Goal: Task Accomplishment & Management: Manage account settings

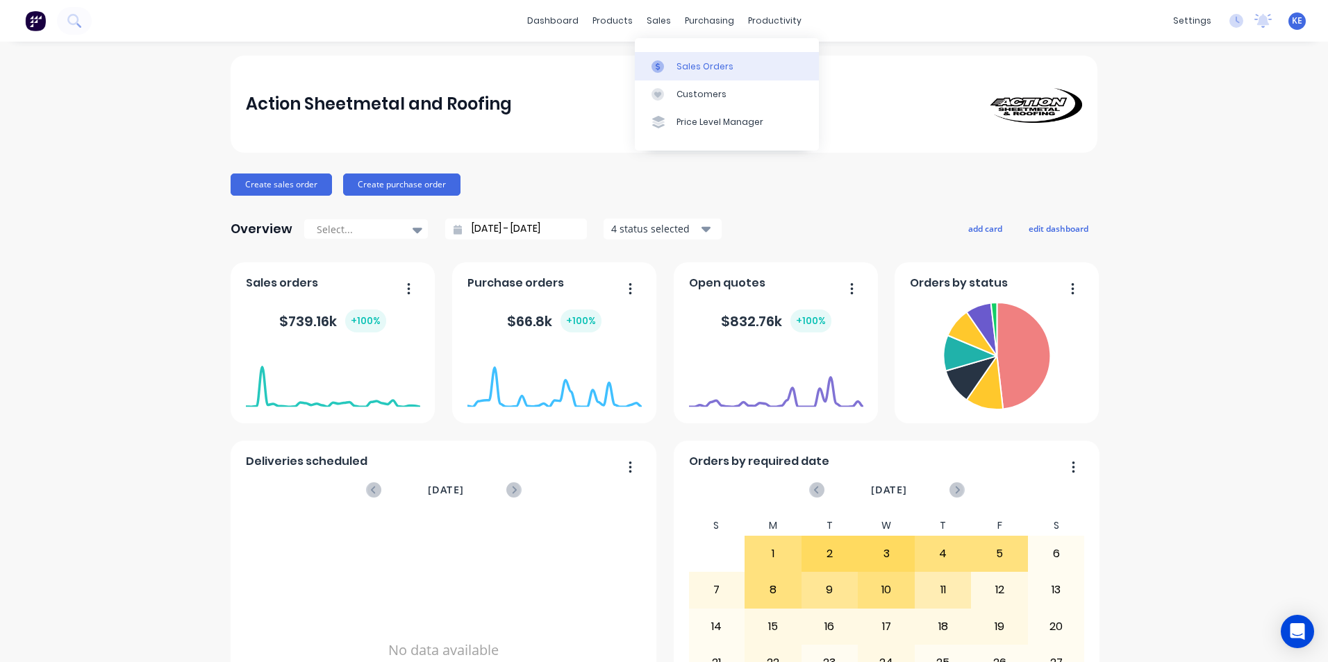
click at [694, 60] on div "Sales Orders" at bounding box center [704, 66] width 57 height 12
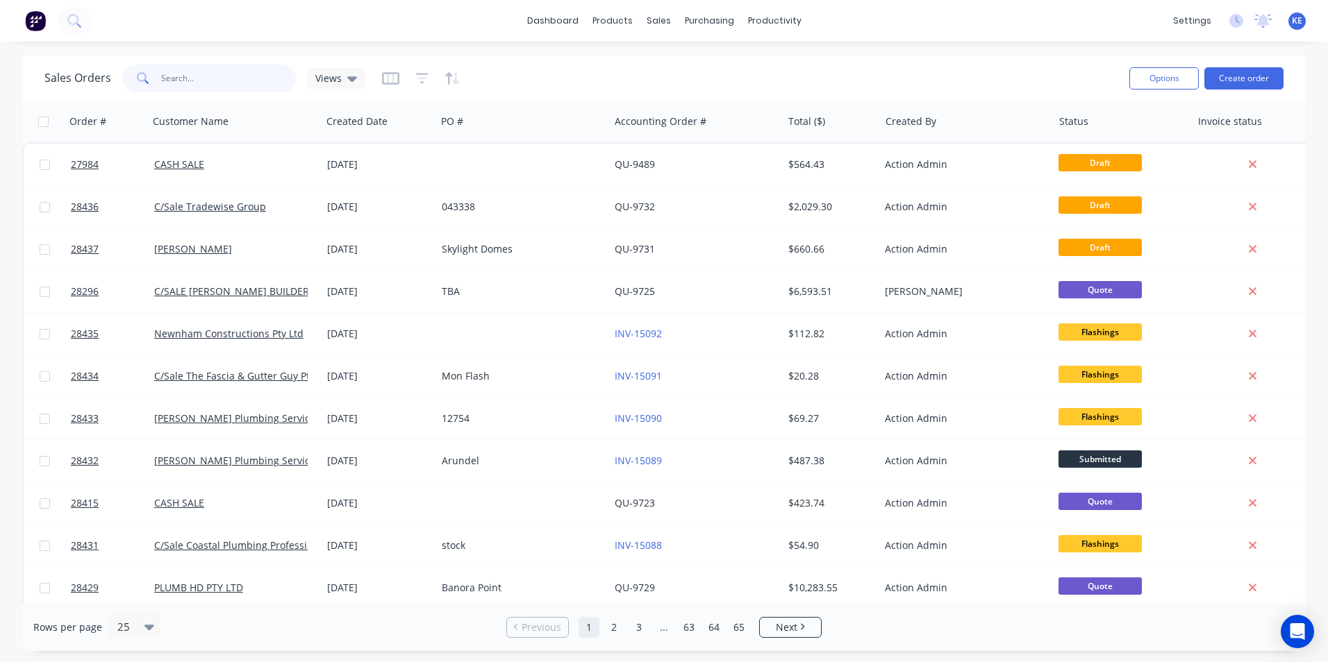
click at [195, 78] on input "text" at bounding box center [228, 79] width 135 height 28
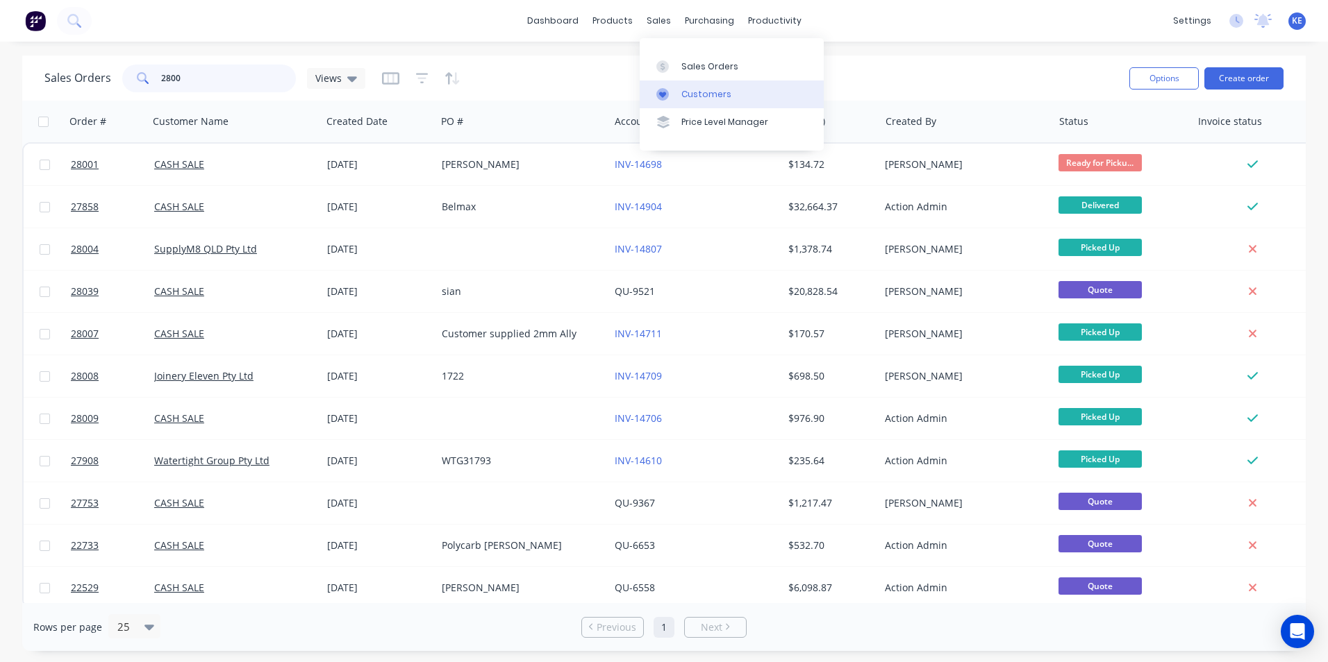
type input "2800"
click at [685, 96] on div "Customers" at bounding box center [706, 94] width 50 height 12
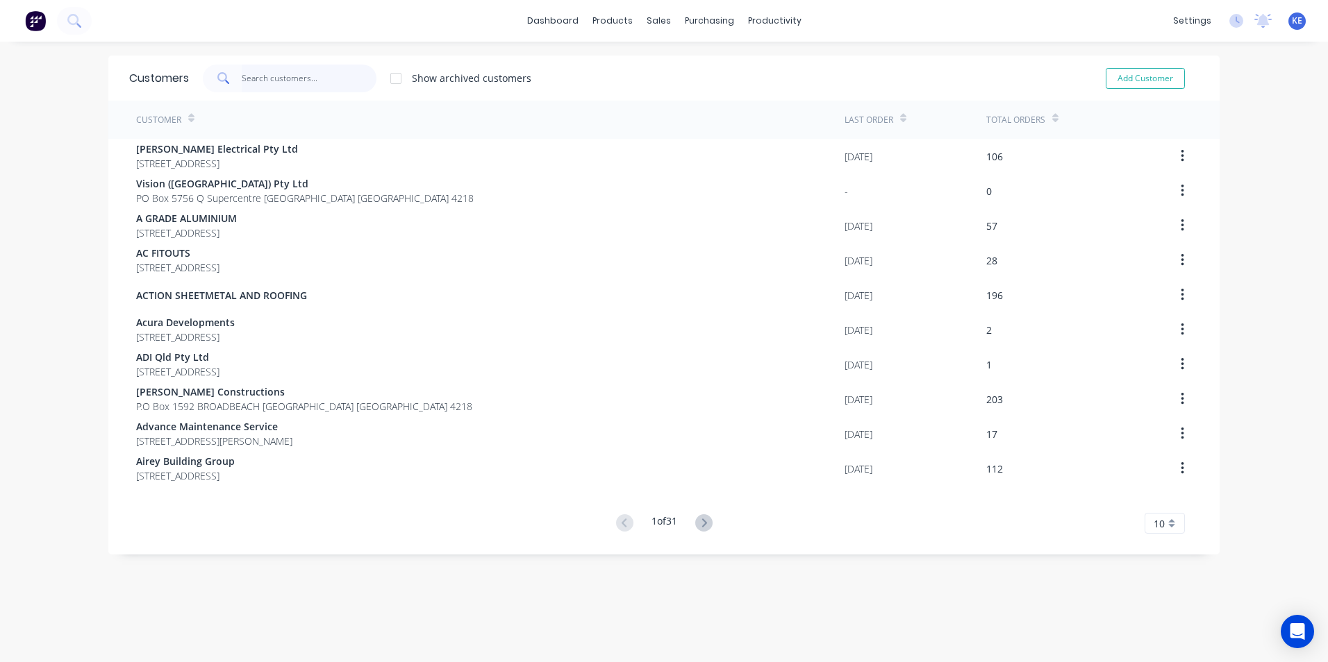
click at [258, 78] on input "text" at bounding box center [309, 79] width 135 height 28
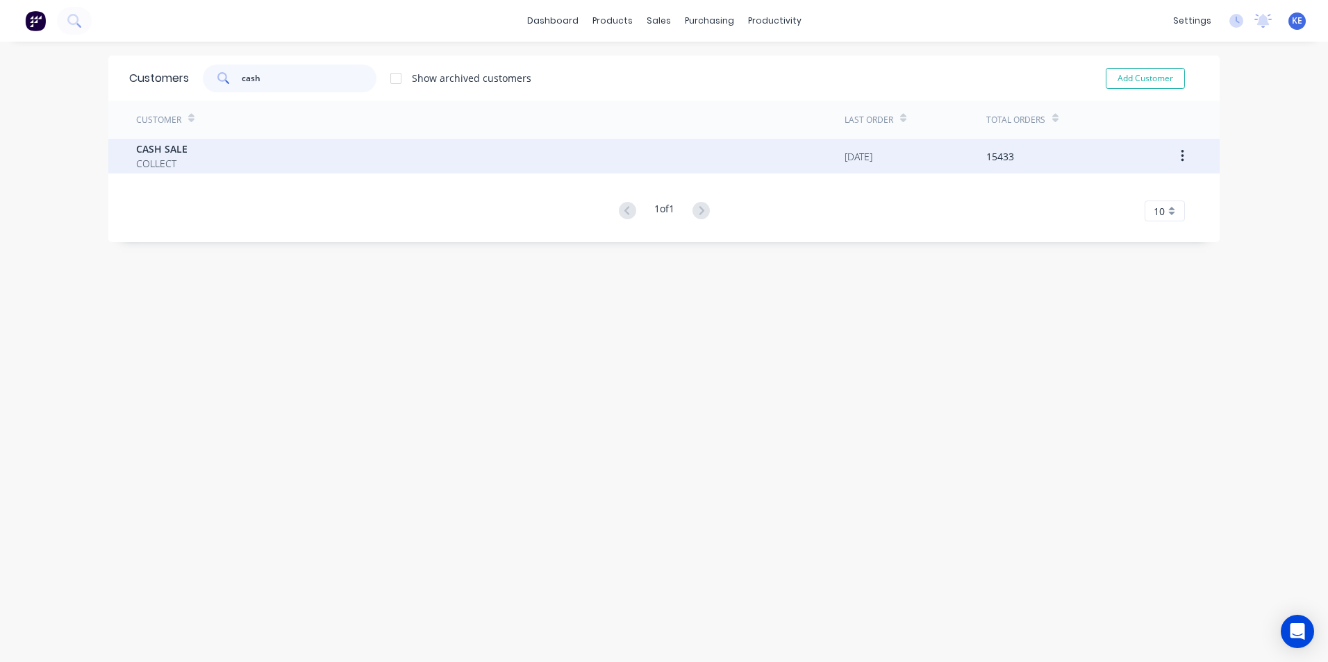
type input "cash"
click at [285, 153] on div "CASH SALE COLLECT" at bounding box center [490, 156] width 708 height 35
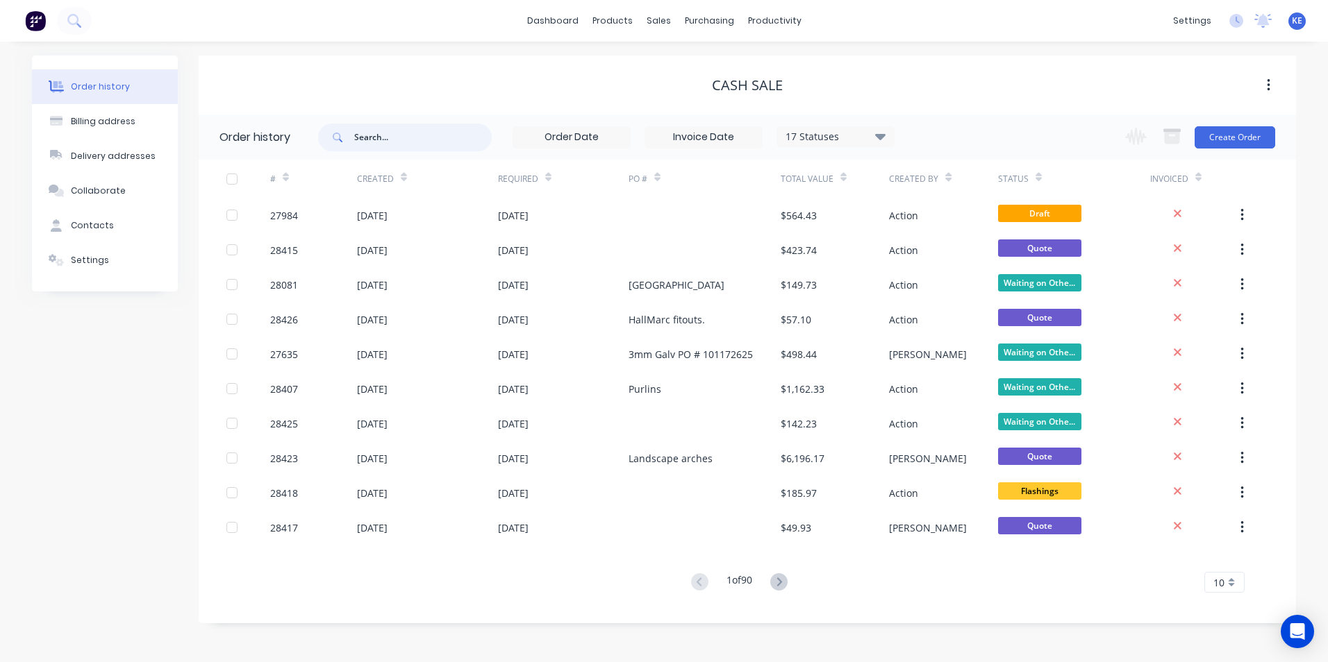
click at [383, 139] on input "text" at bounding box center [422, 138] width 137 height 28
type input "28000"
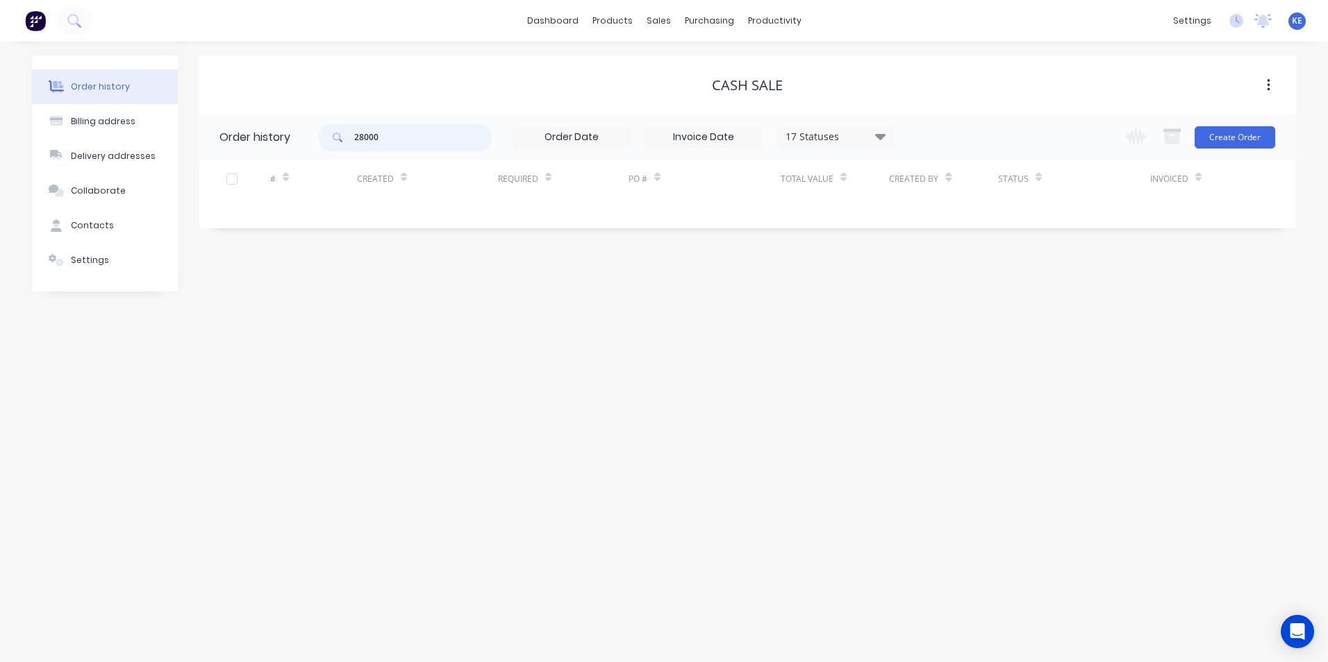
drag, startPoint x: 403, startPoint y: 148, endPoint x: 299, endPoint y: 140, distance: 104.4
click at [299, 140] on header "Order history 28000 17 Statuses Invoice Status Invoiced Not Invoiced Partial Or…" at bounding box center [747, 137] width 1097 height 45
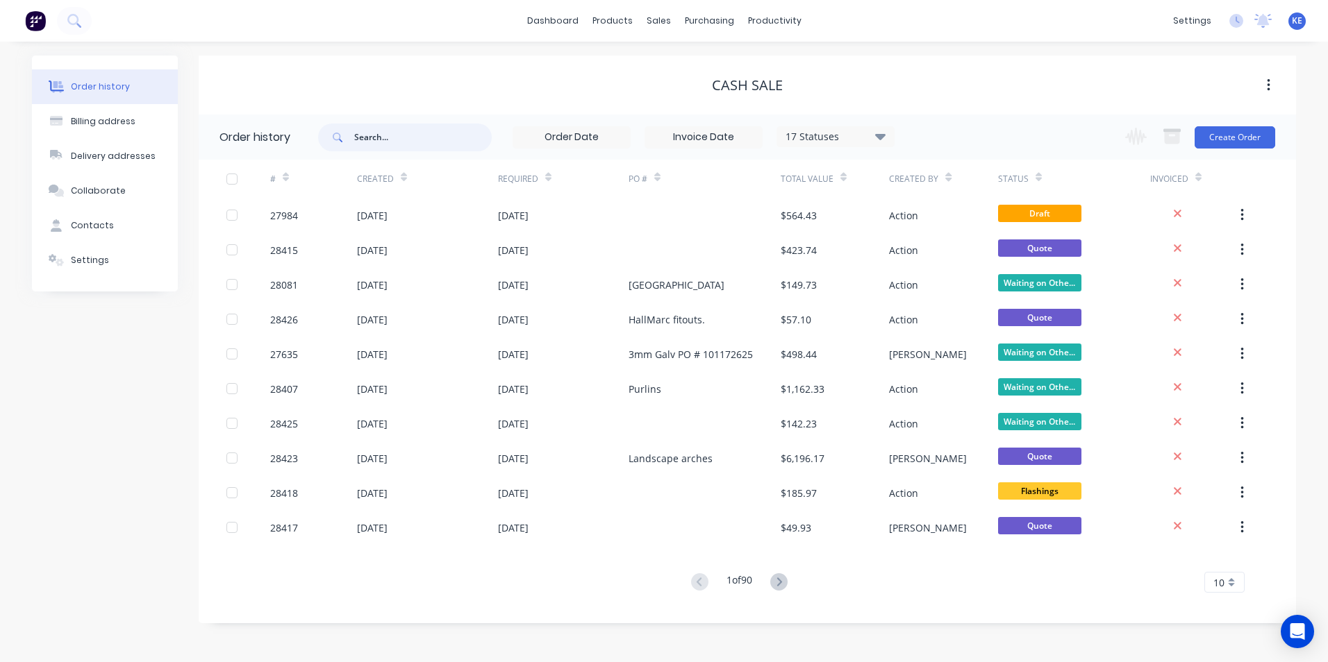
click at [419, 144] on input "text" at bounding box center [422, 138] width 137 height 28
type input "[PERSON_NAME]"
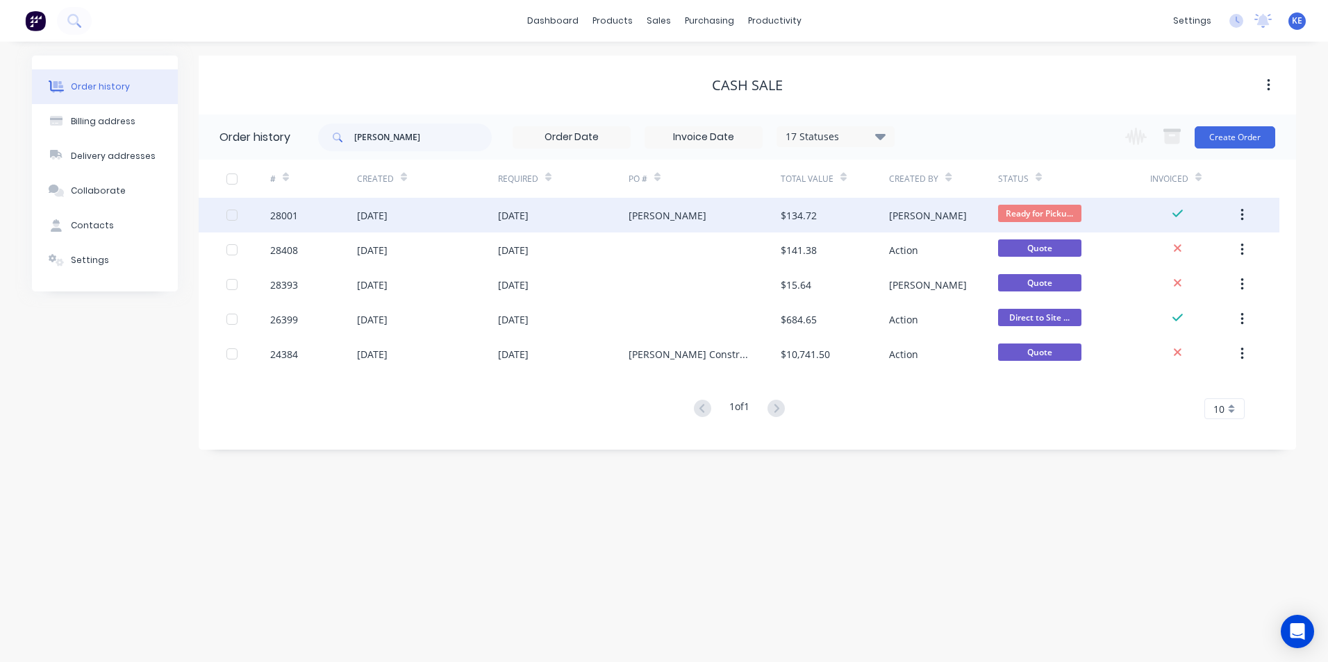
click at [453, 204] on div "[DATE]" at bounding box center [427, 215] width 141 height 35
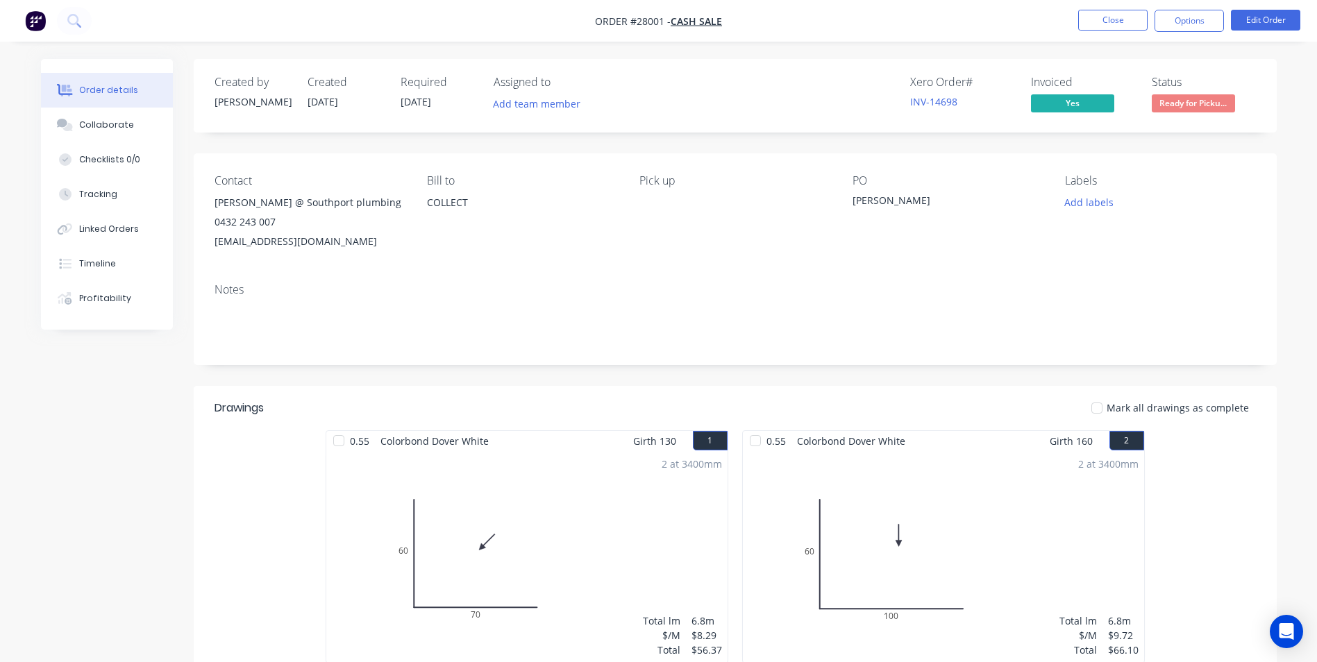
drag, startPoint x: 214, startPoint y: 199, endPoint x: 404, endPoint y: 244, distance: 195.4
click at [404, 244] on div "Cameron @ [GEOGRAPHIC_DATA] plumbing 0432 243 007 [EMAIL_ADDRESS][DOMAIN_NAME]" at bounding box center [310, 222] width 190 height 58
copy div "Cameron @ [GEOGRAPHIC_DATA] plumbing 0432 243 007 [EMAIL_ADDRESS][DOMAIN_NAME]"
click at [1118, 19] on button "Close" at bounding box center [1112, 20] width 69 height 21
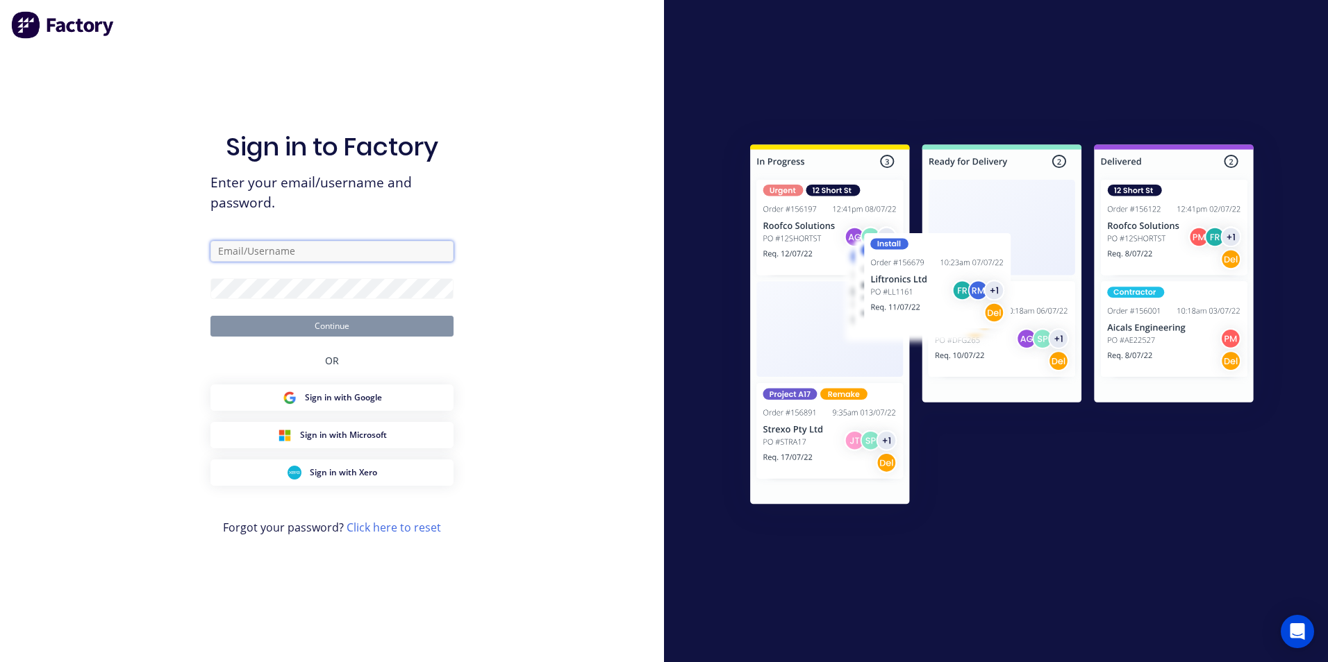
type input "[PERSON_NAME][EMAIL_ADDRESS][PERSON_NAME][DOMAIN_NAME]"
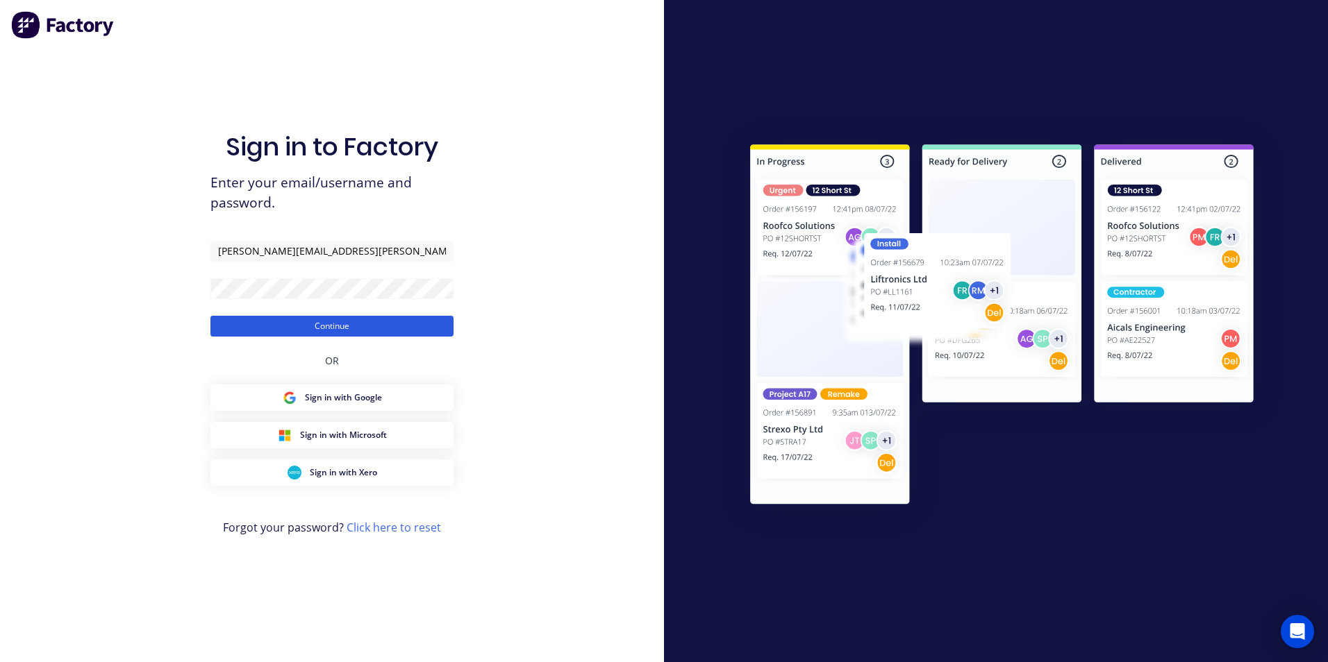
click at [346, 324] on button "Continue" at bounding box center [331, 326] width 243 height 21
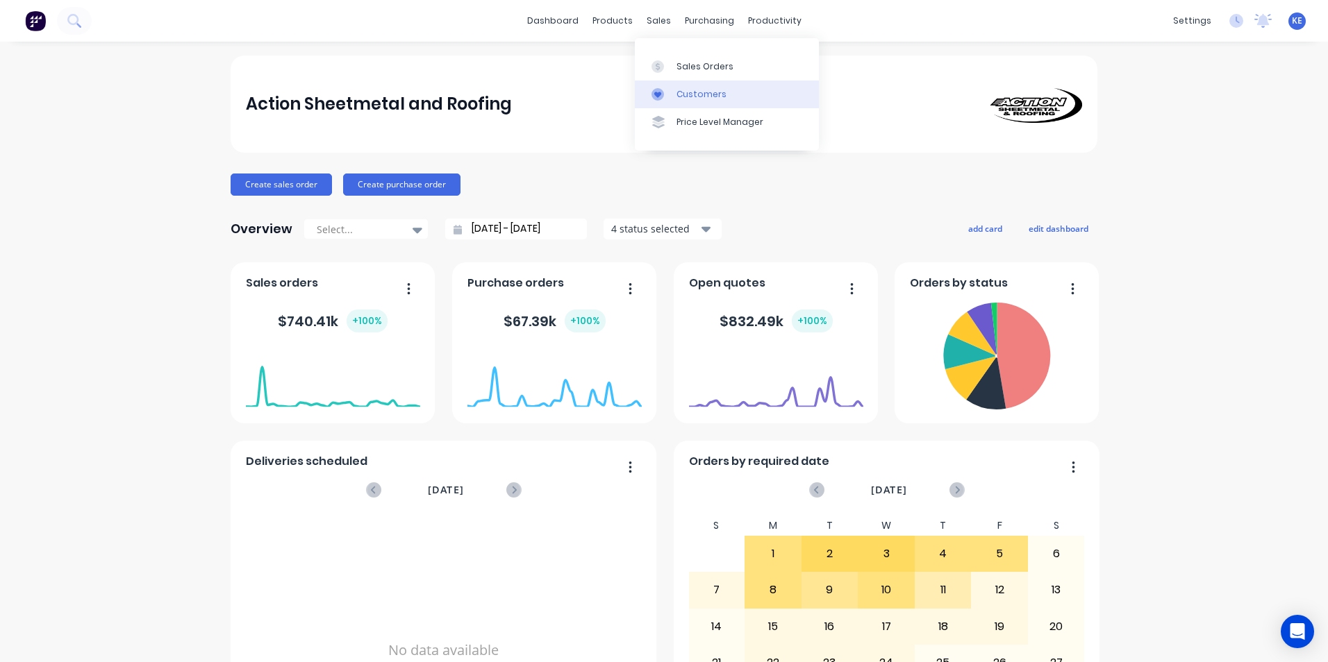
click at [694, 101] on link "Customers" at bounding box center [727, 95] width 184 height 28
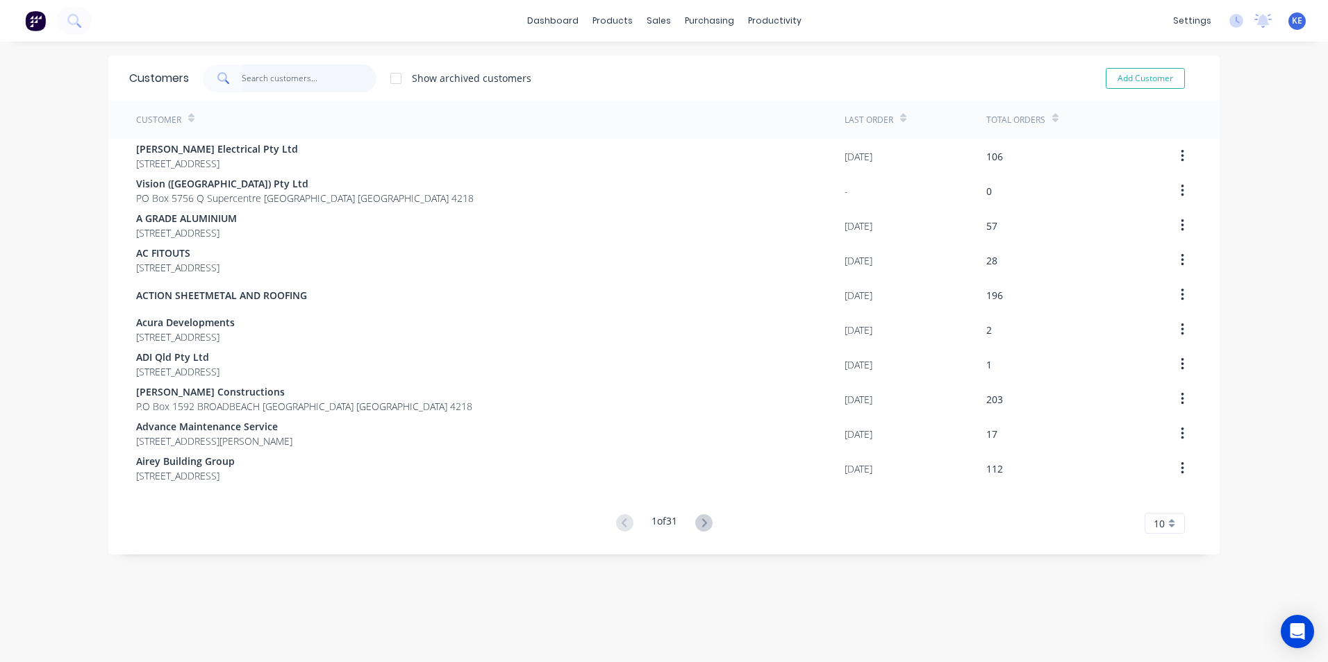
click at [278, 76] on input "text" at bounding box center [309, 79] width 135 height 28
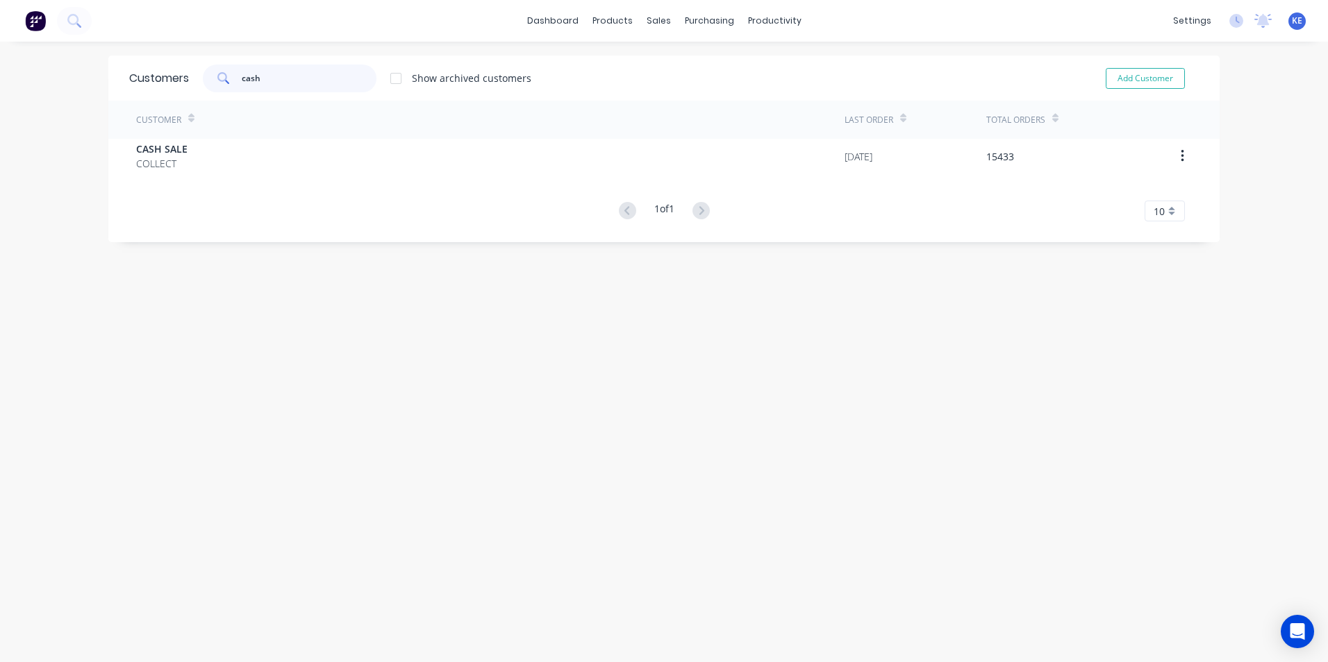
type input "cash"
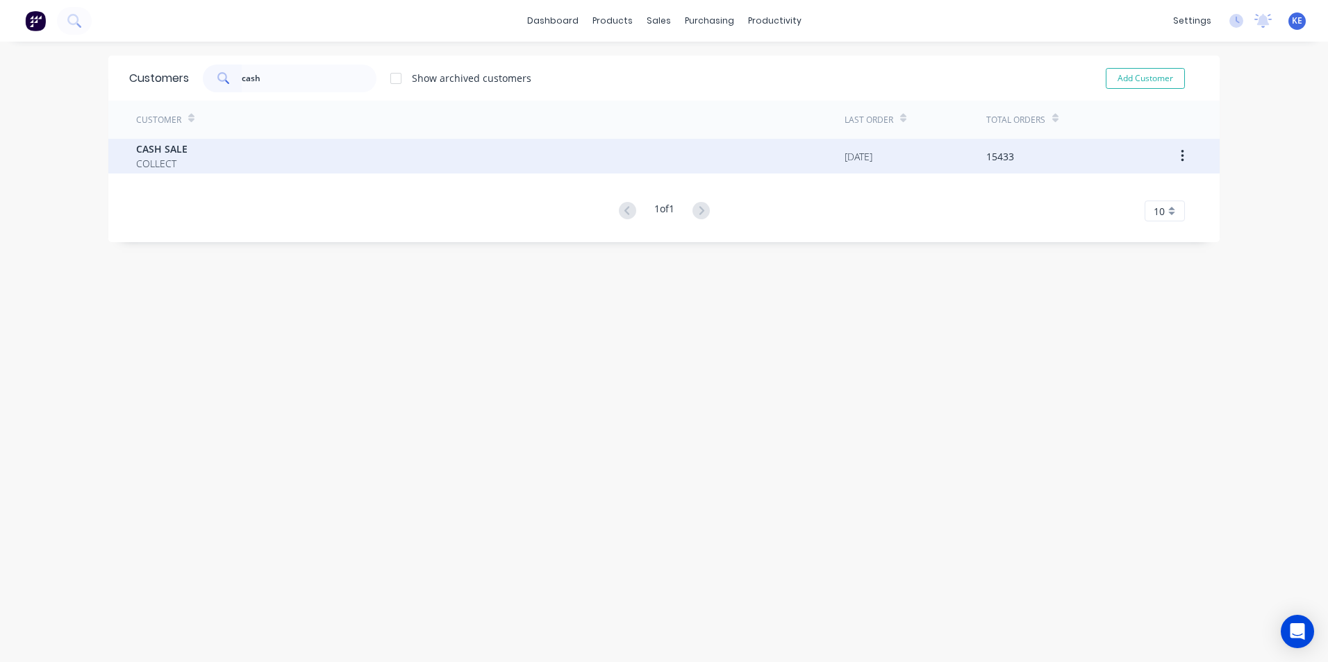
click at [289, 147] on div "CASH SALE COLLECT" at bounding box center [490, 156] width 708 height 35
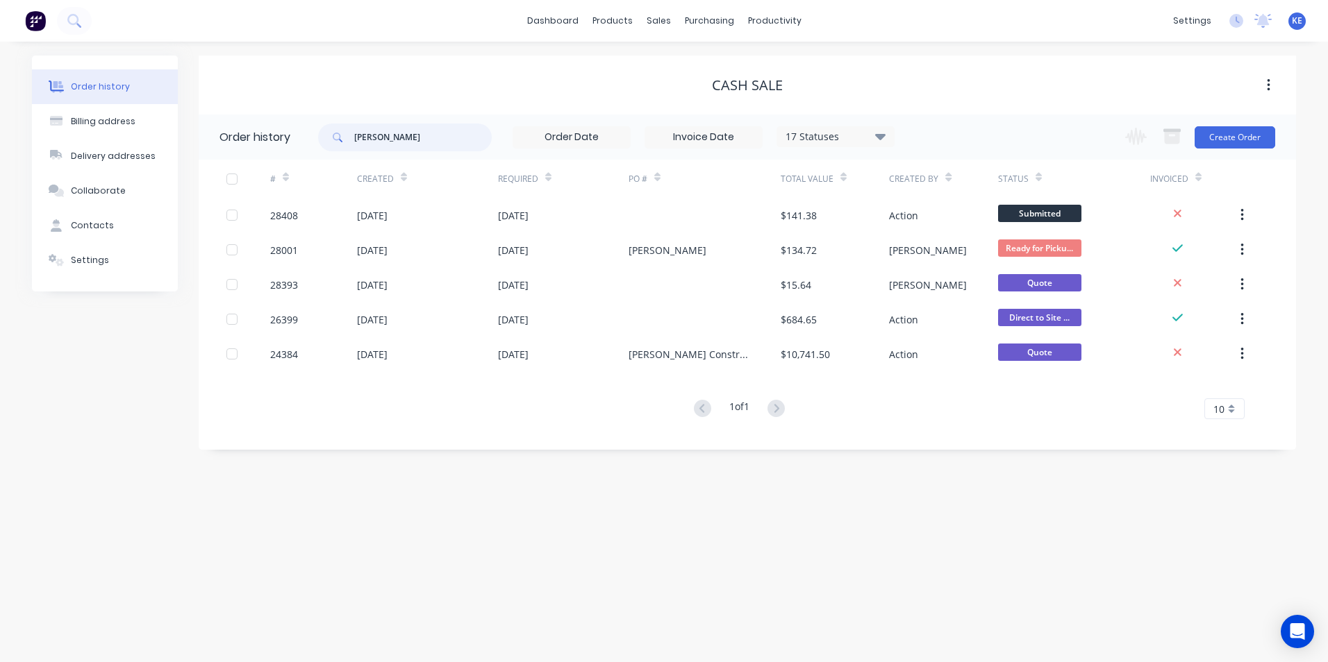
drag, startPoint x: 403, startPoint y: 135, endPoint x: 311, endPoint y: 148, distance: 92.5
click at [311, 148] on header "Order history [PERSON_NAME] 17 Statuses Invoice Status Invoiced Not Invoiced Pa…" at bounding box center [747, 137] width 1097 height 45
type input "28425"
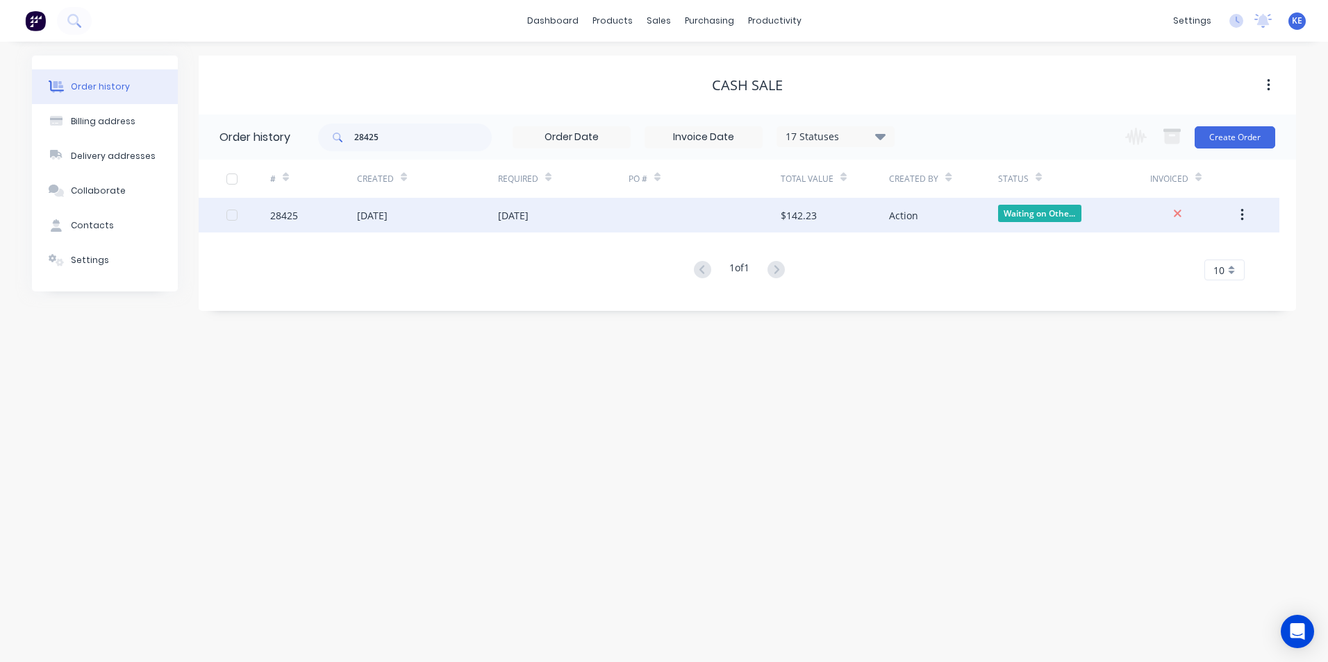
click at [324, 217] on div "28425" at bounding box center [313, 215] width 87 height 35
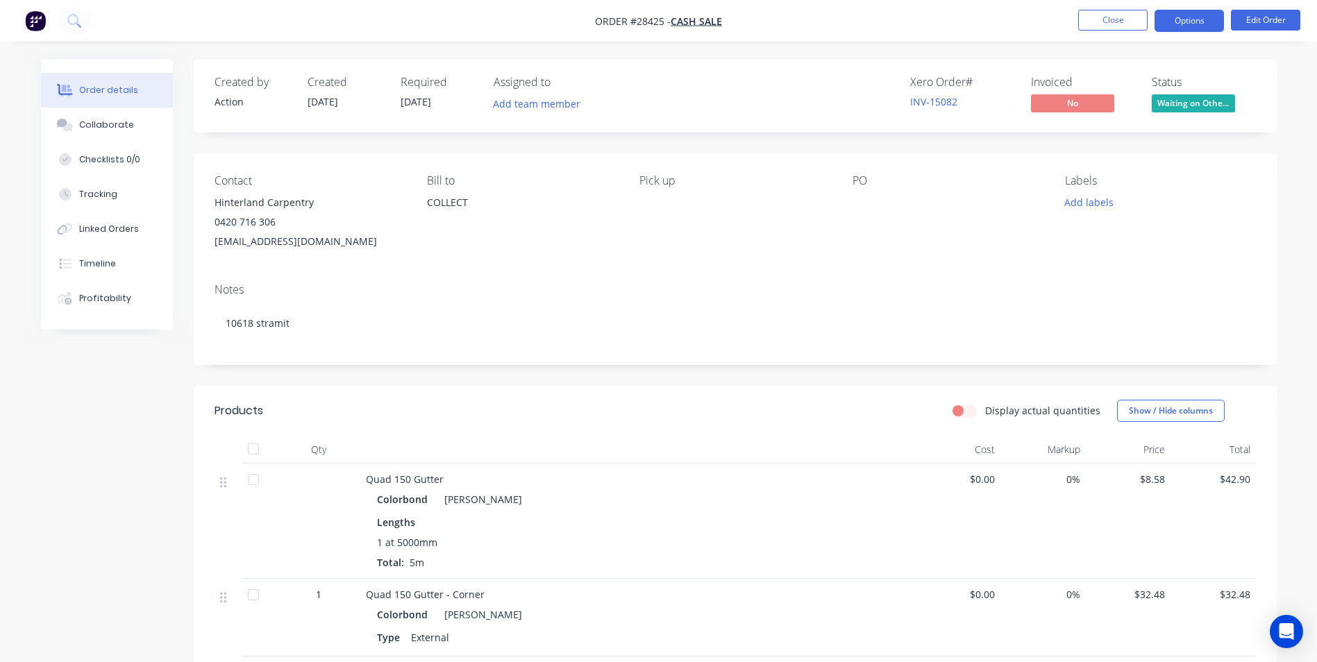
click at [1189, 22] on button "Options" at bounding box center [1189, 21] width 69 height 22
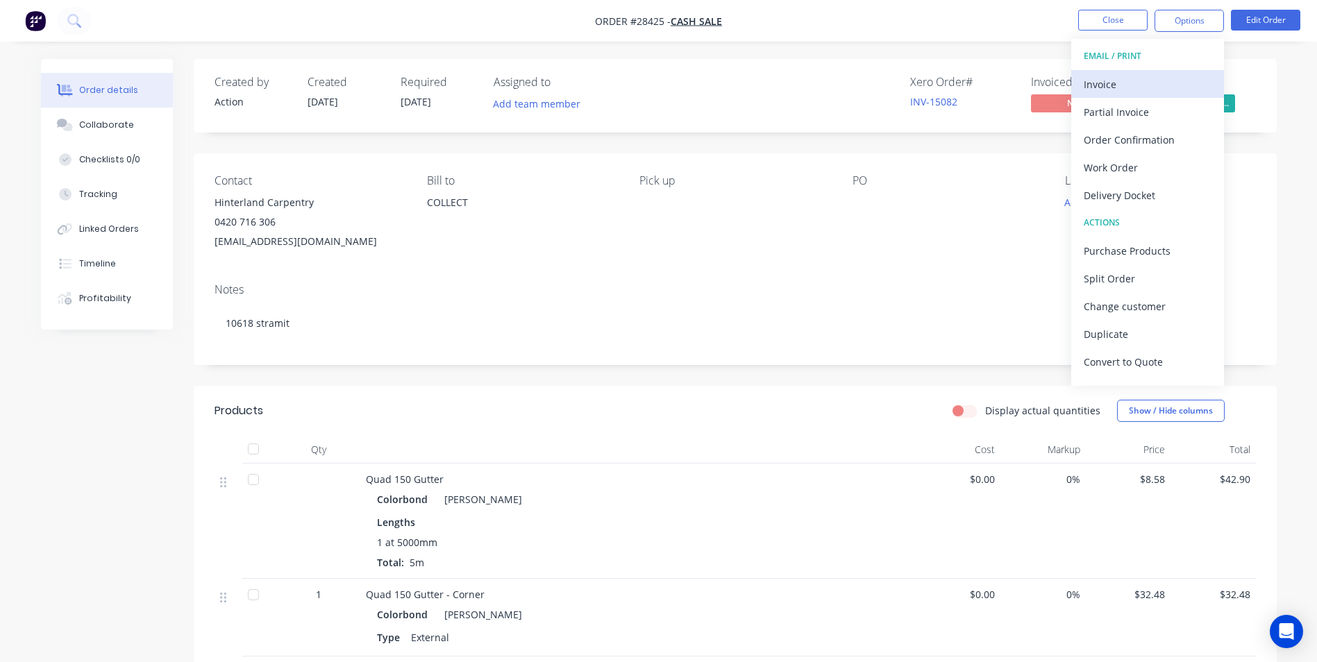
click at [1121, 87] on div "Invoice" at bounding box center [1148, 84] width 128 height 20
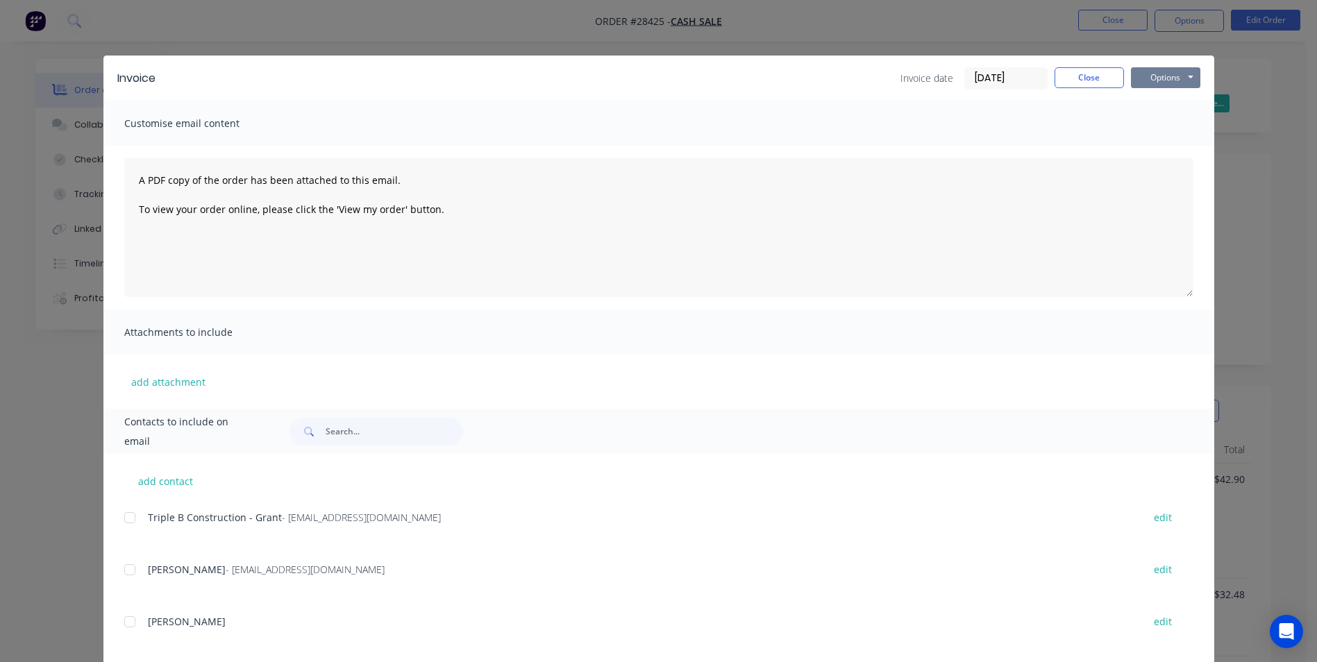
click at [1164, 71] on button "Options" at bounding box center [1165, 77] width 69 height 21
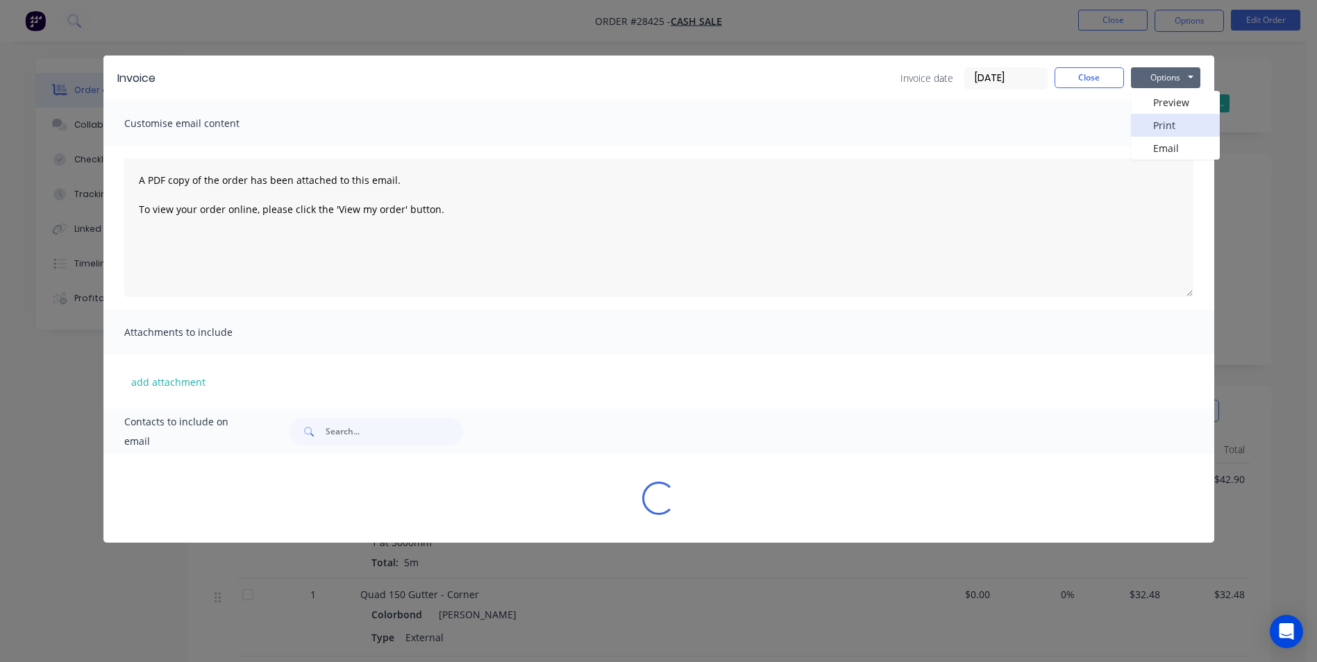
click at [1161, 124] on button "Print" at bounding box center [1175, 125] width 89 height 23
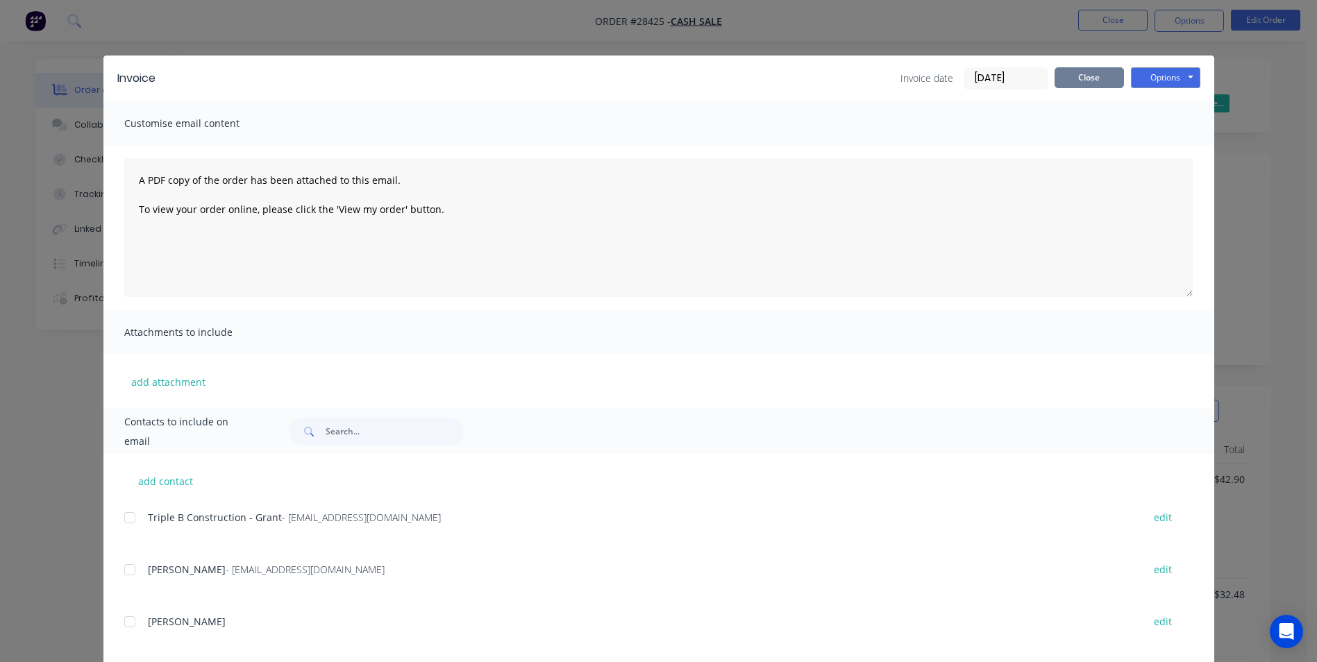
click at [1066, 79] on button "Close" at bounding box center [1089, 77] width 69 height 21
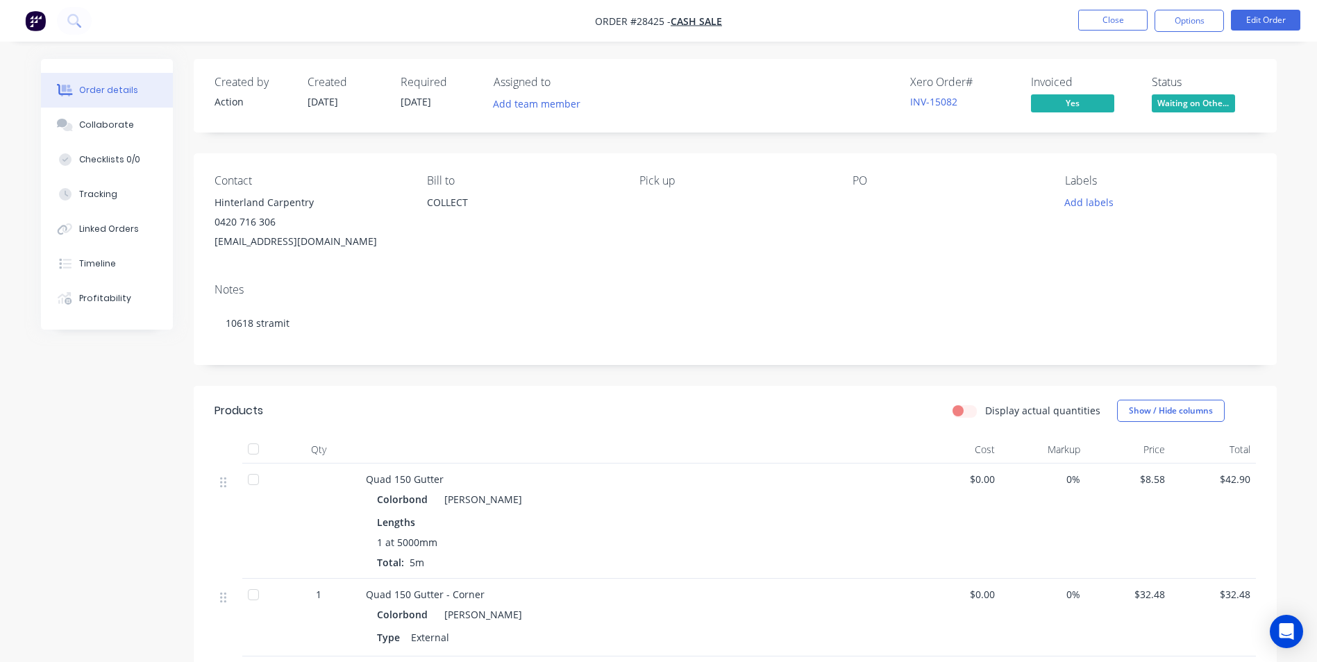
drag, startPoint x: 211, startPoint y: 205, endPoint x: 369, endPoint y: 245, distance: 162.7
click at [369, 245] on div "Contact Hinterland Carpentry 0420 716 306 [EMAIL_ADDRESS][DOMAIN_NAME] [PERSON_…" at bounding box center [735, 212] width 1083 height 119
copy div "Hinterland Carpentry 0420 716 306 [EMAIL_ADDRESS][DOMAIN_NAME]"
click at [1105, 15] on button "Close" at bounding box center [1112, 20] width 69 height 21
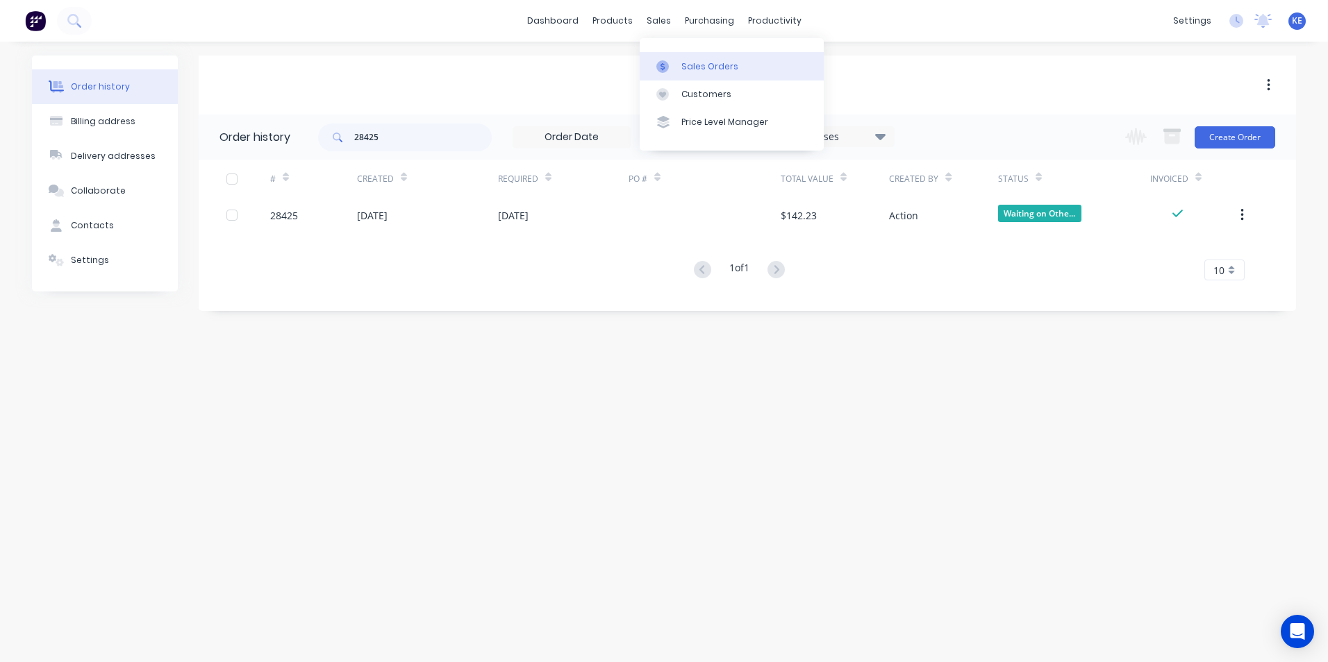
click at [704, 60] on div "Sales Orders" at bounding box center [709, 66] width 57 height 12
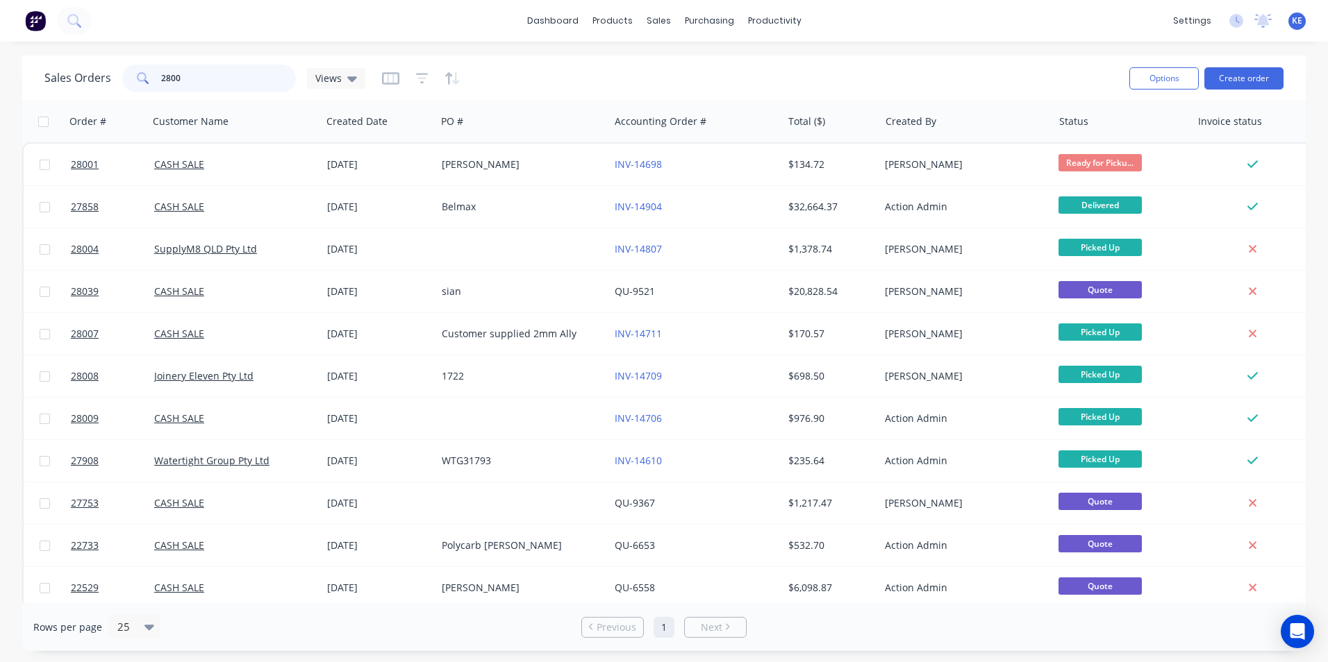
drag, startPoint x: 197, startPoint y: 79, endPoint x: -9, endPoint y: 89, distance: 206.4
click at [0, 89] on html "dashboard products sales purchasing productivity dashboard products Product Cat…" at bounding box center [664, 331] width 1328 height 662
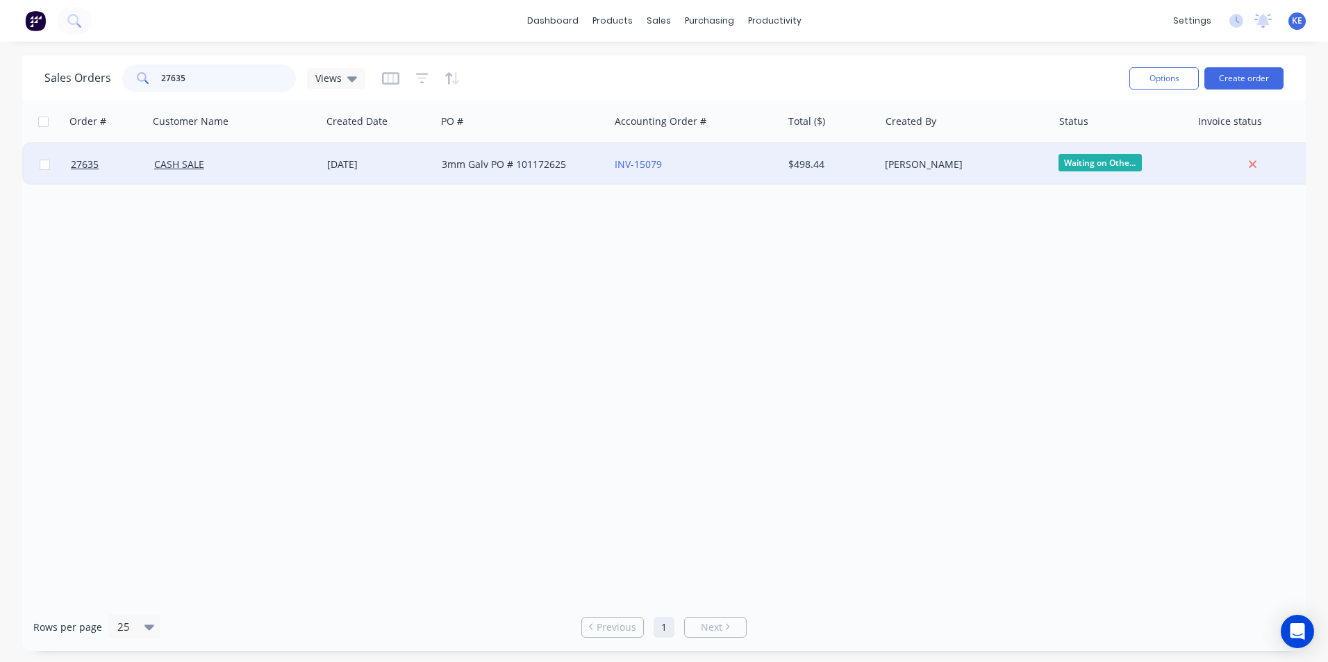
type input "27635"
click at [229, 161] on div "CASH SALE" at bounding box center [231, 165] width 154 height 14
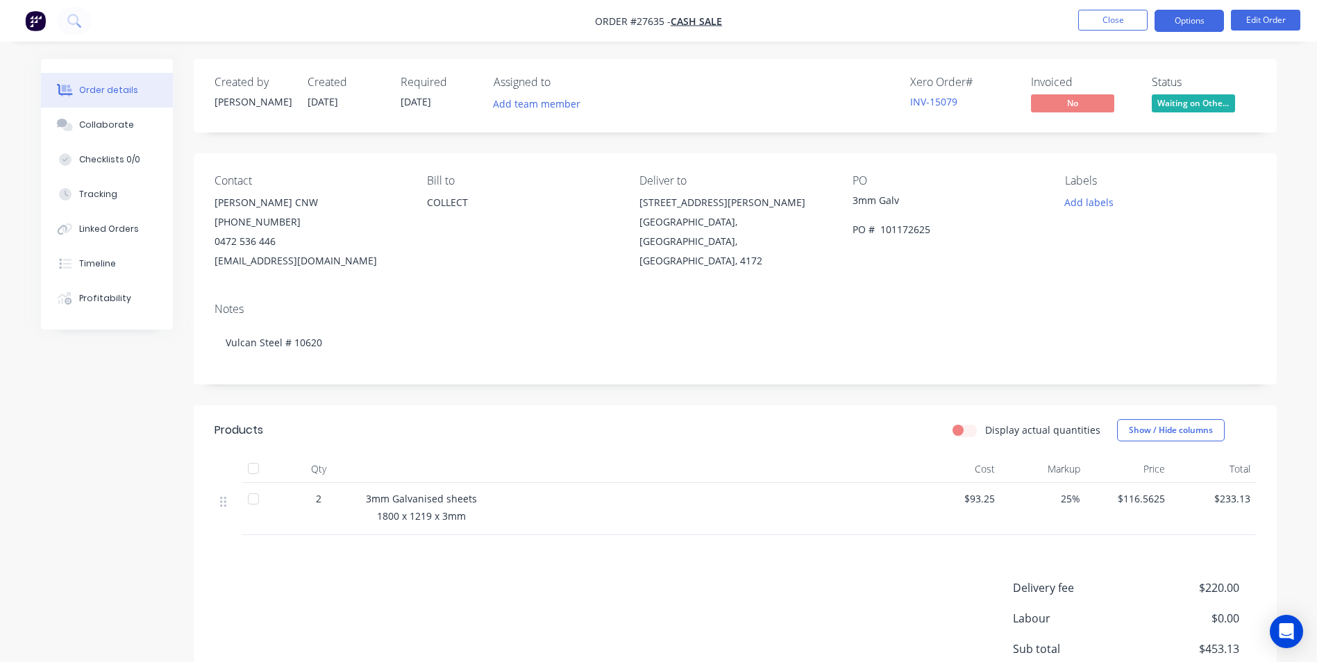
click at [1181, 22] on button "Options" at bounding box center [1189, 21] width 69 height 22
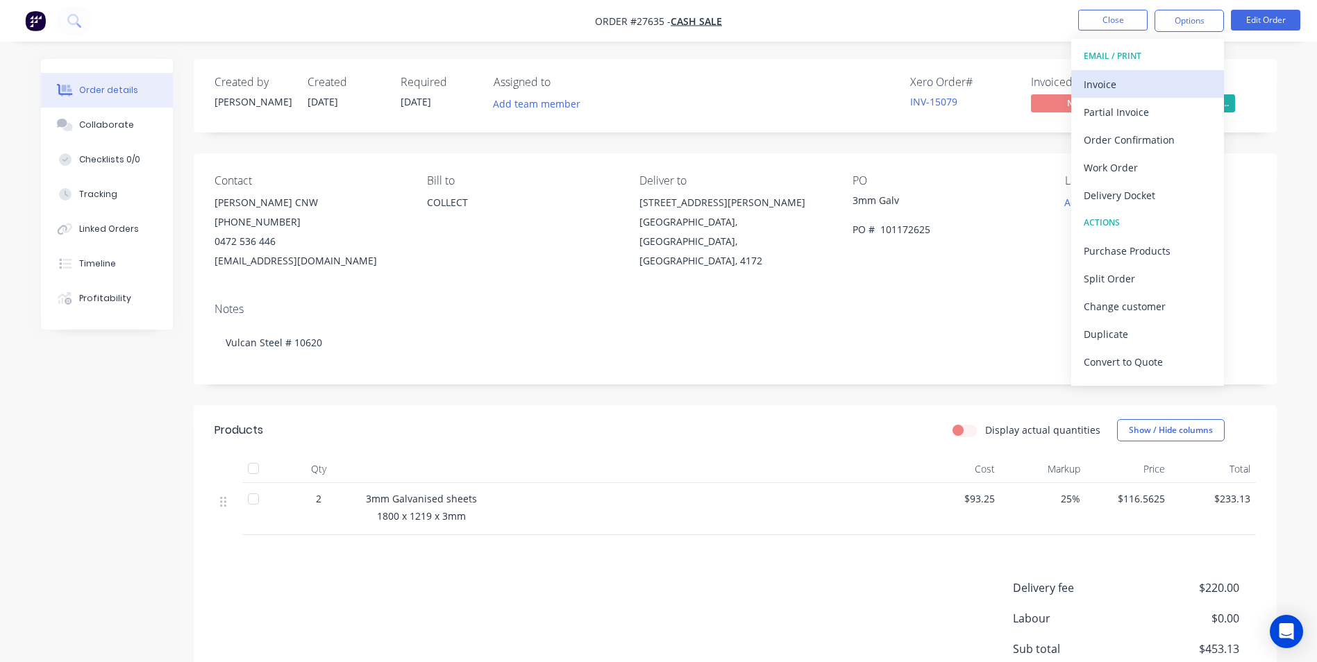
click at [1135, 75] on div "Invoice" at bounding box center [1148, 84] width 128 height 20
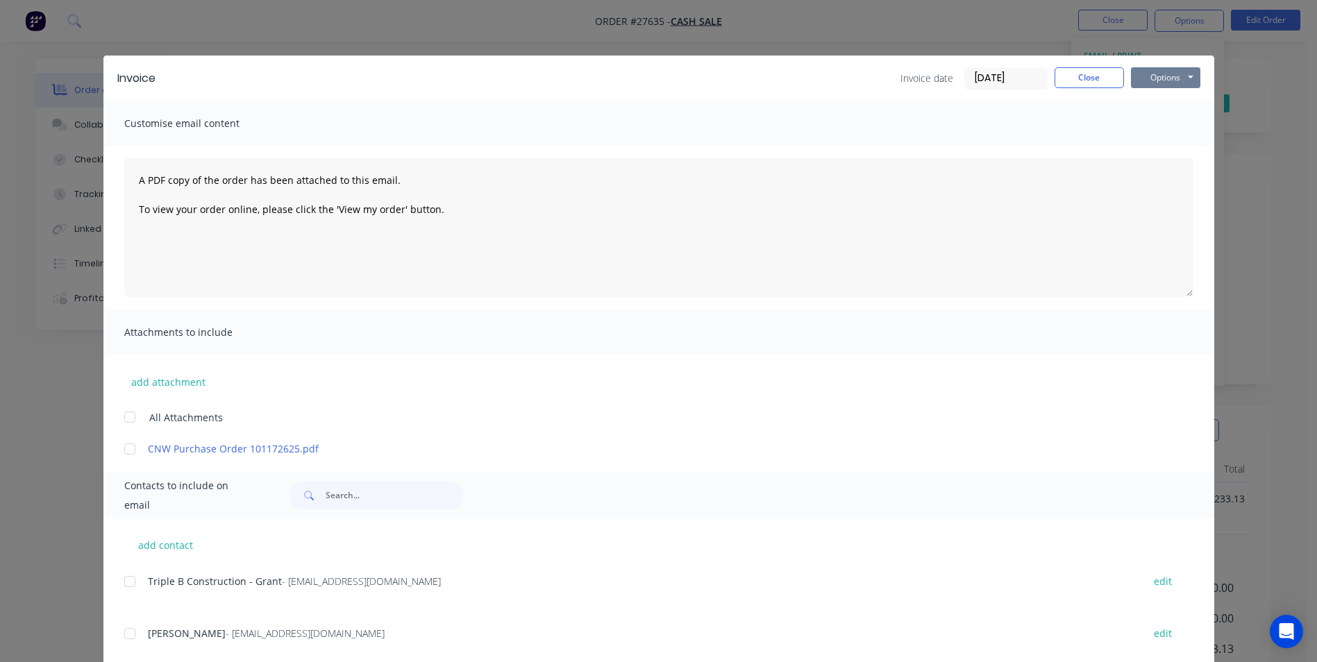
click at [1160, 78] on button "Options" at bounding box center [1165, 77] width 69 height 21
click at [1170, 125] on button "Print" at bounding box center [1175, 125] width 89 height 23
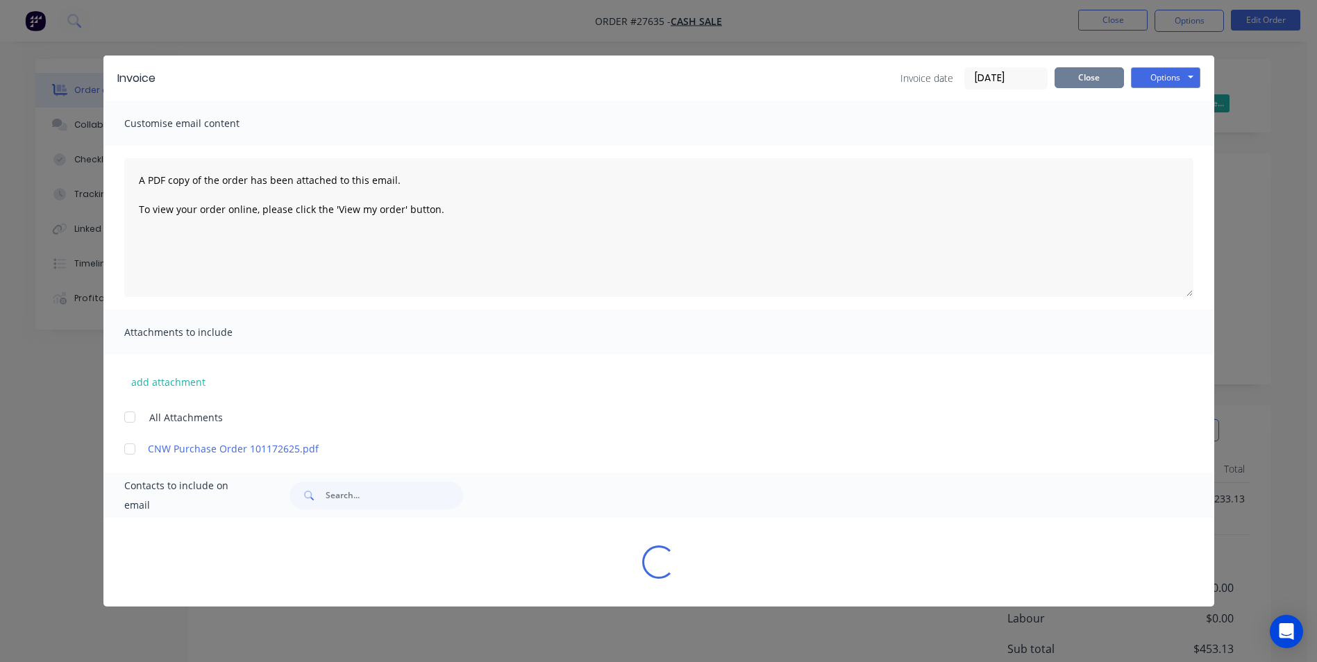
click at [1082, 74] on button "Close" at bounding box center [1089, 77] width 69 height 21
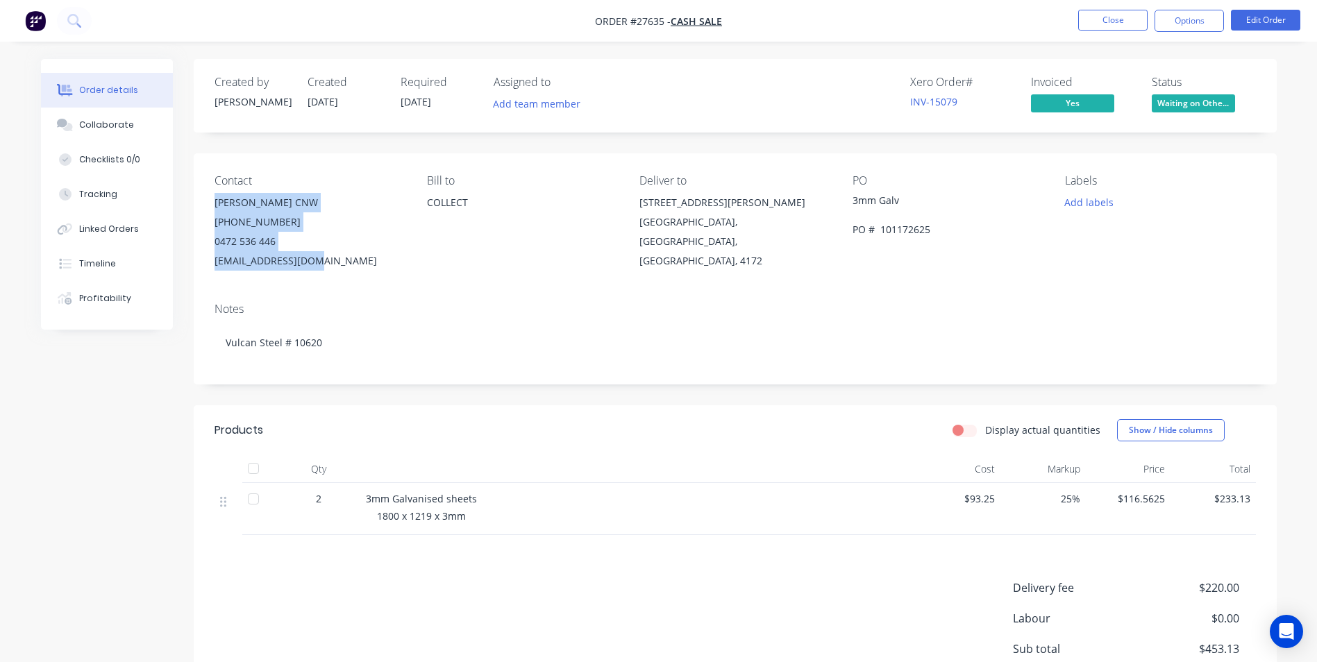
drag, startPoint x: 210, startPoint y: 203, endPoint x: 325, endPoint y: 256, distance: 126.1
click at [325, 256] on div "Contact [PERSON_NAME] CNW [PHONE_NUMBER] [EMAIL_ADDRESS][DOMAIN_NAME] Bill to C…" at bounding box center [735, 222] width 1083 height 138
copy div "[PERSON_NAME] CNW [PHONE_NUMBER] [EMAIL_ADDRESS][DOMAIN_NAME]"
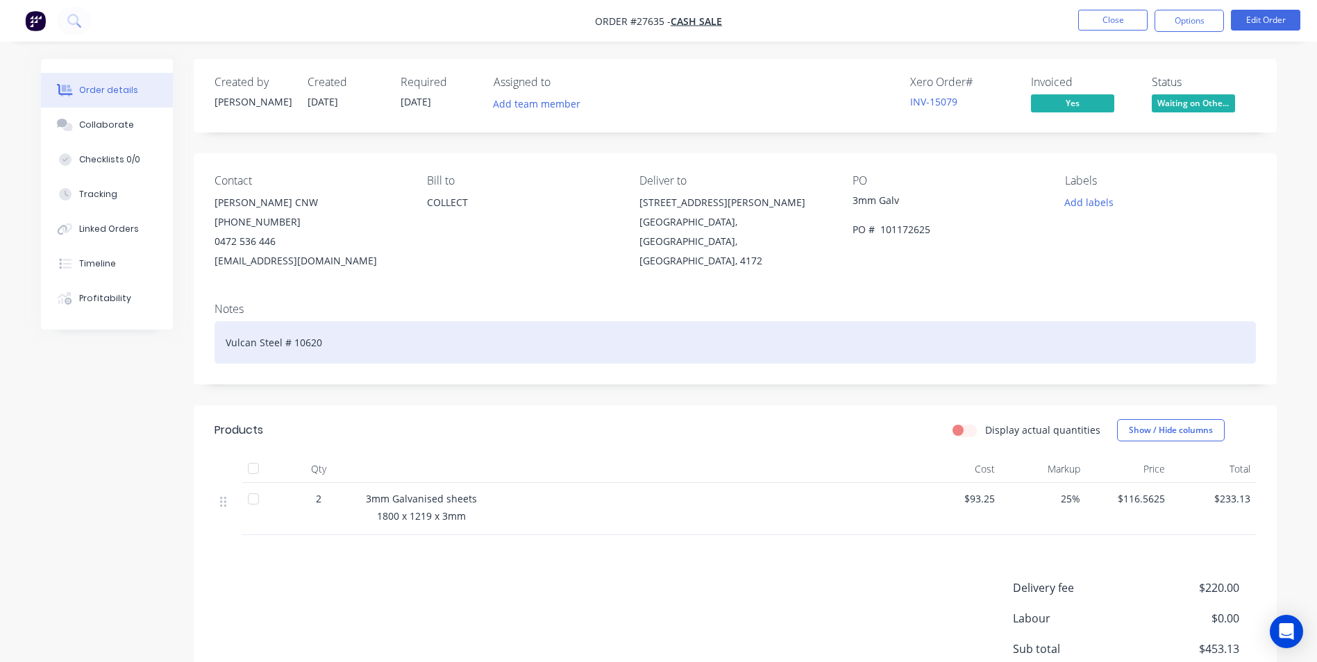
click at [469, 324] on div "Vulcan Steel # 10620" at bounding box center [736, 342] width 1042 height 42
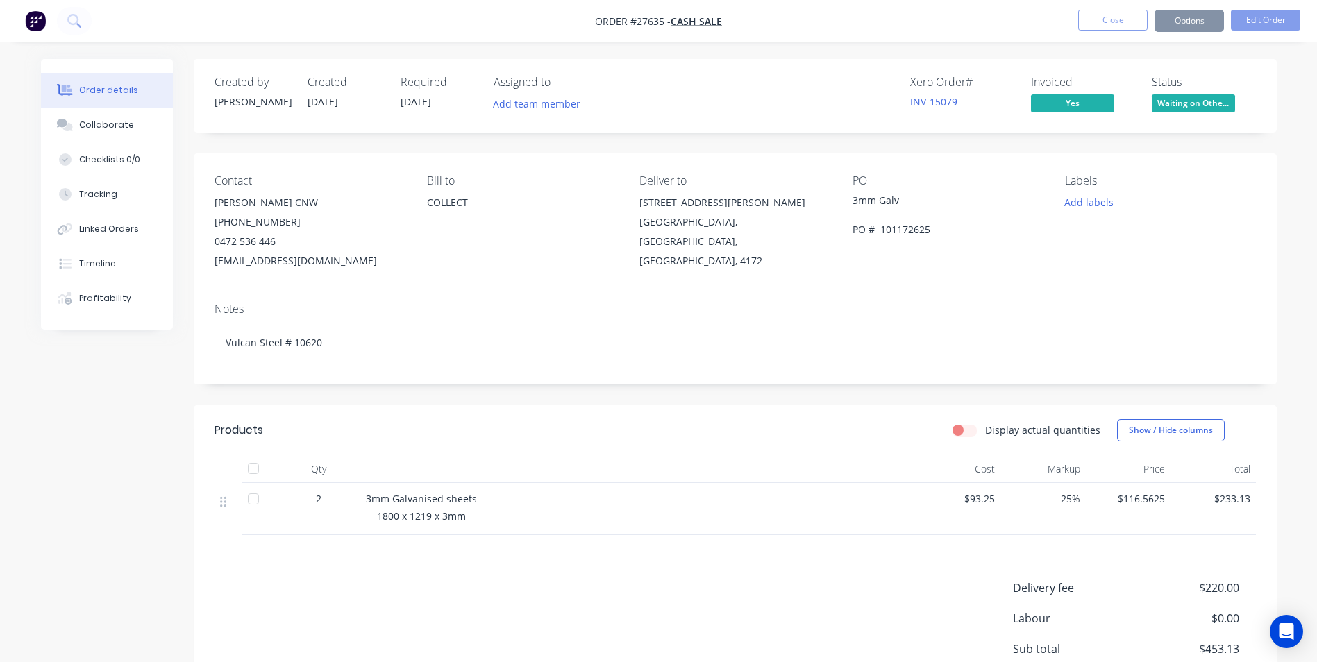
click at [110, 456] on div "Created by [PERSON_NAME] Created [DATE] Required [DATE] Assigned to Add team me…" at bounding box center [659, 436] width 1236 height 754
click at [1106, 27] on button "Close" at bounding box center [1112, 20] width 69 height 21
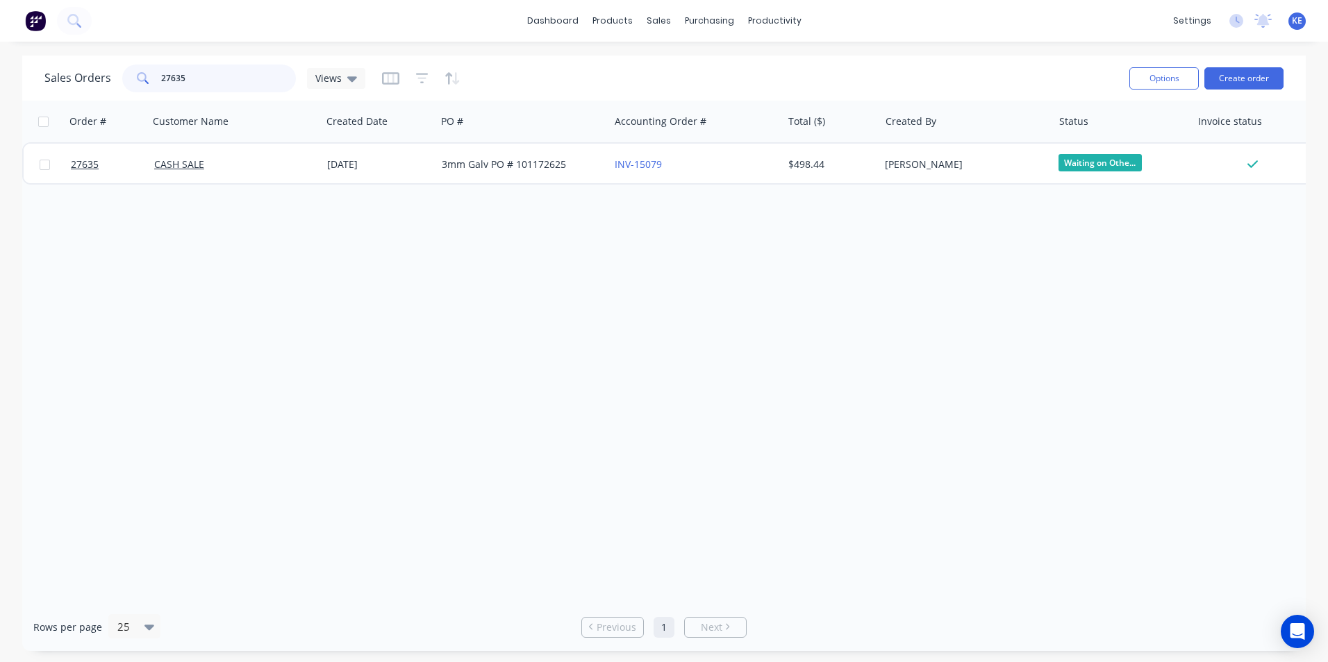
drag, startPoint x: 203, startPoint y: 79, endPoint x: 72, endPoint y: 81, distance: 131.2
click at [72, 81] on div "Sales Orders 27635 Views" at bounding box center [204, 79] width 321 height 28
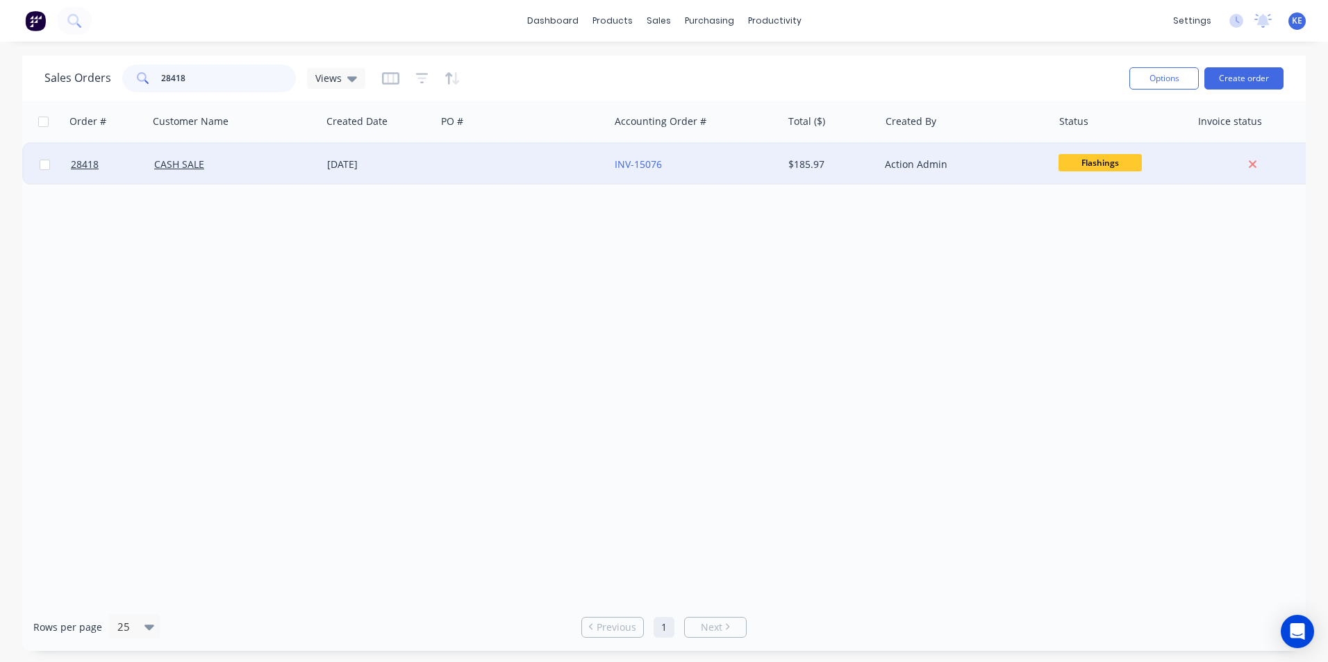
type input "28418"
click at [245, 167] on div "CASH SALE" at bounding box center [231, 165] width 154 height 14
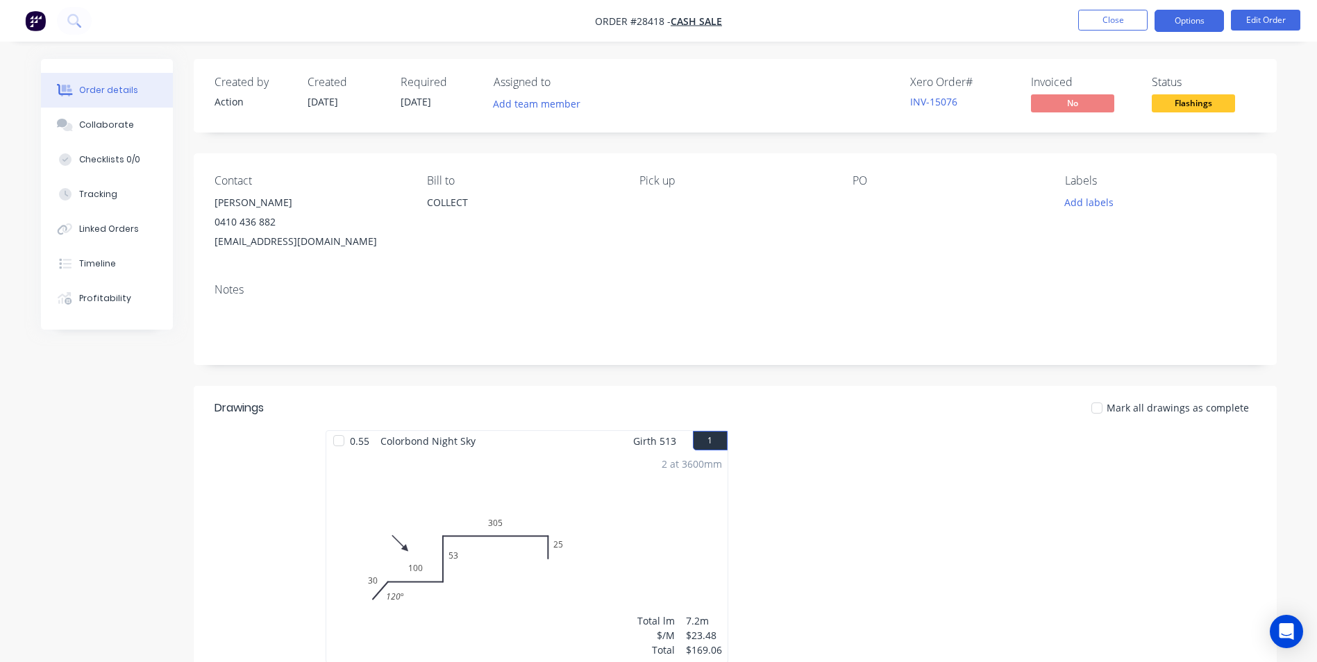
click at [1196, 17] on button "Options" at bounding box center [1189, 21] width 69 height 22
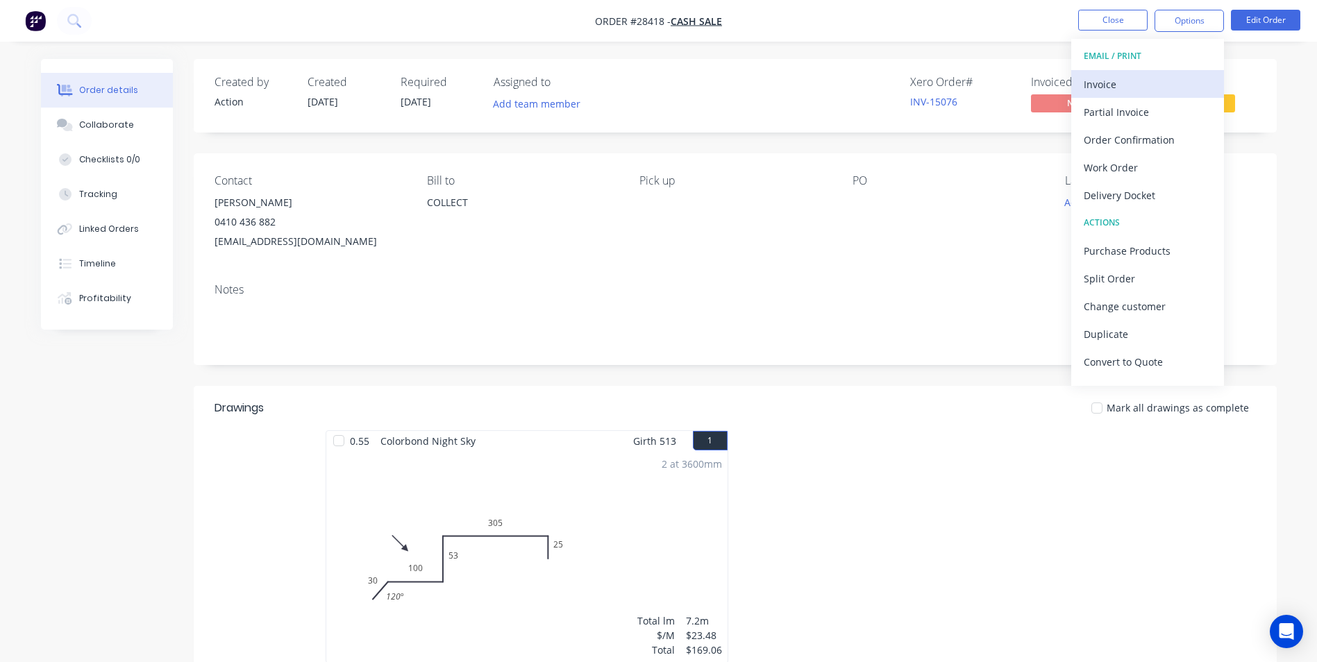
click at [1117, 87] on div "Invoice" at bounding box center [1148, 84] width 128 height 20
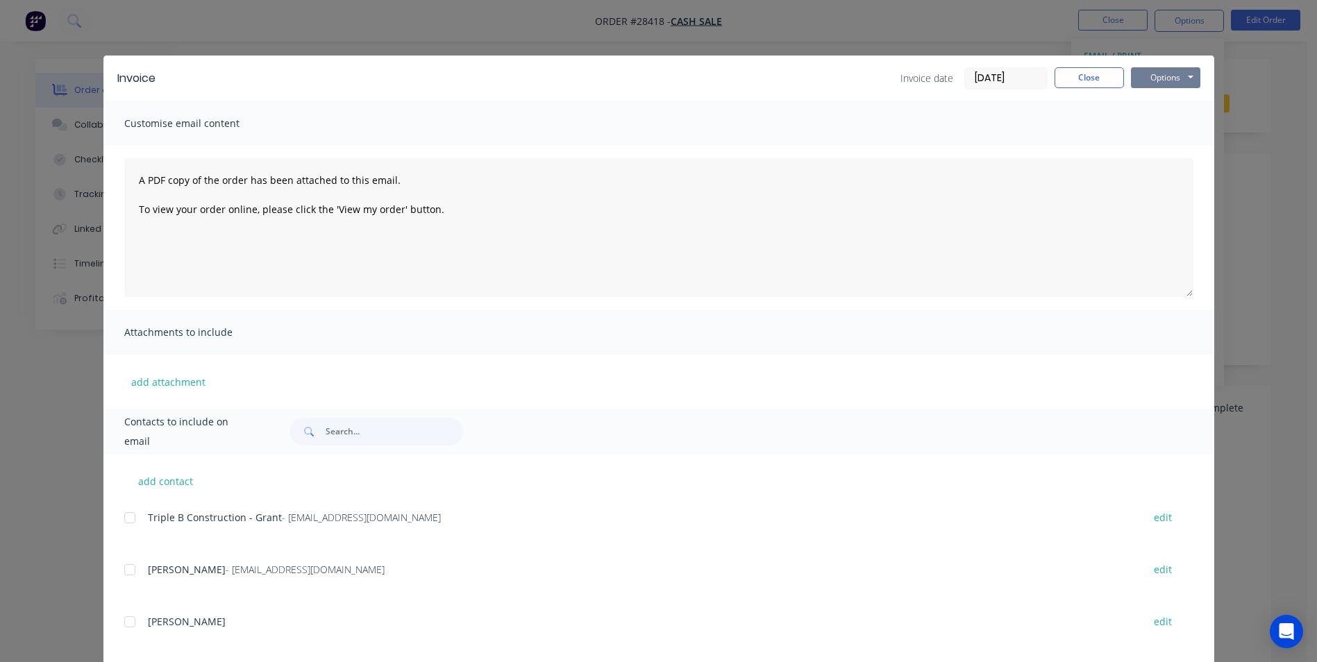
click at [1166, 72] on button "Options" at bounding box center [1165, 77] width 69 height 21
click at [1156, 127] on button "Print" at bounding box center [1175, 125] width 89 height 23
drag, startPoint x: 1094, startPoint y: 74, endPoint x: 1059, endPoint y: 99, distance: 42.8
click at [1094, 74] on button "Close" at bounding box center [1089, 77] width 69 height 21
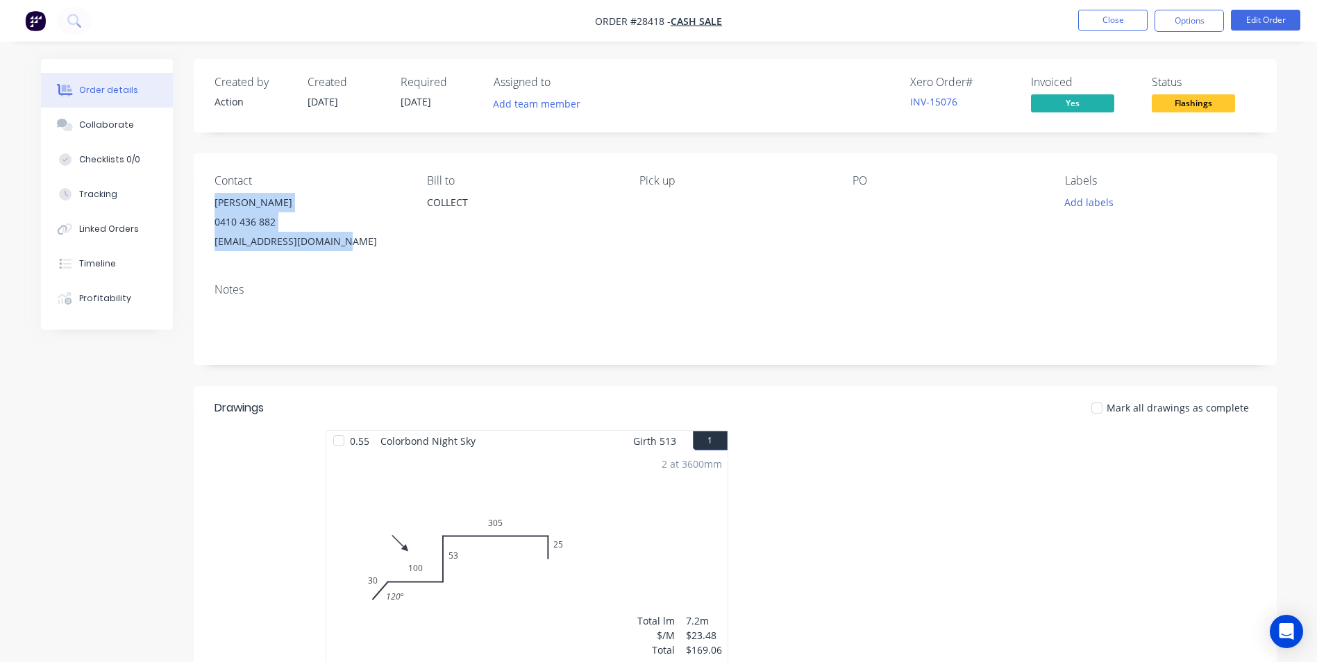
drag, startPoint x: 209, startPoint y: 200, endPoint x: 336, endPoint y: 242, distance: 133.7
click at [336, 242] on div "Contact [PERSON_NAME] 0410 436 882 [EMAIL_ADDRESS][DOMAIN_NAME] [PERSON_NAME] t…" at bounding box center [735, 212] width 1083 height 119
copy div "[PERSON_NAME] 0410 436 882 [EMAIL_ADDRESS][DOMAIN_NAME]"
click at [77, 519] on div "Created by Action Created [DATE] Required [DATE] Assigned to Add team member Xe…" at bounding box center [659, 492] width 1236 height 866
click at [1113, 23] on button "Close" at bounding box center [1112, 20] width 69 height 21
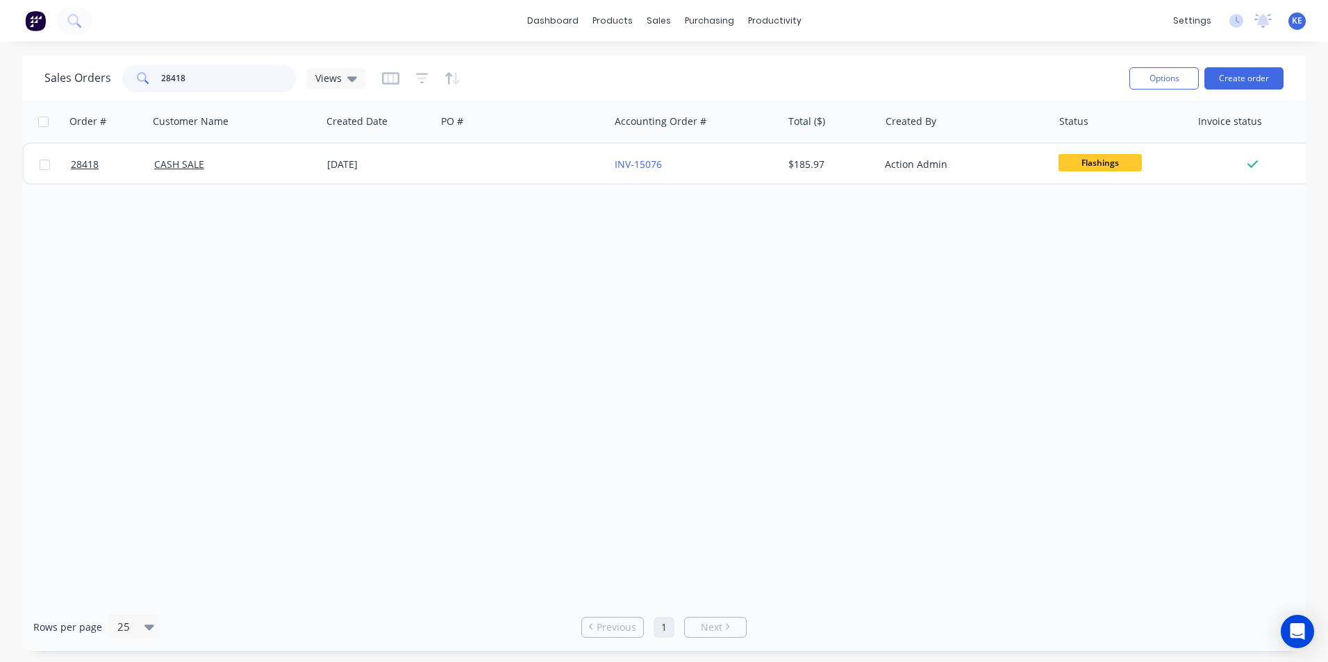
drag, startPoint x: 195, startPoint y: 82, endPoint x: 137, endPoint y: 55, distance: 63.7
click at [103, 75] on div "Sales Orders 28418 Views" at bounding box center [204, 79] width 321 height 28
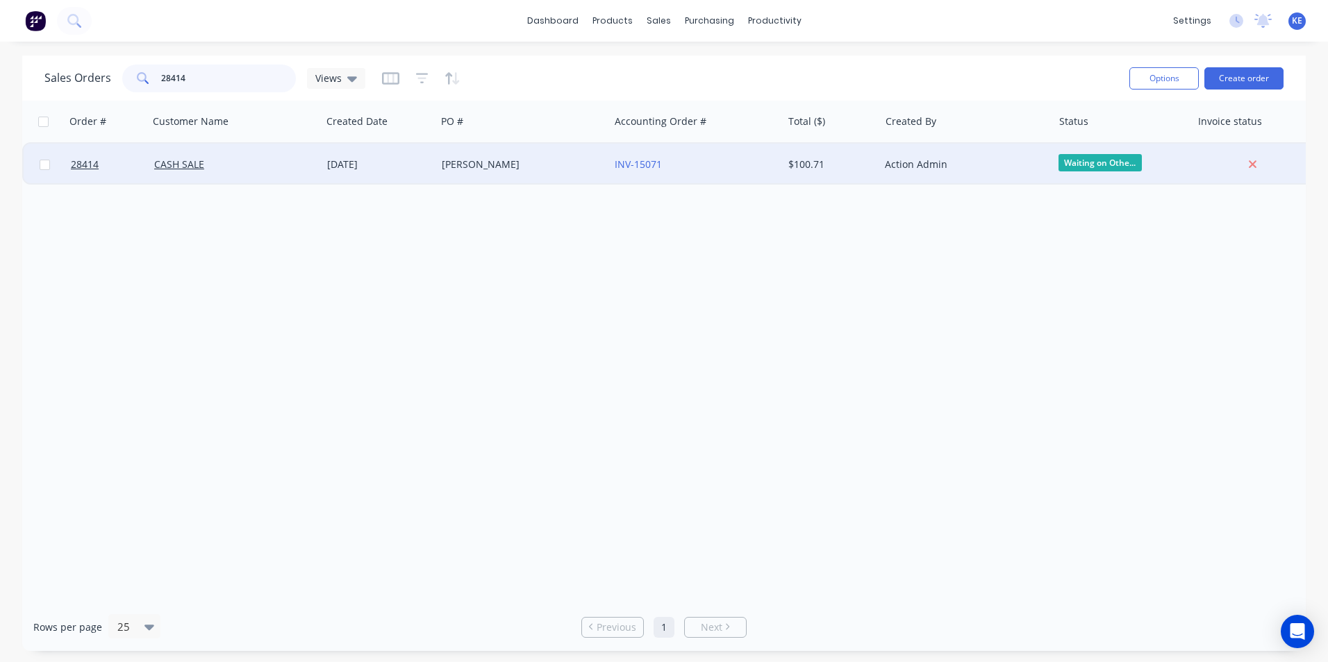
type input "28414"
click at [226, 155] on div "CASH SALE" at bounding box center [235, 165] width 173 height 42
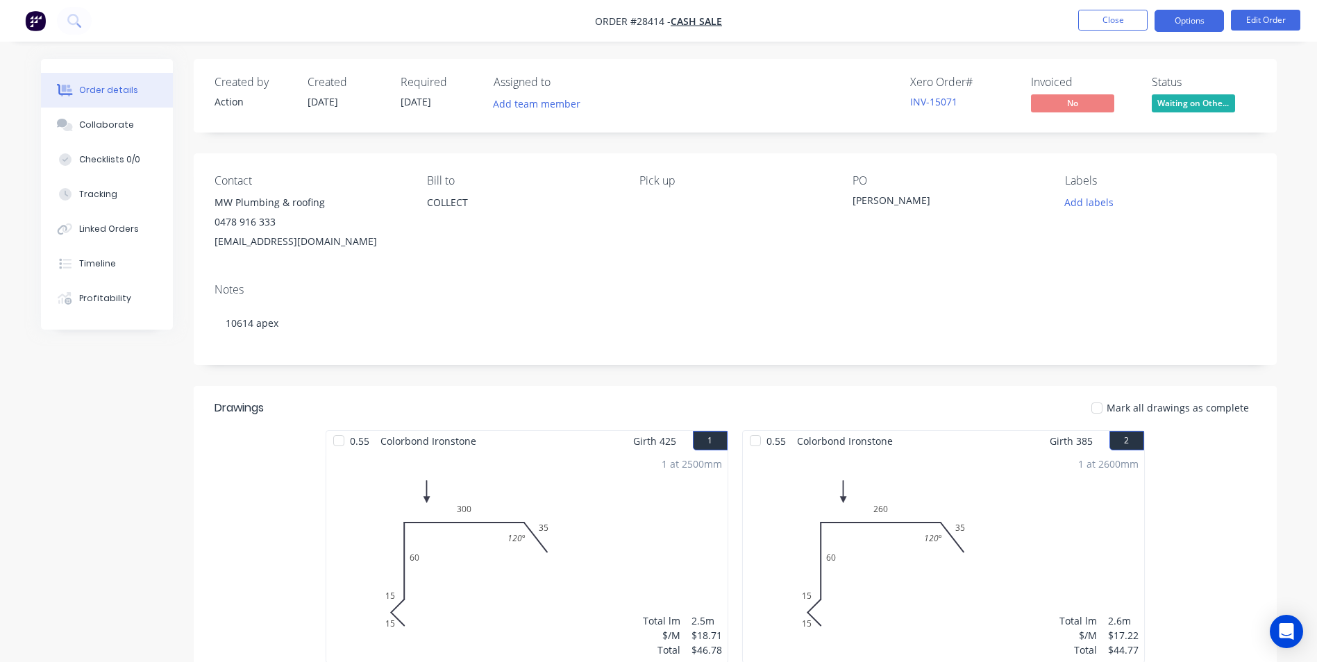
click at [1181, 17] on button "Options" at bounding box center [1189, 21] width 69 height 22
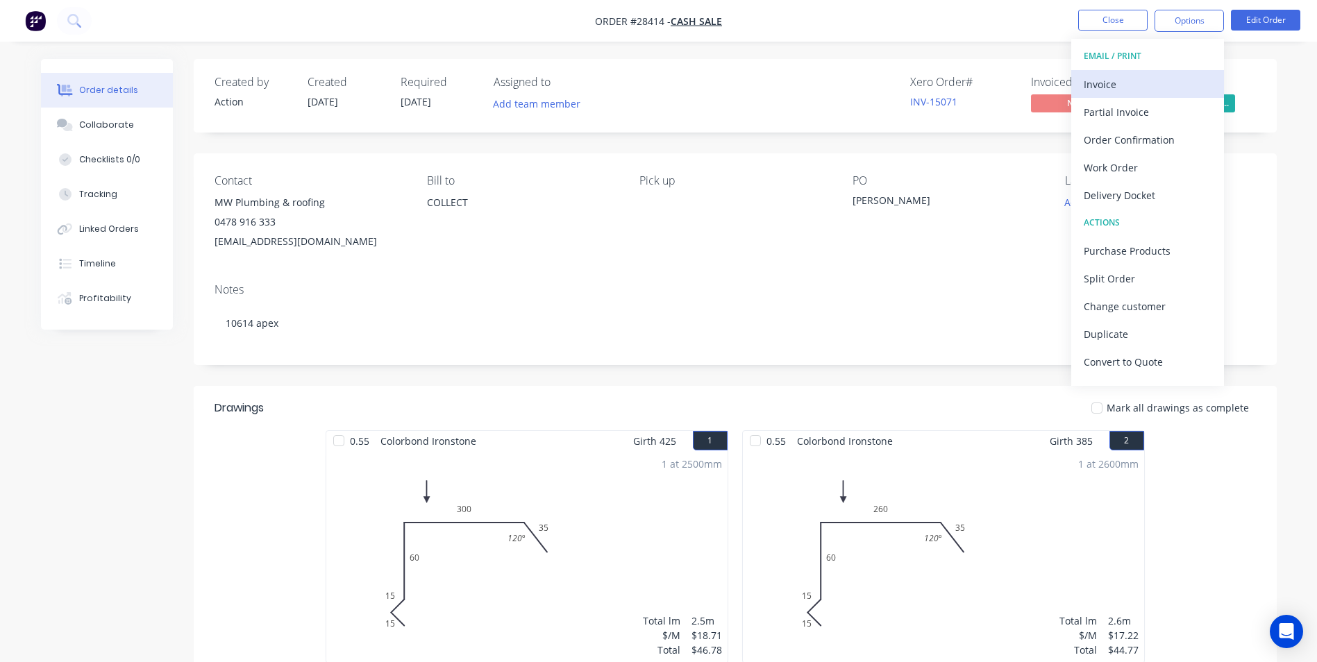
click at [1128, 78] on div "Invoice" at bounding box center [1148, 84] width 128 height 20
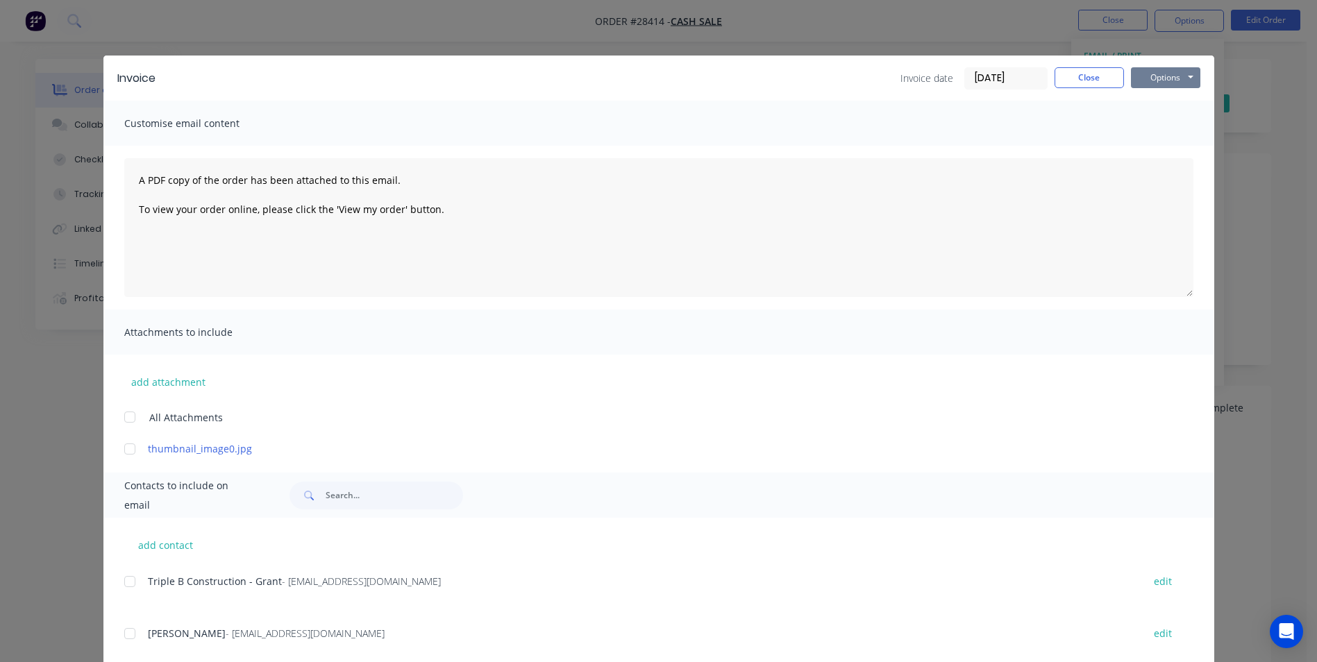
click at [1166, 81] on button "Options" at bounding box center [1165, 77] width 69 height 21
click at [1165, 131] on button "Print" at bounding box center [1175, 125] width 89 height 23
click at [1146, 77] on button "Options" at bounding box center [1165, 77] width 69 height 21
click at [1160, 123] on button "Print" at bounding box center [1175, 125] width 89 height 23
click at [1067, 81] on button "Close" at bounding box center [1089, 77] width 69 height 21
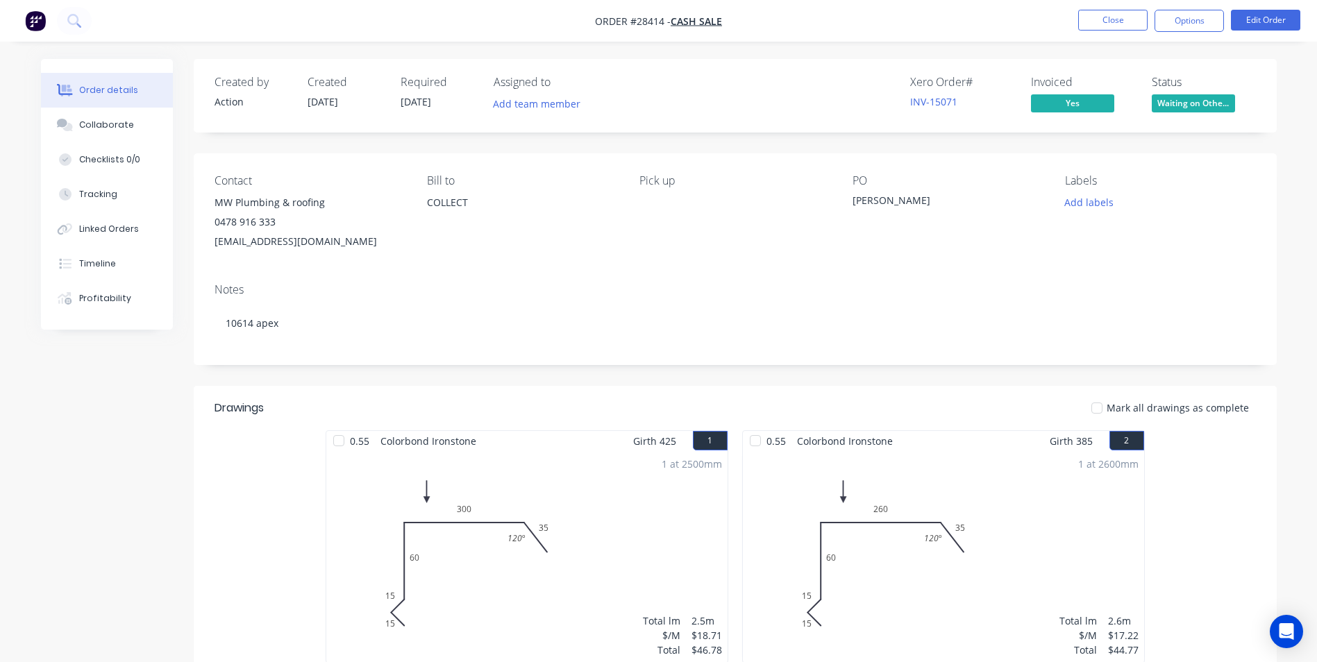
drag, startPoint x: 214, startPoint y: 199, endPoint x: 415, endPoint y: 240, distance: 204.9
click at [415, 240] on div "Contact MW Plumbing & roofing 0478 916 333 [EMAIL_ADDRESS][DOMAIN_NAME] [PERSON…" at bounding box center [735, 212] width 1083 height 119
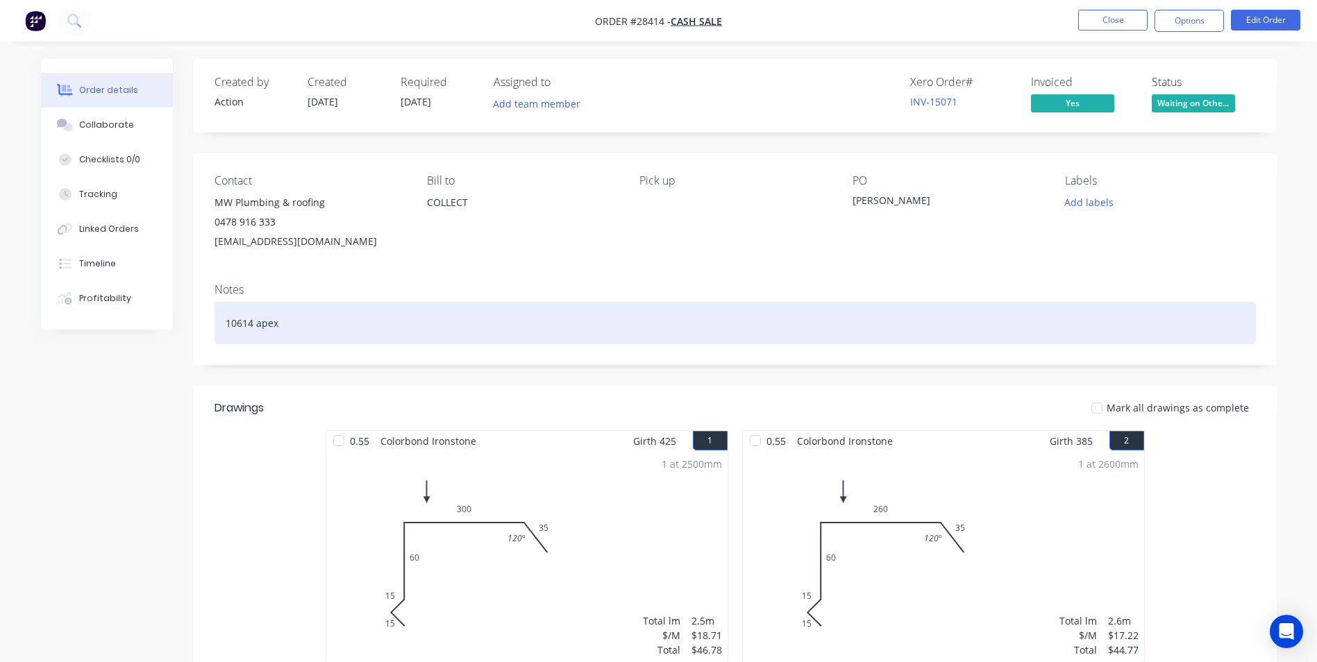
copy div "MW Plumbing & roofing 0478 916 333 [EMAIL_ADDRESS][DOMAIN_NAME]"
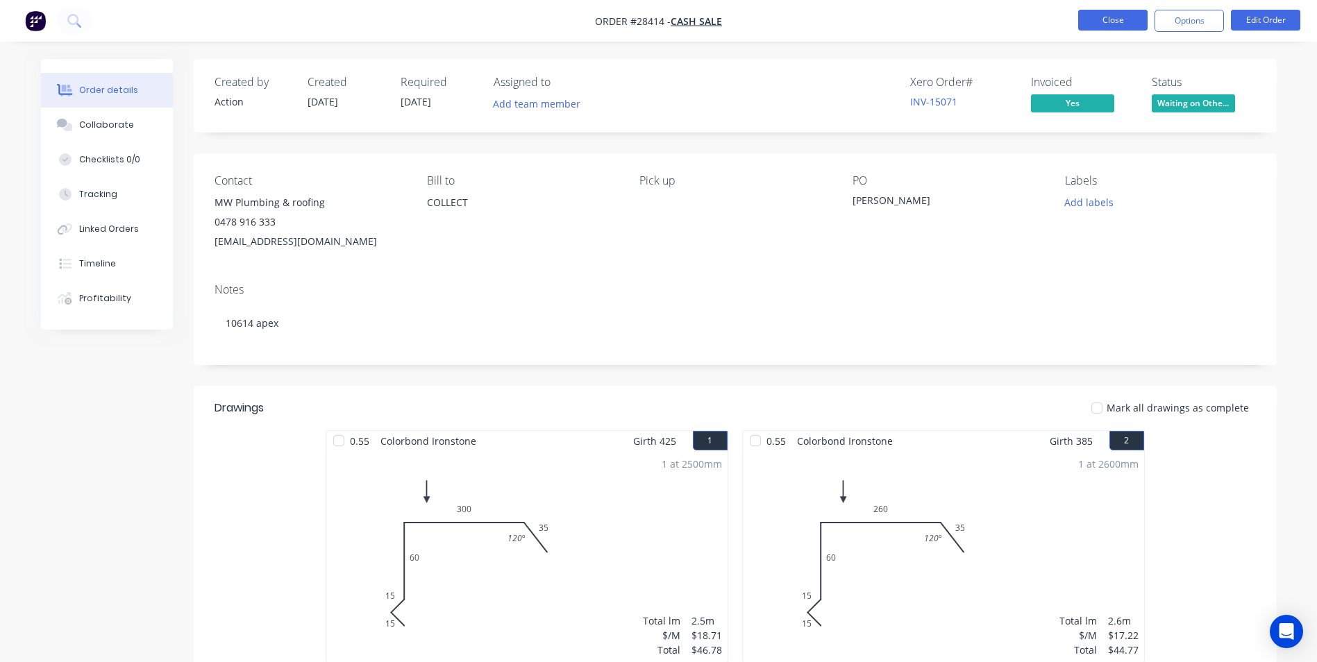
click at [1087, 22] on button "Close" at bounding box center [1112, 20] width 69 height 21
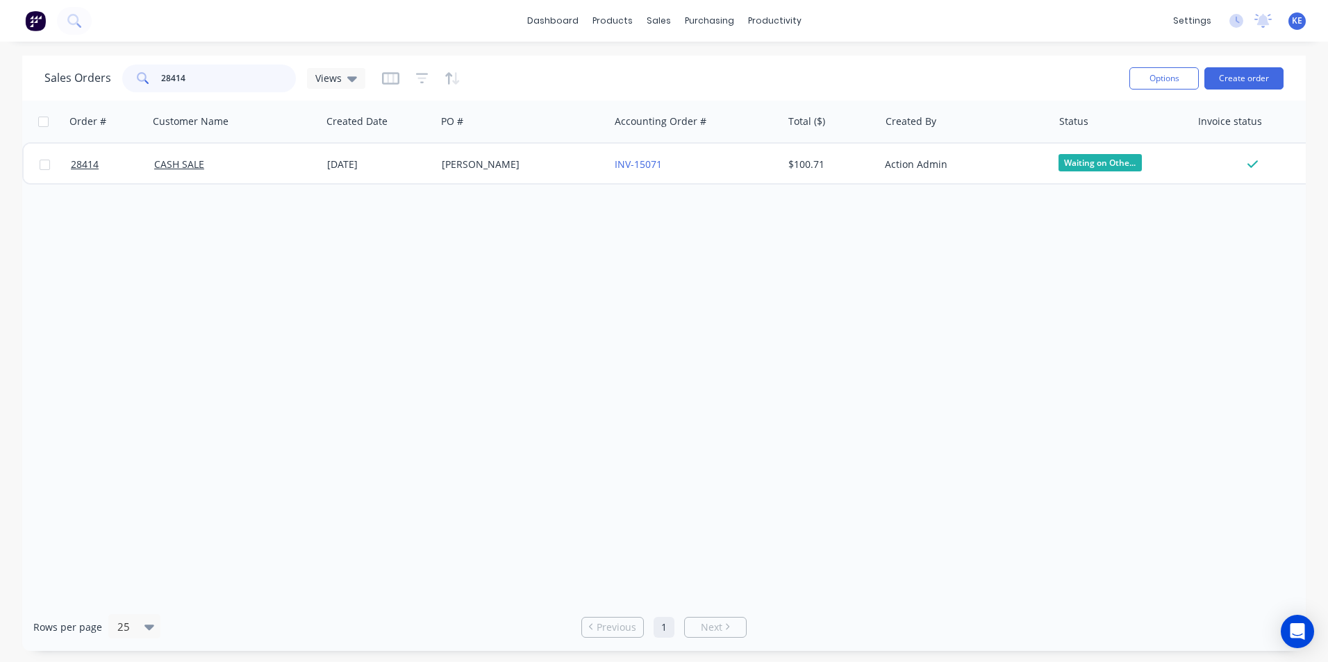
drag, startPoint x: 199, startPoint y: 83, endPoint x: 94, endPoint y: 69, distance: 105.8
click at [94, 69] on div "Sales Orders 28414 Views" at bounding box center [204, 79] width 321 height 28
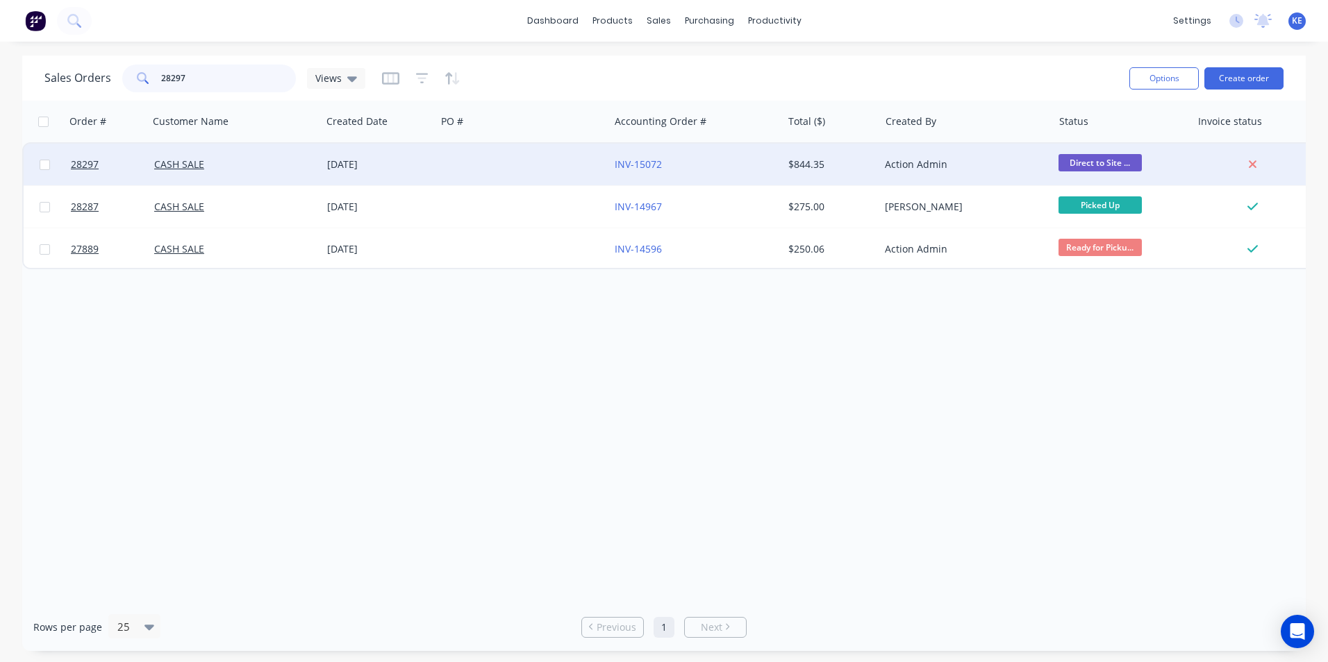
type input "28297"
click at [242, 166] on div "CASH SALE" at bounding box center [231, 165] width 154 height 14
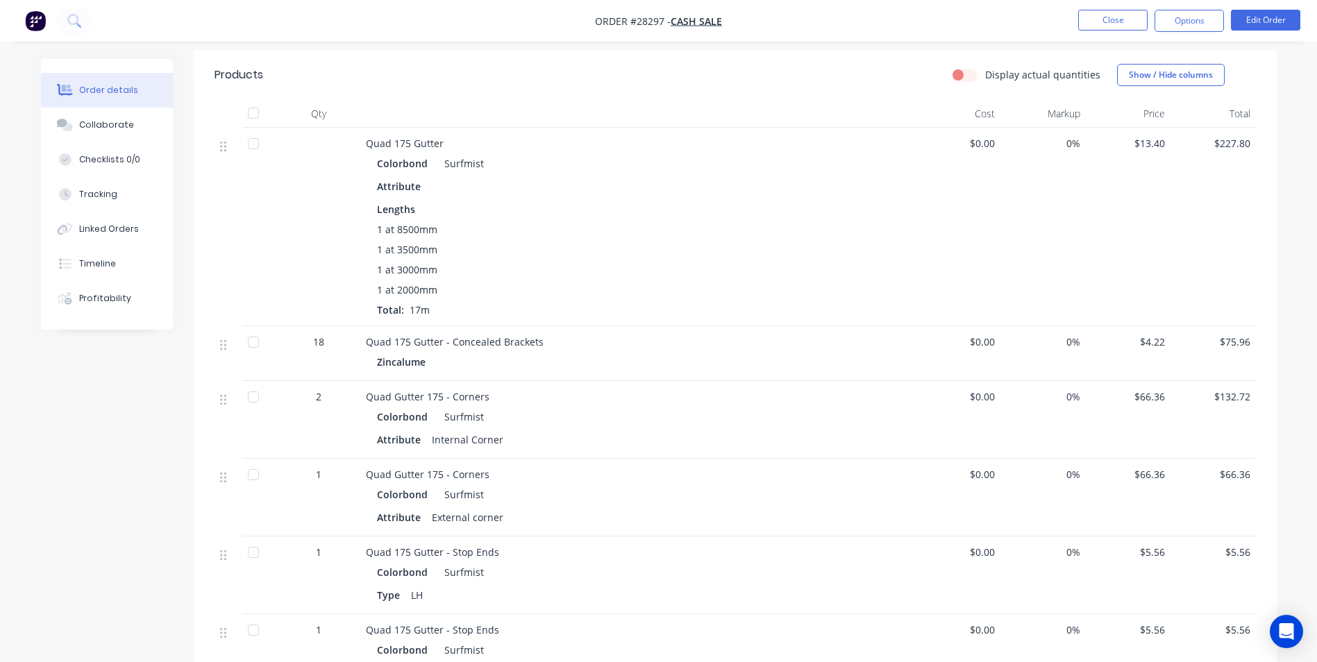
scroll to position [296, 0]
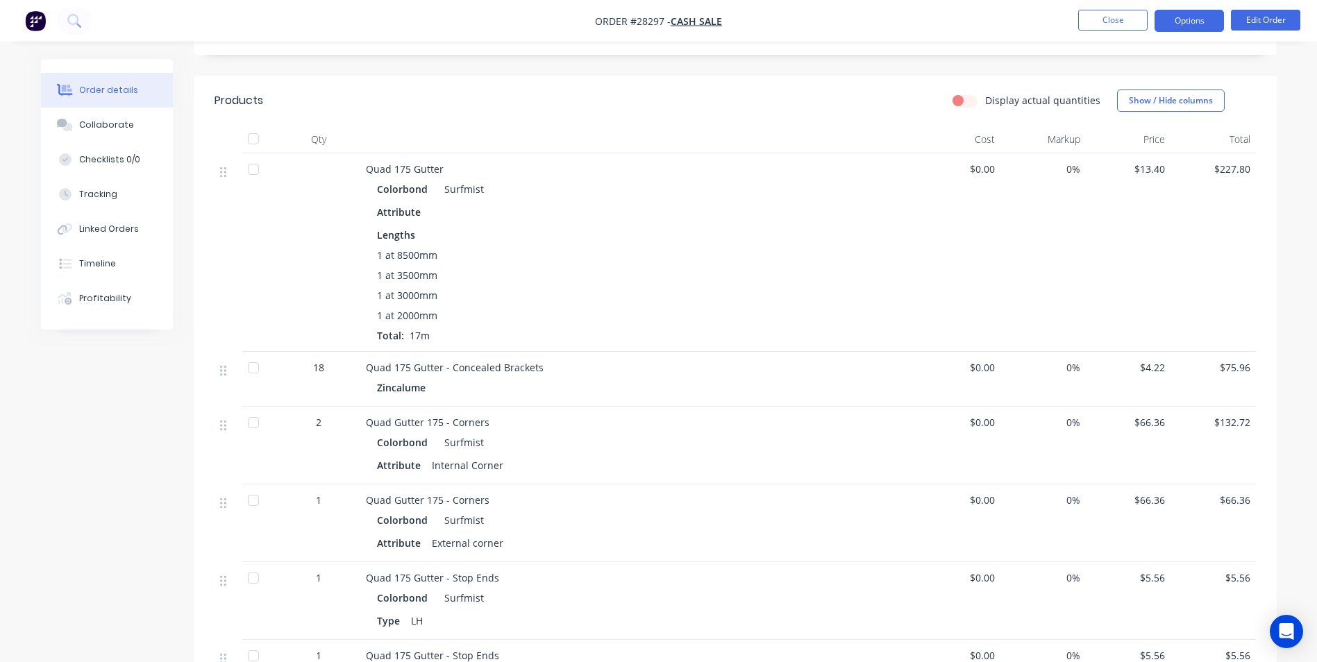
click at [1178, 24] on button "Options" at bounding box center [1189, 21] width 69 height 22
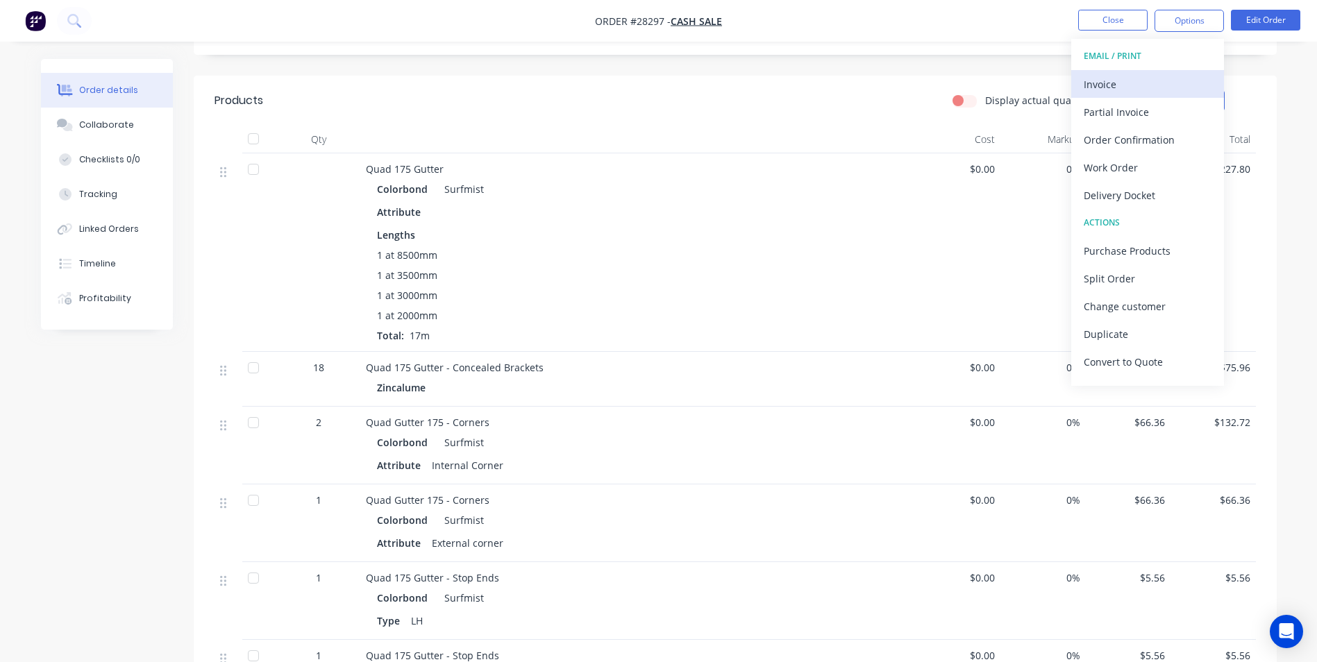
click at [1137, 90] on div "Invoice" at bounding box center [1148, 84] width 128 height 20
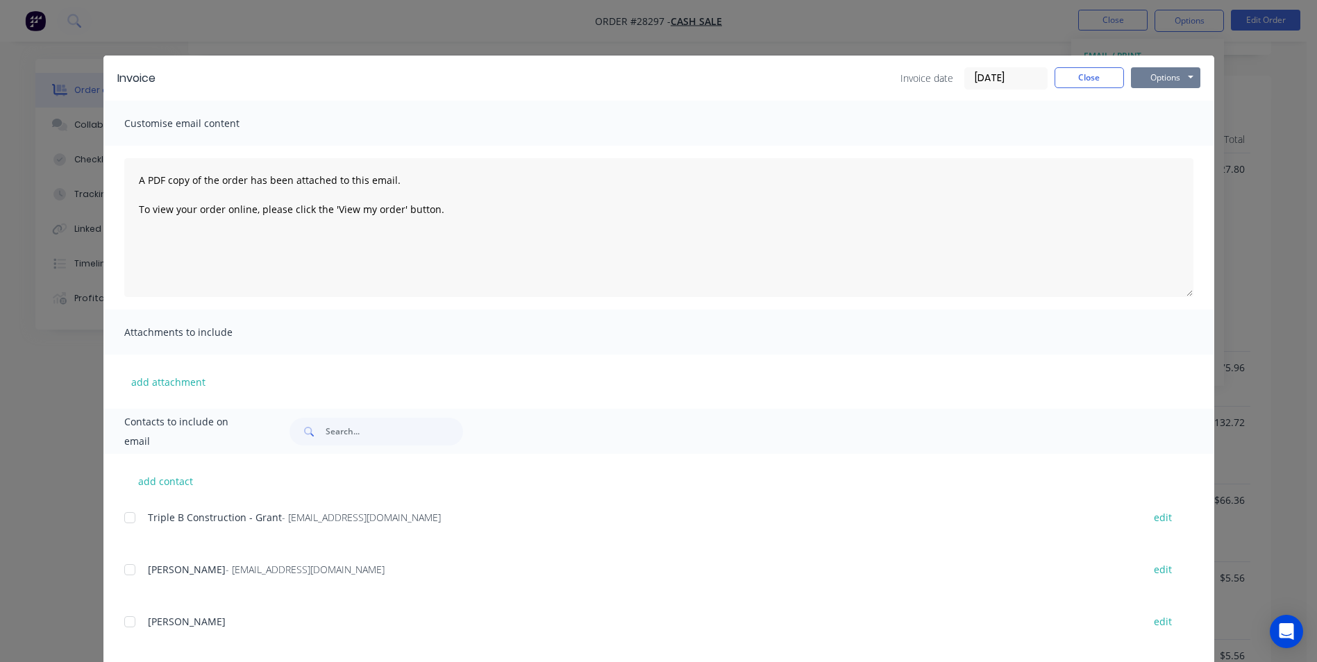
click at [1181, 76] on button "Options" at bounding box center [1165, 77] width 69 height 21
click at [1151, 124] on button "Print" at bounding box center [1175, 125] width 89 height 23
click at [1097, 72] on button "Close" at bounding box center [1089, 77] width 69 height 21
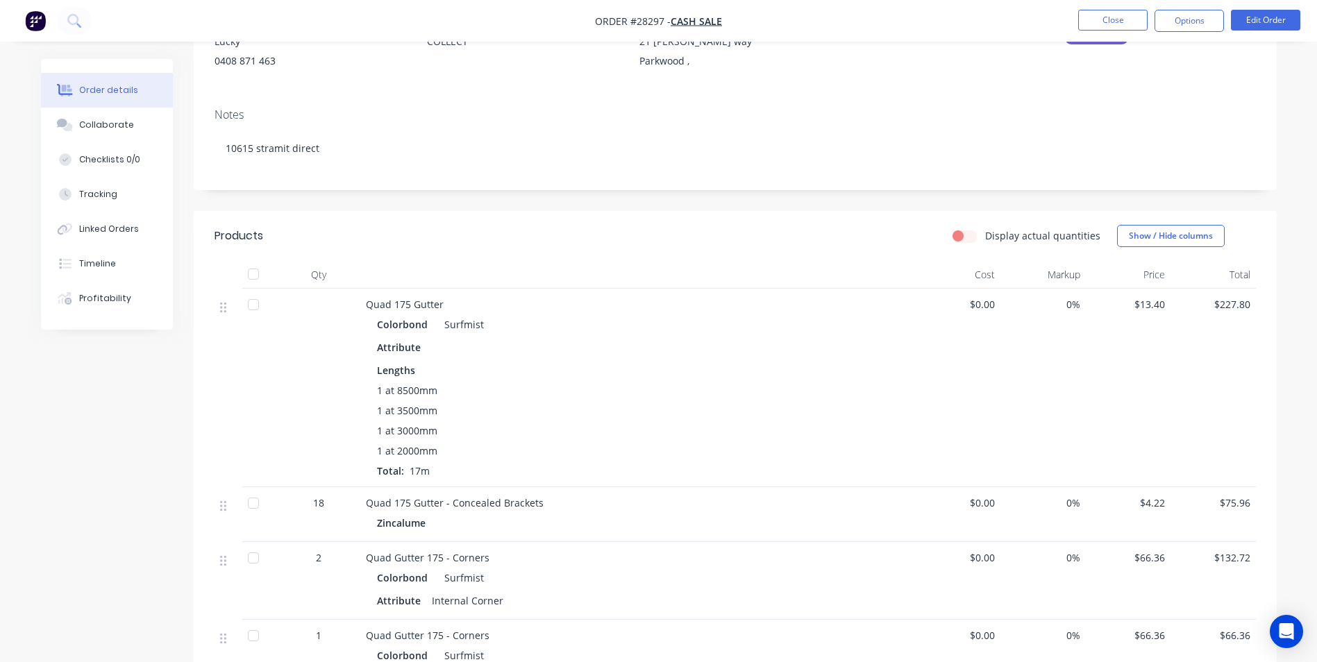
scroll to position [0, 0]
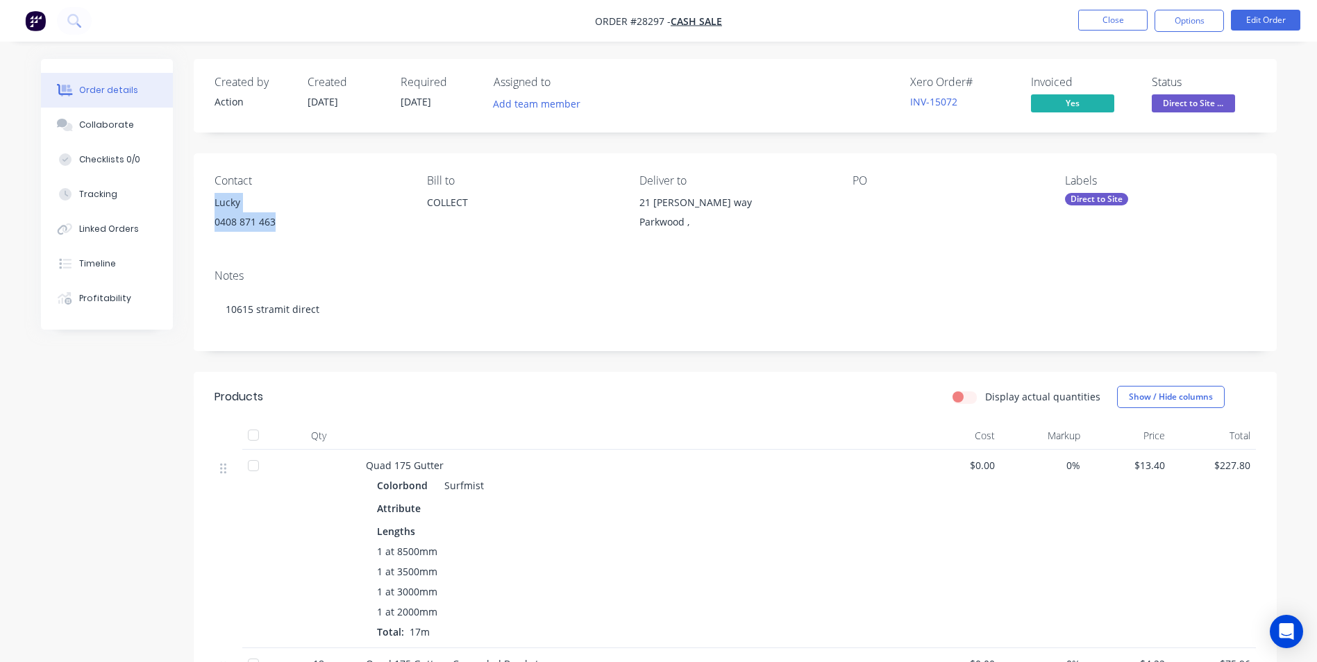
drag, startPoint x: 214, startPoint y: 203, endPoint x: 306, endPoint y: 219, distance: 93.6
click at [306, 219] on div "Lucky 0408 871 463" at bounding box center [310, 215] width 190 height 44
copy div "Lucky 0408 871 463"
click at [1103, 17] on button "Close" at bounding box center [1112, 20] width 69 height 21
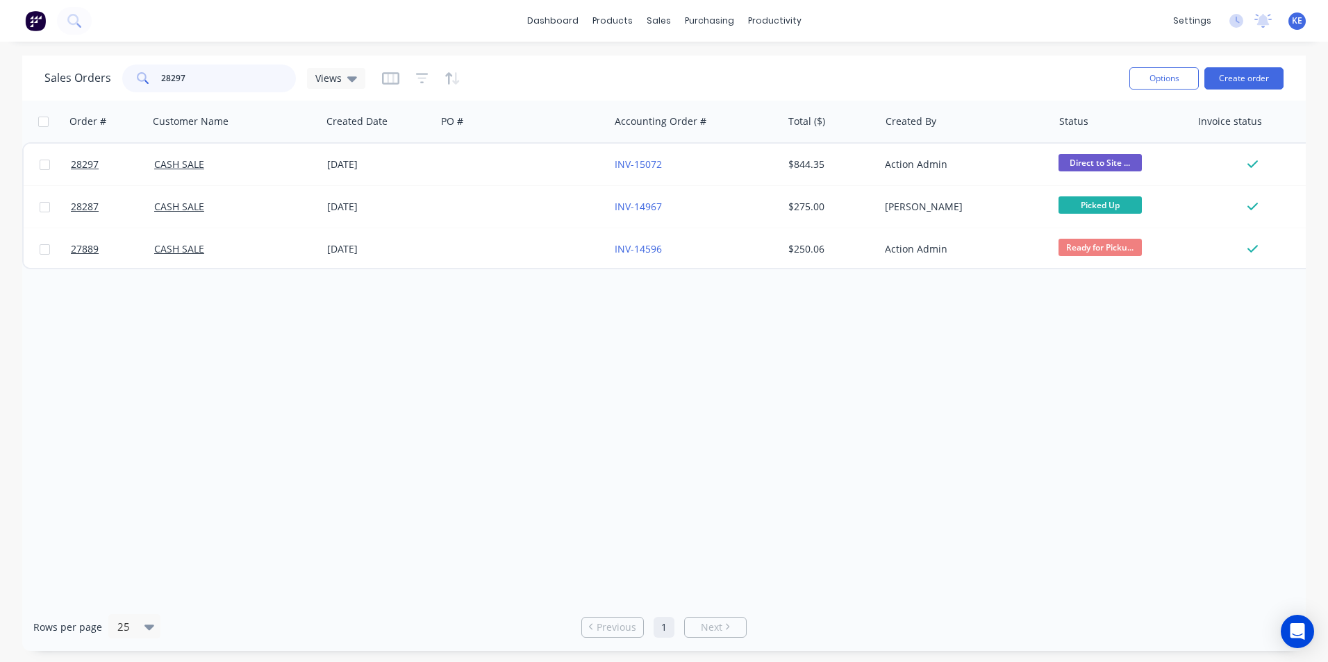
drag, startPoint x: 211, startPoint y: 82, endPoint x: 105, endPoint y: 74, distance: 106.5
click at [105, 74] on div "Sales Orders 28297 Views" at bounding box center [204, 79] width 321 height 28
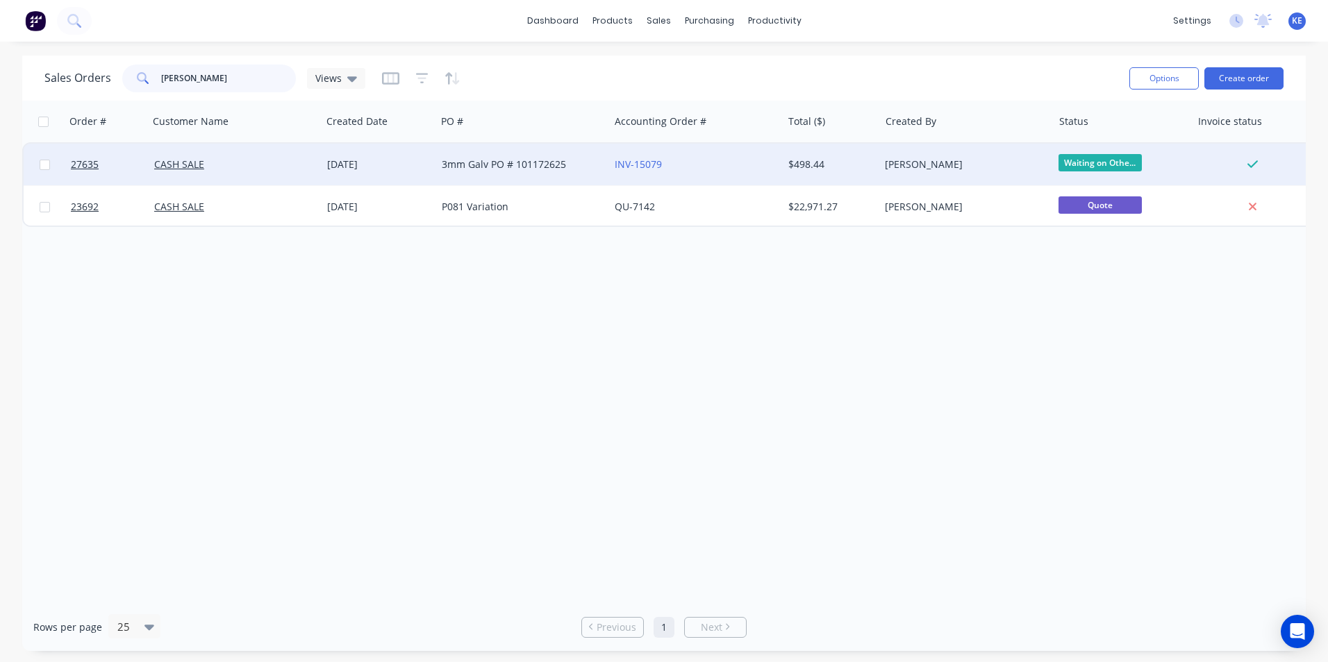
type input "[PERSON_NAME]"
click at [236, 164] on div "CASH SALE" at bounding box center [231, 165] width 154 height 14
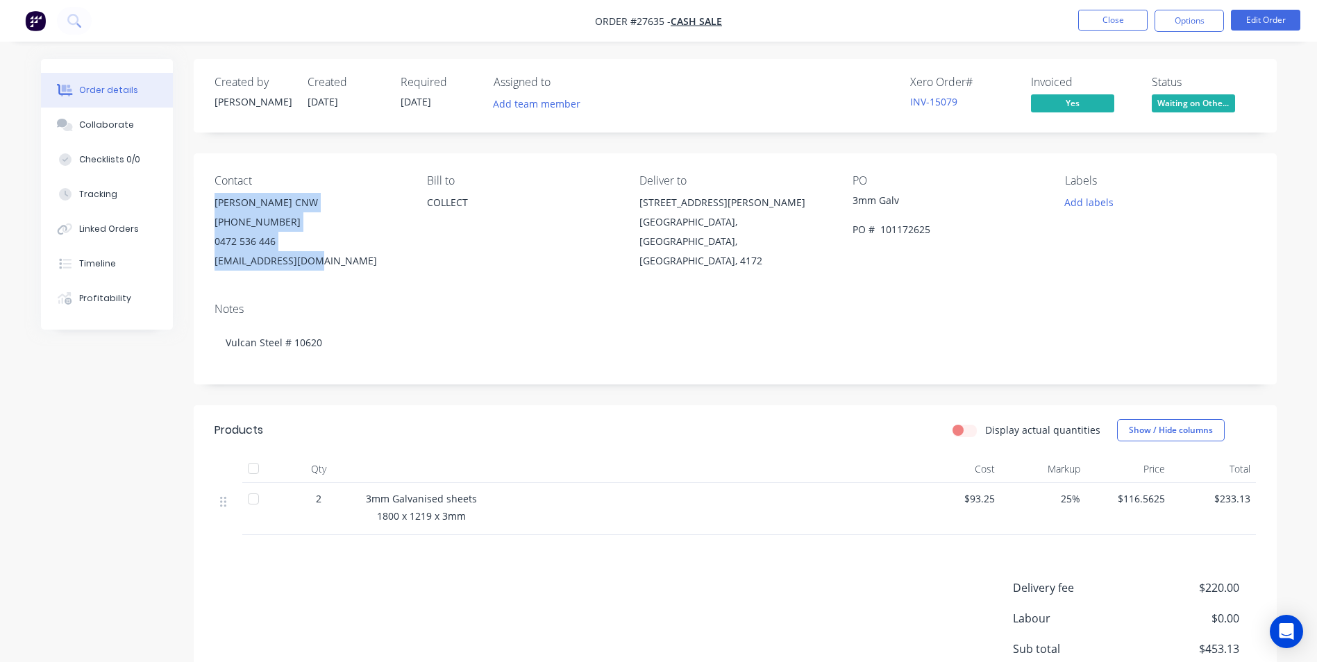
drag, startPoint x: 211, startPoint y: 200, endPoint x: 324, endPoint y: 268, distance: 132.1
click at [324, 268] on div "Contact [PERSON_NAME] CNW [PHONE_NUMBER] [EMAIL_ADDRESS][DOMAIN_NAME] Bill to C…" at bounding box center [735, 222] width 1083 height 138
copy div "[PERSON_NAME] CNW [PHONE_NUMBER] [EMAIL_ADDRESS][DOMAIN_NAME]"
drag, startPoint x: 25, startPoint y: 466, endPoint x: 320, endPoint y: 85, distance: 482.1
click at [28, 455] on div "Order details Collaborate Checklists 0/0 Tracking Linked Orders Timeline Profit…" at bounding box center [658, 406] width 1317 height 813
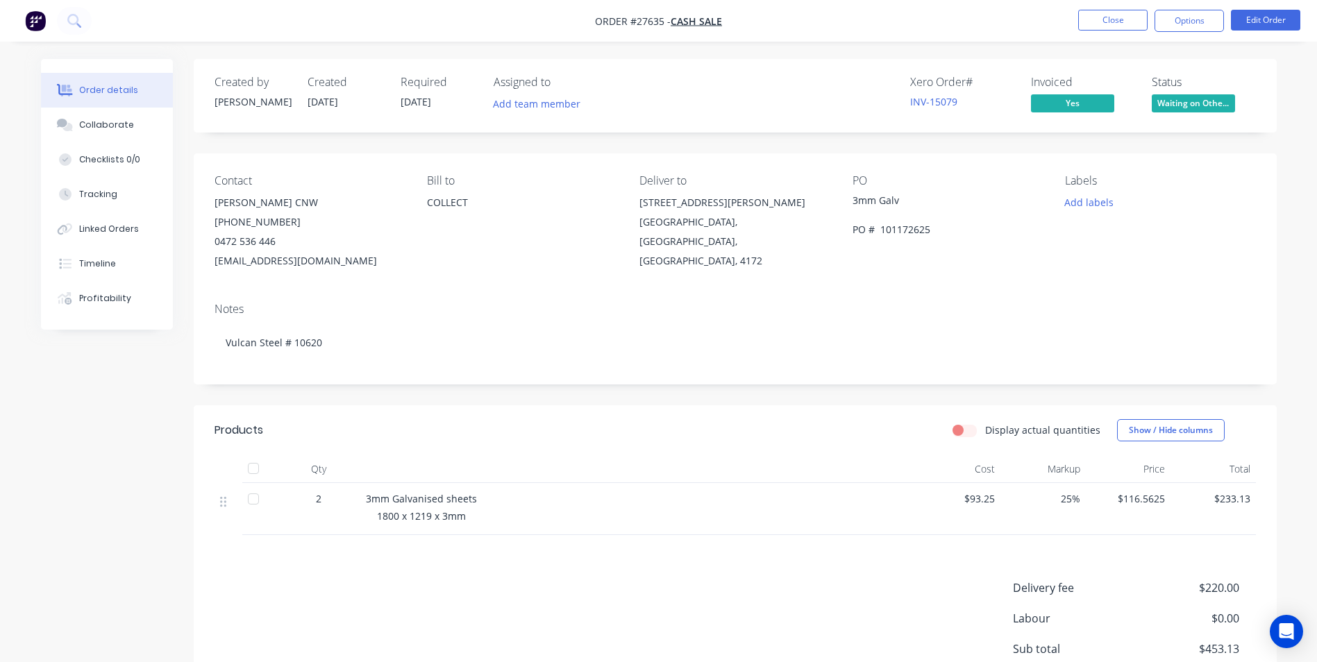
click at [1117, 8] on nav "Order #27635 - CASH SALE Close Options Edit Order" at bounding box center [658, 21] width 1317 height 42
click at [1110, 13] on button "Close" at bounding box center [1112, 20] width 69 height 21
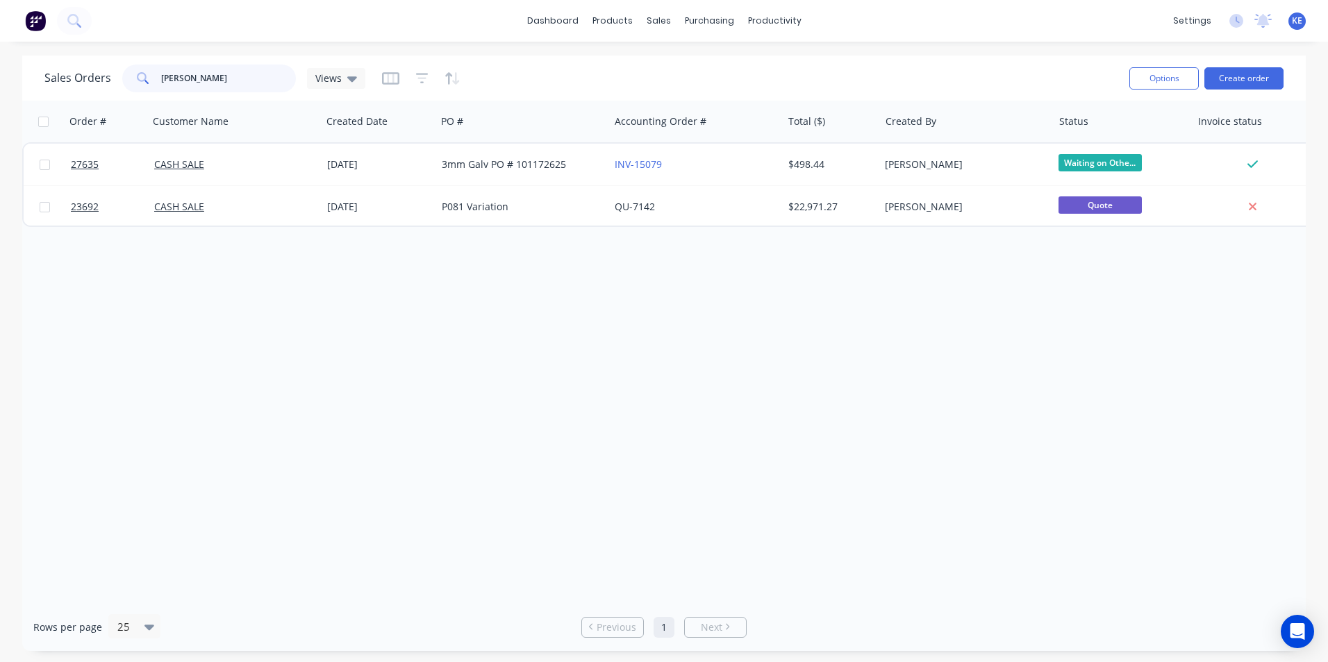
drag, startPoint x: 226, startPoint y: 77, endPoint x: 74, endPoint y: 82, distance: 152.1
click at [74, 80] on div "Sales Orders [PERSON_NAME] Views" at bounding box center [204, 79] width 321 height 28
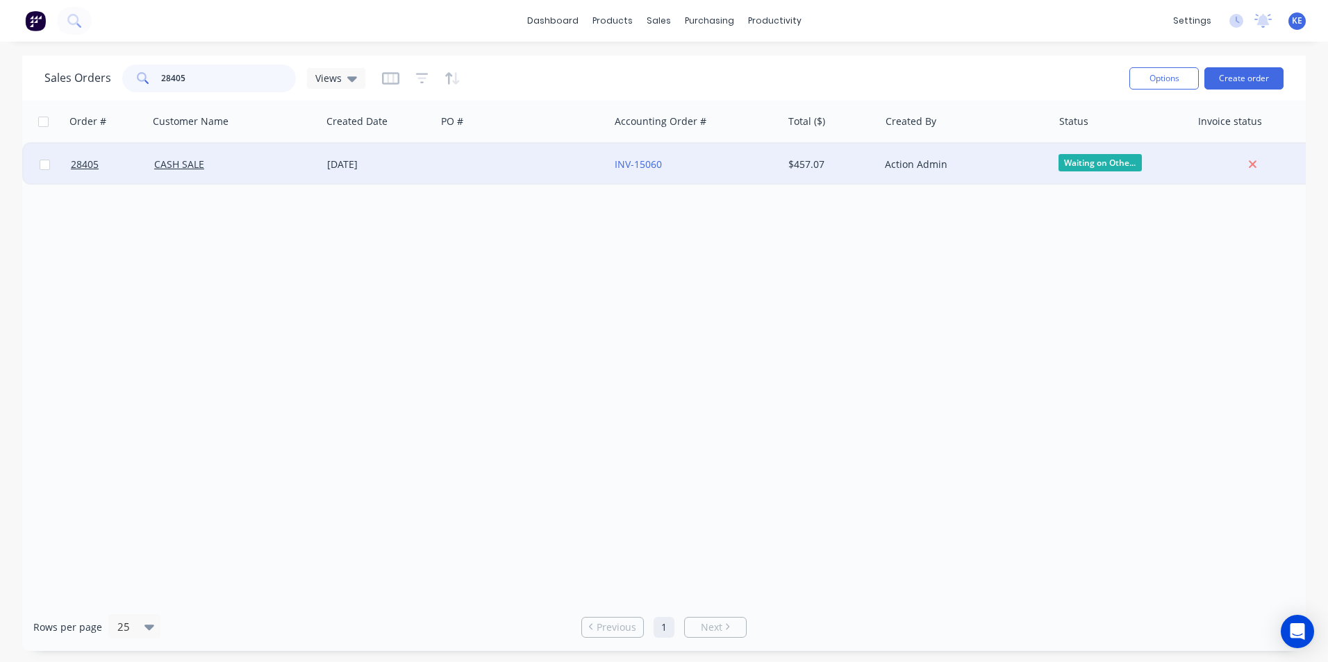
type input "28405"
click at [242, 168] on div "CASH SALE" at bounding box center [231, 165] width 154 height 14
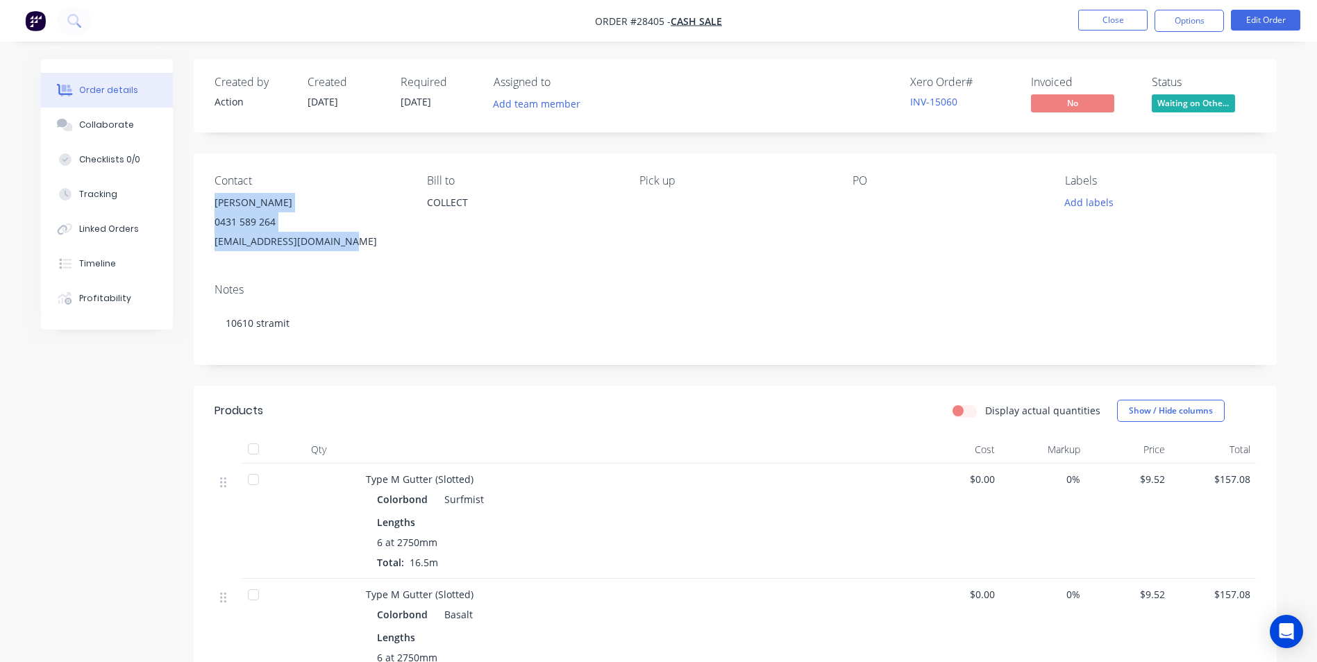
drag, startPoint x: 212, startPoint y: 202, endPoint x: 333, endPoint y: 240, distance: 126.5
click at [333, 240] on div "Contact [PERSON_NAME] [PHONE_NUMBER] [EMAIL_ADDRESS][DOMAIN_NAME] Bill to COLLE…" at bounding box center [735, 212] width 1083 height 119
copy div "[PERSON_NAME] 0431 589 264 [EMAIL_ADDRESS][DOMAIN_NAME]"
click at [1194, 21] on button "Options" at bounding box center [1189, 21] width 69 height 22
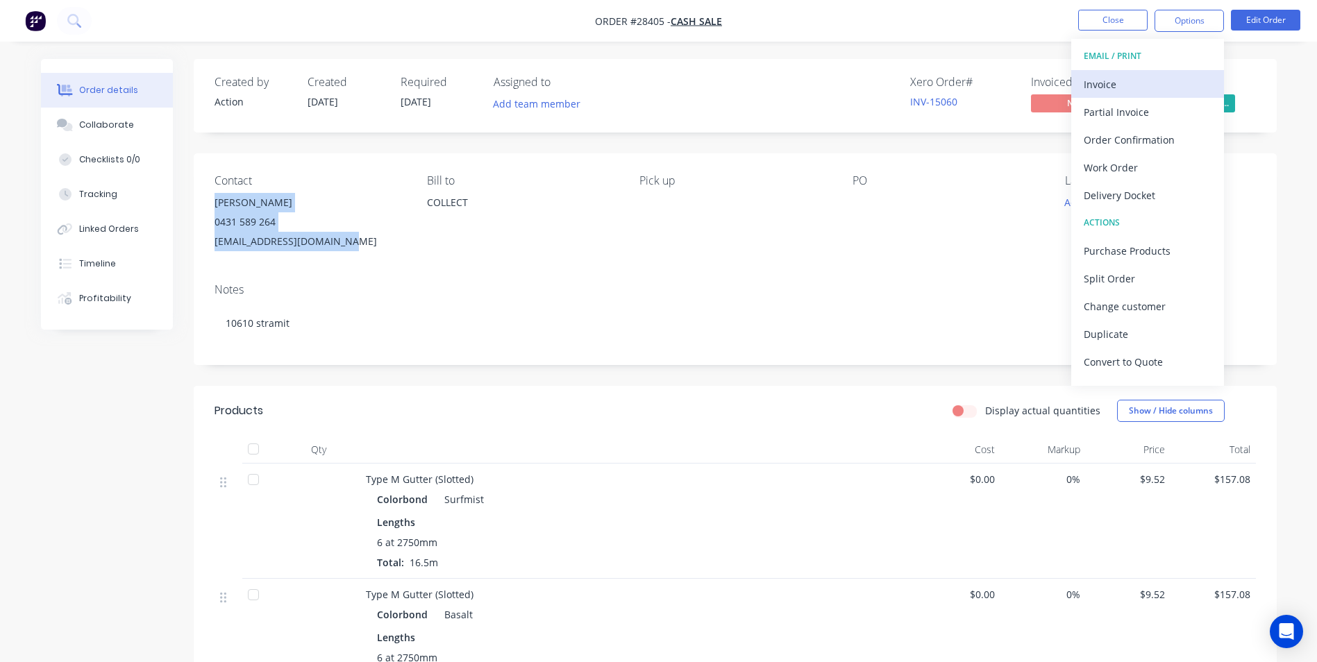
click at [1135, 86] on div "Invoice" at bounding box center [1148, 84] width 128 height 20
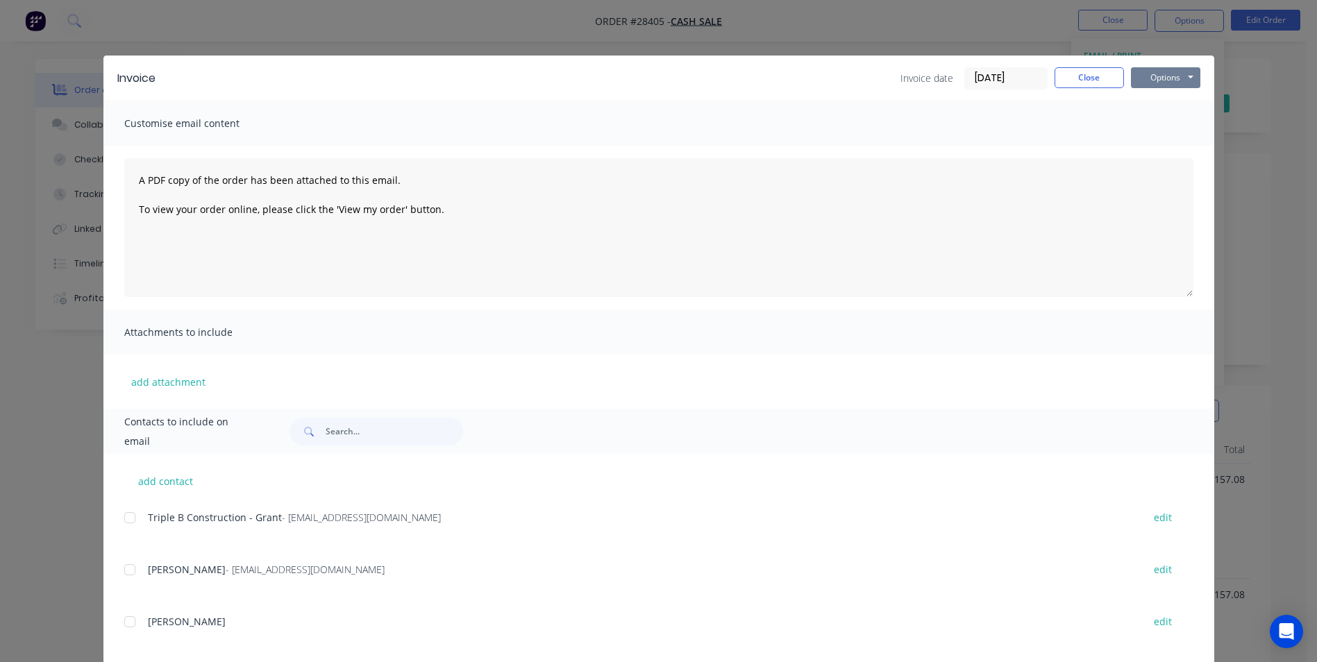
click at [1157, 71] on button "Options" at bounding box center [1165, 77] width 69 height 21
click at [1151, 121] on button "Print" at bounding box center [1175, 125] width 89 height 23
click at [1087, 78] on button "Close" at bounding box center [1089, 77] width 69 height 21
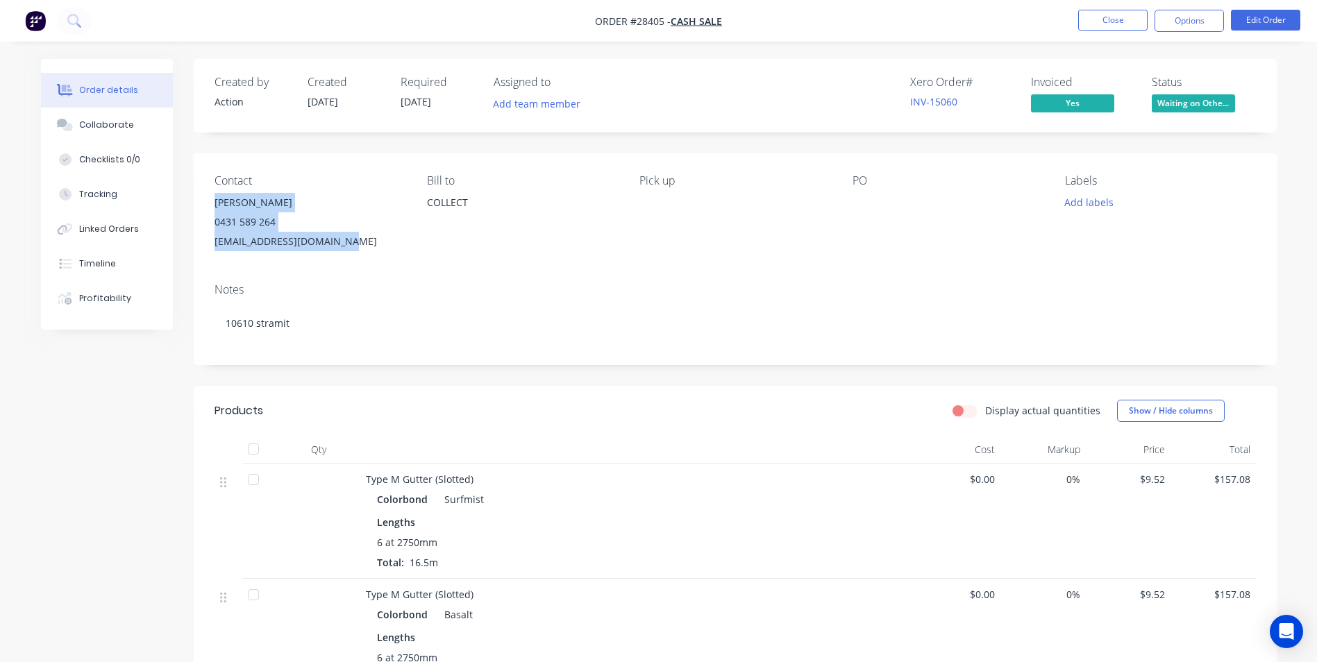
copy div "[PERSON_NAME] 0431 589 264 [EMAIL_ADDRESS][DOMAIN_NAME]"
click at [1107, 18] on button "Close" at bounding box center [1112, 20] width 69 height 21
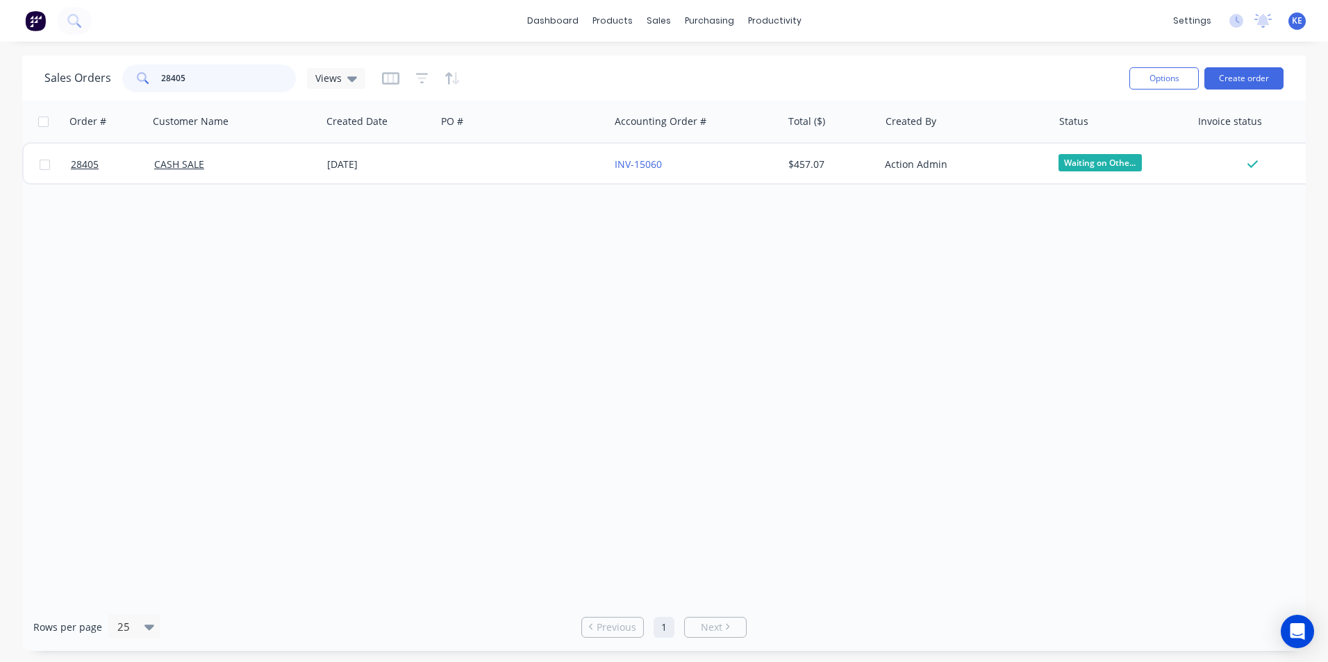
drag, startPoint x: 246, startPoint y: 78, endPoint x: 63, endPoint y: 90, distance: 183.0
click at [63, 90] on div "Sales Orders 28405 Views" at bounding box center [204, 79] width 321 height 28
type input "[PERSON_NAME]"
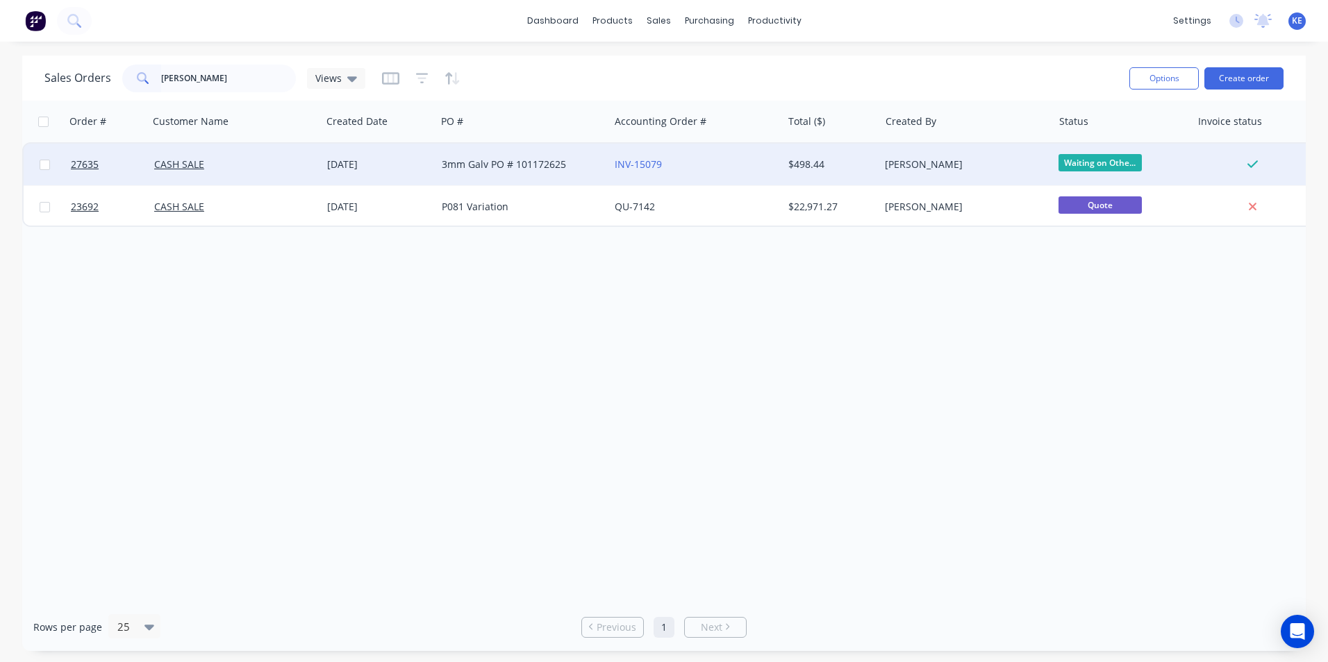
click at [262, 160] on div "CASH SALE" at bounding box center [231, 165] width 154 height 14
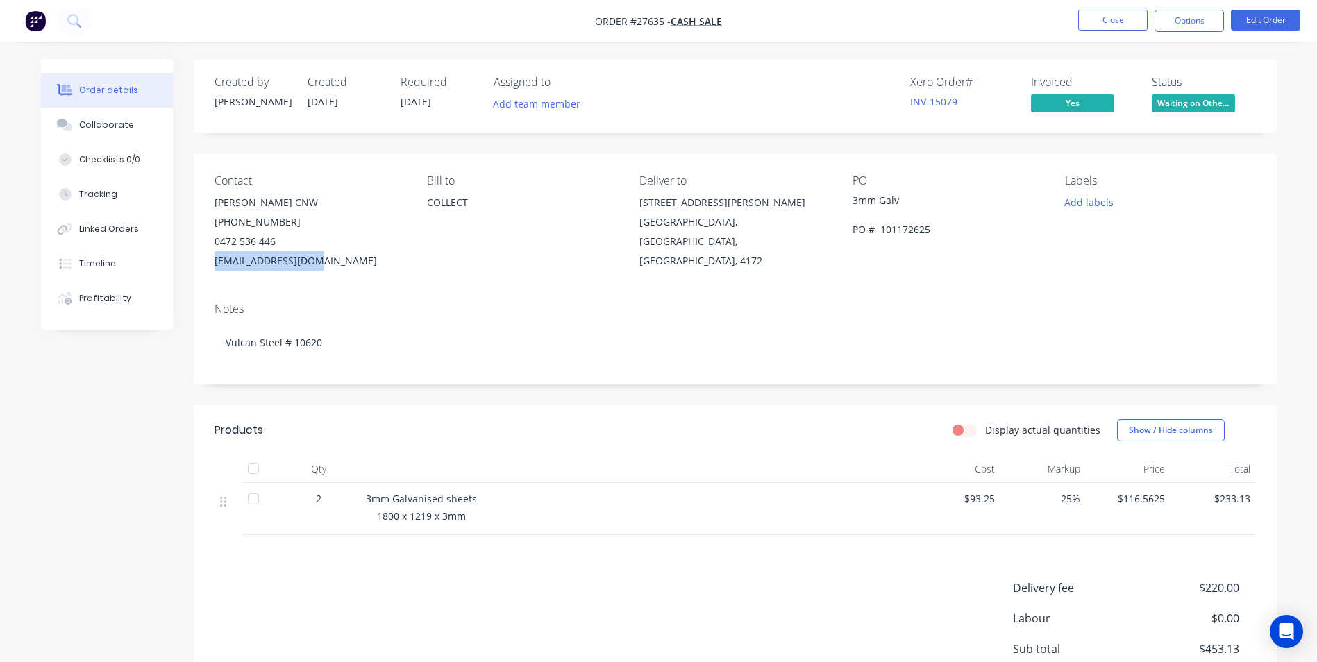
drag, startPoint x: 213, startPoint y: 262, endPoint x: 321, endPoint y: 269, distance: 108.5
click at [321, 269] on div "Contact [PERSON_NAME] CNW [PHONE_NUMBER] [EMAIL_ADDRESS][DOMAIN_NAME] Bill to C…" at bounding box center [735, 222] width 1083 height 138
copy div "[EMAIL_ADDRESS][DOMAIN_NAME]"
click at [135, 492] on div "Created by [PERSON_NAME] Created [DATE] Required [DATE] Assigned to Add team me…" at bounding box center [659, 436] width 1236 height 754
click at [1098, 26] on button "Close" at bounding box center [1112, 20] width 69 height 21
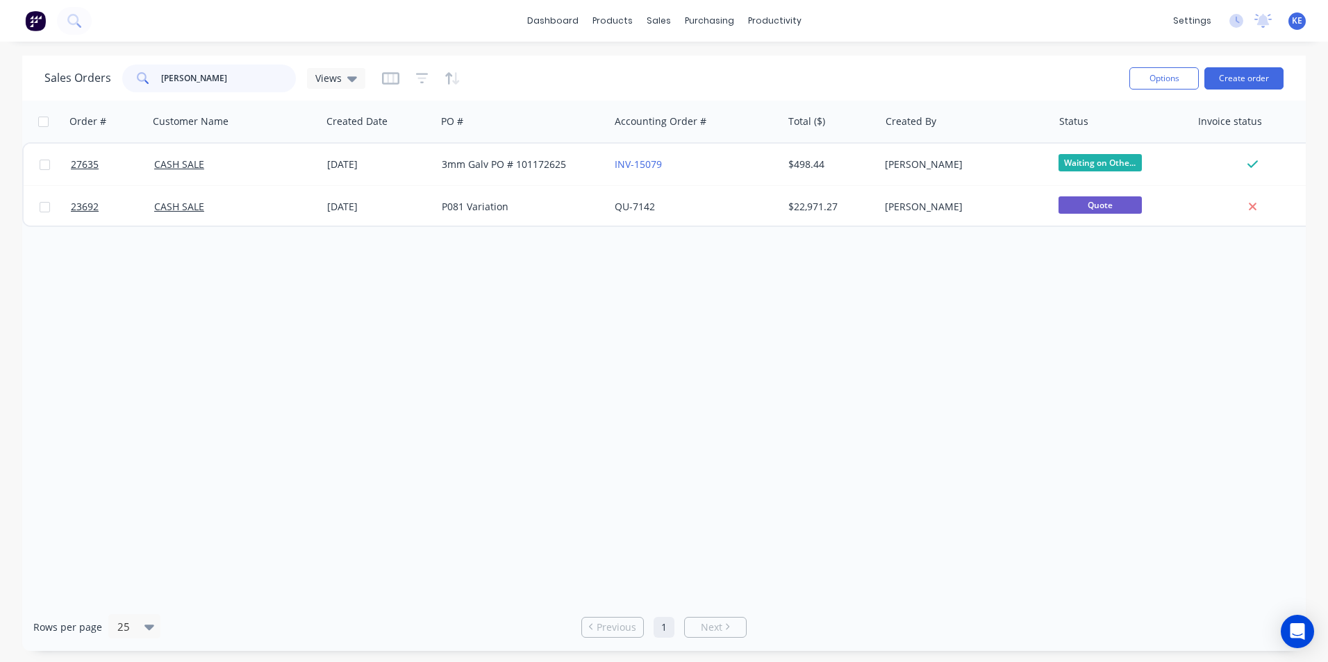
drag, startPoint x: 215, startPoint y: 82, endPoint x: 64, endPoint y: 83, distance: 150.7
click at [64, 83] on div "Sales Orders [PERSON_NAME] Views" at bounding box center [204, 79] width 321 height 28
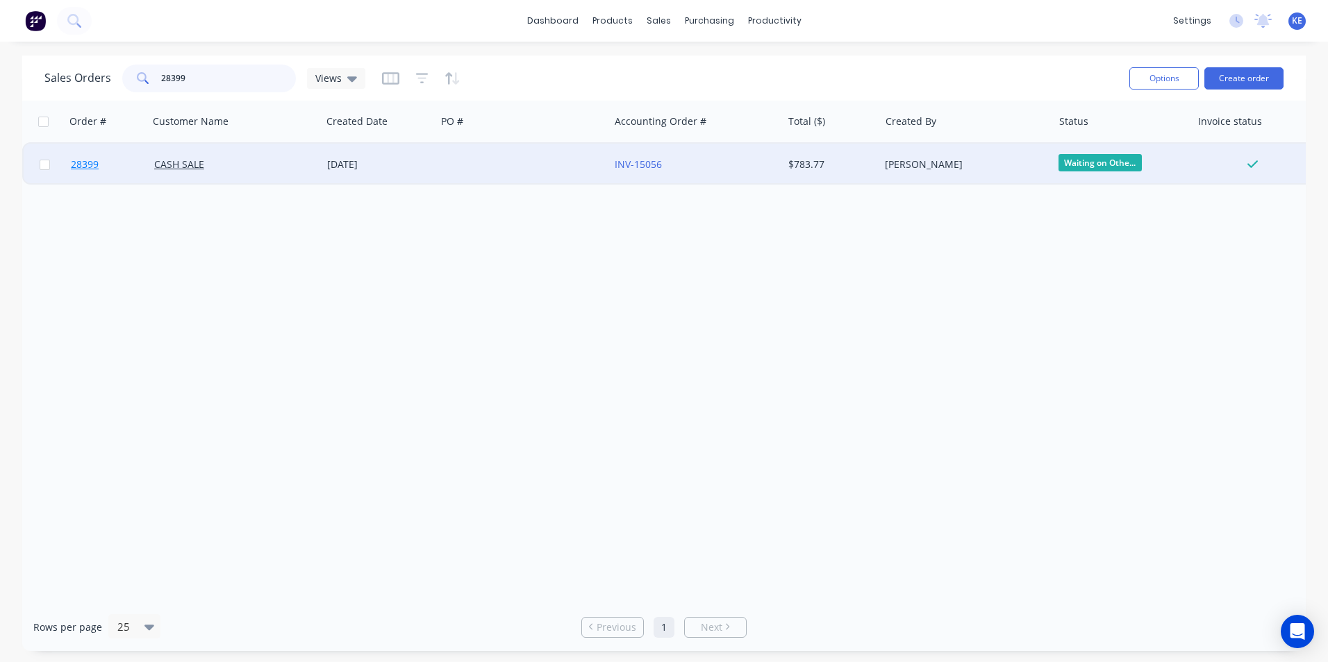
type input "28399"
click at [118, 165] on link "28399" at bounding box center [112, 165] width 83 height 42
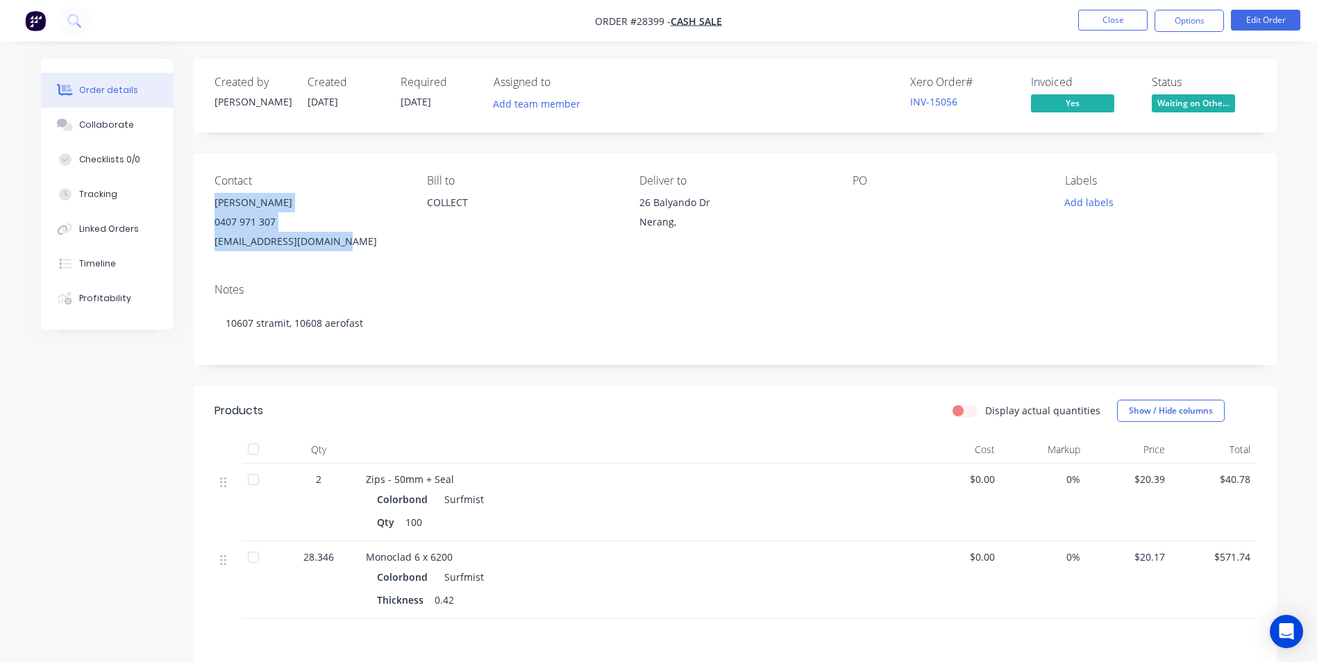
drag, startPoint x: 214, startPoint y: 208, endPoint x: 346, endPoint y: 241, distance: 136.7
click at [346, 241] on div "[PERSON_NAME] 0407 971 307 [EMAIL_ADDRESS][DOMAIN_NAME]" at bounding box center [310, 222] width 190 height 58
click at [1101, 15] on button "Close" at bounding box center [1112, 20] width 69 height 21
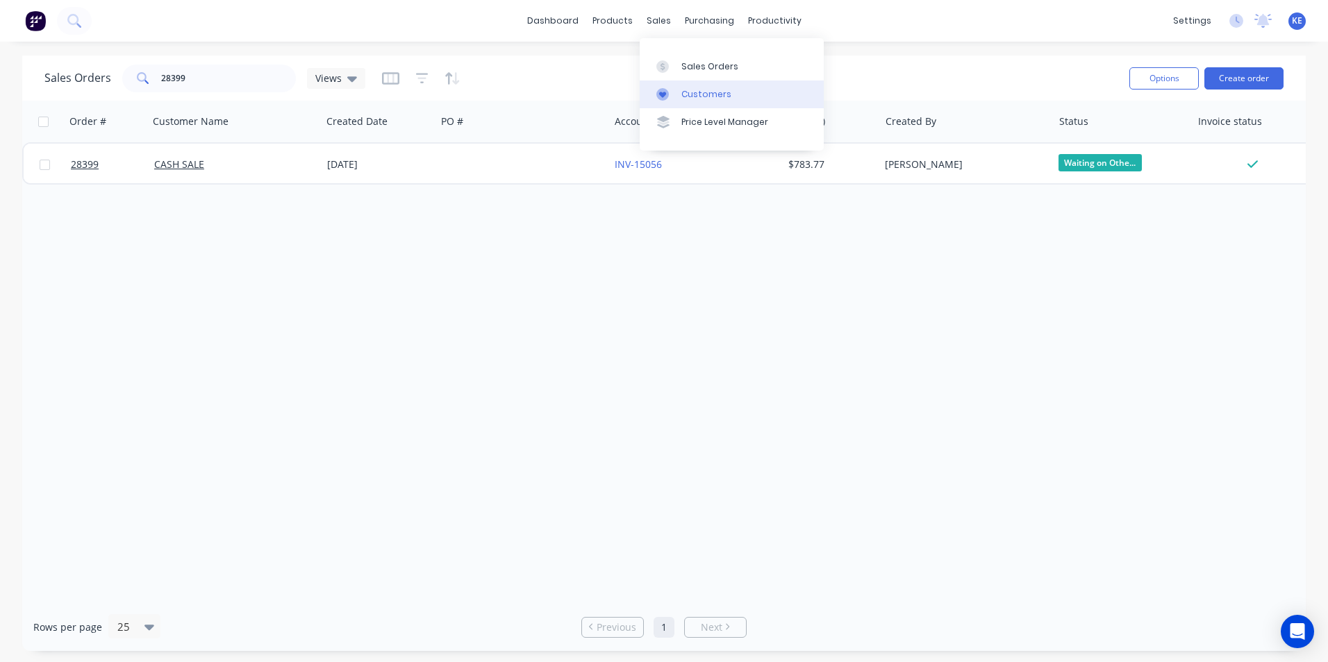
click at [704, 93] on div "Customers" at bounding box center [706, 94] width 50 height 12
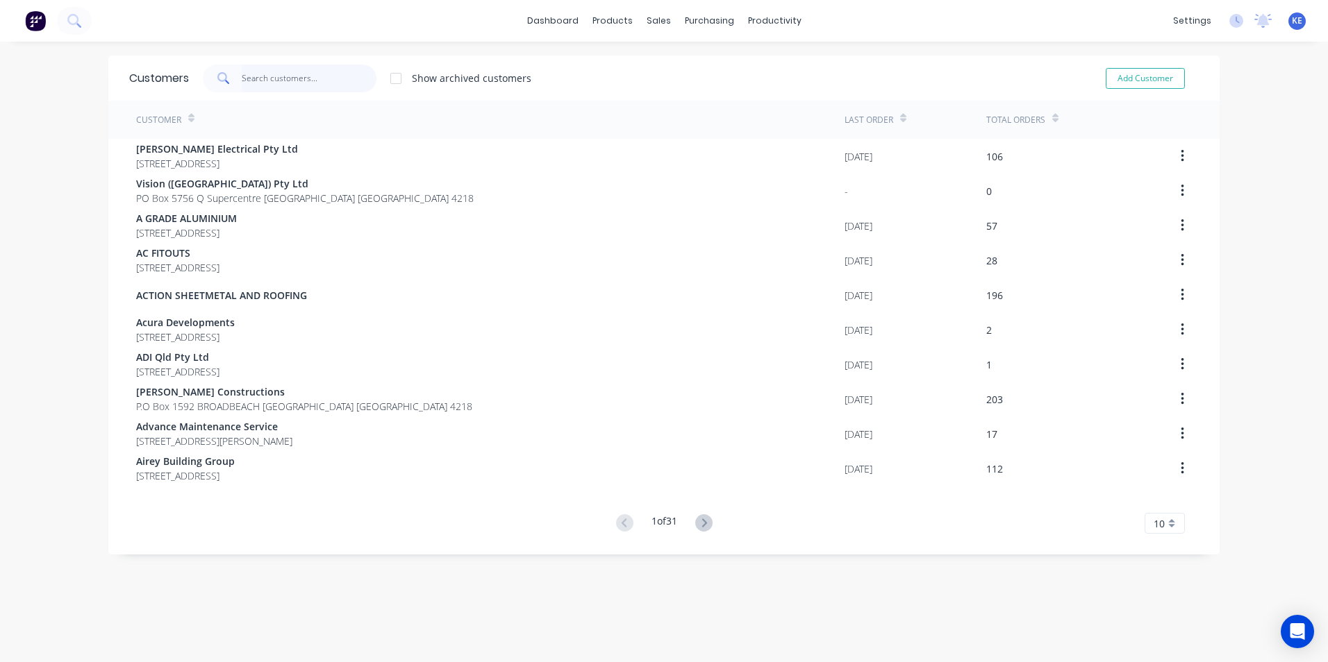
click at [258, 85] on input "text" at bounding box center [309, 79] width 135 height 28
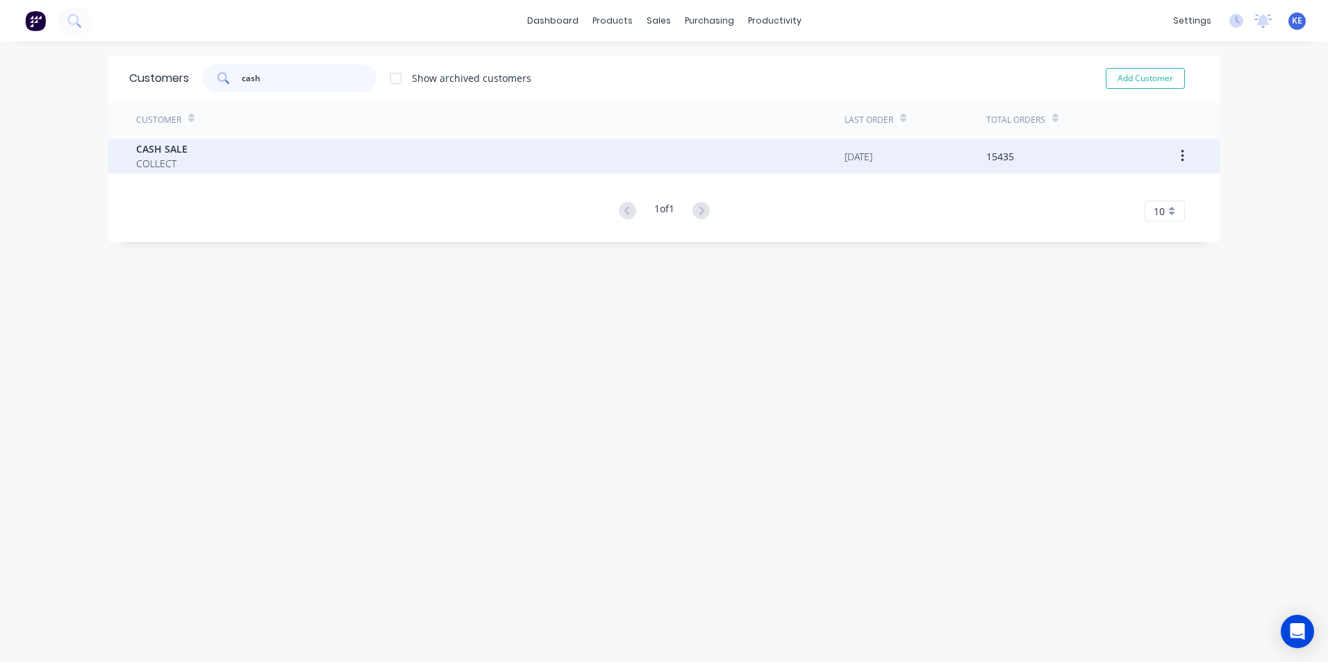
type input "cash"
click at [268, 165] on div "CASH SALE COLLECT" at bounding box center [490, 156] width 708 height 35
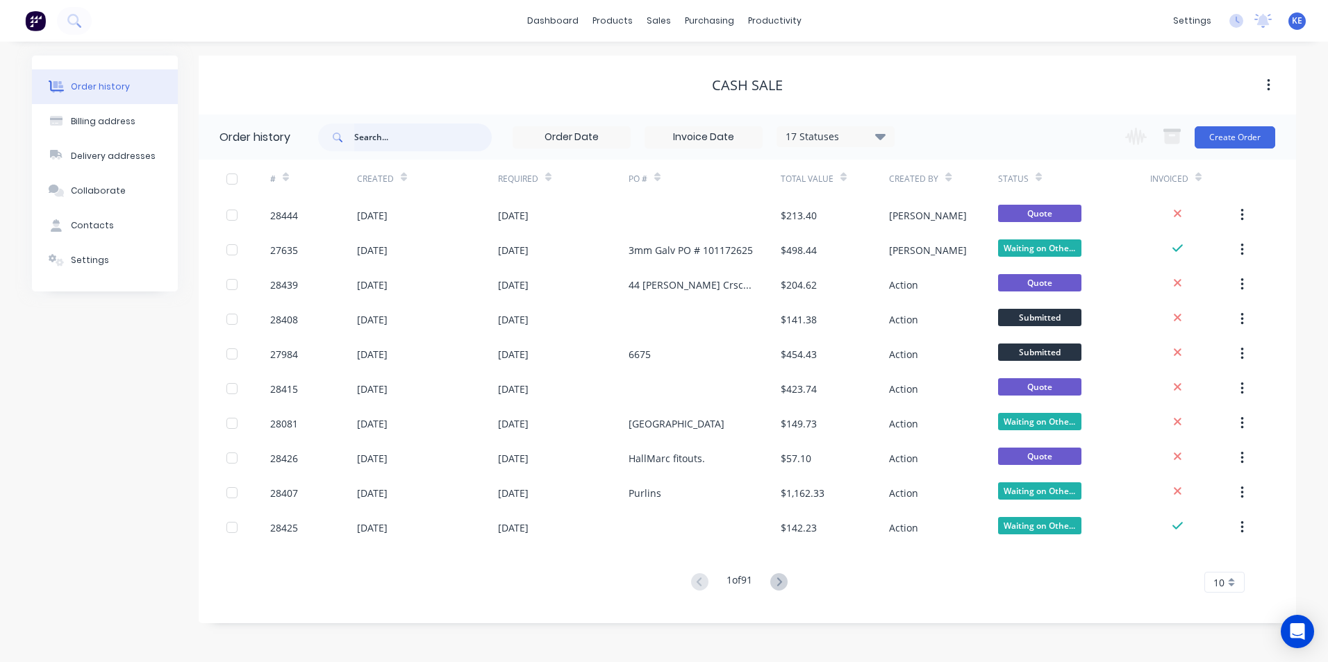
click at [396, 135] on input "text" at bounding box center [422, 138] width 137 height 28
type input "[PERSON_NAME]"
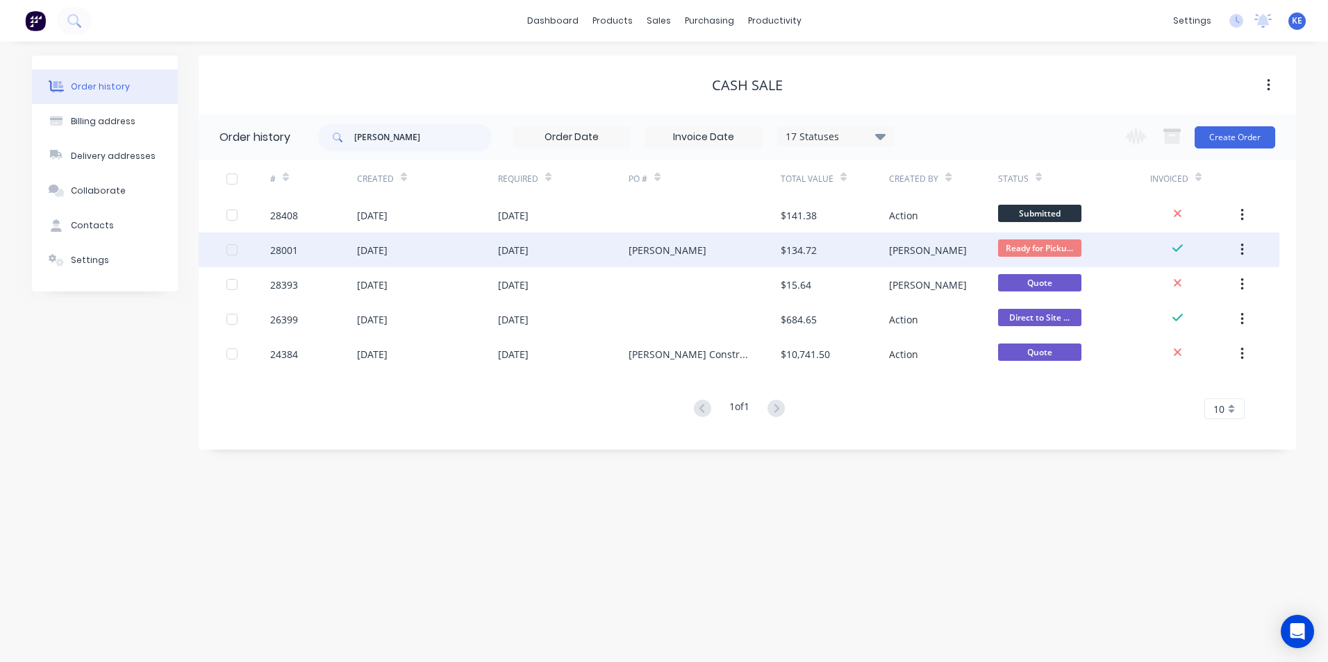
click at [318, 246] on div "28001" at bounding box center [313, 250] width 87 height 35
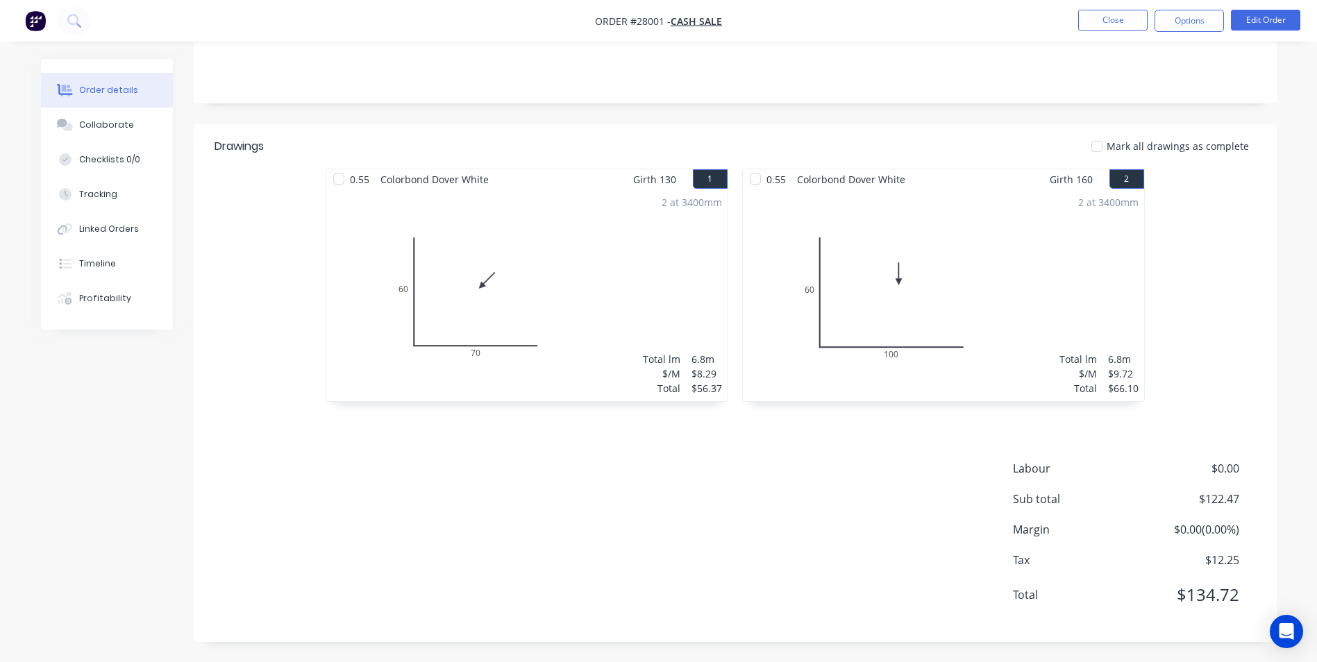
scroll to position [262, 0]
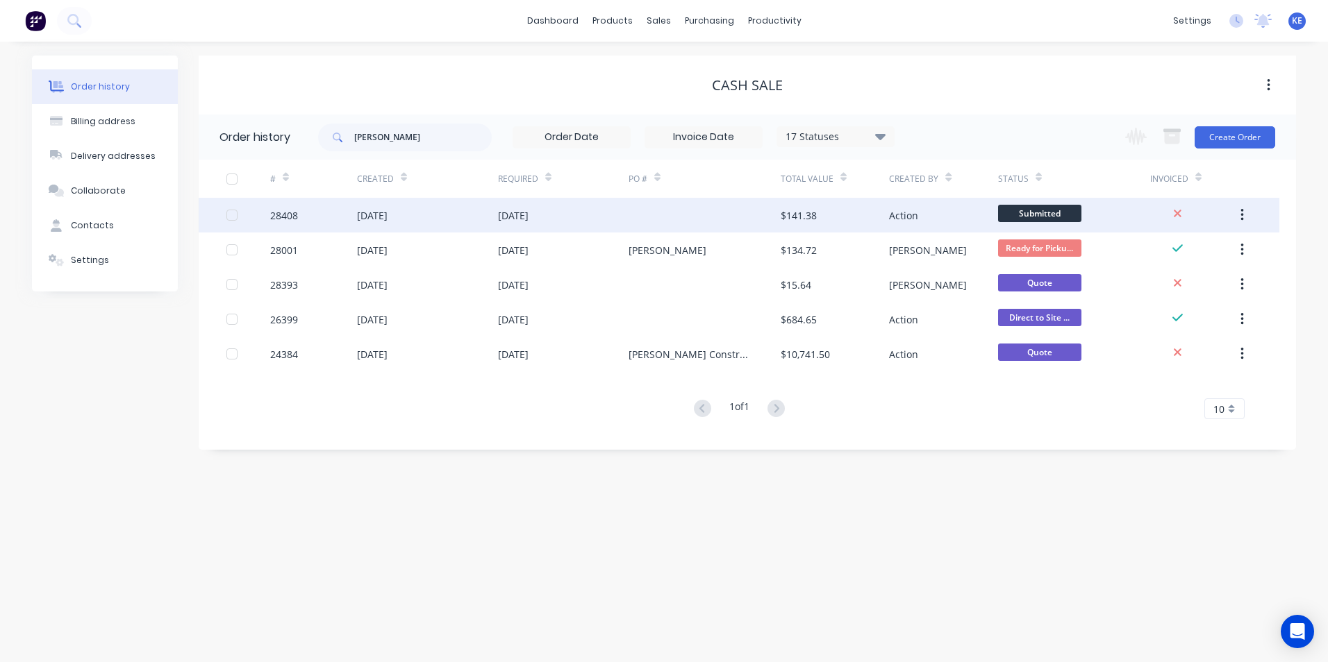
click at [428, 218] on div "[DATE]" at bounding box center [427, 215] width 141 height 35
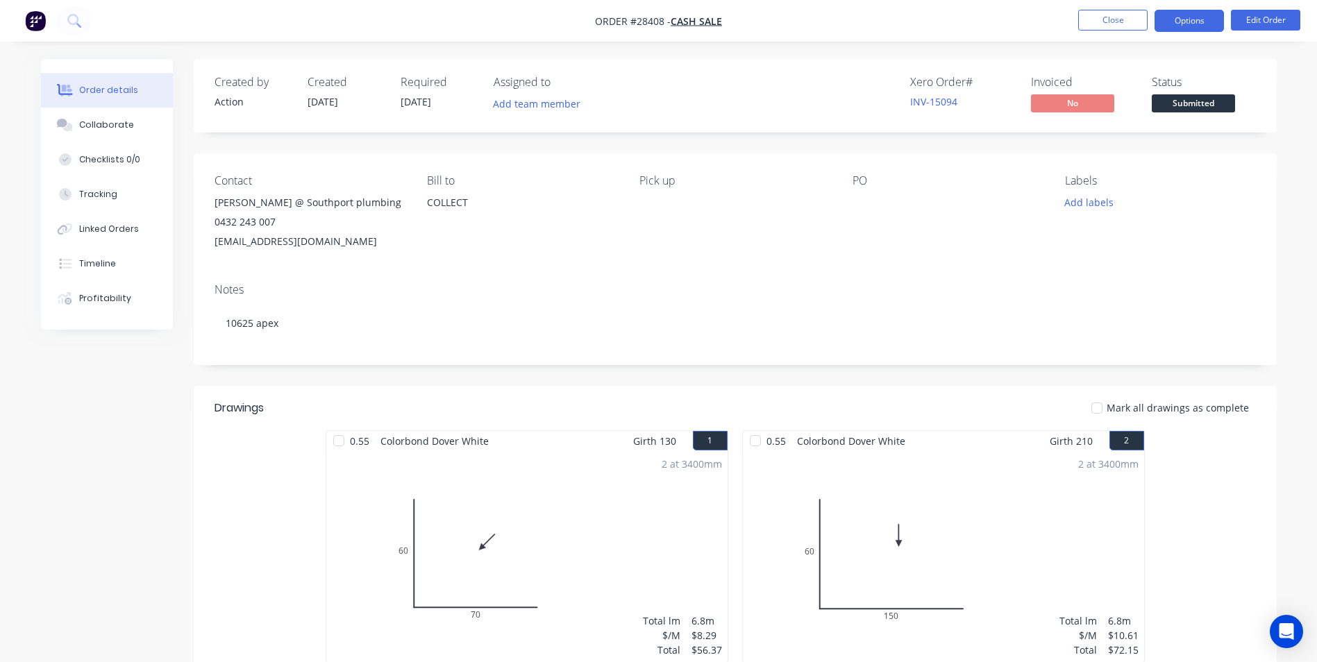
click at [1187, 26] on button "Options" at bounding box center [1189, 21] width 69 height 22
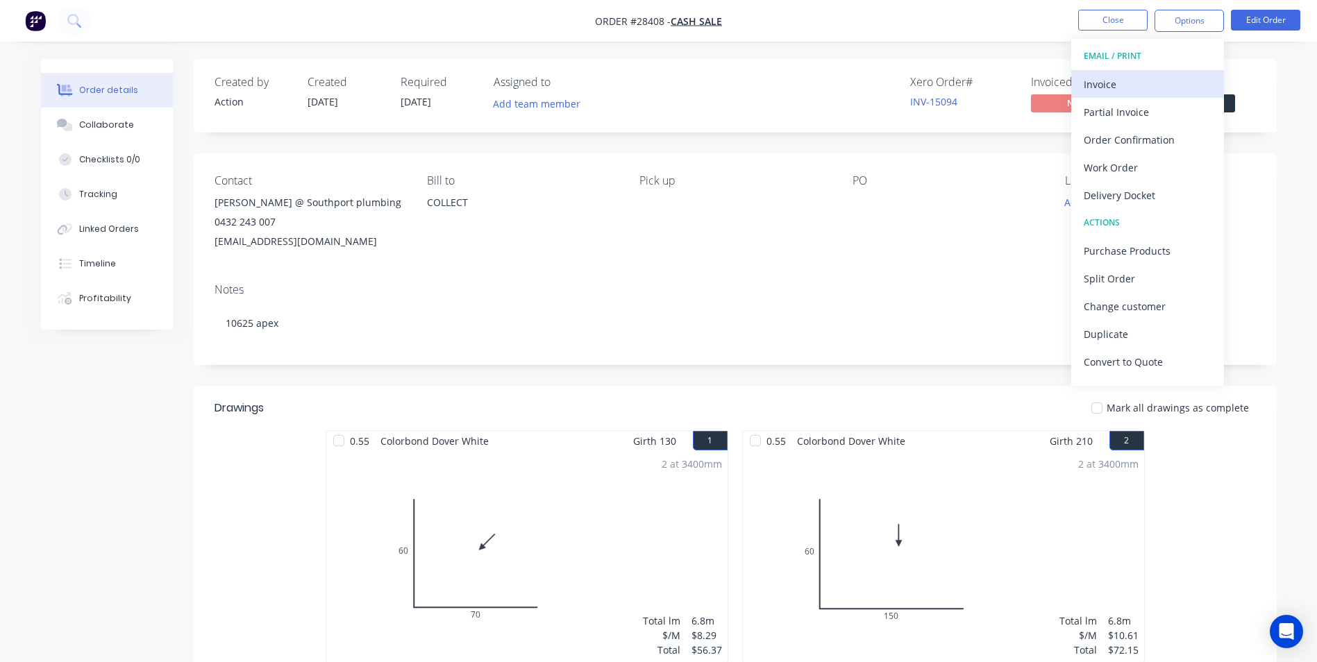
click at [1115, 85] on div "Invoice" at bounding box center [1148, 84] width 128 height 20
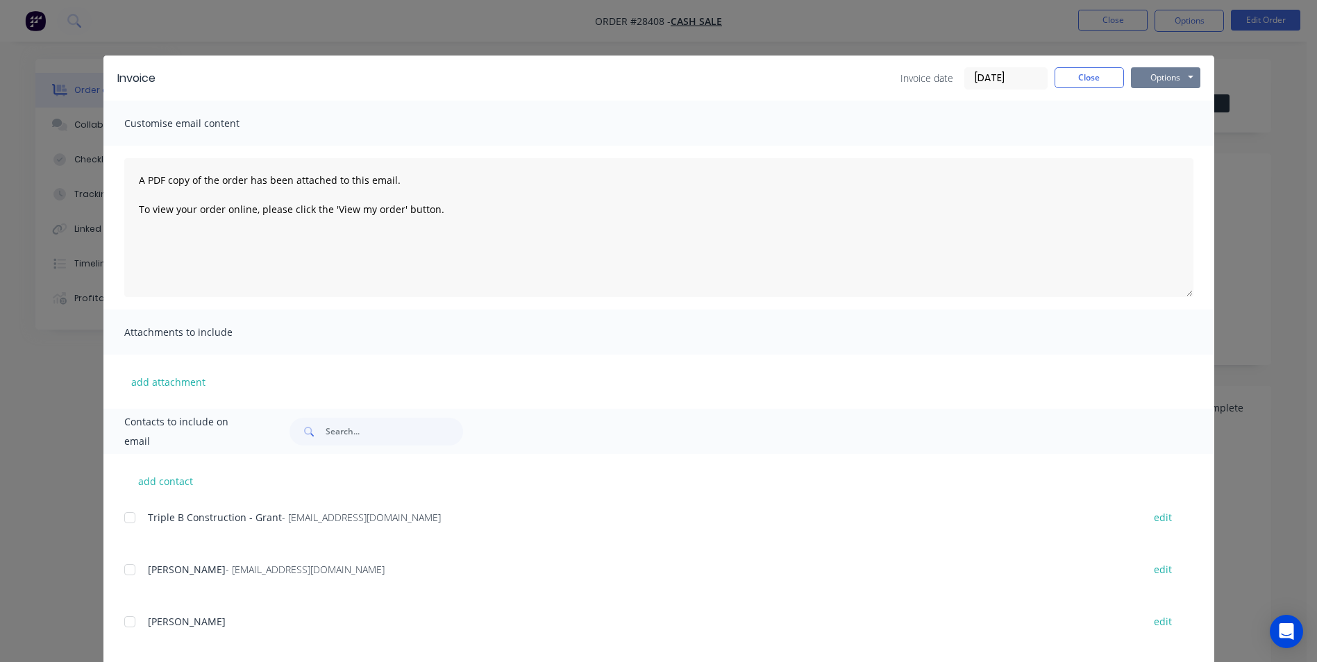
click at [1165, 72] on button "Options" at bounding box center [1165, 77] width 69 height 21
click at [1176, 126] on button "Print" at bounding box center [1175, 125] width 89 height 23
click at [1096, 67] on button "Close" at bounding box center [1089, 77] width 69 height 21
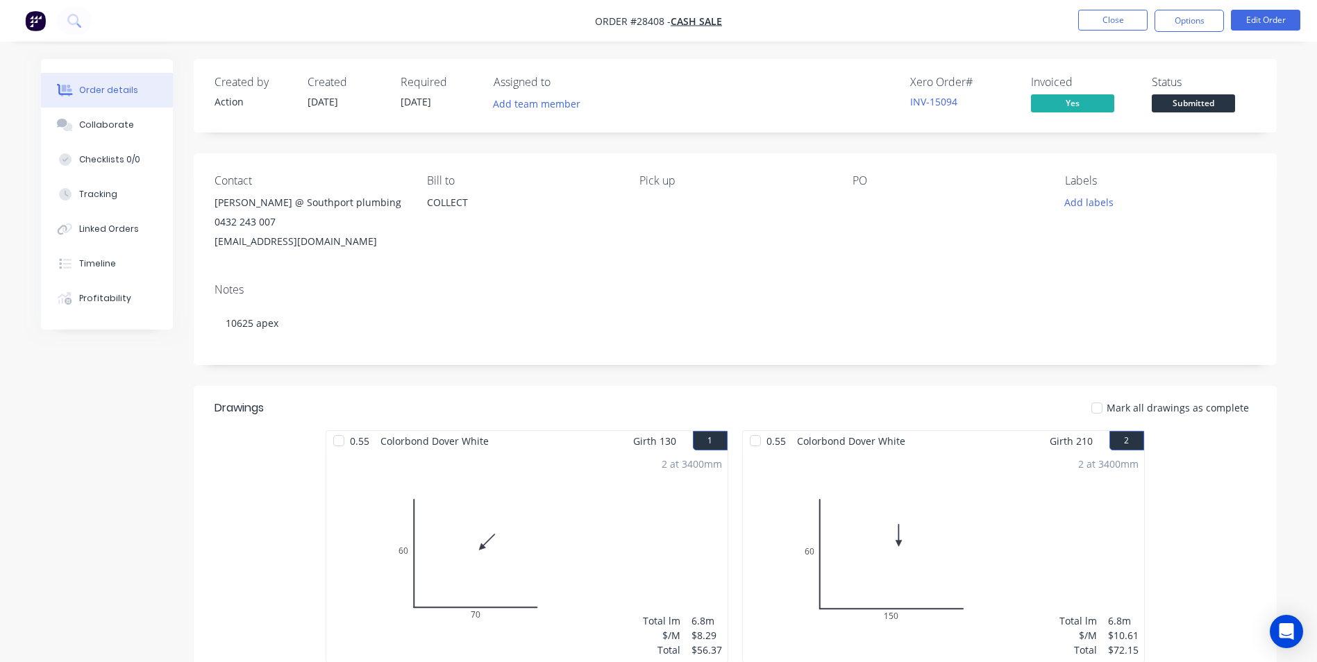
drag, startPoint x: 210, startPoint y: 206, endPoint x: 399, endPoint y: 239, distance: 192.5
click at [399, 239] on div "Contact [PERSON_NAME] @ [GEOGRAPHIC_DATA] plumbing 0432 243 007 [EMAIL_ADDRESS]…" at bounding box center [735, 212] width 1083 height 119
click at [1107, 19] on button "Close" at bounding box center [1112, 20] width 69 height 21
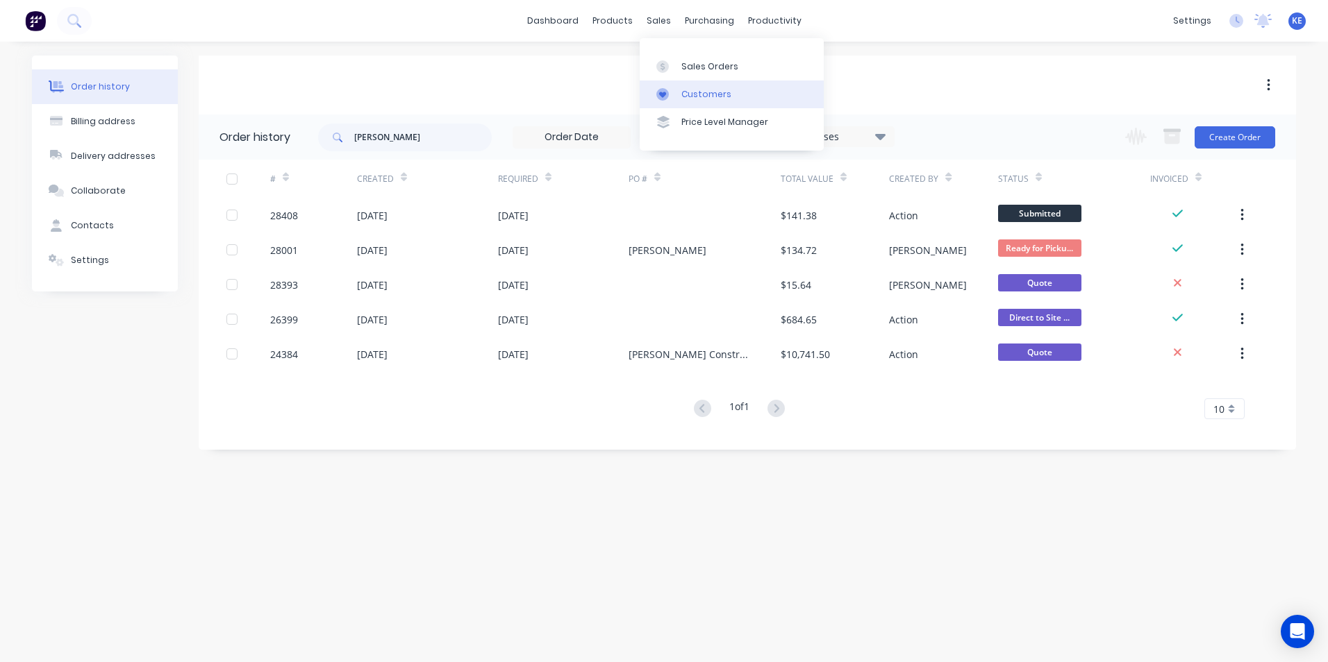
click at [689, 88] on div "Customers" at bounding box center [706, 94] width 50 height 12
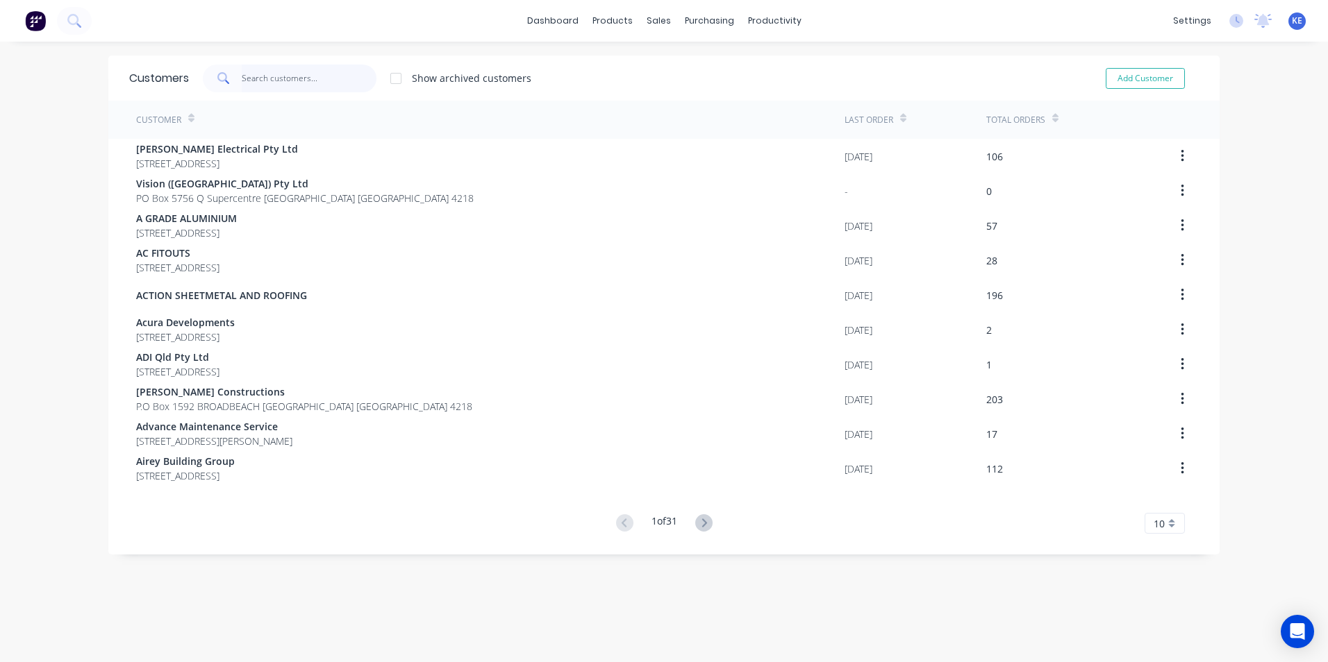
click at [290, 76] on input "text" at bounding box center [309, 79] width 135 height 28
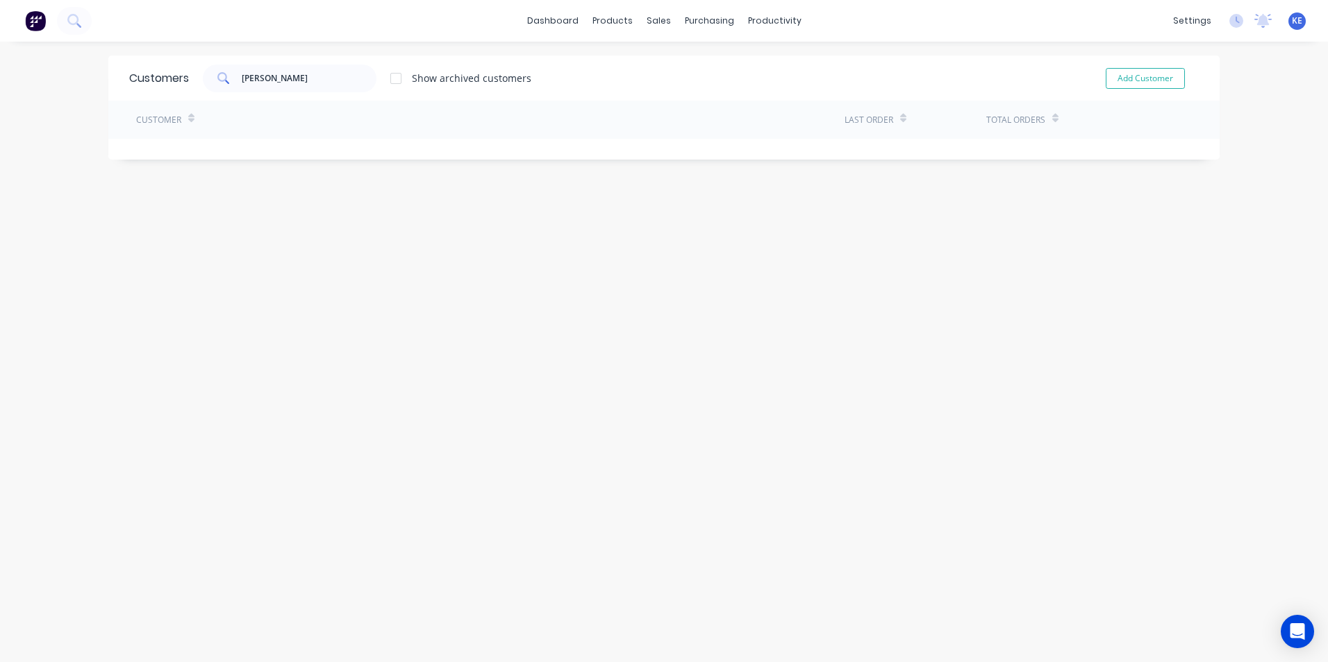
click at [276, 92] on div "Customers [PERSON_NAME] Show archived customers Add Customer" at bounding box center [663, 78] width 1111 height 45
click at [278, 76] on input "[PERSON_NAME]" at bounding box center [309, 79] width 135 height 28
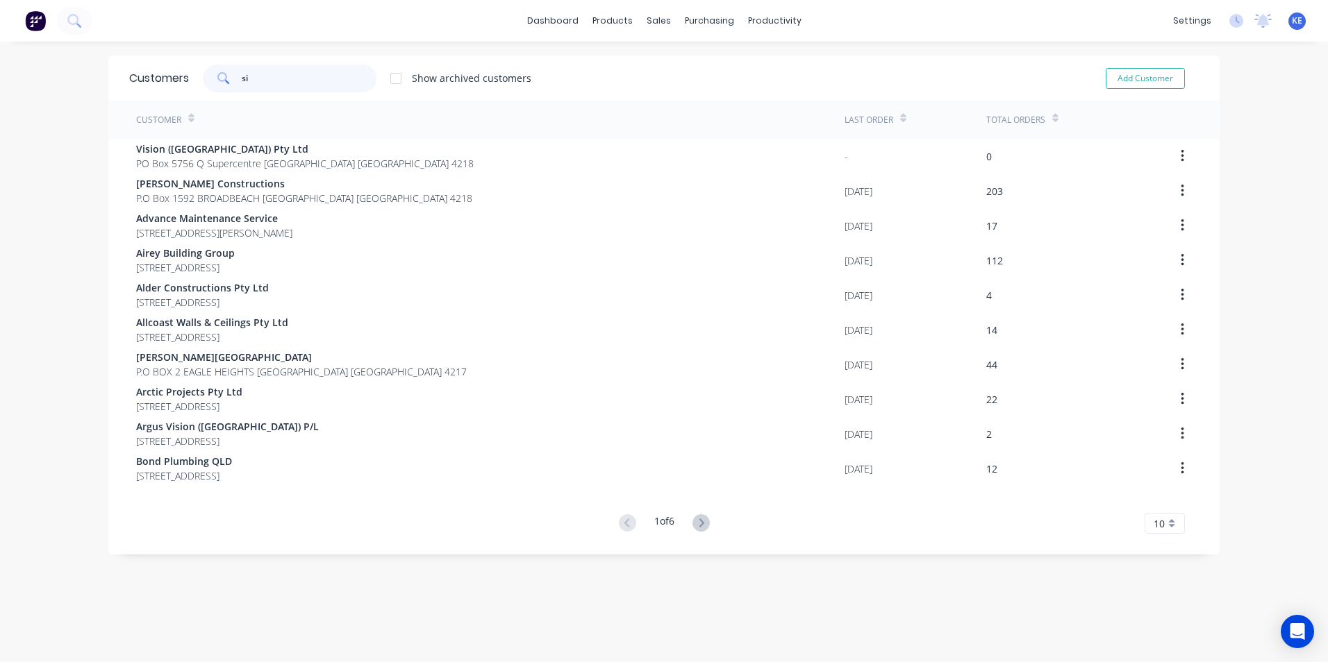
type input "s"
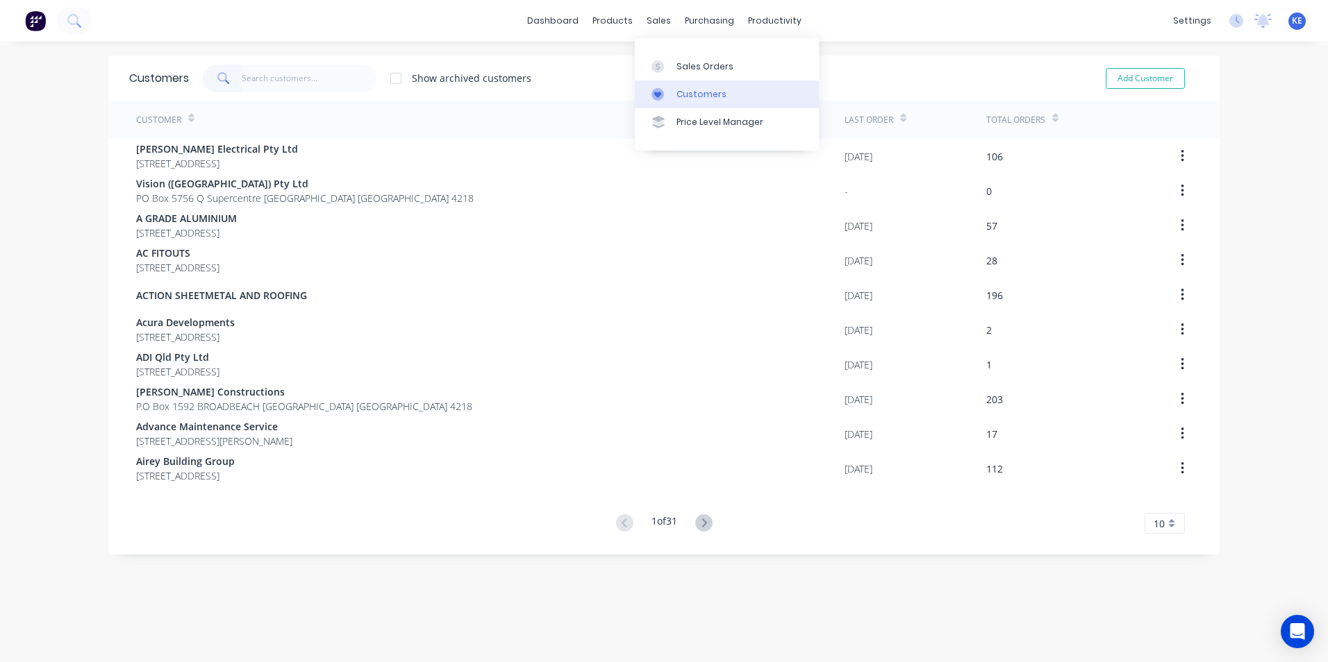
click at [704, 92] on div "Customers" at bounding box center [701, 94] width 50 height 12
click at [265, 81] on input "text" at bounding box center [309, 79] width 135 height 28
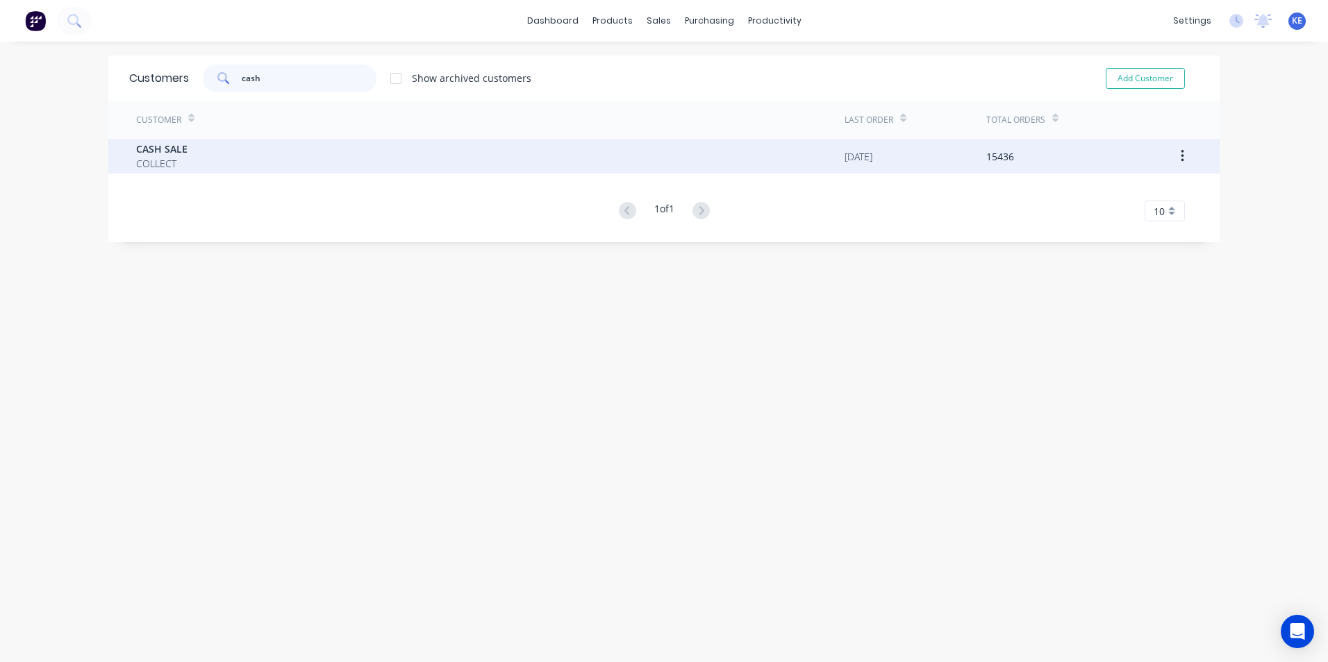
type input "cash"
click at [228, 157] on div "CASH SALE COLLECT" at bounding box center [490, 156] width 708 height 35
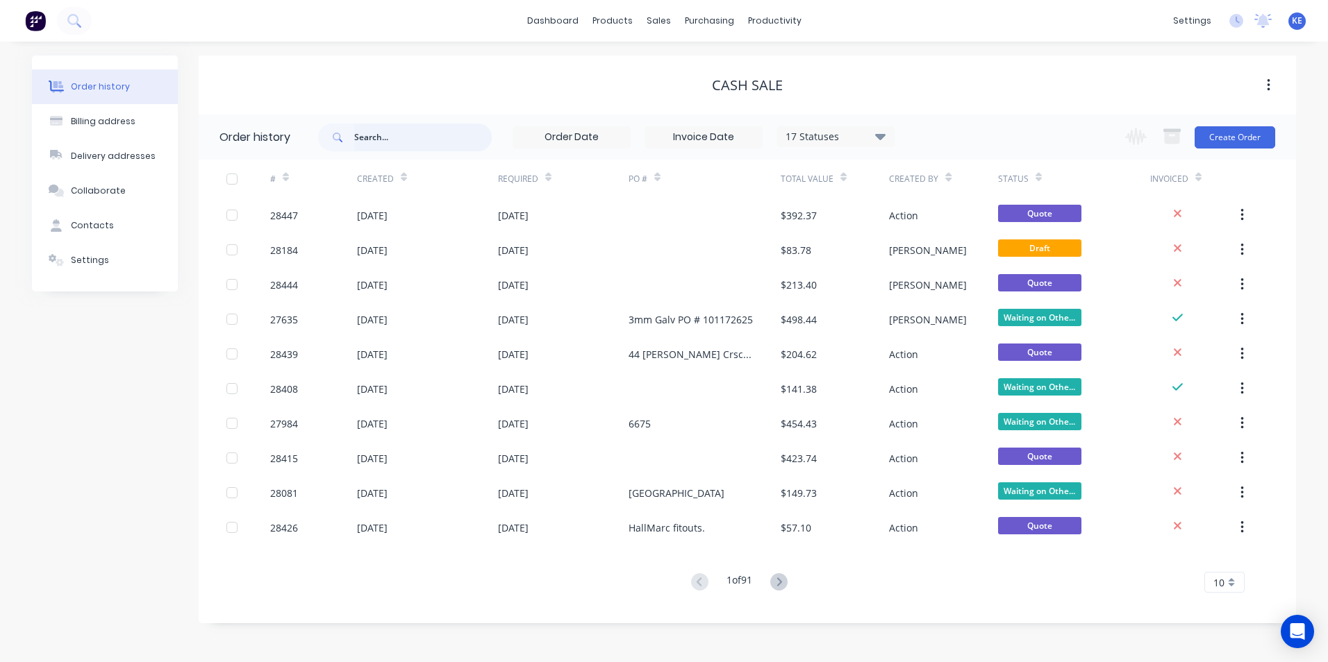
click at [379, 135] on input "text" at bounding box center [422, 138] width 137 height 28
type input "[PERSON_NAME]"
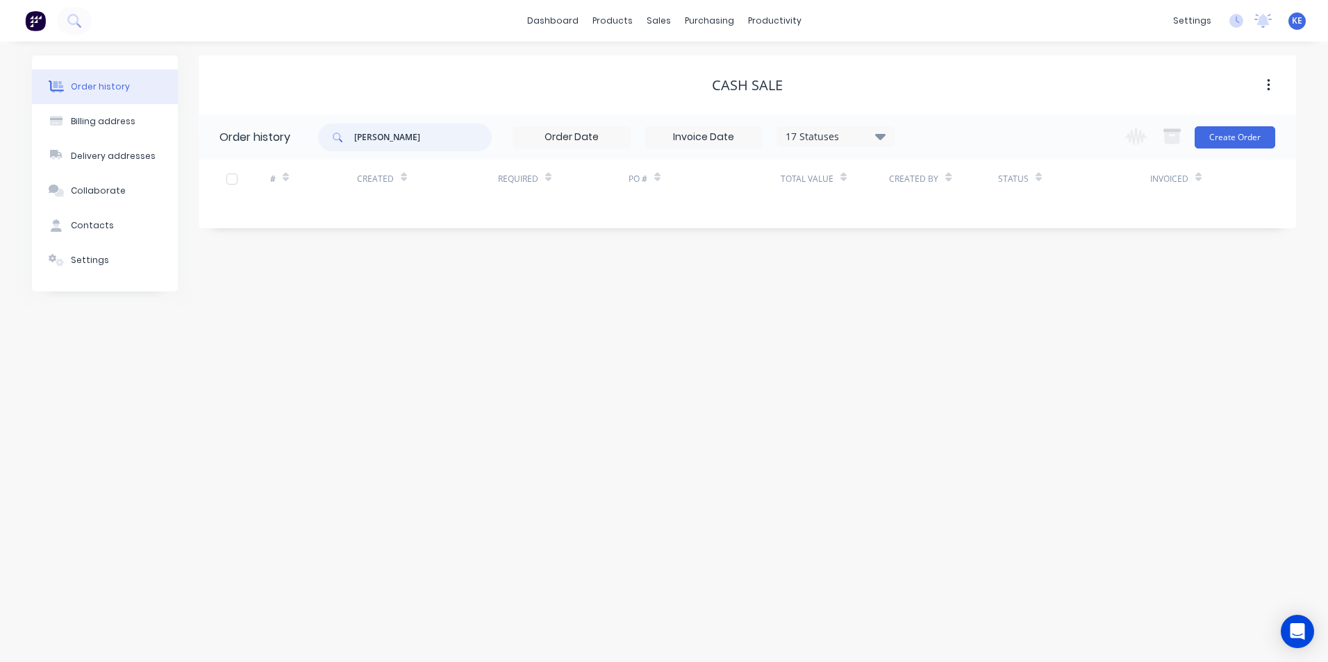
drag, startPoint x: 399, startPoint y: 146, endPoint x: 301, endPoint y: 140, distance: 98.8
click at [299, 142] on header "Order history [PERSON_NAME] 17 Statuses Invoice Status Invoiced Not Invoiced Pa…" at bounding box center [747, 137] width 1097 height 45
type input "28415"
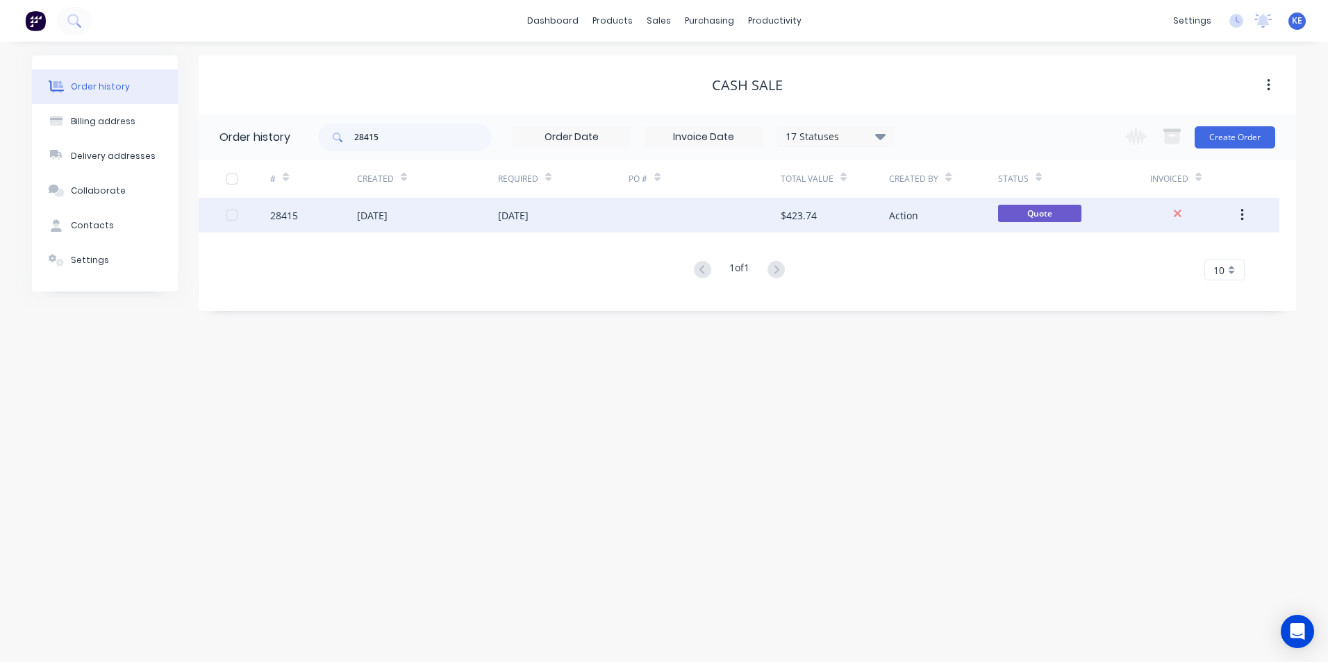
click at [315, 211] on div "28415" at bounding box center [313, 215] width 87 height 35
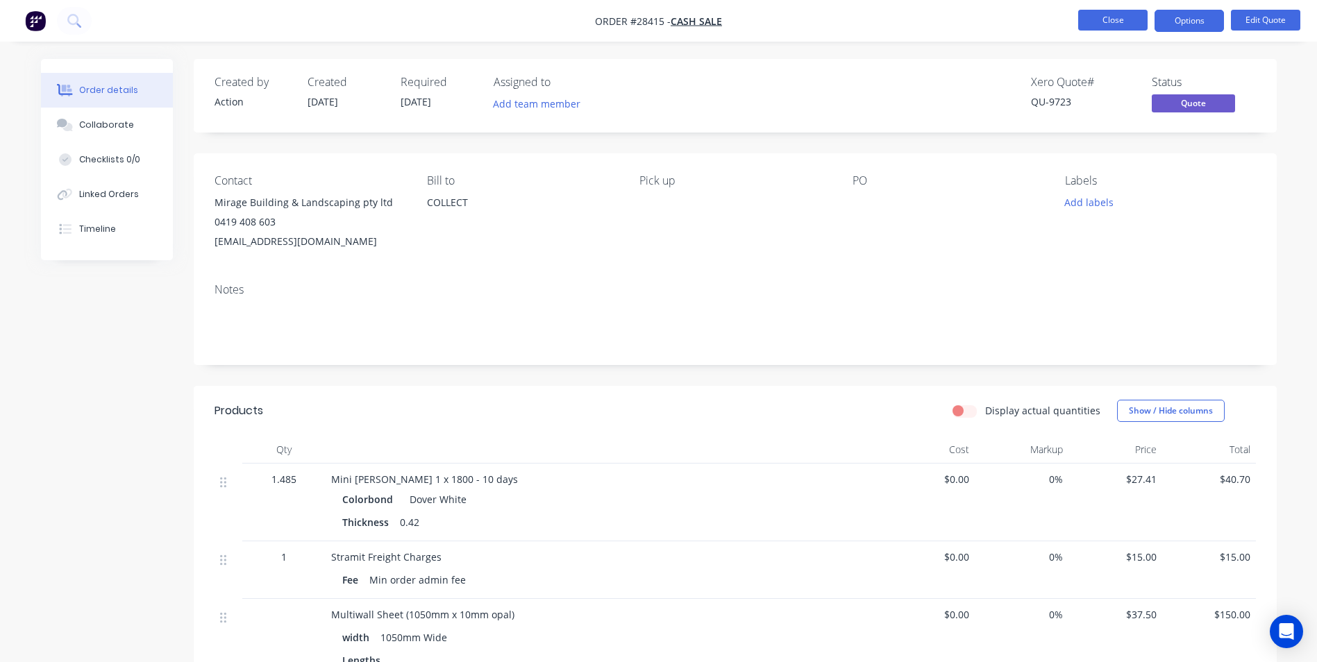
click at [1103, 20] on button "Close" at bounding box center [1112, 20] width 69 height 21
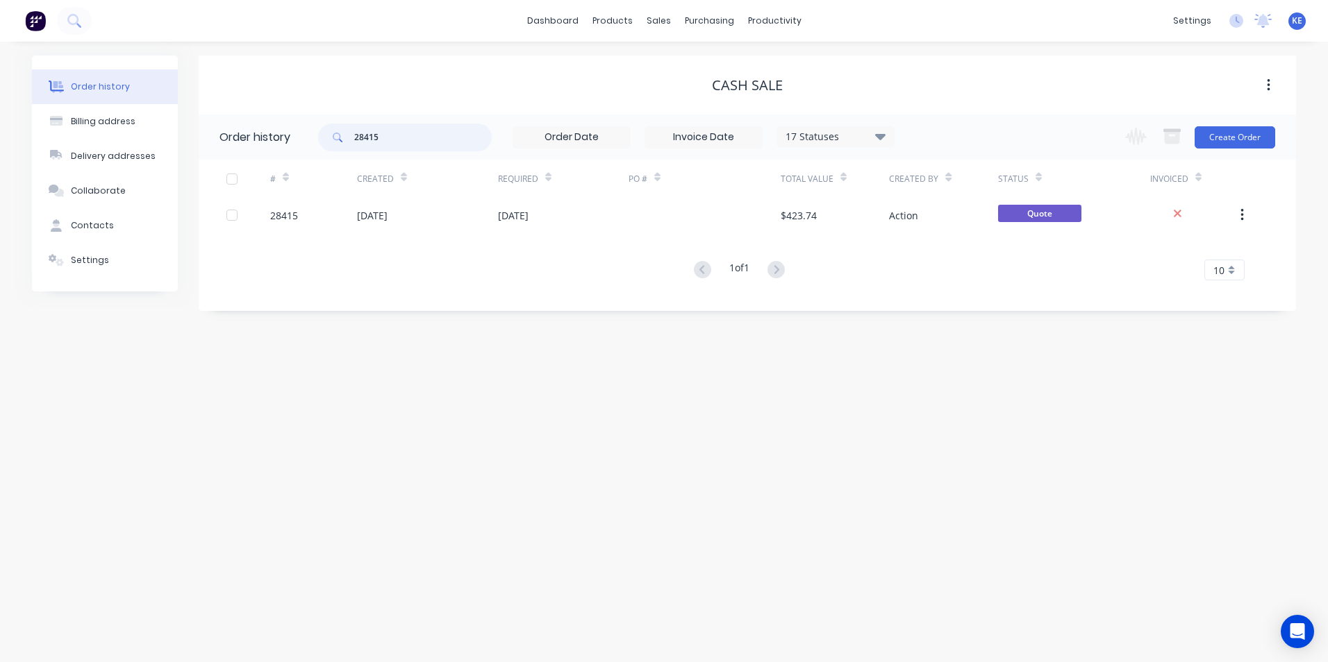
drag, startPoint x: 390, startPoint y: 136, endPoint x: 287, endPoint y: 140, distance: 102.8
click at [287, 140] on header "Order history 28415 17 Statuses Invoice Status Invoiced Not Invoiced Partial Or…" at bounding box center [747, 137] width 1097 height 45
type input "[PERSON_NAME]"
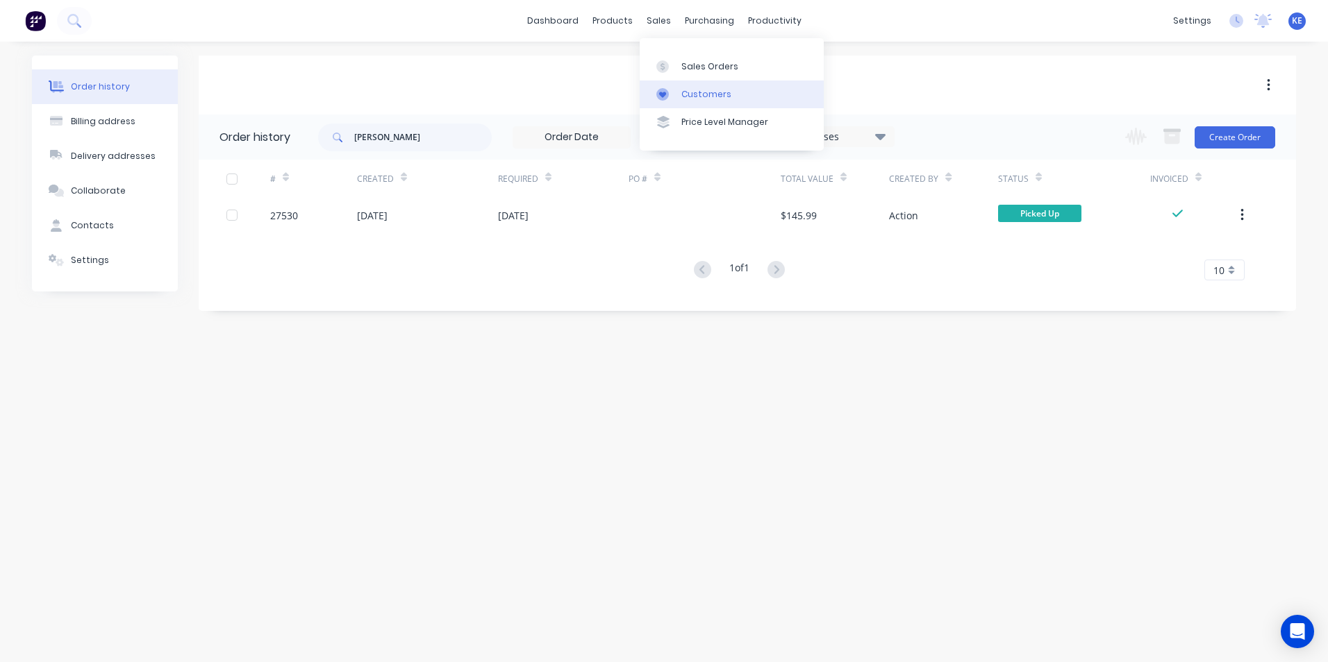
click at [707, 93] on div "Customers" at bounding box center [706, 94] width 50 height 12
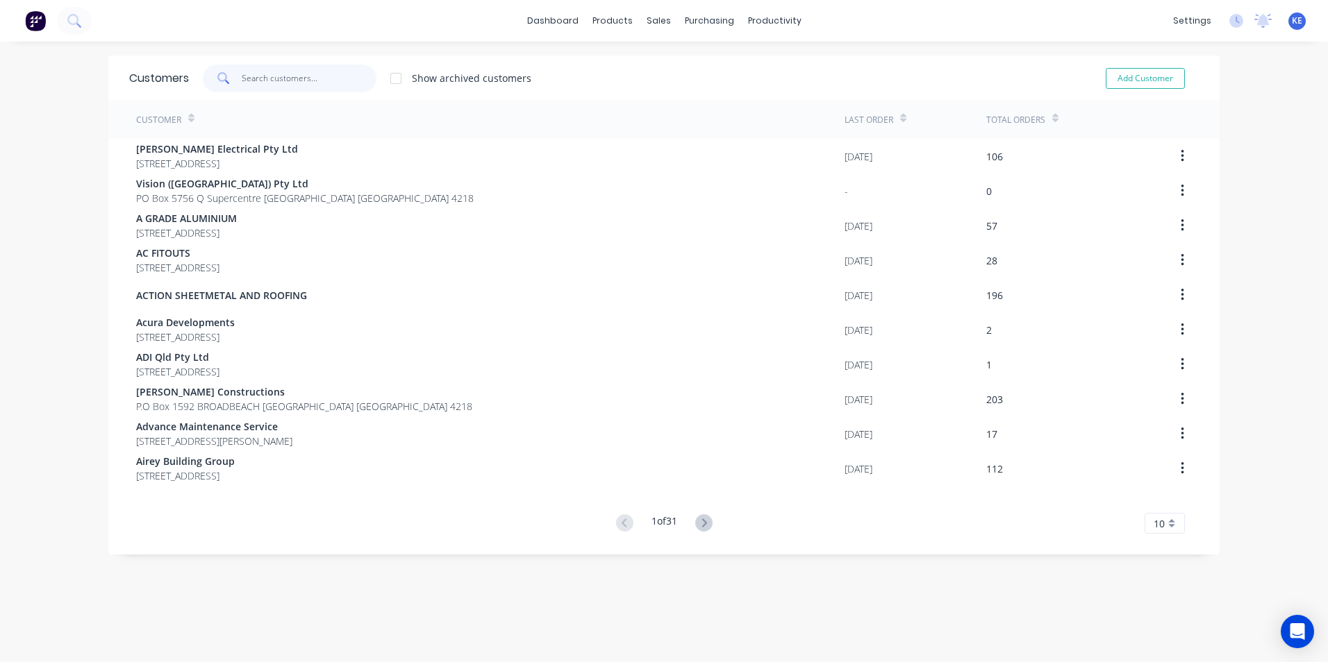
click at [299, 76] on input "text" at bounding box center [309, 79] width 135 height 28
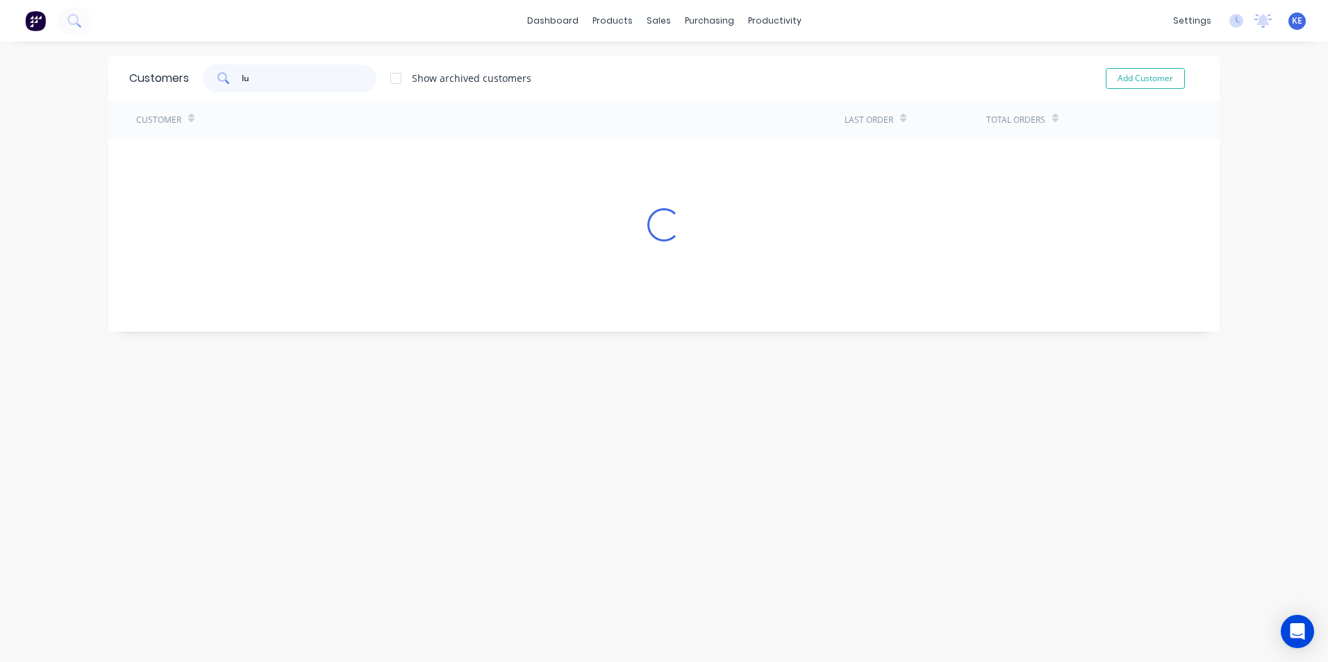
type input "l"
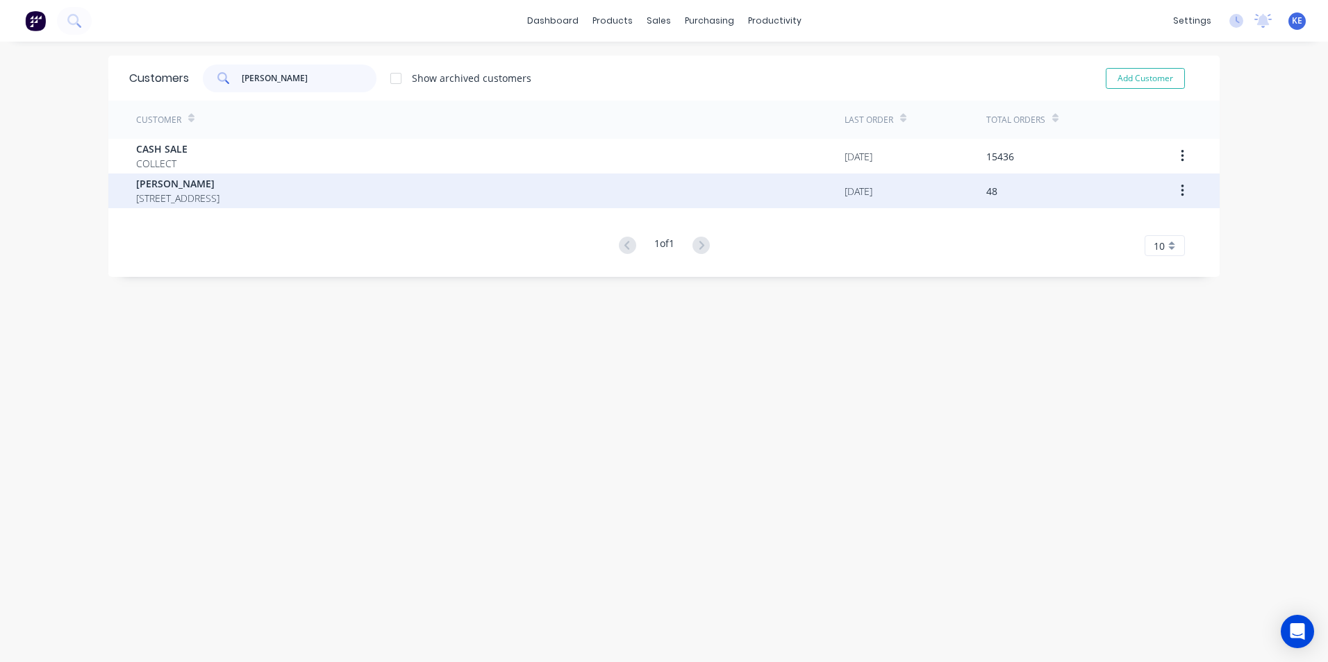
type input "[PERSON_NAME]"
click at [410, 183] on div "[PERSON_NAME] [STREET_ADDRESS]" at bounding box center [490, 191] width 708 height 35
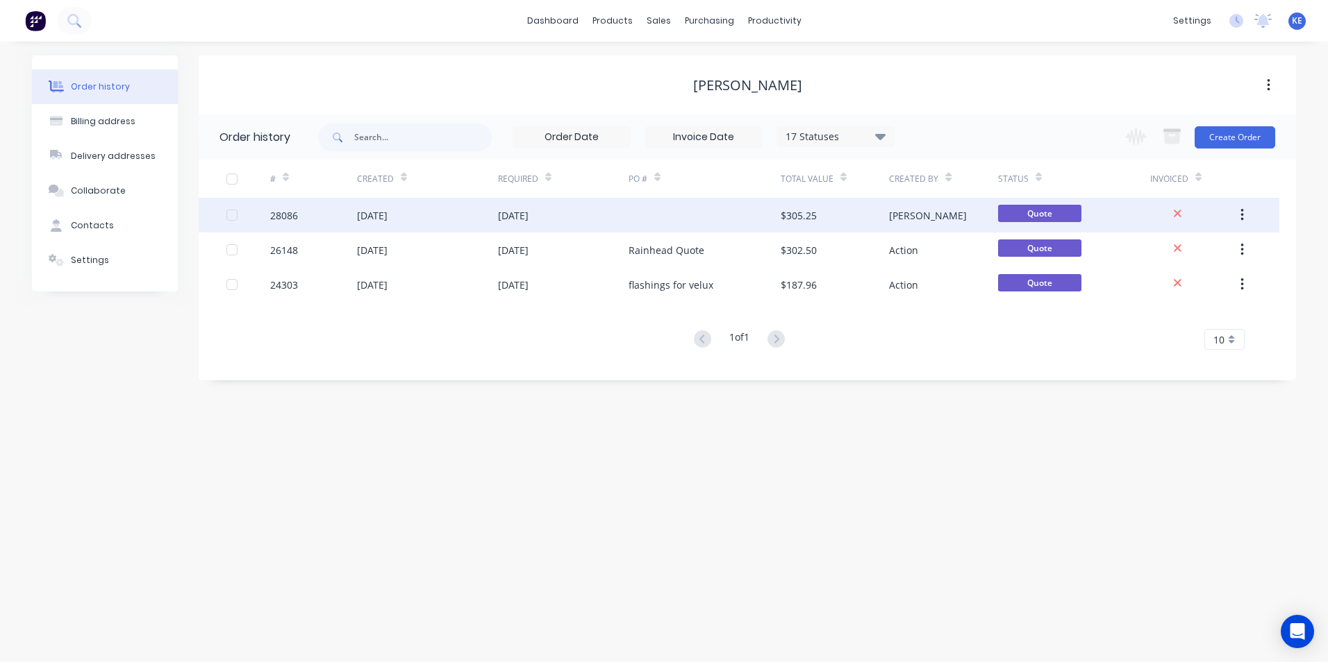
click at [455, 219] on div "[DATE]" at bounding box center [427, 215] width 141 height 35
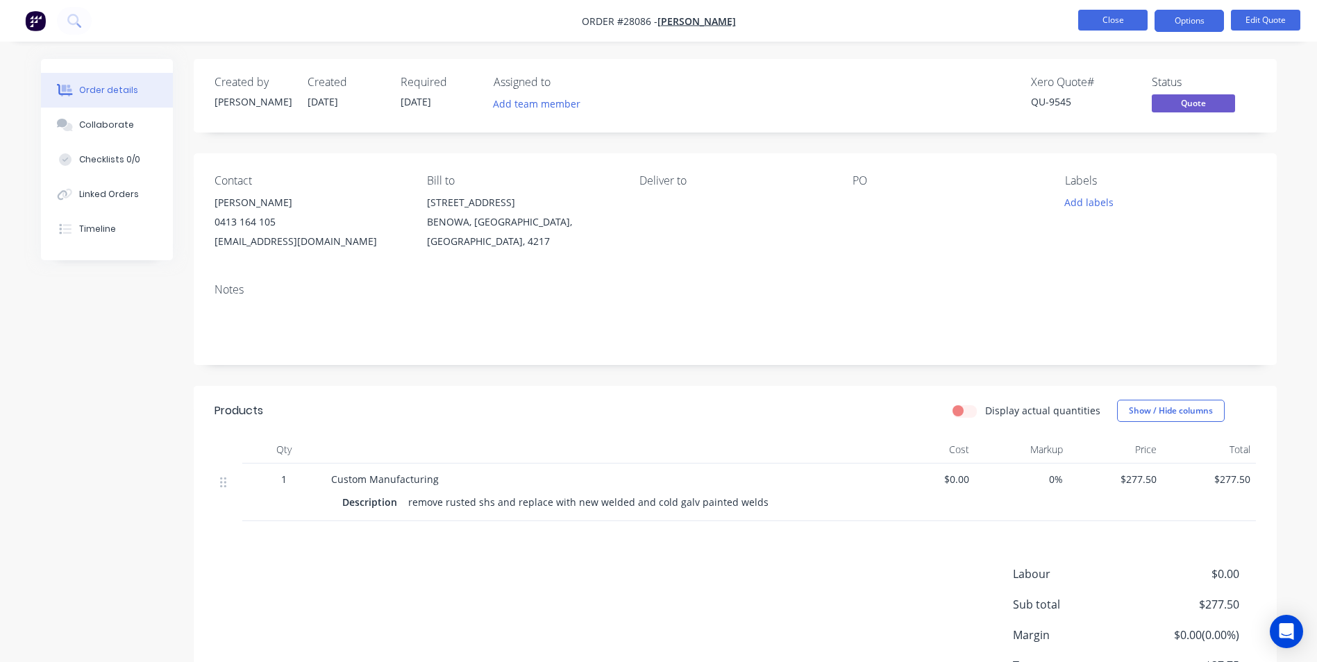
click at [1106, 19] on button "Close" at bounding box center [1112, 20] width 69 height 21
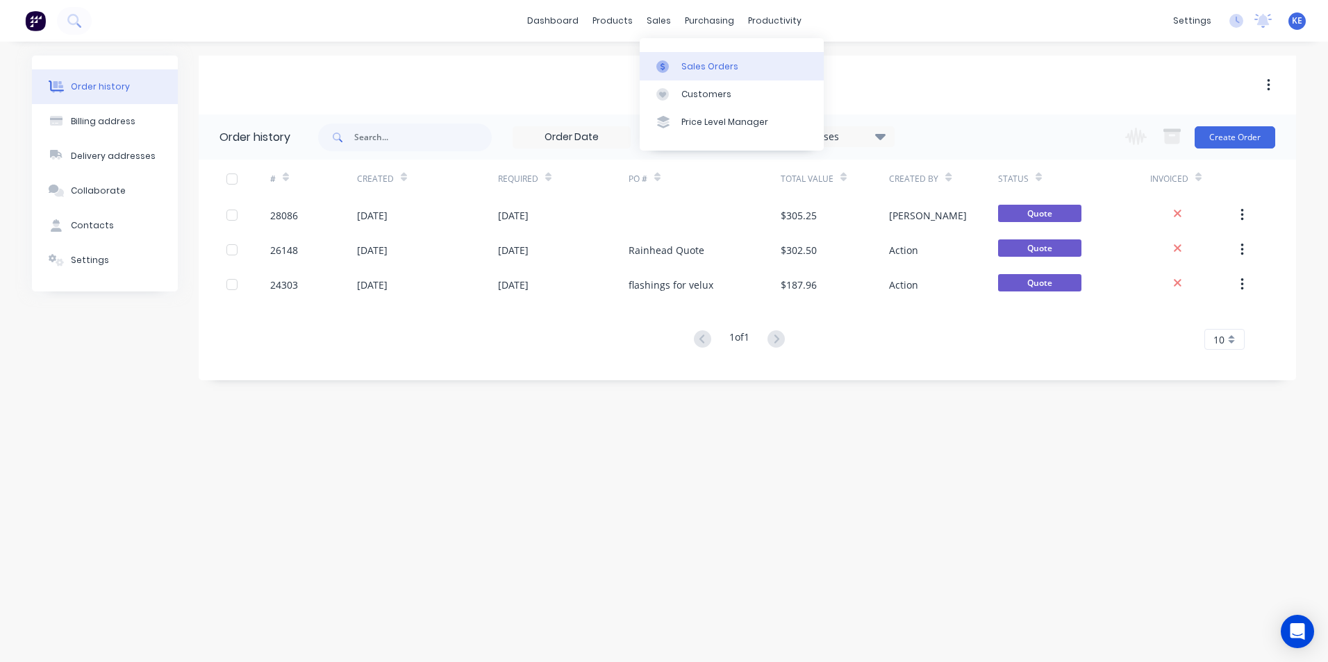
click at [711, 66] on div "Sales Orders" at bounding box center [709, 66] width 57 height 12
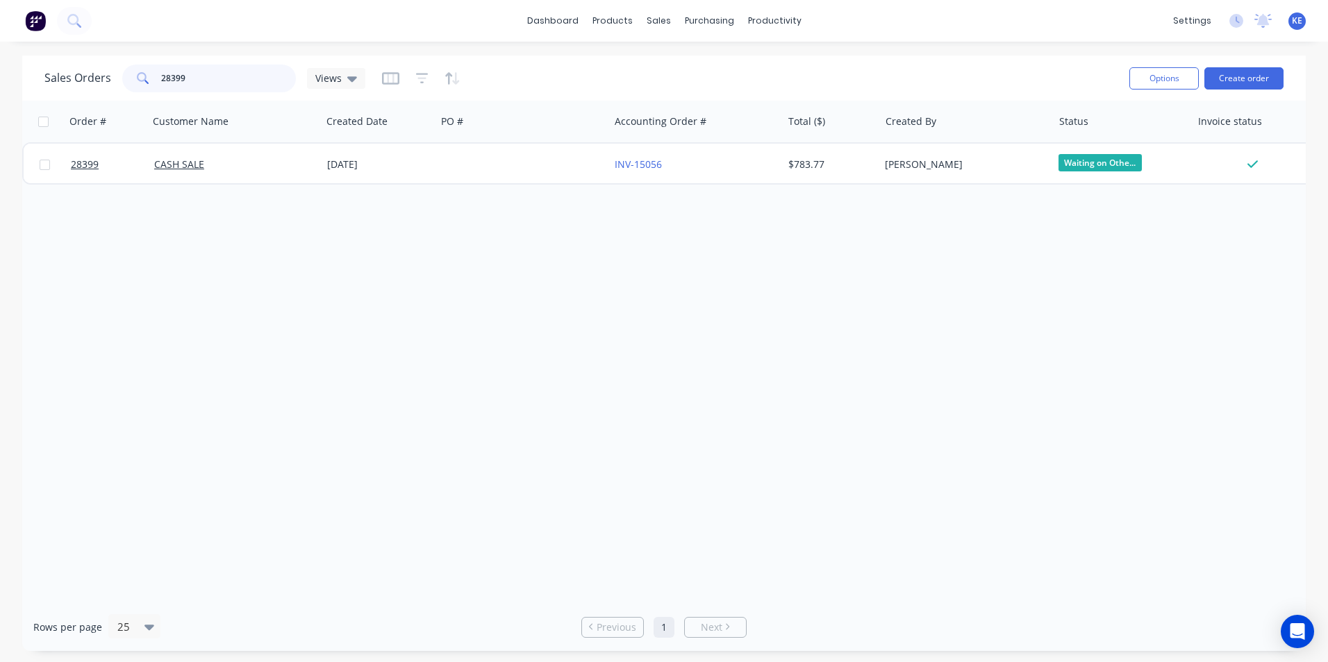
drag, startPoint x: 188, startPoint y: 80, endPoint x: 106, endPoint y: 74, distance: 82.9
click at [106, 74] on div "Sales Orders 28399 Views" at bounding box center [204, 79] width 321 height 28
drag, startPoint x: 221, startPoint y: 83, endPoint x: 94, endPoint y: 90, distance: 127.2
click at [94, 90] on div "Sales Orders QU-9543 Views" at bounding box center [204, 79] width 321 height 28
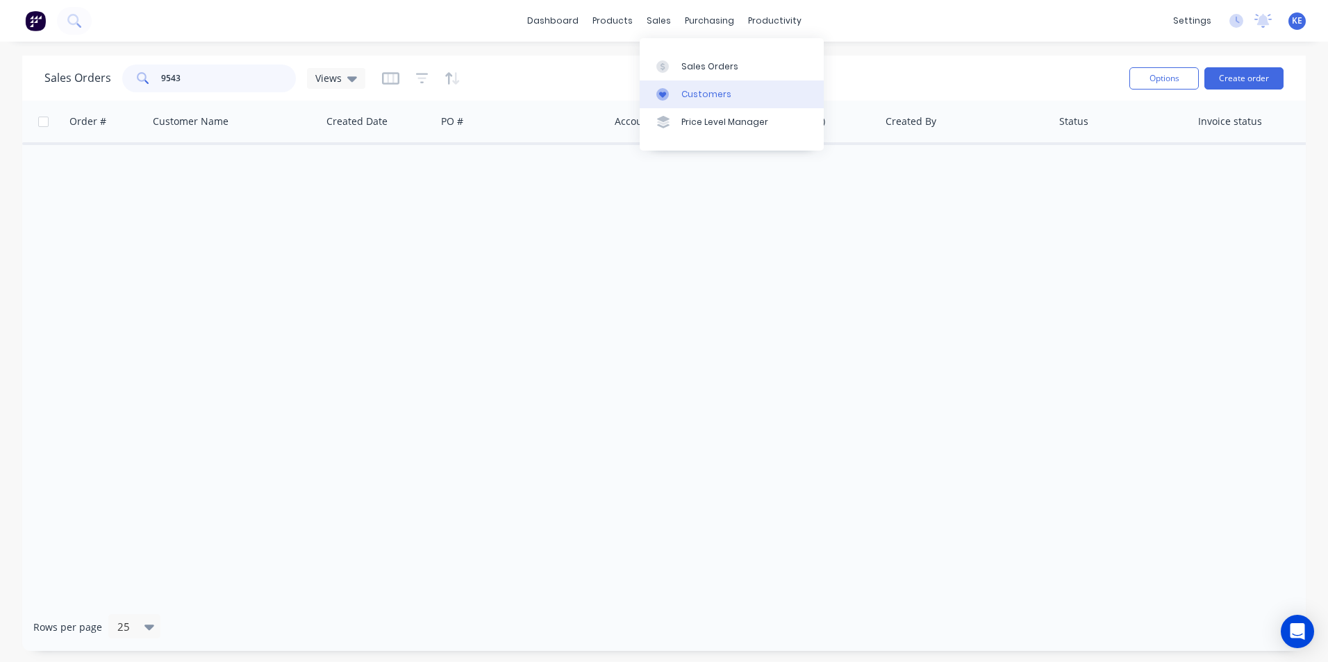
type input "9543"
click at [700, 99] on div "Customers" at bounding box center [706, 94] width 50 height 12
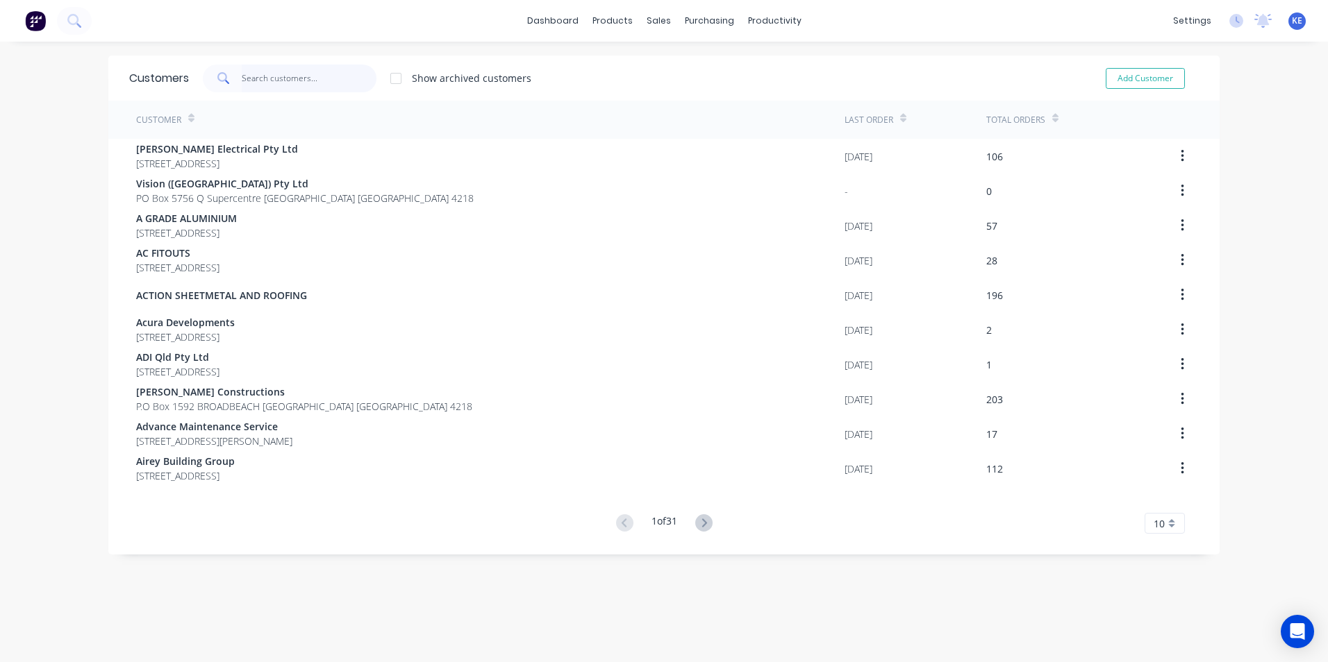
click at [296, 81] on input "text" at bounding box center [309, 79] width 135 height 28
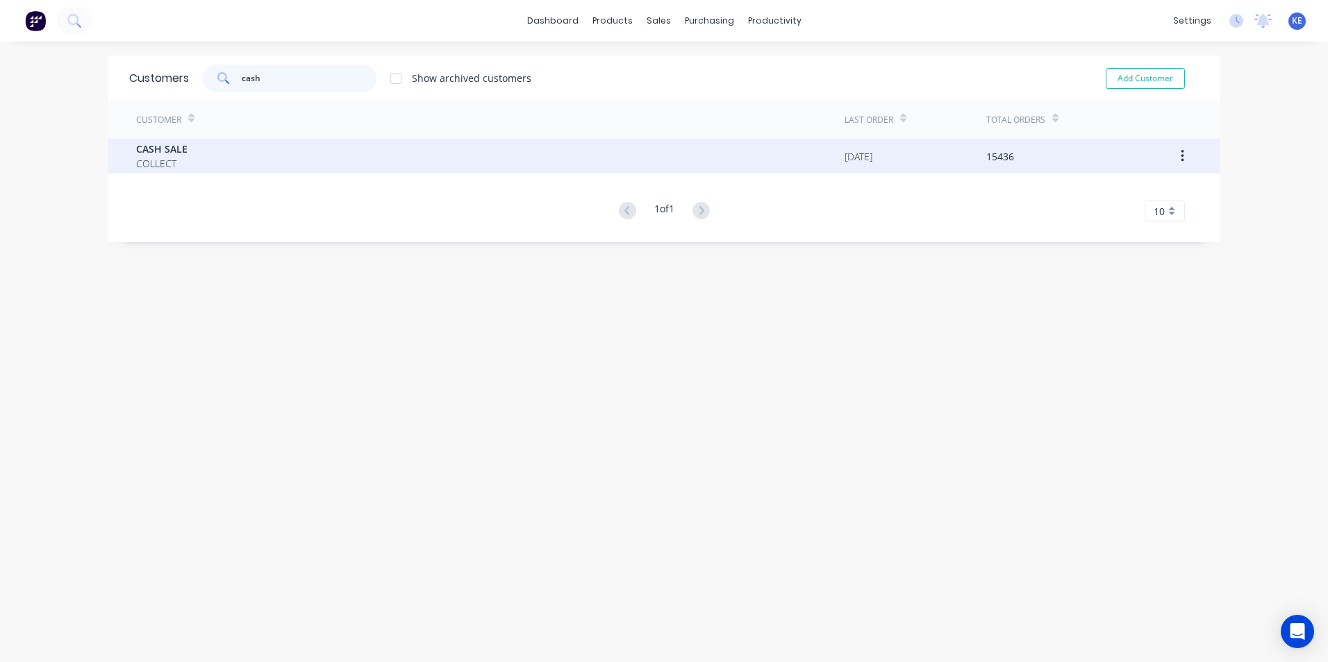
type input "cash"
click at [243, 155] on div "CASH SALE COLLECT" at bounding box center [490, 156] width 708 height 35
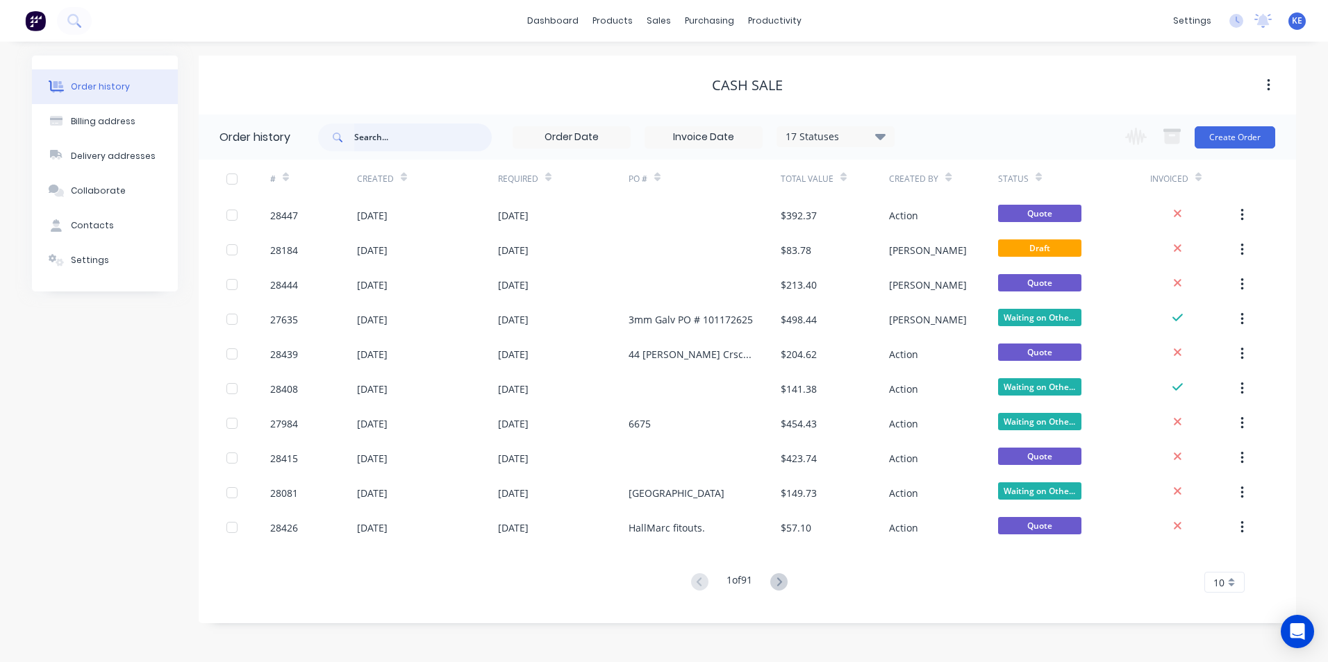
click at [385, 144] on input "text" at bounding box center [422, 138] width 137 height 28
type input "9543"
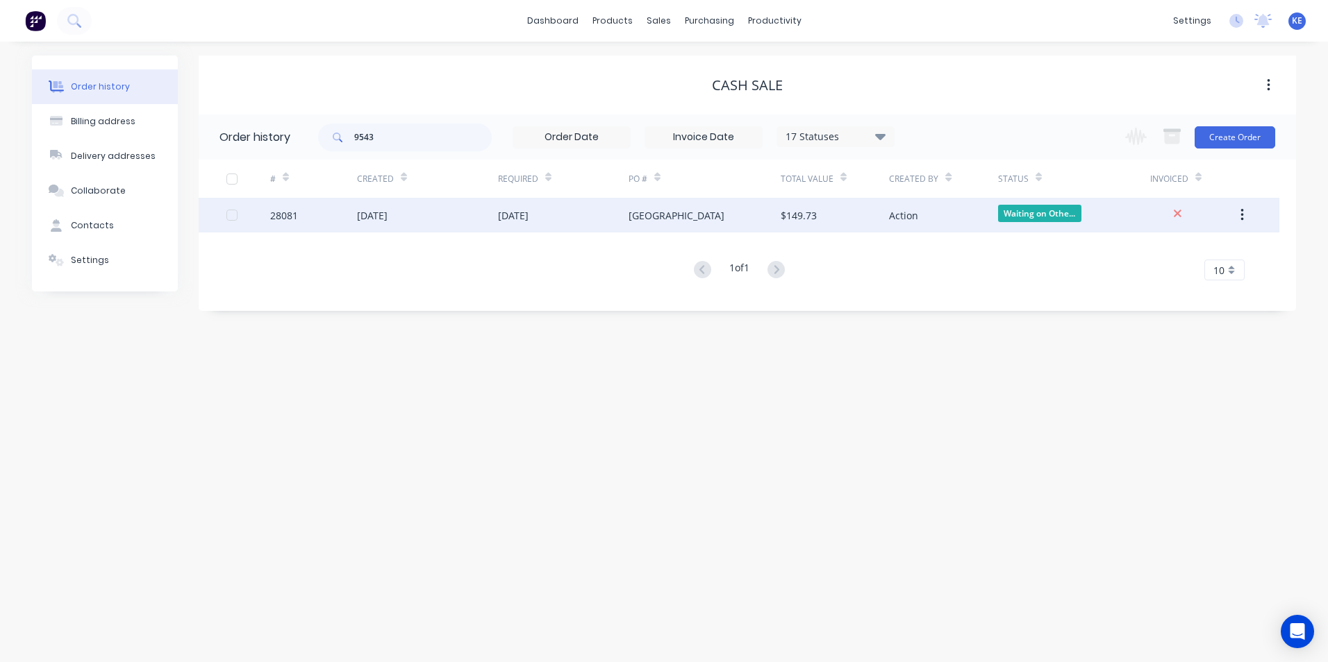
click at [307, 221] on div "28081" at bounding box center [313, 215] width 87 height 35
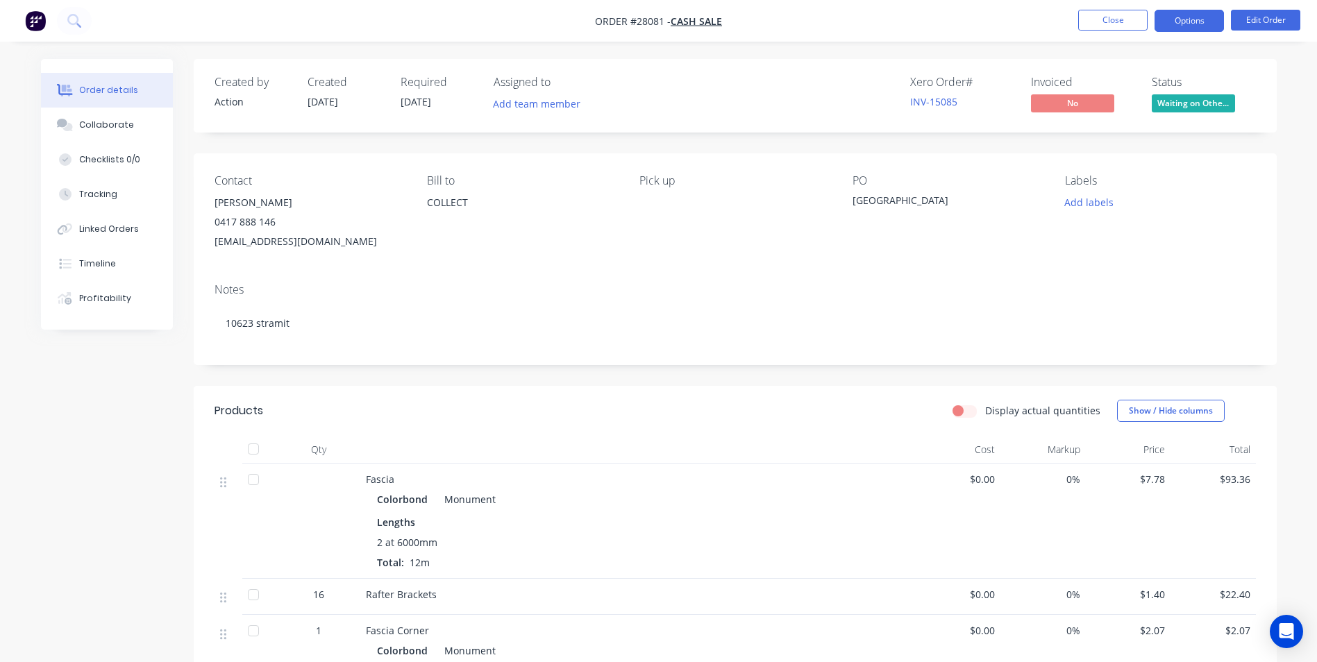
click at [1187, 19] on button "Options" at bounding box center [1189, 21] width 69 height 22
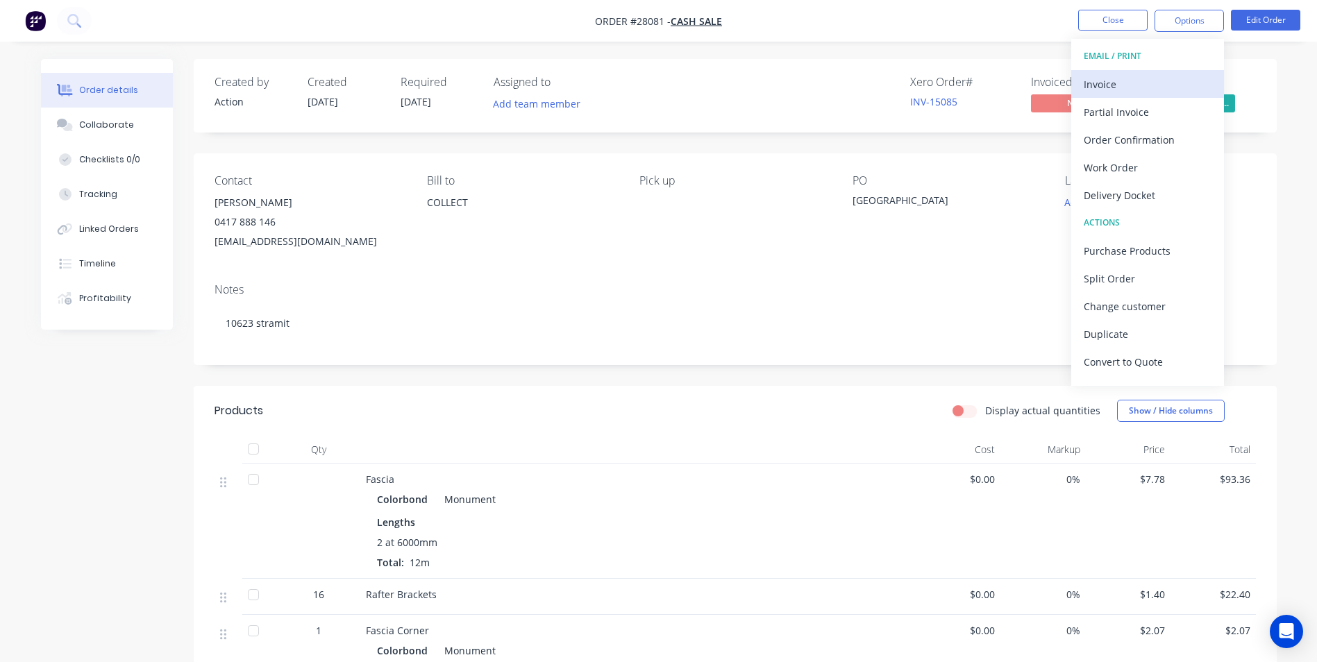
click at [1085, 82] on div "Invoice" at bounding box center [1148, 84] width 128 height 20
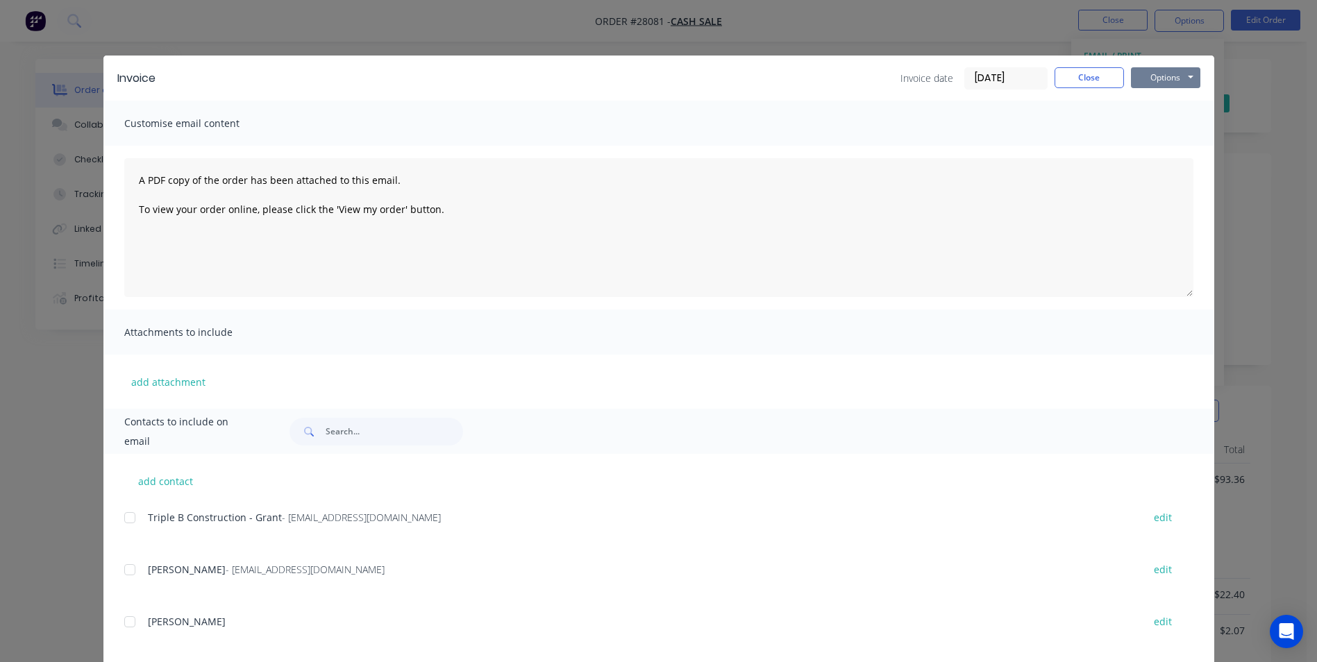
click at [1146, 76] on button "Options" at bounding box center [1165, 77] width 69 height 21
click at [1153, 129] on button "Print" at bounding box center [1175, 125] width 89 height 23
click at [1087, 73] on button "Close" at bounding box center [1089, 77] width 69 height 21
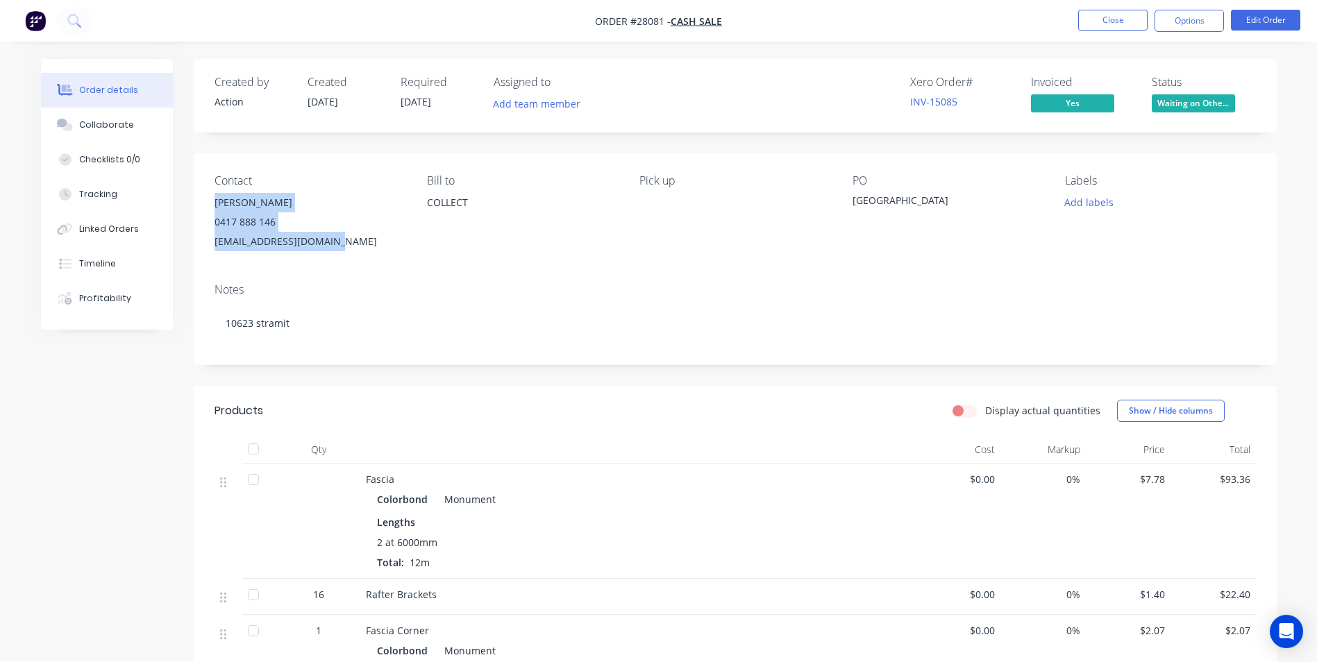
drag, startPoint x: 216, startPoint y: 200, endPoint x: 333, endPoint y: 251, distance: 127.5
click at [333, 251] on div "Contact [PERSON_NAME] 0417 888 146 [EMAIL_ADDRESS][DOMAIN_NAME] Bill to COLLECT…" at bounding box center [735, 212] width 1083 height 119
drag, startPoint x: 333, startPoint y: 251, endPoint x: 253, endPoint y: 224, distance: 84.3
click at [1117, 17] on button "Close" at bounding box center [1112, 20] width 69 height 21
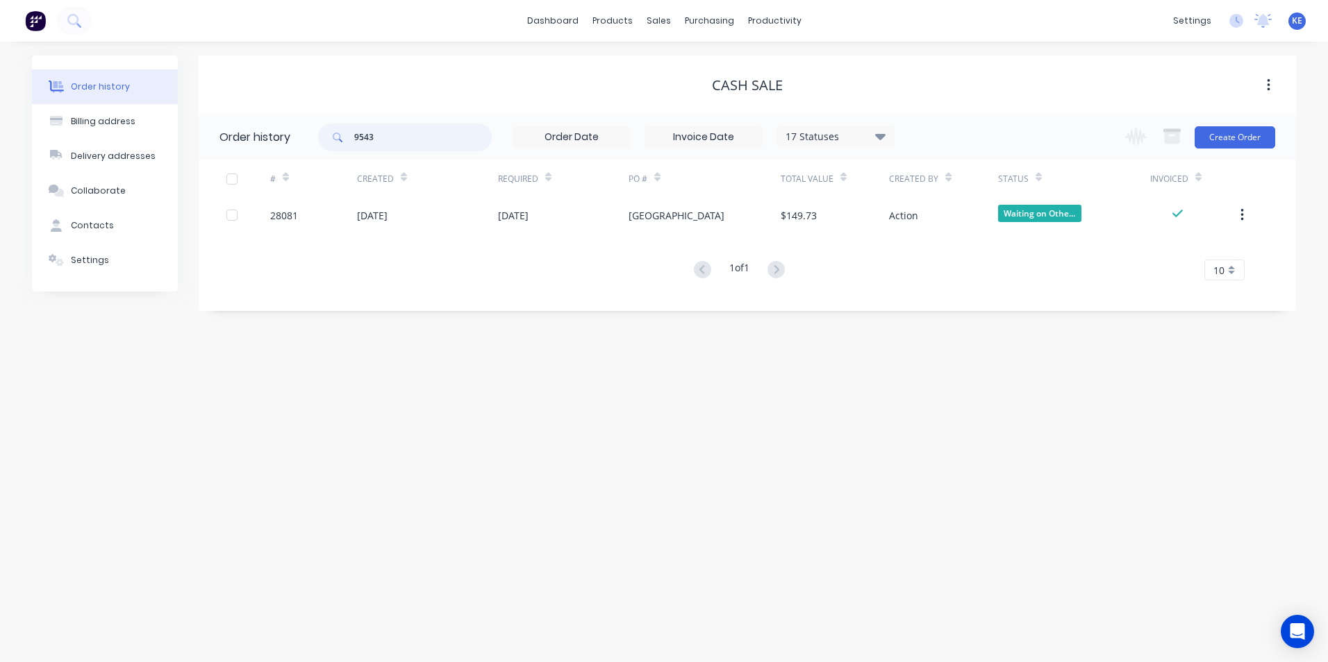
drag, startPoint x: 393, startPoint y: 142, endPoint x: 286, endPoint y: 135, distance: 107.2
click at [286, 135] on header "Order history 9543 17 Statuses Invoice Status Invoiced Not Invoiced Partial Ord…" at bounding box center [747, 137] width 1097 height 45
type input "[PERSON_NAME]"
drag, startPoint x: 411, startPoint y: 136, endPoint x: 264, endPoint y: 137, distance: 147.2
click at [264, 137] on header "Order history [PERSON_NAME] 17 Statuses Invoice Status Invoiced Not Invoiced Pa…" at bounding box center [747, 137] width 1097 height 45
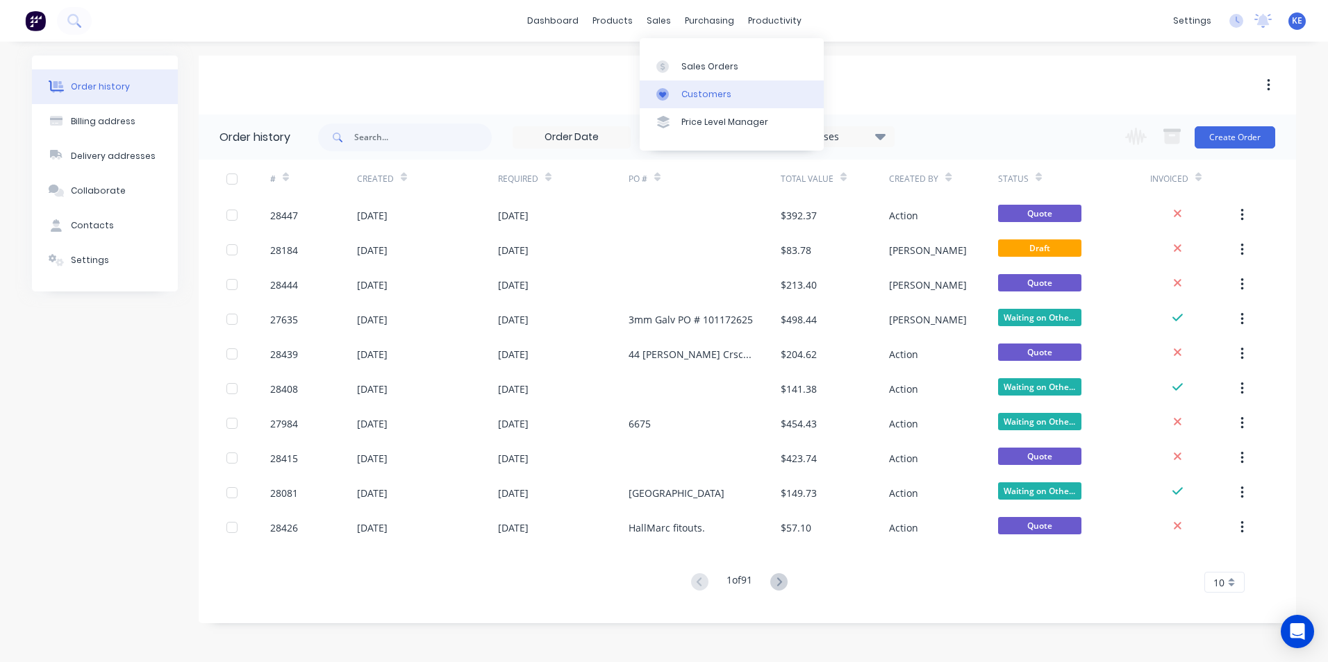
click at [697, 97] on div "Customers" at bounding box center [706, 94] width 50 height 12
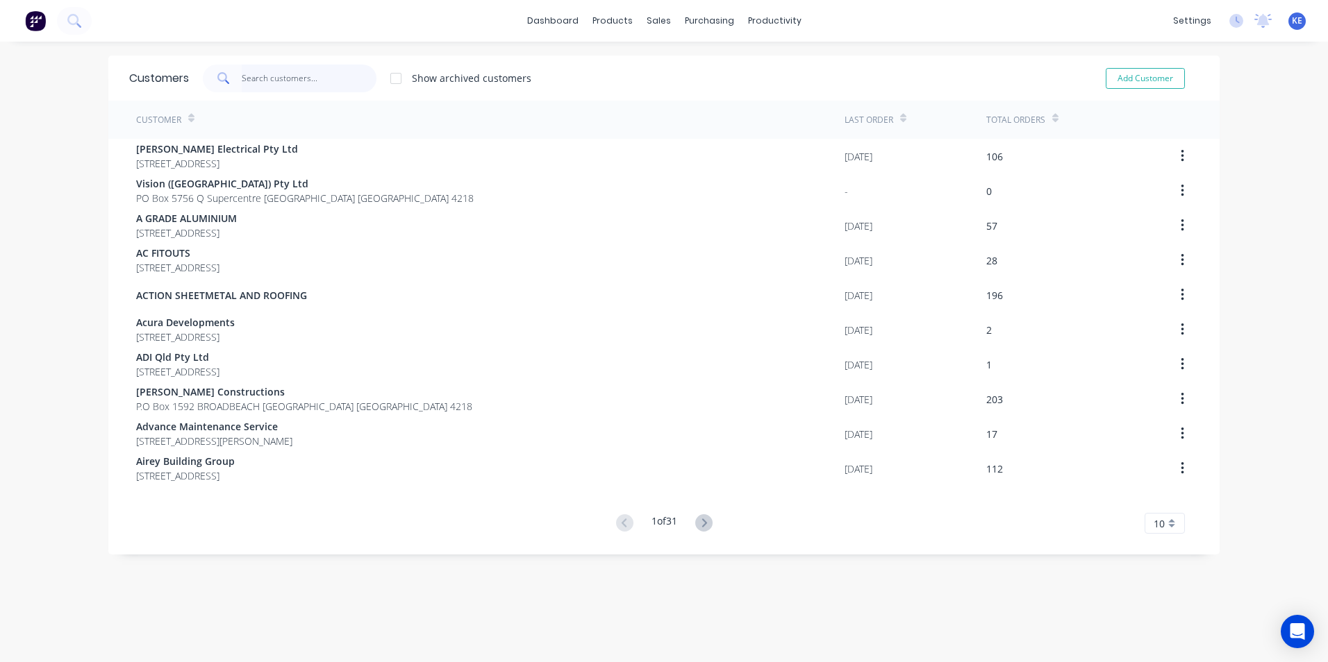
click at [290, 78] on input "text" at bounding box center [309, 79] width 135 height 28
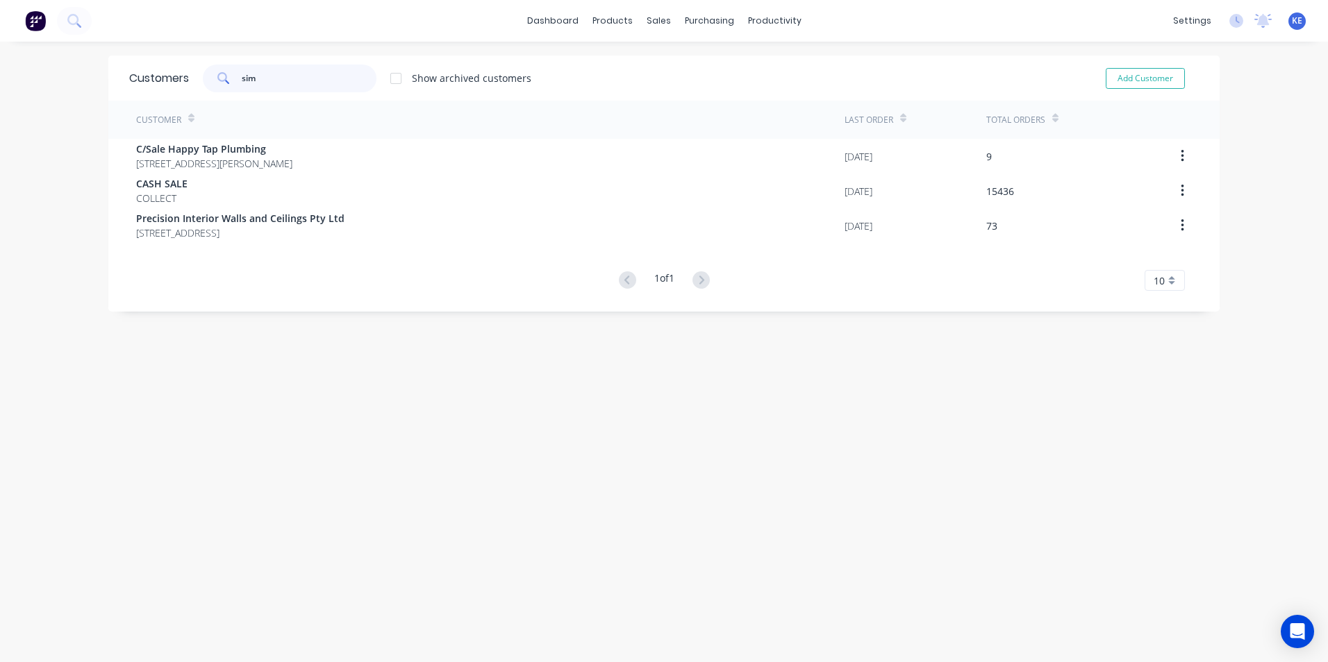
type input "[PERSON_NAME]"
drag, startPoint x: 294, startPoint y: 81, endPoint x: 157, endPoint y: 84, distance: 137.5
click at [157, 84] on div "Customers [PERSON_NAME] Show archived customers Add Customer" at bounding box center [663, 78] width 1111 height 45
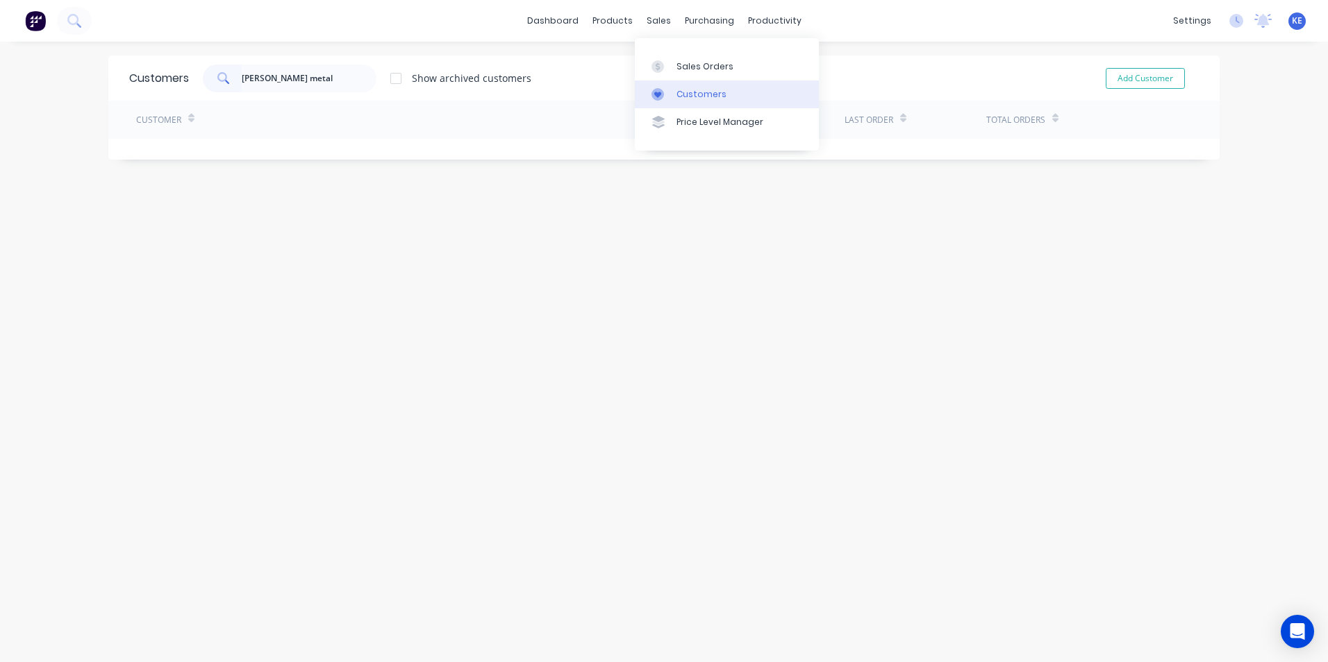
click at [678, 96] on div "Customers" at bounding box center [701, 94] width 50 height 12
drag, startPoint x: 308, startPoint y: 85, endPoint x: 189, endPoint y: 77, distance: 119.7
click at [189, 77] on div "[PERSON_NAME] metal Show archived customers" at bounding box center [360, 79] width 342 height 28
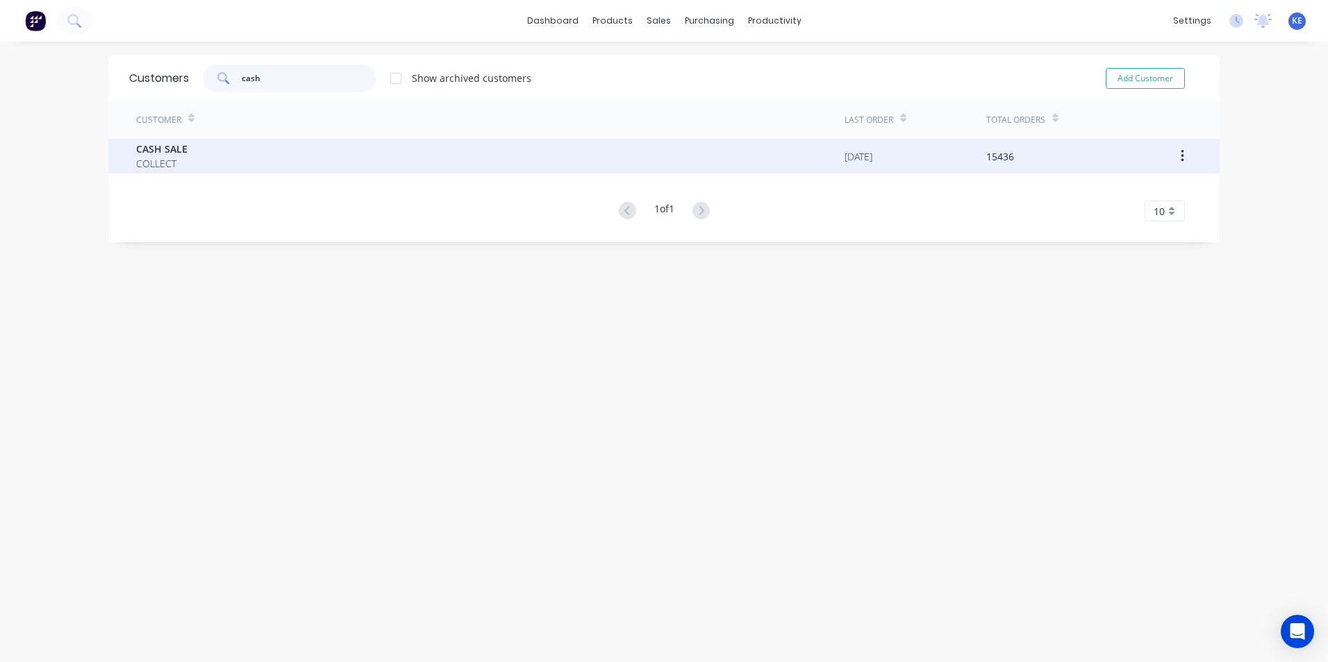
type input "cash"
click at [206, 154] on div "CASH SALE COLLECT" at bounding box center [490, 156] width 708 height 35
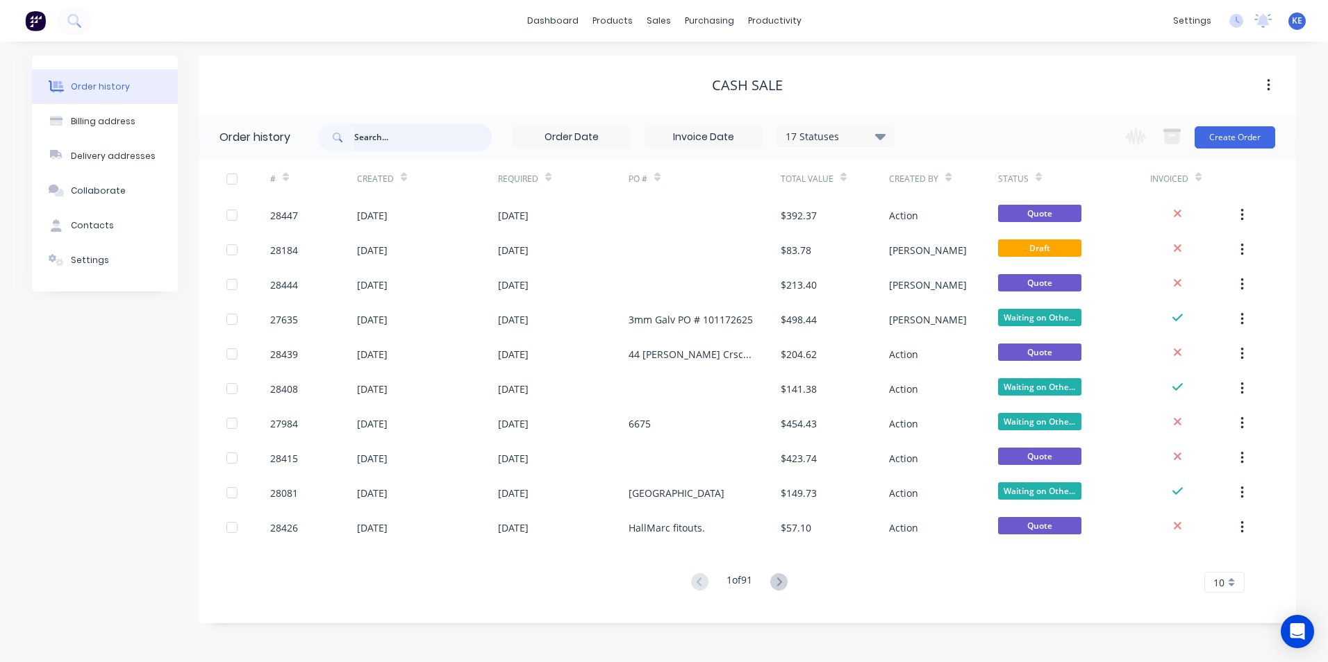
click at [401, 133] on input "text" at bounding box center [422, 138] width 137 height 28
type input "[PERSON_NAME] metal"
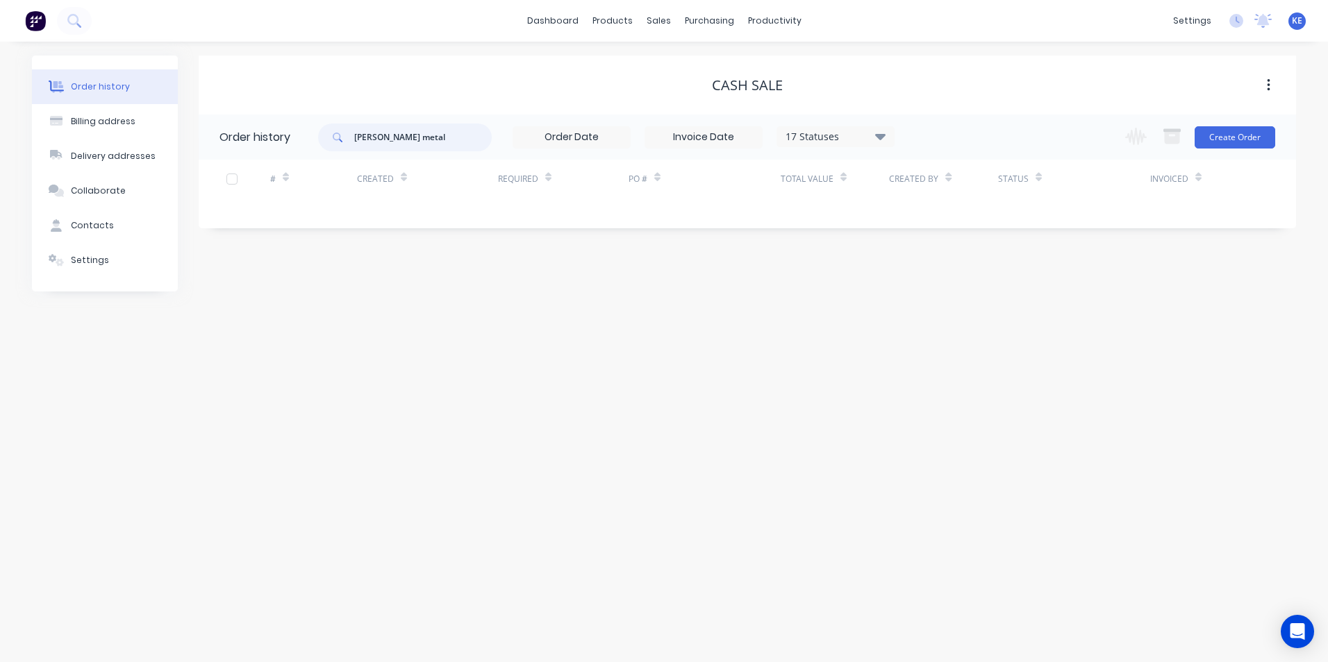
drag, startPoint x: 412, startPoint y: 141, endPoint x: 259, endPoint y: 134, distance: 153.6
click at [259, 134] on header "Order history [PERSON_NAME] metal 17 Statuses Invoice Status Invoiced Not Invoi…" at bounding box center [747, 137] width 1097 height 45
type input "metal"
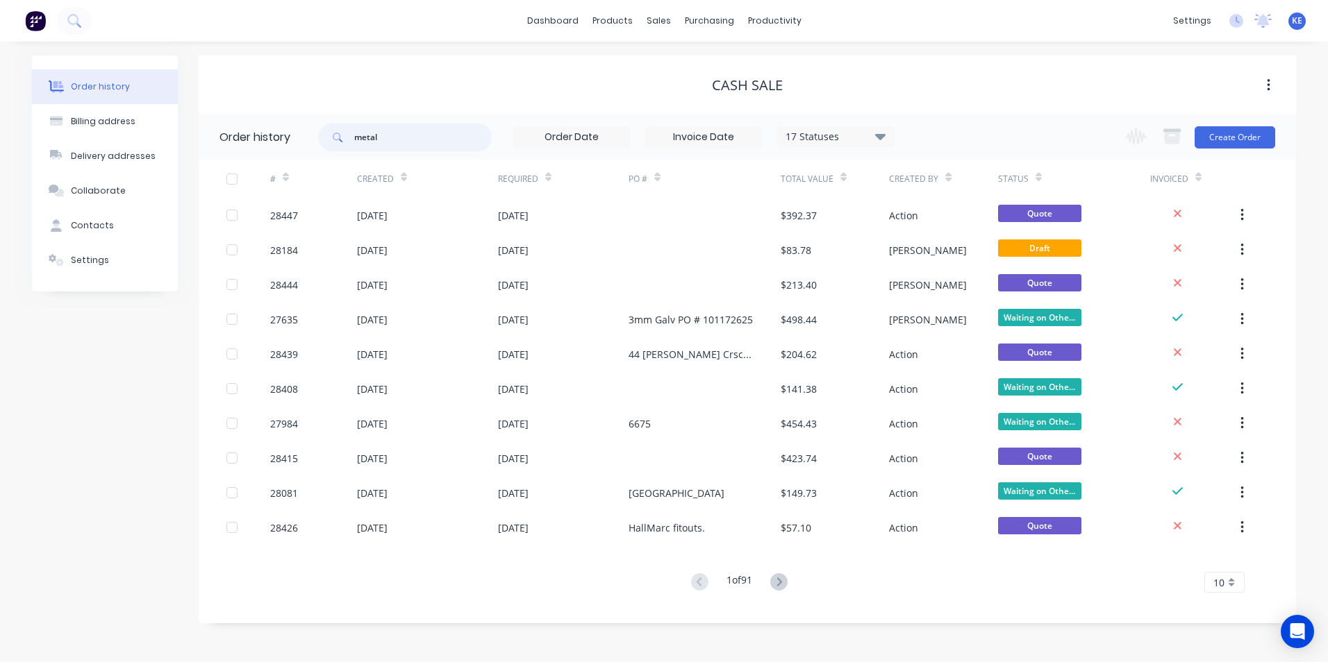
drag, startPoint x: 385, startPoint y: 137, endPoint x: 303, endPoint y: 140, distance: 82.0
click at [303, 140] on header "Order history metal 17 Statuses Invoice Status Invoiced Not Invoiced Partial Or…" at bounding box center [747, 137] width 1097 height 45
type input "mis"
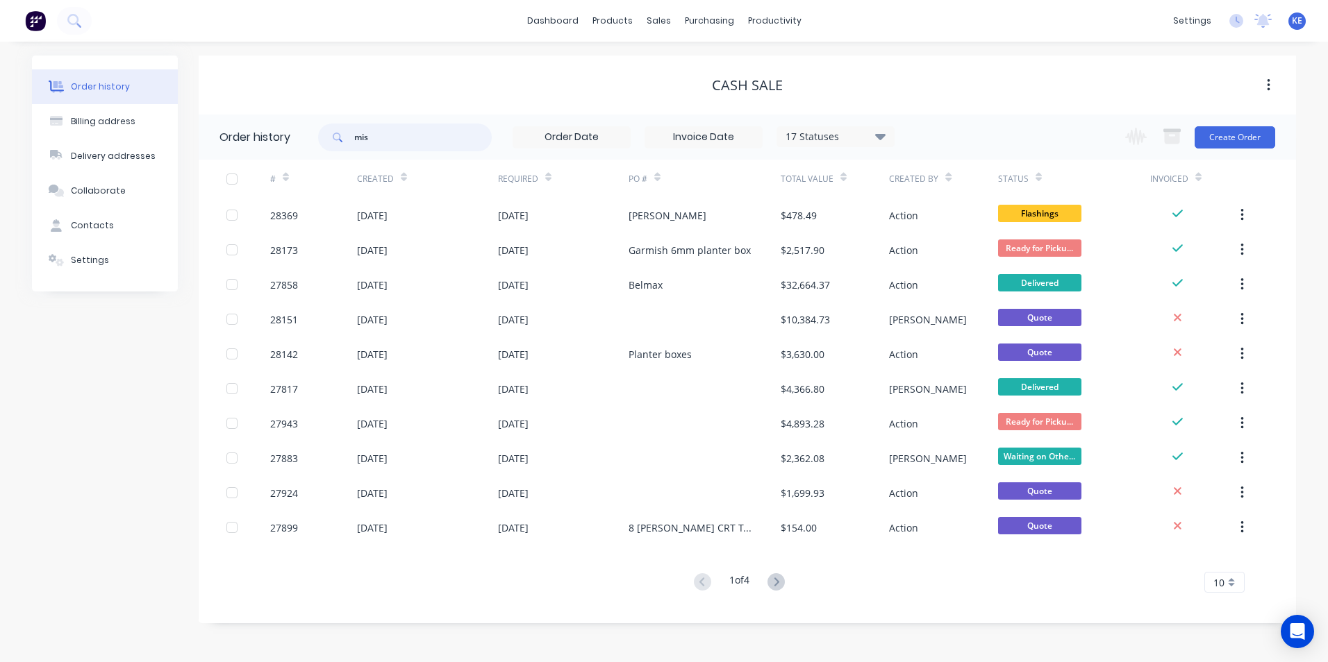
drag, startPoint x: 410, startPoint y: 140, endPoint x: 290, endPoint y: 142, distance: 120.2
click at [290, 142] on header "Order history mis 17 Statuses Invoice Status Invoiced Not Invoiced Partial Orde…" at bounding box center [747, 137] width 1097 height 45
type input "28415"
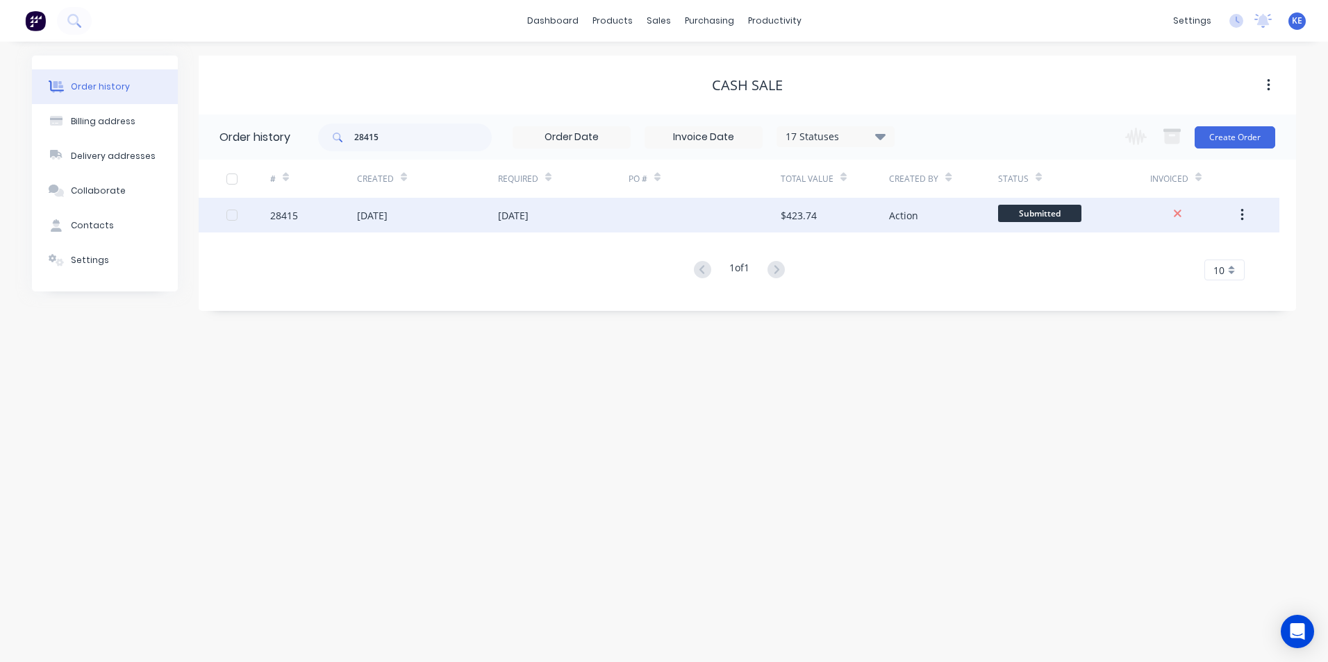
click at [327, 214] on div "28415" at bounding box center [313, 215] width 87 height 35
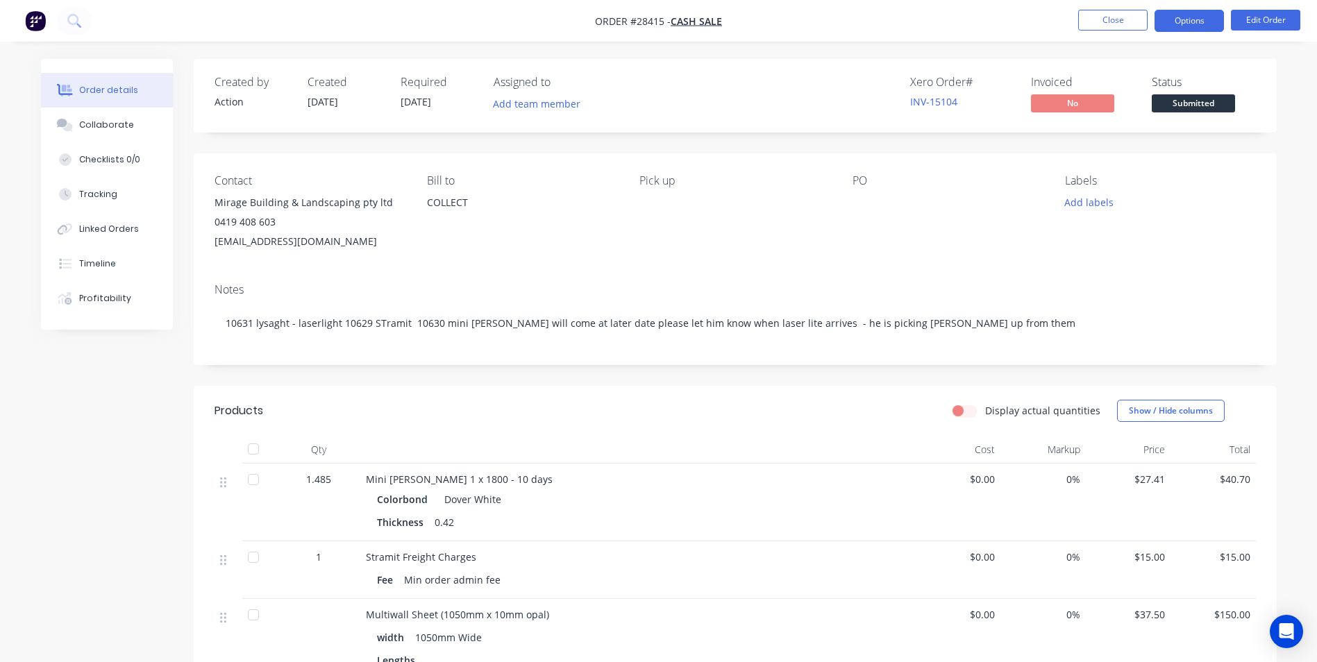
click at [1183, 24] on button "Options" at bounding box center [1189, 21] width 69 height 22
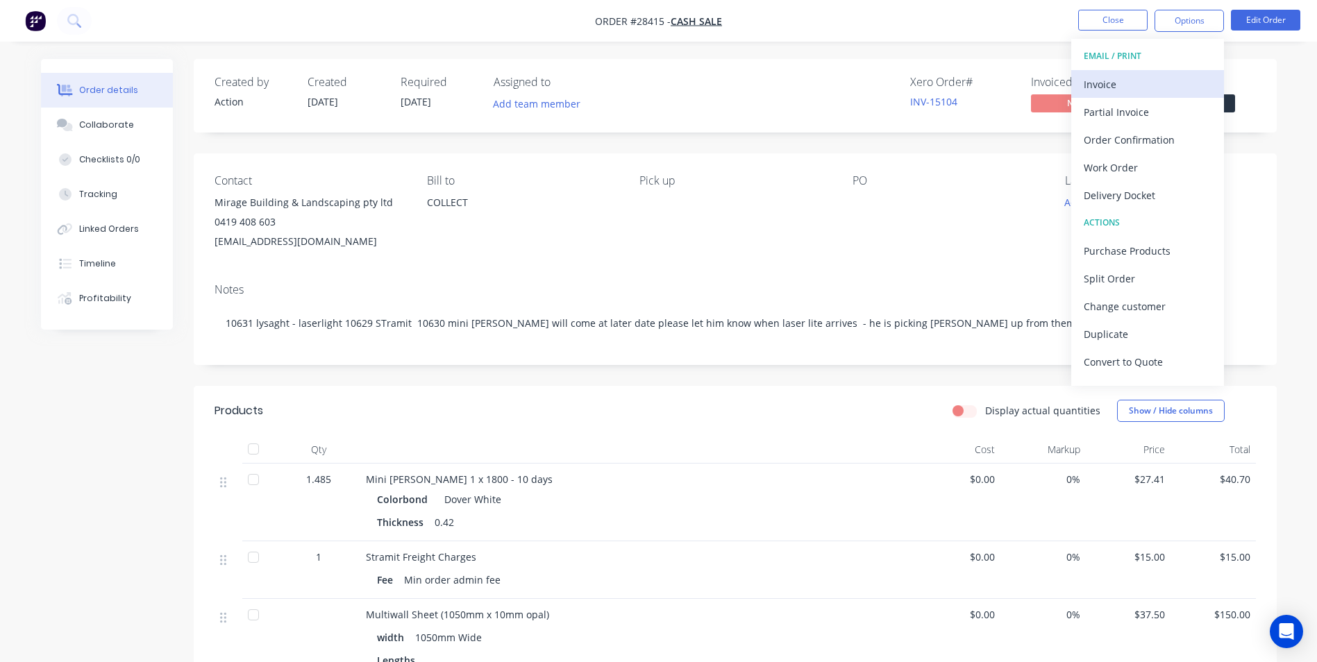
click at [1111, 86] on div "Invoice" at bounding box center [1148, 84] width 128 height 20
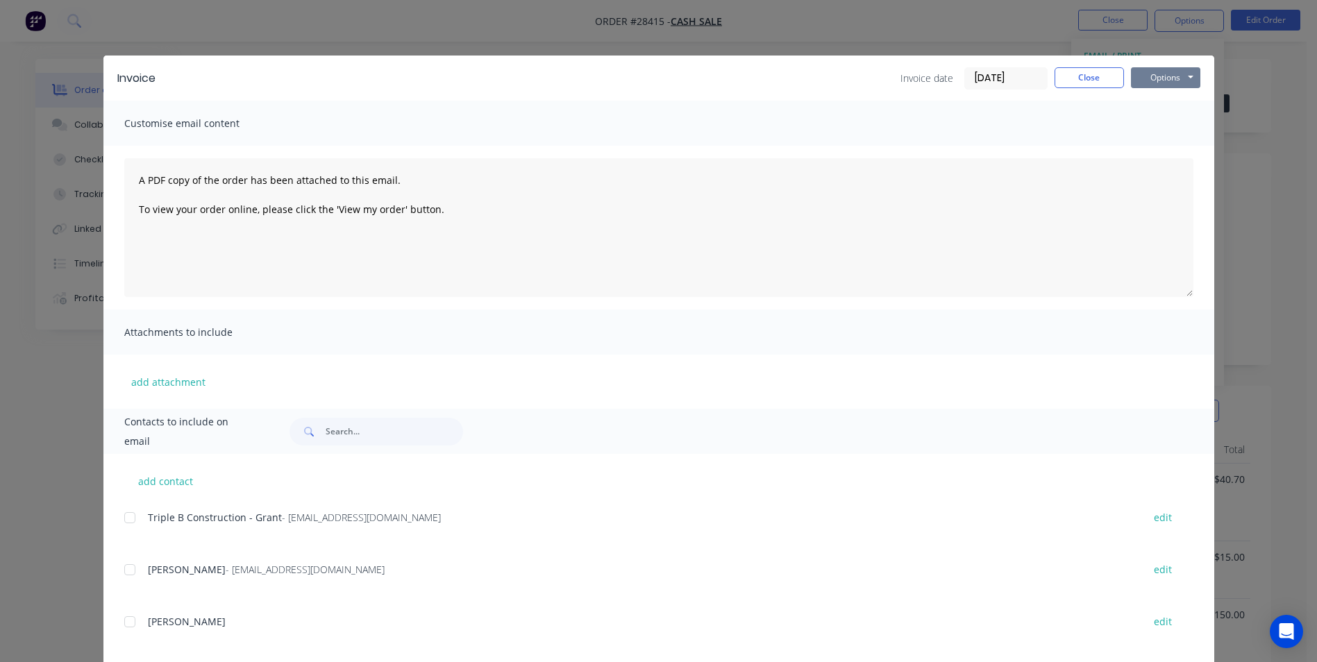
click at [1164, 78] on button "Options" at bounding box center [1165, 77] width 69 height 21
click at [1155, 128] on button "Print" at bounding box center [1175, 125] width 89 height 23
click at [1081, 70] on button "Close" at bounding box center [1089, 77] width 69 height 21
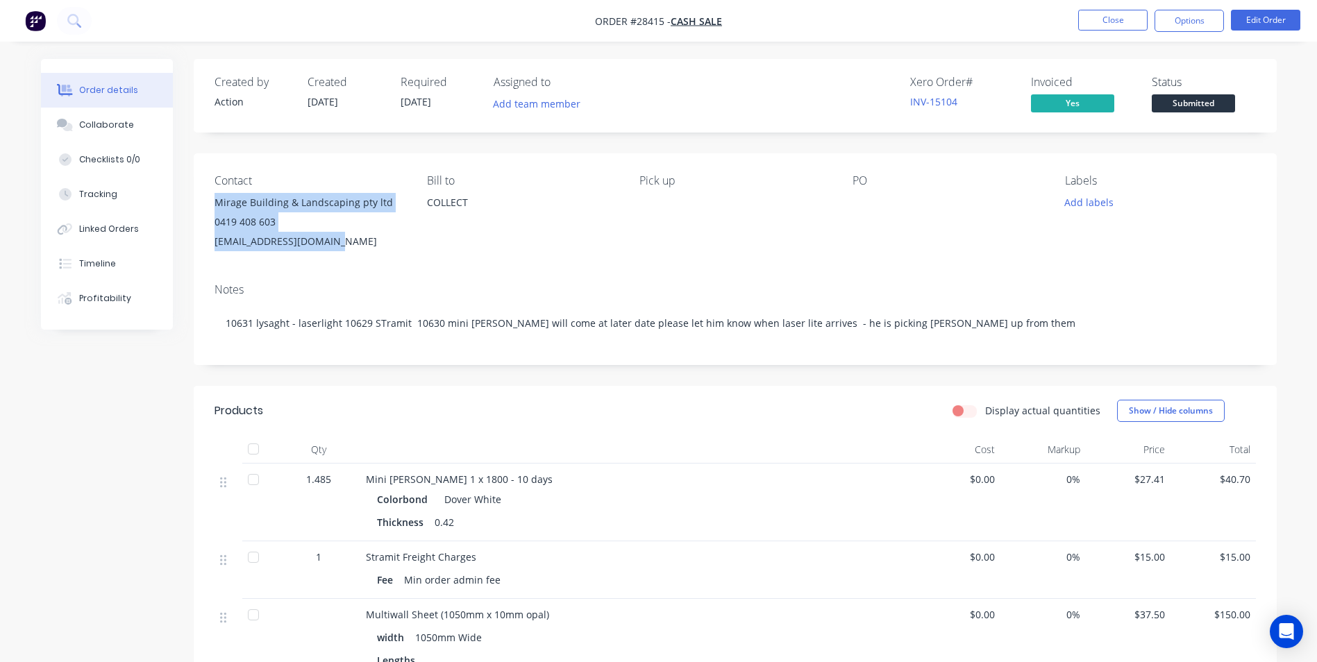
drag, startPoint x: 216, startPoint y: 203, endPoint x: 343, endPoint y: 241, distance: 132.5
click at [343, 241] on div "Mirage Building & Landscaping pty ltd 0419 408 603 [EMAIL_ADDRESS][DOMAIN_NAME]" at bounding box center [310, 222] width 190 height 58
click at [1118, 29] on button "Close" at bounding box center [1112, 20] width 69 height 21
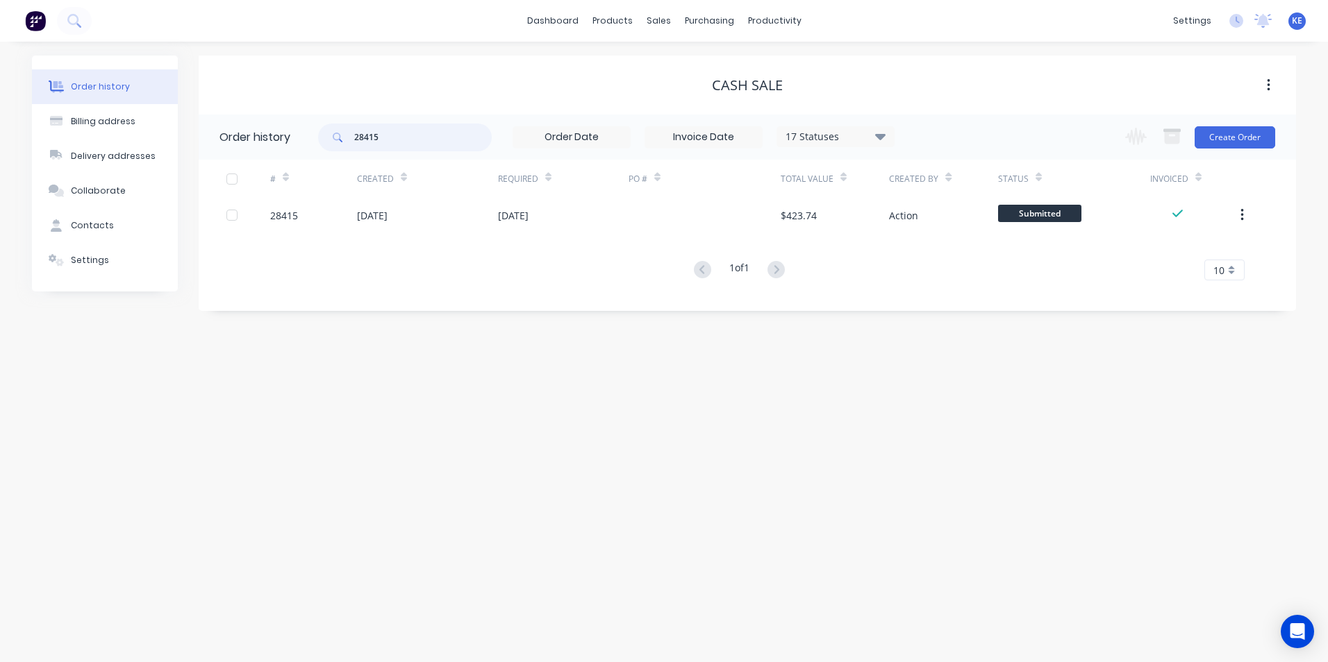
drag, startPoint x: 385, startPoint y: 135, endPoint x: 224, endPoint y: 148, distance: 161.6
click at [224, 148] on header "Order history 28415 17 Statuses Invoice Status Invoiced Not Invoiced Partial Or…" at bounding box center [747, 137] width 1097 height 45
type input "28412"
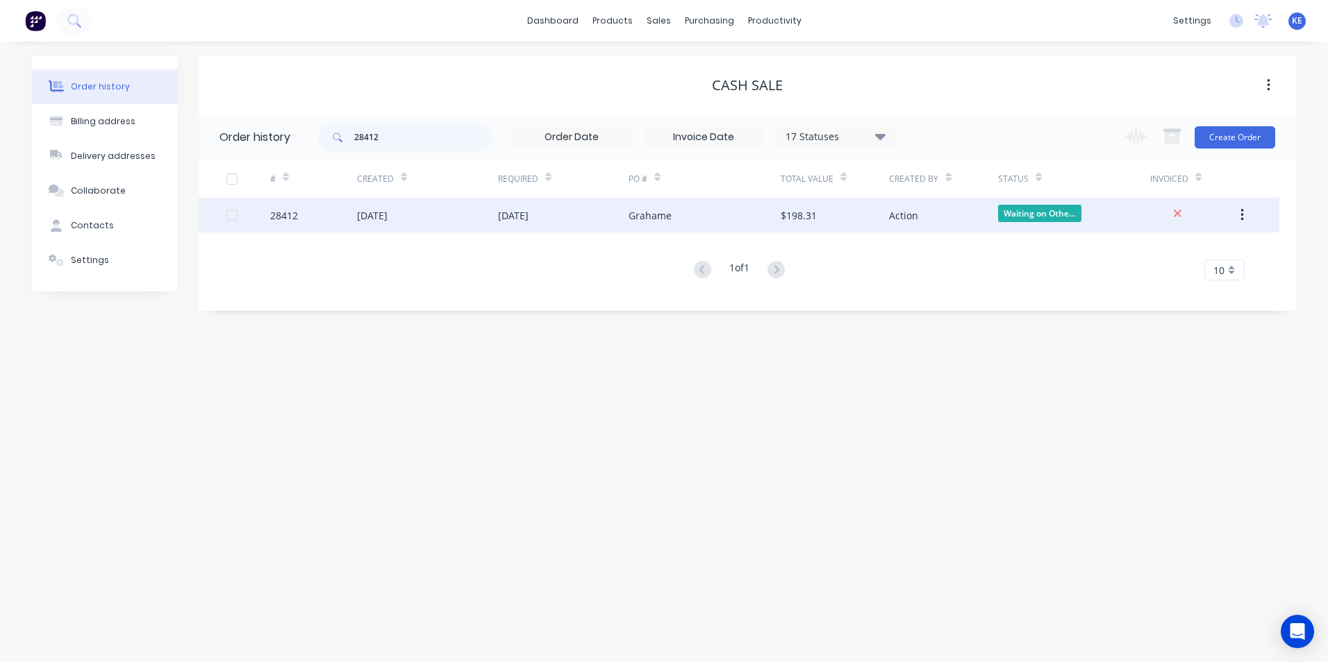
click at [327, 221] on div "28412" at bounding box center [313, 215] width 87 height 35
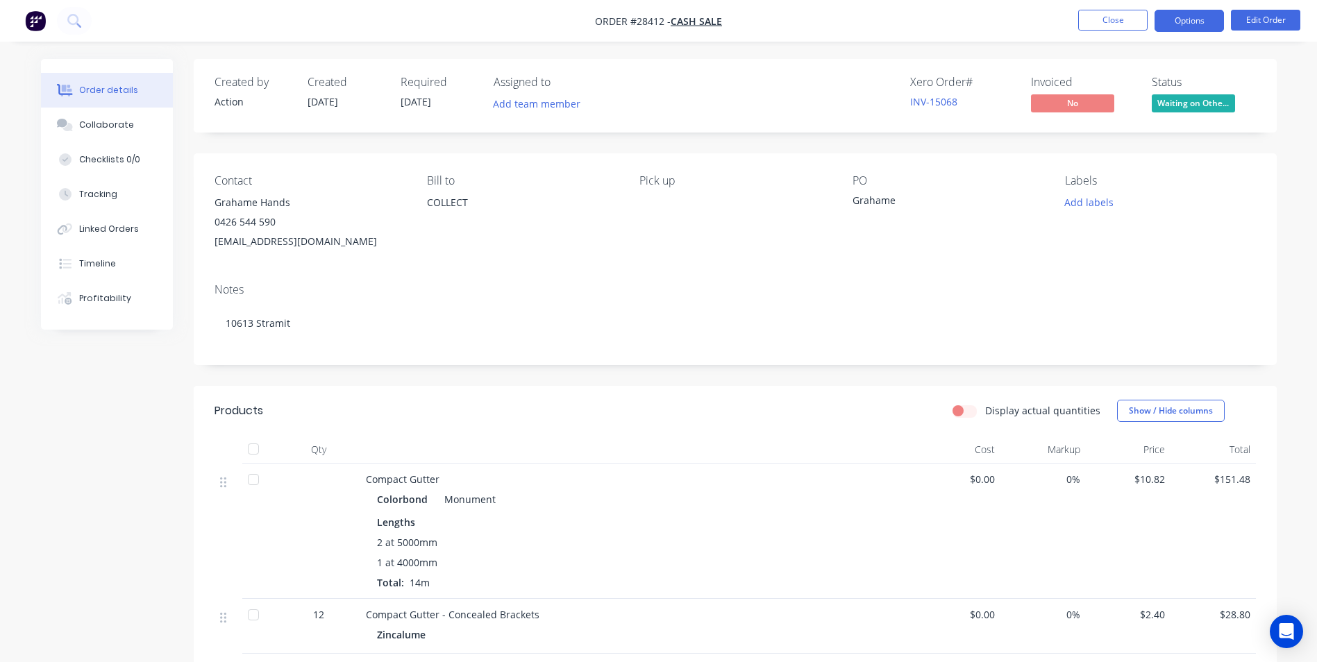
click at [1185, 15] on button "Options" at bounding box center [1189, 21] width 69 height 22
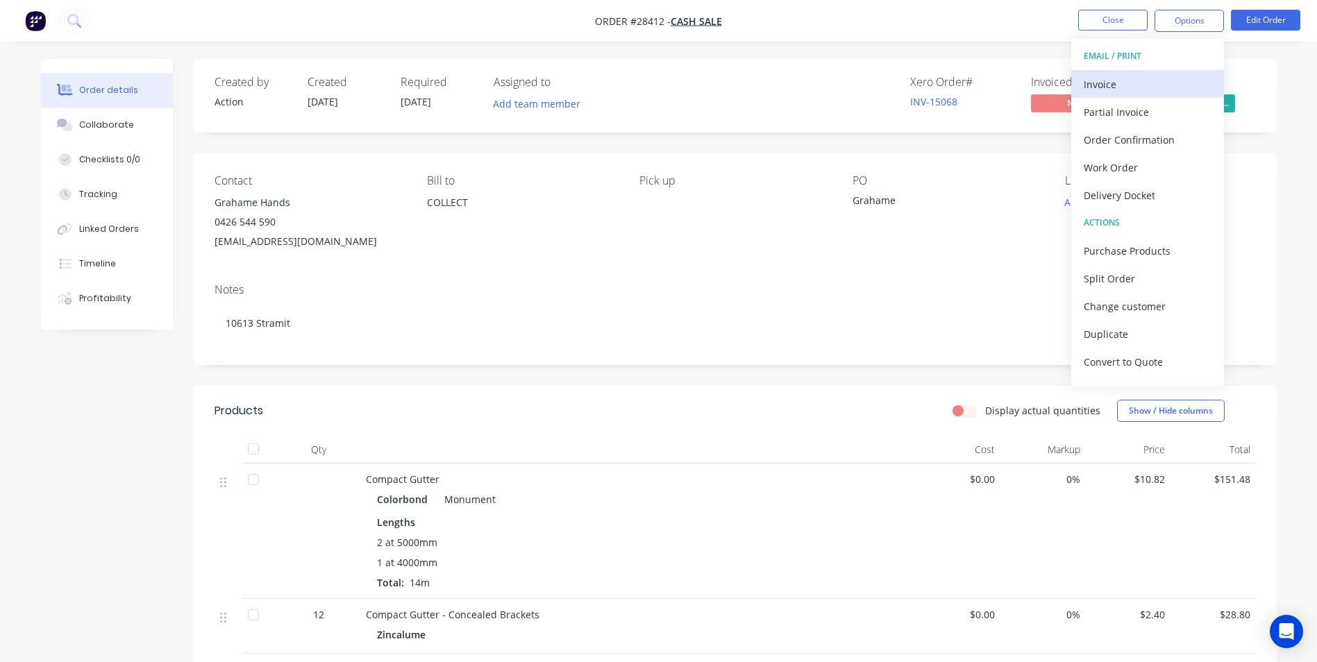
click at [1133, 84] on div "Invoice" at bounding box center [1148, 84] width 128 height 20
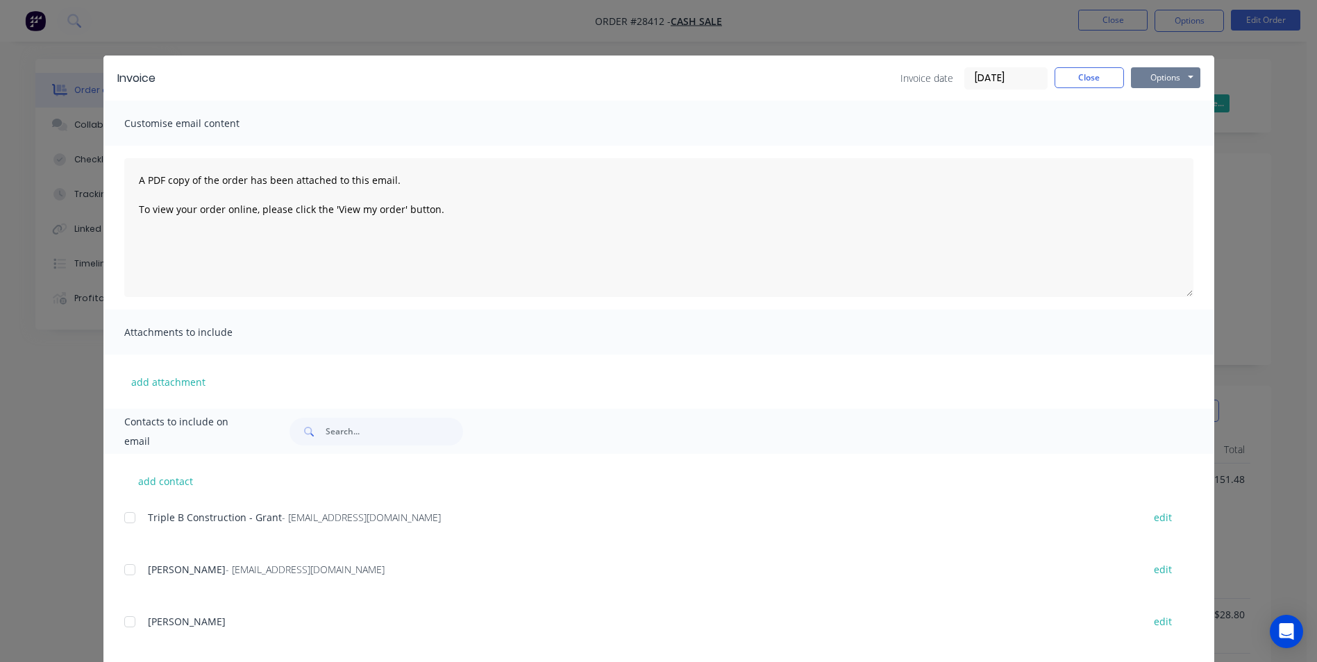
click at [1153, 78] on button "Options" at bounding box center [1165, 77] width 69 height 21
click at [1144, 126] on button "Print" at bounding box center [1175, 125] width 89 height 23
click at [1089, 72] on button "Close" at bounding box center [1089, 77] width 69 height 21
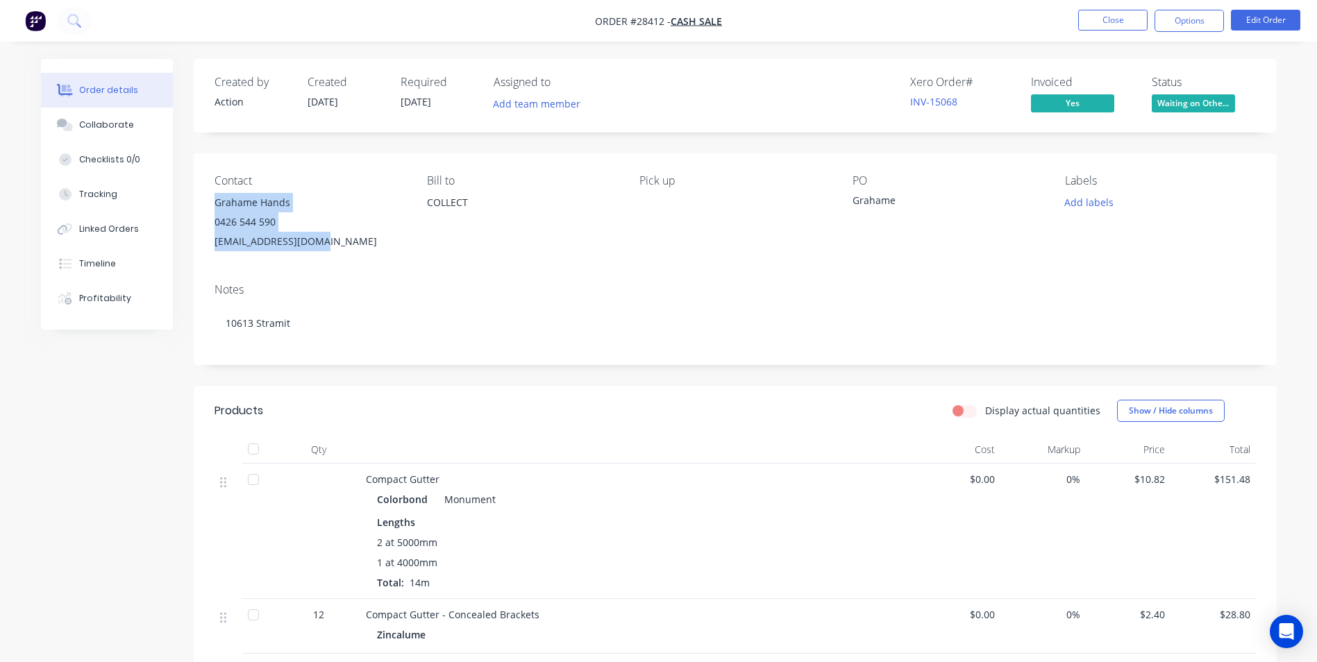
drag, startPoint x: 212, startPoint y: 201, endPoint x: 340, endPoint y: 239, distance: 133.1
click at [340, 239] on div "Contact Grahame Hands [PHONE_NUMBER] [EMAIL_ADDRESS][DOMAIN_NAME] [PERSON_NAME]…" at bounding box center [735, 212] width 1083 height 119
click at [1102, 13] on button "Close" at bounding box center [1112, 20] width 69 height 21
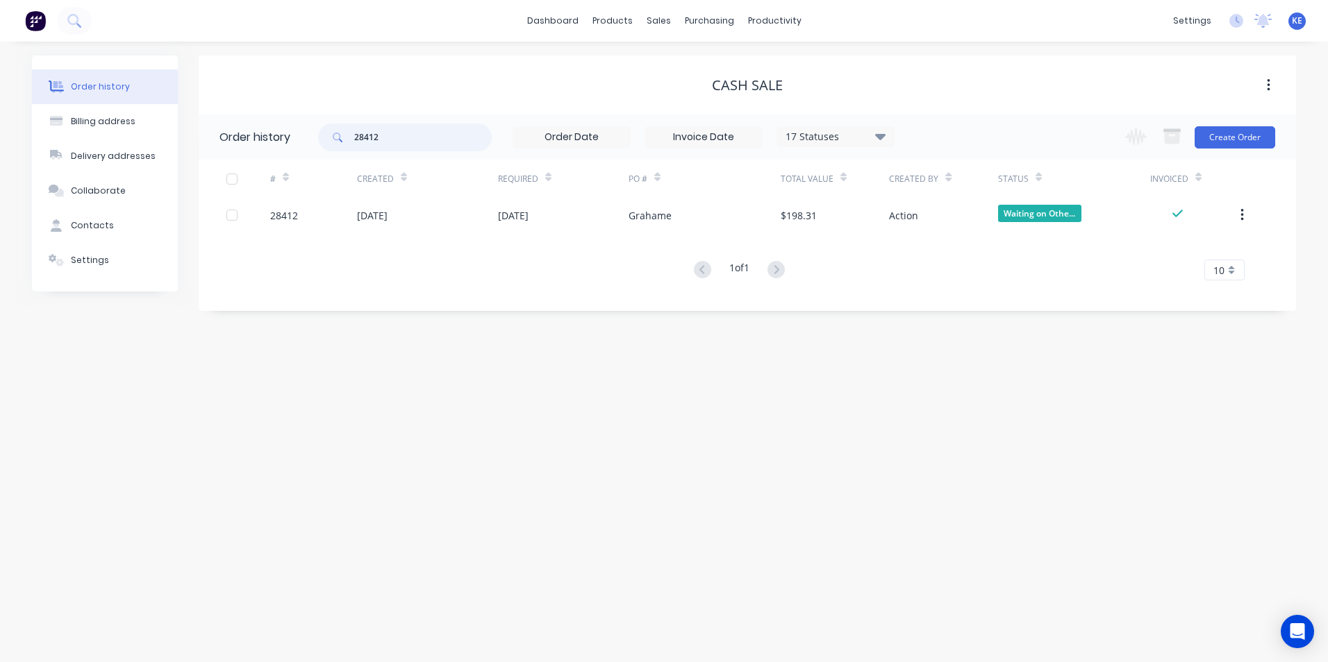
drag, startPoint x: 396, startPoint y: 144, endPoint x: 295, endPoint y: 126, distance: 102.8
click at [295, 126] on header "Order history 28412 17 Statuses Invoice Status Invoiced Not Invoiced Partial Or…" at bounding box center [747, 137] width 1097 height 45
type input "27224"
drag, startPoint x: 412, startPoint y: 142, endPoint x: 312, endPoint y: 144, distance: 100.7
click at [312, 144] on header "Order history 27224 17 Statuses Invoice Status Invoiced Not Invoiced Partial Or…" at bounding box center [747, 137] width 1097 height 45
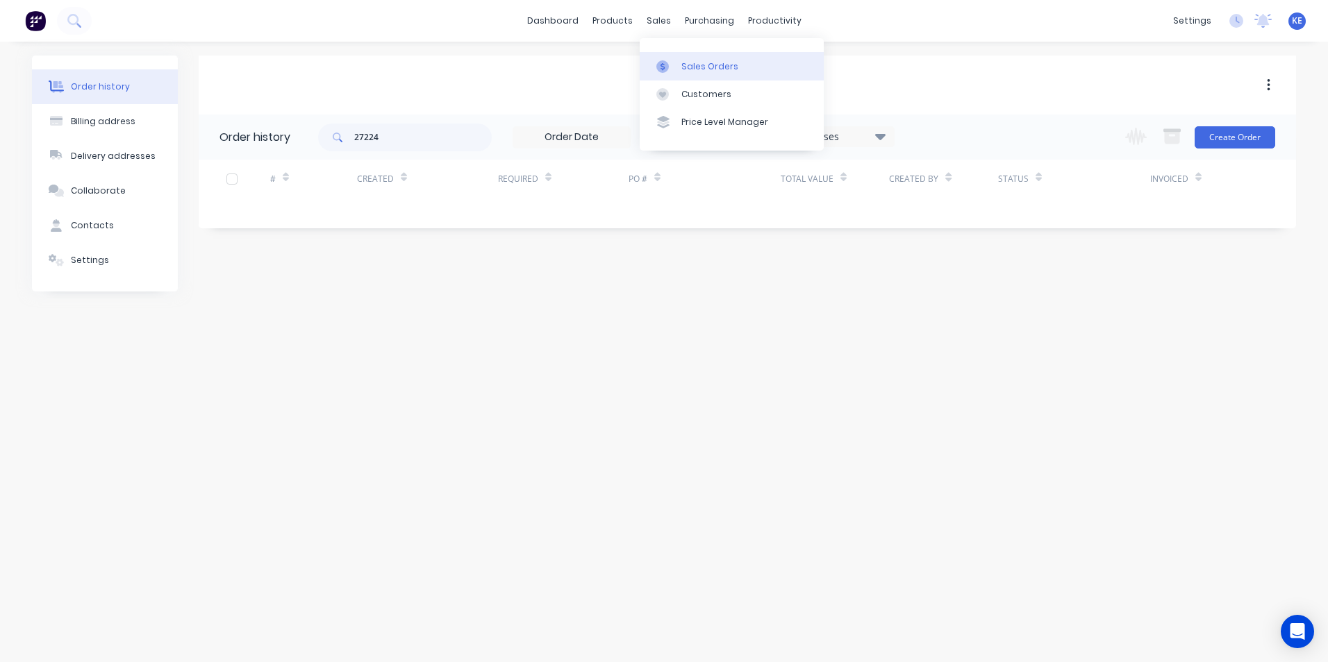
click at [704, 58] on link "Sales Orders" at bounding box center [731, 66] width 184 height 28
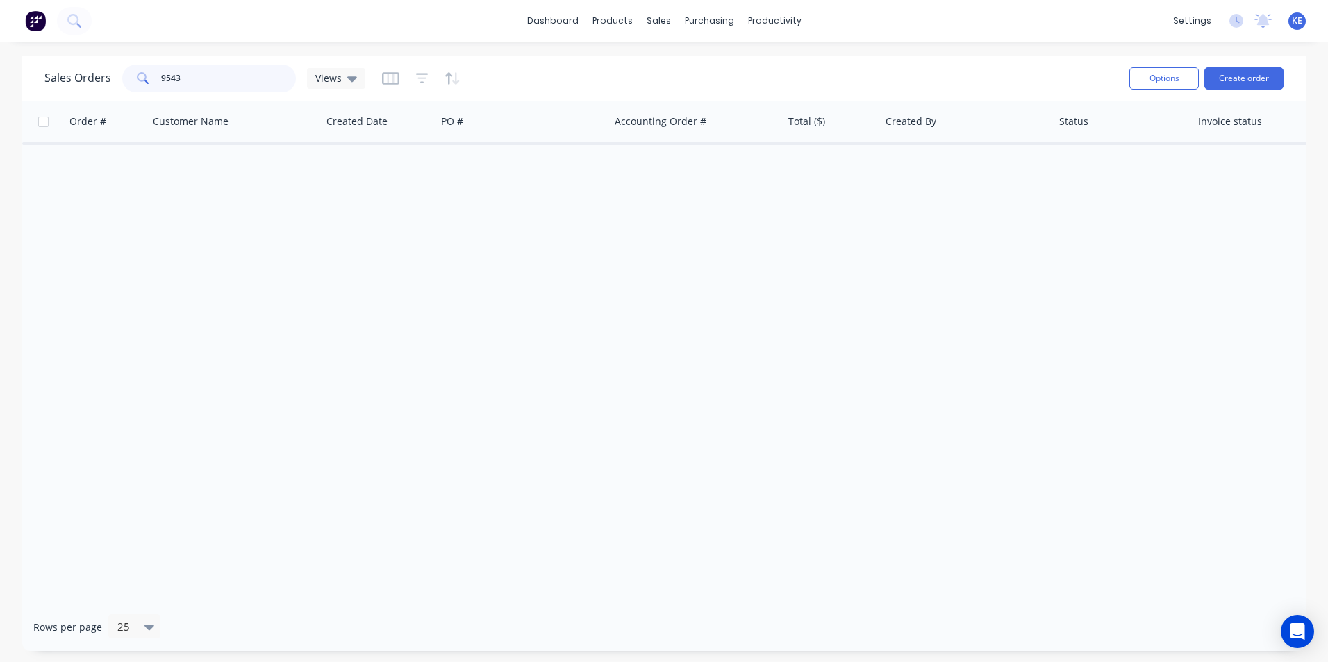
drag, startPoint x: 230, startPoint y: 83, endPoint x: 79, endPoint y: 81, distance: 150.7
click at [79, 81] on div "Sales Orders 9543 Views" at bounding box center [204, 79] width 321 height 28
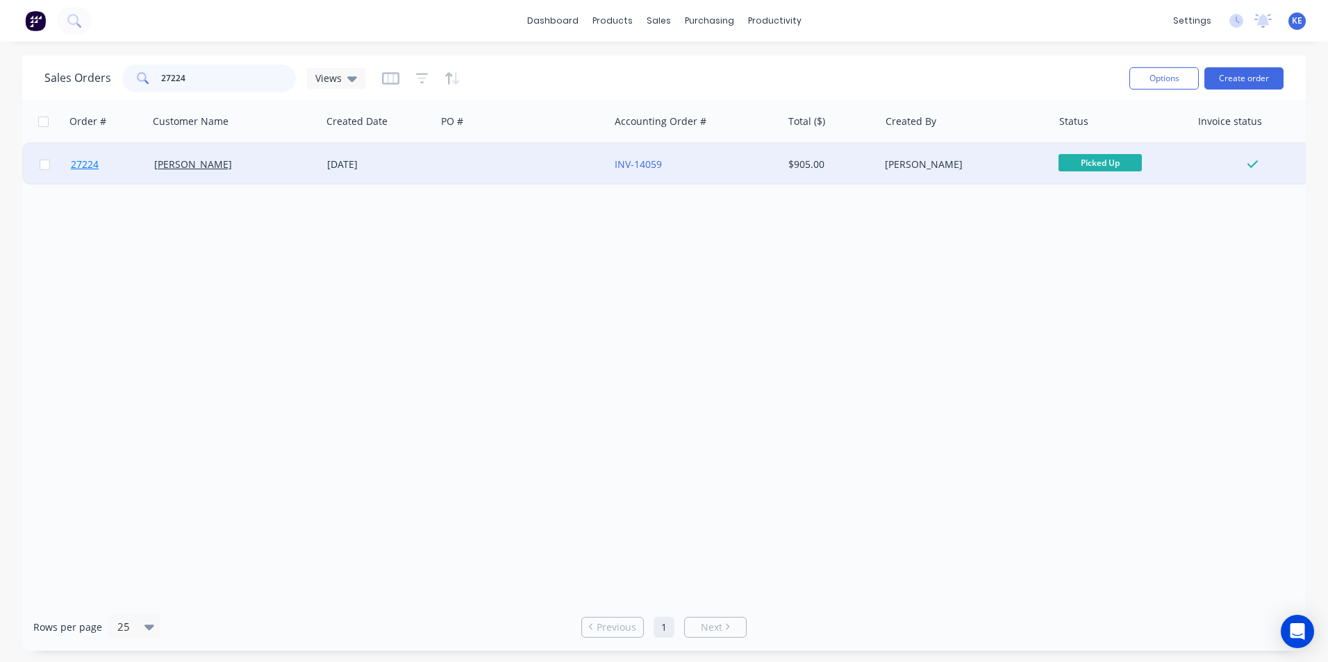
type input "27224"
click at [123, 174] on link "27224" at bounding box center [112, 165] width 83 height 42
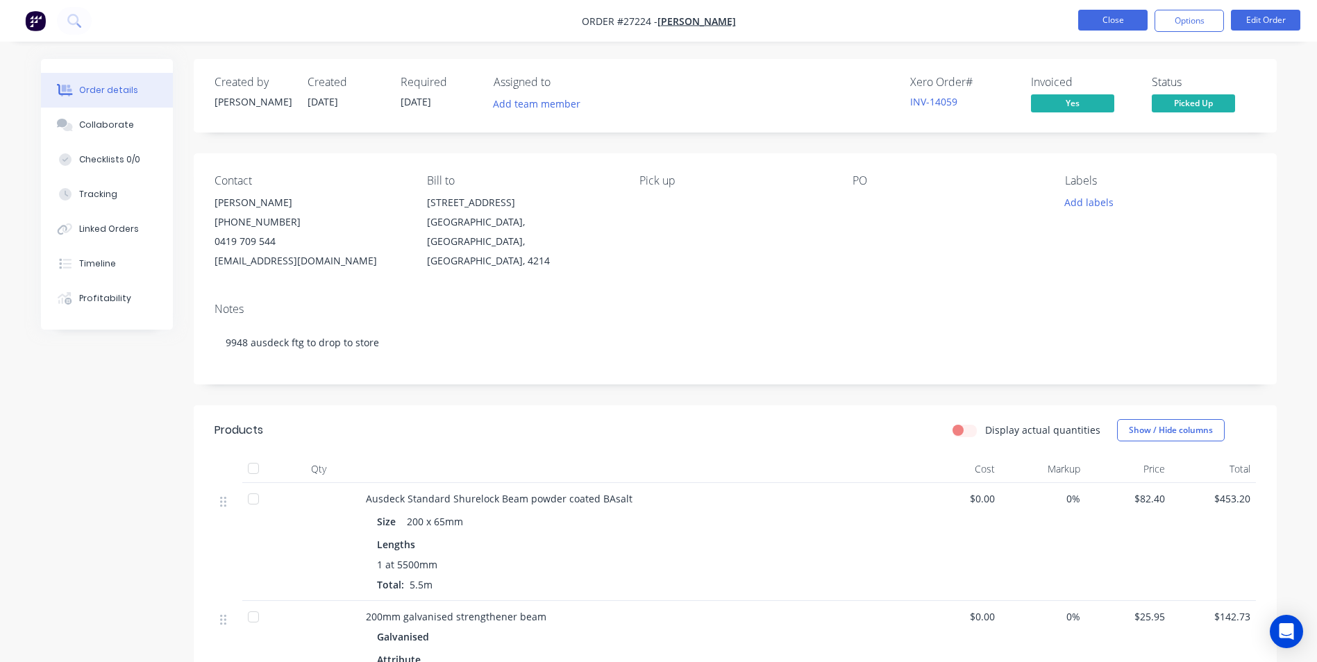
click at [1115, 24] on button "Close" at bounding box center [1112, 20] width 69 height 21
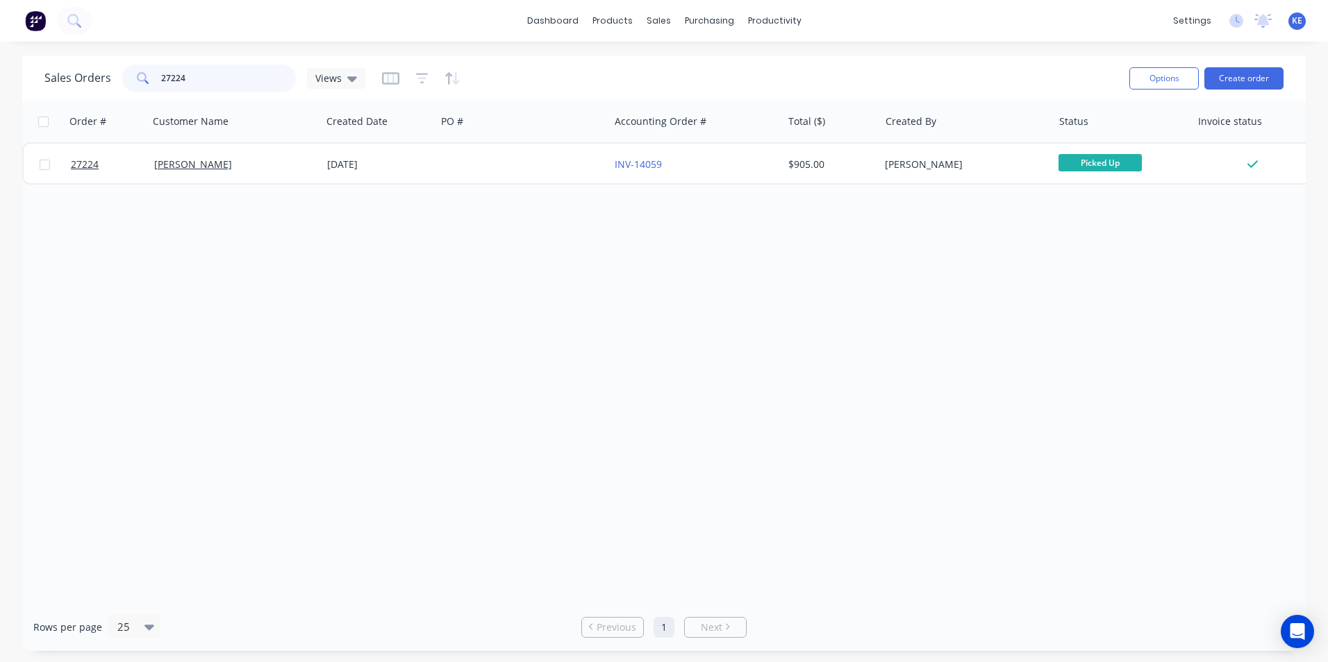
drag, startPoint x: 198, startPoint y: 75, endPoint x: 90, endPoint y: 67, distance: 108.6
click at [90, 67] on div "Sales Orders 27224 Views" at bounding box center [204, 79] width 321 height 28
click at [684, 101] on link "Customers" at bounding box center [731, 95] width 184 height 28
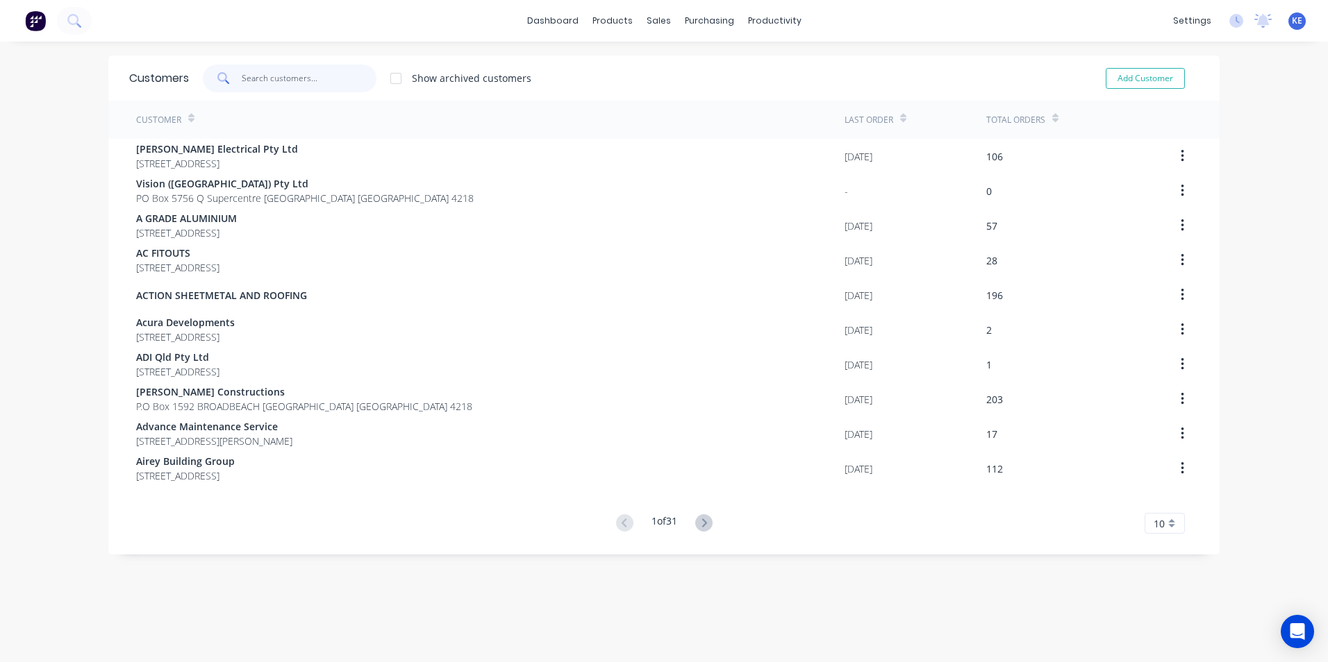
click at [269, 81] on input "text" at bounding box center [309, 79] width 135 height 28
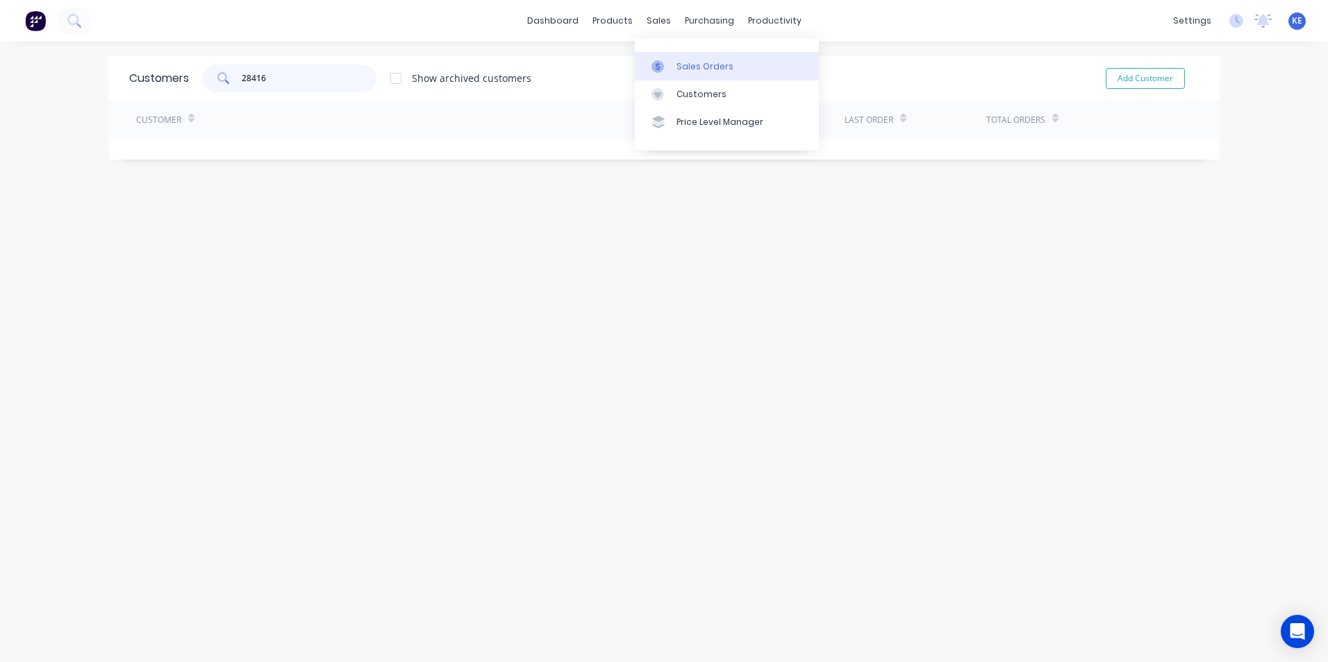
type input "28416"
click at [679, 67] on div "Sales Orders" at bounding box center [704, 66] width 57 height 12
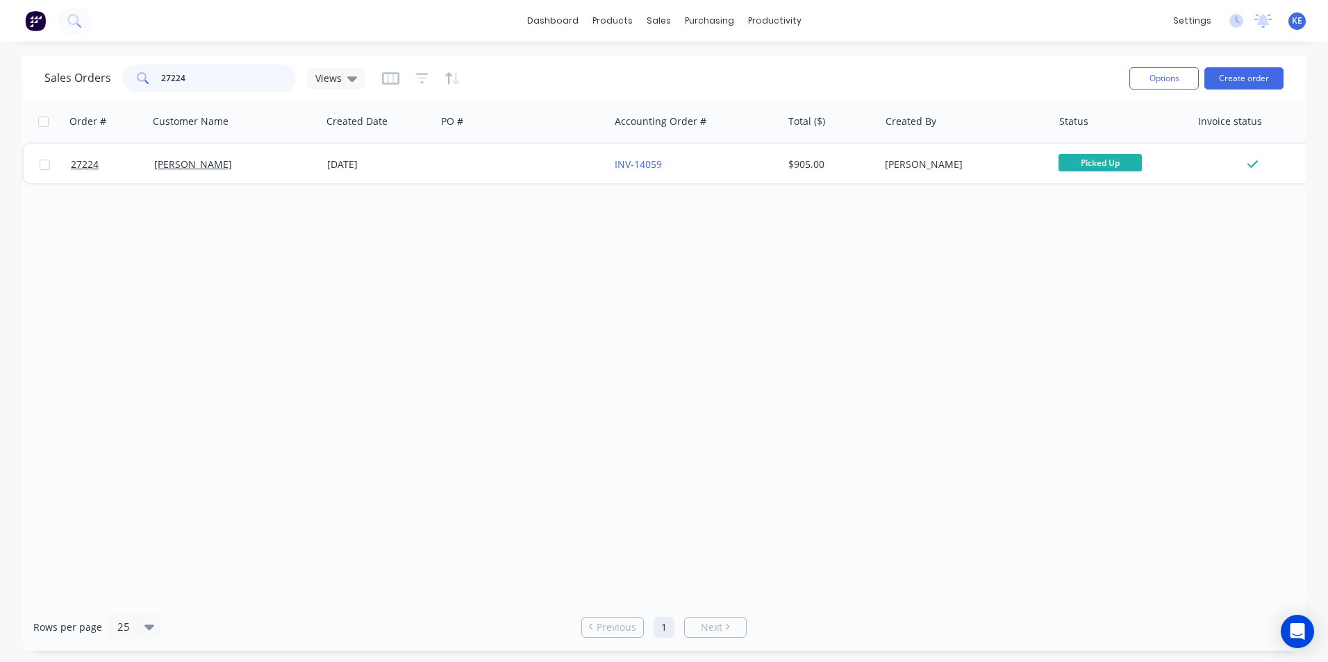
drag, startPoint x: 213, startPoint y: 81, endPoint x: 62, endPoint y: 84, distance: 150.7
click at [62, 84] on div "Sales Orders 27224 Views" at bounding box center [204, 79] width 321 height 28
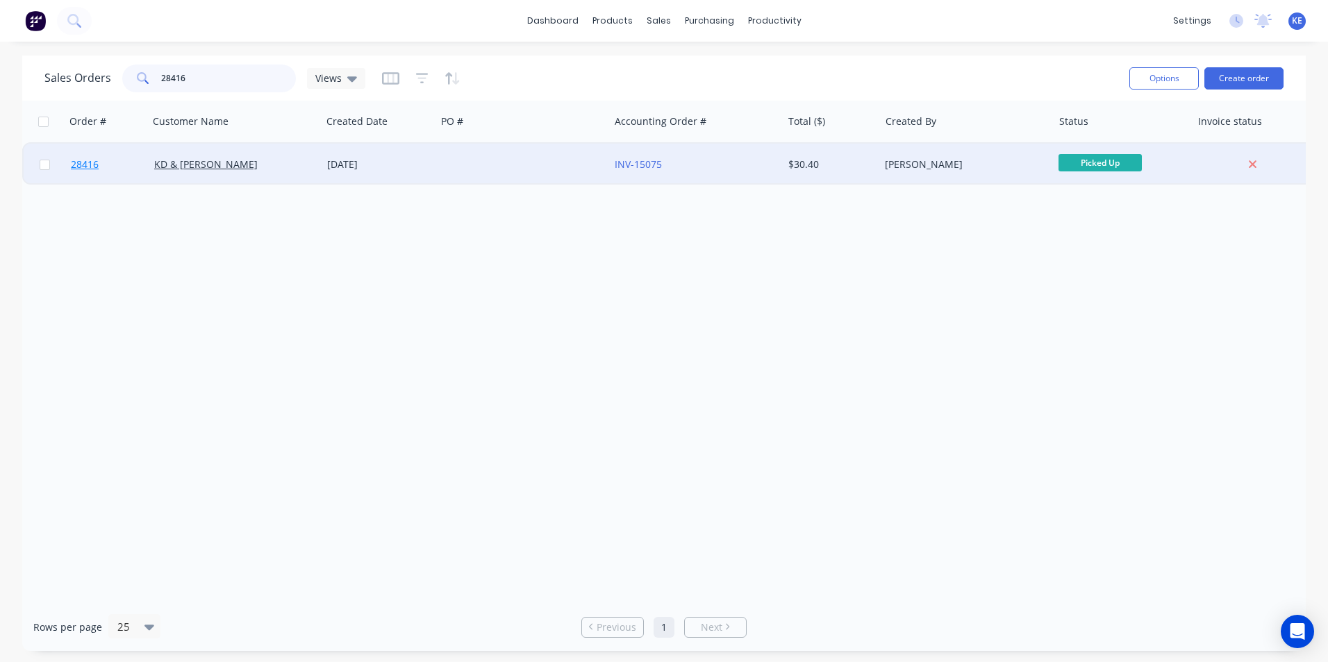
type input "28416"
click at [124, 167] on link "28416" at bounding box center [112, 165] width 83 height 42
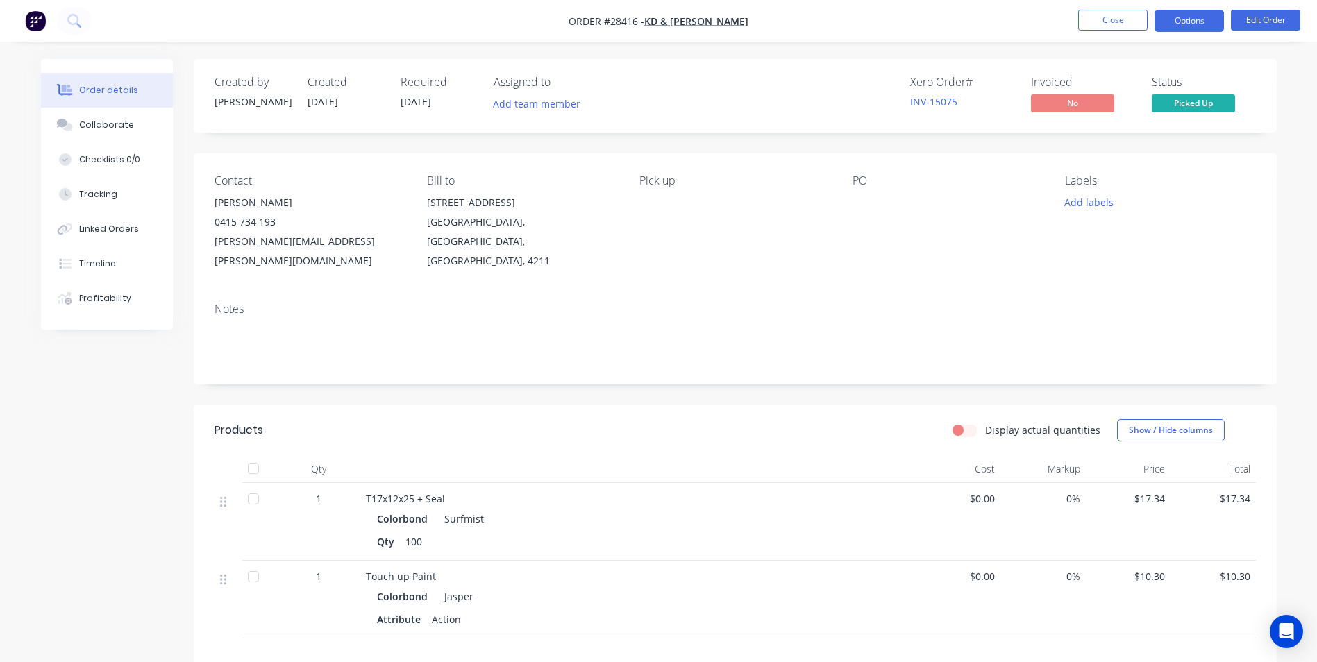
click at [1185, 23] on button "Options" at bounding box center [1189, 21] width 69 height 22
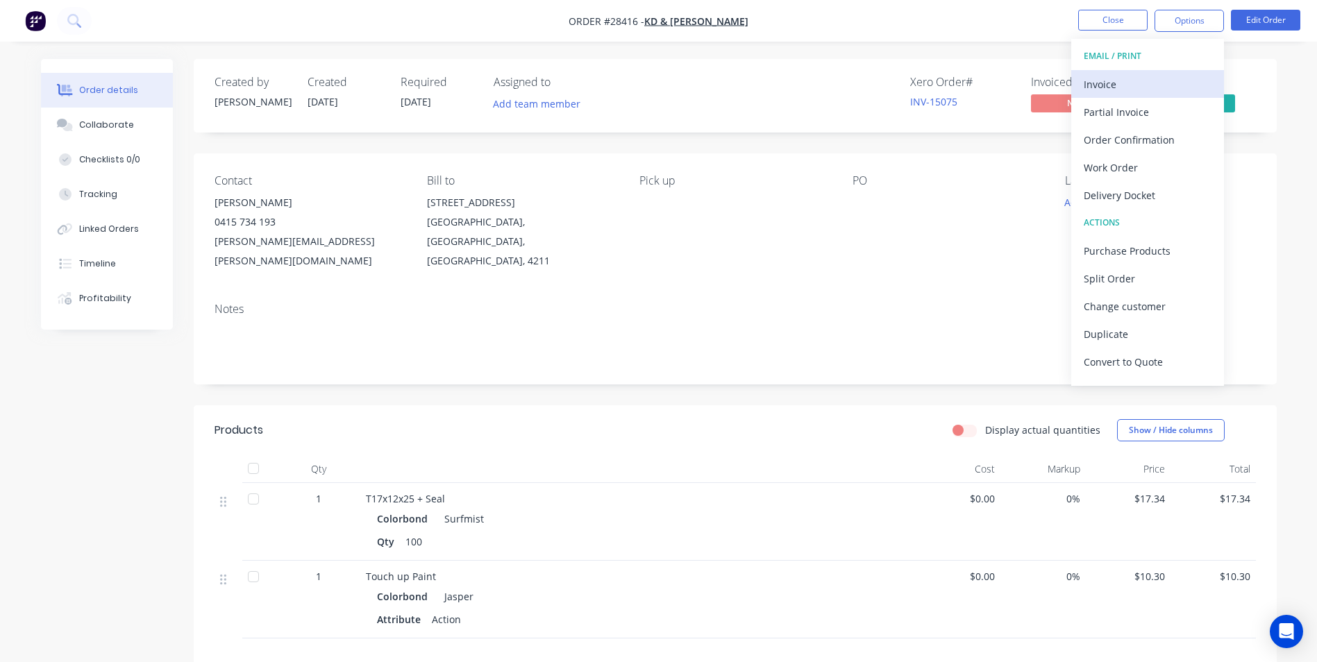
click at [1135, 83] on div "Invoice" at bounding box center [1148, 84] width 128 height 20
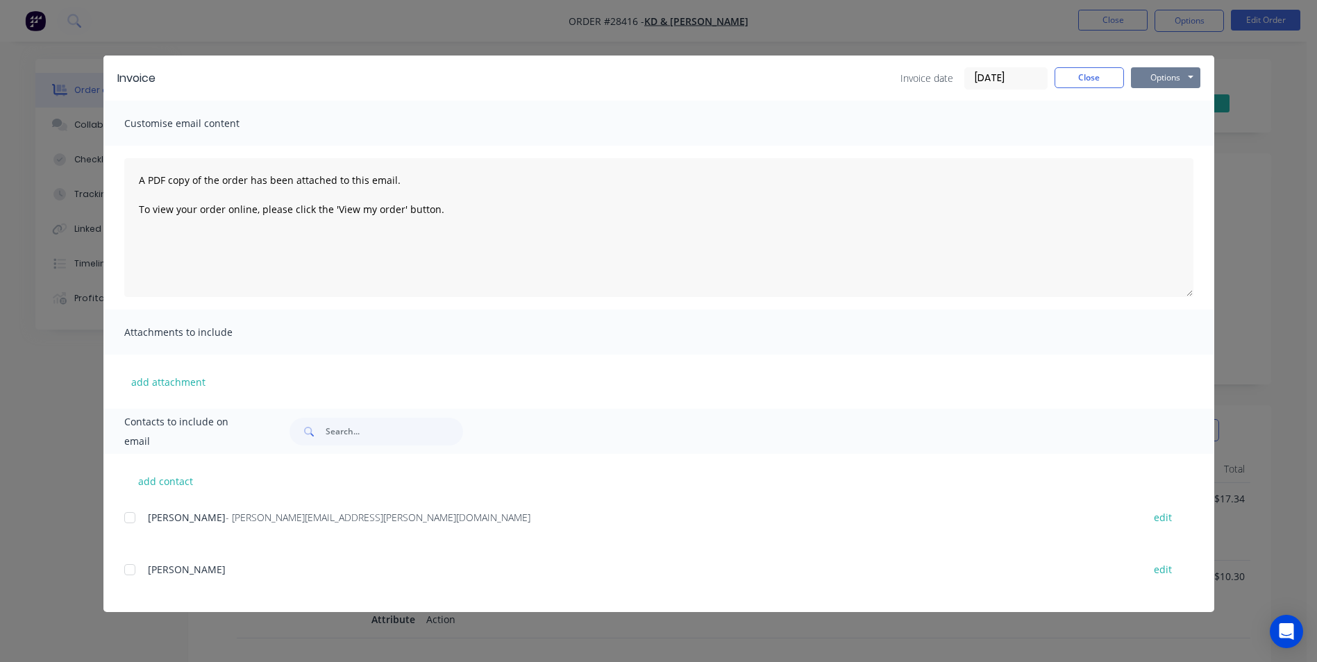
click at [1166, 75] on button "Options" at bounding box center [1165, 77] width 69 height 21
click at [1167, 127] on button "Print" at bounding box center [1175, 125] width 89 height 23
click at [1093, 74] on button "Close" at bounding box center [1089, 77] width 69 height 21
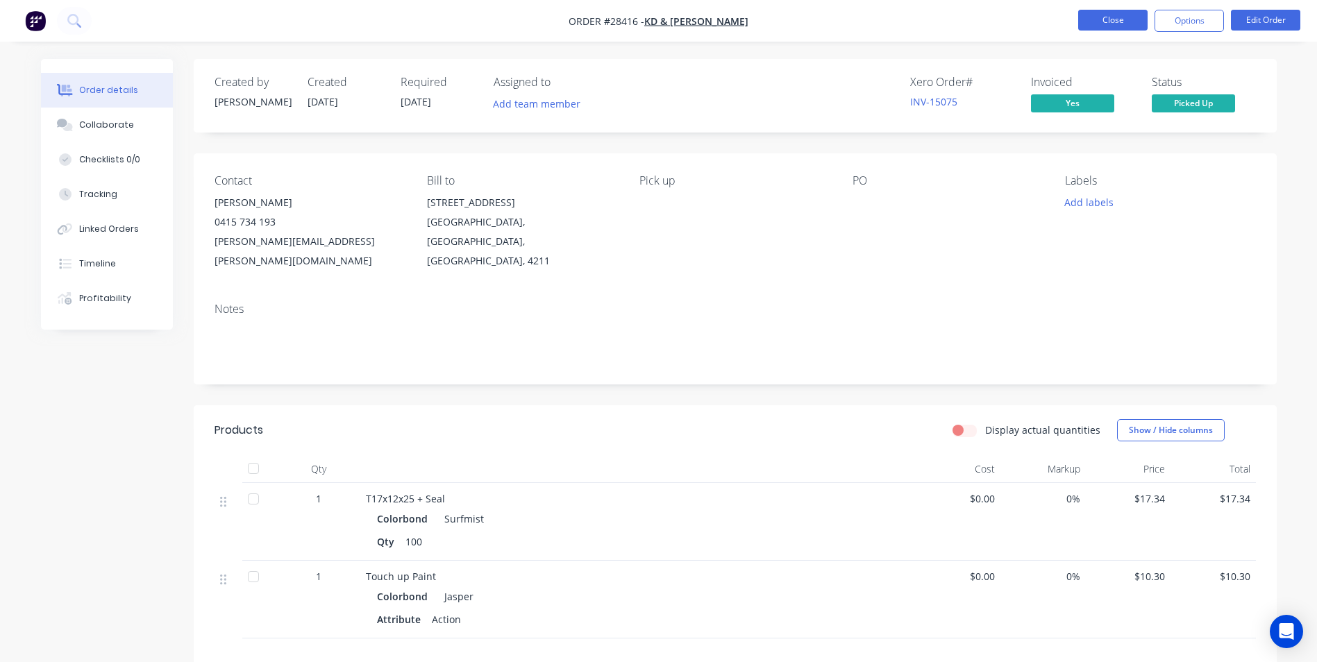
click at [1110, 12] on button "Close" at bounding box center [1112, 20] width 69 height 21
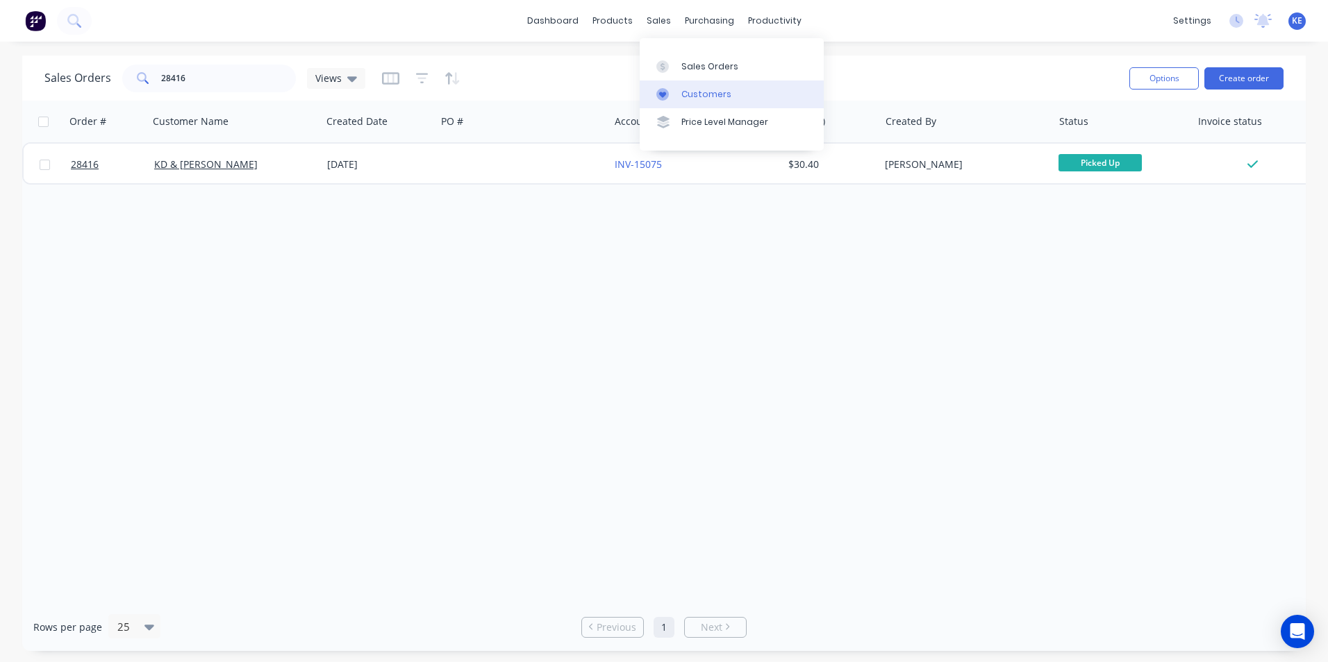
click at [694, 89] on div "Customers" at bounding box center [706, 94] width 50 height 12
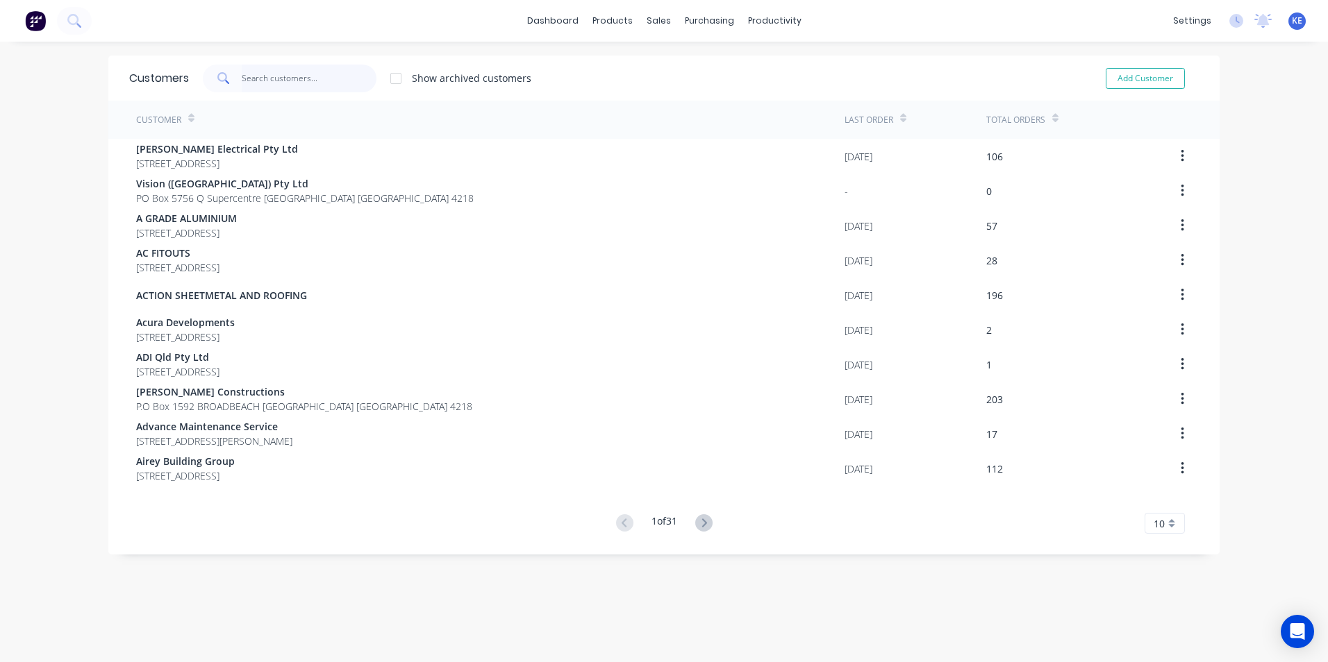
click at [273, 84] on input "text" at bounding box center [309, 79] width 135 height 28
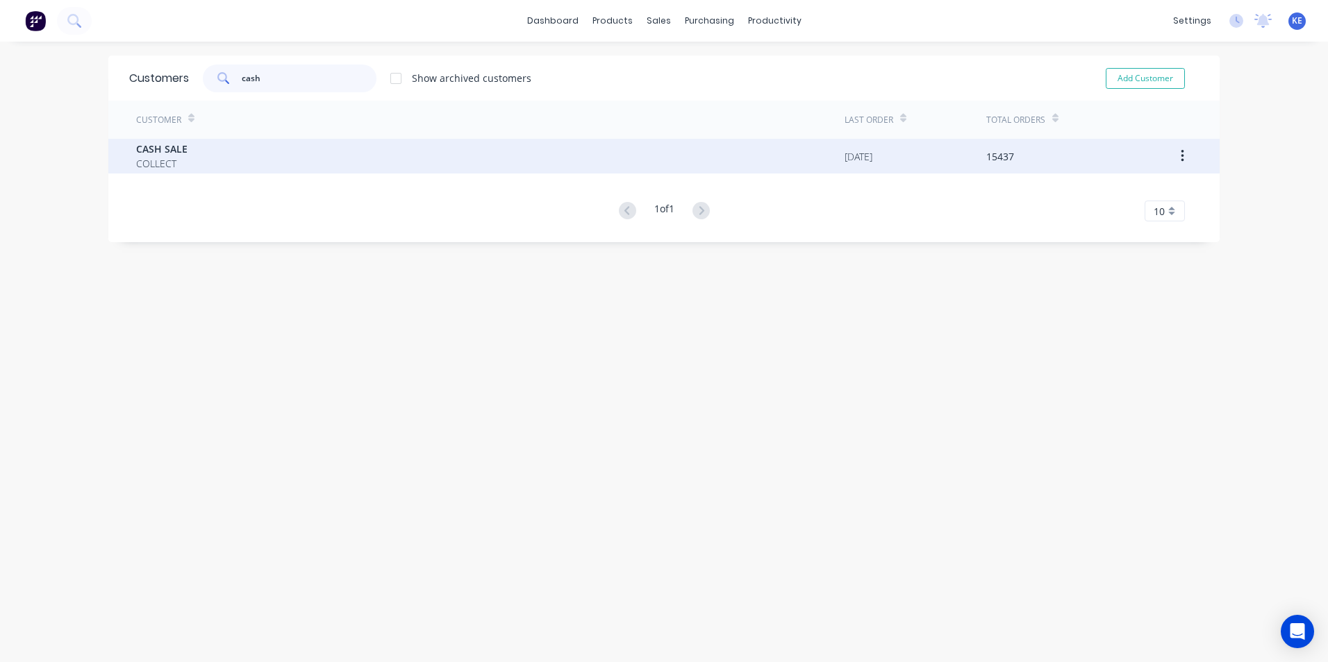
type input "cash"
click at [251, 153] on div "CASH SALE COLLECT" at bounding box center [490, 156] width 708 height 35
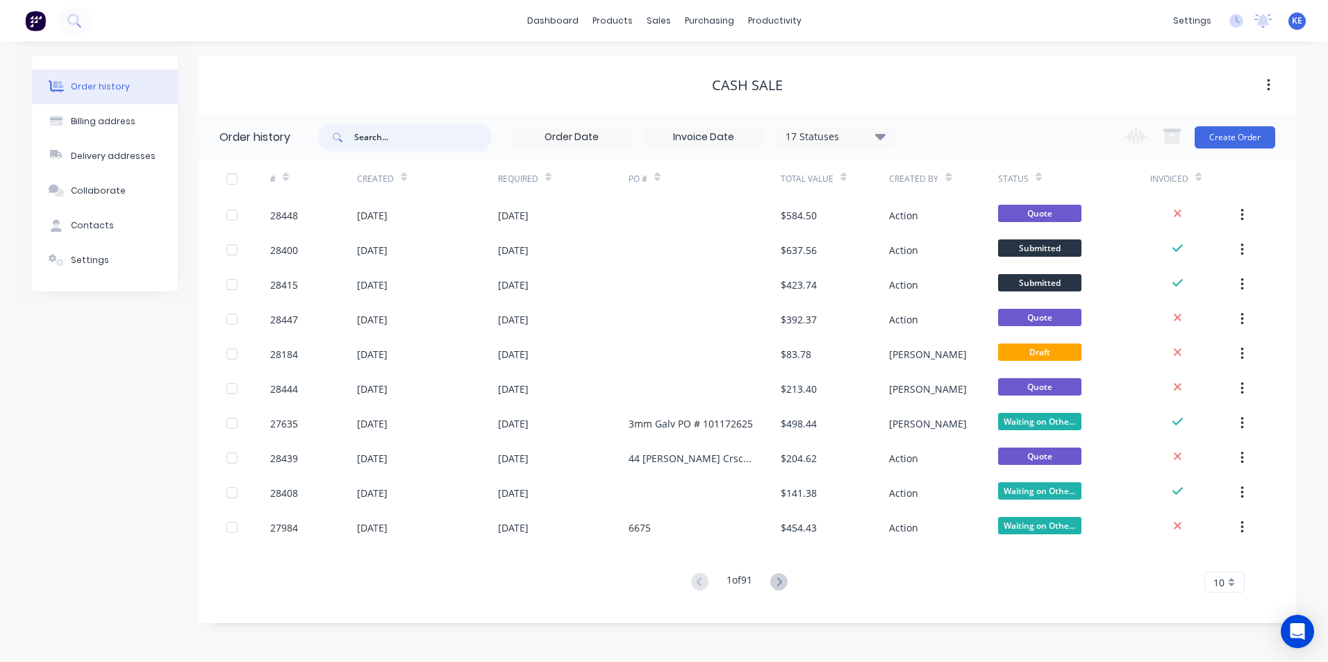
click at [393, 135] on input "text" at bounding box center [422, 138] width 137 height 28
type input "28271"
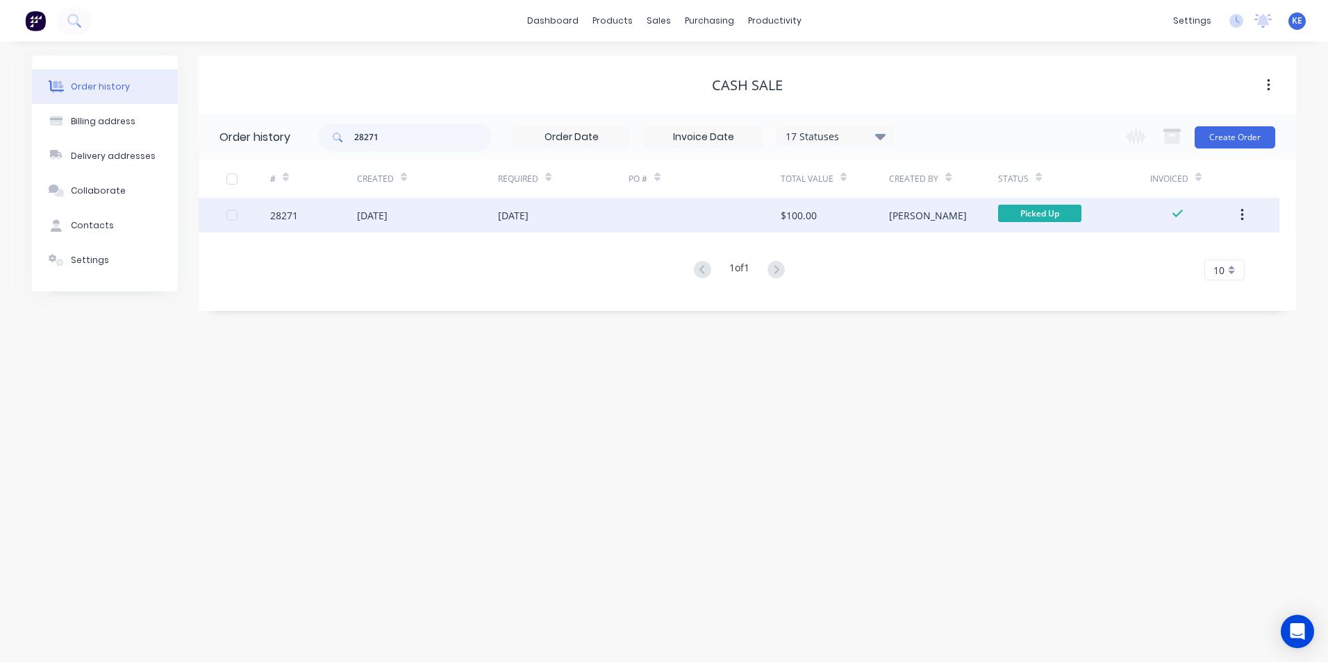
click at [326, 217] on div "28271" at bounding box center [313, 215] width 87 height 35
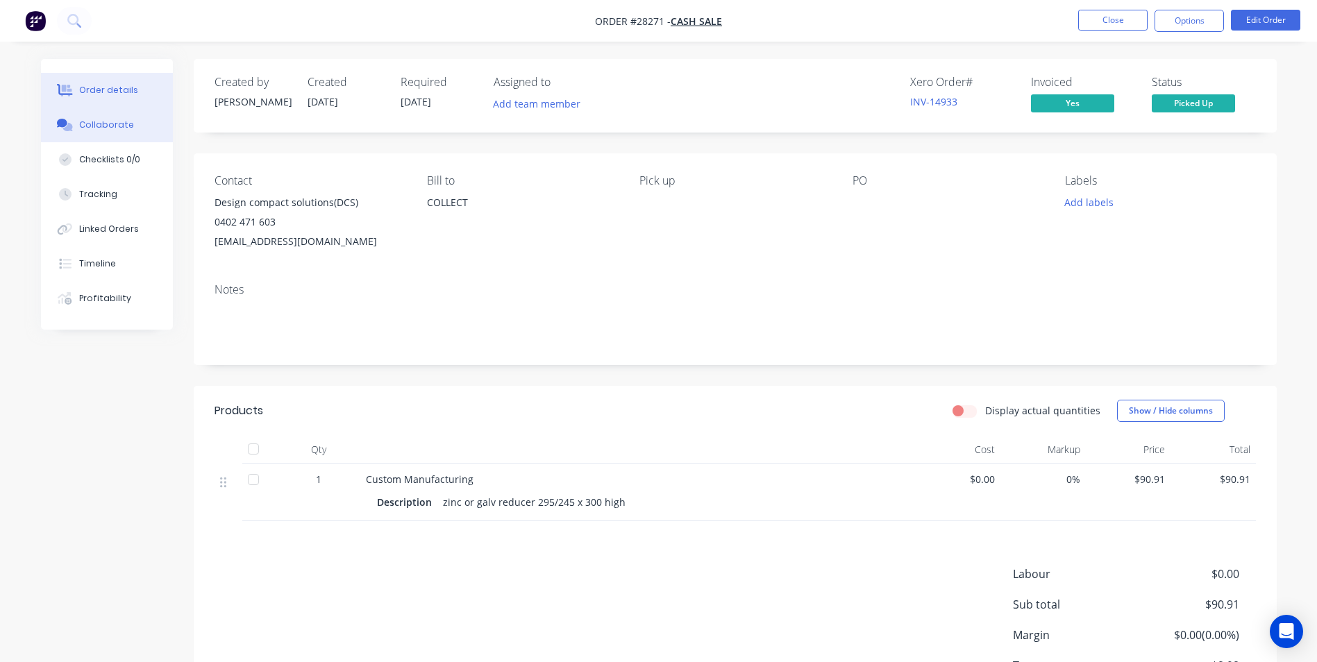
click at [110, 115] on button "Collaborate" at bounding box center [107, 125] width 132 height 35
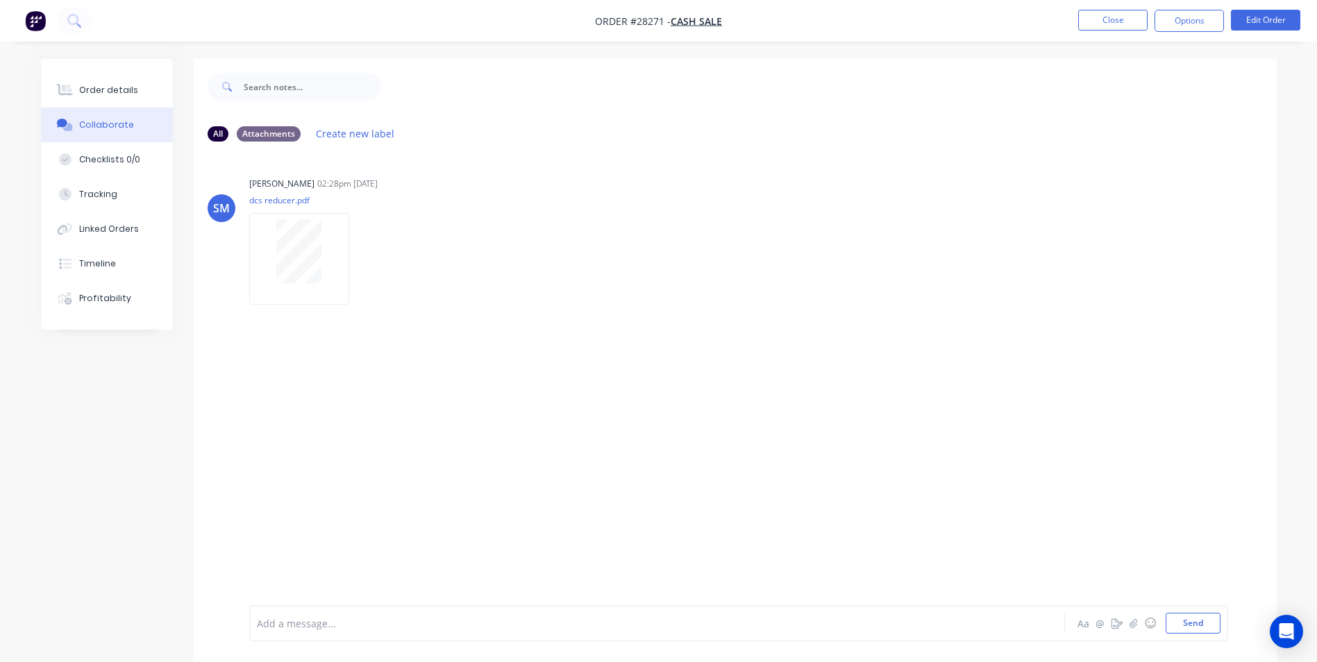
click at [287, 621] on div at bounding box center [619, 624] width 722 height 15
click at [1096, 26] on button "Close" at bounding box center [1112, 20] width 69 height 21
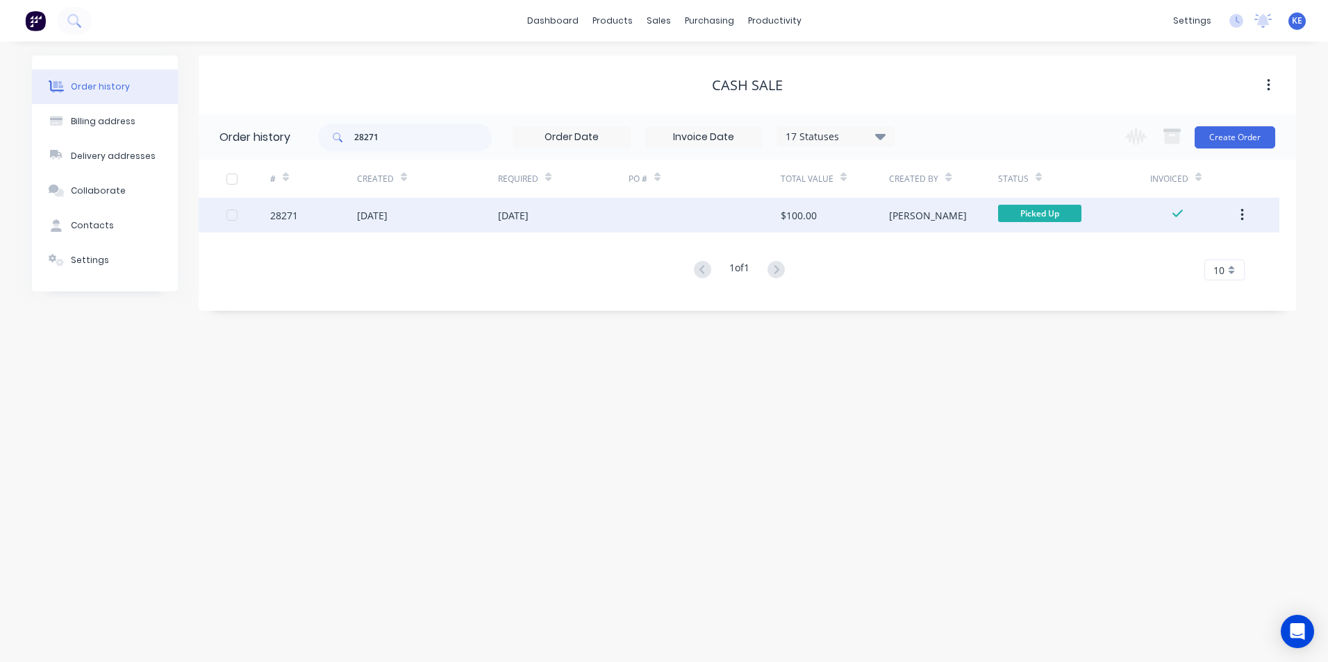
click at [327, 217] on div "28271" at bounding box center [313, 215] width 87 height 35
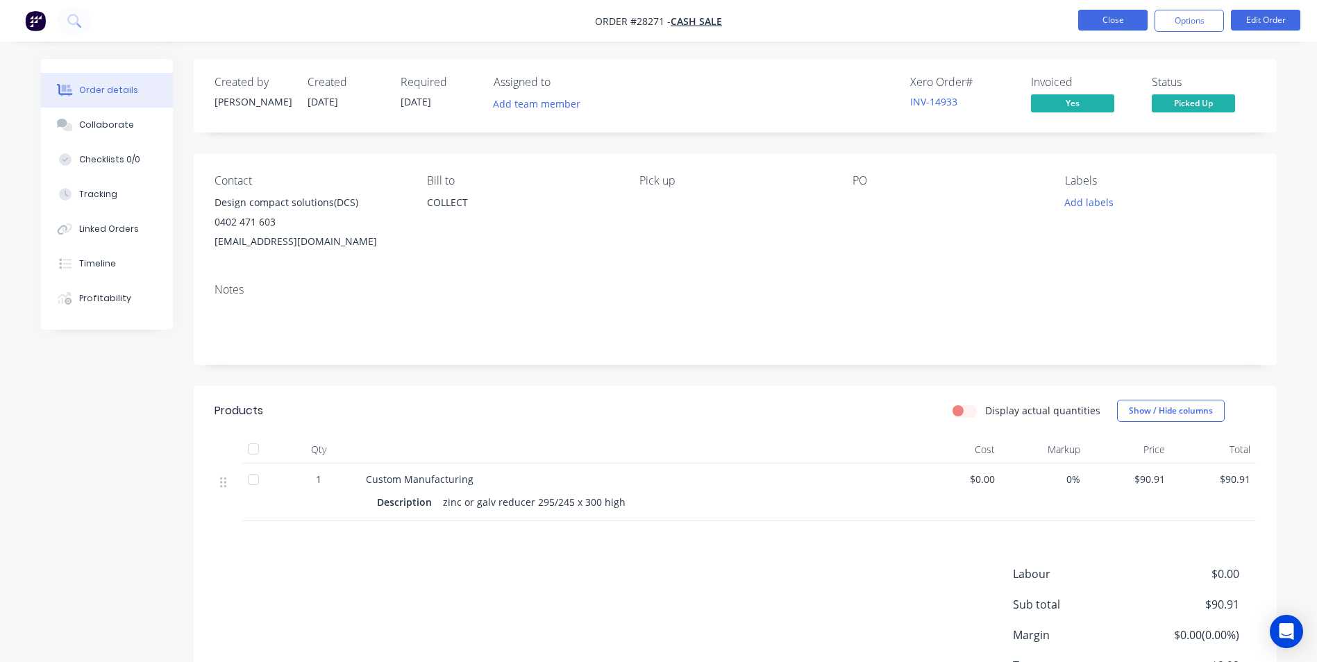
click at [1110, 17] on button "Close" at bounding box center [1112, 20] width 69 height 21
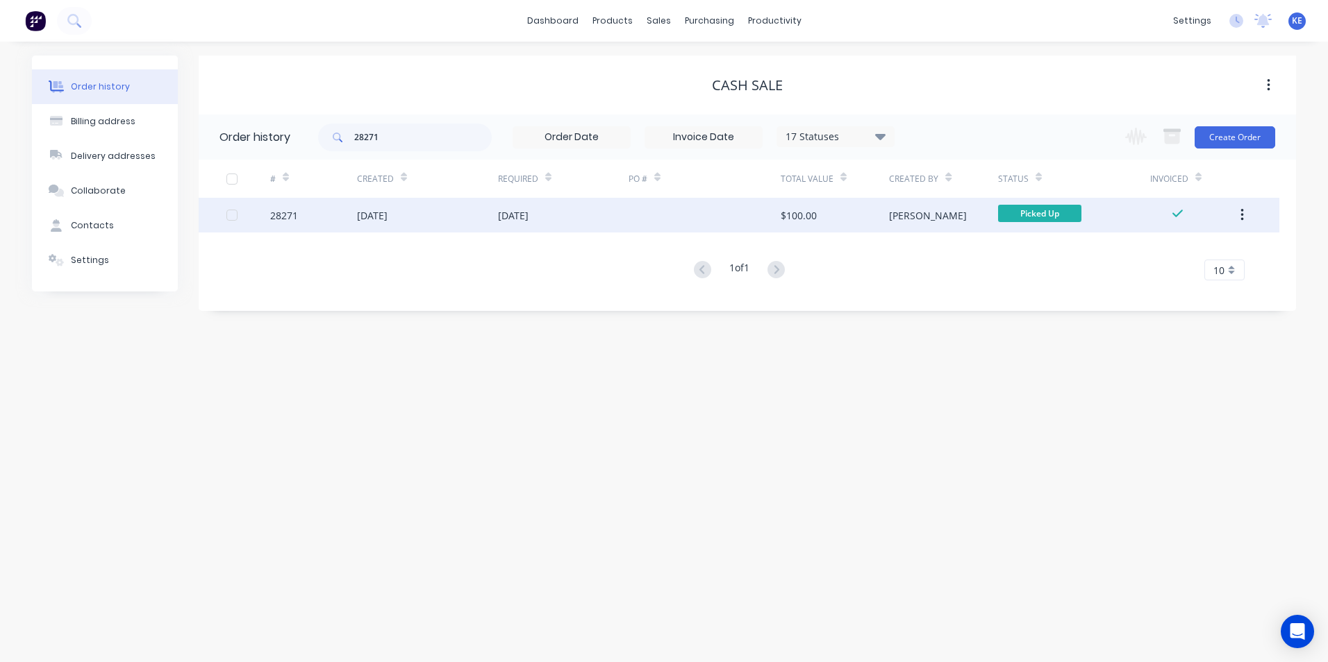
click at [1244, 215] on button "button" at bounding box center [1242, 215] width 33 height 25
click at [1191, 260] on div "Archive" at bounding box center [1192, 252] width 107 height 20
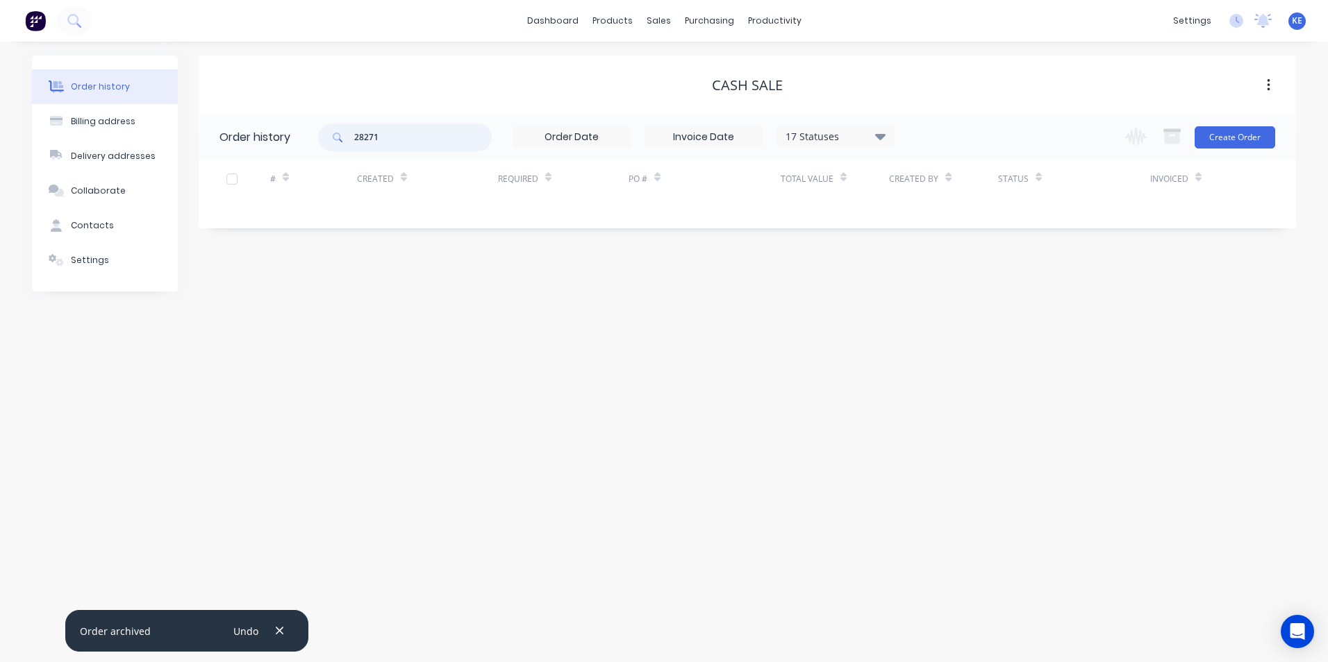
drag, startPoint x: 288, startPoint y: 144, endPoint x: 224, endPoint y: 147, distance: 63.9
click at [224, 147] on header "Order history 28271 17 Statuses Invoice Status Invoiced Not Invoiced Partial Or…" at bounding box center [747, 137] width 1097 height 45
type input "28289"
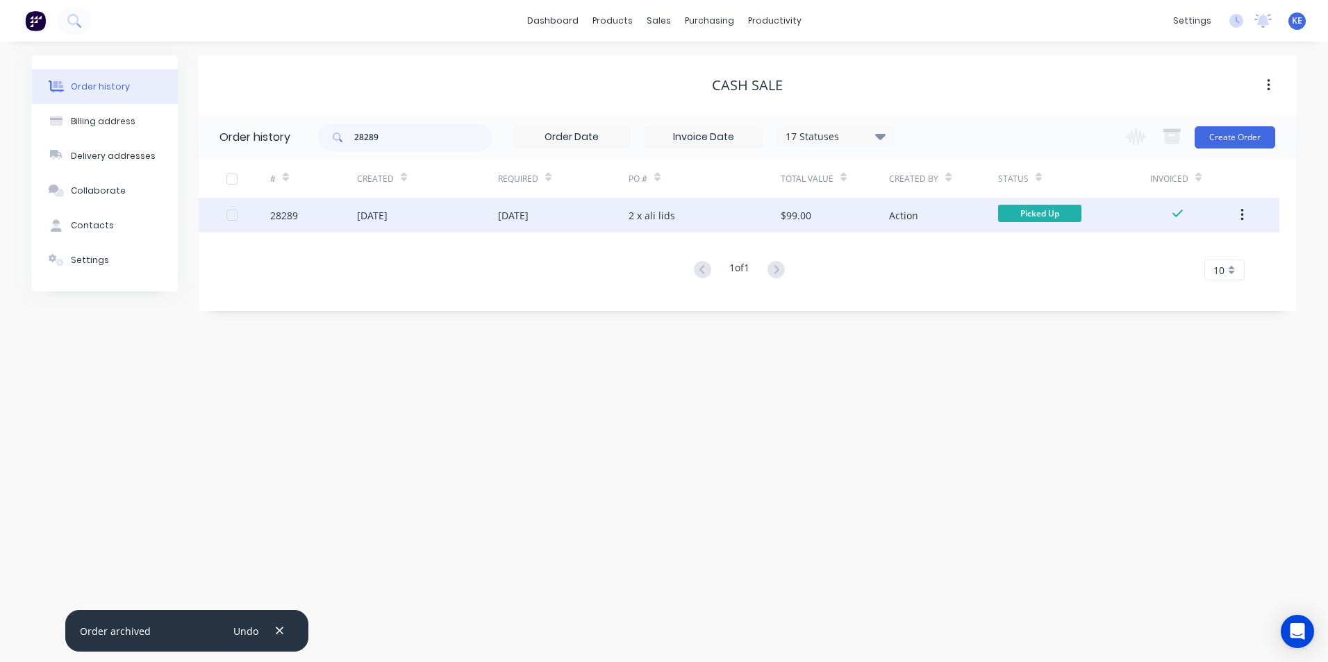
click at [333, 218] on div "28289" at bounding box center [313, 215] width 87 height 35
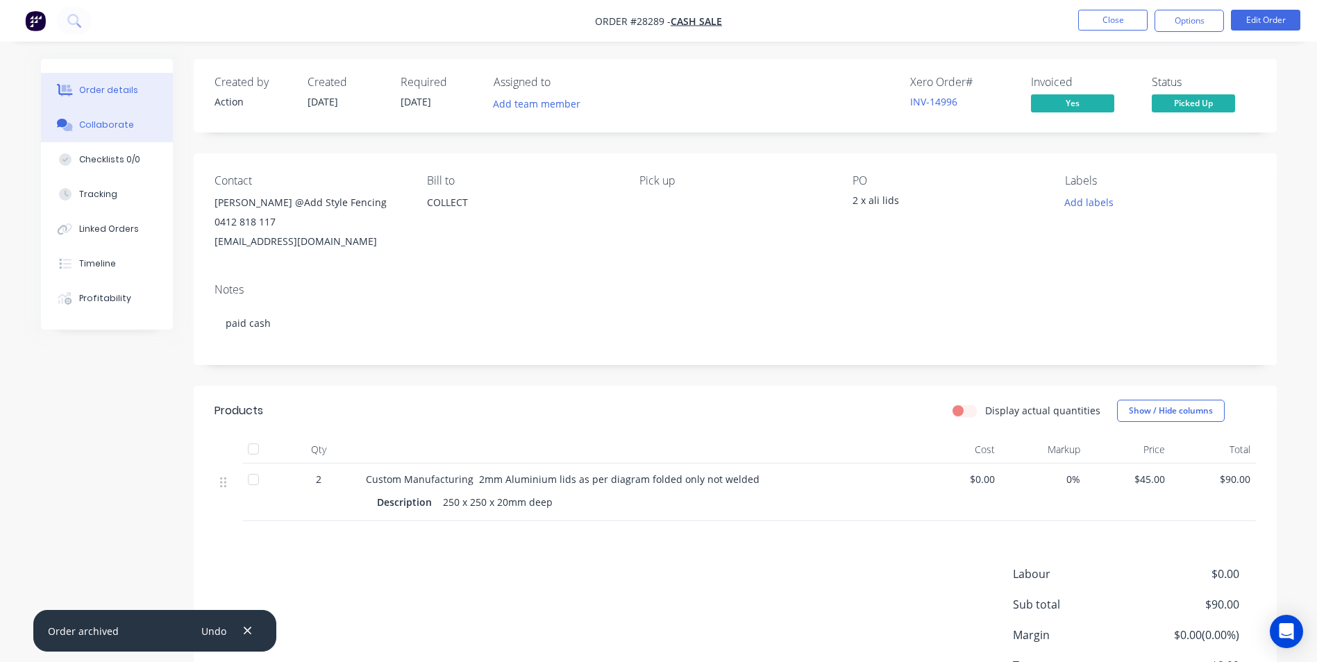
click at [98, 133] on button "Collaborate" at bounding box center [107, 125] width 132 height 35
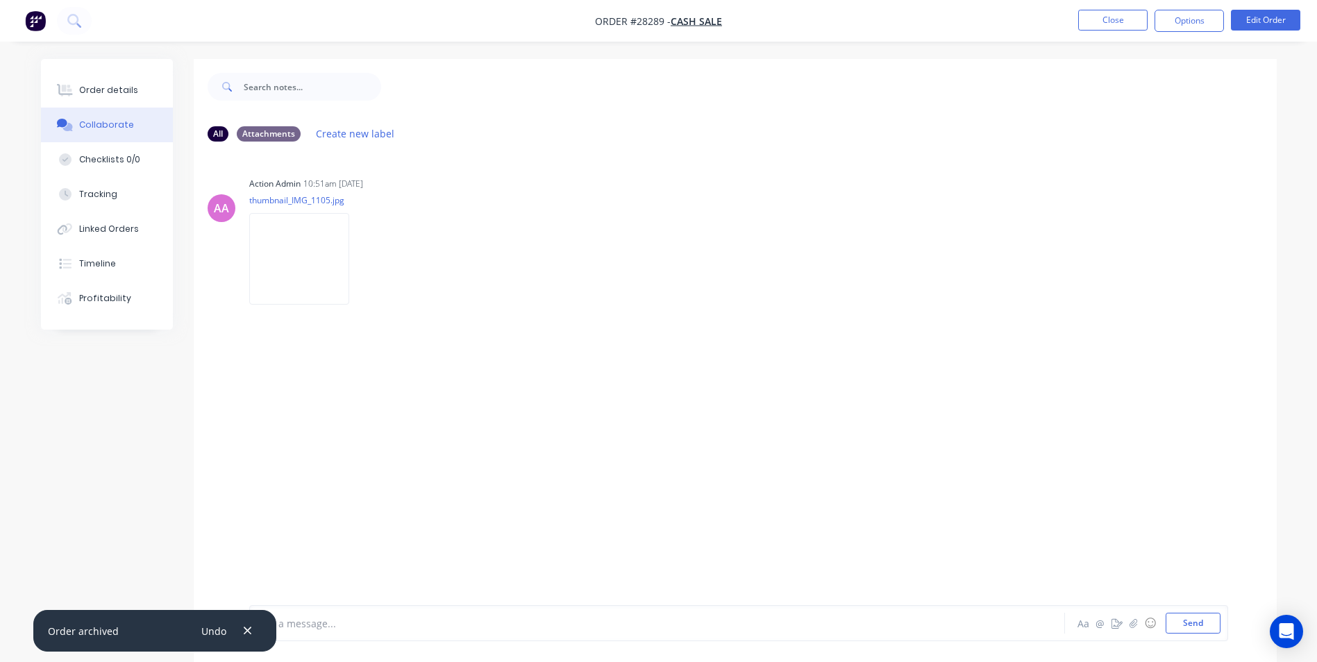
click at [304, 625] on div at bounding box center [619, 624] width 722 height 15
click at [1117, 12] on button "Close" at bounding box center [1112, 20] width 69 height 21
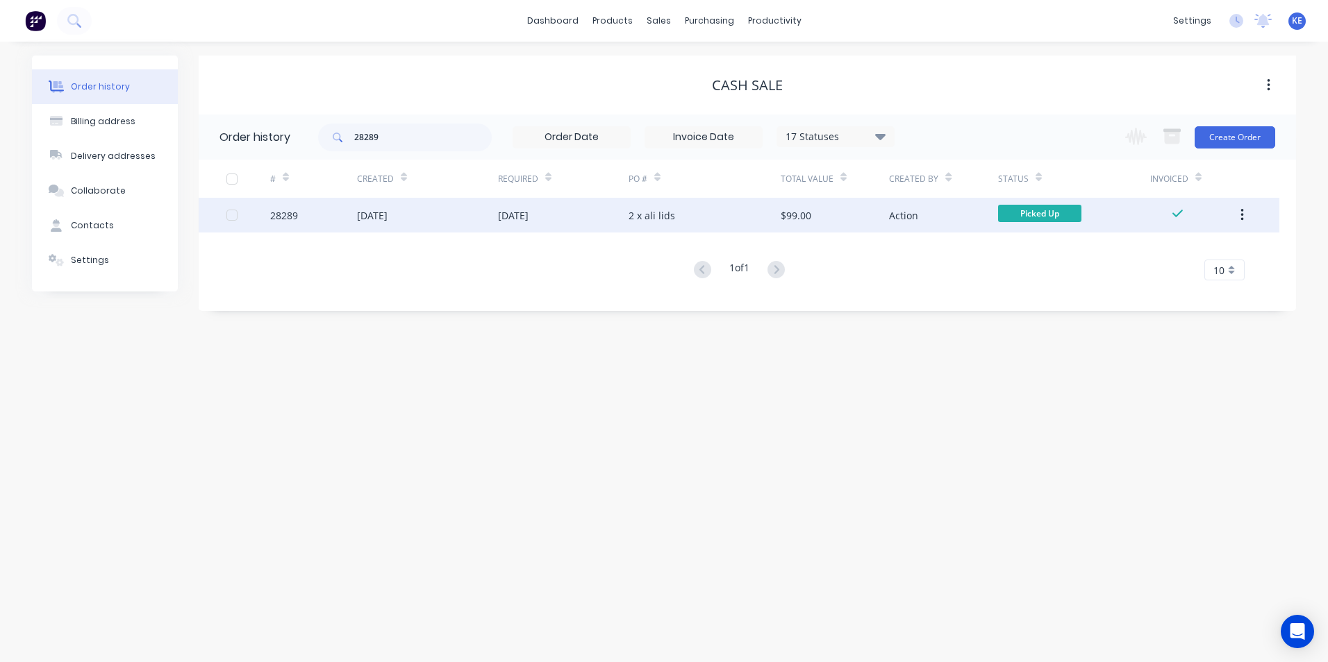
click at [309, 215] on div "28289" at bounding box center [313, 215] width 87 height 35
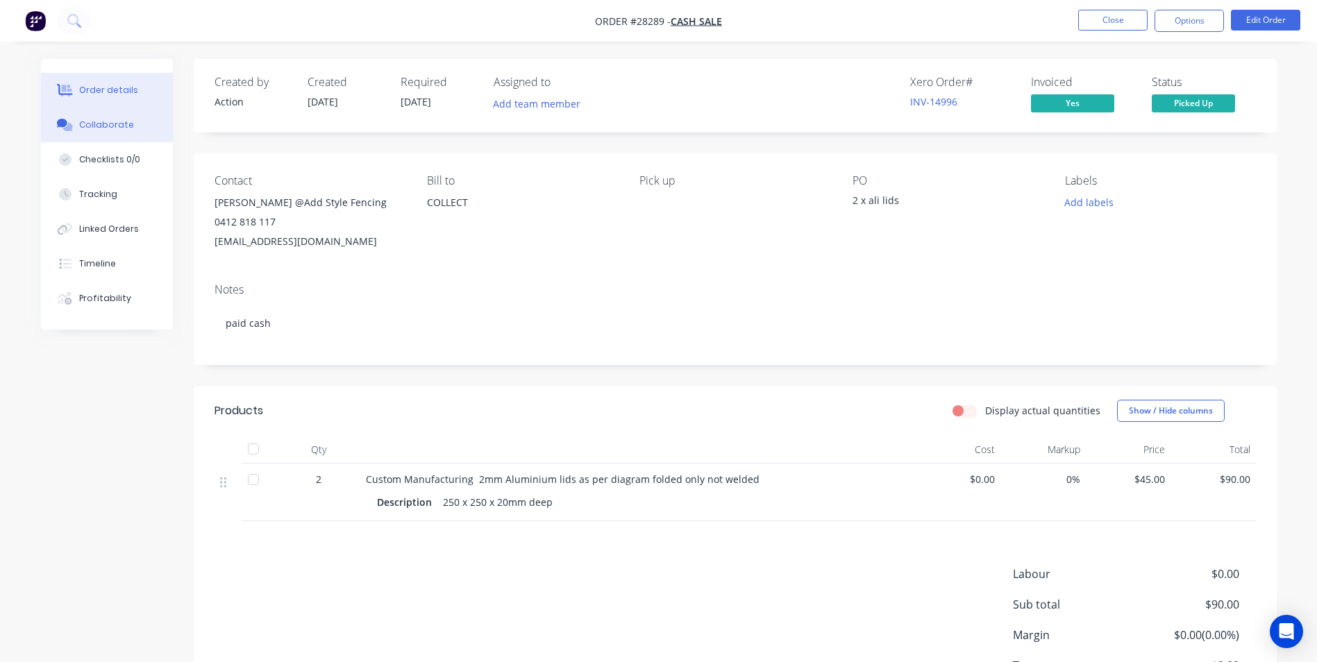
click at [96, 135] on button "Collaborate" at bounding box center [107, 125] width 132 height 35
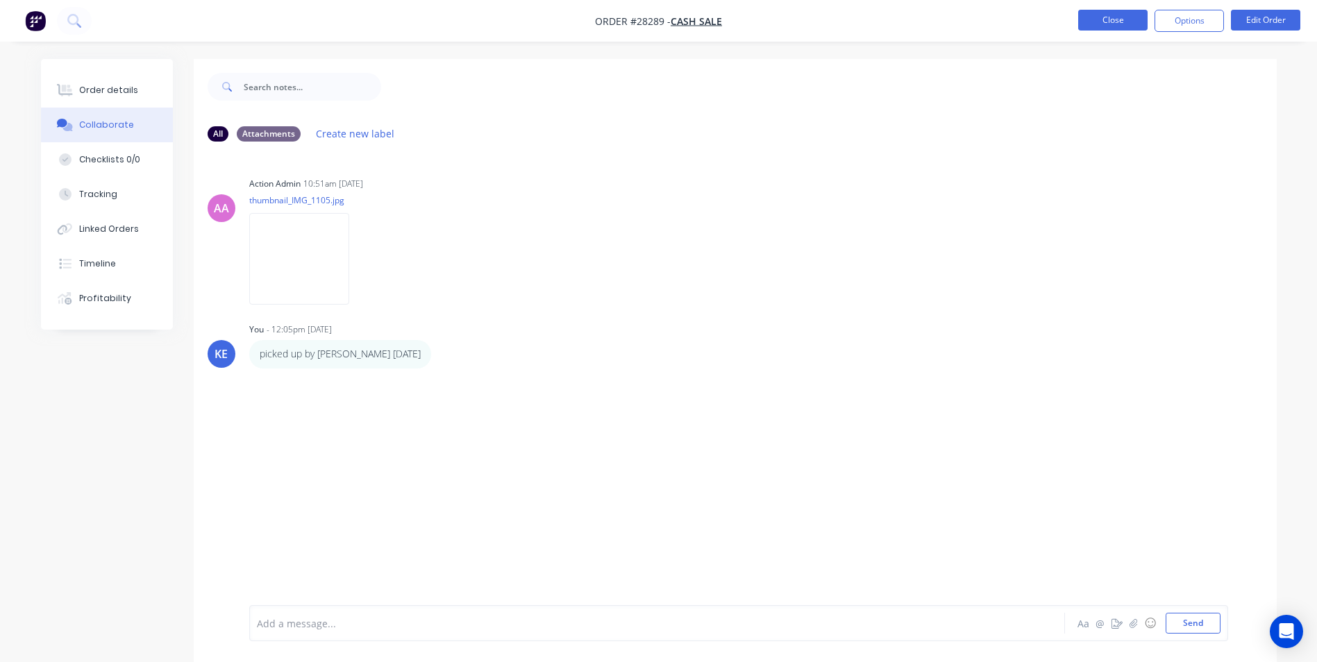
click at [1105, 18] on button "Close" at bounding box center [1112, 20] width 69 height 21
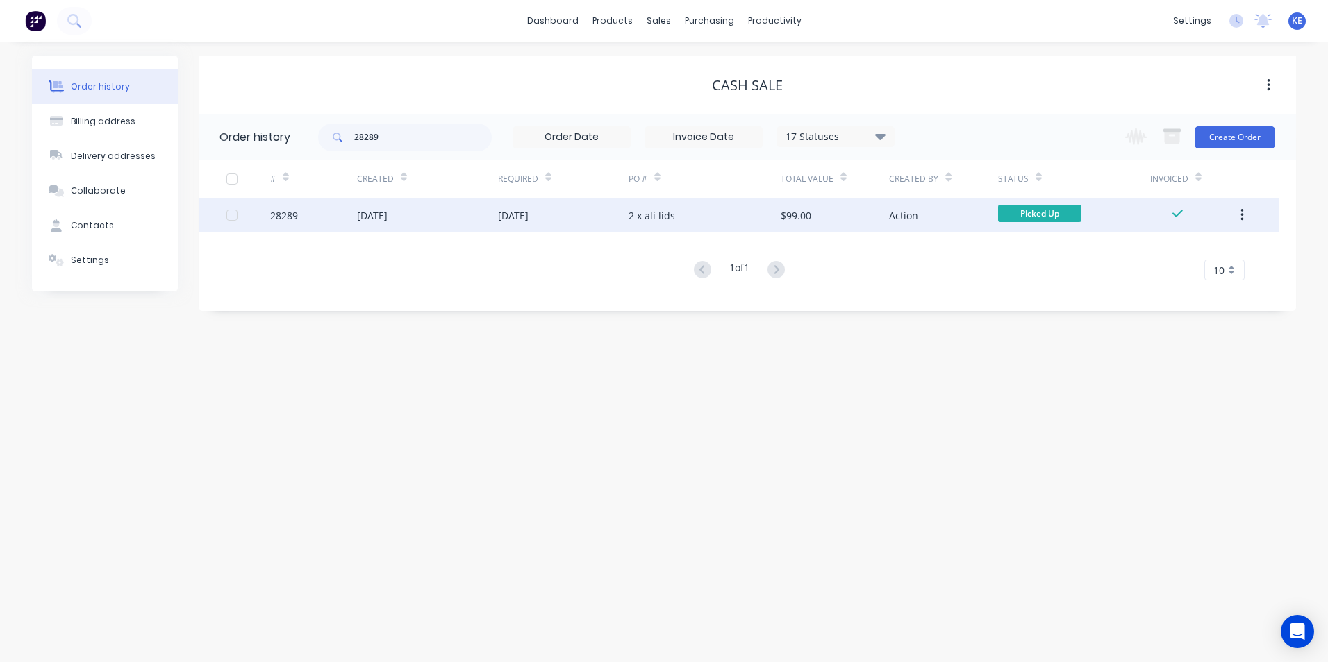
click at [1245, 209] on button "button" at bounding box center [1242, 215] width 33 height 25
click at [1176, 250] on div "Archive" at bounding box center [1192, 252] width 107 height 20
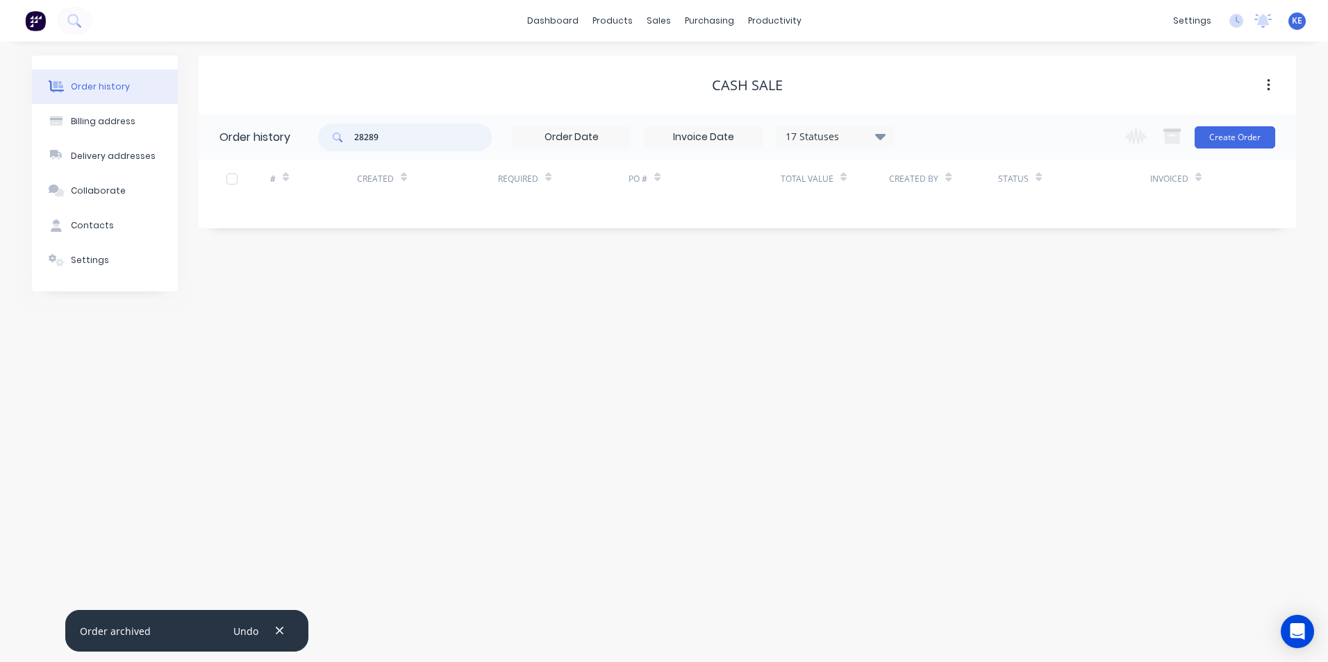
drag, startPoint x: 409, startPoint y: 149, endPoint x: 265, endPoint y: 142, distance: 143.9
click at [265, 142] on header "Order history 28289 17 Statuses Invoice Status Invoiced Not Invoiced Partial Or…" at bounding box center [747, 137] width 1097 height 45
type input "28230"
click at [693, 67] on div "Sales Orders" at bounding box center [709, 66] width 57 height 12
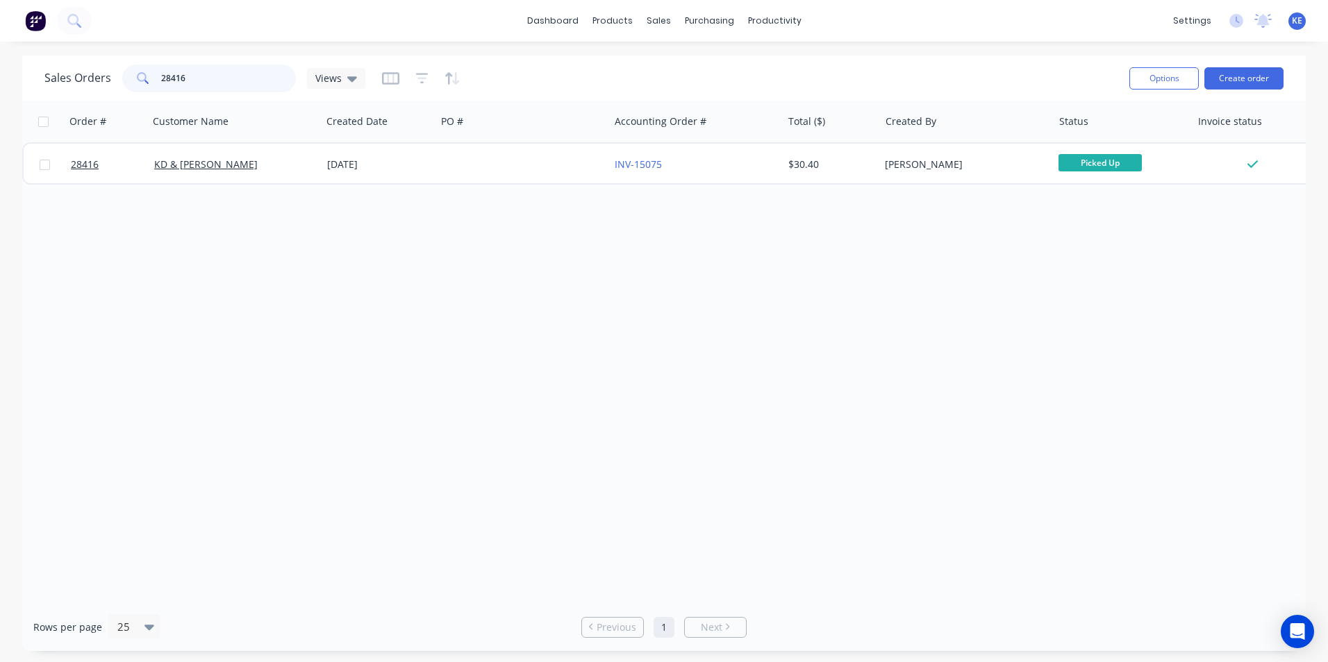
drag, startPoint x: 203, startPoint y: 81, endPoint x: 80, endPoint y: 77, distance: 123.6
click at [80, 77] on div "Sales Orders 28416 Views" at bounding box center [204, 79] width 321 height 28
type input "28230"
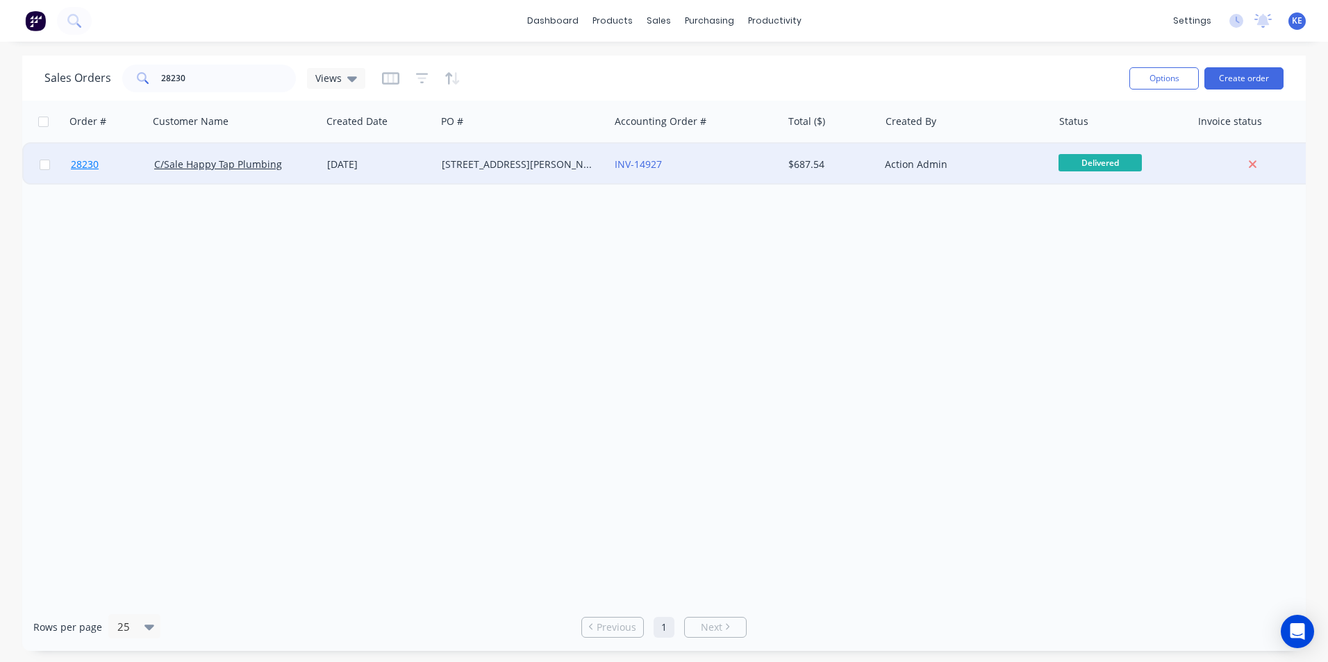
click at [113, 172] on link "28230" at bounding box center [112, 165] width 83 height 42
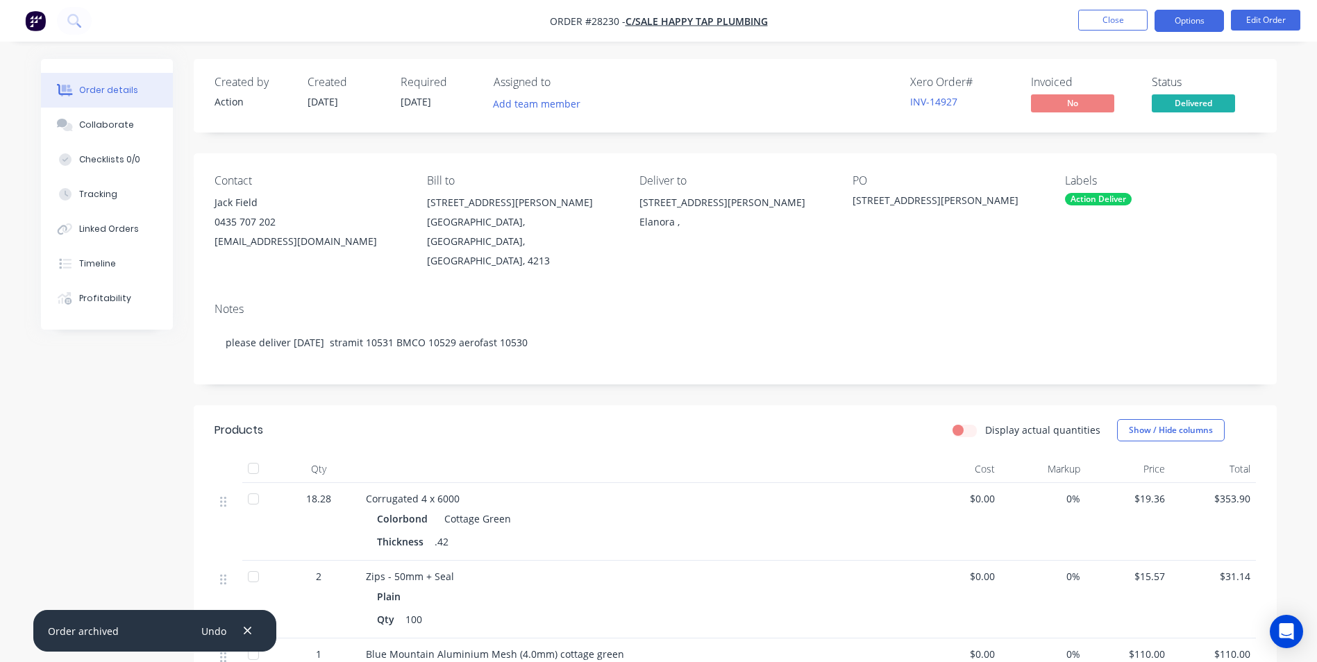
click at [1181, 26] on button "Options" at bounding box center [1189, 21] width 69 height 22
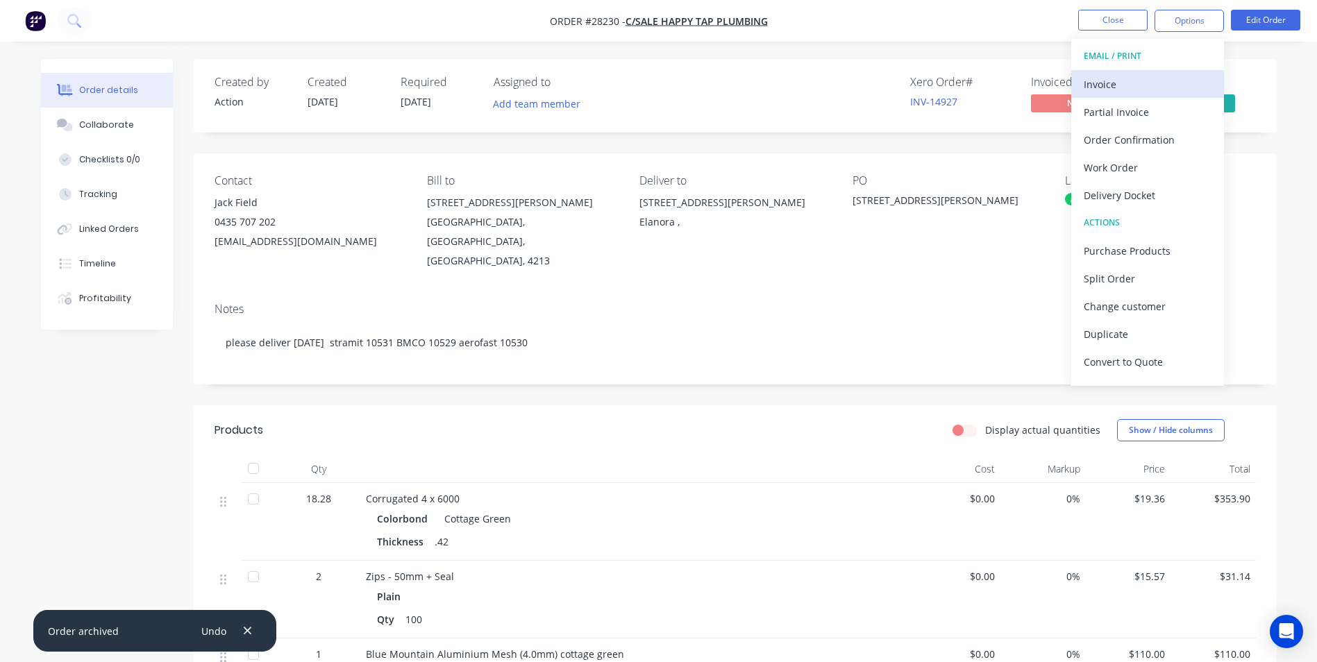
click at [1142, 85] on div "Invoice" at bounding box center [1148, 84] width 128 height 20
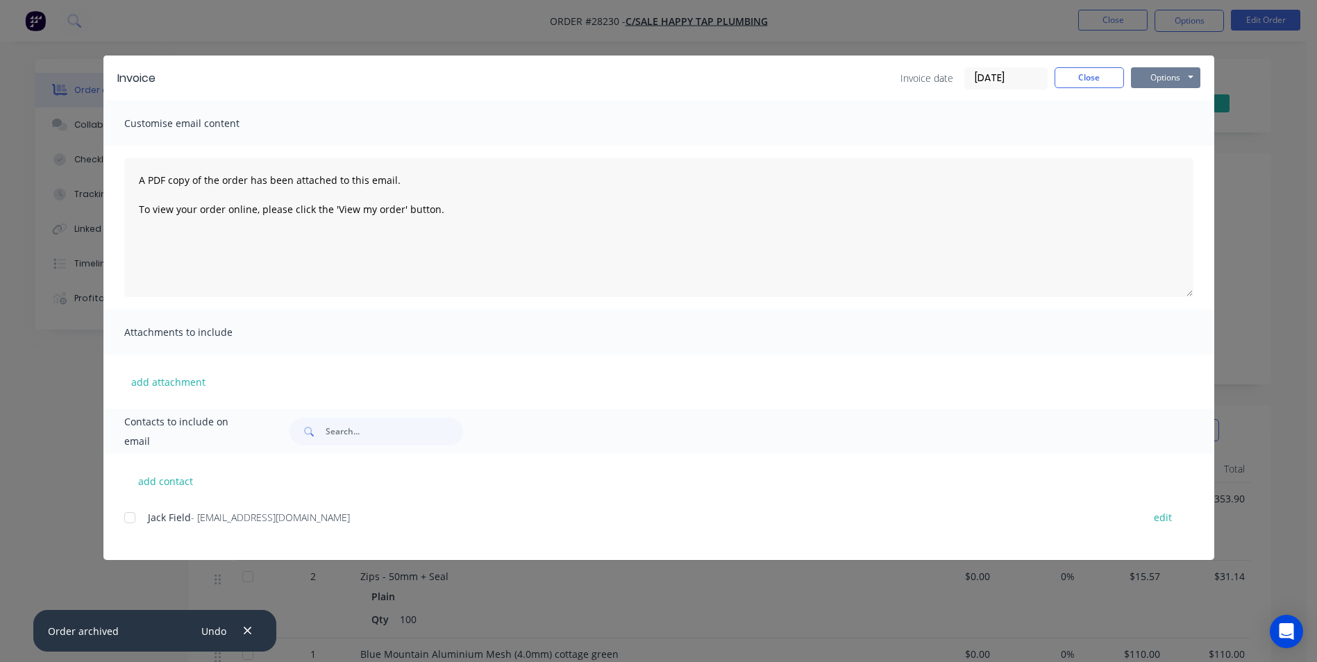
click at [1169, 74] on button "Options" at bounding box center [1165, 77] width 69 height 21
click at [1166, 119] on button "Print" at bounding box center [1175, 125] width 89 height 23
click at [1076, 69] on button "Close" at bounding box center [1089, 77] width 69 height 21
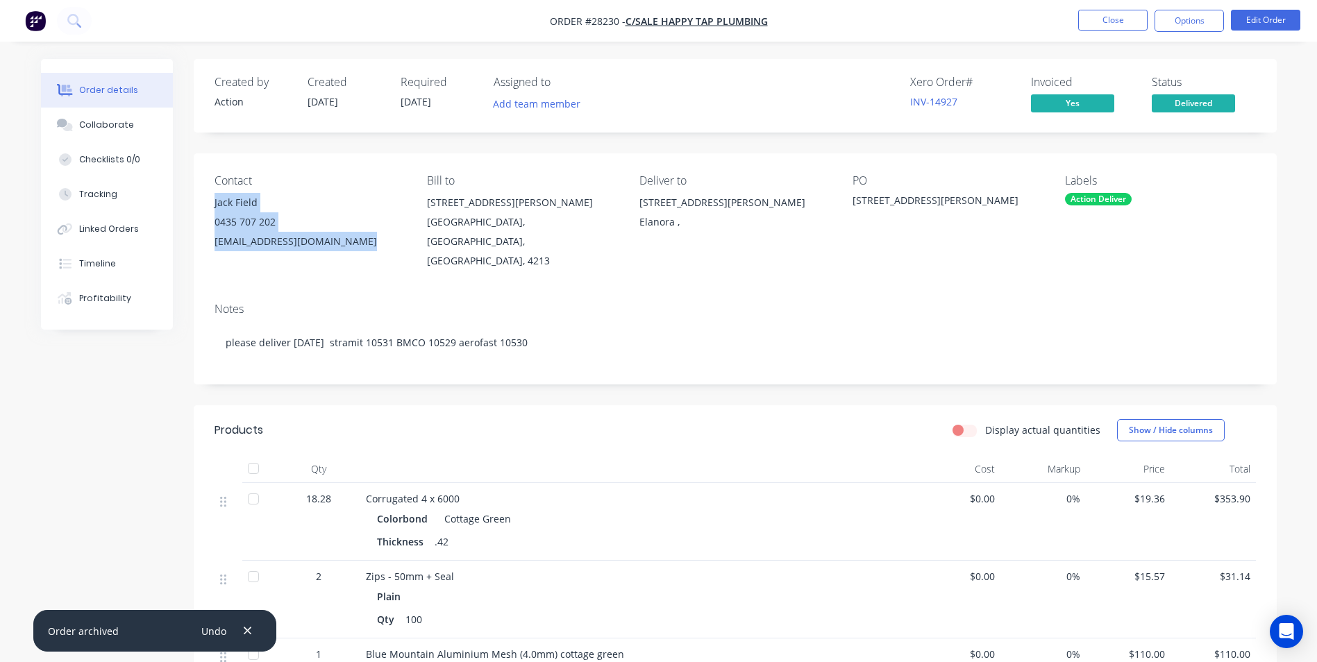
drag, startPoint x: 212, startPoint y: 201, endPoint x: 368, endPoint y: 252, distance: 164.5
click at [368, 252] on div "Contact [PERSON_NAME] [PHONE_NUMBER] [EMAIL_ADDRESS][DOMAIN_NAME] Bill to [STRE…" at bounding box center [735, 222] width 1083 height 138
drag, startPoint x: 385, startPoint y: 262, endPoint x: 274, endPoint y: 237, distance: 114.6
click at [385, 261] on div "Contact [PERSON_NAME] [PHONE_NUMBER] [EMAIL_ADDRESS][DOMAIN_NAME] Bill to [STRE…" at bounding box center [735, 222] width 1083 height 138
click at [109, 116] on button "Collaborate" at bounding box center [107, 125] width 132 height 35
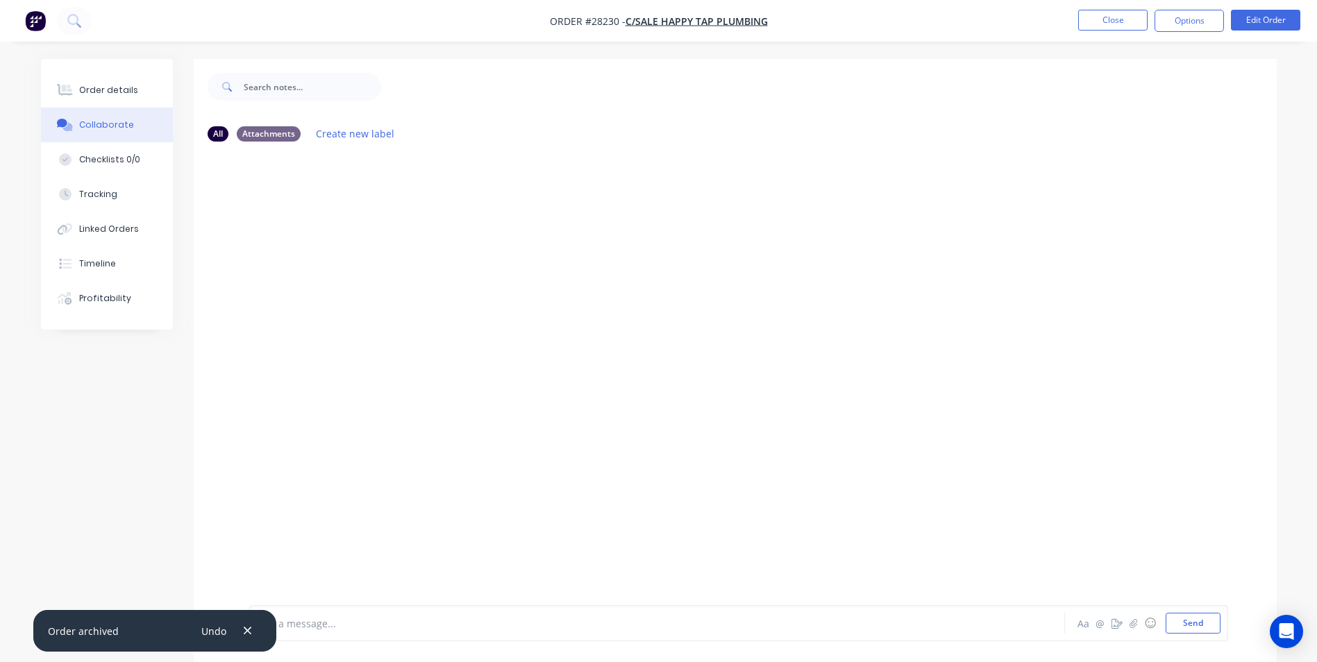
drag, startPoint x: 246, startPoint y: 635, endPoint x: 303, endPoint y: 626, distance: 57.8
click at [252, 631] on icon "button" at bounding box center [247, 631] width 9 height 12
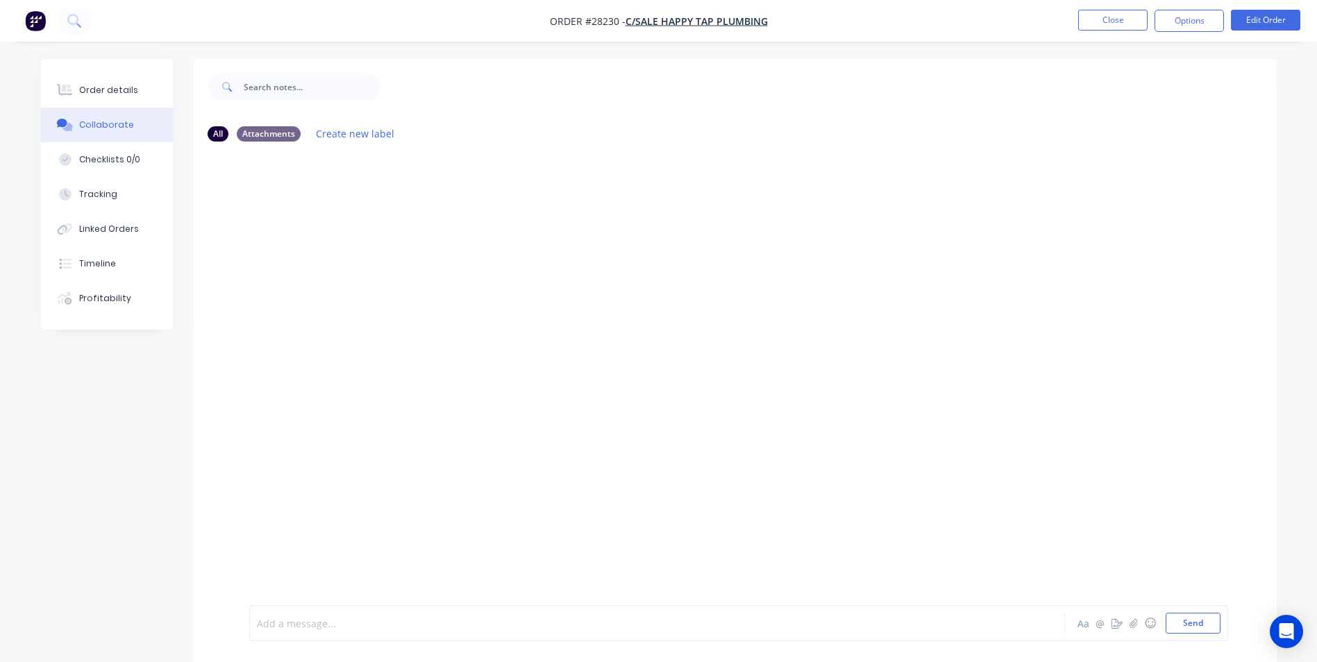
click at [337, 626] on div at bounding box center [619, 624] width 722 height 15
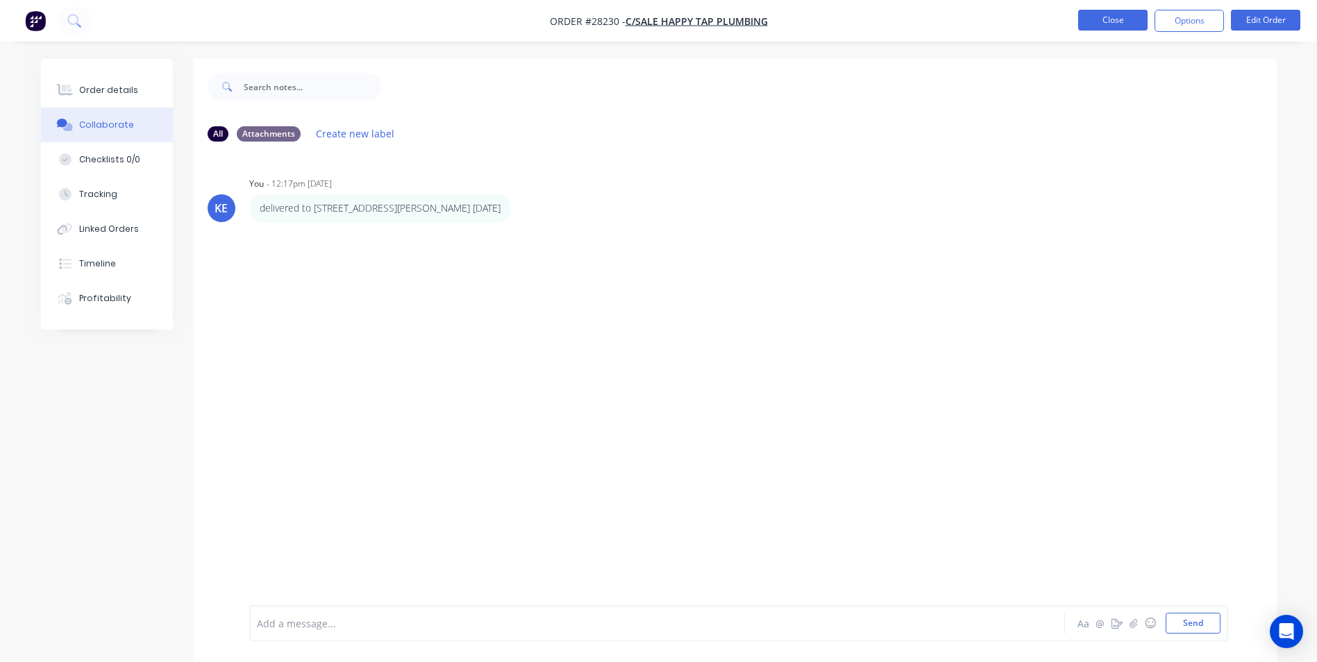
click at [1104, 10] on button "Close" at bounding box center [1112, 20] width 69 height 21
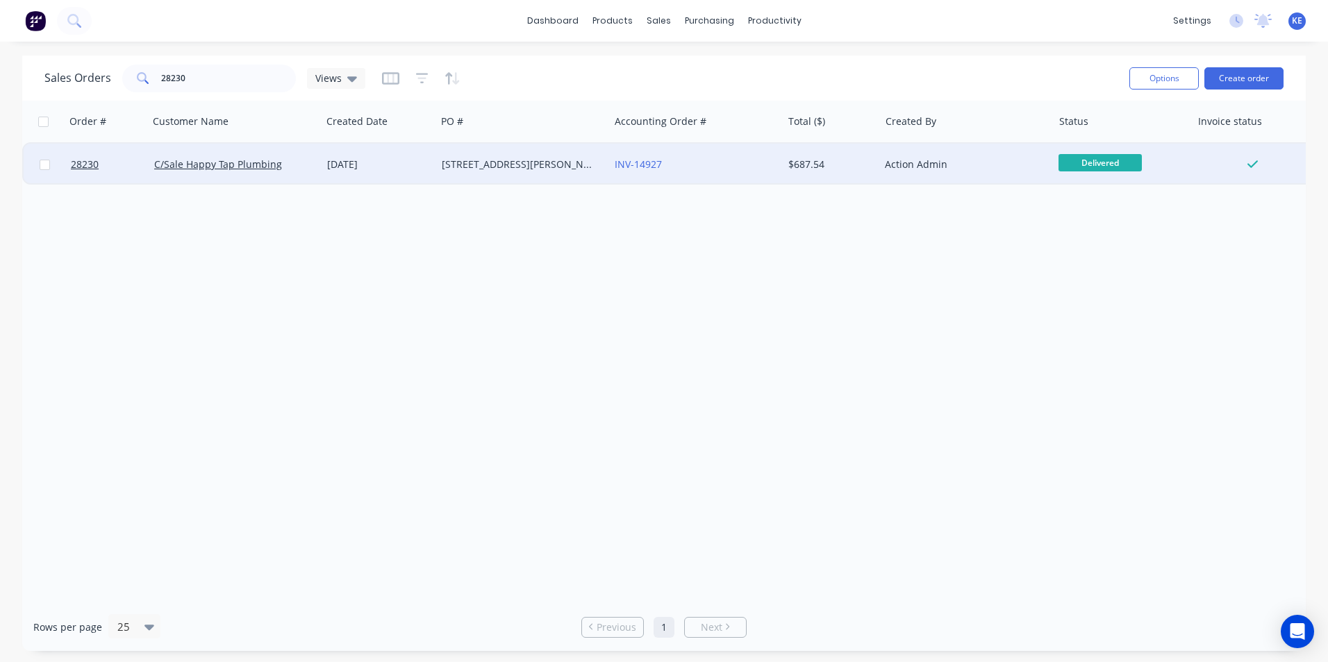
click at [44, 166] on input "checkbox" at bounding box center [45, 165] width 10 height 10
checkbox input "true"
click at [1161, 76] on button "Options" at bounding box center [1163, 78] width 69 height 22
click at [1083, 140] on div "Archive" at bounding box center [1122, 141] width 128 height 20
checkbox input "false"
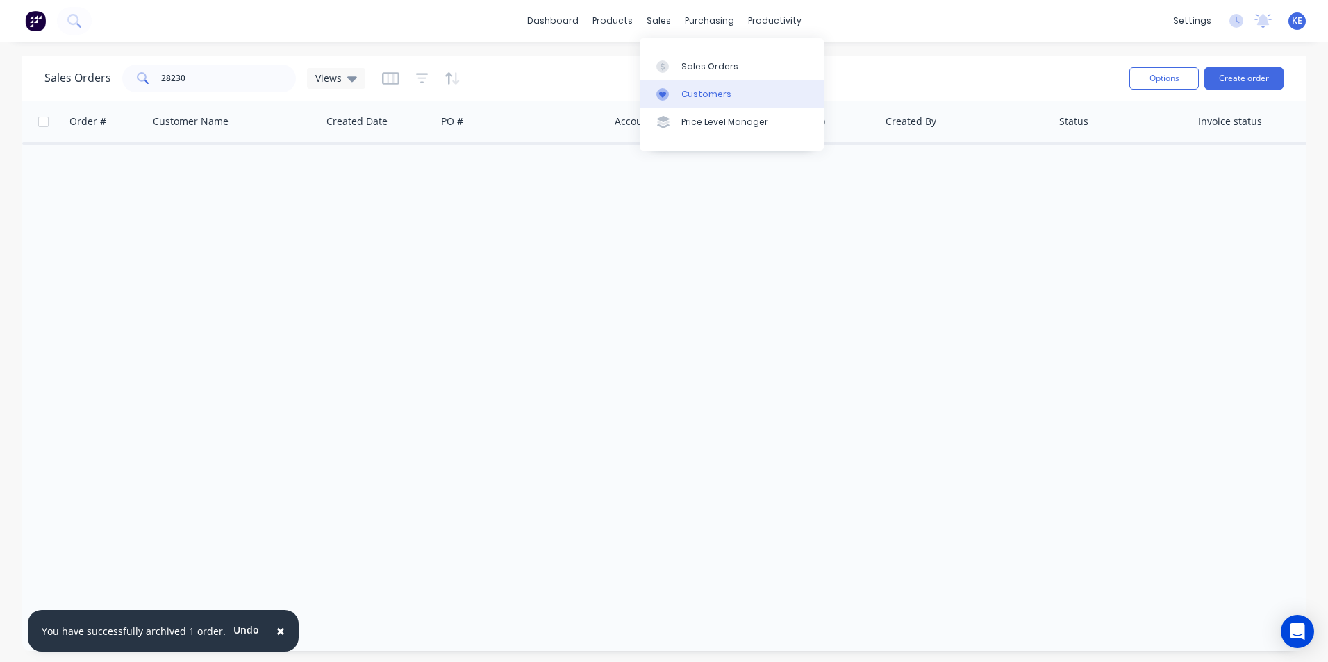
click at [697, 90] on div "Customers" at bounding box center [706, 94] width 50 height 12
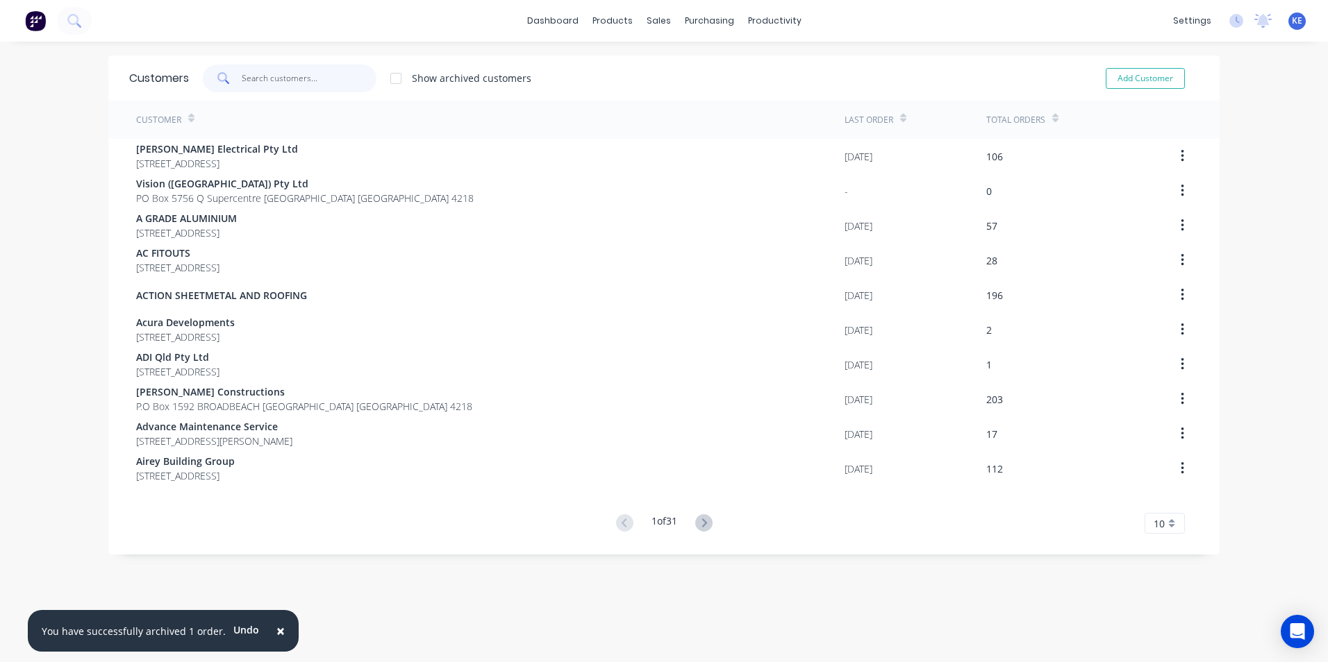
click at [256, 82] on input "text" at bounding box center [309, 79] width 135 height 28
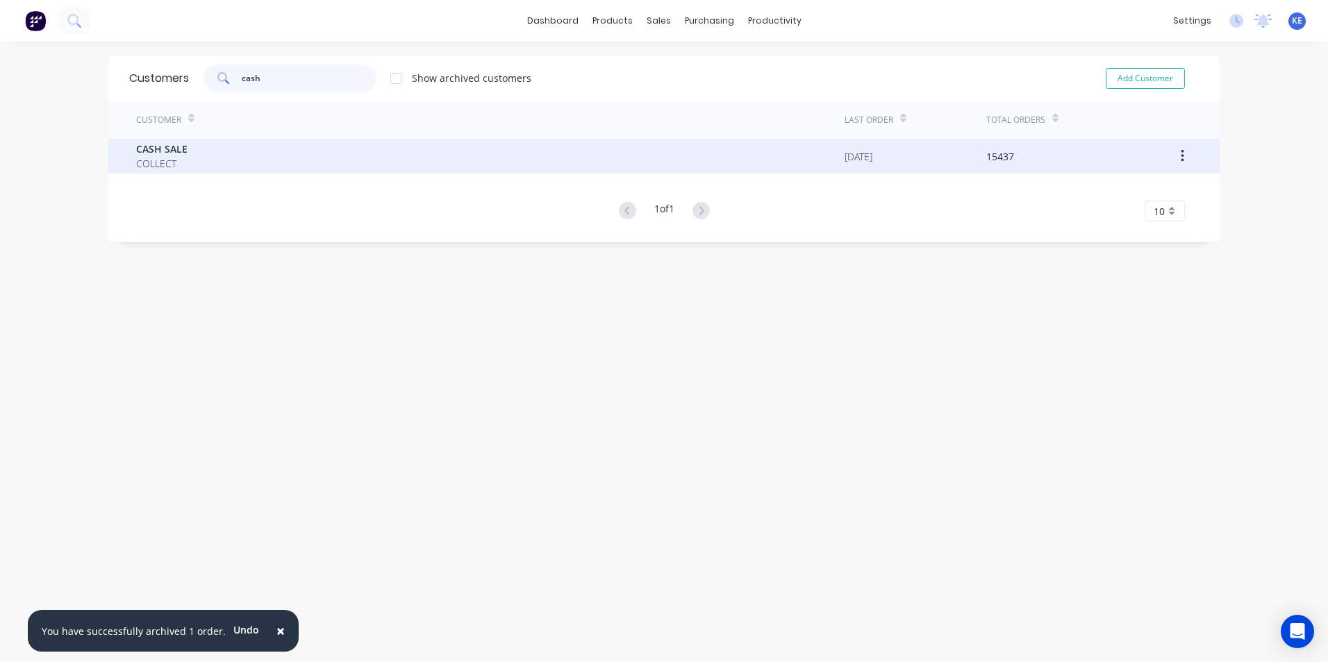
type input "cash"
click at [215, 164] on div "CASH SALE COLLECT" at bounding box center [490, 156] width 708 height 35
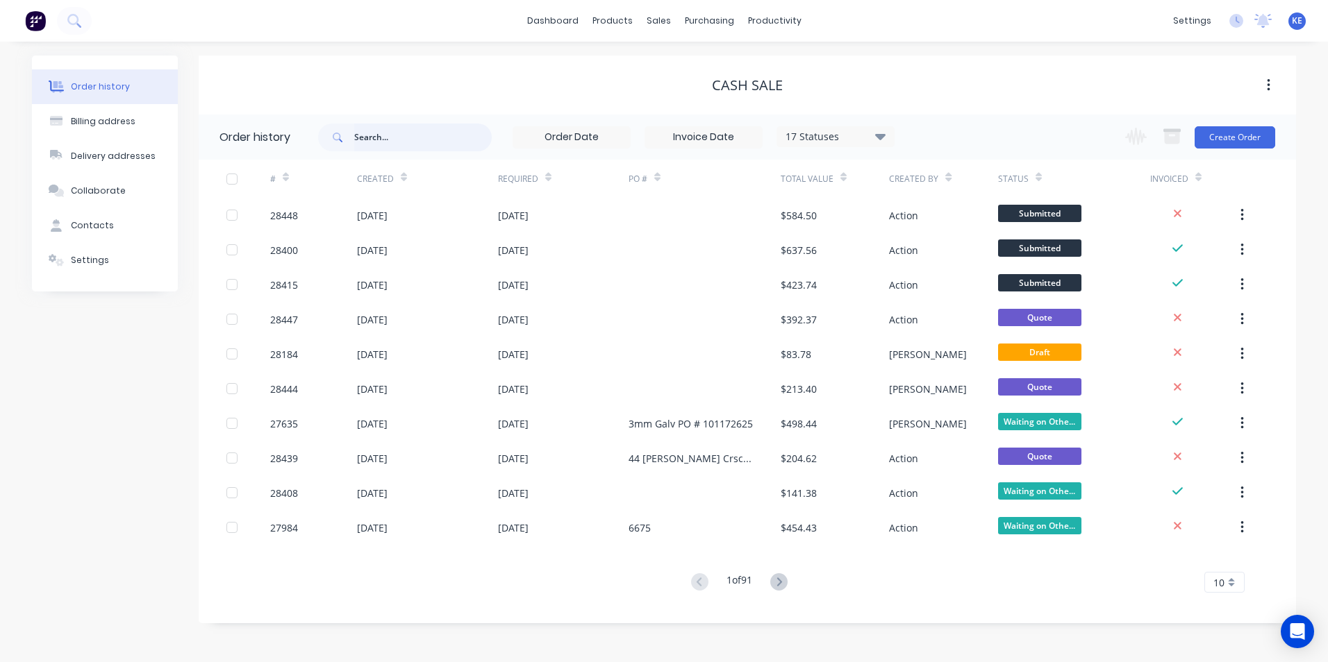
click at [405, 142] on input "text" at bounding box center [422, 138] width 137 height 28
type input "27858"
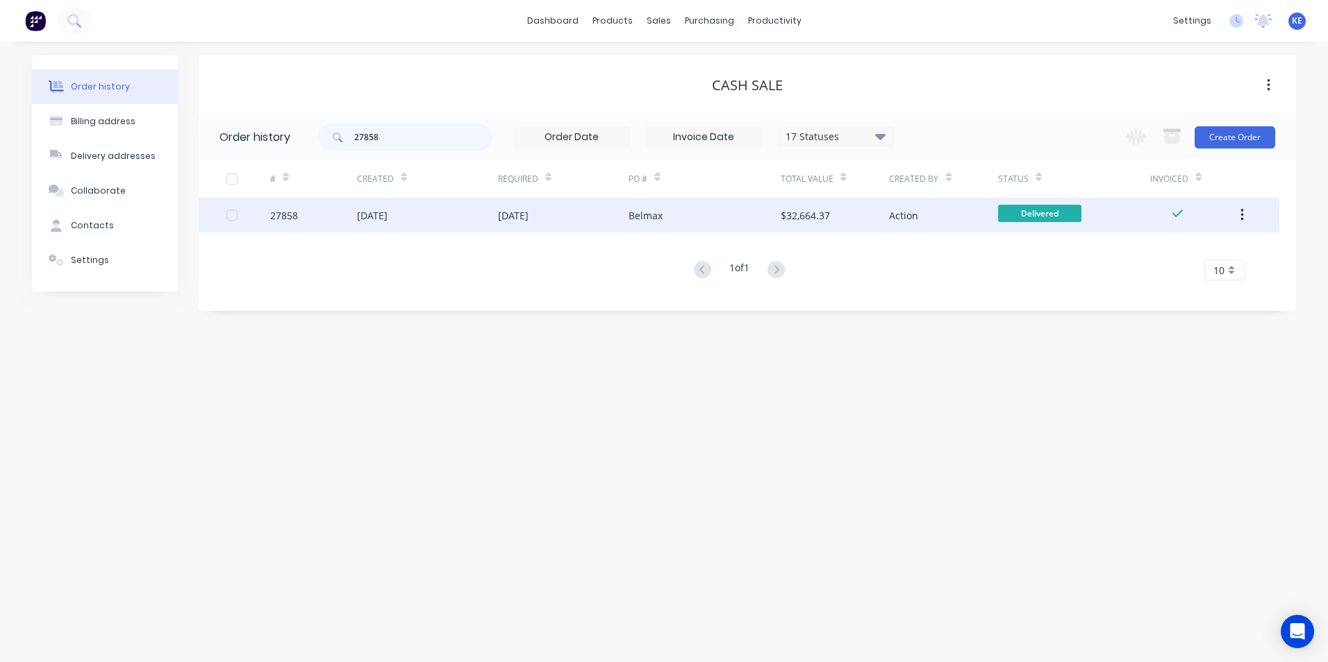
click at [315, 216] on div "27858" at bounding box center [313, 215] width 87 height 35
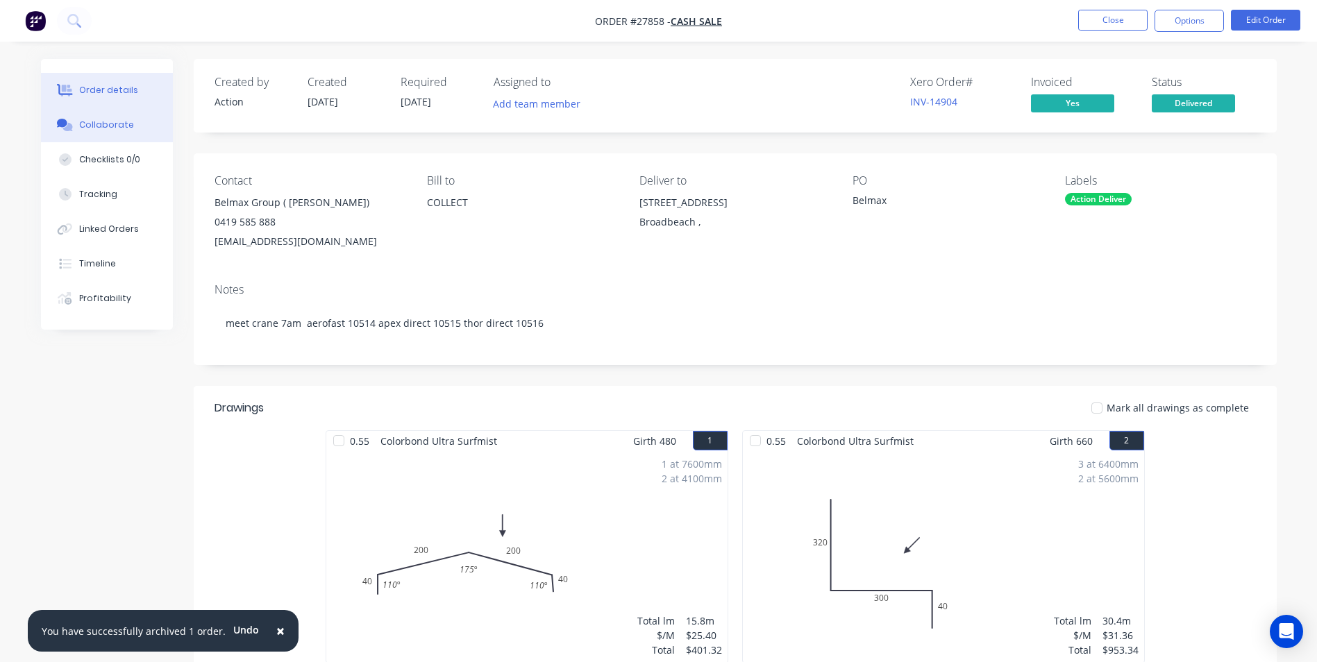
click at [90, 131] on button "Collaborate" at bounding box center [107, 125] width 132 height 35
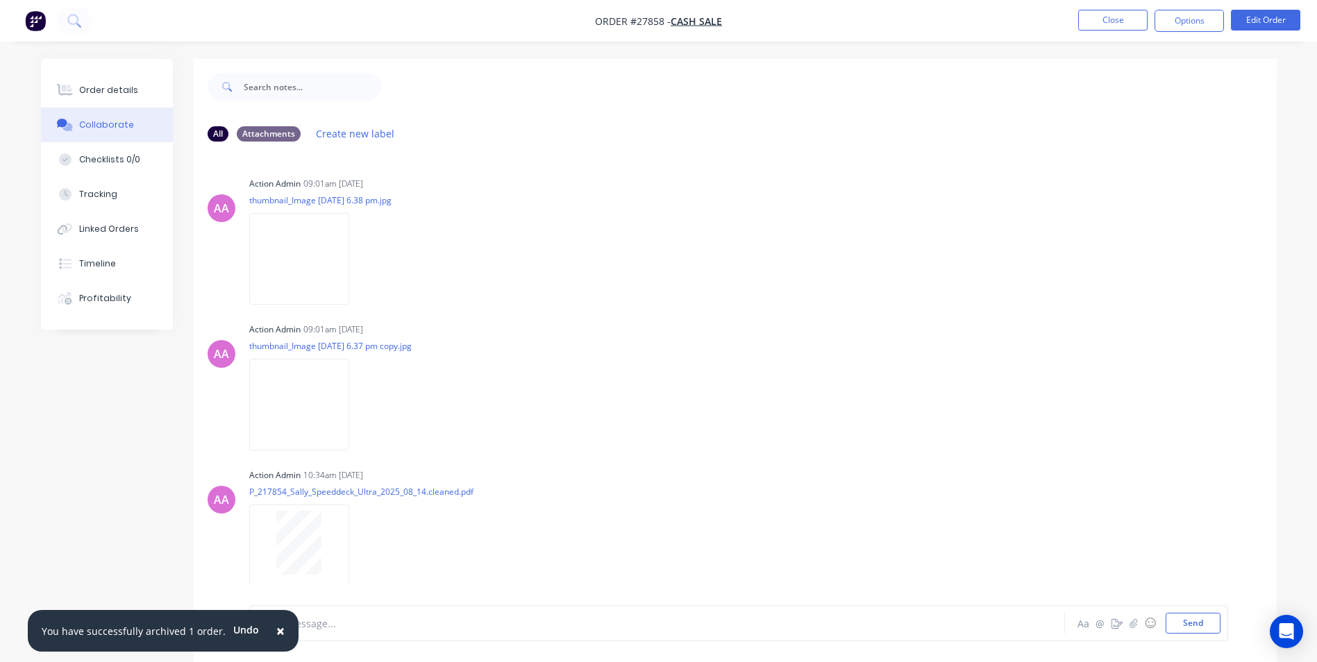
click at [366, 623] on div at bounding box center [619, 624] width 722 height 15
drag, startPoint x: 269, startPoint y: 633, endPoint x: 503, endPoint y: 376, distance: 347.5
click at [275, 617] on button "×" at bounding box center [280, 630] width 36 height 33
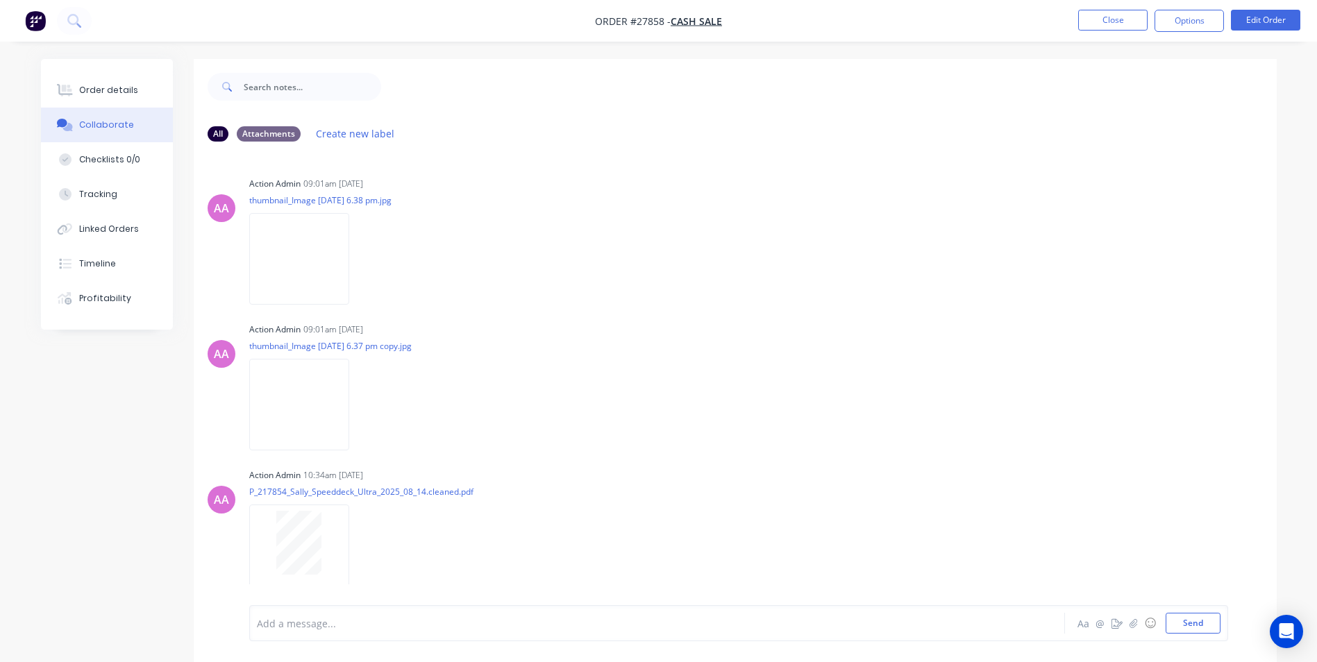
click at [308, 640] on div "Add a message... Aa @ ☺ Send" at bounding box center [738, 623] width 979 height 36
click at [274, 625] on div at bounding box center [619, 624] width 722 height 15
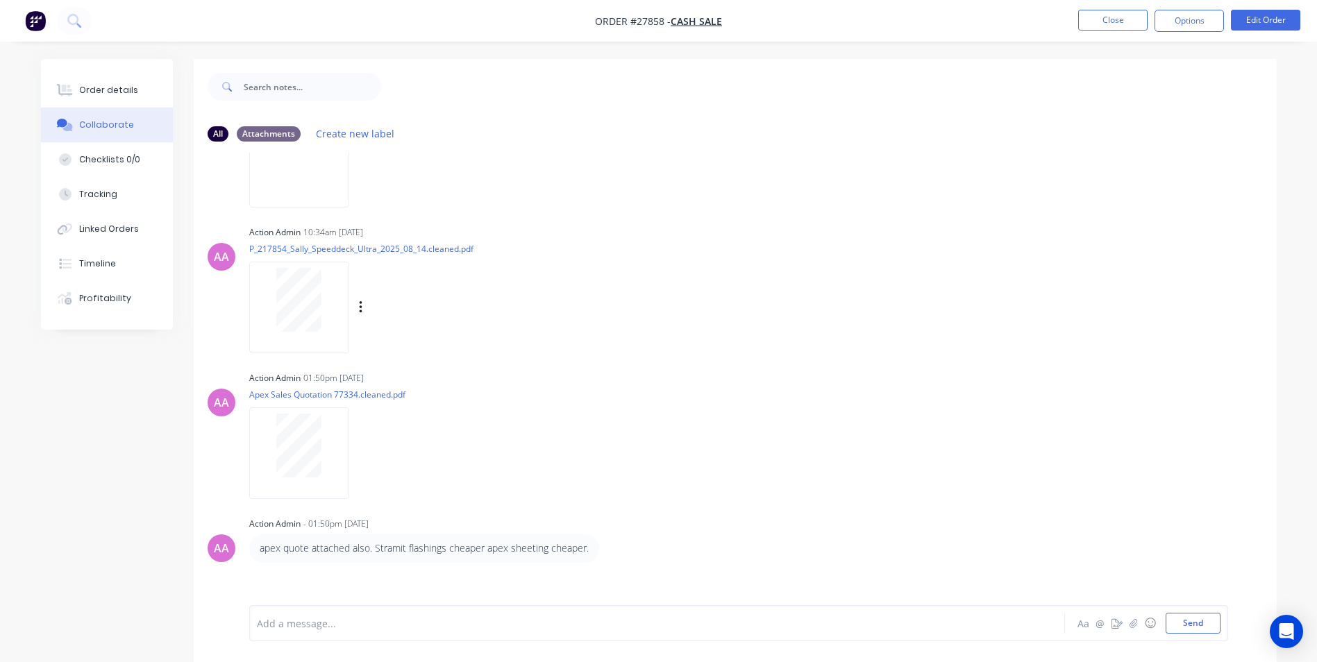
scroll to position [284, 0]
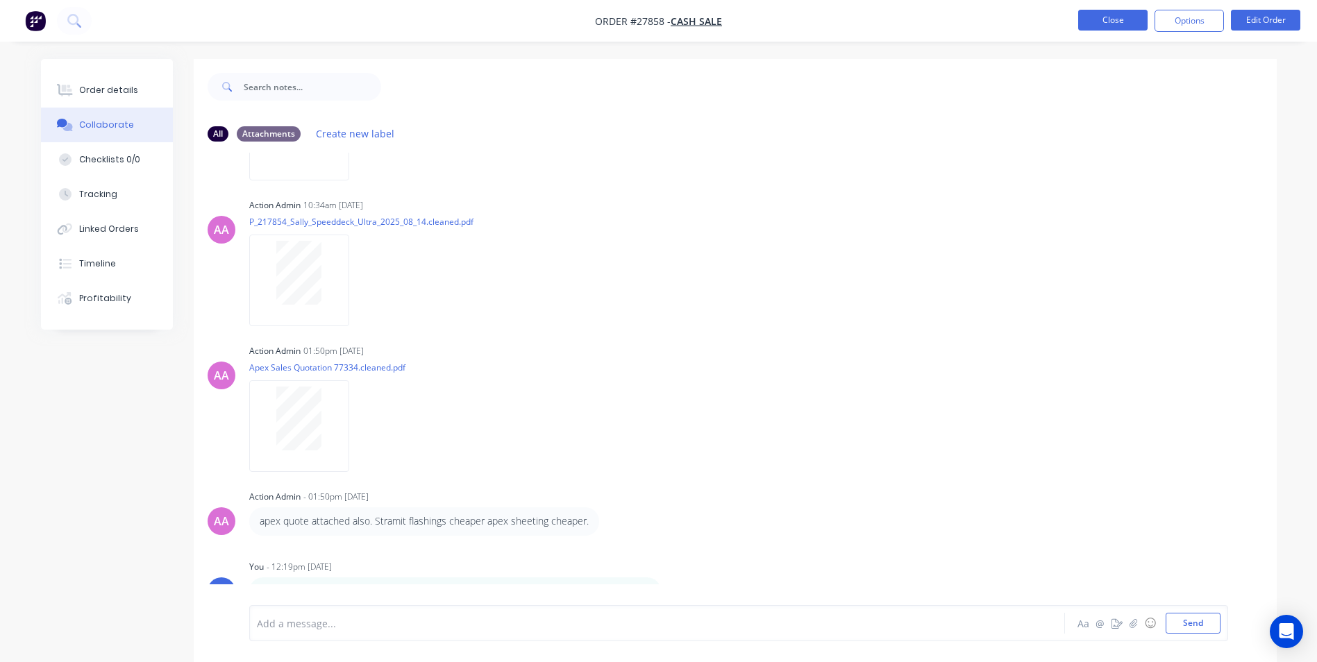
click at [1110, 27] on button "Close" at bounding box center [1112, 20] width 69 height 21
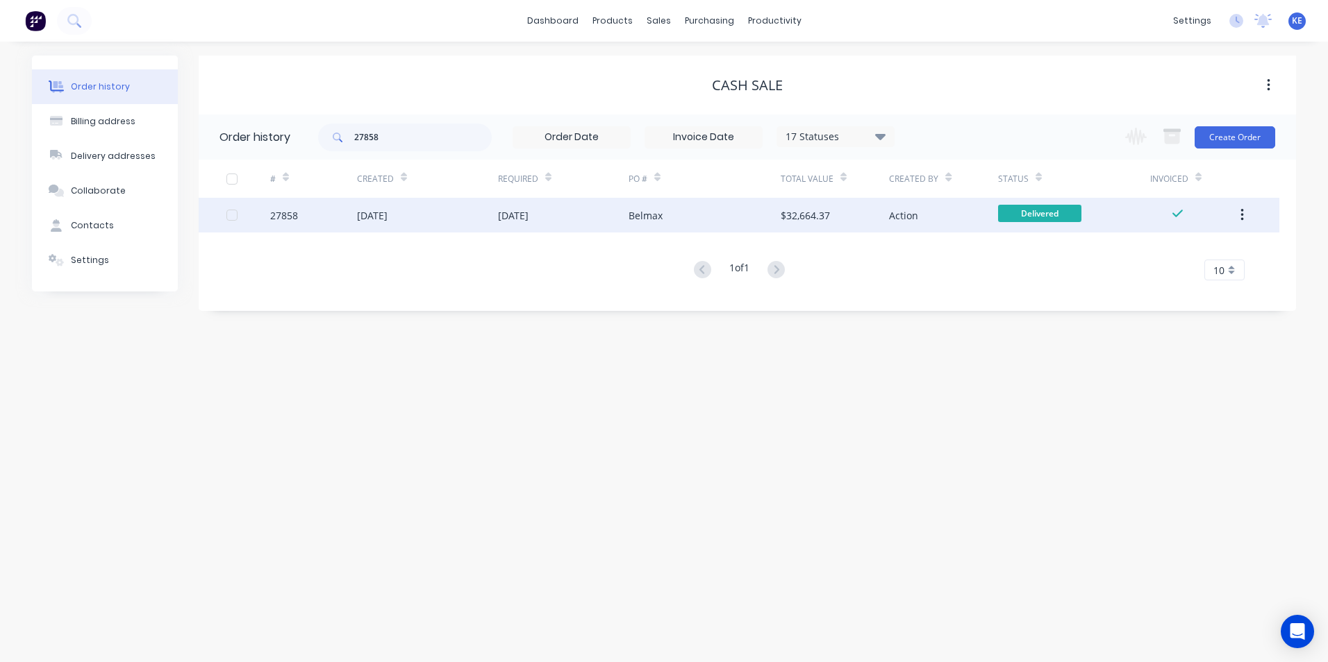
click at [1235, 210] on button "button" at bounding box center [1242, 215] width 33 height 25
click at [1153, 253] on div "Archive" at bounding box center [1192, 252] width 107 height 20
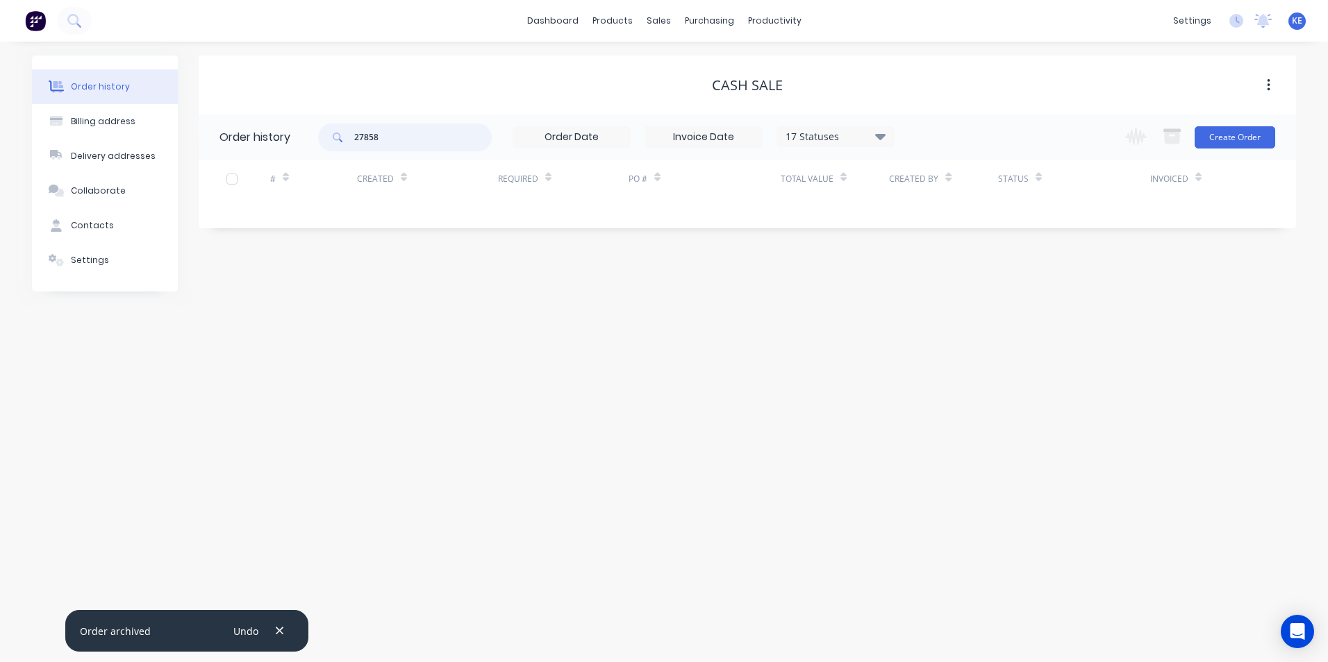
drag, startPoint x: 403, startPoint y: 144, endPoint x: 311, endPoint y: 138, distance: 91.8
click at [311, 138] on header "Order history 27858 17 Statuses Invoice Status Invoiced Not Invoiced Partial Or…" at bounding box center [747, 137] width 1097 height 45
type input "28056"
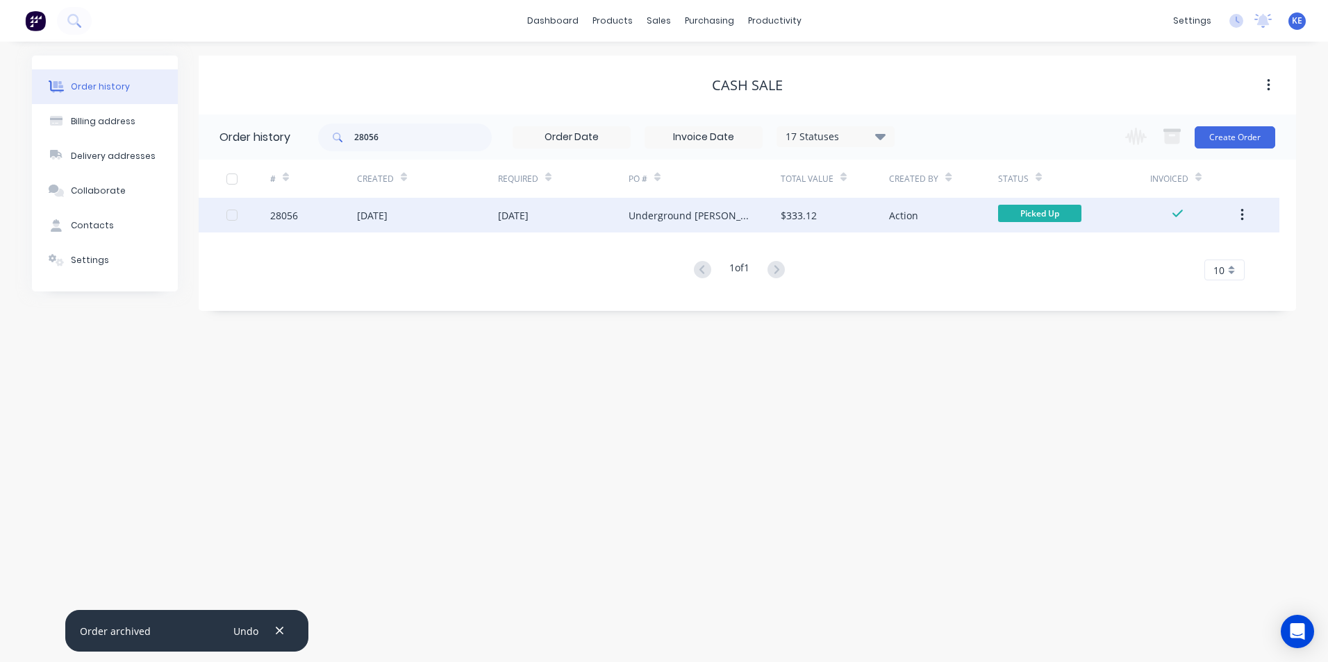
click at [326, 221] on div "28056" at bounding box center [313, 215] width 87 height 35
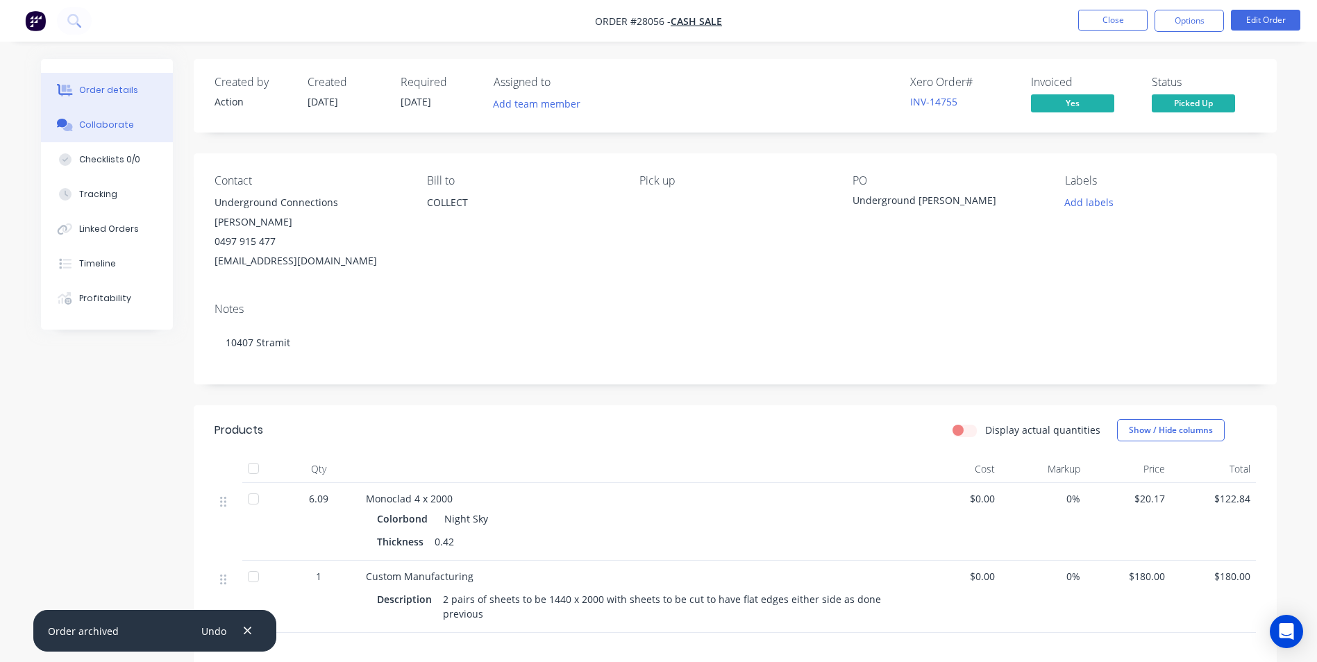
click at [92, 126] on div "Collaborate" at bounding box center [106, 125] width 55 height 12
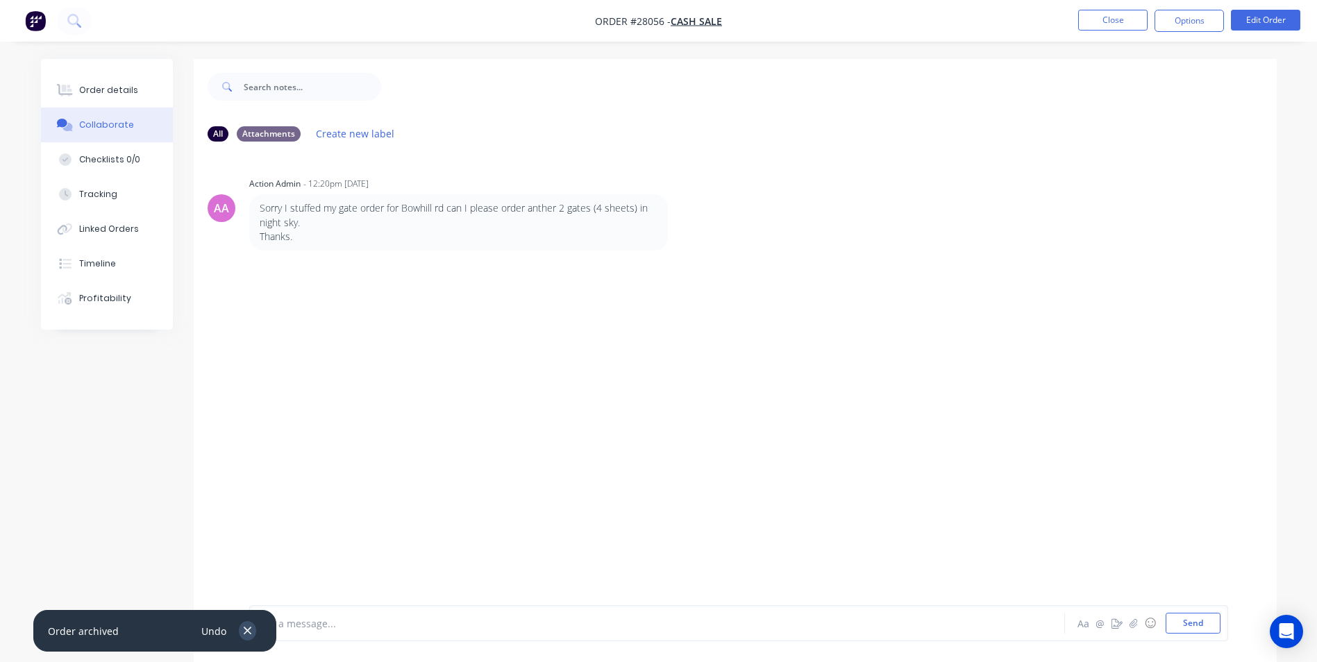
click at [251, 629] on icon "button" at bounding box center [247, 631] width 9 height 12
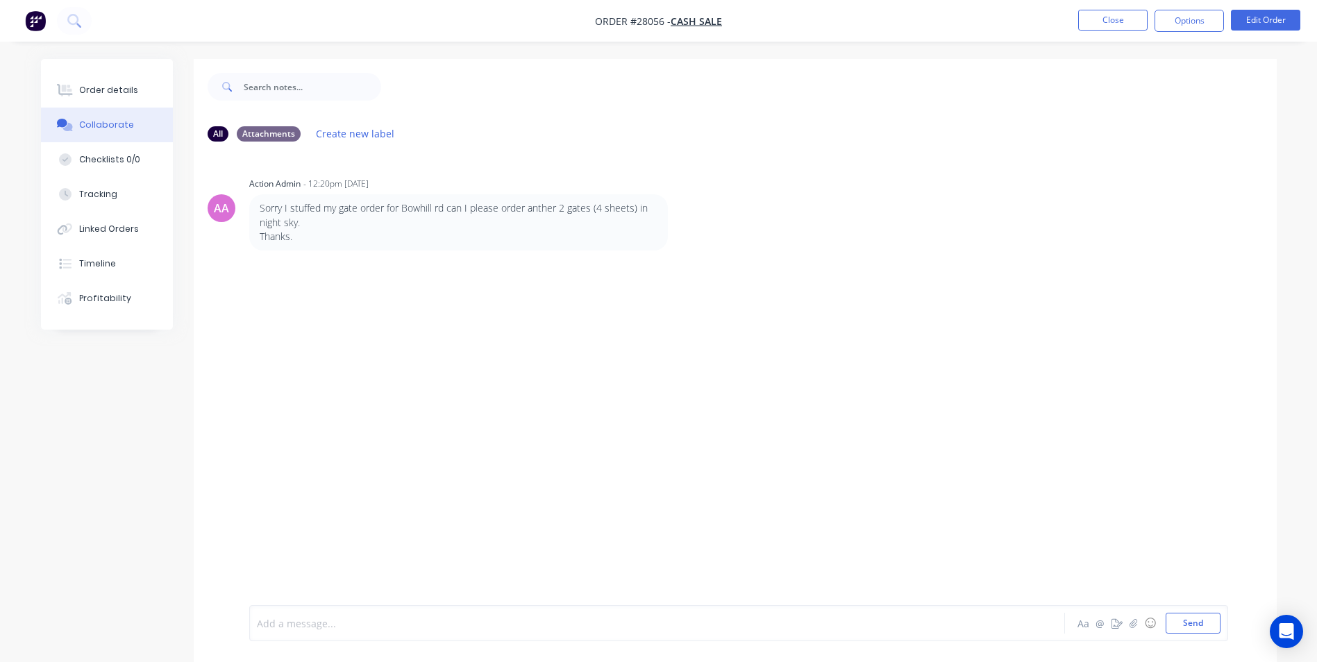
click at [373, 626] on div at bounding box center [619, 624] width 722 height 15
click at [1110, 16] on button "Close" at bounding box center [1112, 20] width 69 height 21
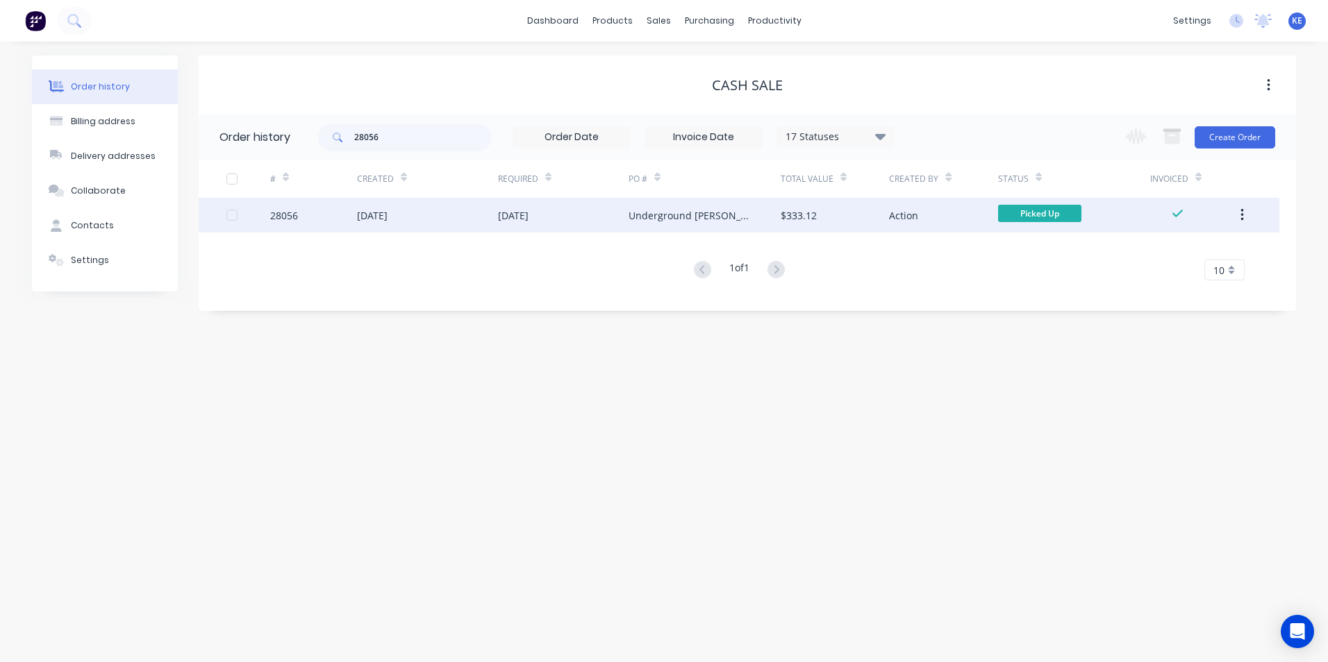
click at [1240, 220] on icon "button" at bounding box center [1241, 215] width 3 height 15
click at [1168, 248] on div "Archive" at bounding box center [1192, 252] width 107 height 20
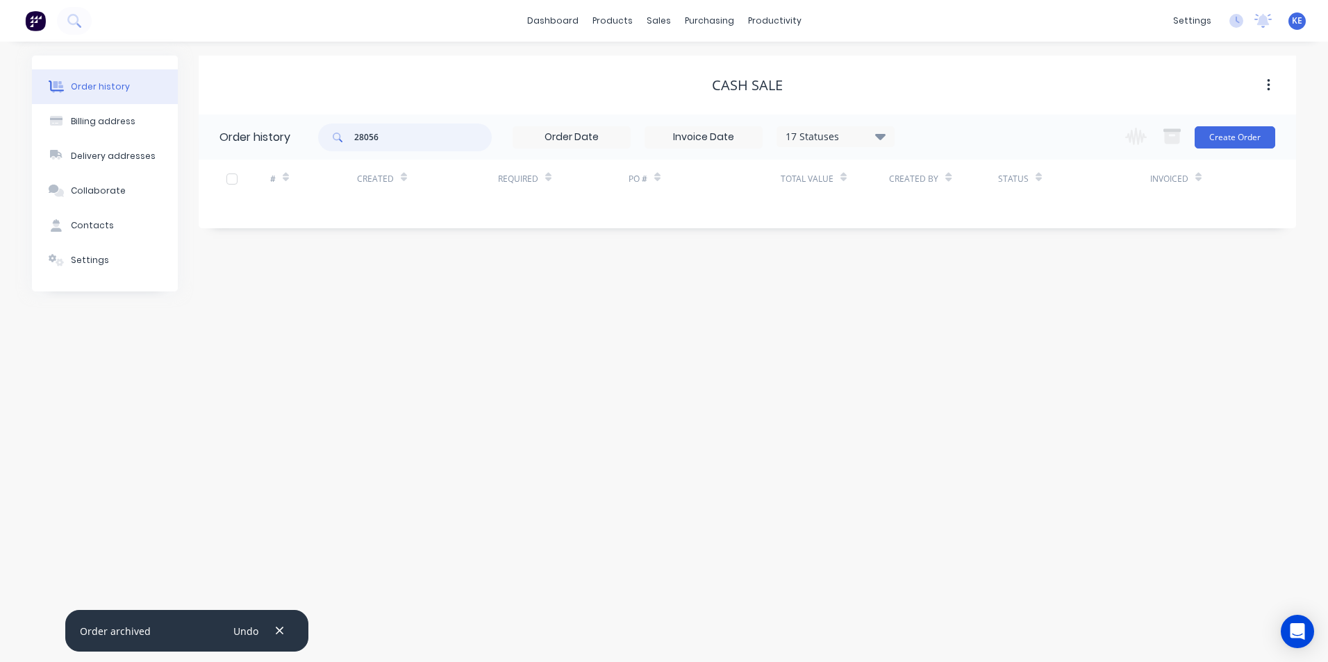
drag, startPoint x: 408, startPoint y: 139, endPoint x: 324, endPoint y: 133, distance: 84.9
click at [324, 133] on div "28056" at bounding box center [405, 138] width 174 height 28
type input "28283"
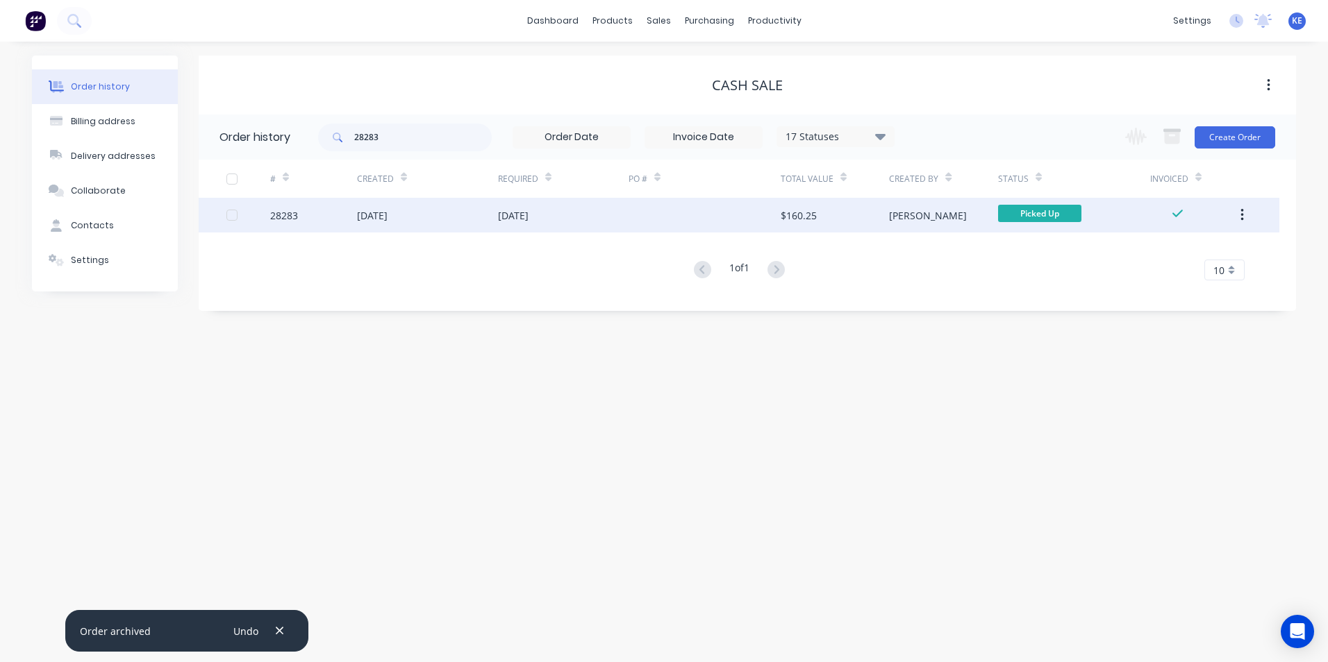
click at [326, 223] on div "28283" at bounding box center [313, 215] width 87 height 35
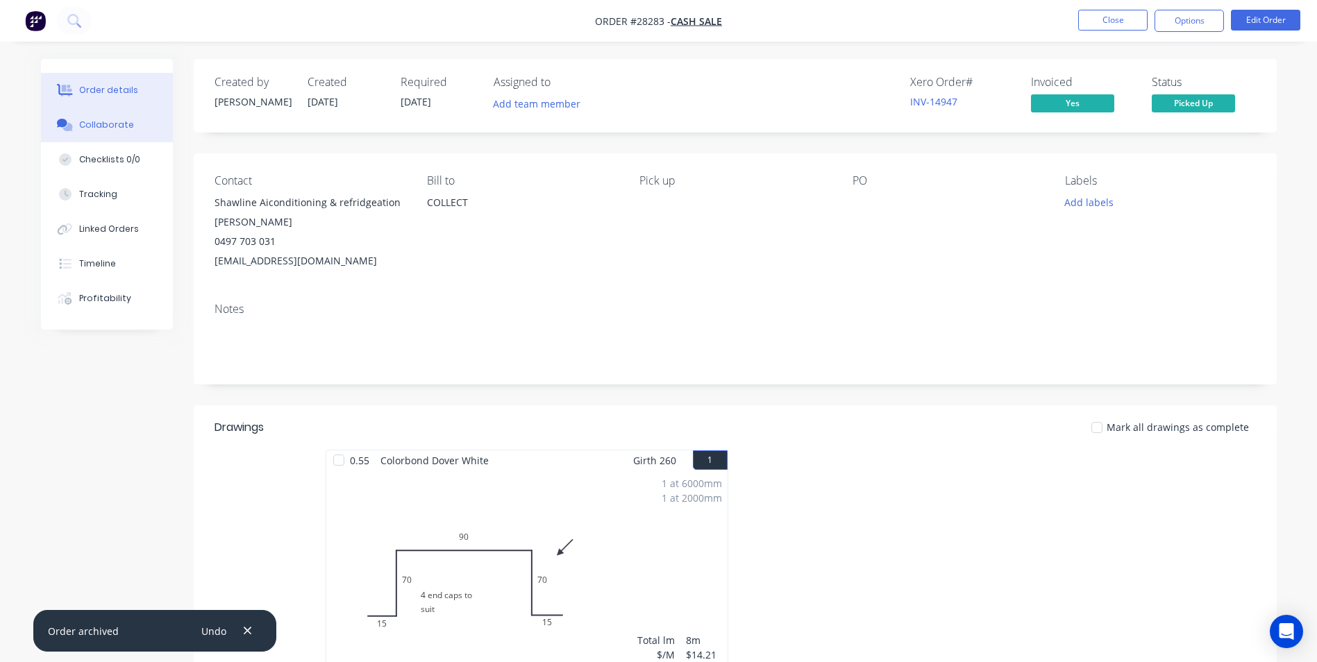
click at [105, 121] on div "Collaborate" at bounding box center [106, 125] width 55 height 12
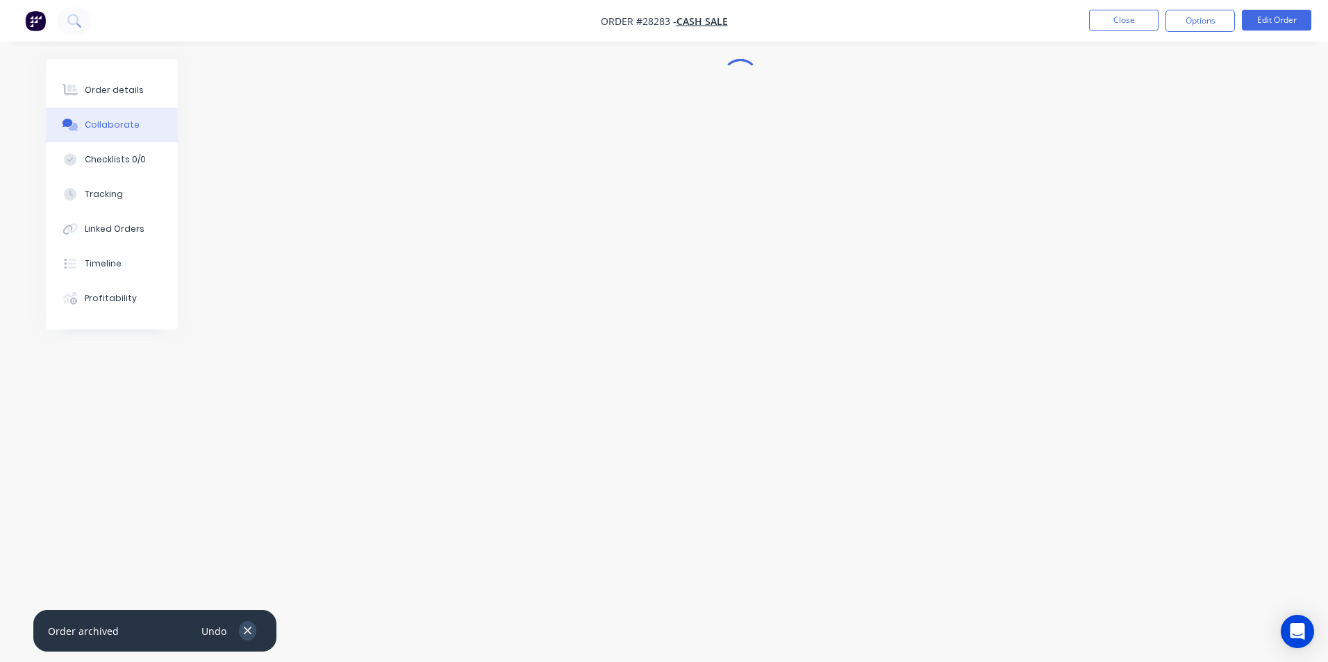
click at [248, 628] on icon "button" at bounding box center [247, 631] width 9 height 12
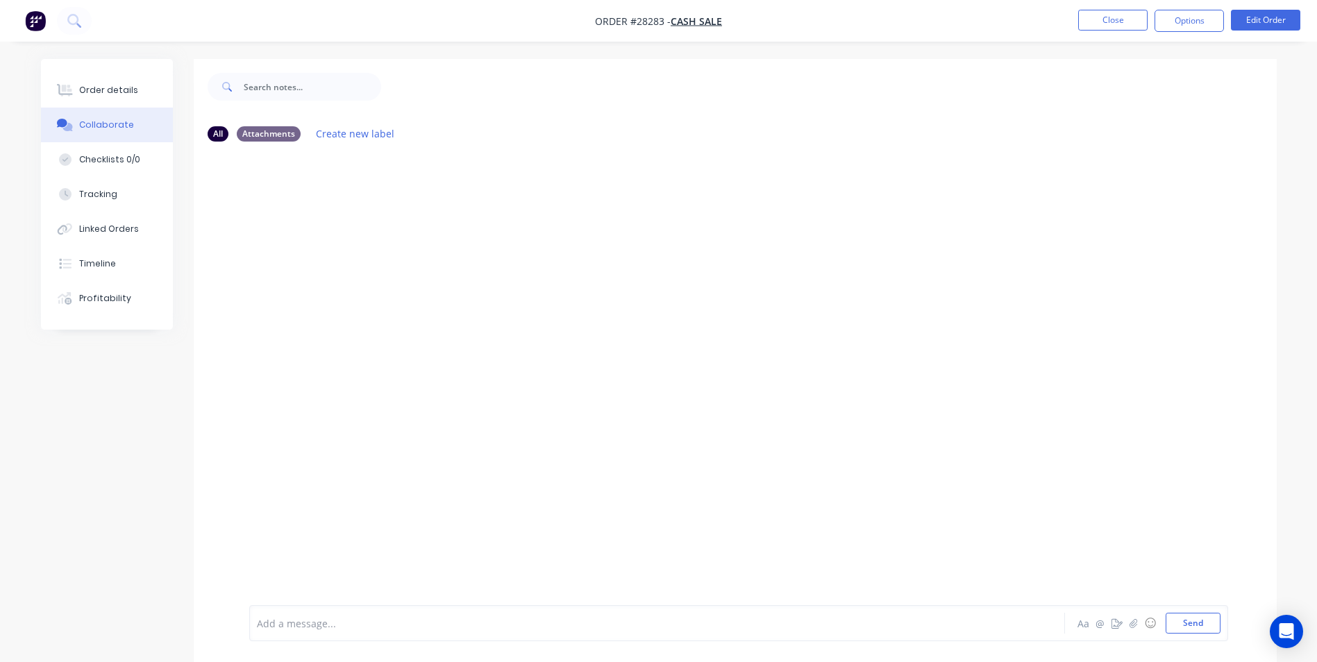
click at [286, 627] on div at bounding box center [619, 624] width 722 height 15
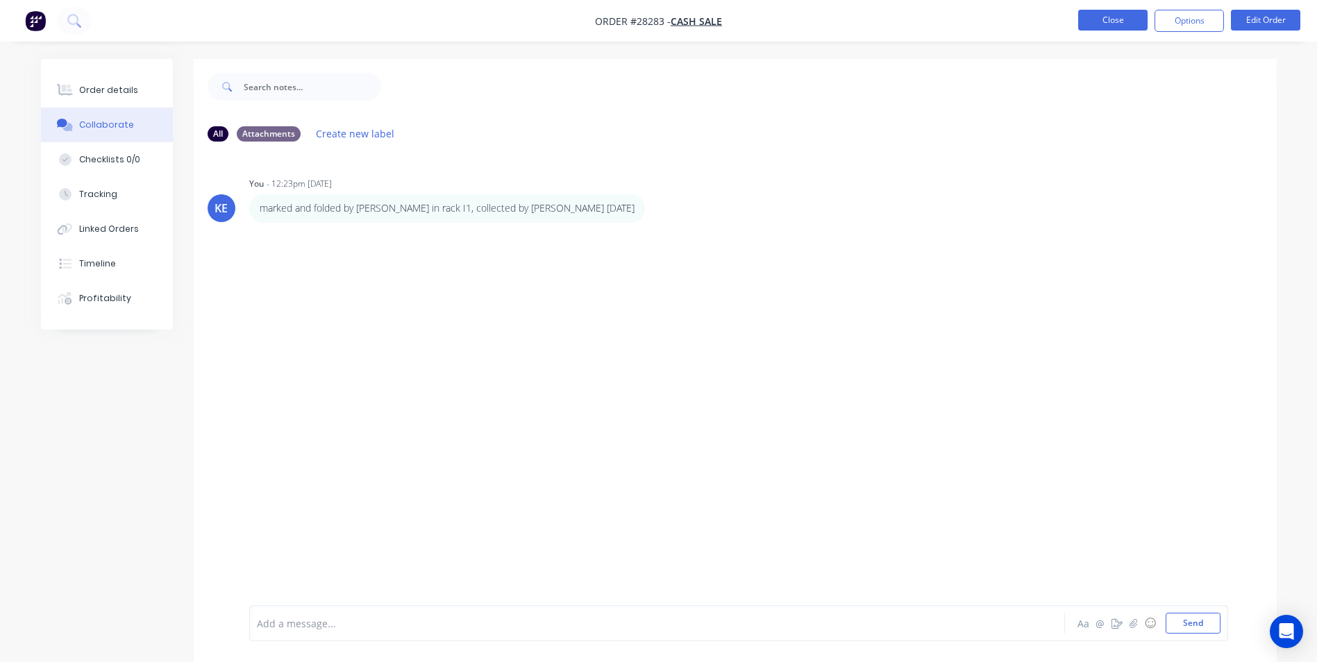
click at [1123, 14] on button "Close" at bounding box center [1112, 20] width 69 height 21
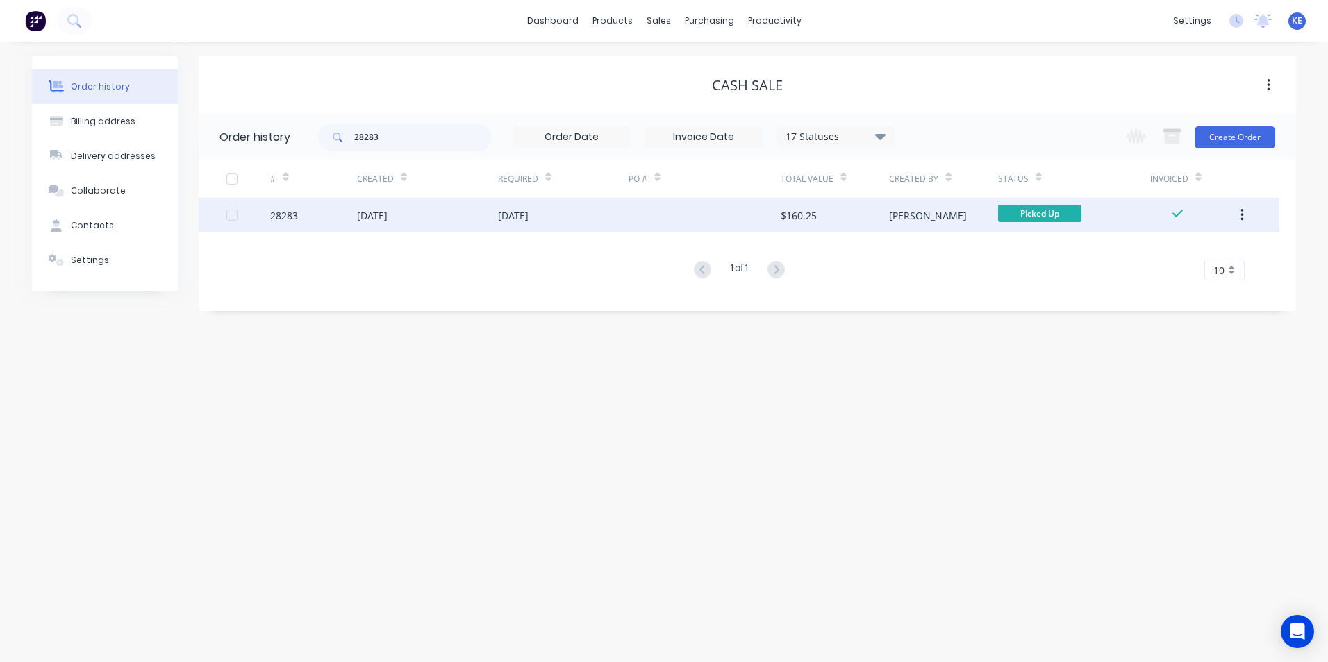
click at [444, 206] on div "[DATE]" at bounding box center [427, 215] width 141 height 35
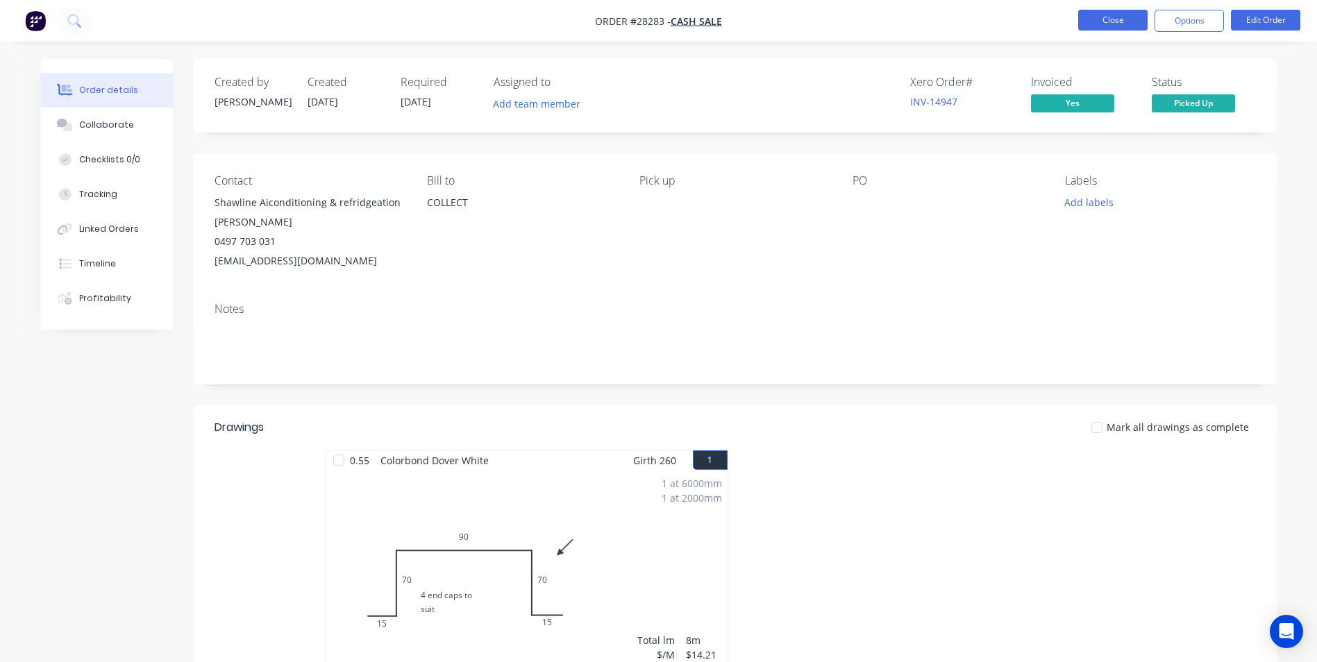
click at [1098, 26] on button "Close" at bounding box center [1112, 20] width 69 height 21
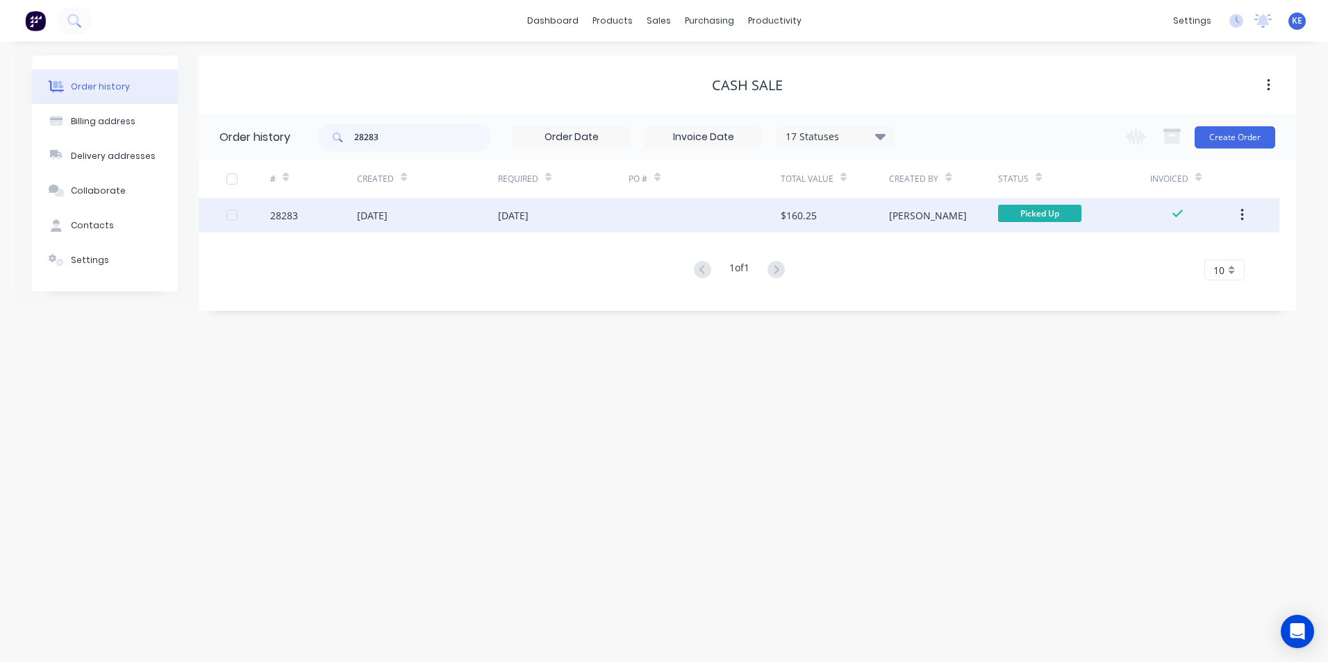
click at [1240, 214] on icon "button" at bounding box center [1241, 215] width 3 height 15
click at [1175, 257] on div "Archive" at bounding box center [1192, 252] width 107 height 20
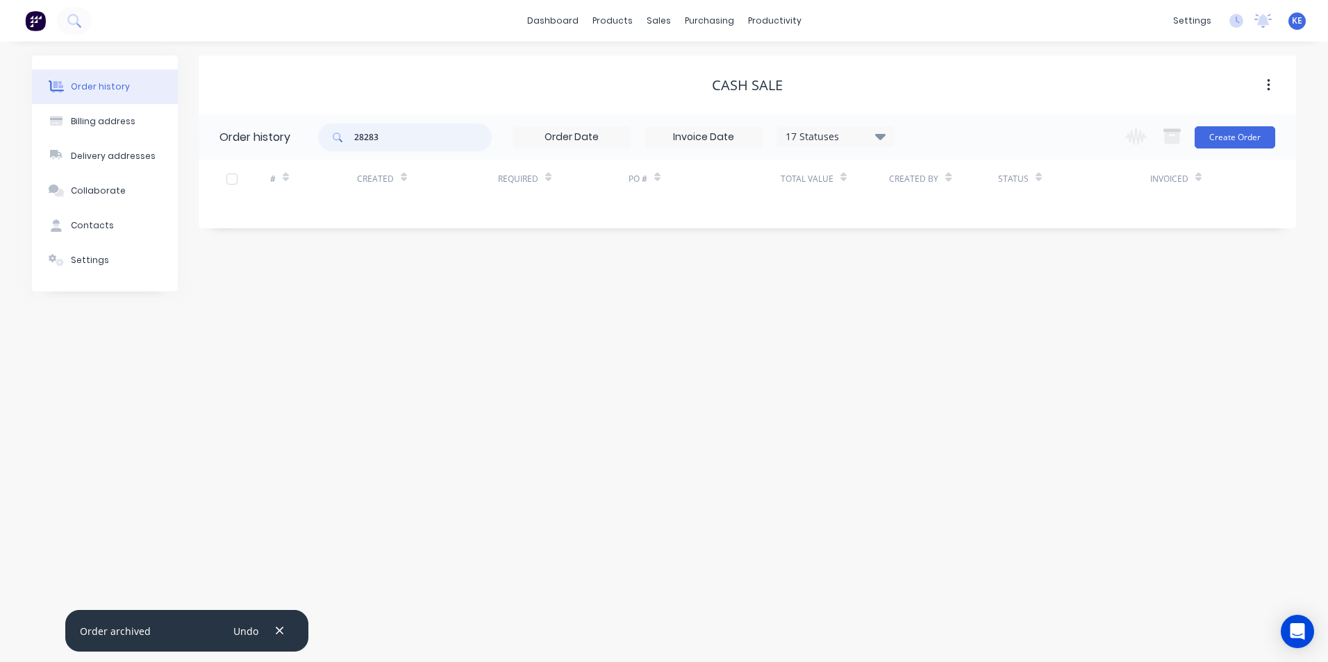
drag, startPoint x: 405, startPoint y: 142, endPoint x: 265, endPoint y: 135, distance: 139.8
click at [255, 147] on header "Order history 28283 17 Statuses Invoice Status Invoiced Not Invoiced Partial Or…" at bounding box center [747, 137] width 1097 height 45
type input "28343"
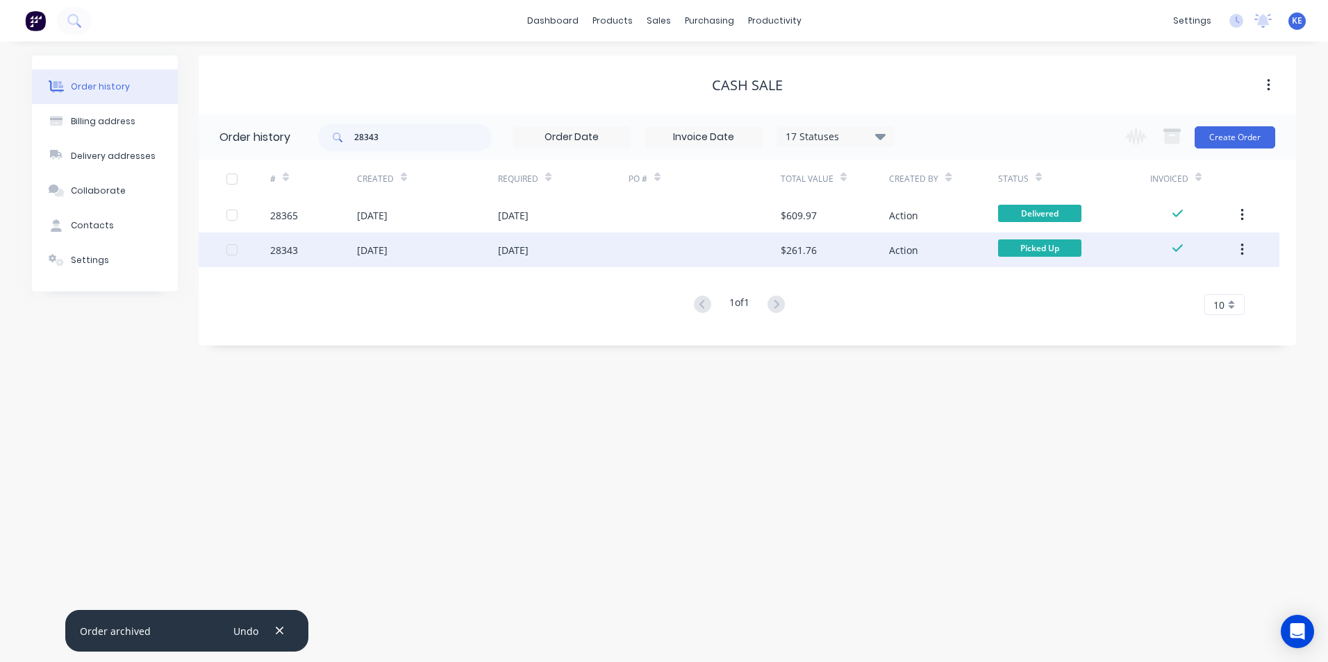
click at [321, 247] on div "28343" at bounding box center [313, 250] width 87 height 35
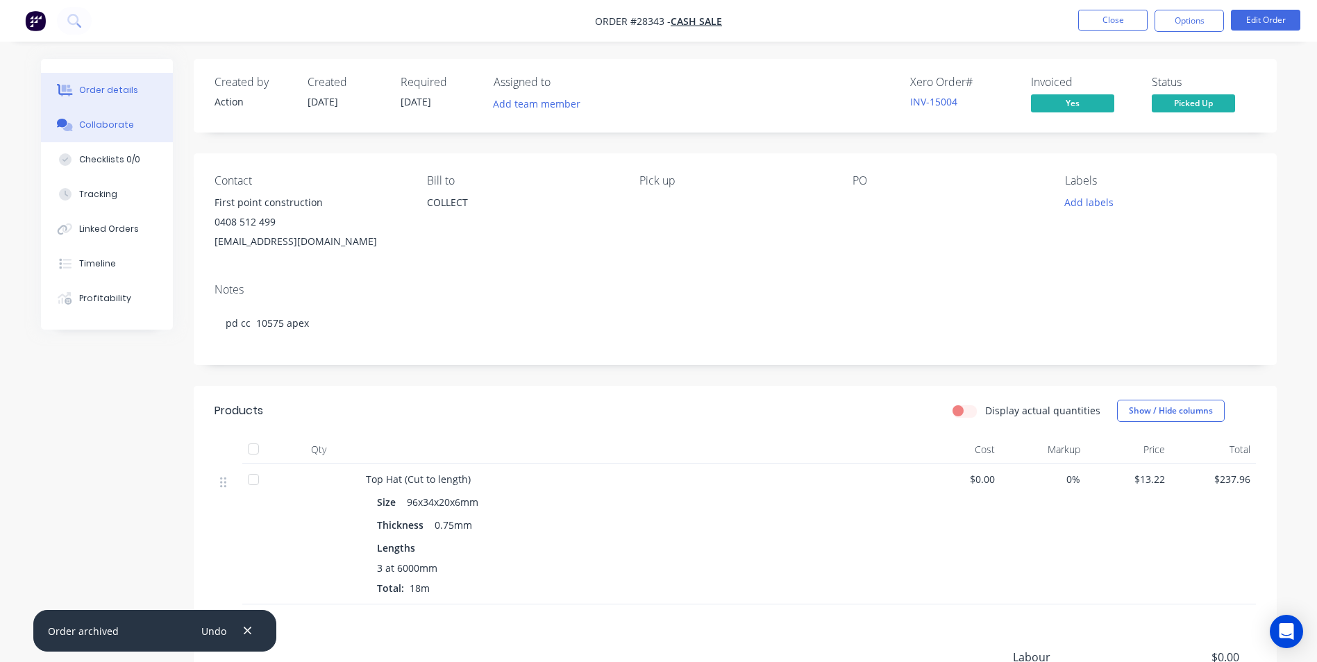
click at [98, 131] on div "Collaborate" at bounding box center [106, 125] width 55 height 12
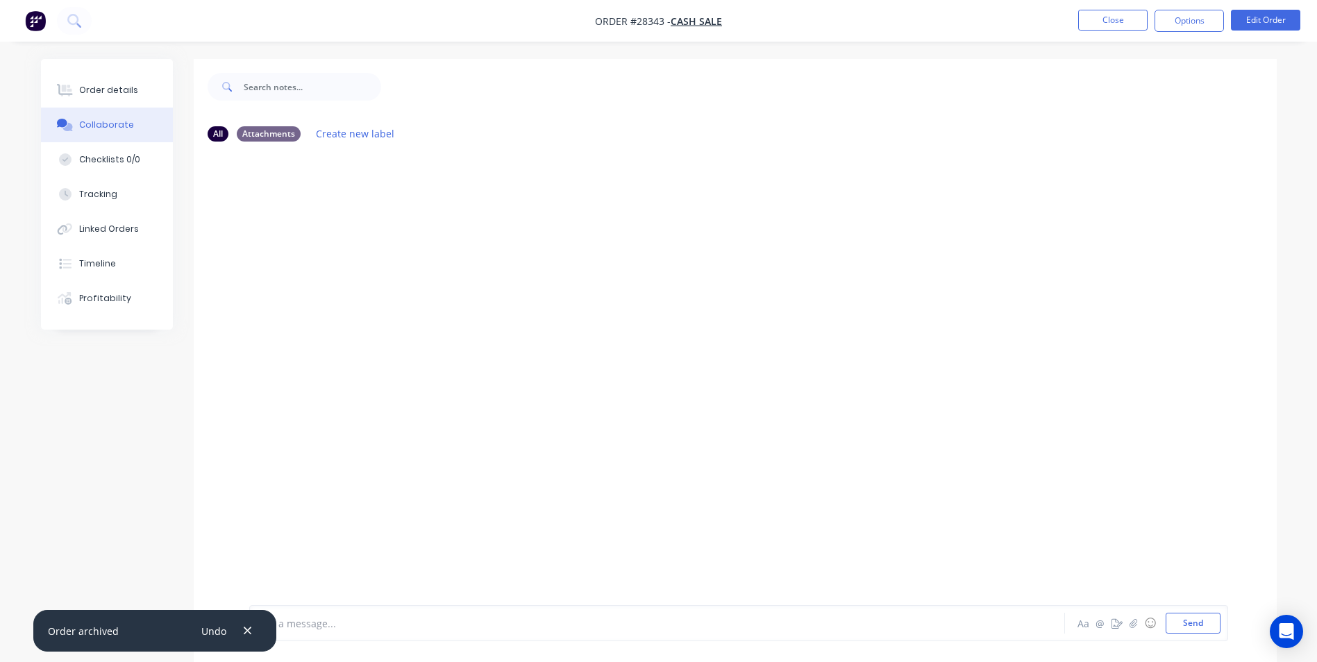
drag, startPoint x: 243, startPoint y: 627, endPoint x: 265, endPoint y: 623, distance: 21.9
click at [246, 626] on icon "button" at bounding box center [247, 631] width 9 height 12
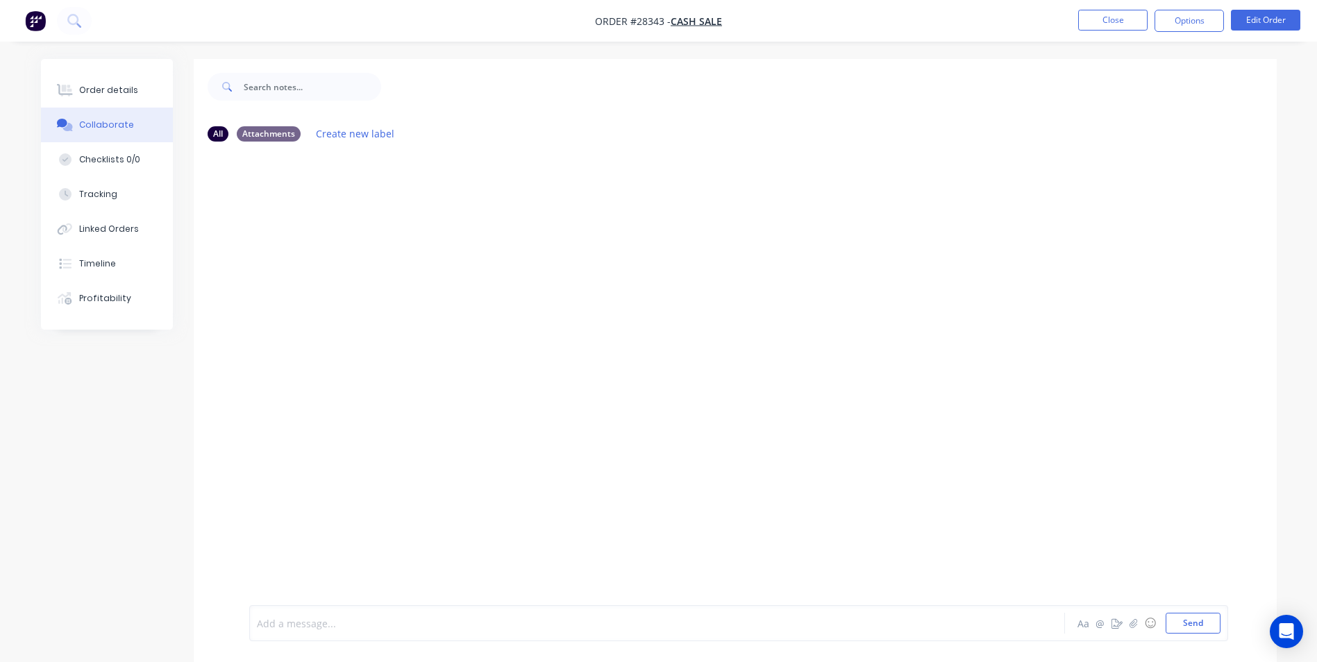
click at [297, 621] on div at bounding box center [619, 624] width 722 height 15
click at [1107, 29] on button "Close" at bounding box center [1112, 20] width 69 height 21
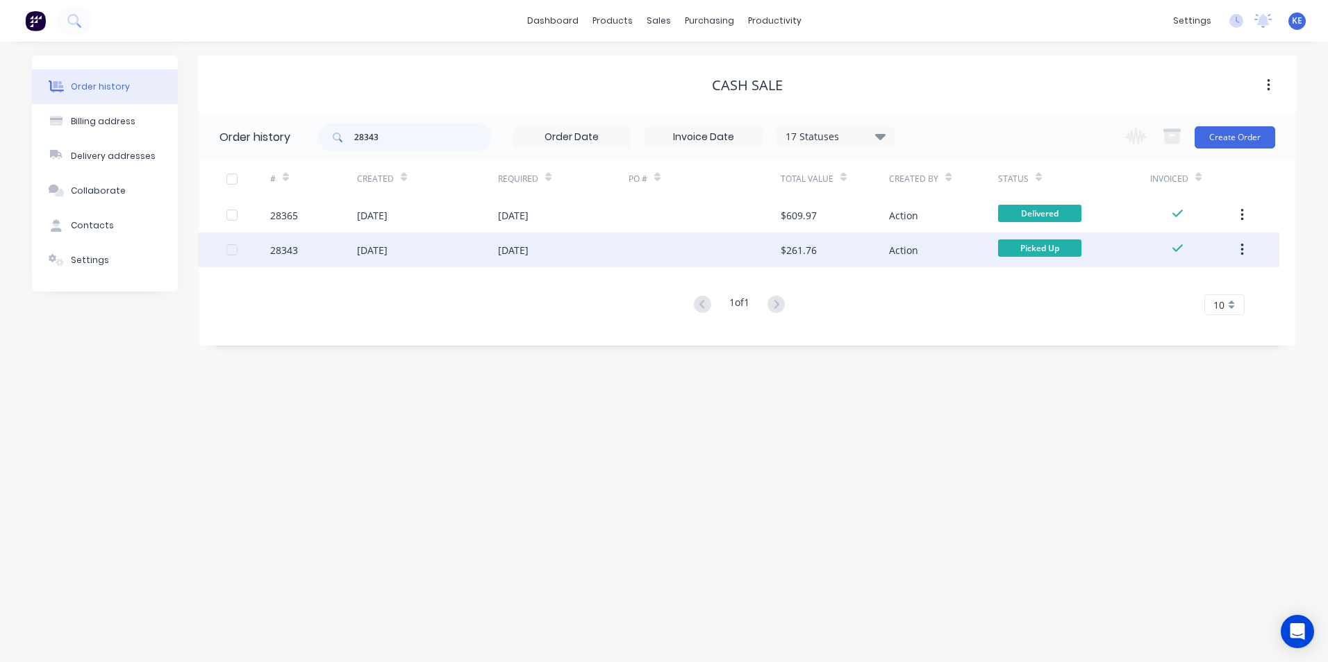
click at [320, 256] on div "28343" at bounding box center [313, 250] width 87 height 35
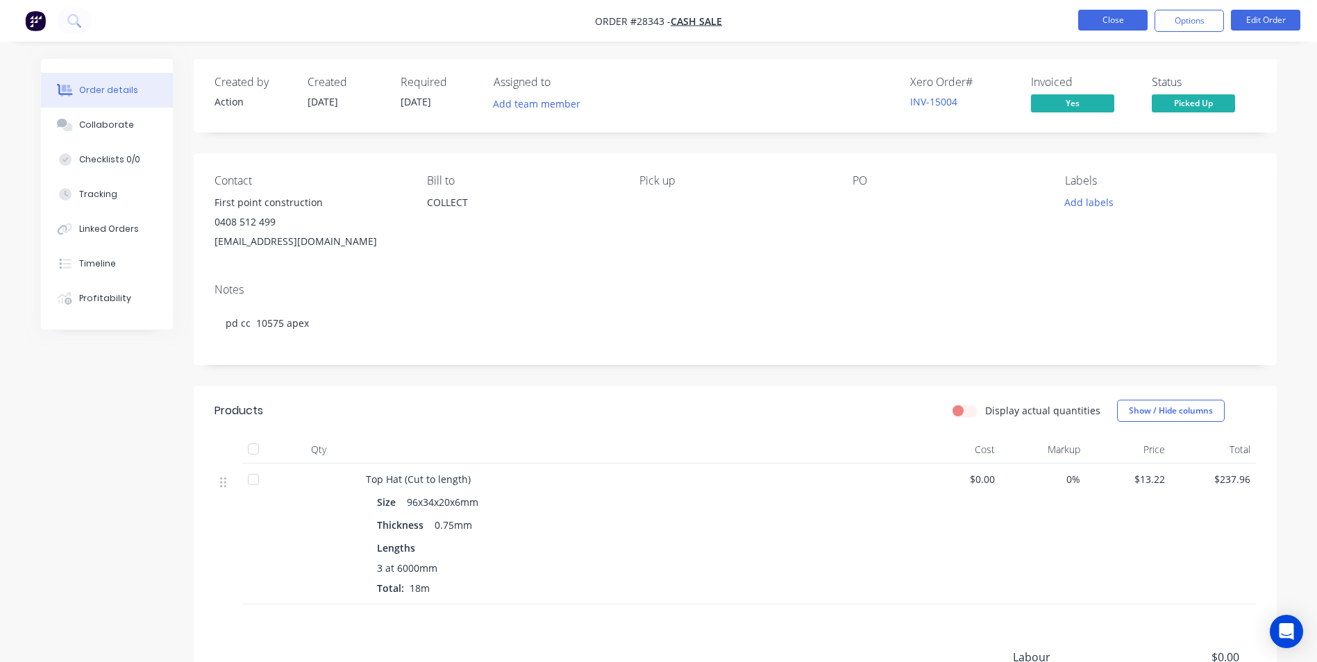
click at [1113, 17] on button "Close" at bounding box center [1112, 20] width 69 height 21
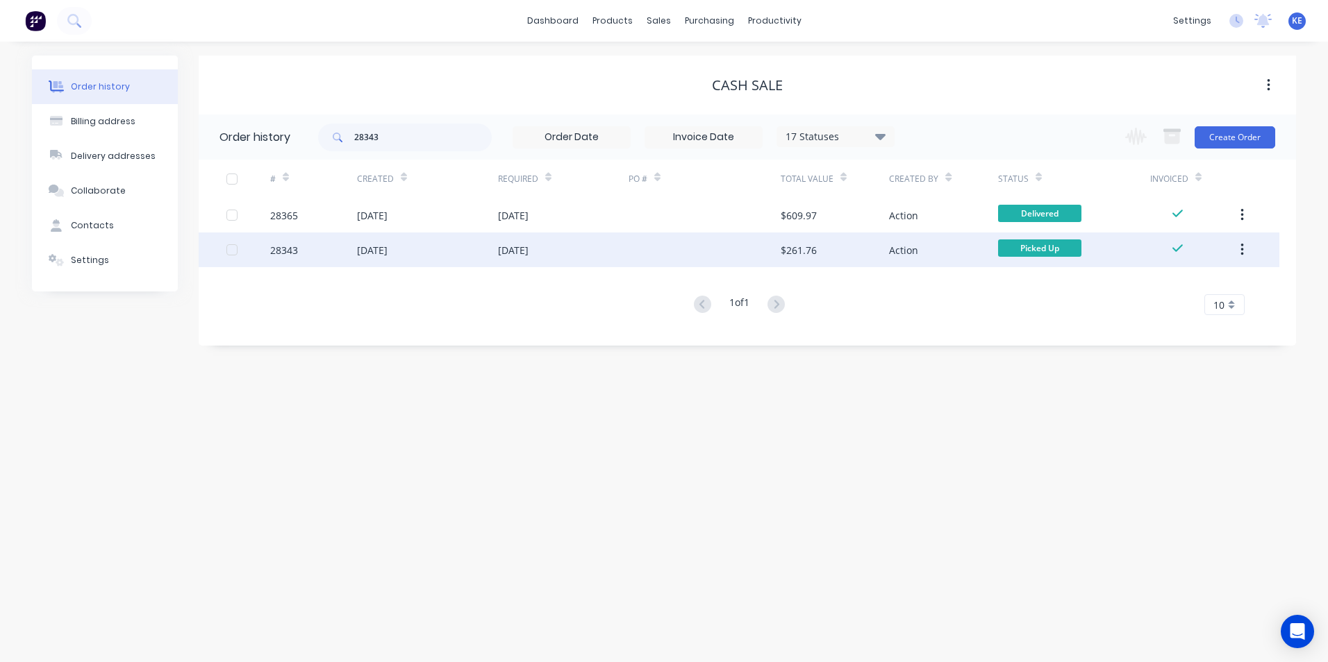
click at [1244, 255] on button "button" at bounding box center [1242, 249] width 33 height 25
click at [1191, 288] on div "Archive" at bounding box center [1192, 286] width 107 height 20
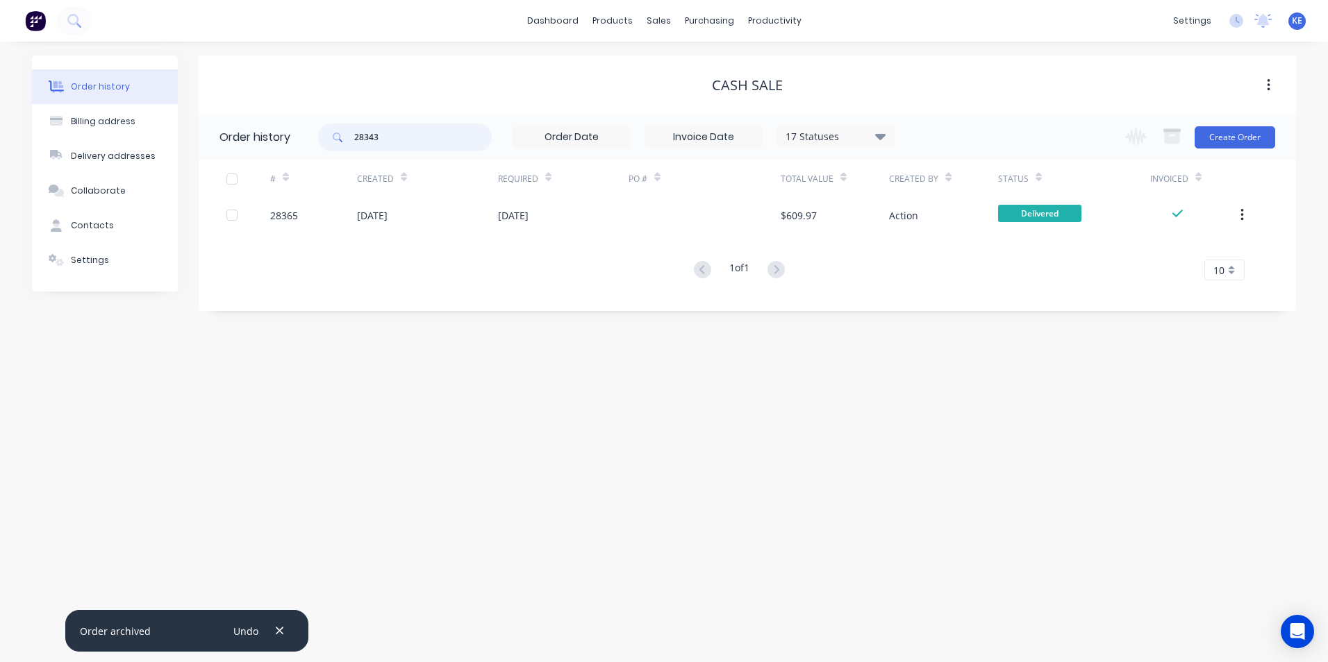
drag, startPoint x: 435, startPoint y: 135, endPoint x: 276, endPoint y: 133, distance: 159.0
click at [246, 149] on header "Order history 28343 17 Statuses Invoice Status Invoiced Not Invoiced Partial Or…" at bounding box center [747, 137] width 1097 height 45
type input "28009"
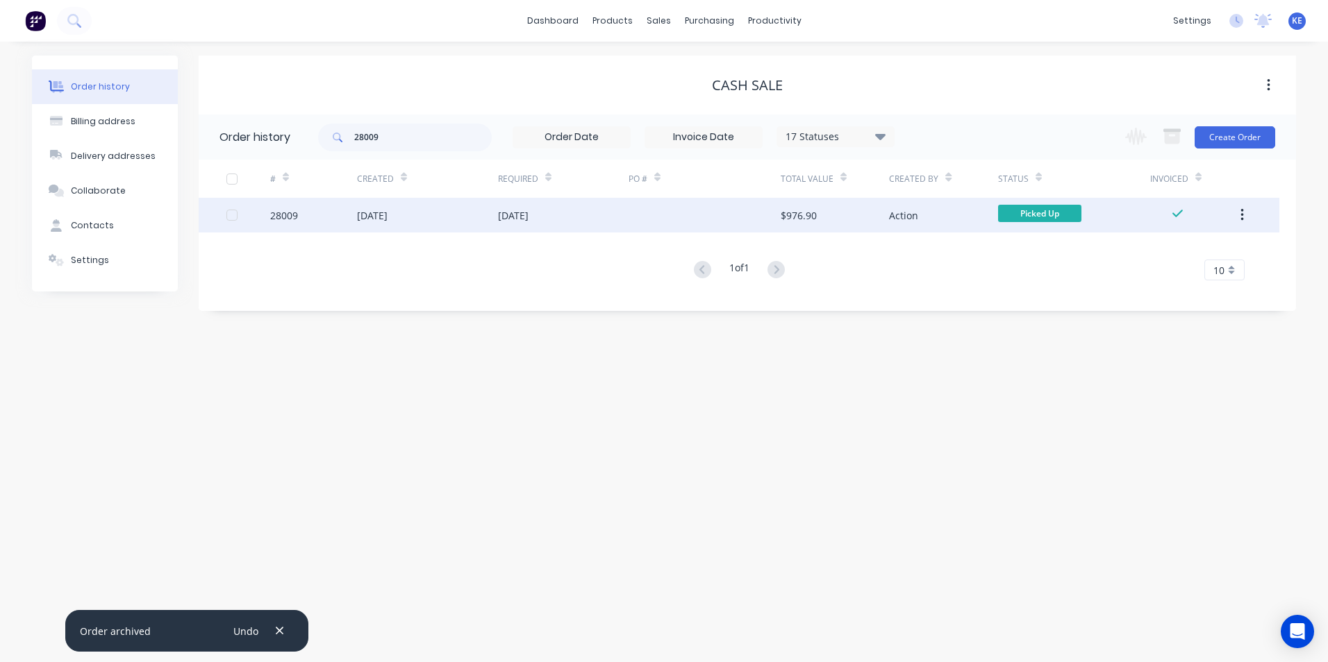
click at [320, 221] on div "28009" at bounding box center [313, 215] width 87 height 35
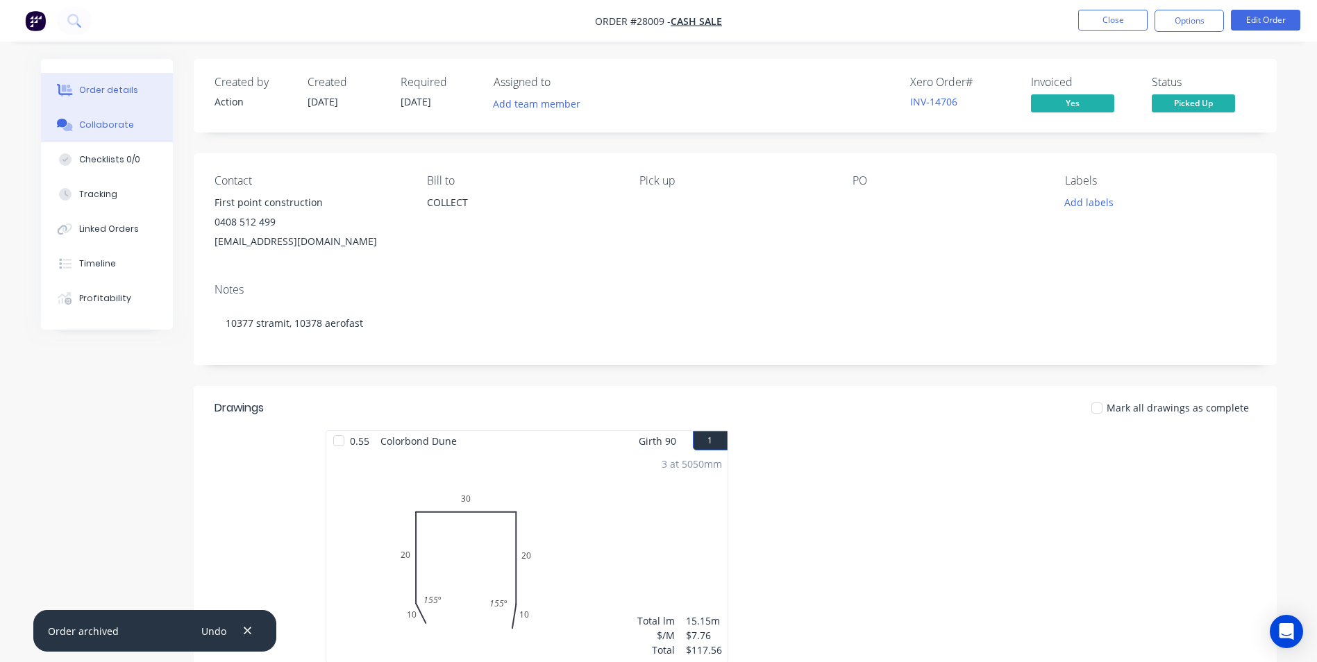
click at [102, 124] on div "Collaborate" at bounding box center [106, 125] width 55 height 12
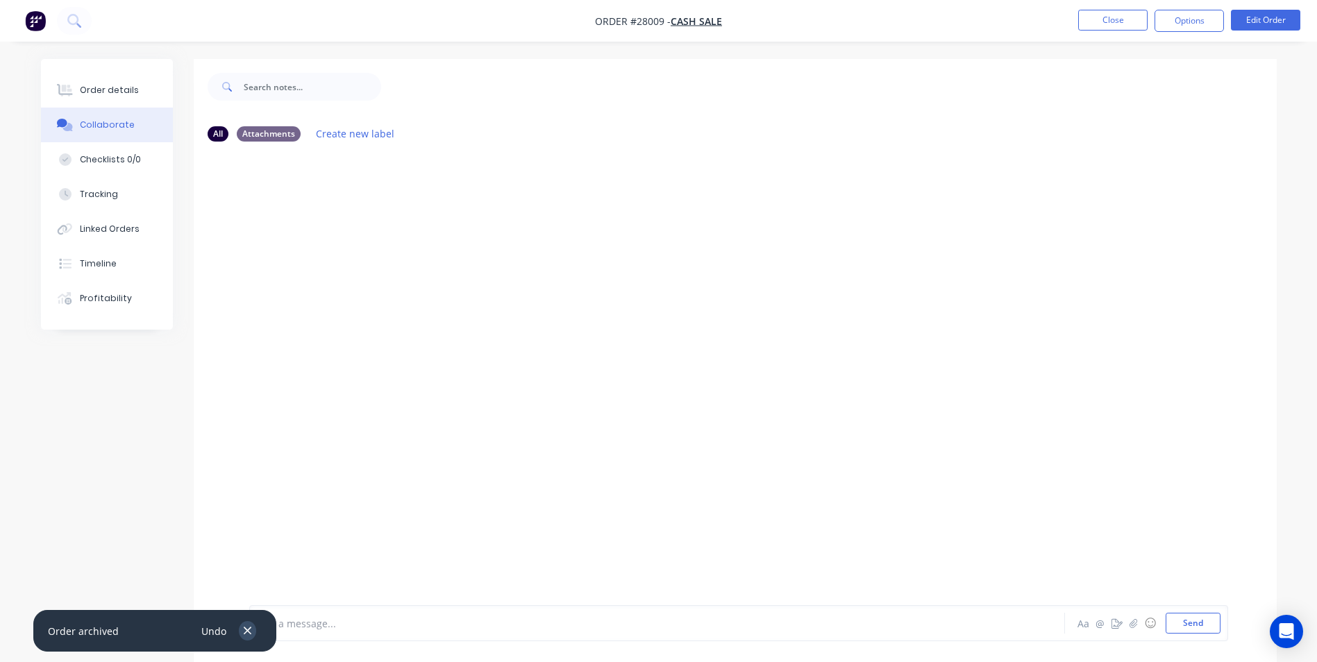
click at [245, 633] on icon "button" at bounding box center [248, 632] width 8 height 8
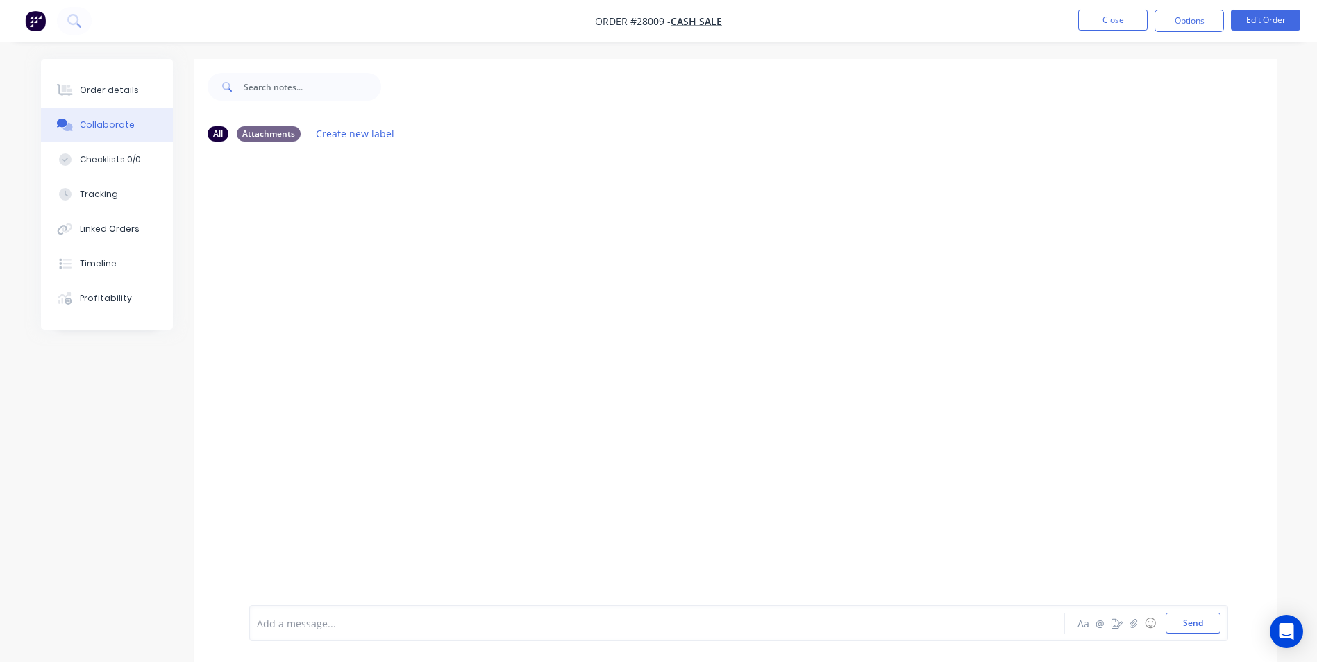
click at [340, 636] on div "Add a message... Aa @ ☺ Send" at bounding box center [738, 623] width 979 height 36
click at [366, 623] on div at bounding box center [619, 624] width 722 height 15
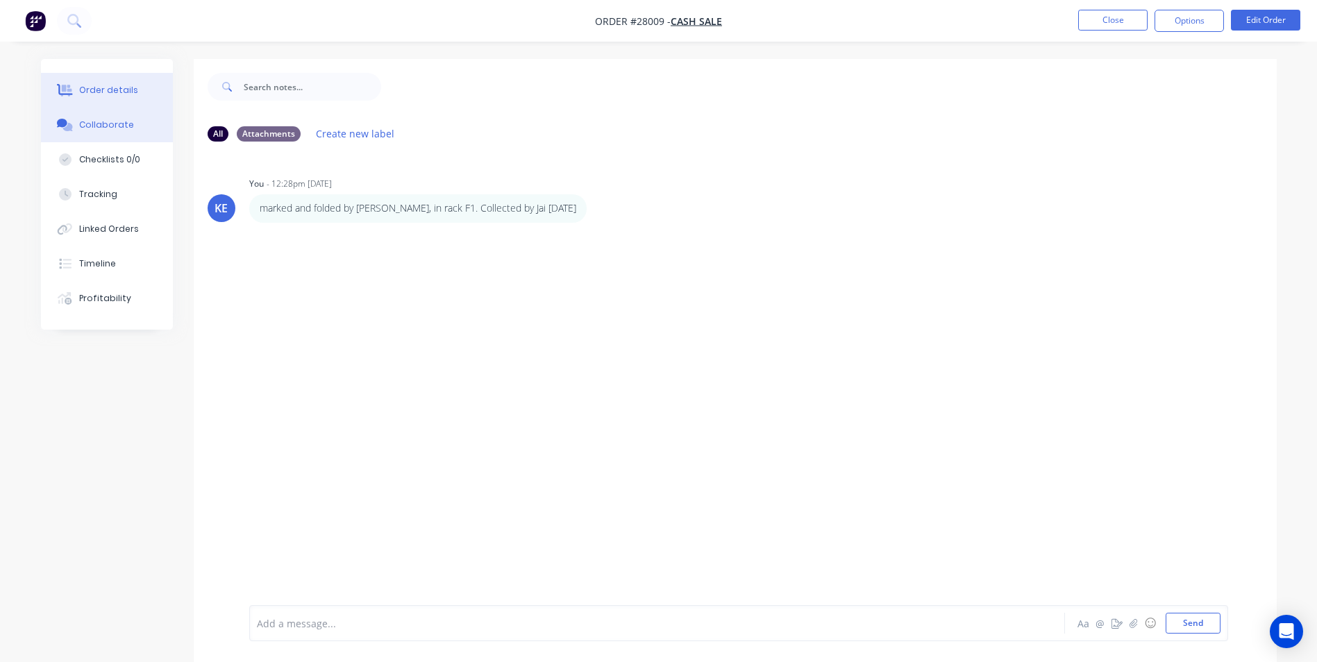
click at [98, 85] on div "Order details" at bounding box center [108, 90] width 59 height 12
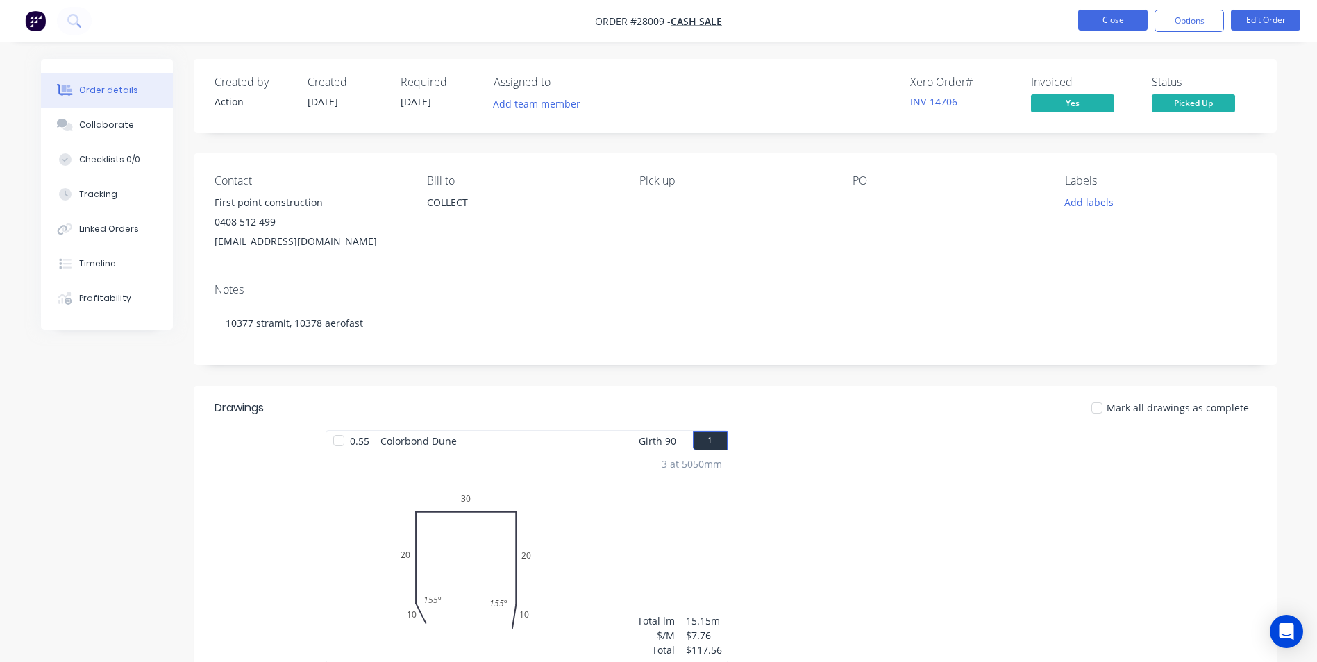
click at [1109, 11] on button "Close" at bounding box center [1112, 20] width 69 height 21
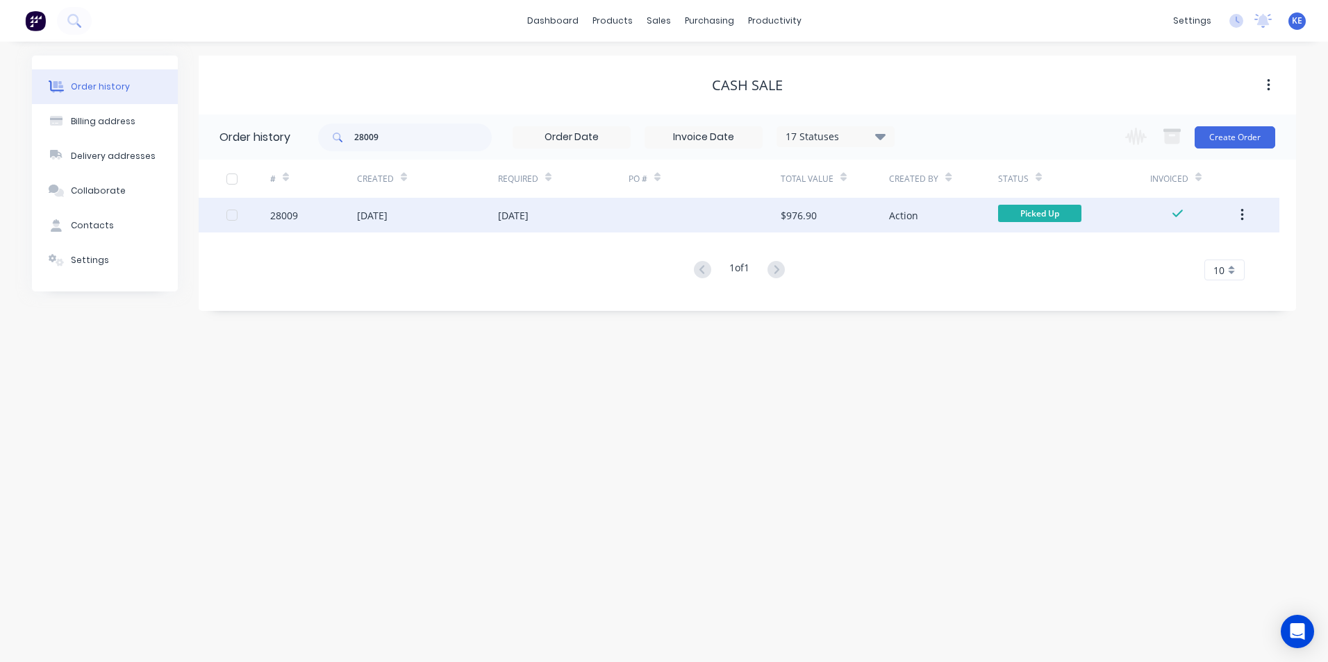
click at [1238, 220] on button "button" at bounding box center [1242, 215] width 33 height 25
click at [1133, 256] on button "Archive" at bounding box center [1192, 252] width 132 height 28
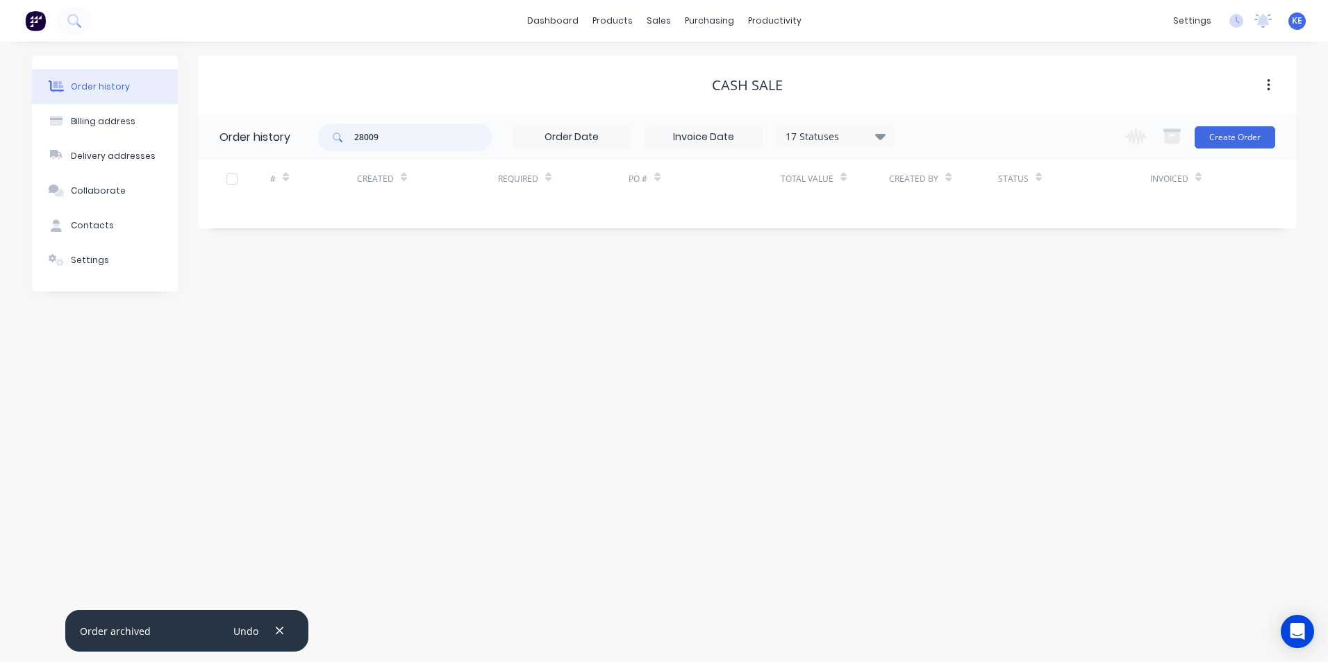
drag, startPoint x: 392, startPoint y: 140, endPoint x: 247, endPoint y: 149, distance: 144.7
click at [247, 149] on header "Order history 28009 17 Statuses Invoice Status Invoiced Not Invoiced Partial Or…" at bounding box center [747, 137] width 1097 height 45
type input "28158"
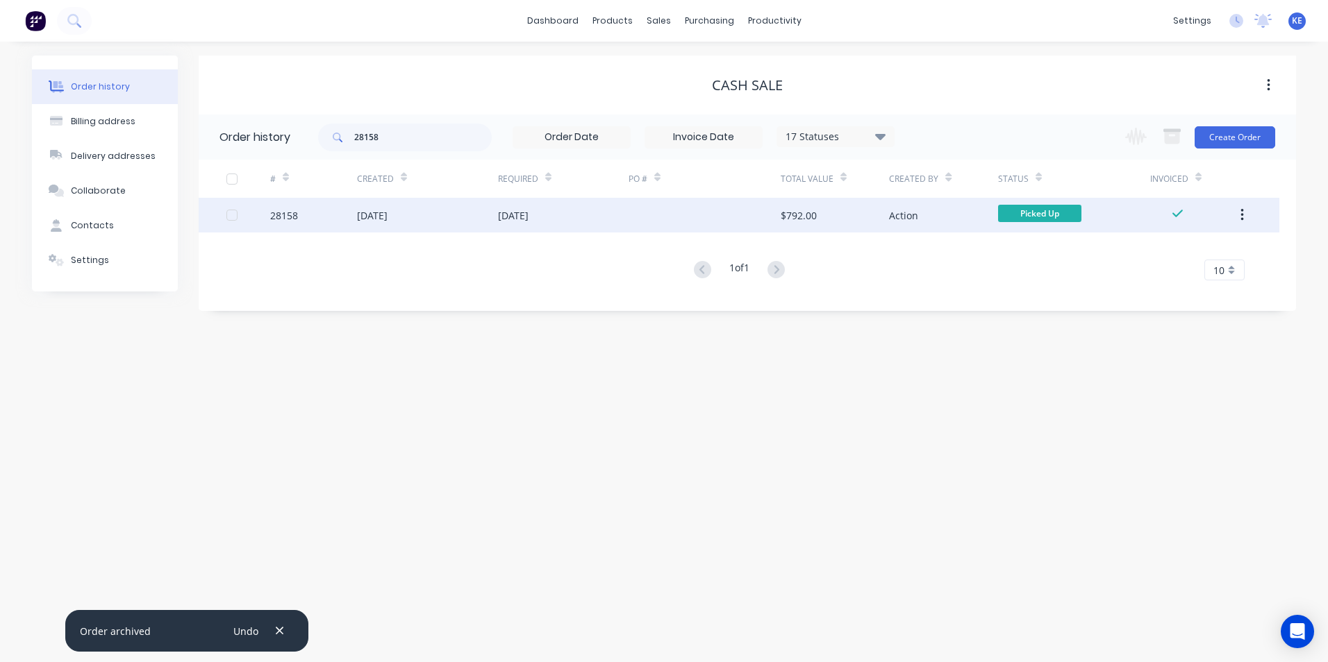
click at [306, 217] on div "28158" at bounding box center [313, 215] width 87 height 35
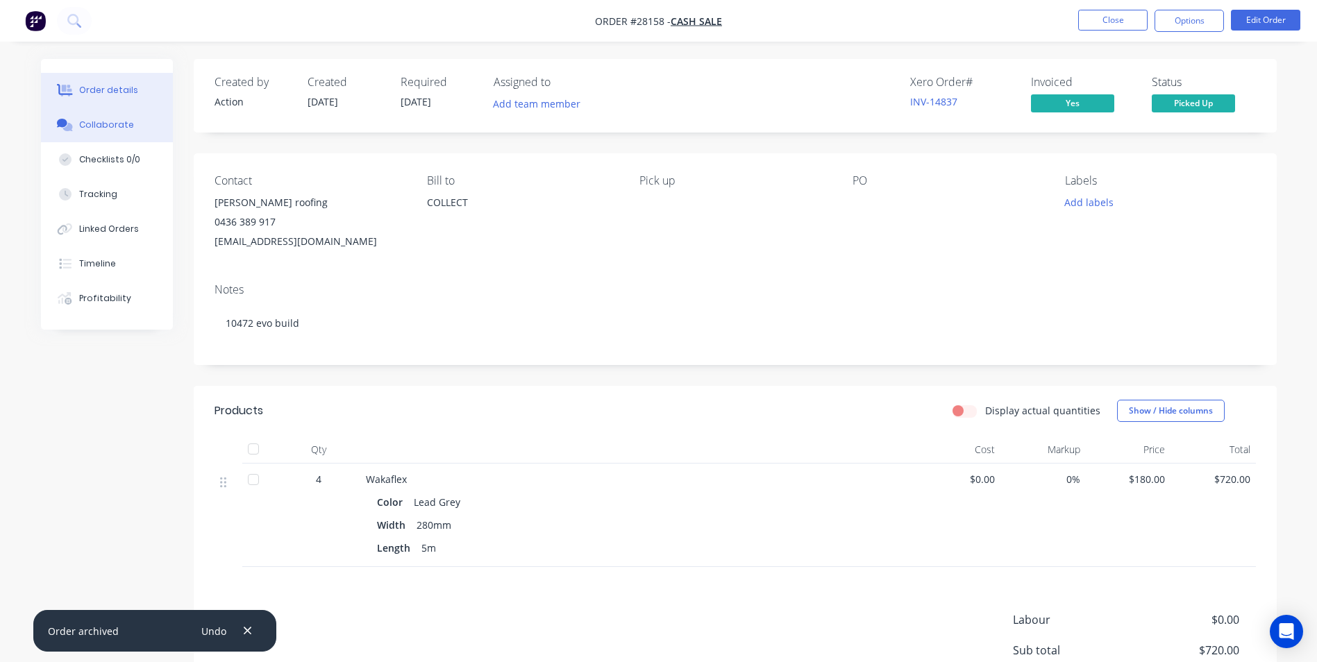
click at [99, 126] on div "Collaborate" at bounding box center [106, 125] width 55 height 12
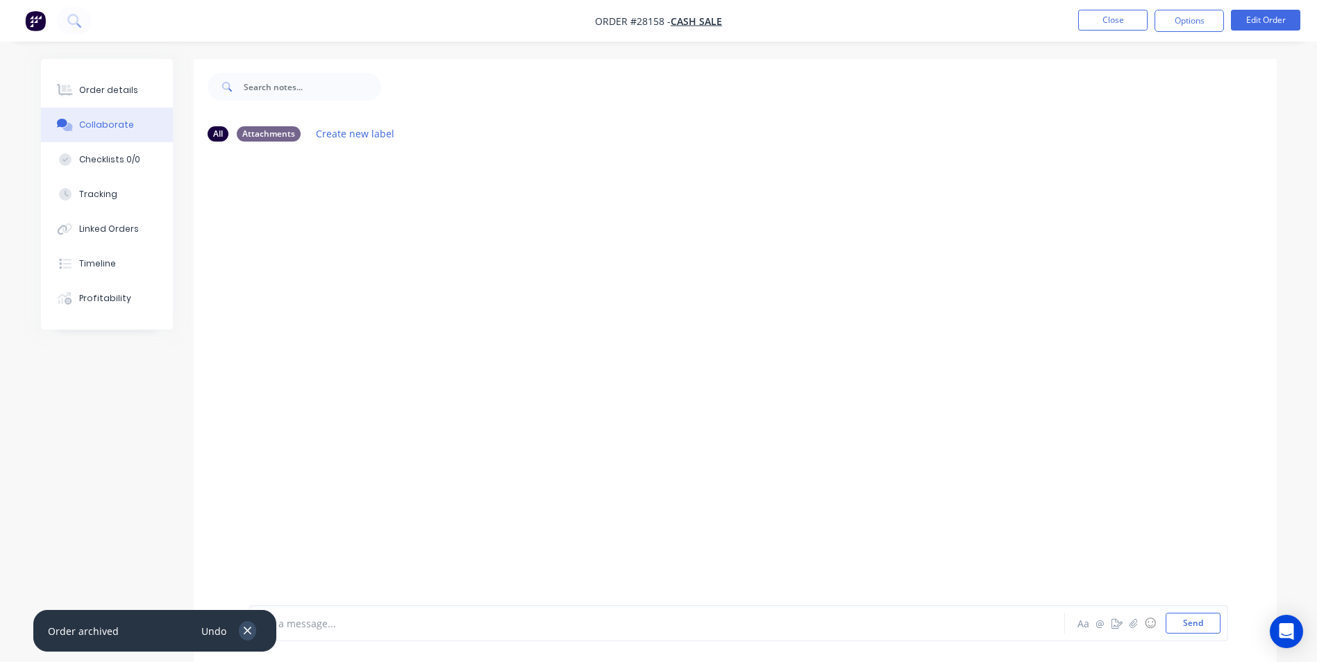
click at [249, 630] on icon "button" at bounding box center [248, 632] width 8 height 8
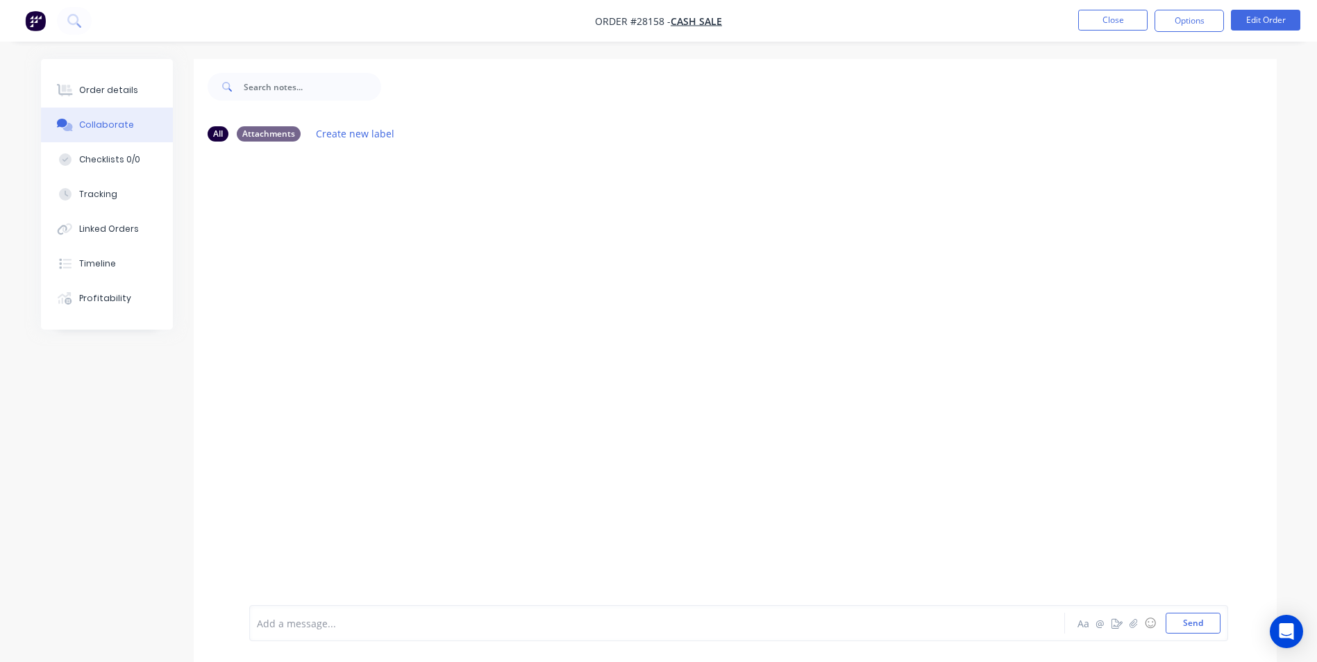
click at [283, 624] on div at bounding box center [619, 624] width 722 height 15
click at [1173, 625] on button "Send" at bounding box center [1193, 623] width 55 height 21
click at [87, 87] on div "Order details" at bounding box center [108, 90] width 59 height 12
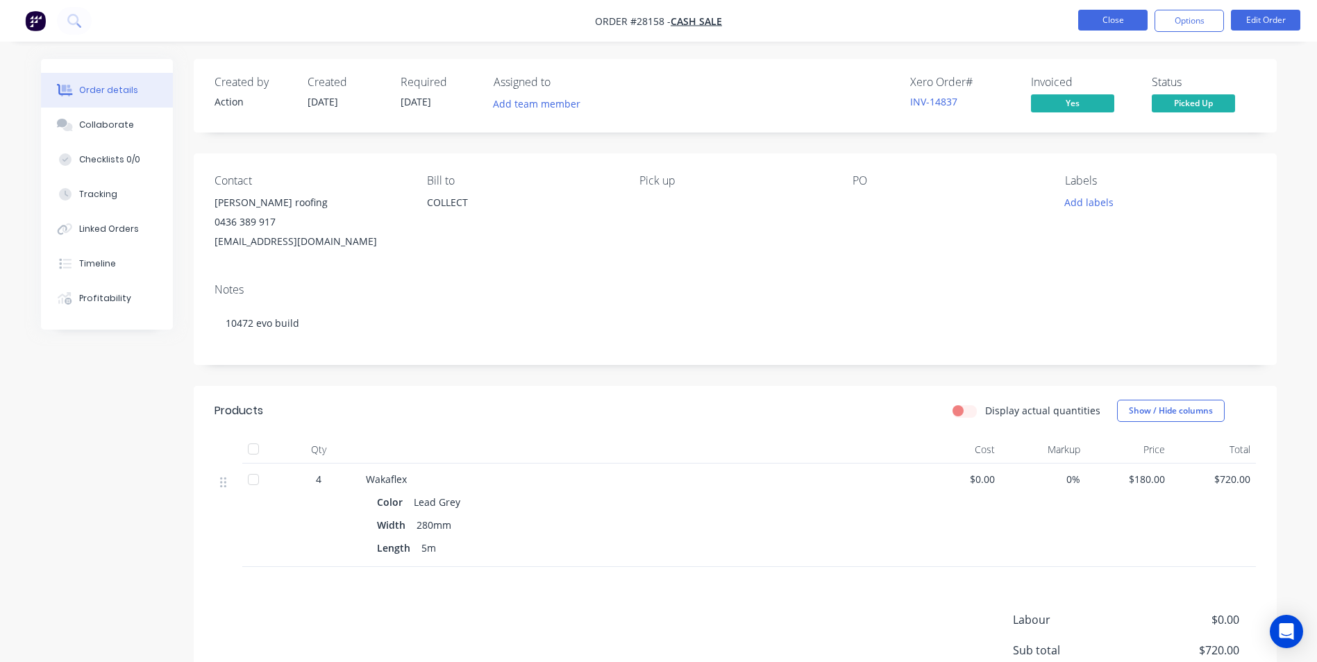
click at [1113, 17] on button "Close" at bounding box center [1112, 20] width 69 height 21
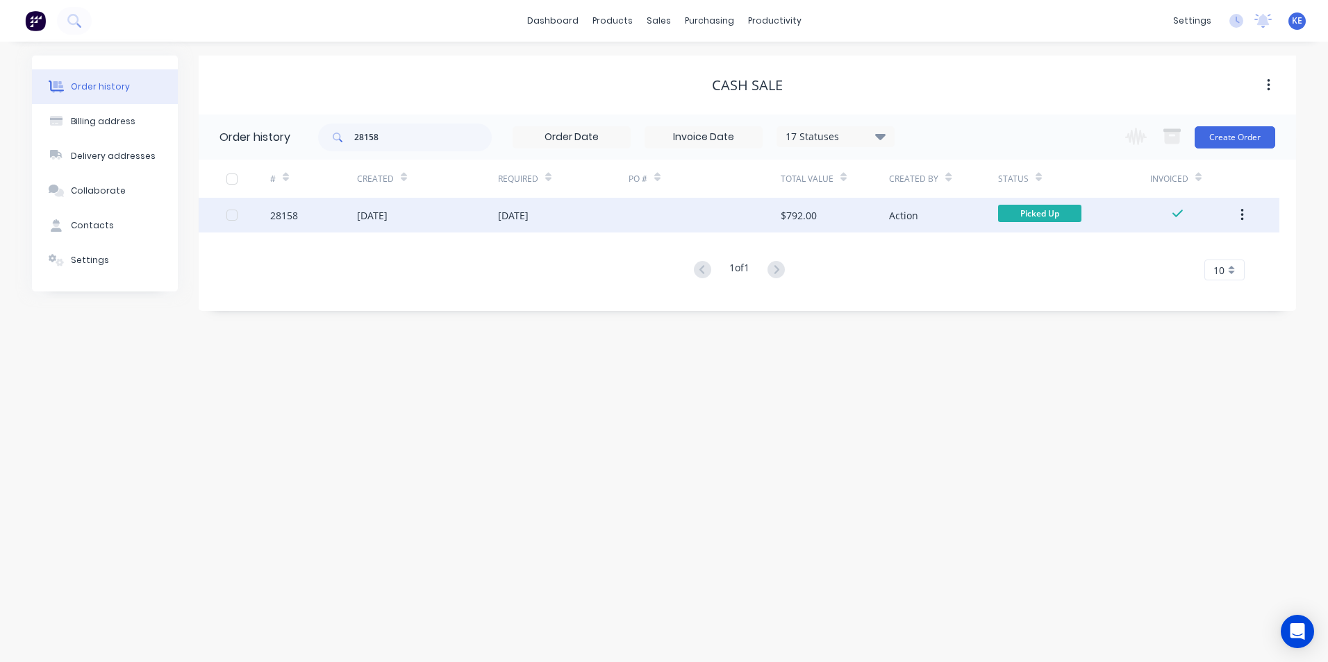
click at [1246, 211] on button "button" at bounding box center [1242, 215] width 33 height 25
click at [1175, 255] on div "Archive" at bounding box center [1192, 252] width 107 height 20
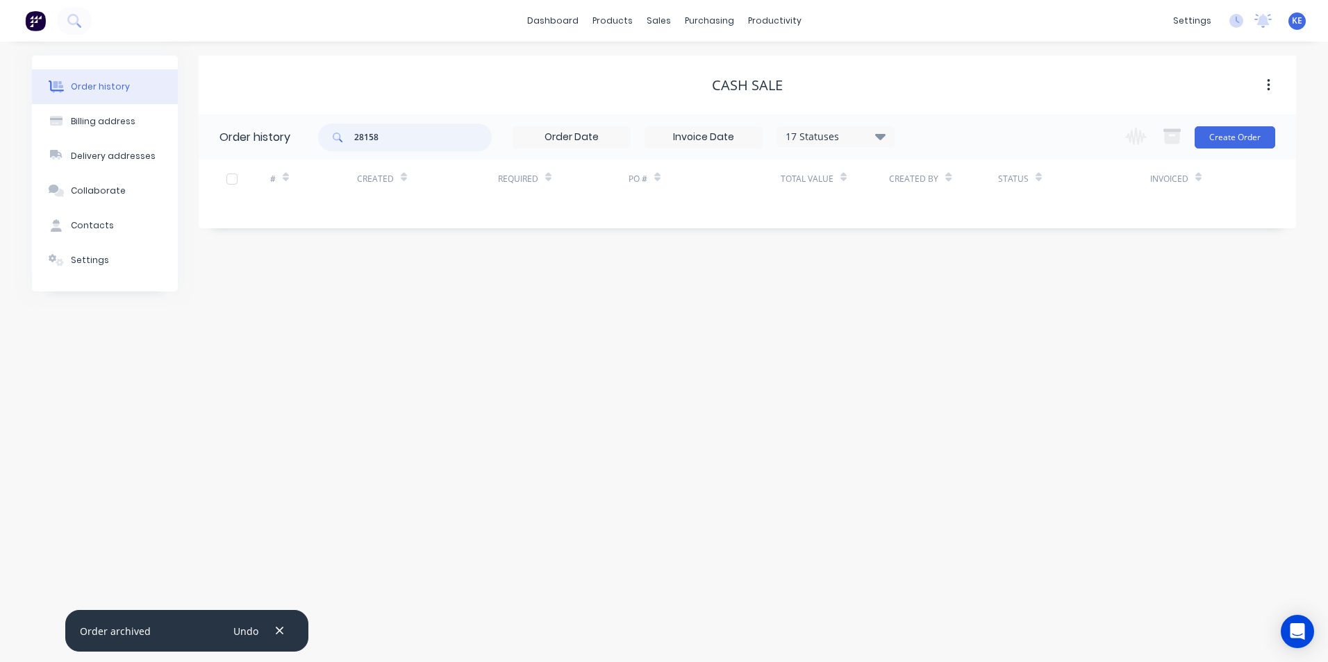
drag, startPoint x: 401, startPoint y: 140, endPoint x: 283, endPoint y: 143, distance: 117.4
click at [283, 143] on header "Order history 28158 17 Statuses Invoice Status Invoiced Not Invoiced Partial Or…" at bounding box center [747, 137] width 1097 height 45
type input "28263"
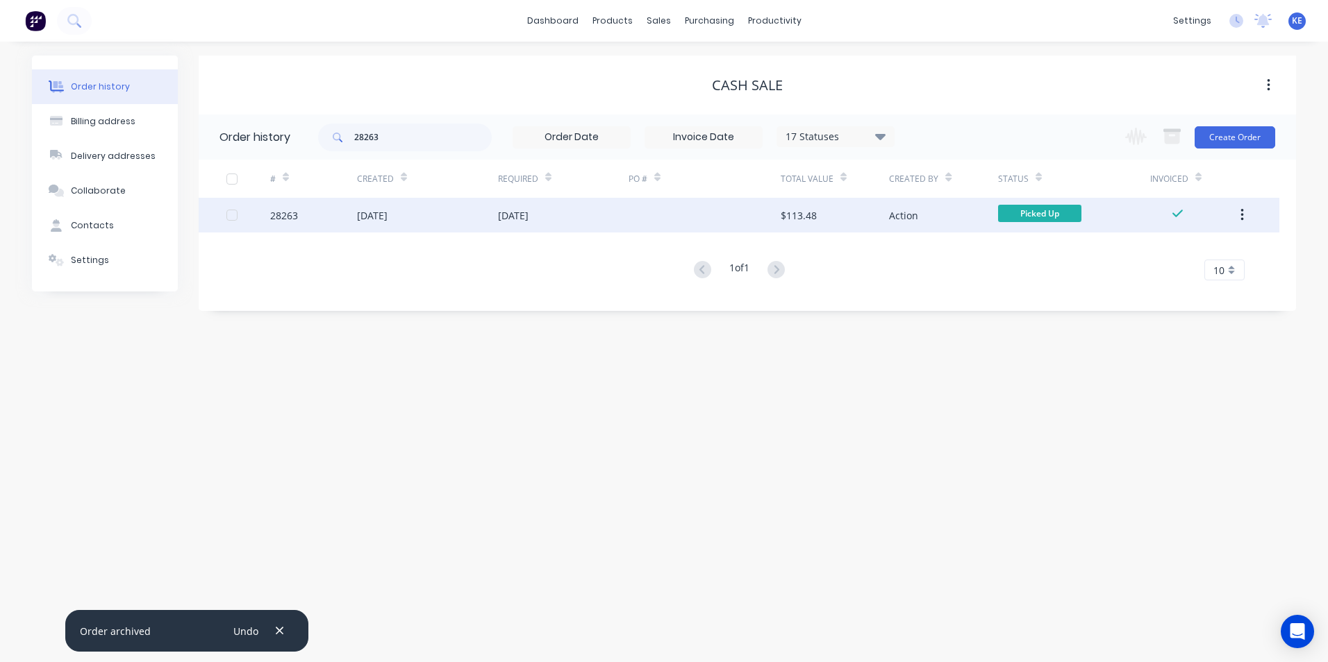
click at [317, 219] on div "28263" at bounding box center [313, 215] width 87 height 35
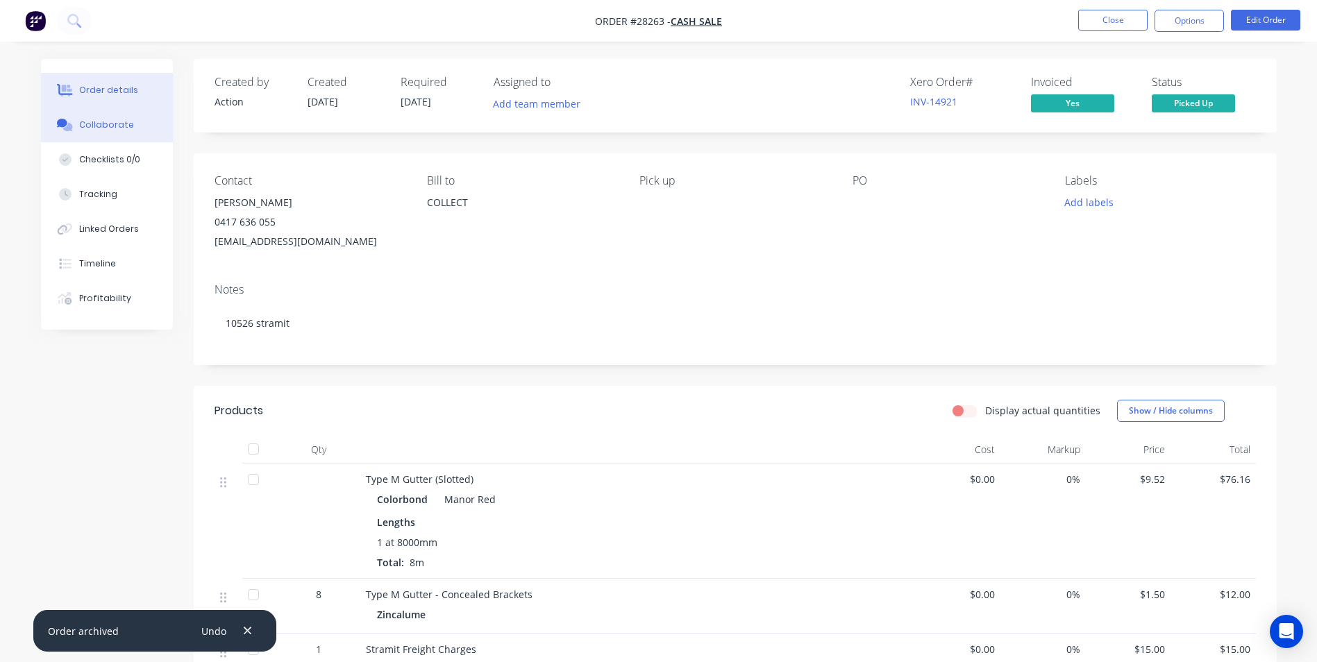
click at [85, 132] on button "Collaborate" at bounding box center [107, 125] width 132 height 35
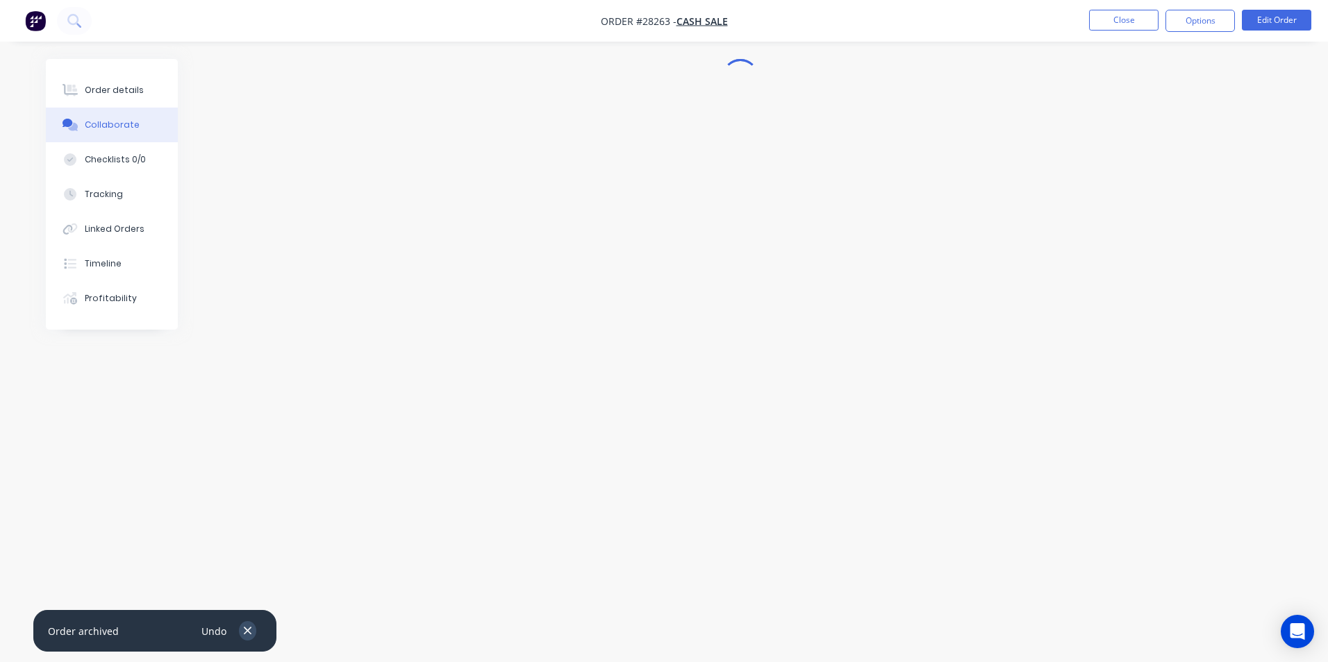
click at [249, 625] on icon "button" at bounding box center [247, 631] width 9 height 12
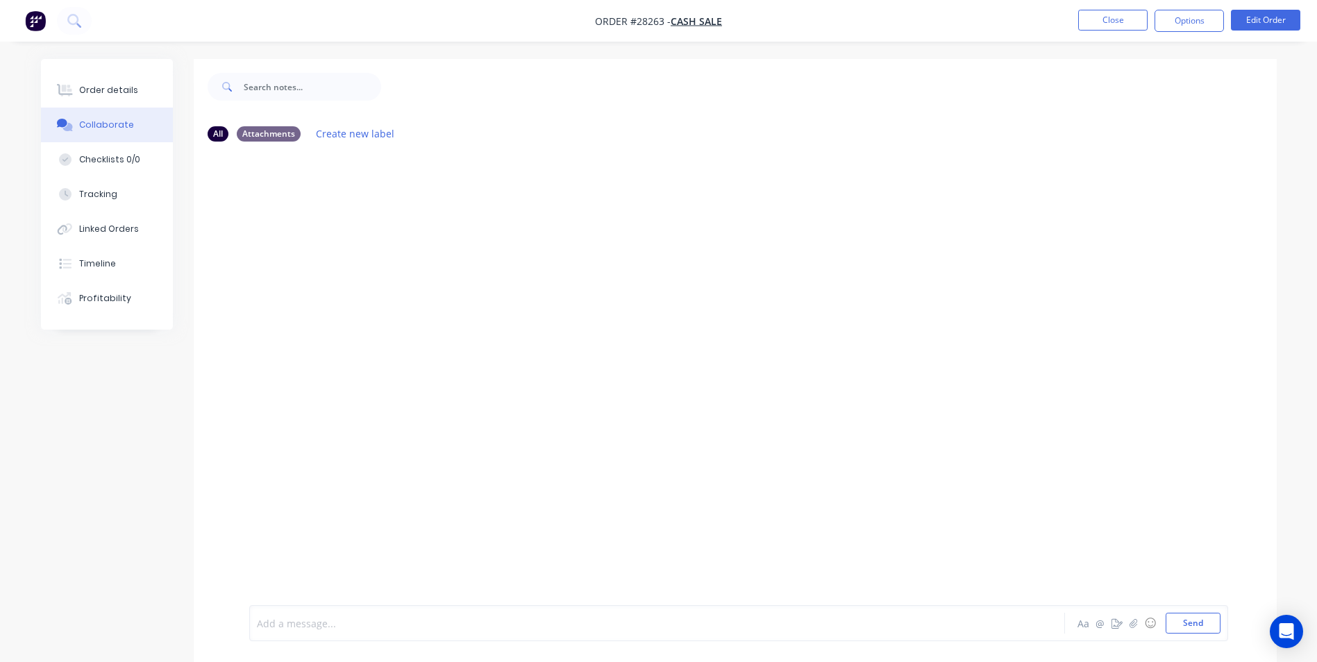
click at [331, 629] on div at bounding box center [619, 624] width 722 height 15
click at [1114, 22] on button "Close" at bounding box center [1112, 20] width 69 height 21
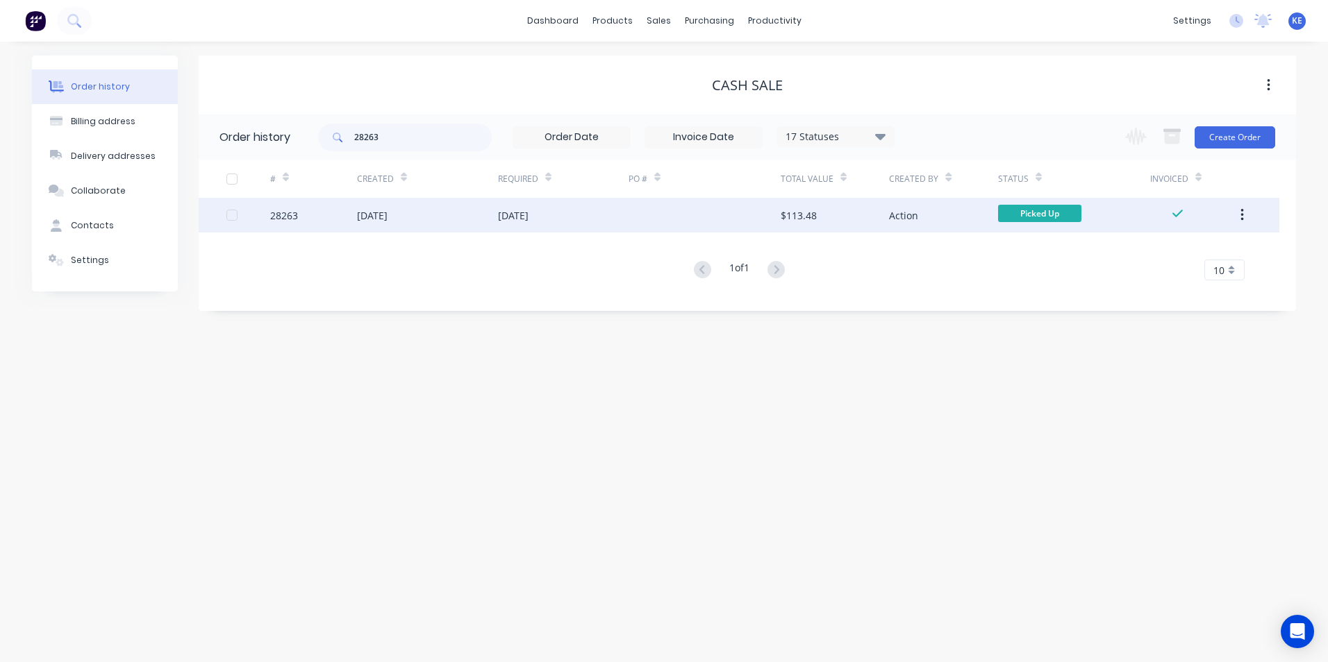
click at [1245, 211] on button "button" at bounding box center [1242, 215] width 33 height 25
click at [1173, 246] on div "Archive" at bounding box center [1192, 252] width 107 height 20
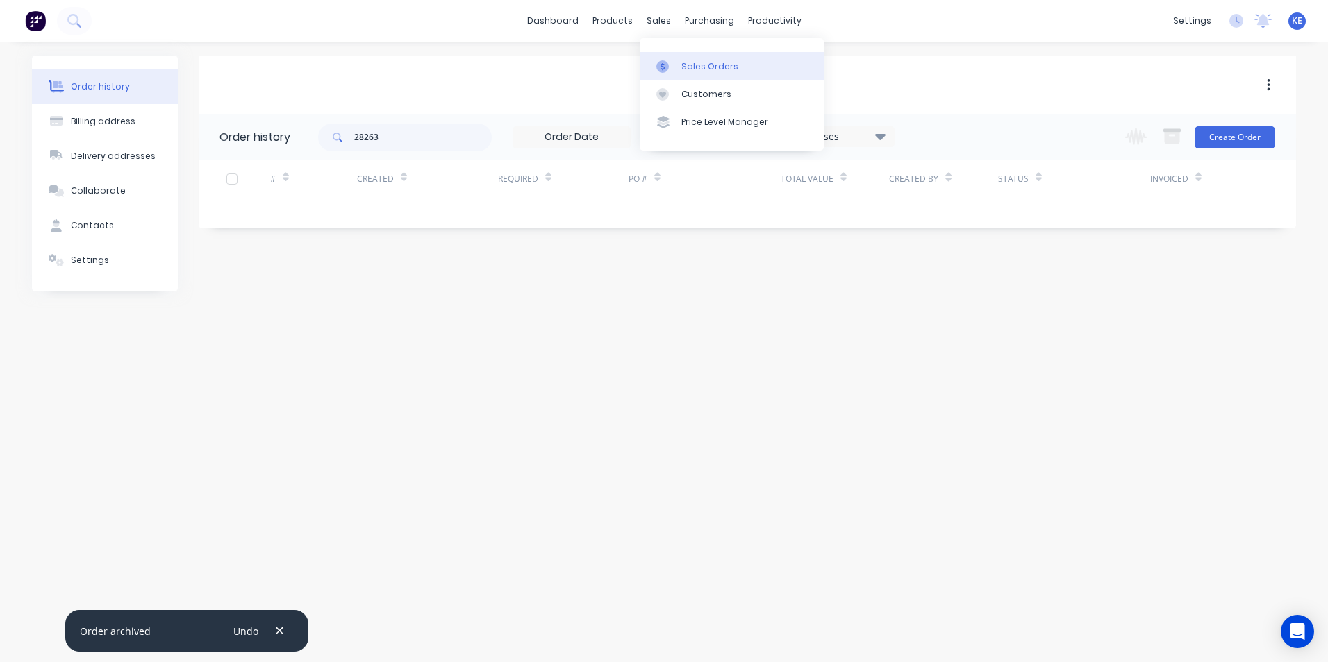
click at [679, 65] on link "Sales Orders" at bounding box center [731, 66] width 184 height 28
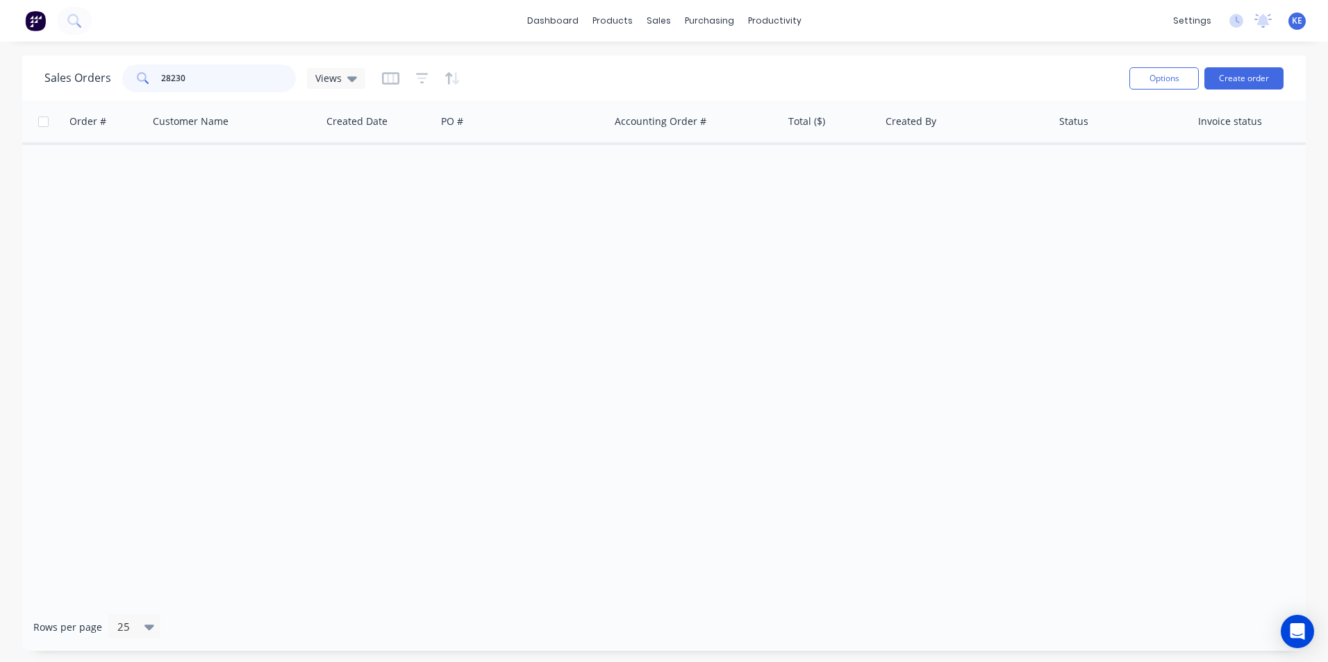
drag, startPoint x: 207, startPoint y: 80, endPoint x: 94, endPoint y: 81, distance: 113.2
click at [94, 81] on div "Sales Orders 28230 Views" at bounding box center [204, 79] width 321 height 28
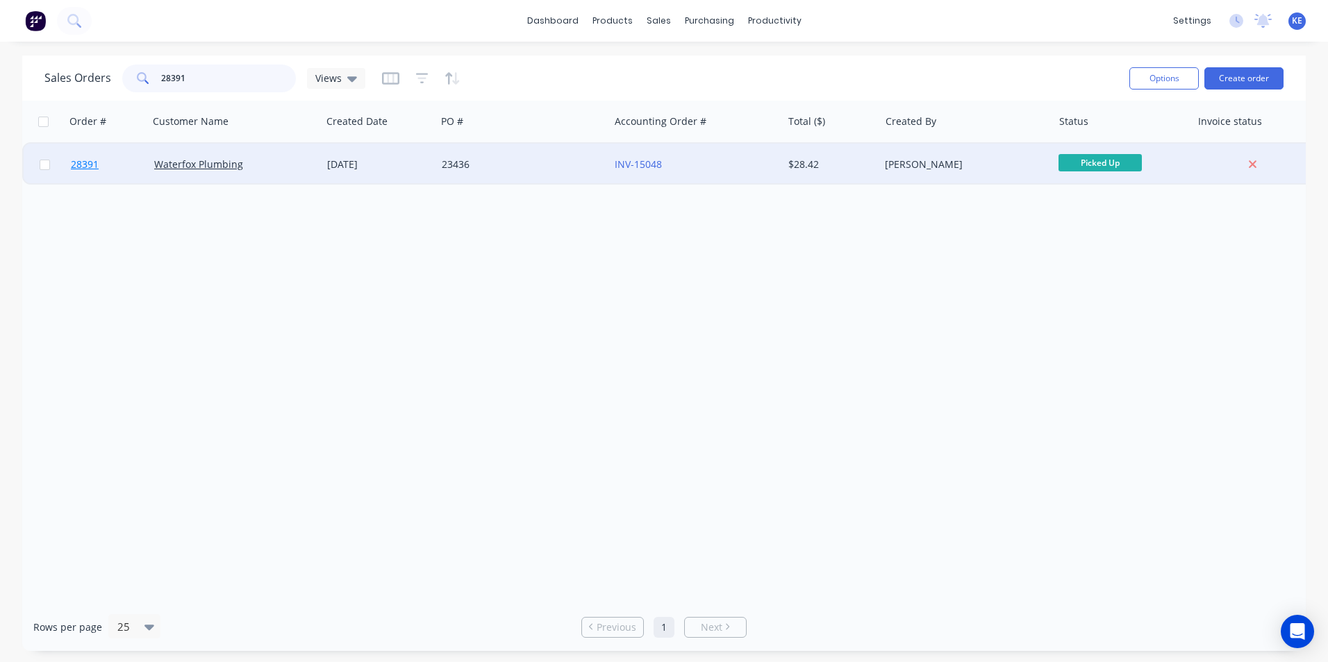
type input "28391"
click at [263, 162] on div "Waterfox Plumbing" at bounding box center [231, 165] width 154 height 14
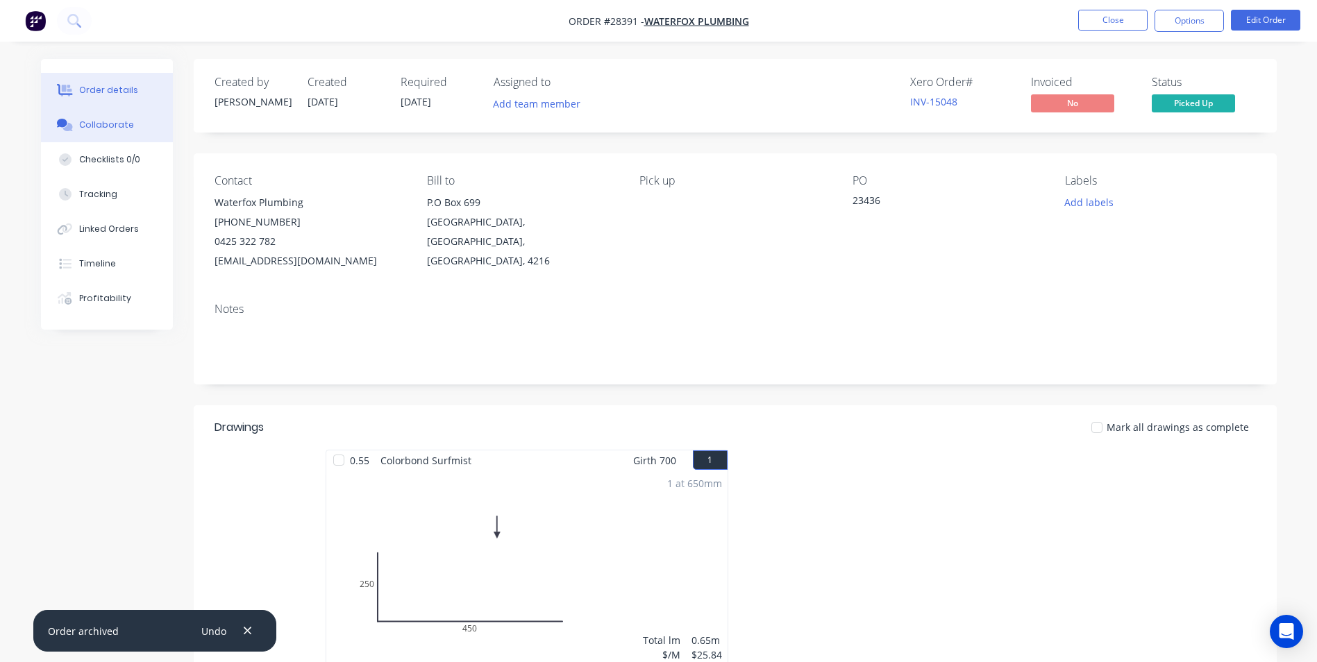
click at [97, 124] on div "Collaborate" at bounding box center [106, 125] width 55 height 12
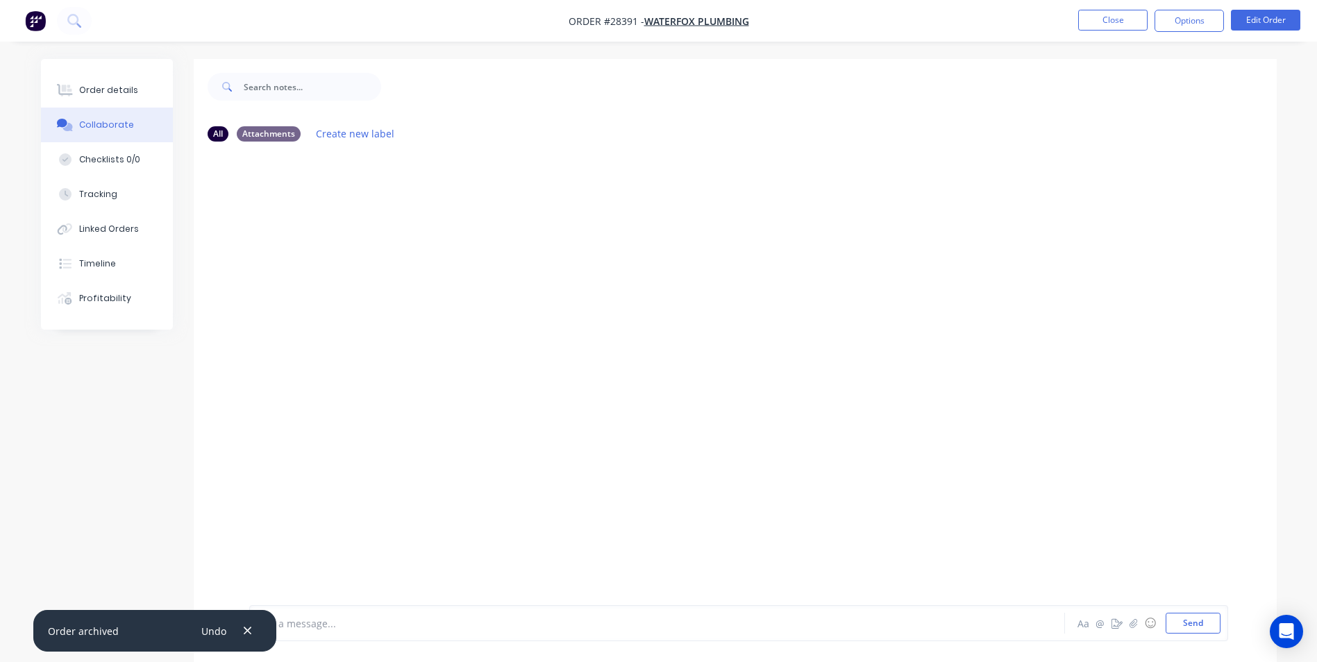
drag, startPoint x: 249, startPoint y: 628, endPoint x: 282, endPoint y: 619, distance: 34.5
click at [252, 623] on button "button" at bounding box center [247, 630] width 17 height 19
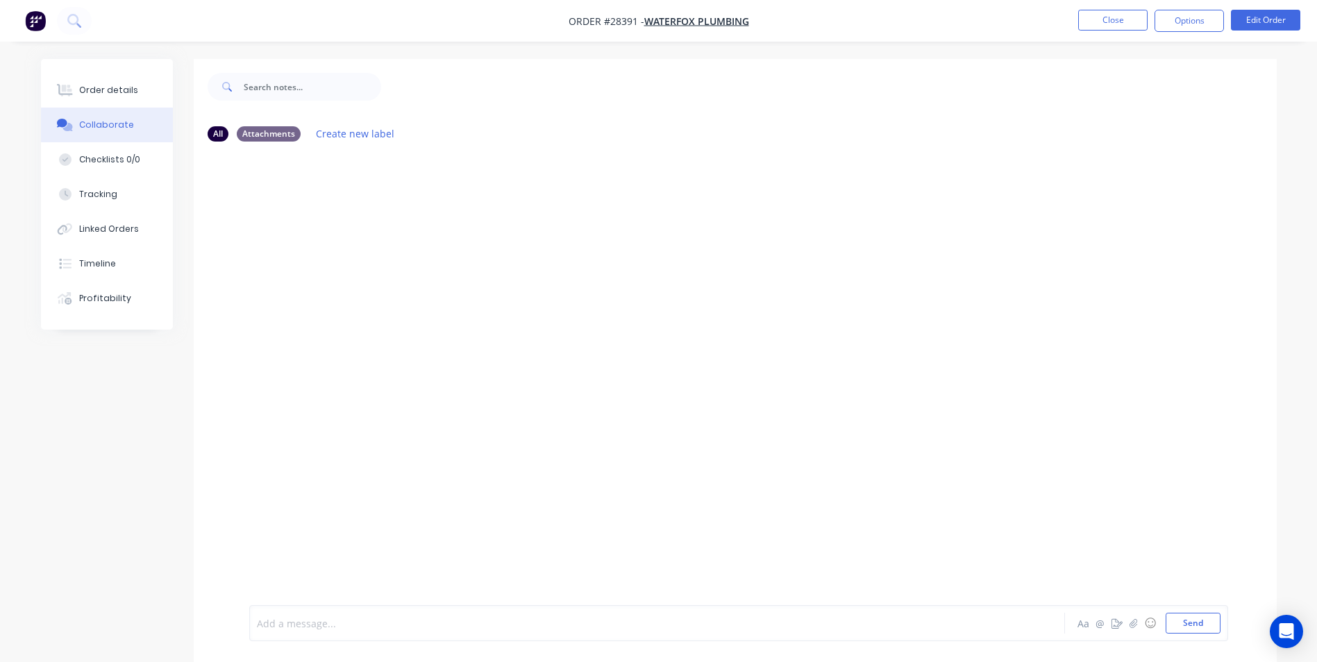
click at [372, 619] on div at bounding box center [619, 624] width 722 height 15
click at [94, 87] on div "Order details" at bounding box center [108, 90] width 59 height 12
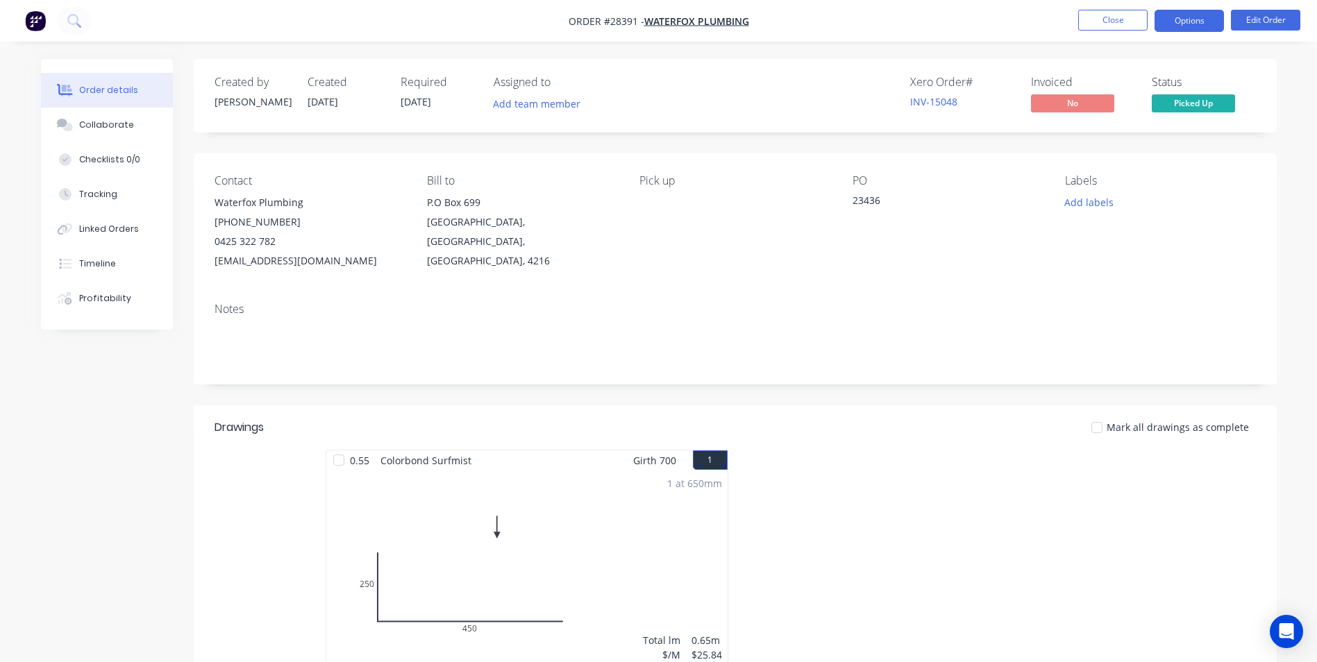
click at [1191, 21] on button "Options" at bounding box center [1189, 21] width 69 height 22
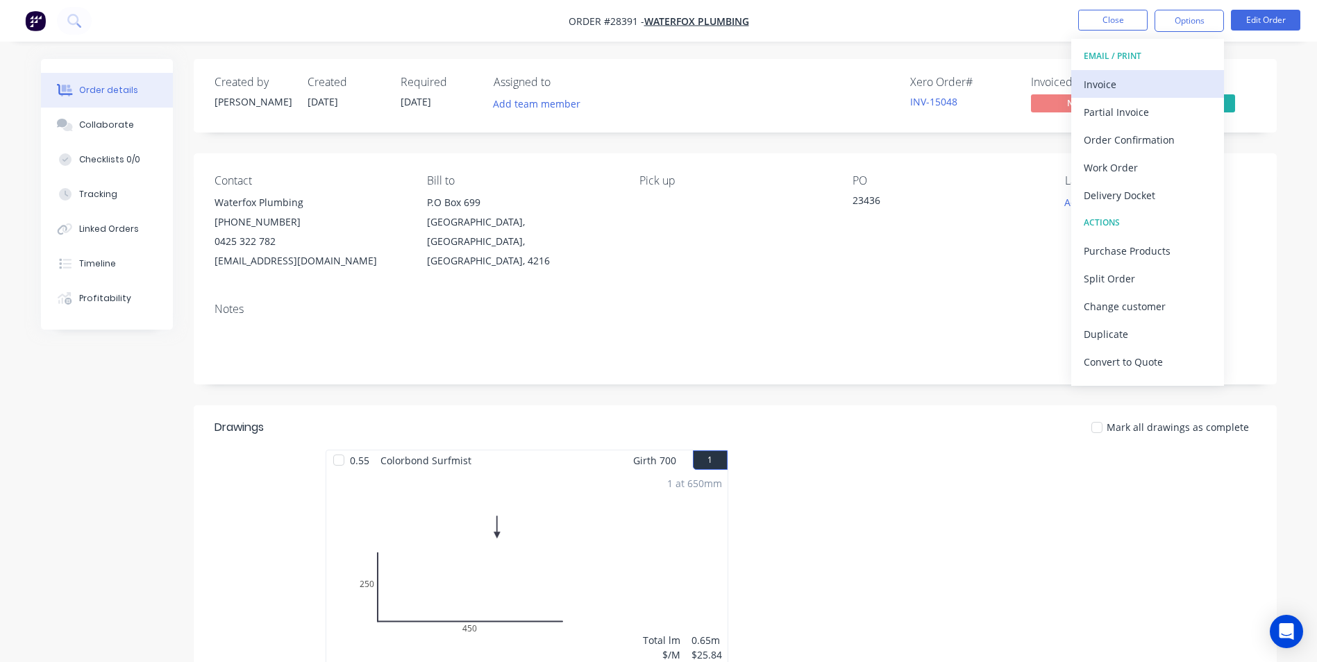
click at [1126, 78] on div "Invoice" at bounding box center [1148, 84] width 128 height 20
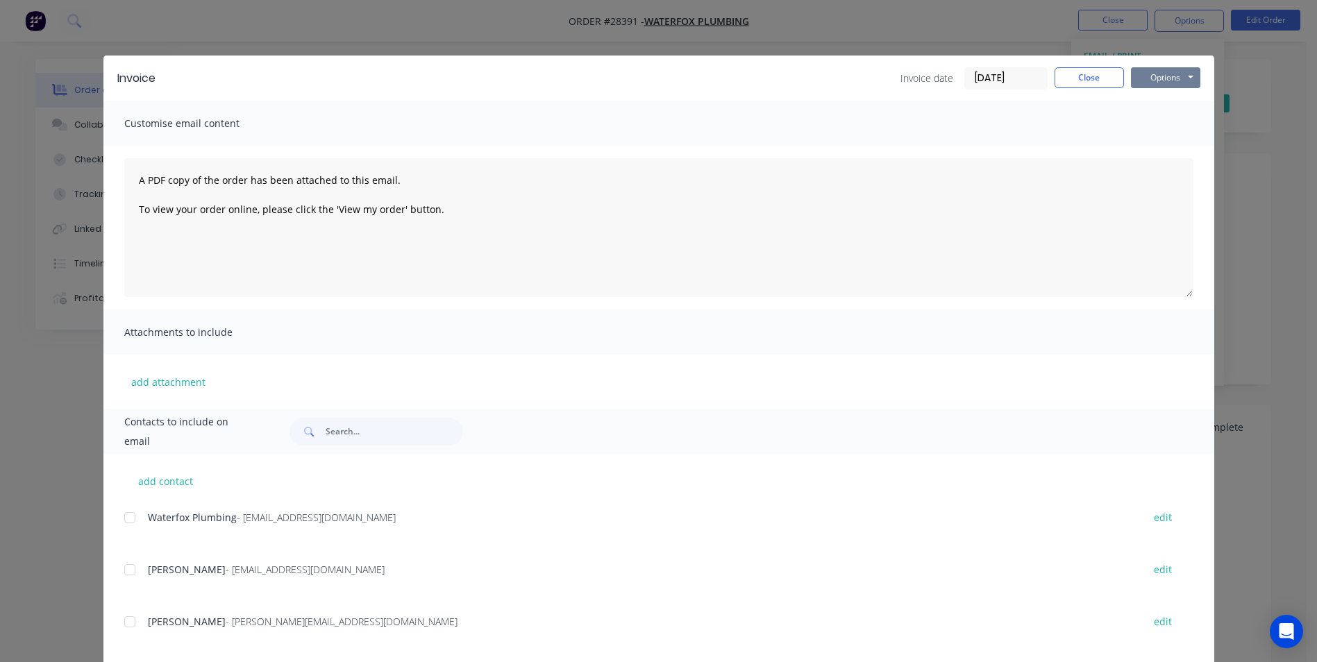
click at [1152, 76] on button "Options" at bounding box center [1165, 77] width 69 height 21
click at [1149, 123] on button "Print" at bounding box center [1175, 125] width 89 height 23
click at [1088, 77] on button "Close" at bounding box center [1089, 77] width 69 height 21
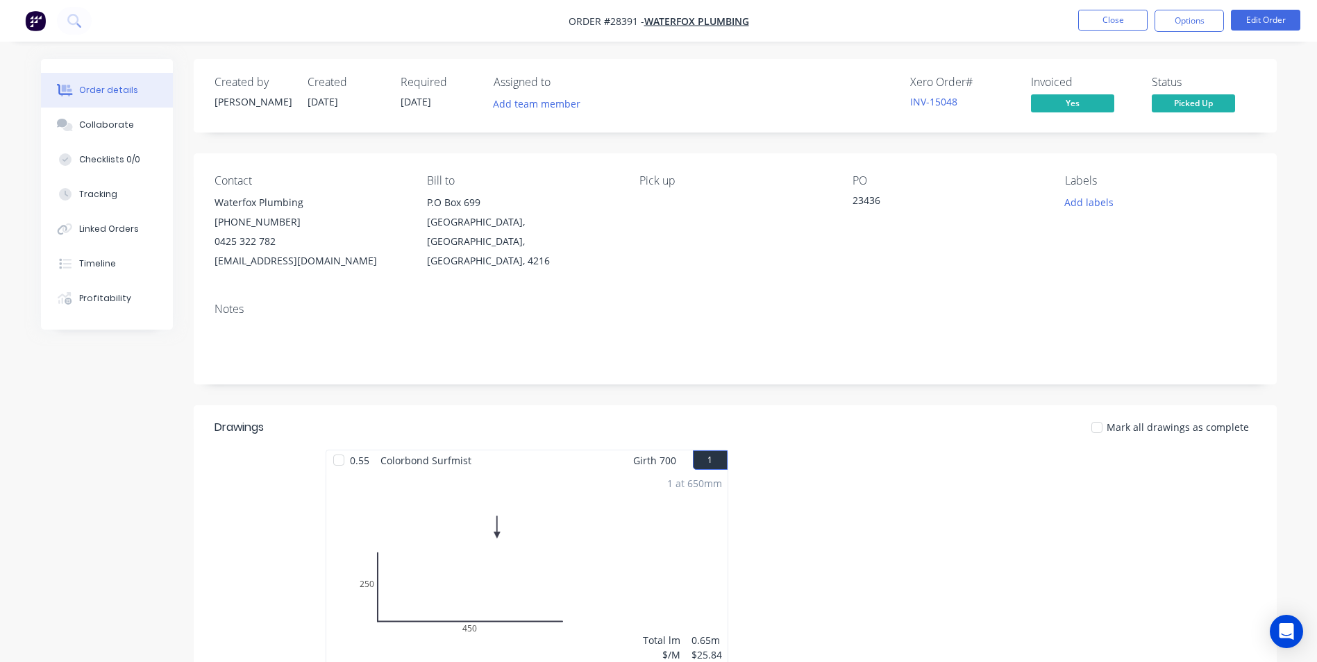
drag, startPoint x: 105, startPoint y: 125, endPoint x: 381, endPoint y: 4, distance: 301.0
click at [106, 125] on div "Collaborate" at bounding box center [106, 125] width 55 height 12
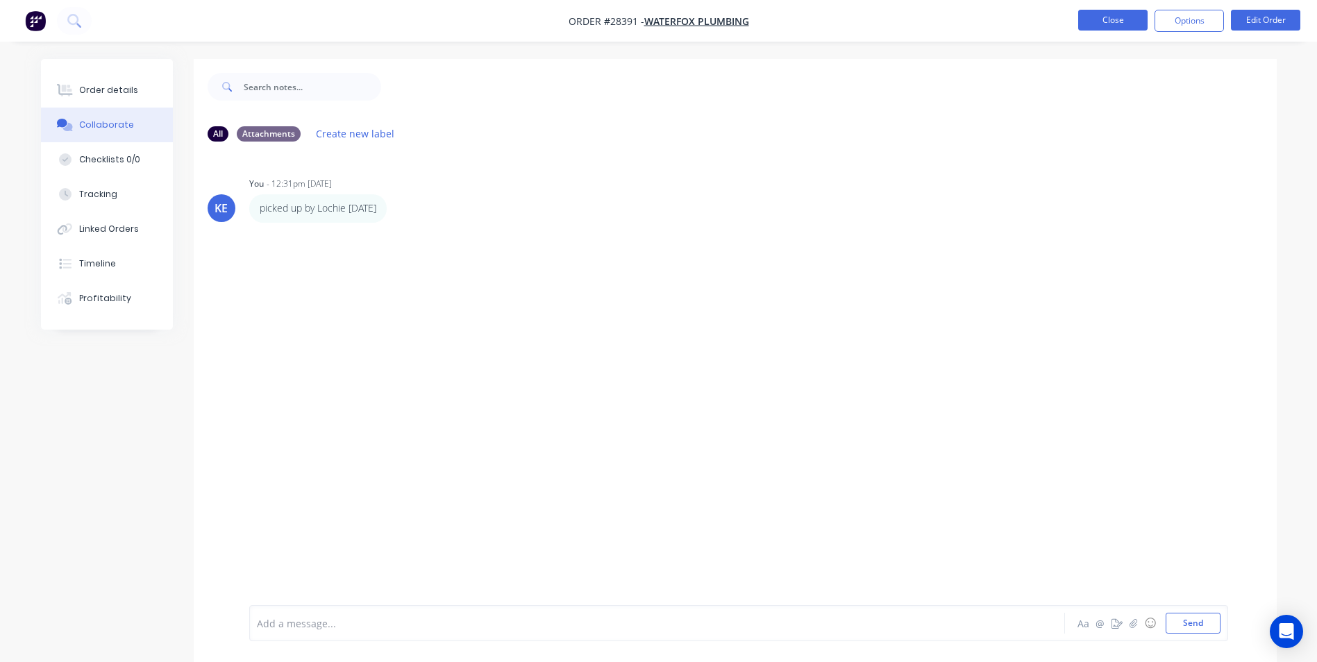
click at [1113, 13] on button "Close" at bounding box center [1112, 20] width 69 height 21
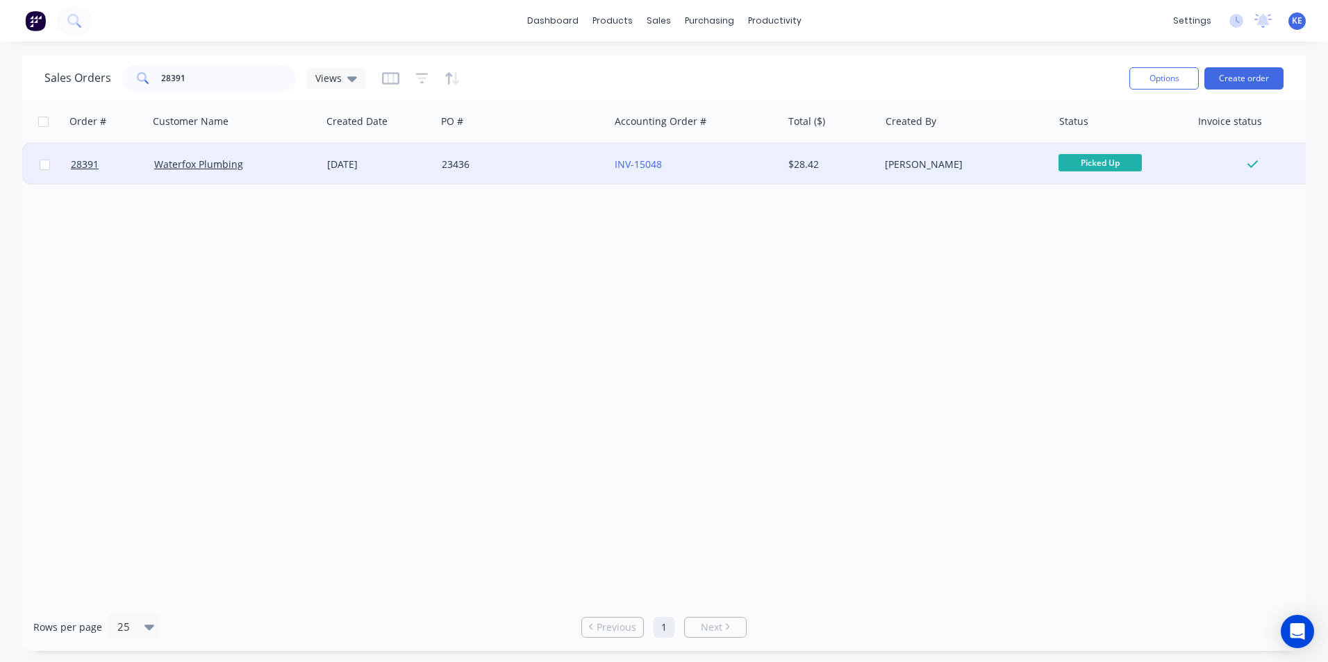
click at [46, 162] on input "checkbox" at bounding box center [45, 165] width 10 height 10
checkbox input "true"
click at [1175, 78] on button "Options" at bounding box center [1163, 78] width 69 height 22
click at [1132, 134] on div "Archive" at bounding box center [1122, 141] width 128 height 20
checkbox input "false"
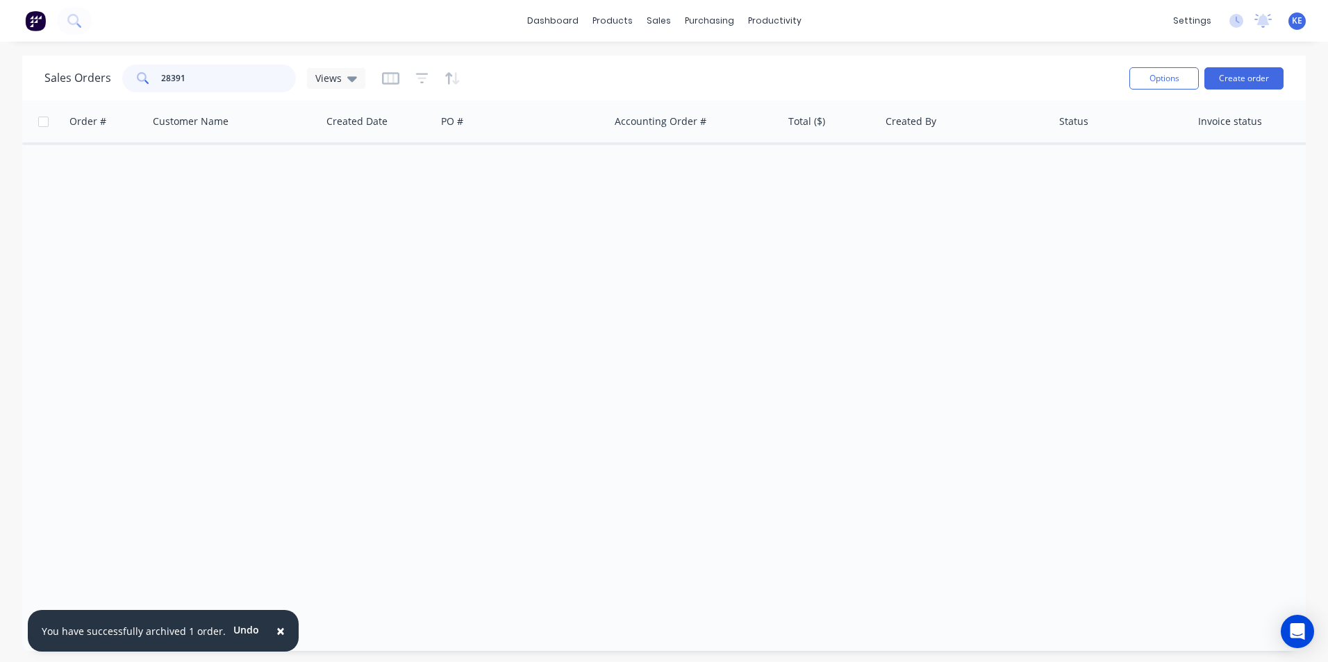
drag, startPoint x: 203, startPoint y: 86, endPoint x: 73, endPoint y: 82, distance: 130.6
click at [73, 82] on div "Sales Orders 28391 Views" at bounding box center [204, 79] width 321 height 28
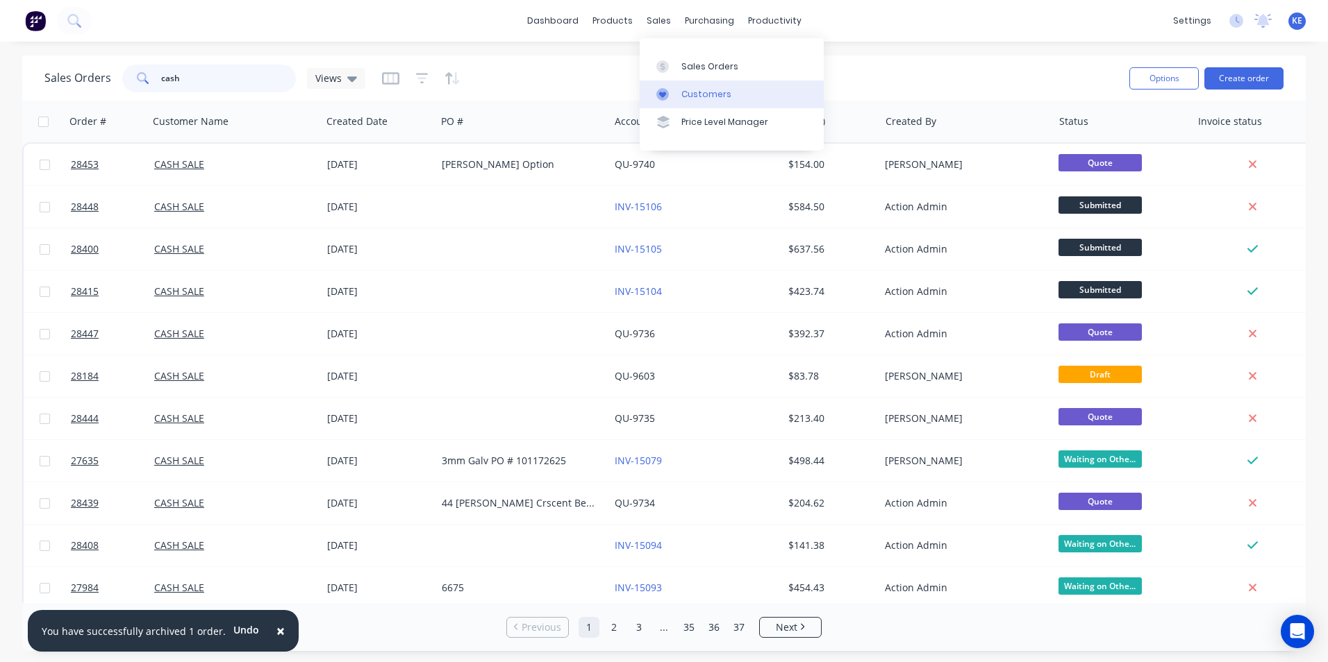
type input "cash"
click at [703, 93] on div "Customers" at bounding box center [706, 94] width 50 height 12
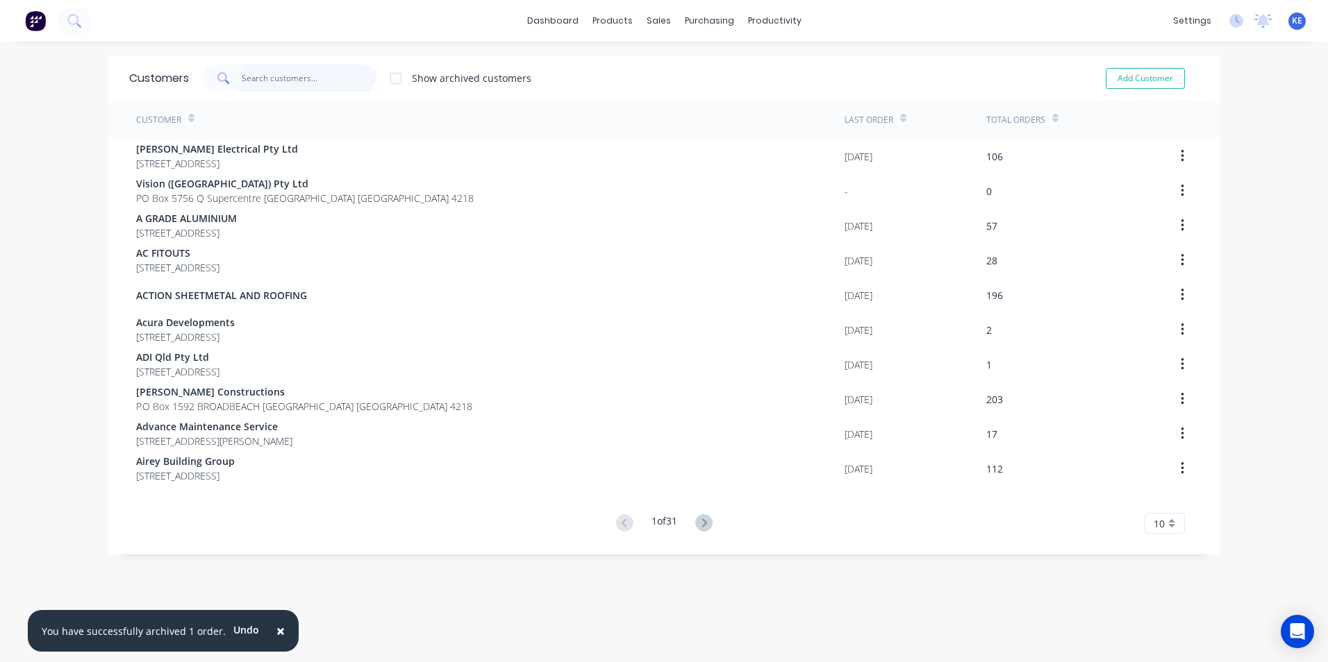
click at [285, 77] on input "text" at bounding box center [309, 79] width 135 height 28
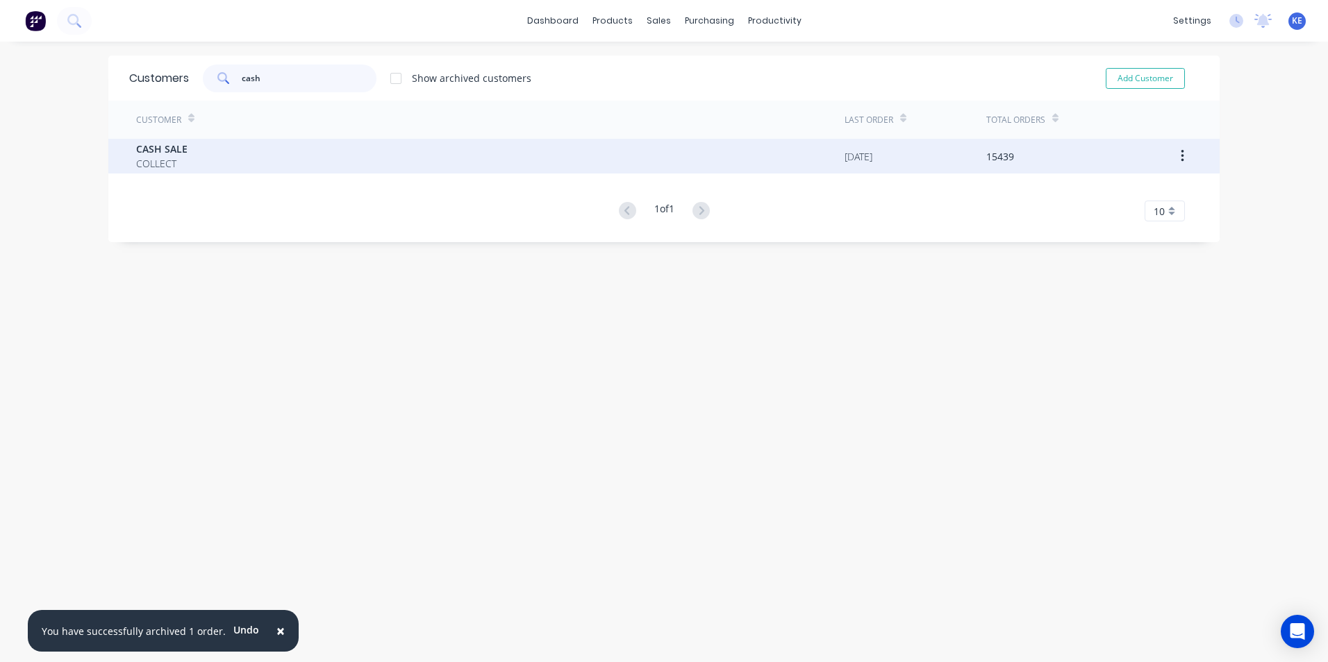
type input "cash"
click at [277, 158] on div "CASH SALE COLLECT" at bounding box center [490, 156] width 708 height 35
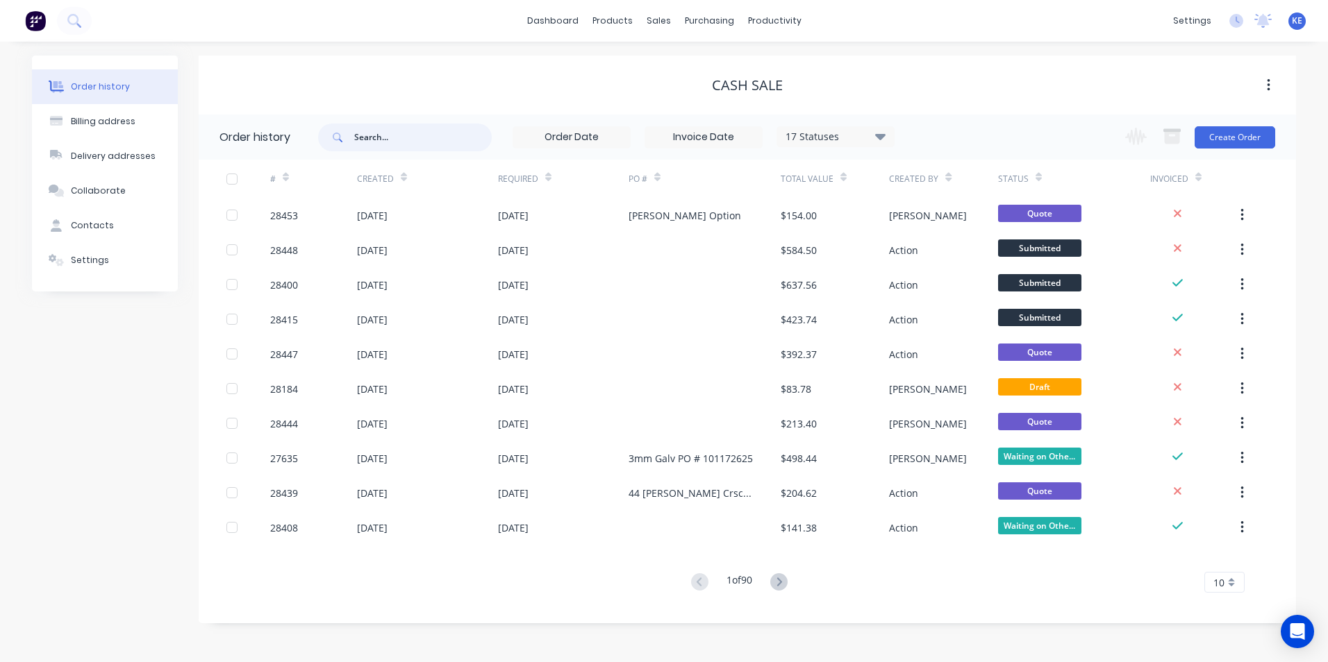
click at [394, 143] on input "text" at bounding box center [422, 138] width 137 height 28
type input "28096"
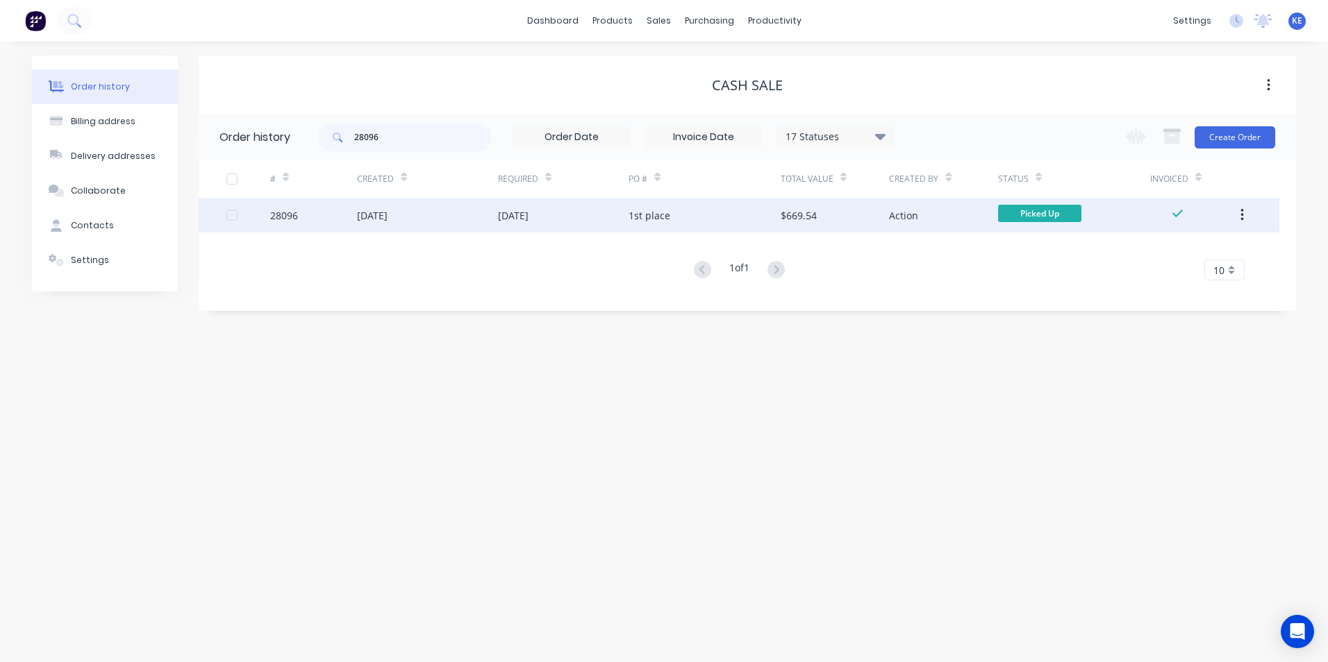
click at [326, 216] on div "28096" at bounding box center [313, 215] width 87 height 35
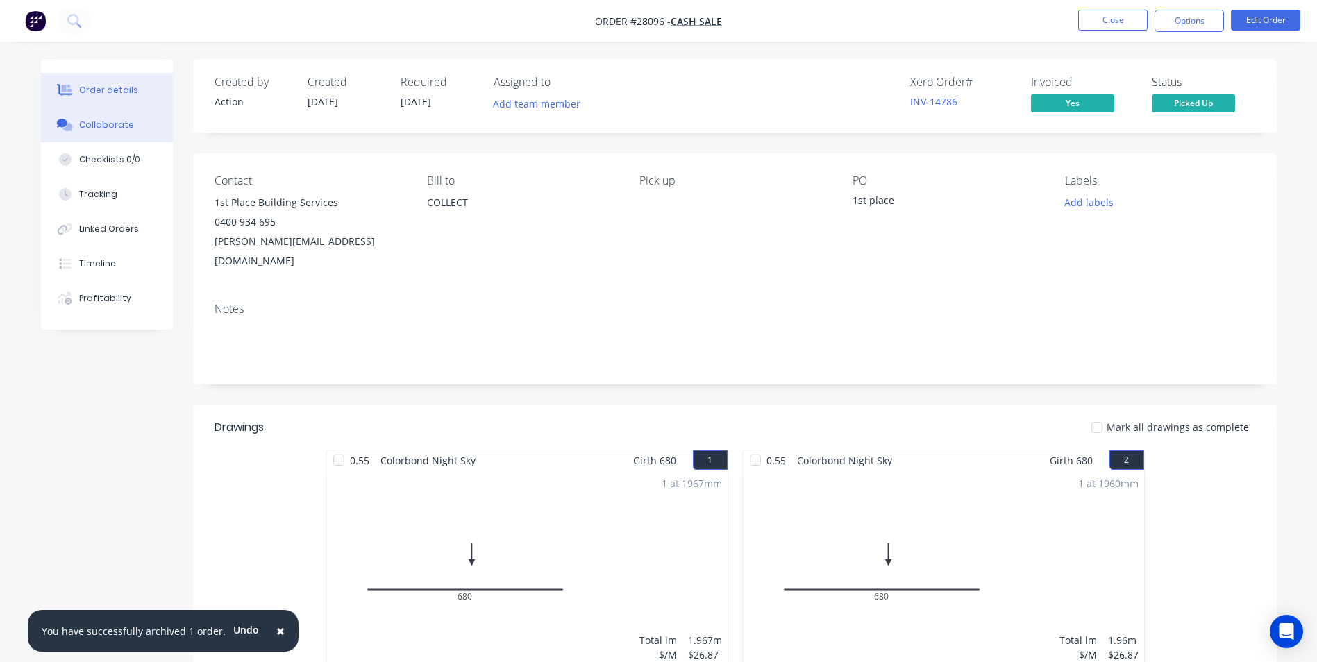
click at [86, 115] on button "Collaborate" at bounding box center [107, 125] width 132 height 35
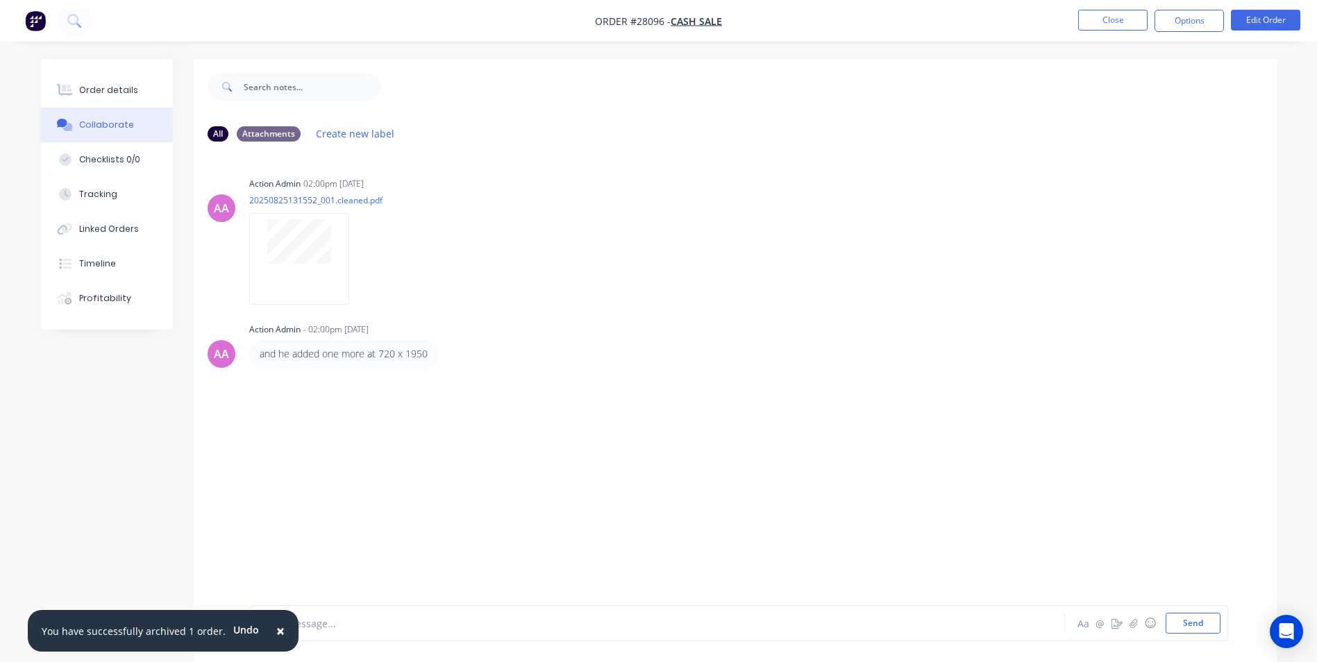
click at [276, 627] on span "×" at bounding box center [280, 630] width 8 height 19
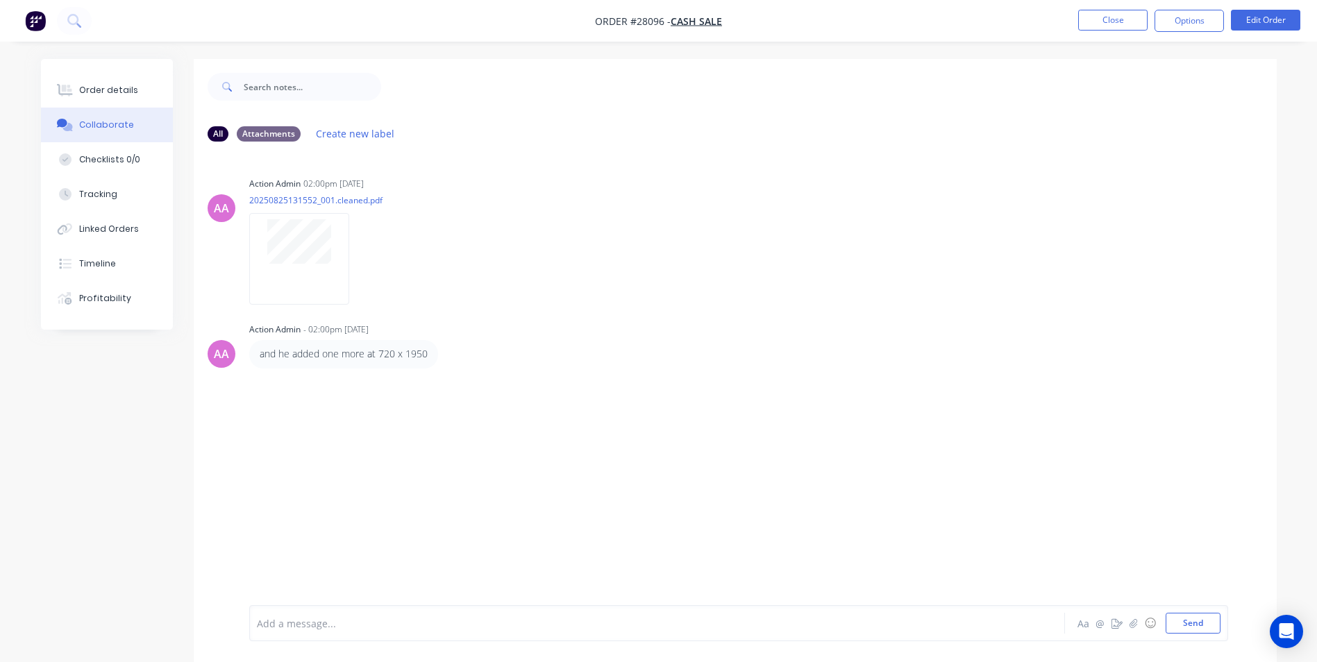
click at [329, 628] on div at bounding box center [619, 624] width 722 height 15
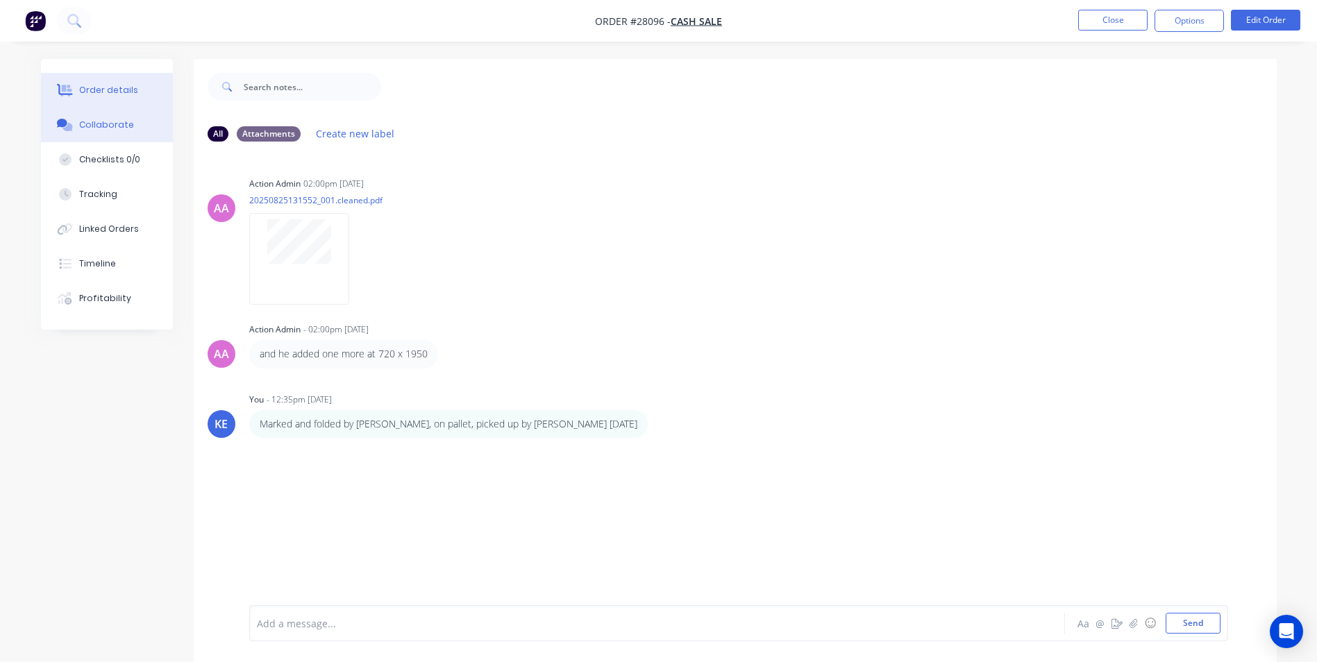
drag, startPoint x: 99, startPoint y: 91, endPoint x: 105, endPoint y: 85, distance: 7.9
click at [101, 89] on div "Order details" at bounding box center [108, 90] width 59 height 12
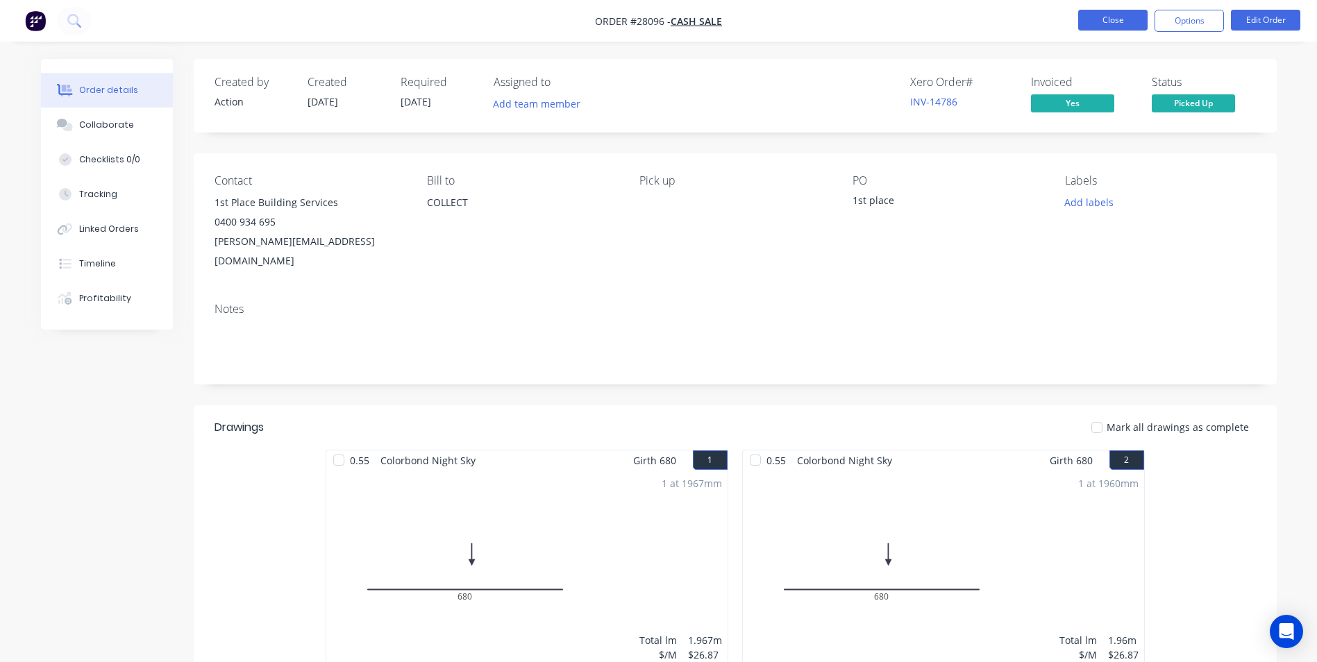
click at [1101, 25] on button "Close" at bounding box center [1112, 20] width 69 height 21
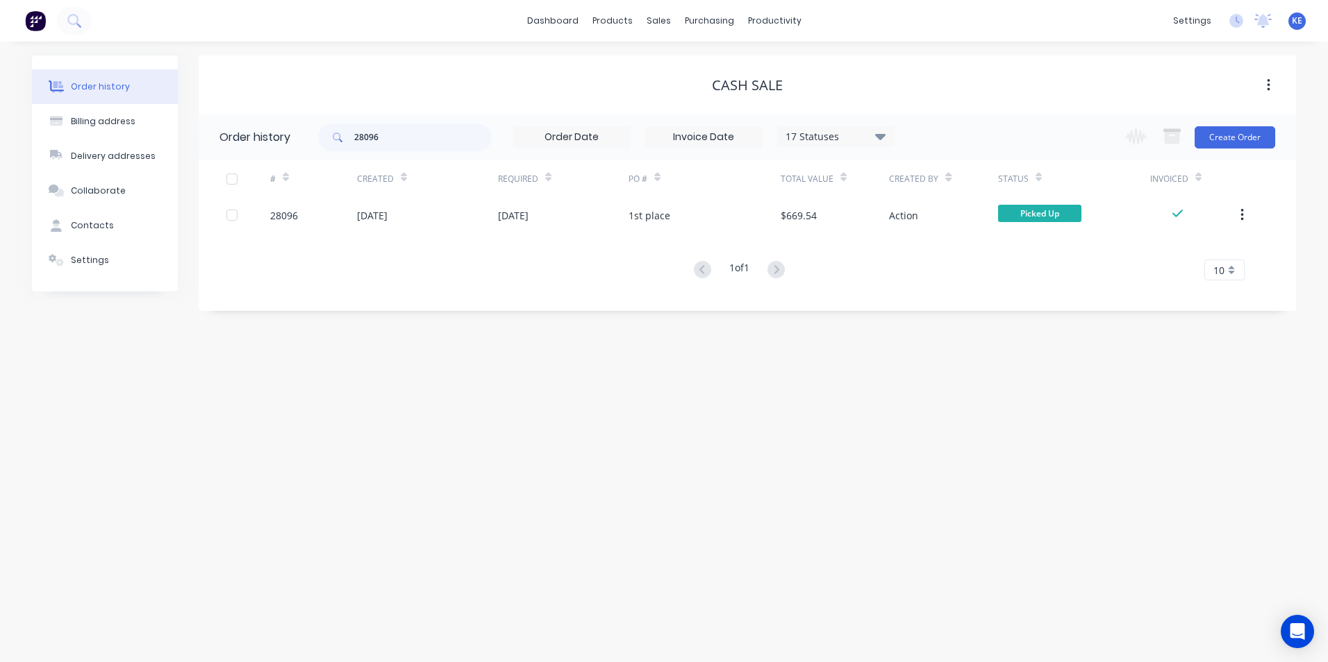
click at [1237, 217] on button "button" at bounding box center [1242, 215] width 33 height 25
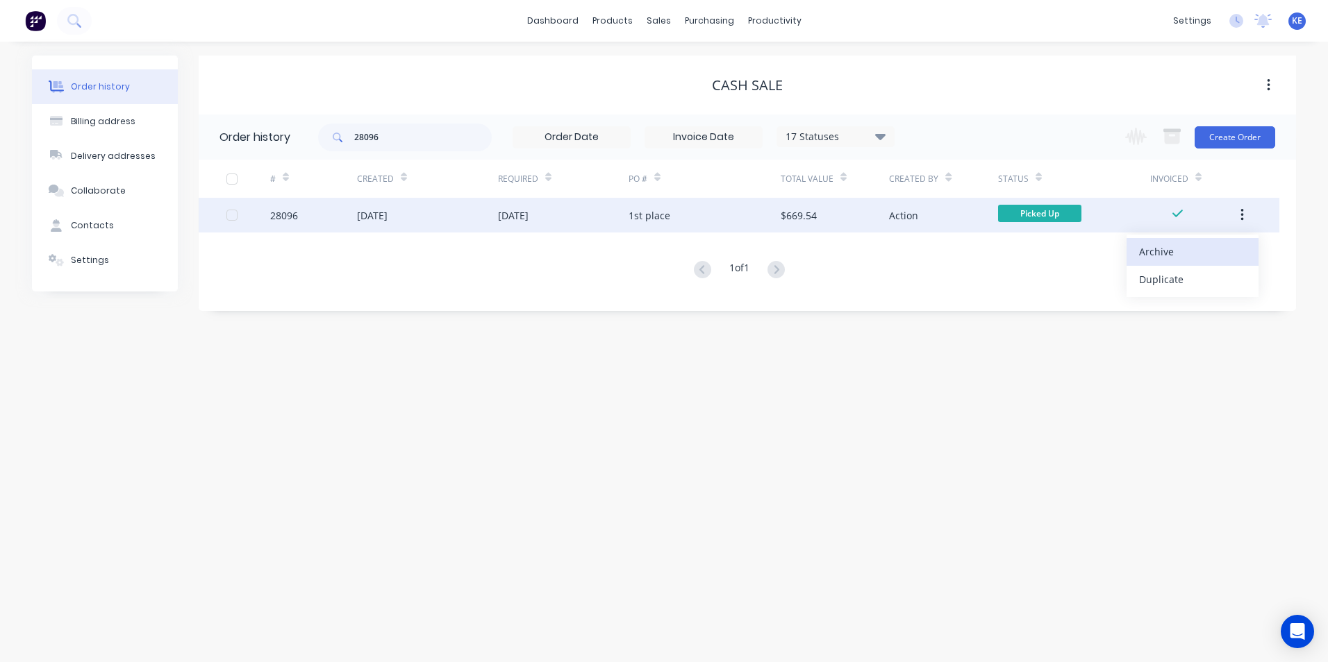
click at [1168, 263] on button "Archive" at bounding box center [1192, 252] width 132 height 28
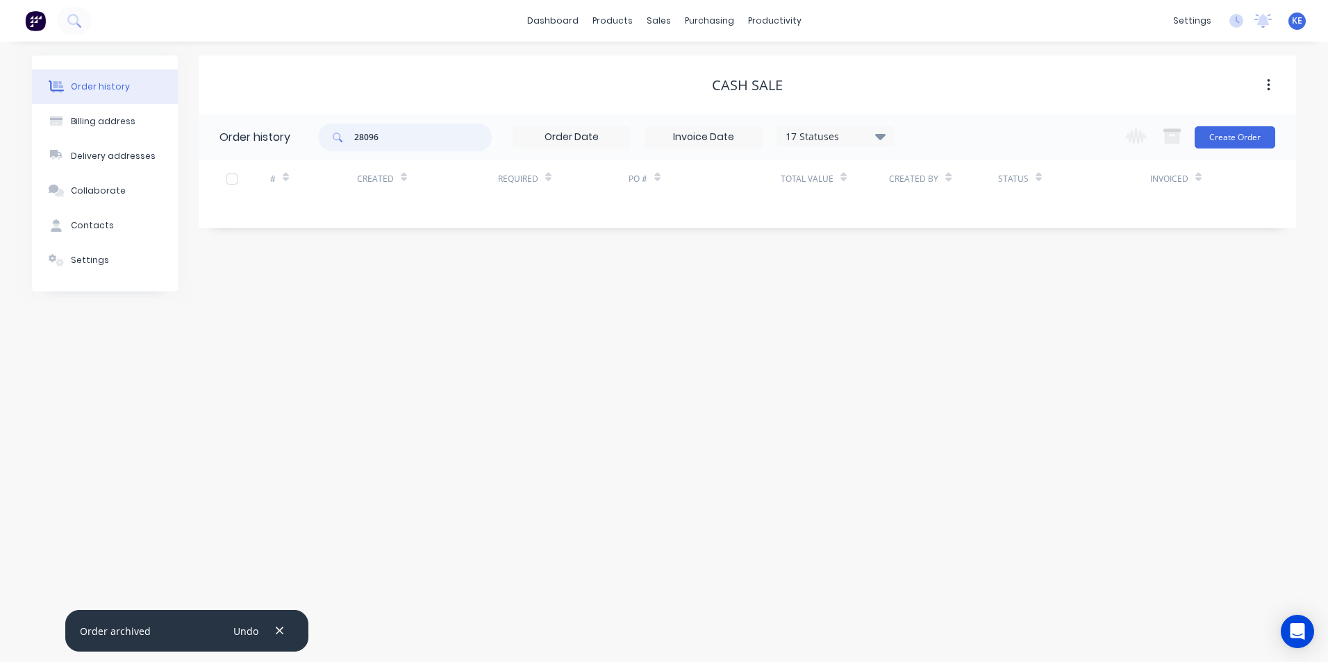
drag, startPoint x: 387, startPoint y: 134, endPoint x: 265, endPoint y: 139, distance: 123.0
click at [265, 139] on header "Order history 28096 17 Statuses Invoice Status Invoiced Not Invoiced Partial Or…" at bounding box center [747, 137] width 1097 height 45
type input "28321"
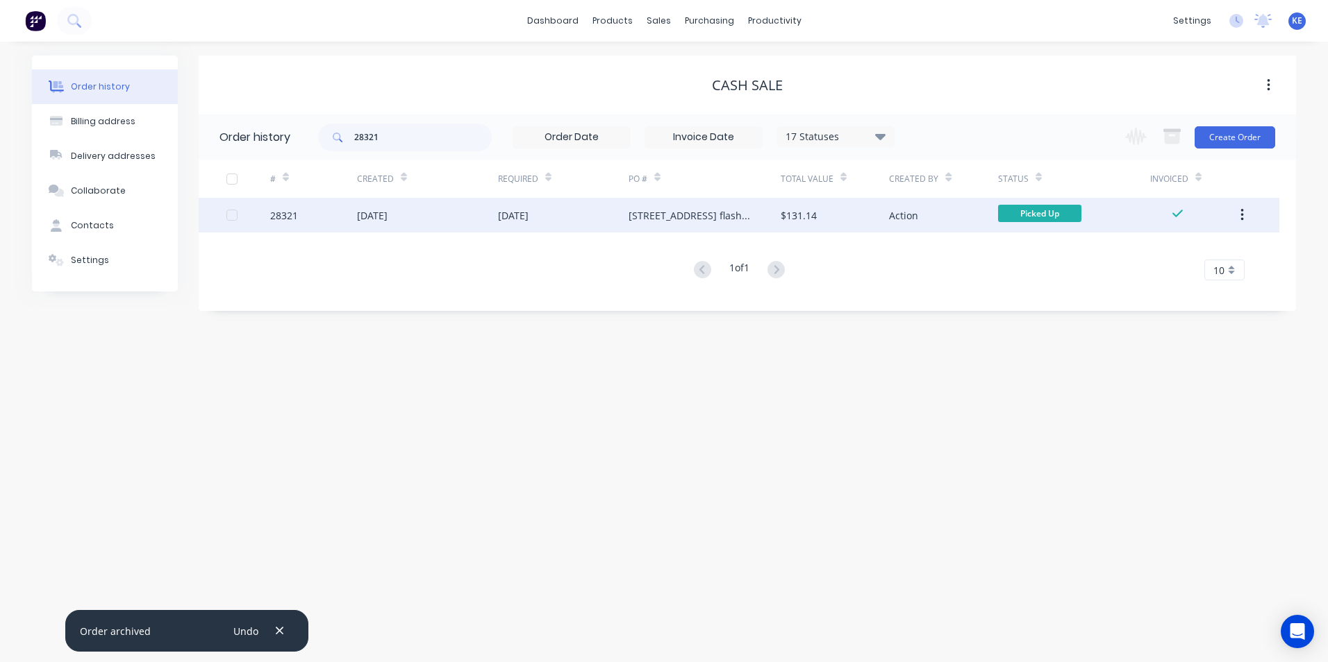
click at [321, 217] on div "28321" at bounding box center [313, 215] width 87 height 35
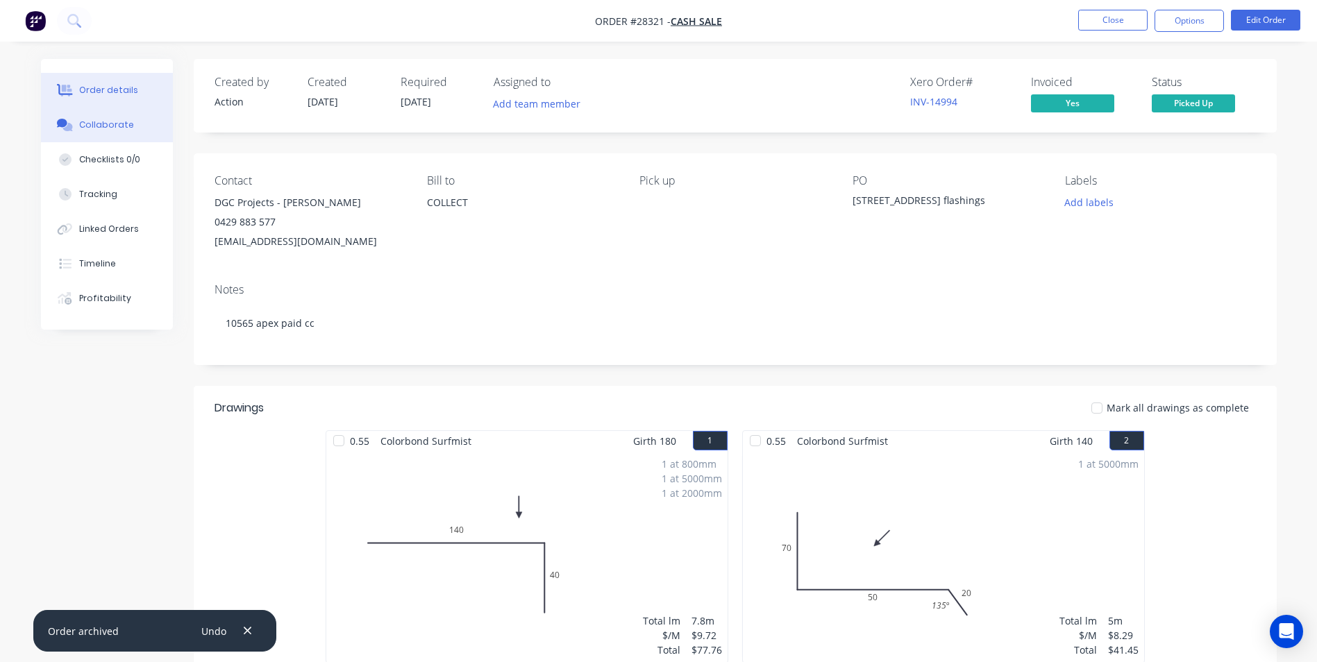
click at [94, 122] on div "Collaborate" at bounding box center [106, 125] width 55 height 12
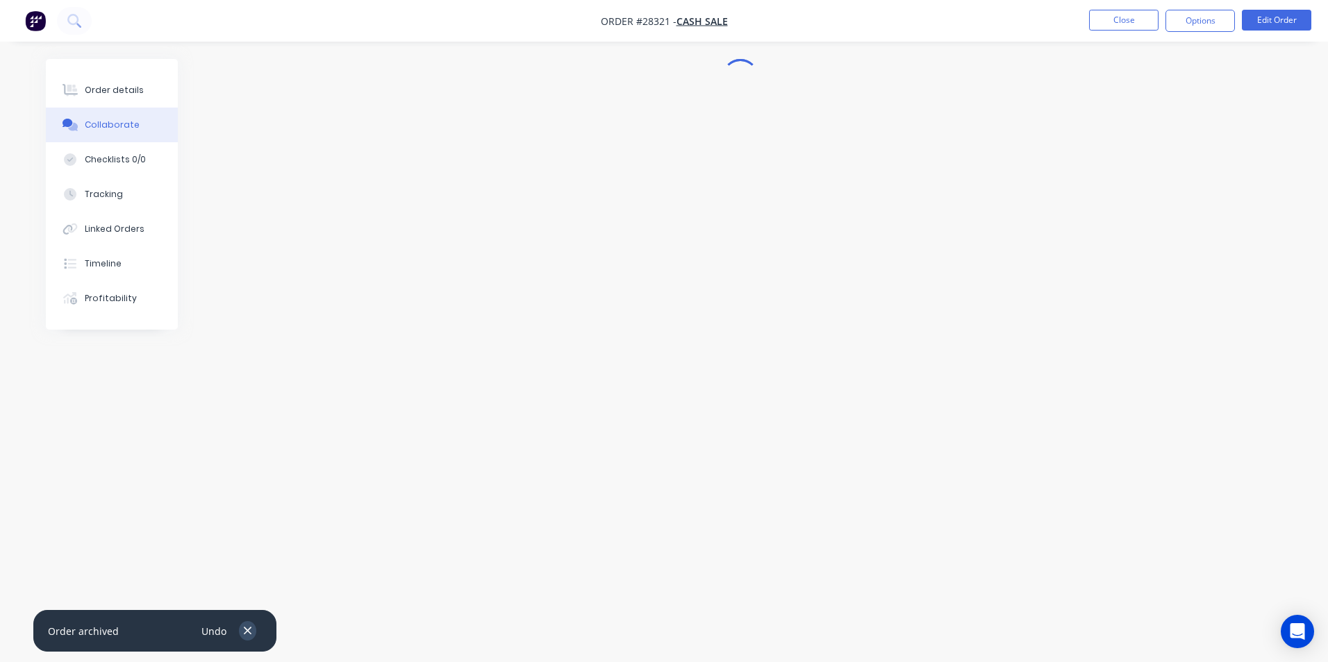
click at [248, 630] on icon "button" at bounding box center [248, 632] width 8 height 8
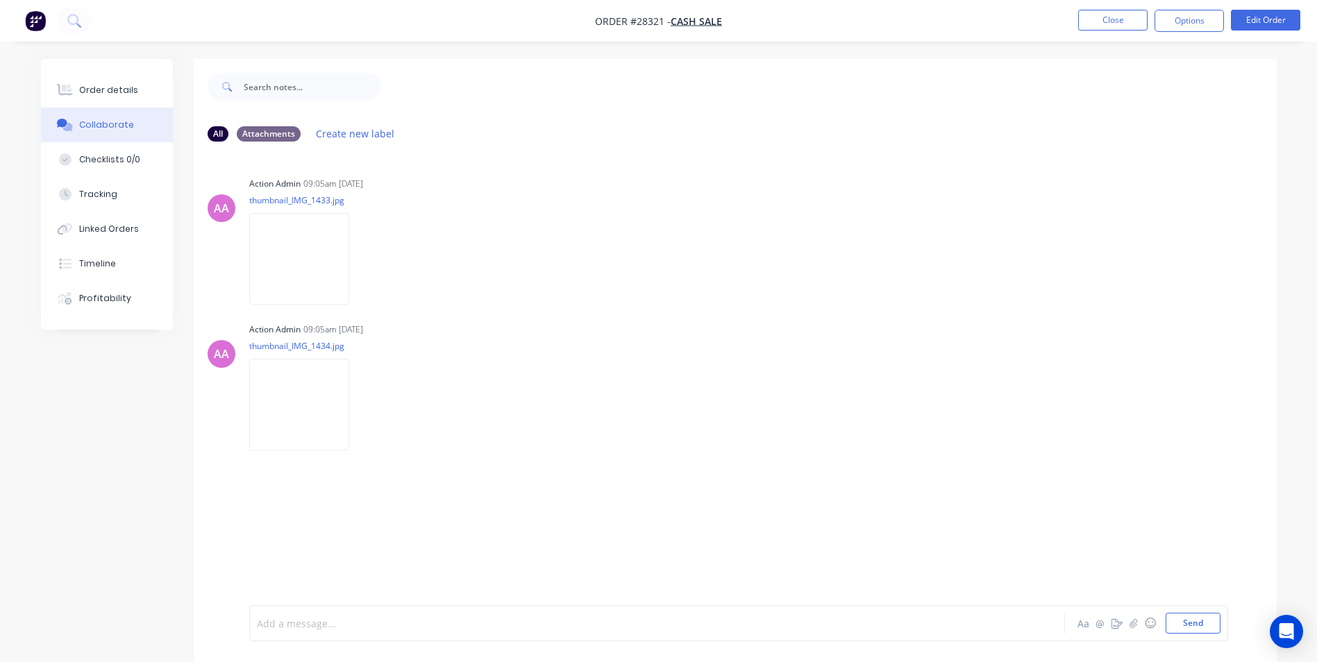
drag, startPoint x: 325, startPoint y: 619, endPoint x: 340, endPoint y: 602, distance: 22.6
click at [326, 618] on div at bounding box center [619, 624] width 722 height 15
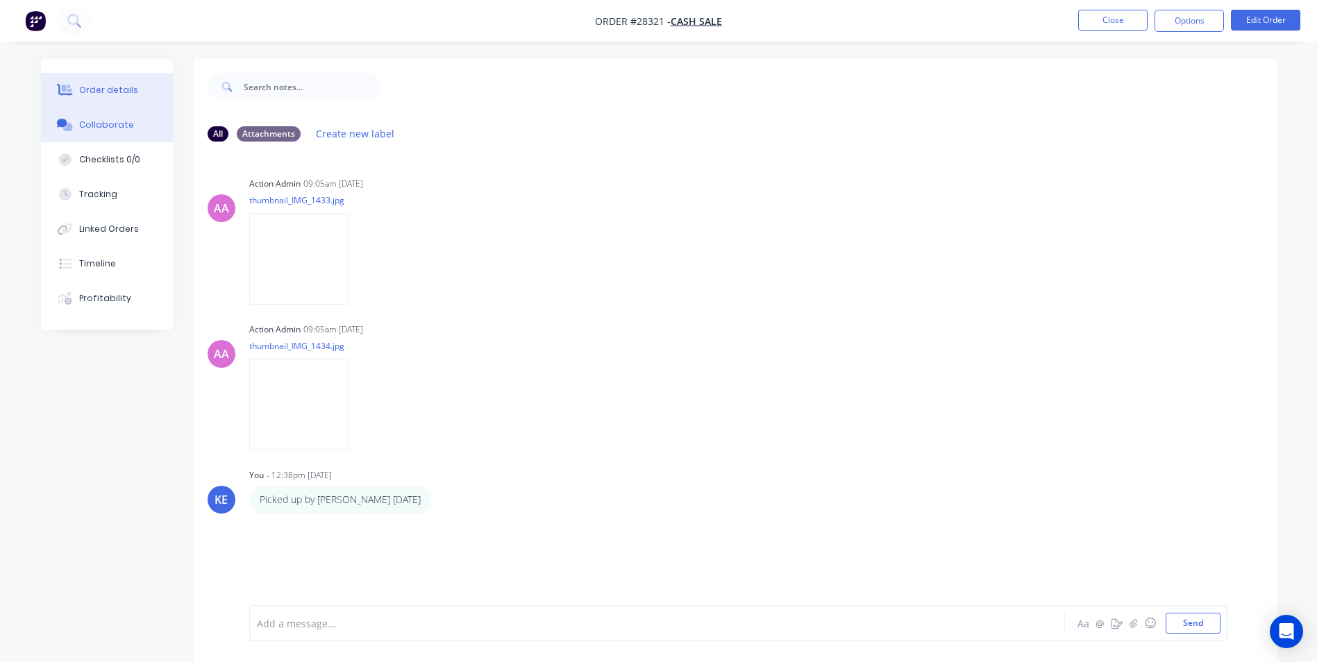
drag, startPoint x: 102, startPoint y: 94, endPoint x: 108, endPoint y: 84, distance: 11.2
click at [108, 84] on div "Order details" at bounding box center [108, 90] width 59 height 12
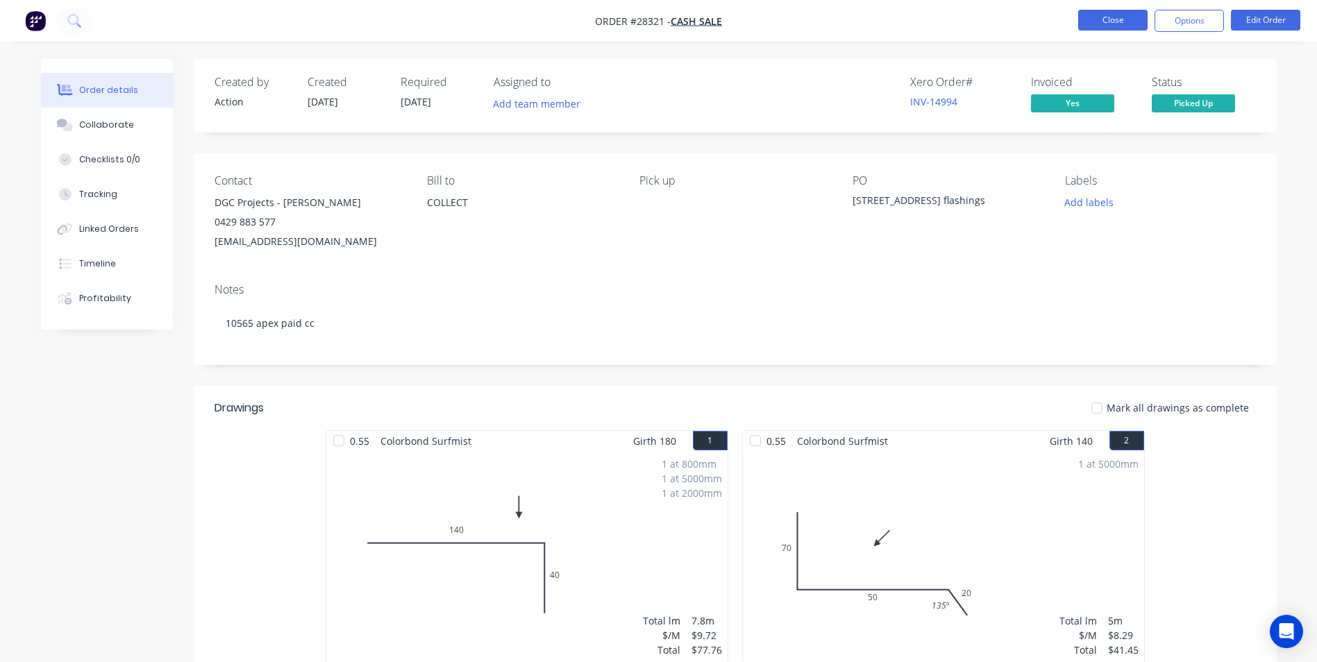
click at [1116, 26] on button "Close" at bounding box center [1112, 20] width 69 height 21
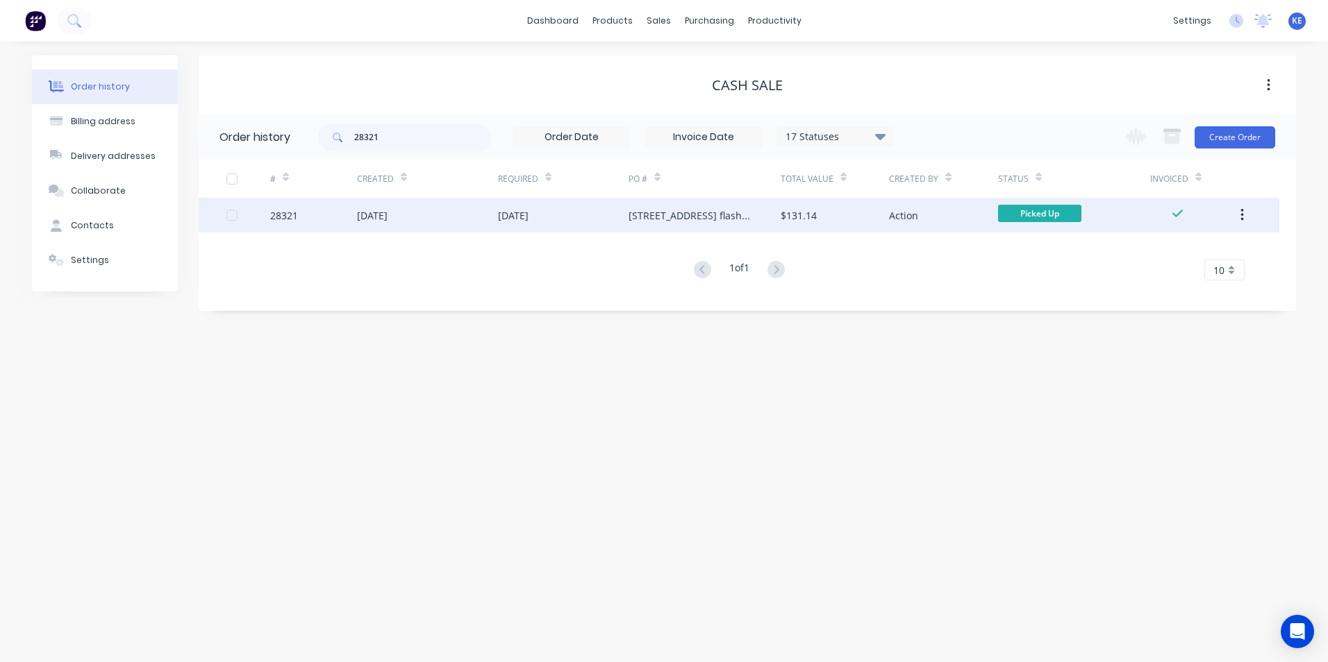
click at [1246, 212] on button "button" at bounding box center [1242, 215] width 33 height 25
click at [1186, 252] on div "Archive" at bounding box center [1192, 252] width 107 height 20
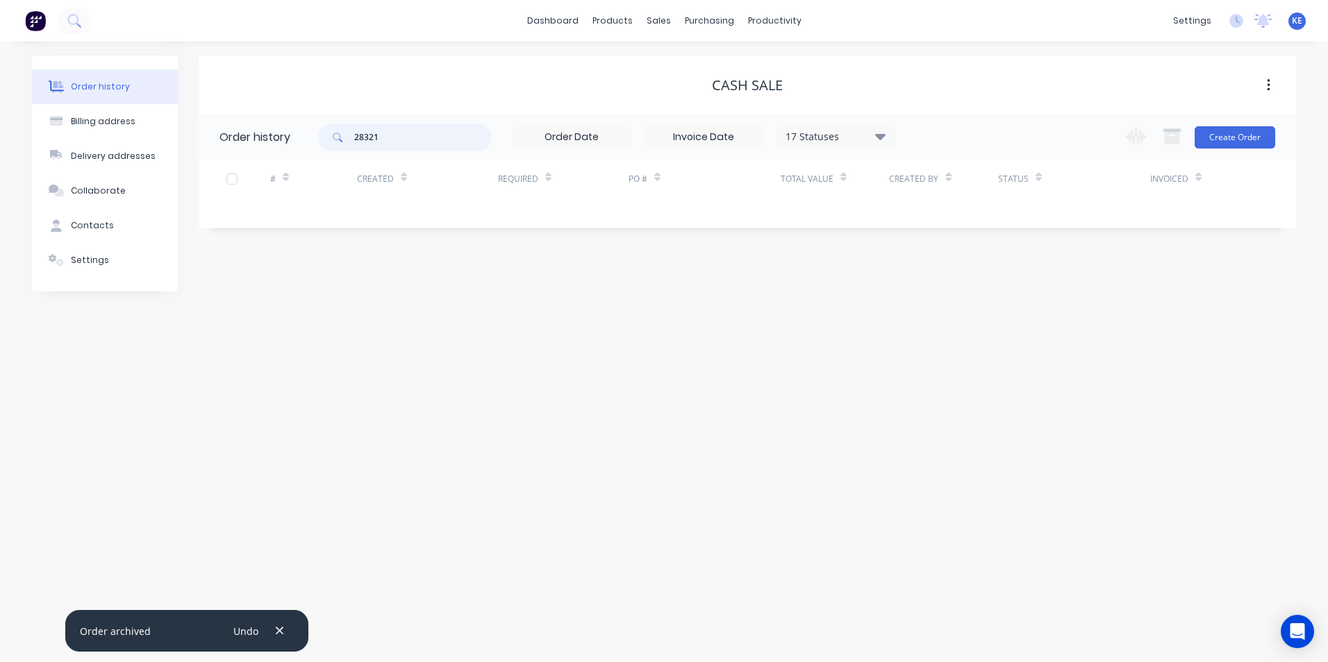
drag, startPoint x: 410, startPoint y: 147, endPoint x: 199, endPoint y: 144, distance: 211.1
click at [199, 144] on header "Order history 28321 17 Statuses Invoice Status Invoiced Not Invoiced Partial Or…" at bounding box center [747, 137] width 1097 height 45
type input "28357"
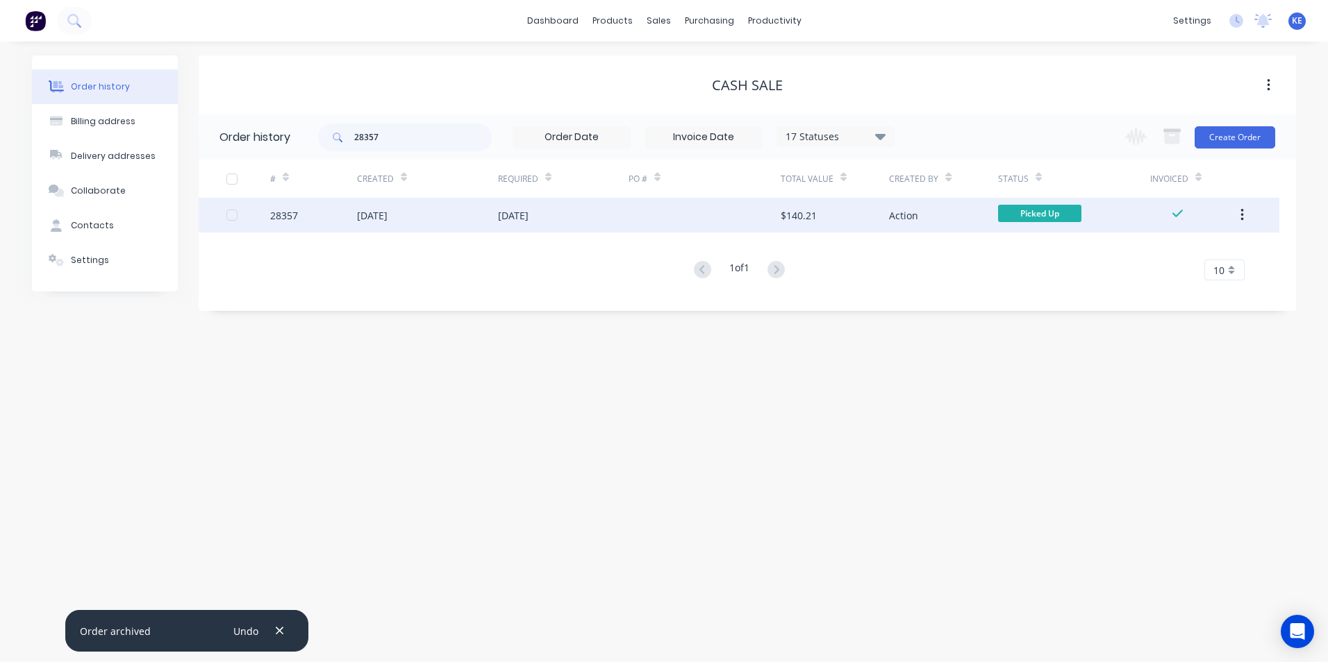
click at [317, 212] on div "28357" at bounding box center [313, 215] width 87 height 35
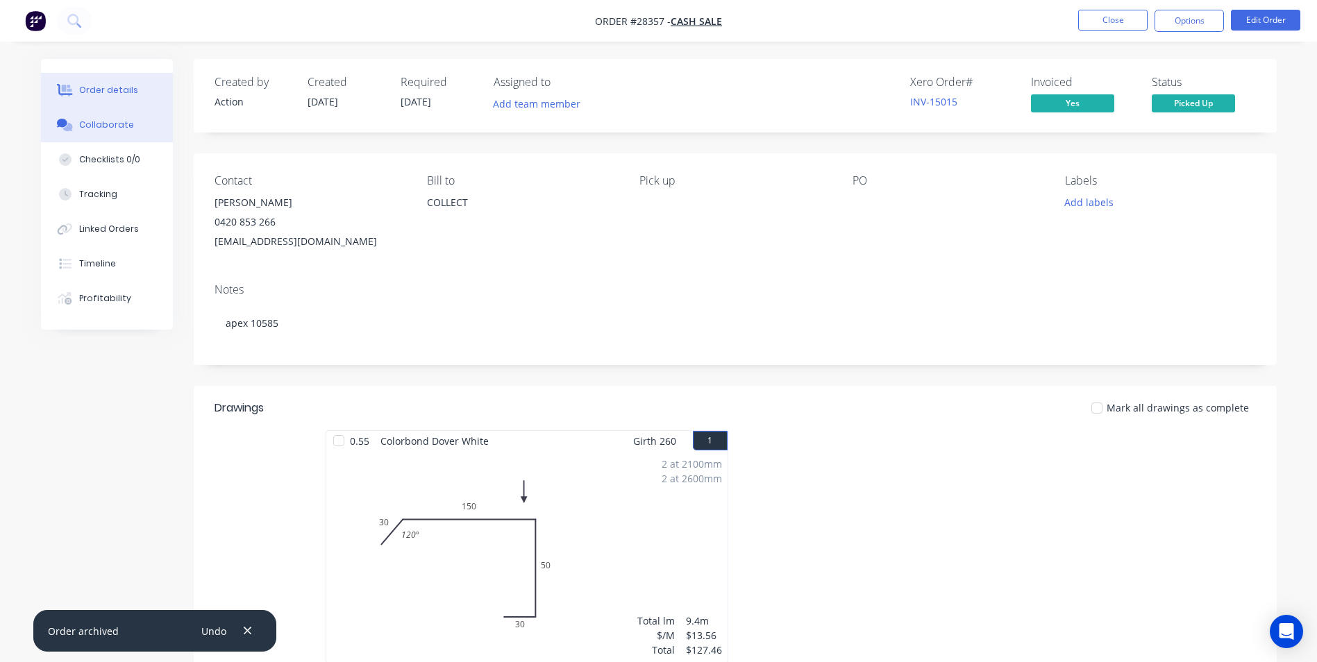
drag, startPoint x: 118, startPoint y: 132, endPoint x: 127, endPoint y: 135, distance: 9.7
click at [119, 132] on button "Collaborate" at bounding box center [107, 125] width 132 height 35
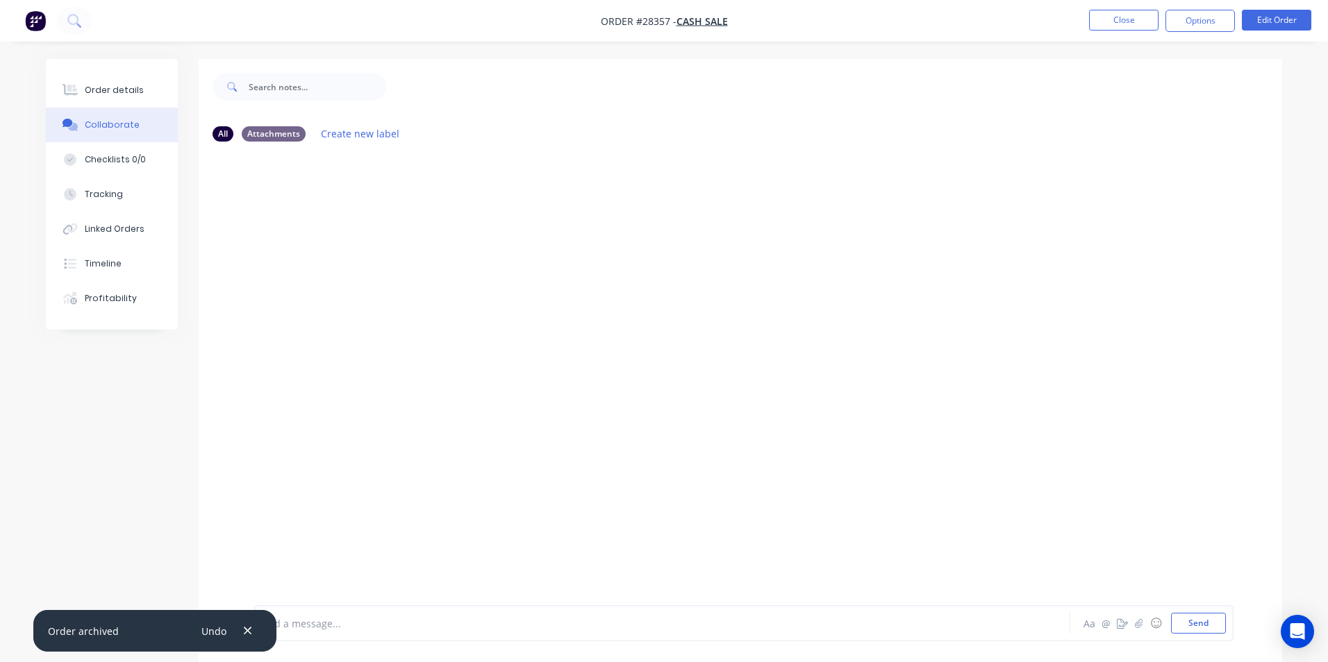
drag, startPoint x: 247, startPoint y: 627, endPoint x: 317, endPoint y: 608, distance: 71.9
click at [247, 624] on button "button" at bounding box center [247, 630] width 17 height 19
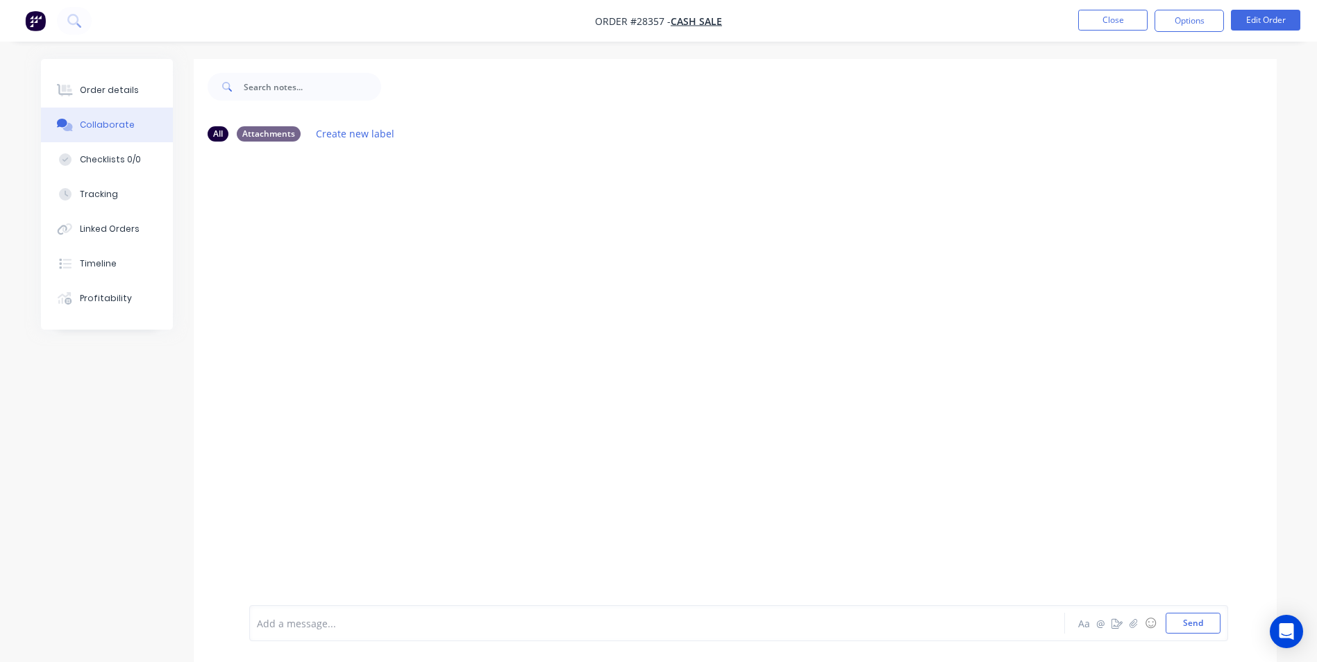
click at [333, 628] on div at bounding box center [619, 624] width 722 height 15
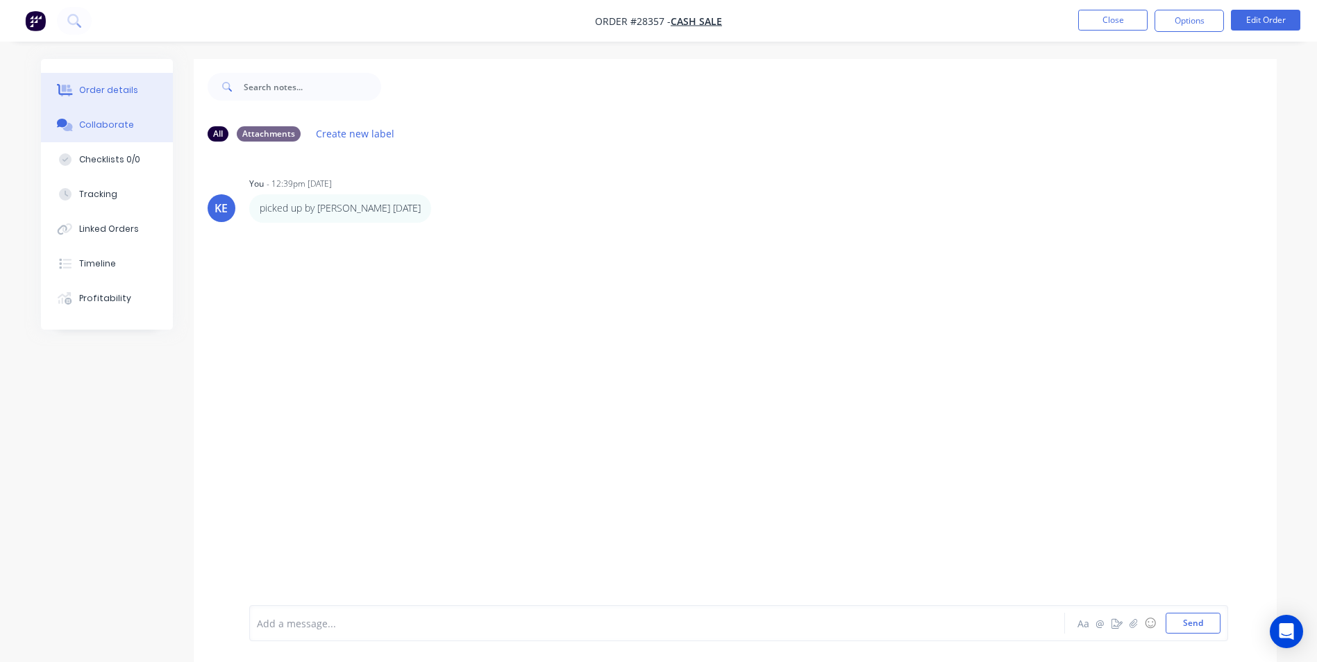
click at [98, 89] on div "Order details" at bounding box center [108, 90] width 59 height 12
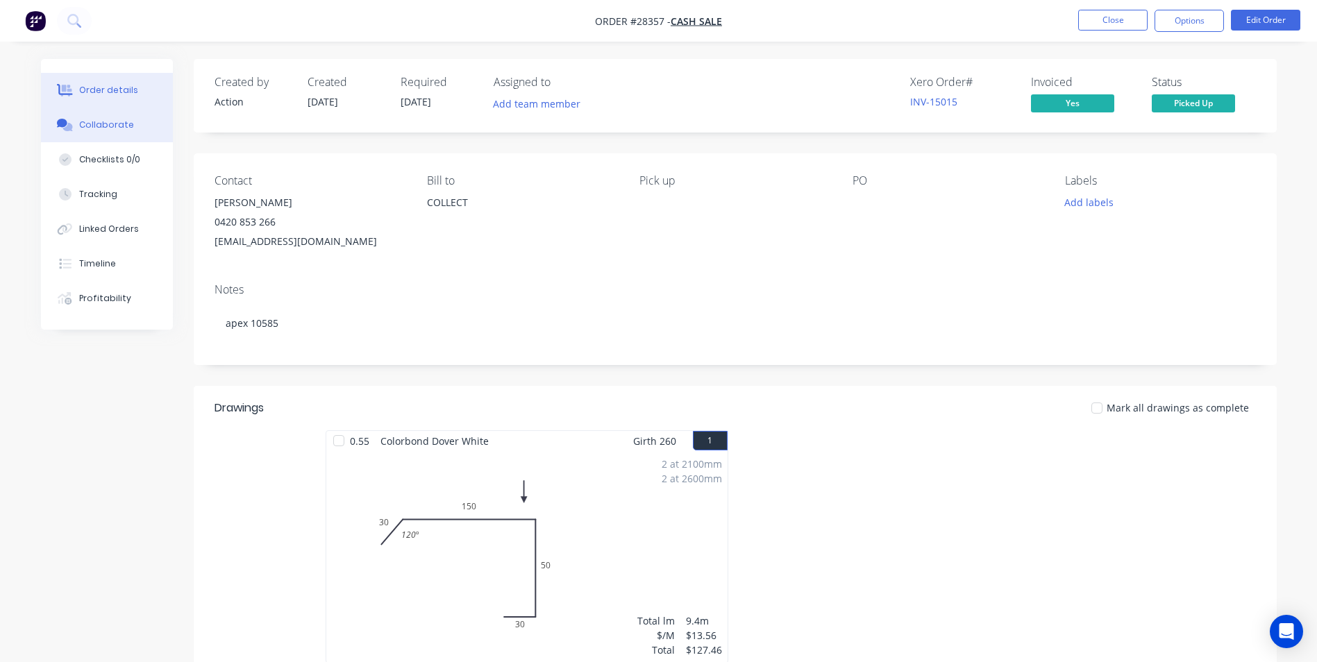
click at [74, 128] on div at bounding box center [65, 125] width 21 height 12
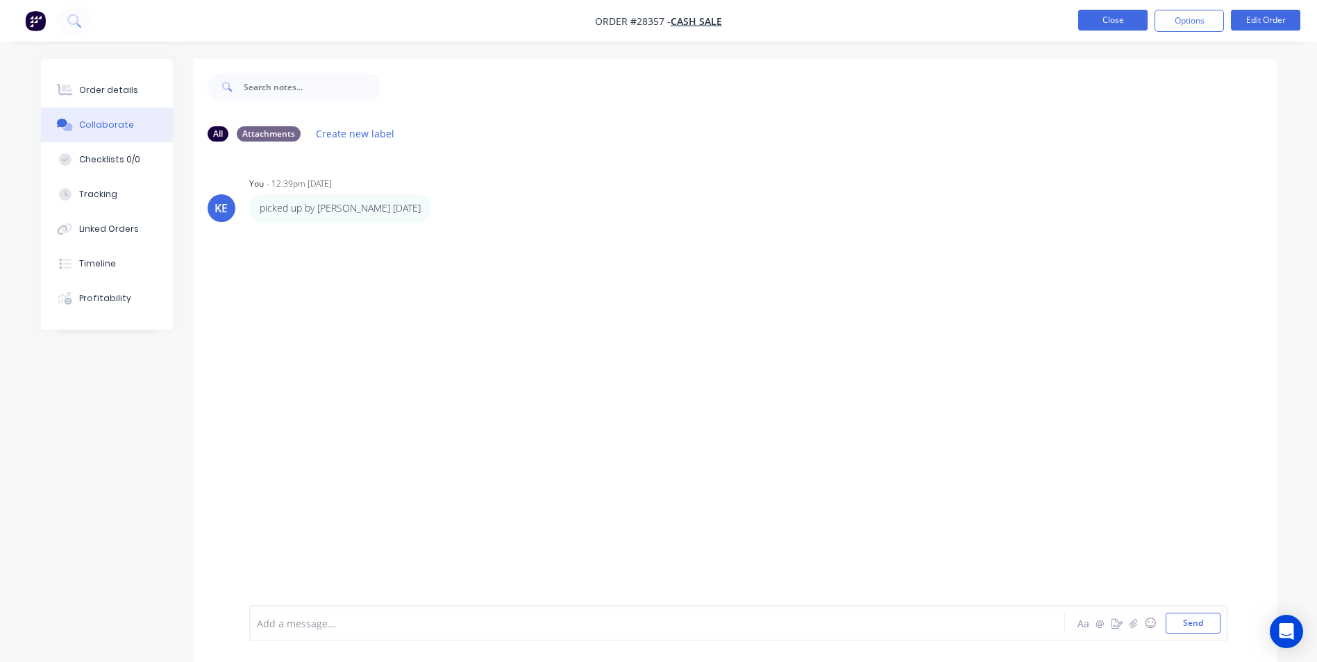
click at [1090, 18] on button "Close" at bounding box center [1112, 20] width 69 height 21
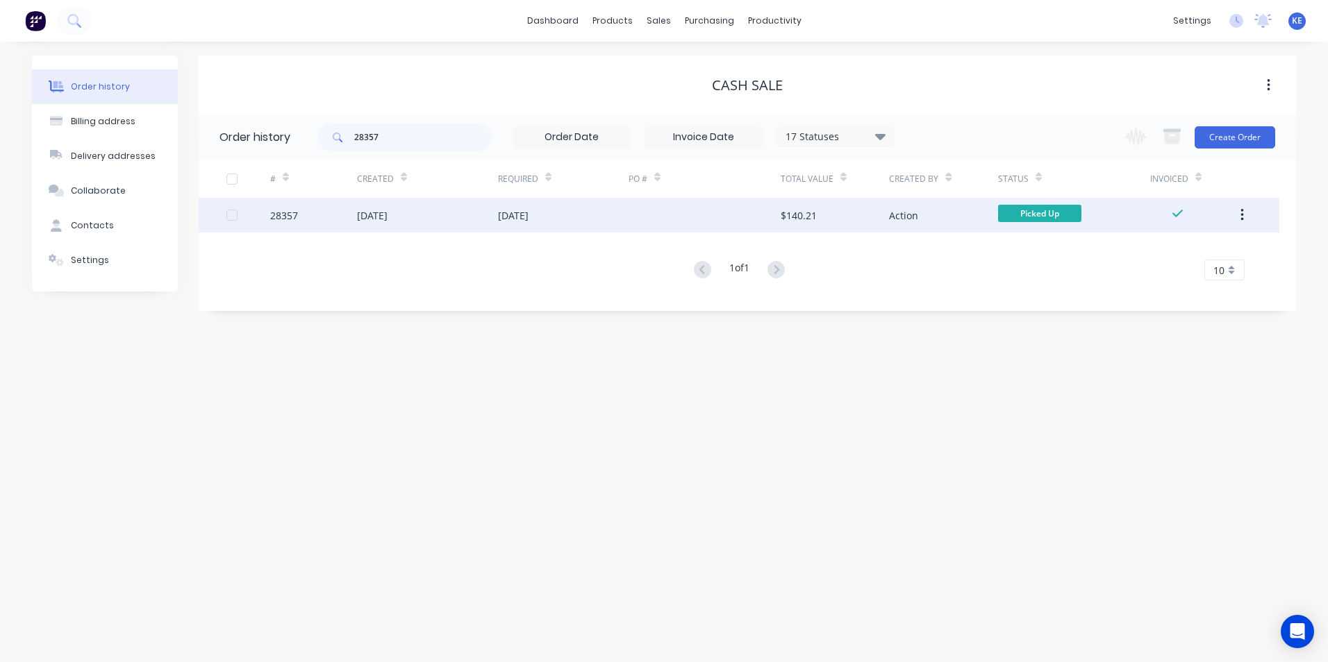
click at [1237, 219] on button "button" at bounding box center [1242, 215] width 33 height 25
click at [1161, 262] on button "Archive" at bounding box center [1192, 252] width 132 height 28
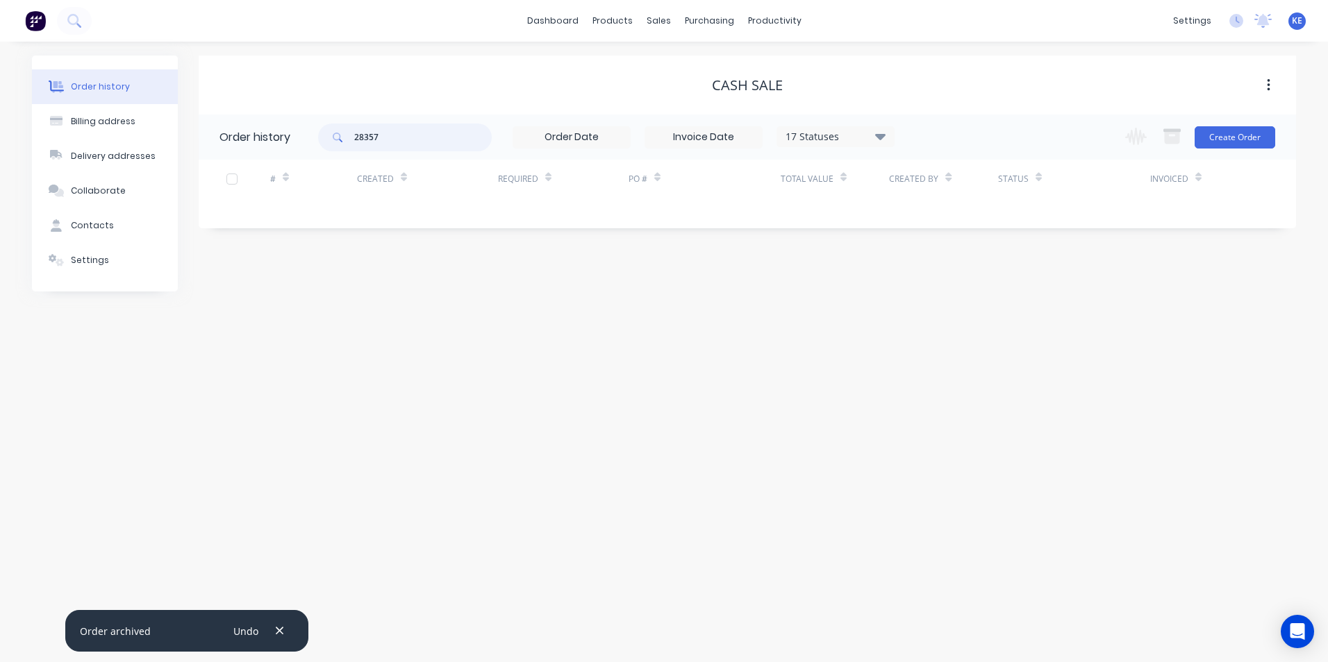
drag, startPoint x: 403, startPoint y: 137, endPoint x: 289, endPoint y: 134, distance: 114.6
click at [278, 133] on header "Order history 28357 17 Statuses Invoice Status Invoiced Not Invoiced Partial Or…" at bounding box center [747, 137] width 1097 height 45
type input "28385"
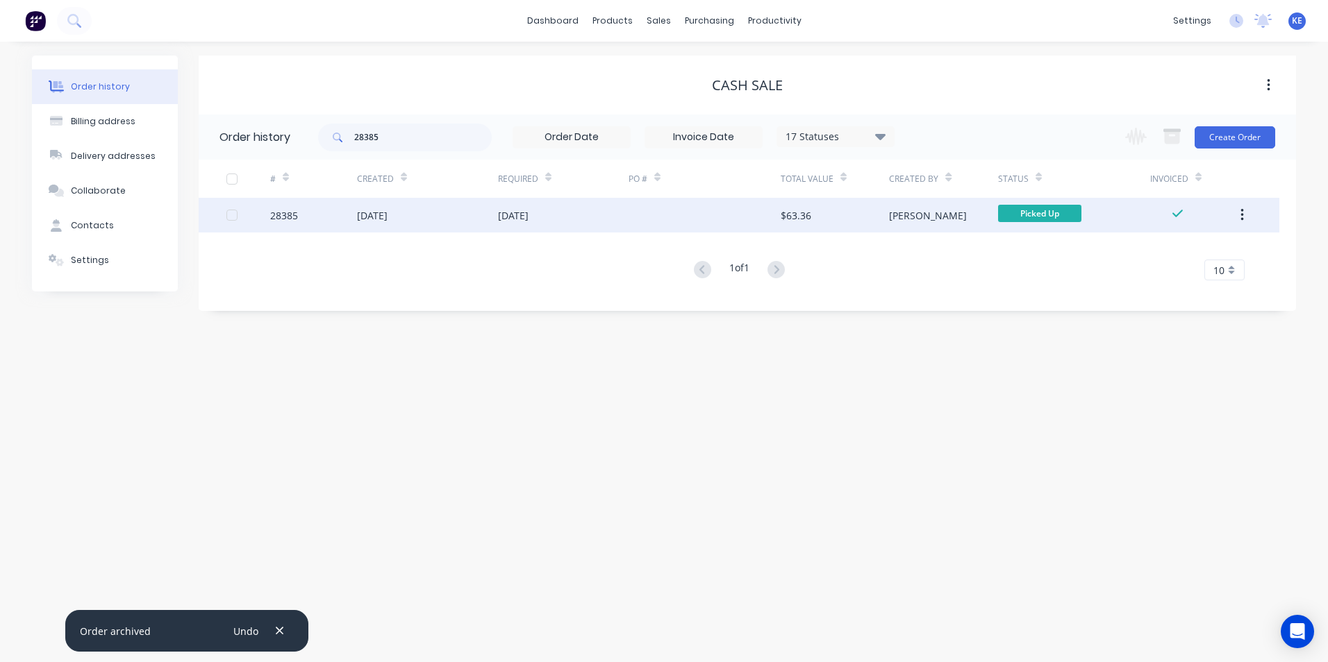
click at [321, 215] on div "28385" at bounding box center [313, 215] width 87 height 35
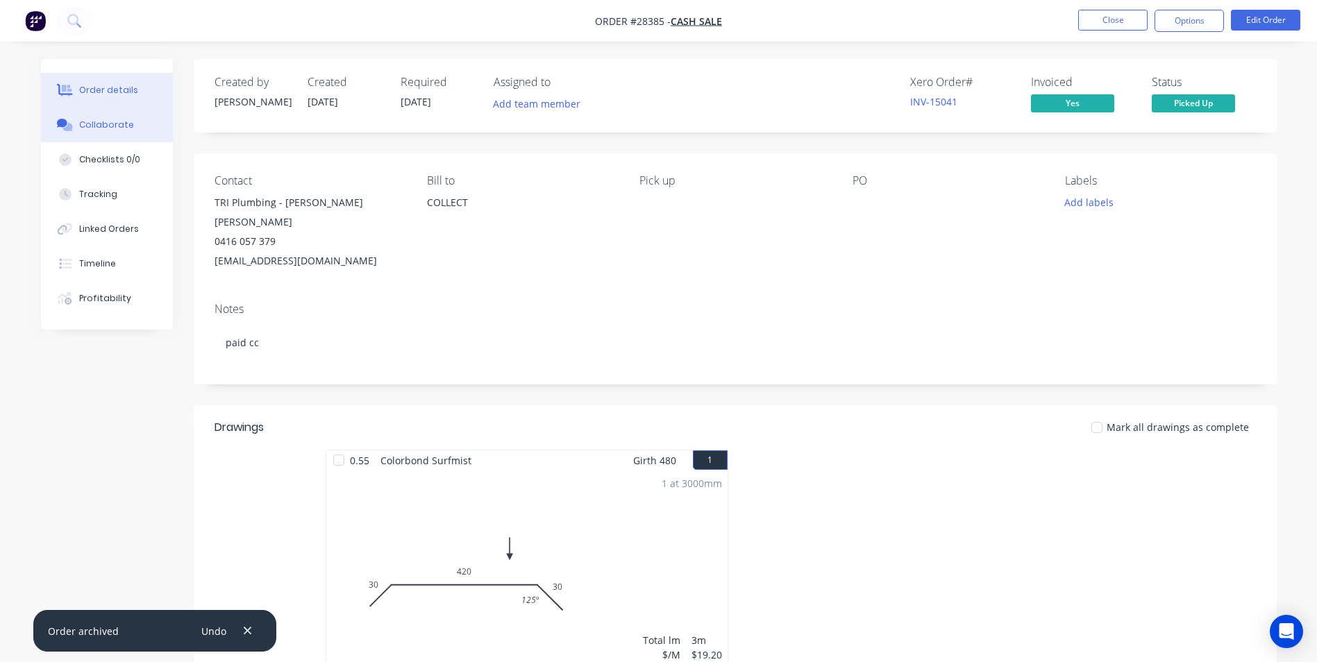
click at [99, 118] on button "Collaborate" at bounding box center [107, 125] width 132 height 35
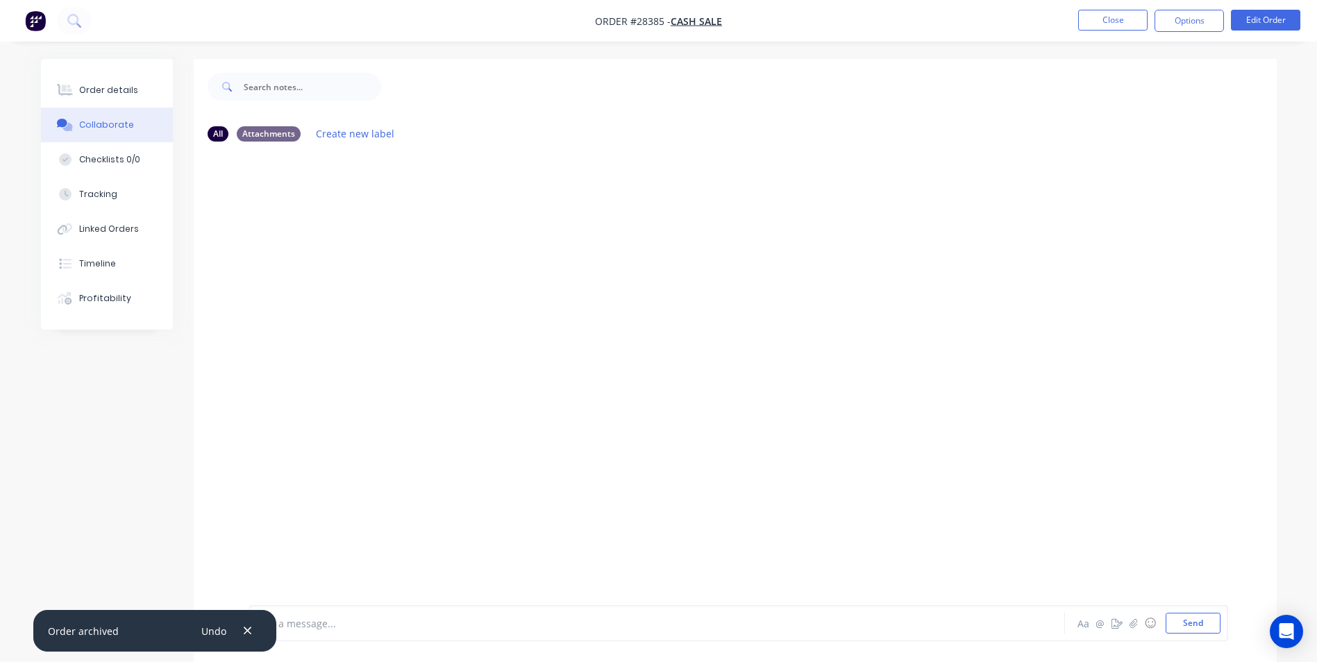
drag, startPoint x: 251, startPoint y: 630, endPoint x: 333, endPoint y: 625, distance: 82.1
click at [256, 625] on div "Undo" at bounding box center [224, 631] width 65 height 22
click at [246, 630] on icon "button" at bounding box center [247, 631] width 9 height 12
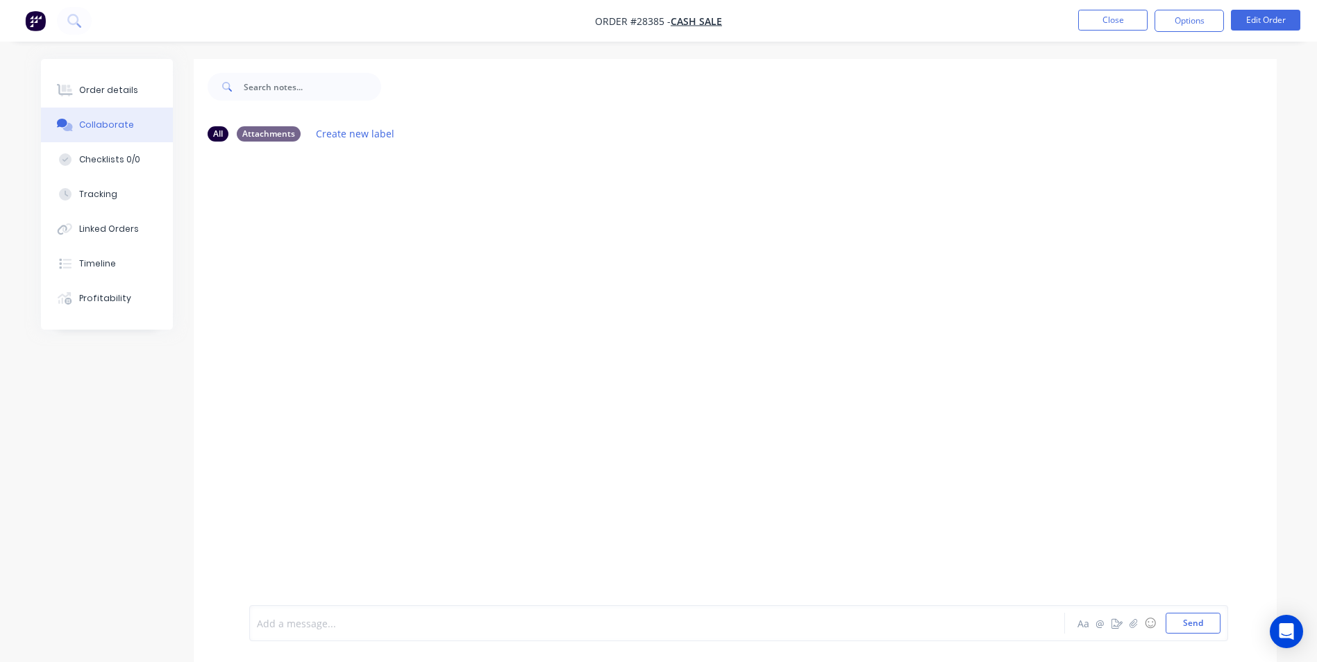
click at [323, 617] on div at bounding box center [619, 624] width 722 height 15
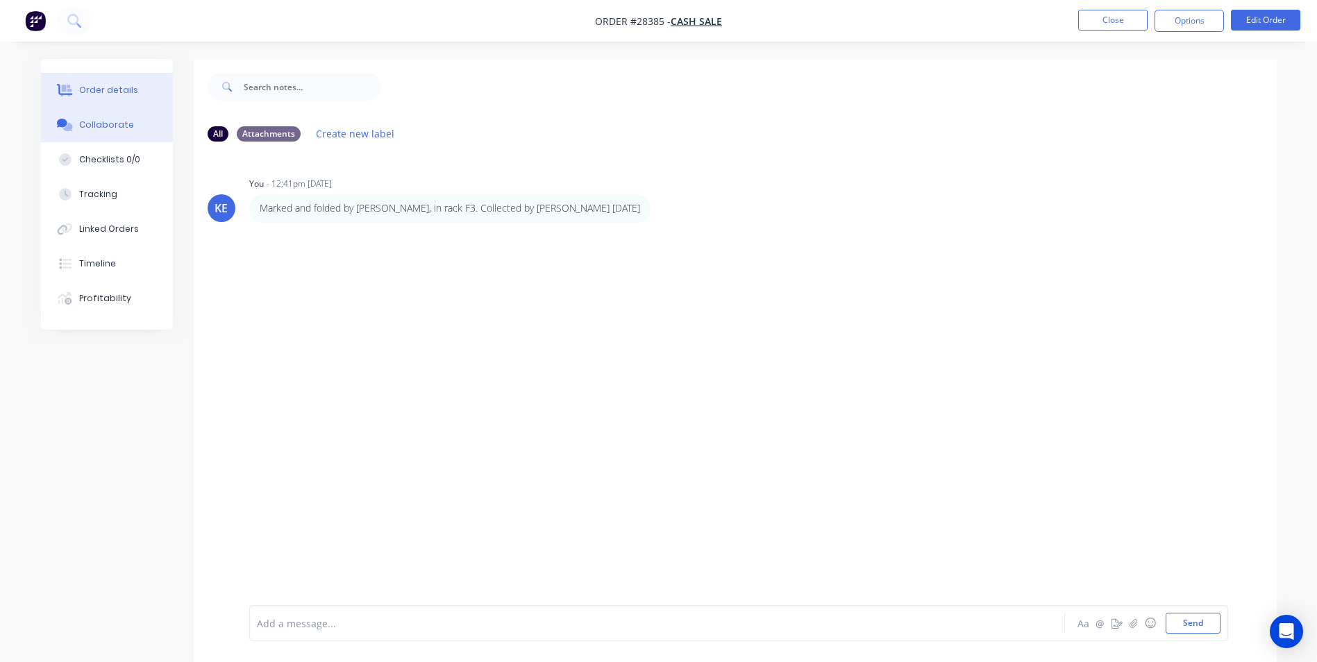
click at [75, 97] on button "Order details" at bounding box center [107, 90] width 132 height 35
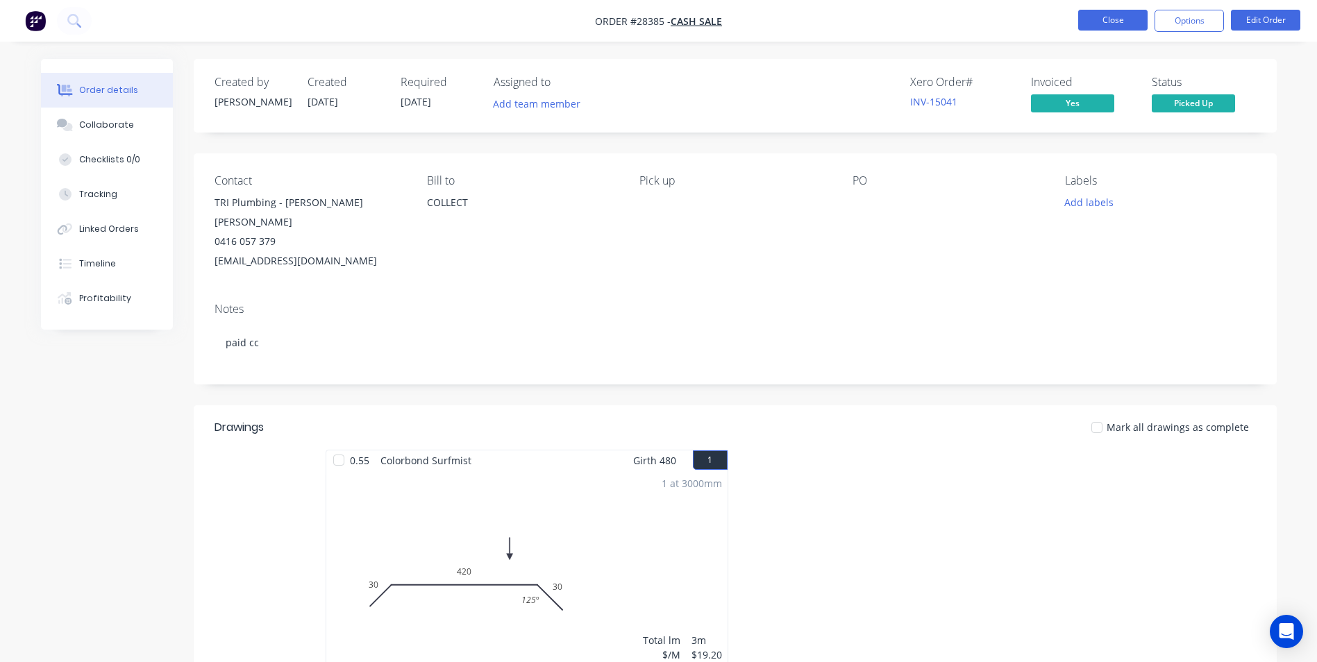
click at [1102, 14] on button "Close" at bounding box center [1112, 20] width 69 height 21
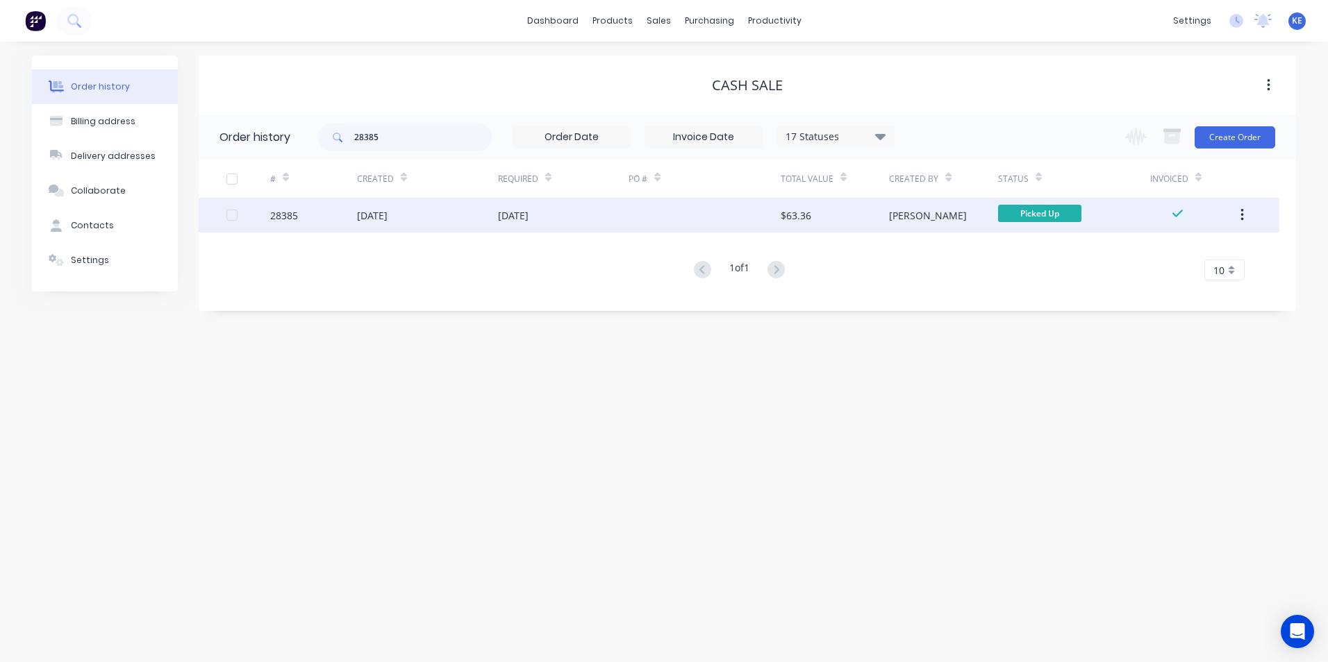
click at [1243, 210] on icon "button" at bounding box center [1241, 215] width 3 height 15
click at [1194, 249] on div "Archive" at bounding box center [1192, 252] width 107 height 20
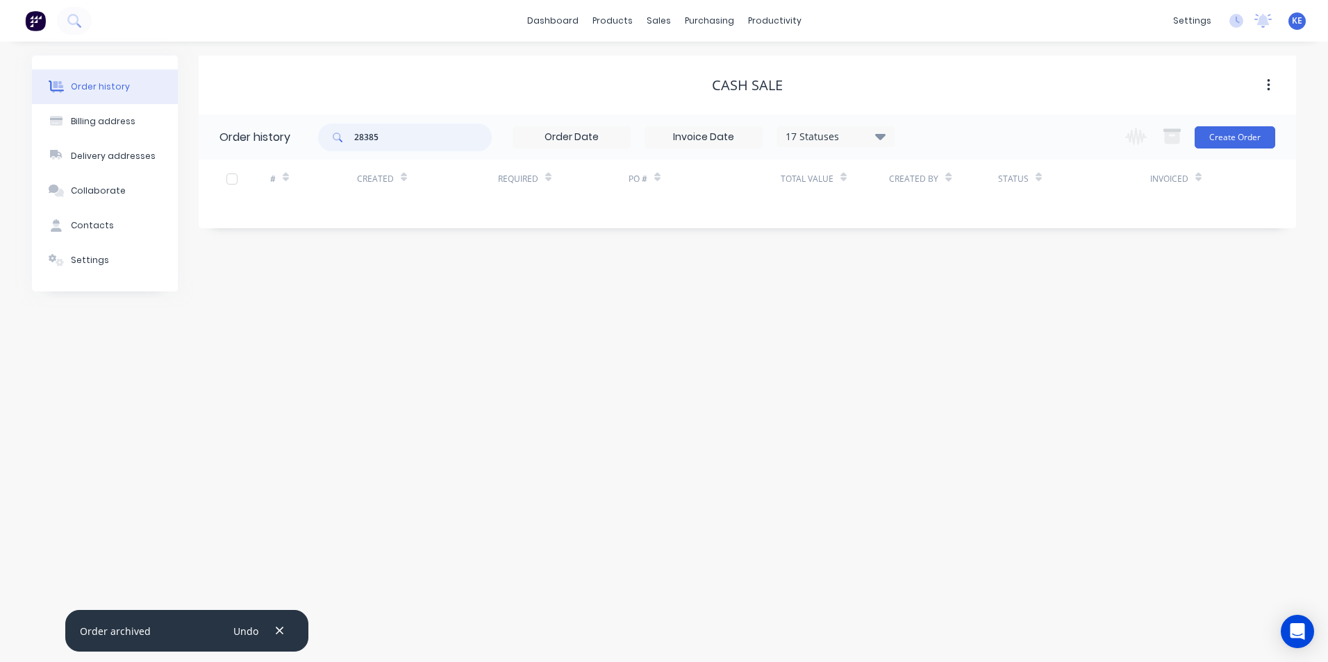
drag, startPoint x: 386, startPoint y: 144, endPoint x: 252, endPoint y: 151, distance: 134.2
click at [252, 151] on header "Order history 28385 17 Statuses Invoice Status Invoiced Not Invoiced Partial Or…" at bounding box center [747, 137] width 1097 height 45
type input "28328"
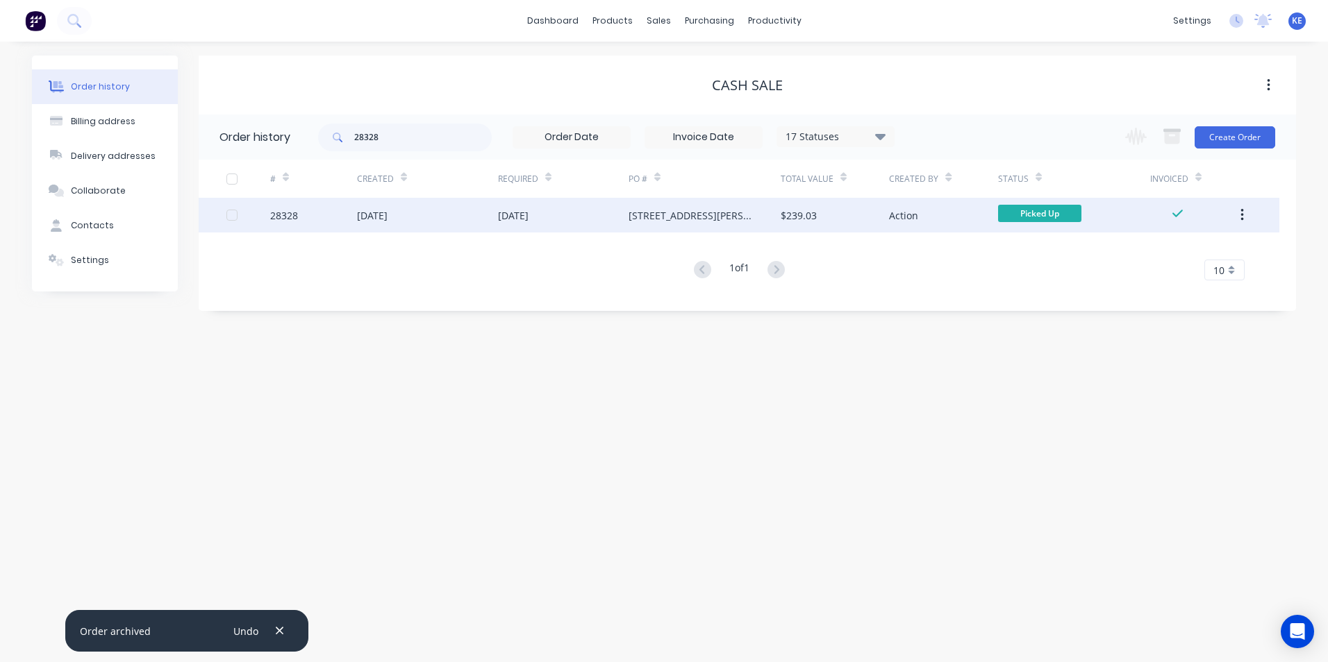
click at [330, 217] on div "28328" at bounding box center [313, 215] width 87 height 35
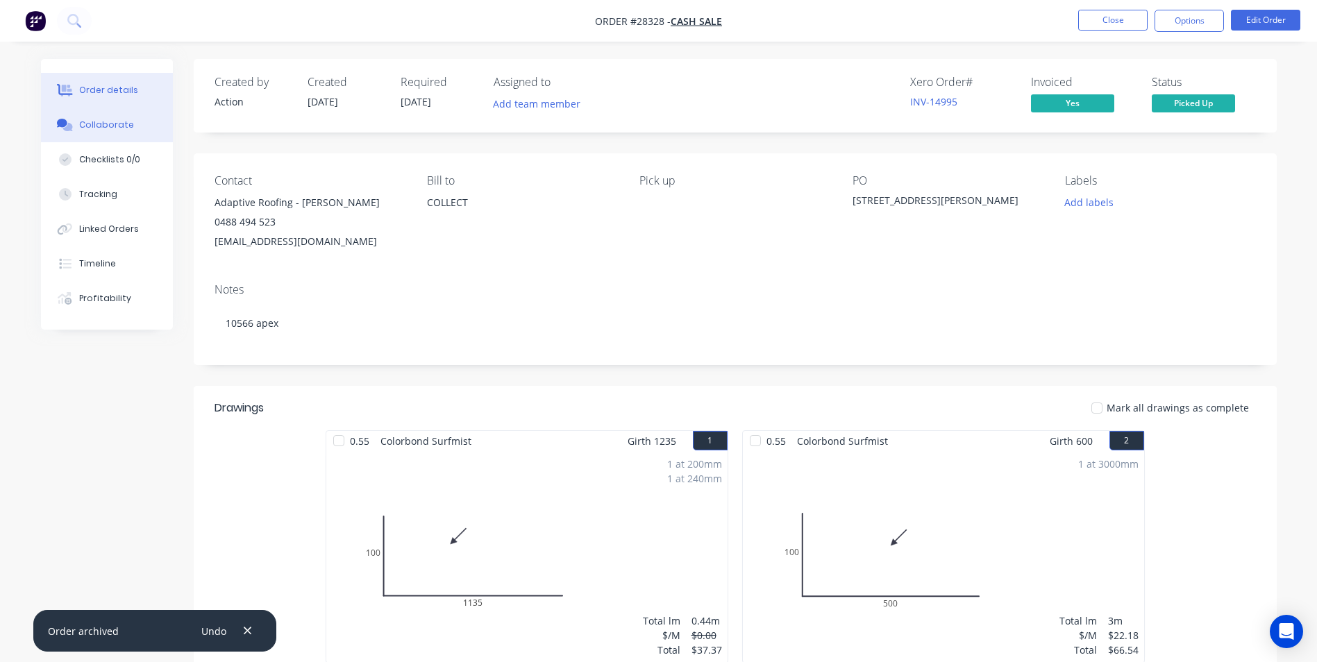
click at [101, 128] on div "Collaborate" at bounding box center [106, 125] width 55 height 12
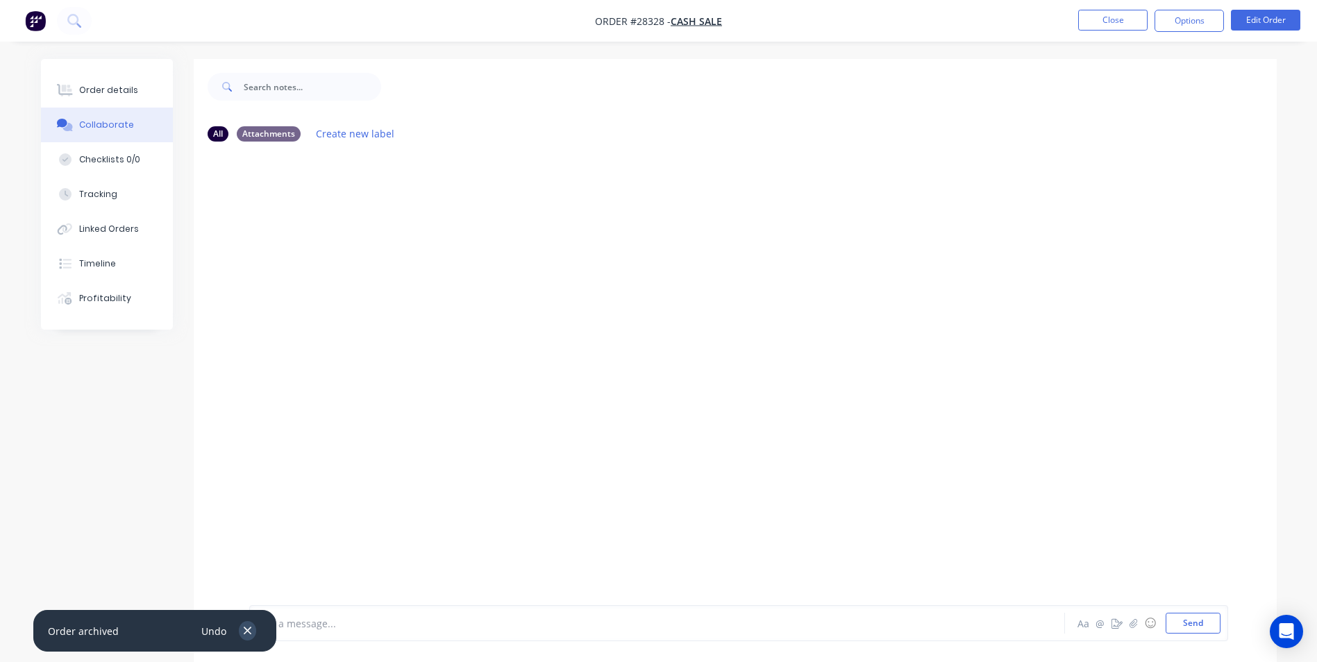
click at [247, 629] on icon "button" at bounding box center [247, 631] width 9 height 12
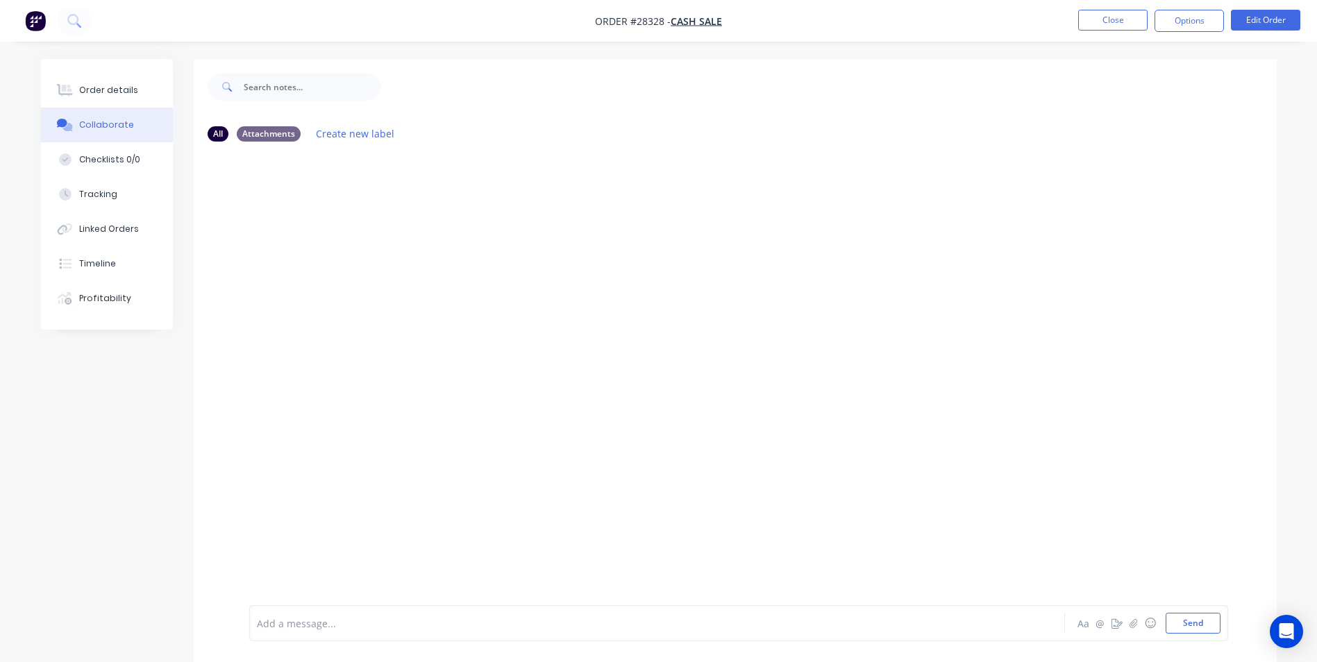
drag, startPoint x: 267, startPoint y: 626, endPoint x: 287, endPoint y: 600, distance: 32.2
click at [274, 618] on div at bounding box center [619, 624] width 722 height 15
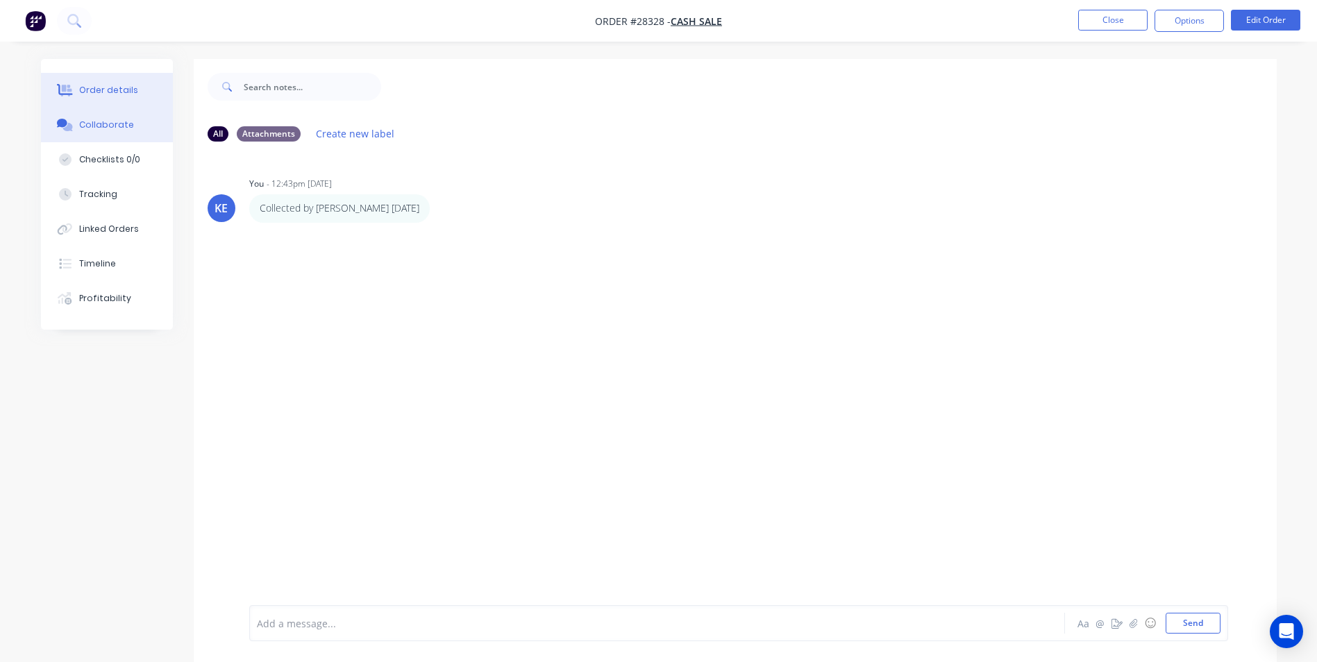
drag, startPoint x: 94, startPoint y: 87, endPoint x: 112, endPoint y: 79, distance: 19.9
click at [95, 87] on div "Order details" at bounding box center [108, 90] width 59 height 12
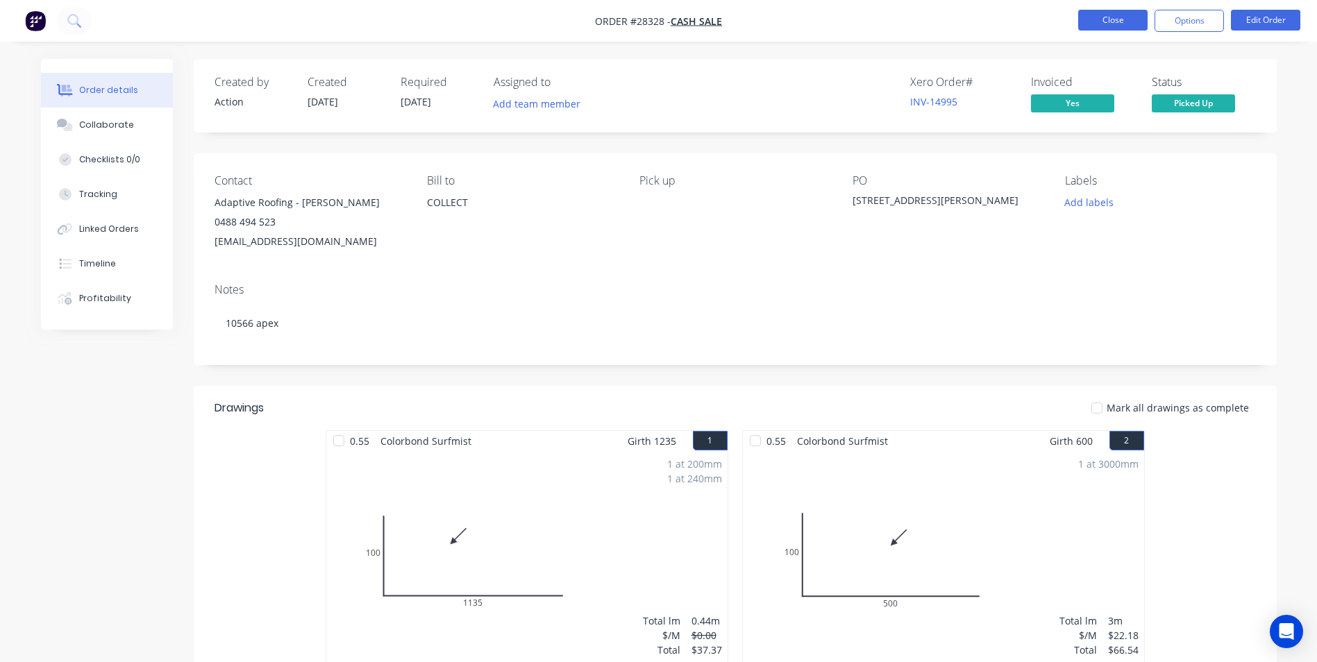
click at [1080, 20] on button "Close" at bounding box center [1112, 20] width 69 height 21
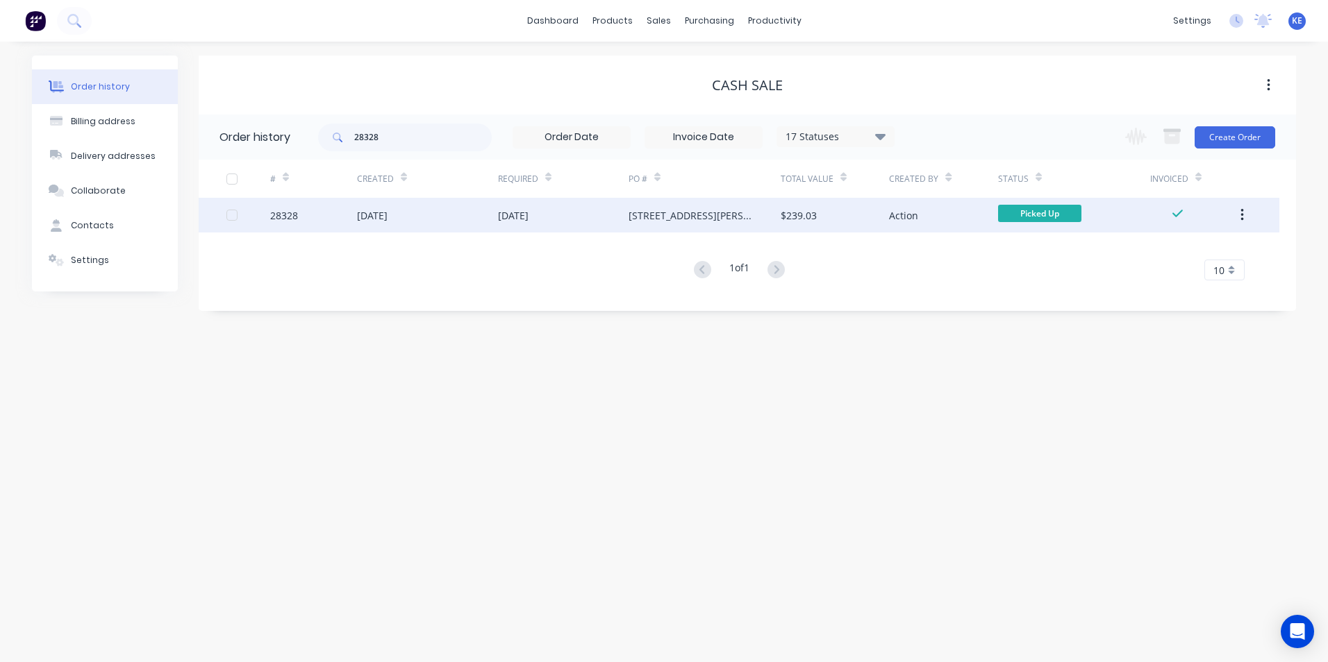
click at [1243, 215] on icon "button" at bounding box center [1241, 215] width 3 height 12
click at [1186, 244] on div "Archive" at bounding box center [1192, 252] width 107 height 20
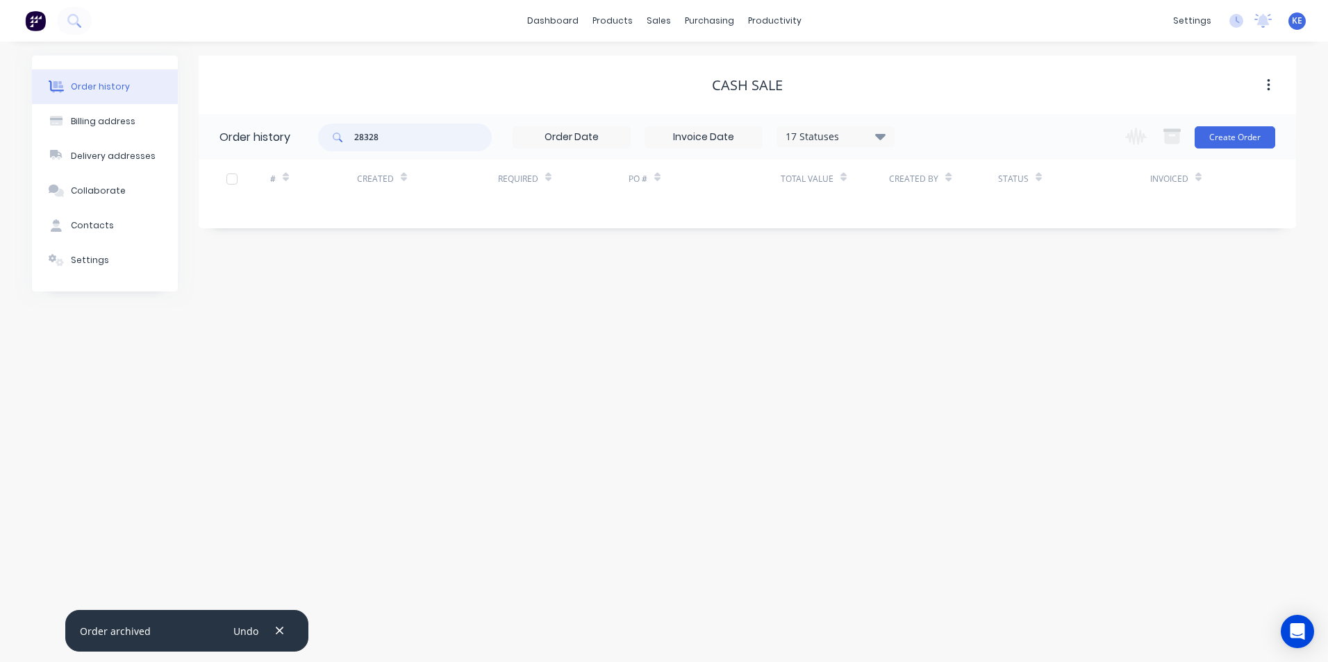
drag, startPoint x: 412, startPoint y: 141, endPoint x: 256, endPoint y: 151, distance: 155.9
click at [228, 148] on header "Order history 28328 17 Statuses Invoice Status Invoiced Not Invoiced Partial Or…" at bounding box center [747, 137] width 1097 height 45
type input "28325"
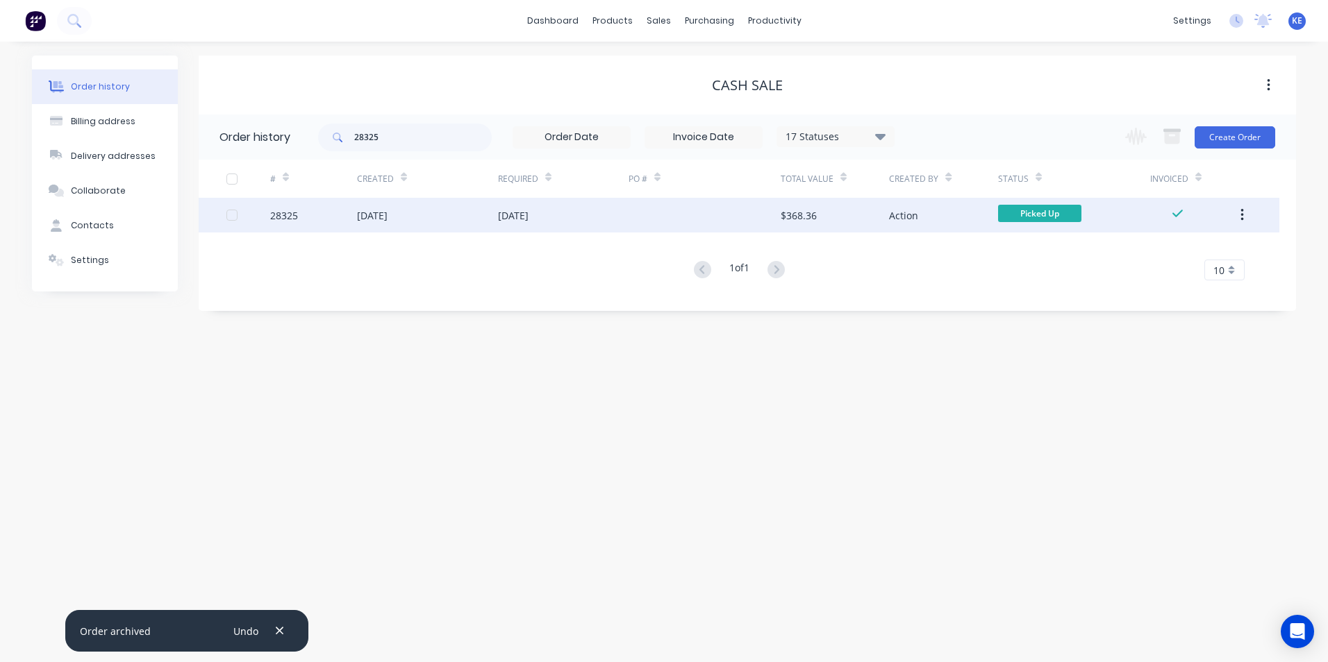
click at [337, 215] on div "28325" at bounding box center [313, 215] width 87 height 35
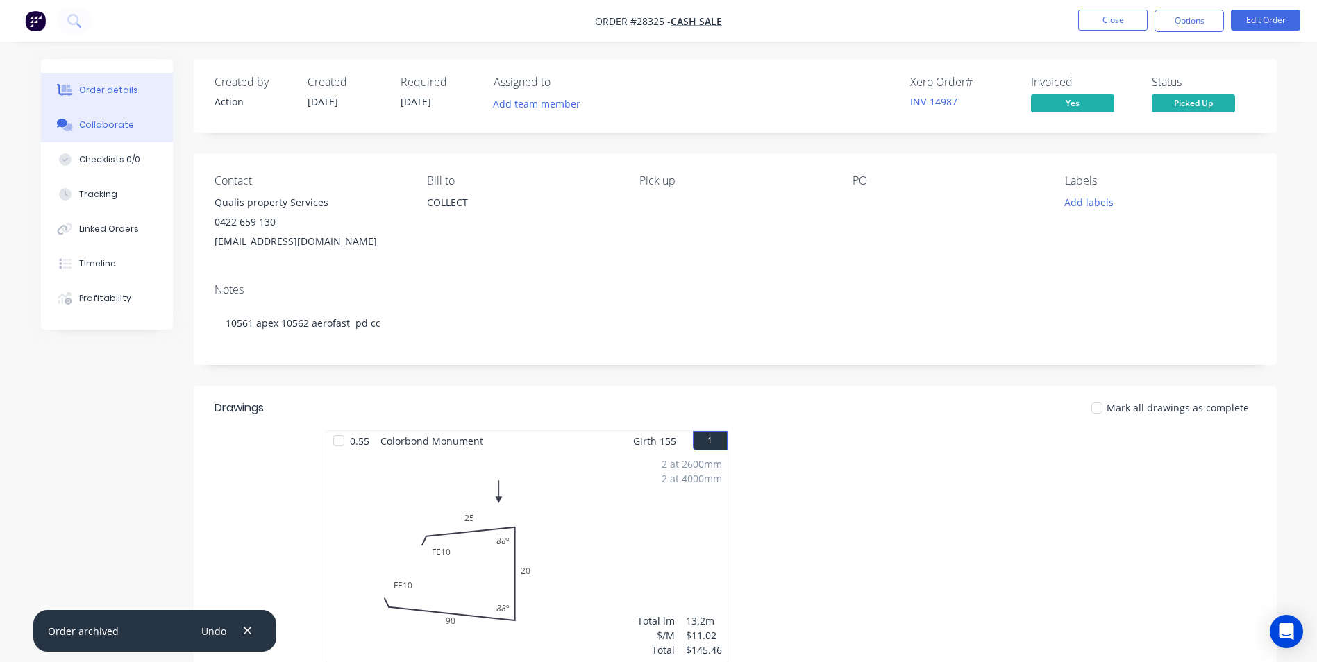
click at [109, 134] on button "Collaborate" at bounding box center [107, 125] width 132 height 35
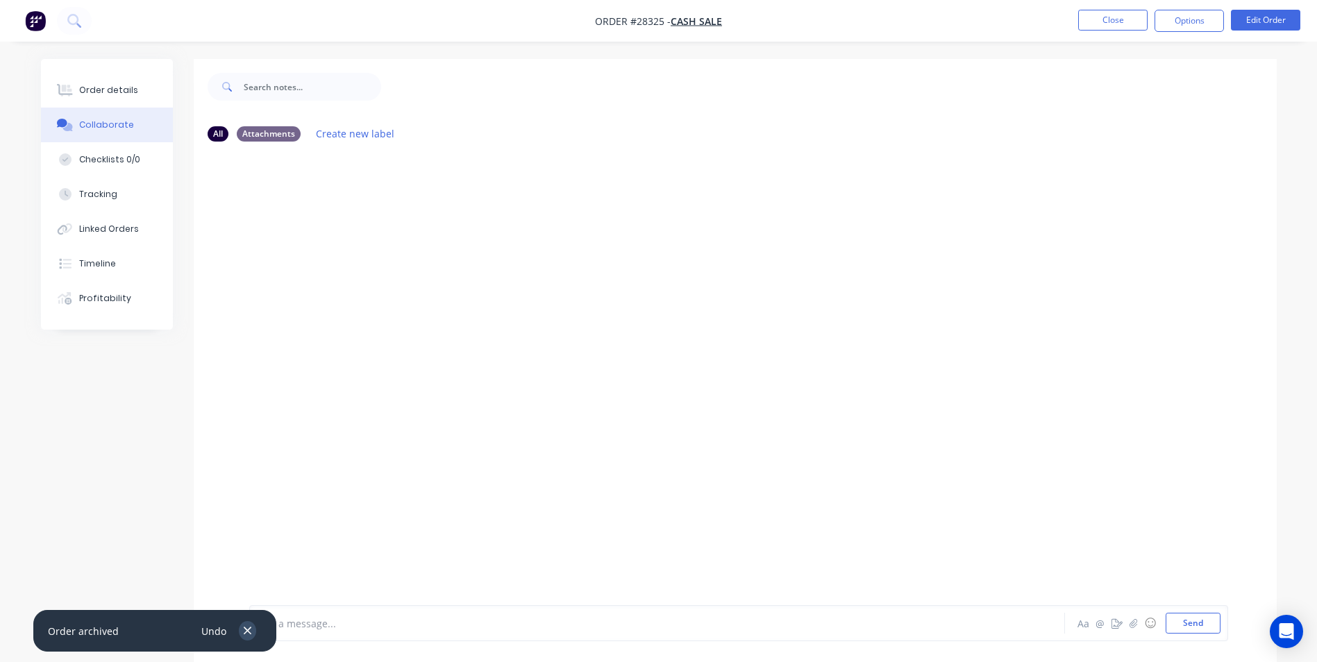
click at [250, 629] on icon "button" at bounding box center [248, 632] width 8 height 8
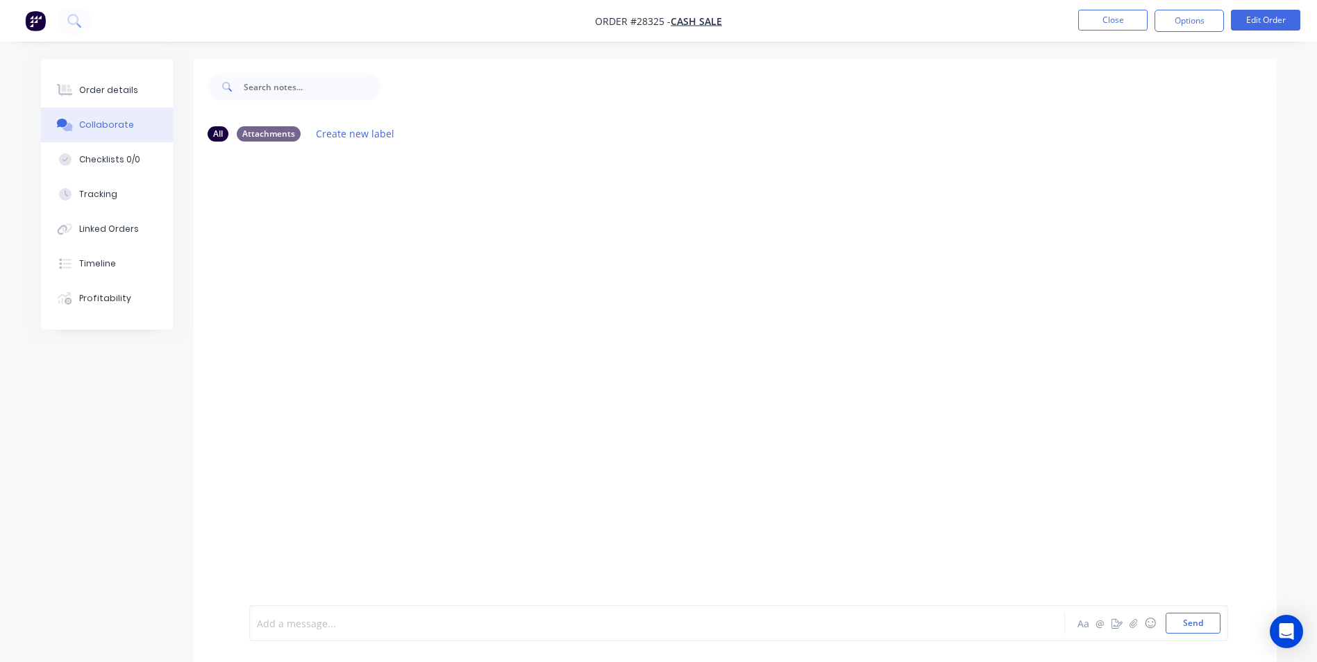
drag, startPoint x: 310, startPoint y: 626, endPoint x: 310, endPoint y: 613, distance: 13.2
click at [310, 623] on div at bounding box center [619, 624] width 722 height 15
drag, startPoint x: 87, startPoint y: 97, endPoint x: 263, endPoint y: 4, distance: 198.5
click at [94, 92] on button "Order details" at bounding box center [107, 90] width 132 height 35
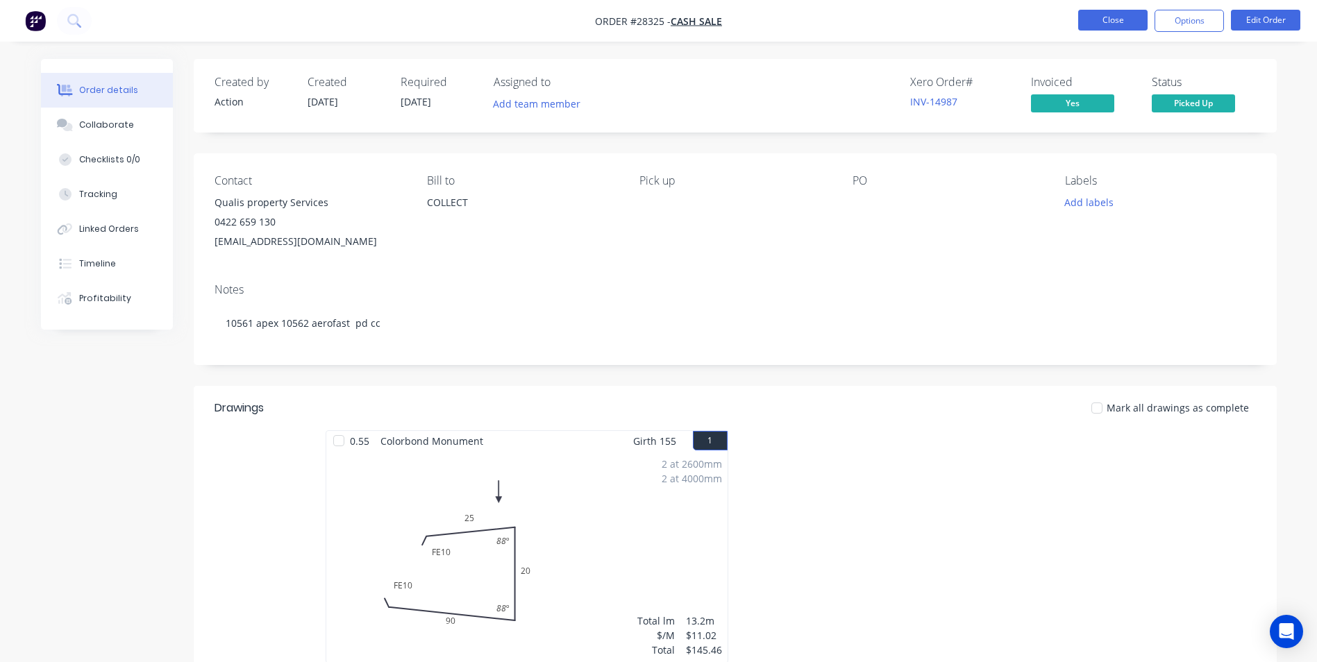
click at [1099, 15] on button "Close" at bounding box center [1112, 20] width 69 height 21
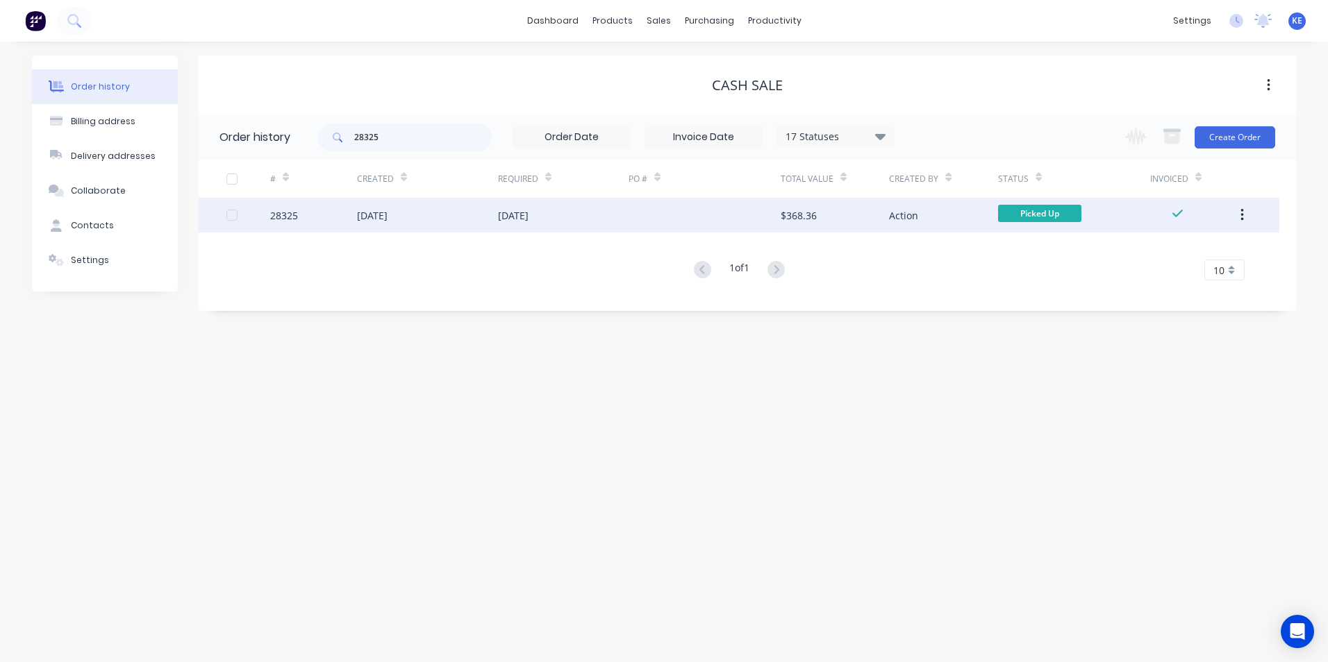
click at [1239, 206] on button "button" at bounding box center [1242, 215] width 33 height 25
click at [1151, 248] on div "Archive" at bounding box center [1192, 252] width 107 height 20
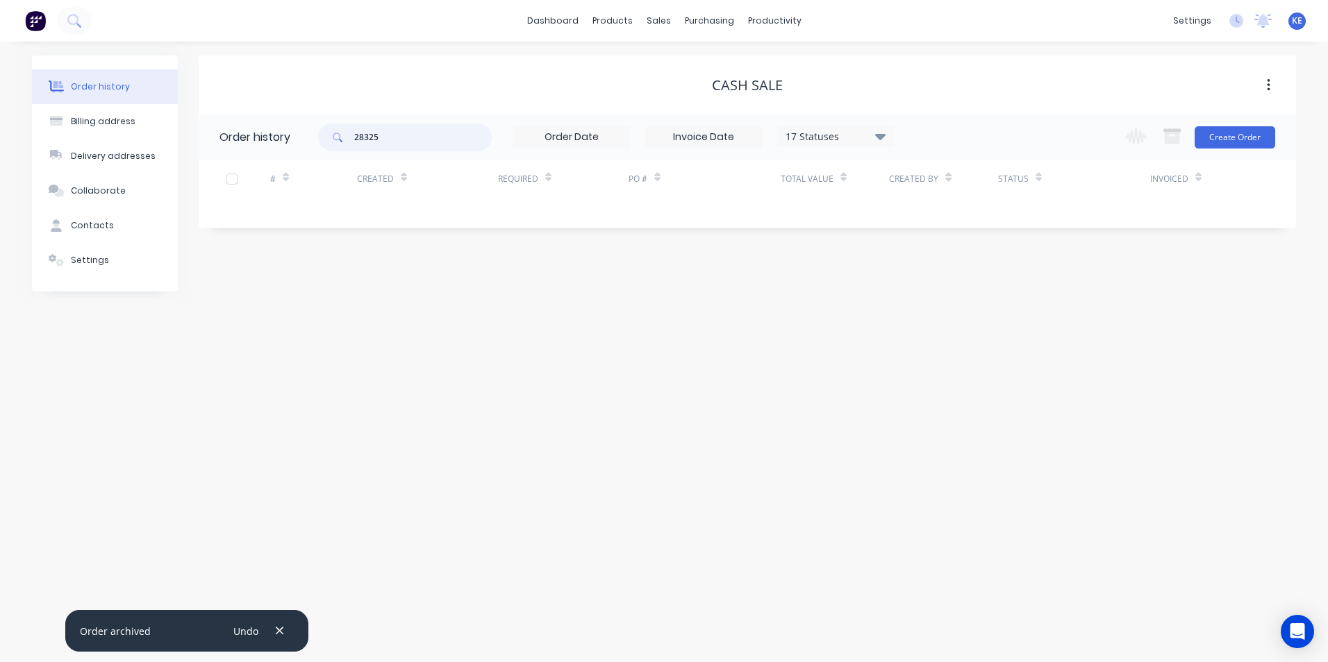
drag, startPoint x: 400, startPoint y: 140, endPoint x: 305, endPoint y: 143, distance: 95.2
click at [288, 147] on header "Order history 28325 17 Statuses Invoice Status Invoiced Not Invoiced Partial Or…" at bounding box center [747, 137] width 1097 height 45
type input "28340"
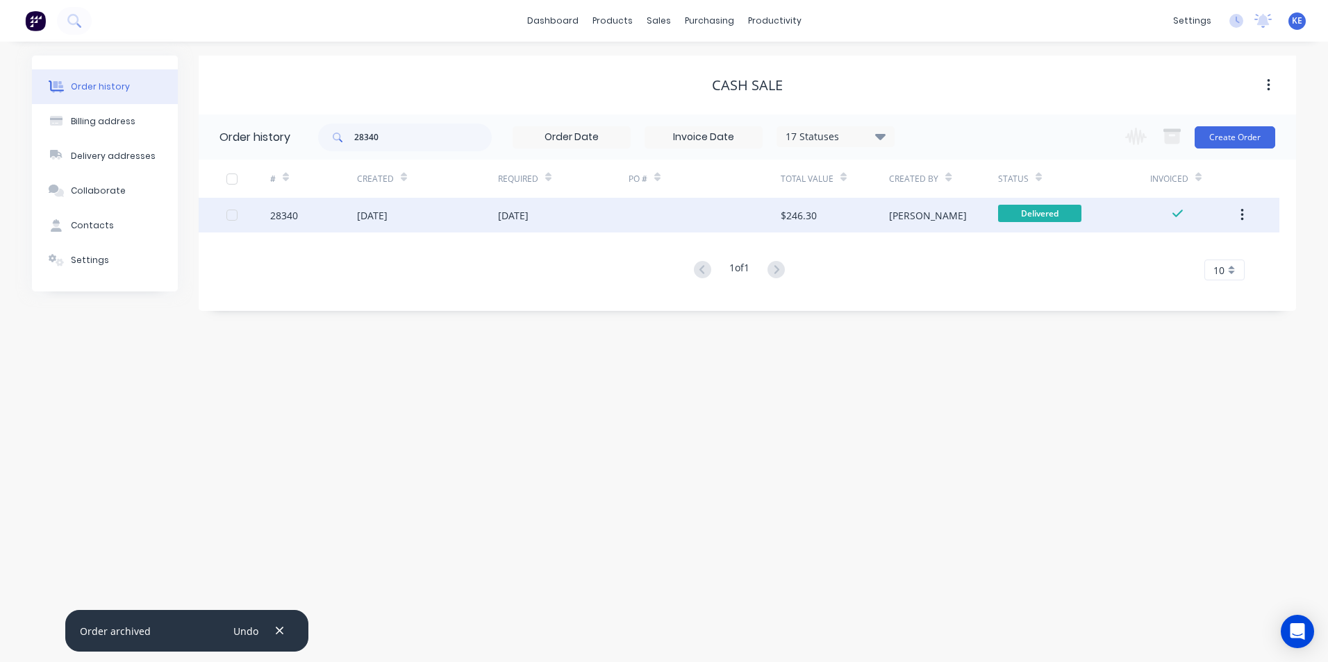
click at [321, 220] on div "28340" at bounding box center [313, 215] width 87 height 35
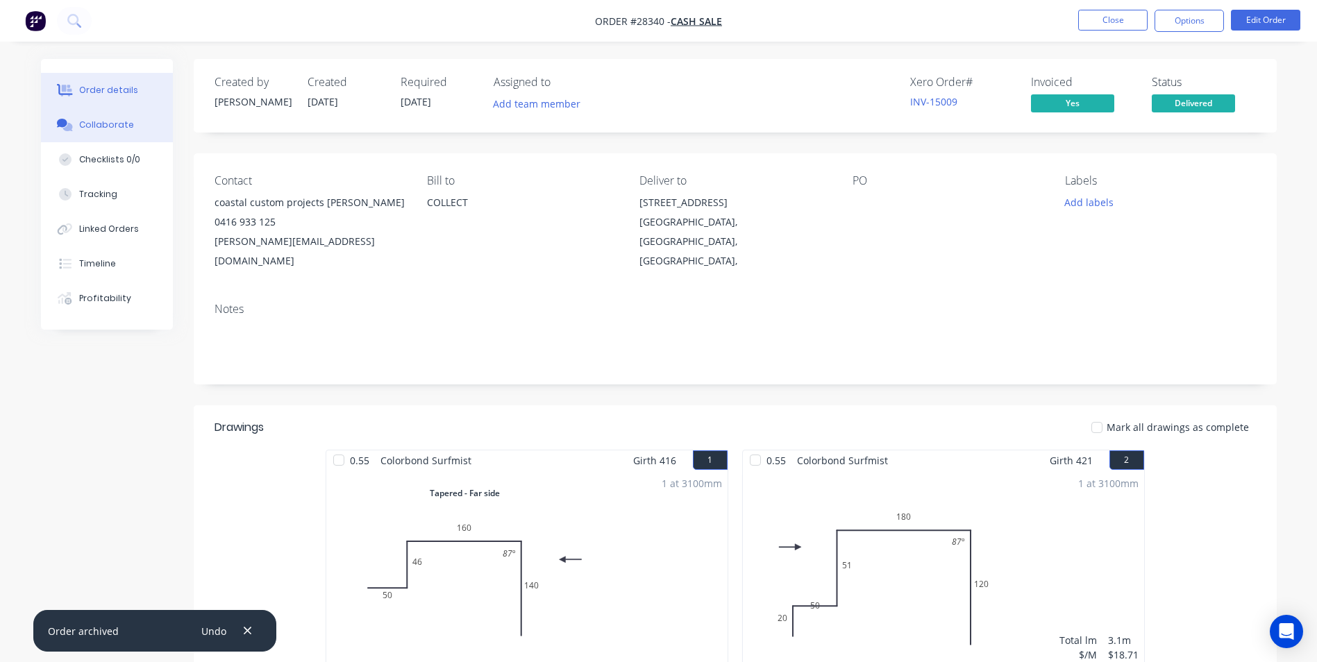
click at [124, 114] on button "Collaborate" at bounding box center [107, 125] width 132 height 35
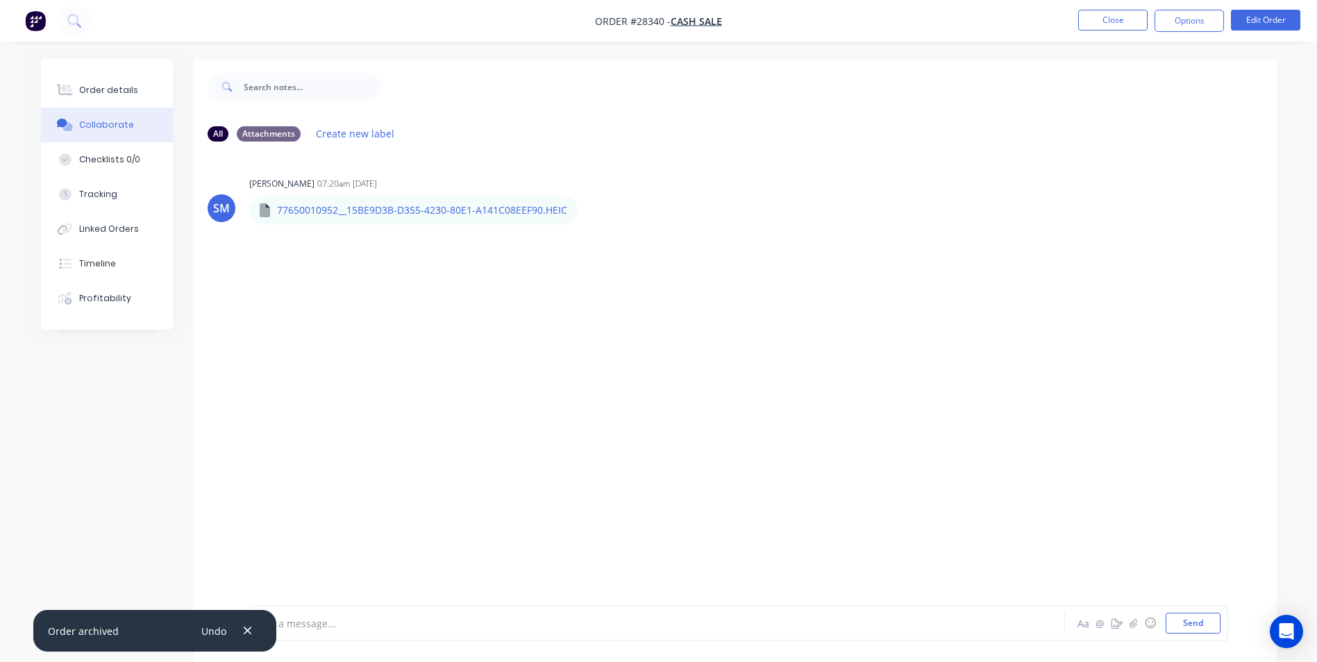
drag, startPoint x: 246, startPoint y: 631, endPoint x: 278, endPoint y: 625, distance: 32.5
click at [248, 631] on icon "button" at bounding box center [247, 631] width 9 height 12
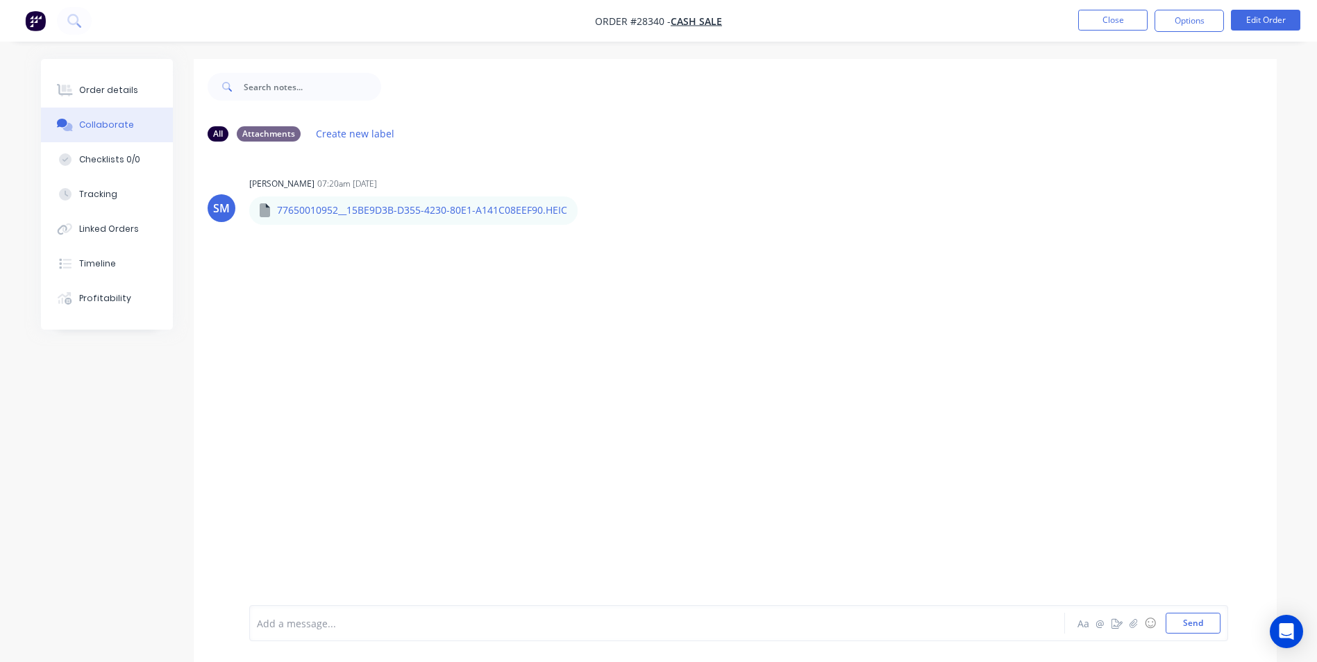
click at [279, 626] on div at bounding box center [619, 624] width 722 height 15
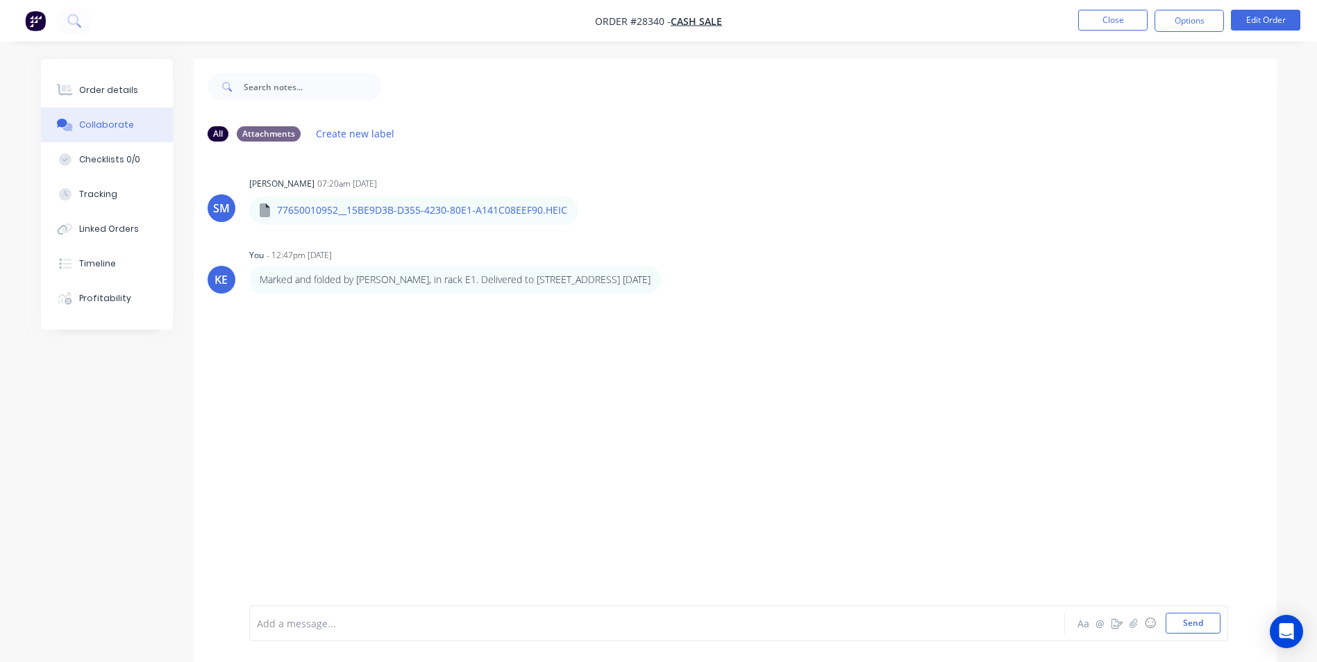
drag, startPoint x: 88, startPoint y: 92, endPoint x: 219, endPoint y: 3, distance: 157.9
click at [93, 80] on button "Order details" at bounding box center [107, 90] width 132 height 35
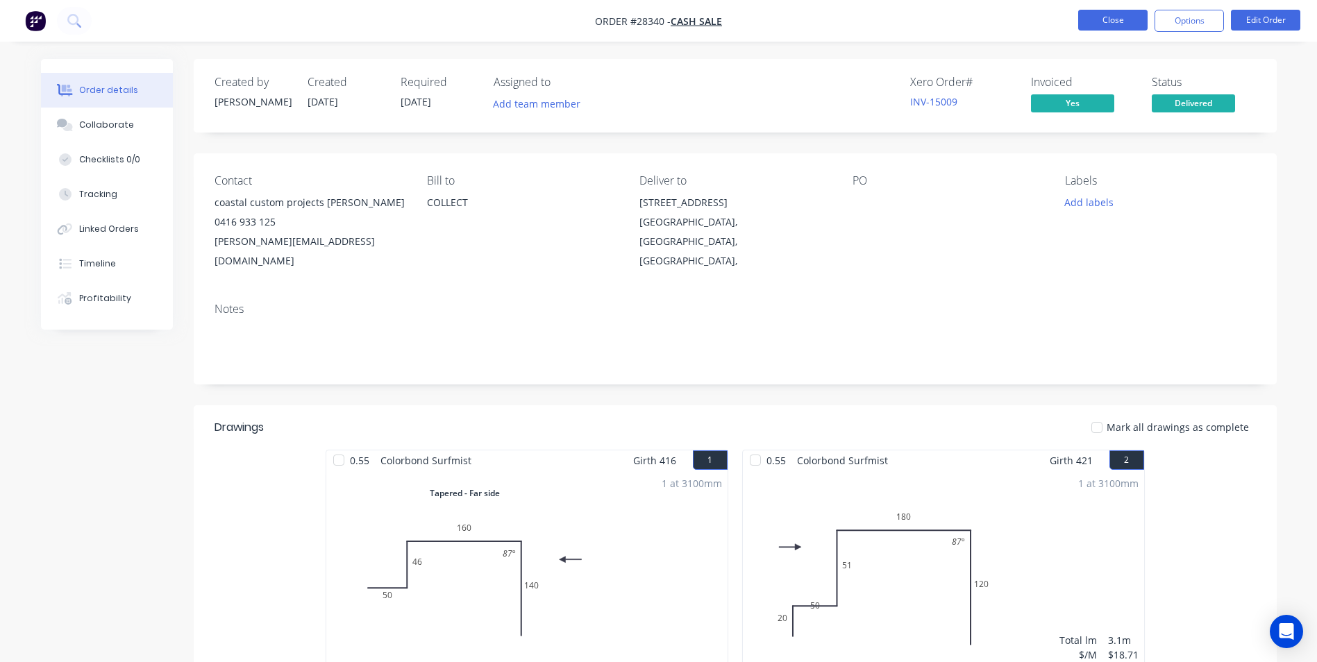
click at [1098, 28] on button "Close" at bounding box center [1112, 20] width 69 height 21
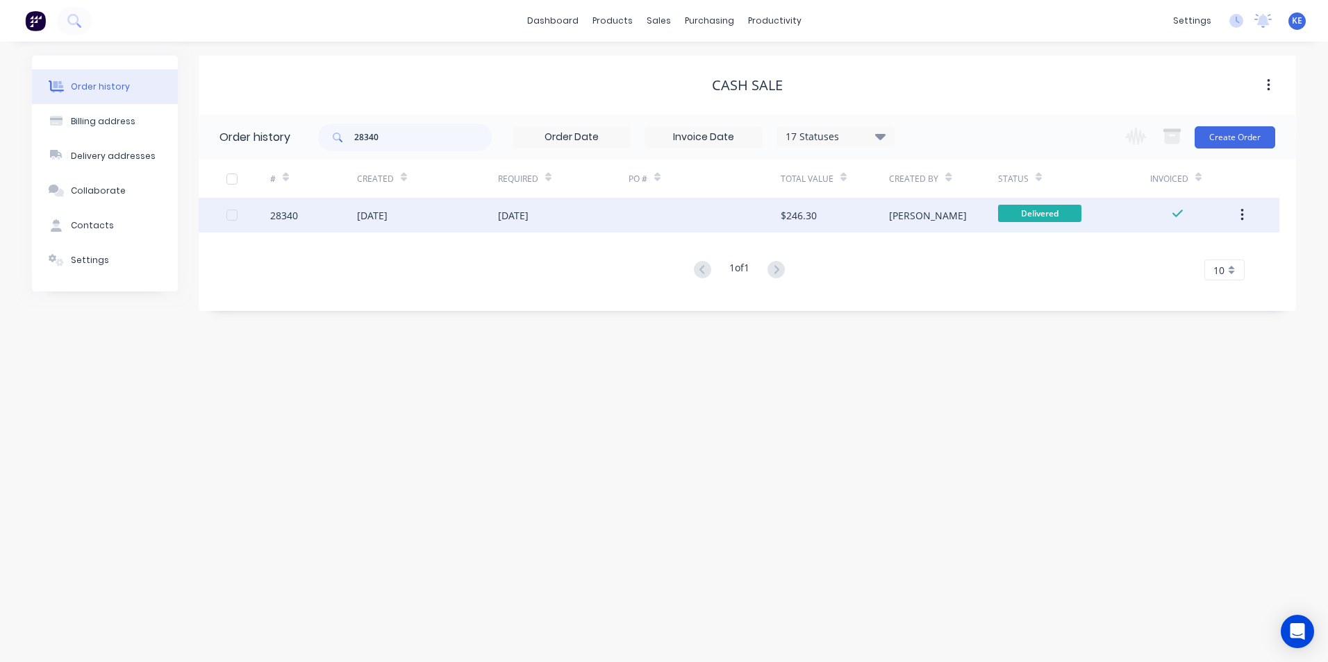
click at [1237, 218] on button "button" at bounding box center [1242, 215] width 33 height 25
click at [1191, 256] on div "Archive" at bounding box center [1192, 252] width 107 height 20
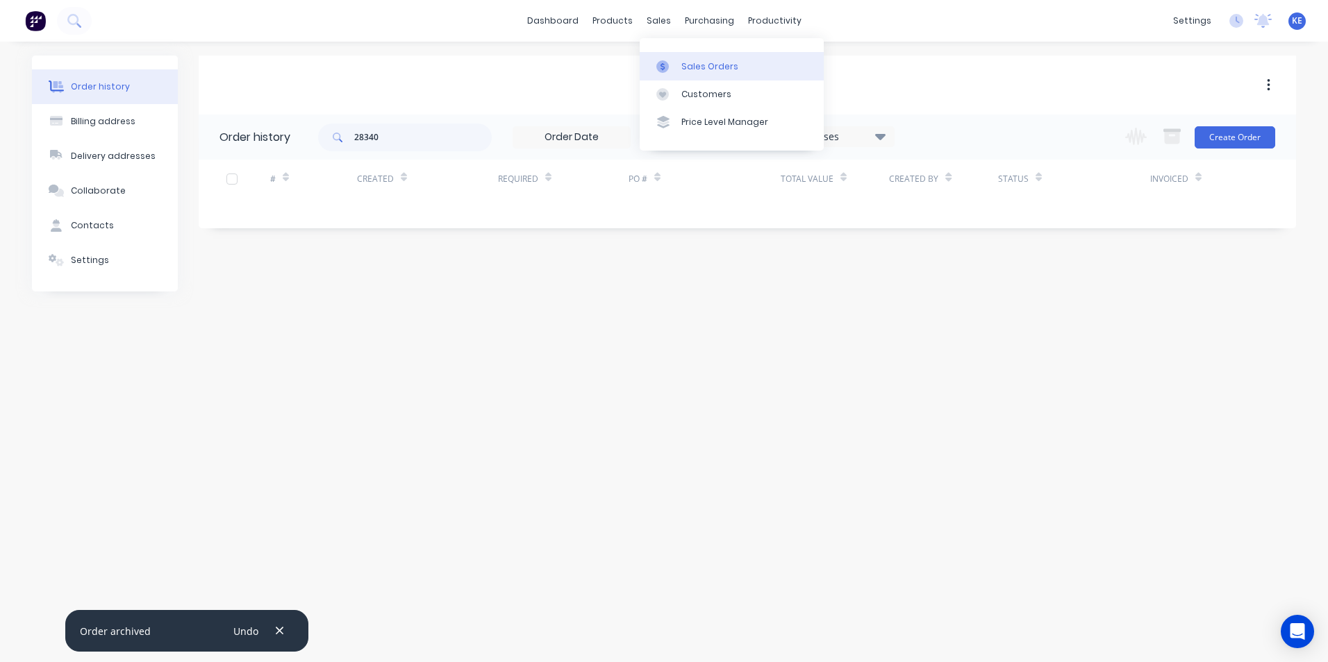
click at [694, 72] on div "Sales Orders" at bounding box center [709, 66] width 57 height 12
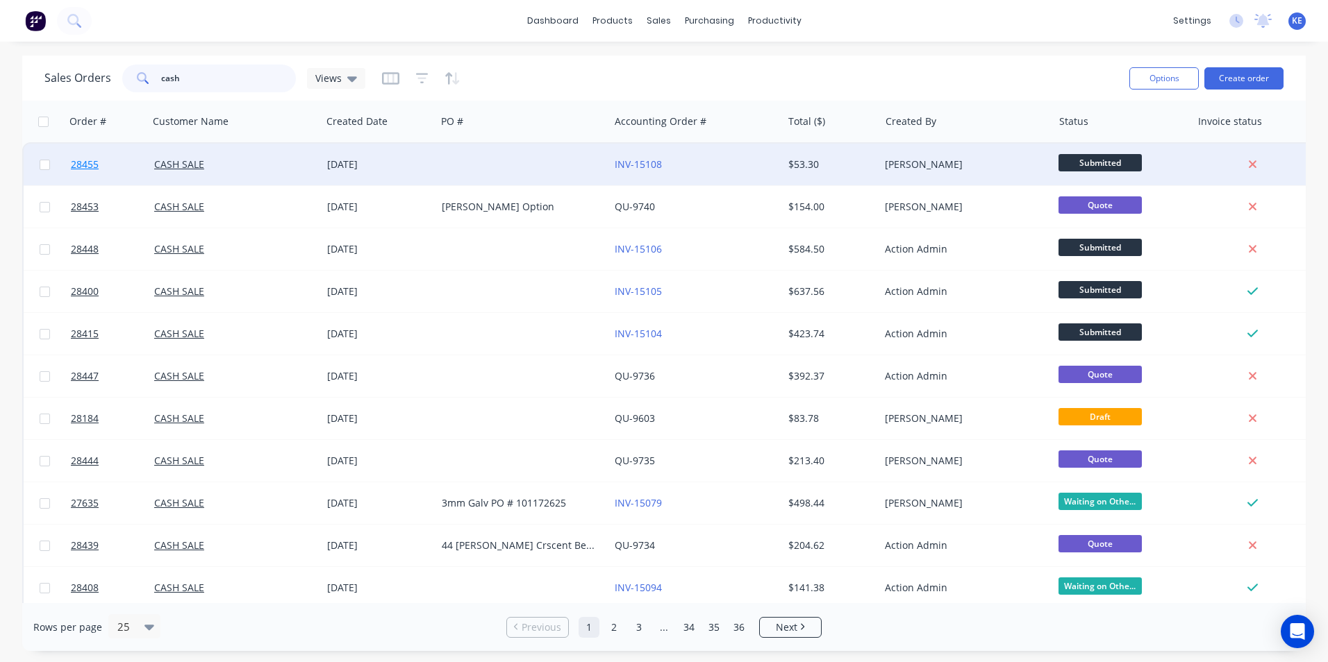
drag, startPoint x: 137, startPoint y: 87, endPoint x: 119, endPoint y: 151, distance: 67.1
click at [137, 87] on div "cash" at bounding box center [209, 79] width 174 height 28
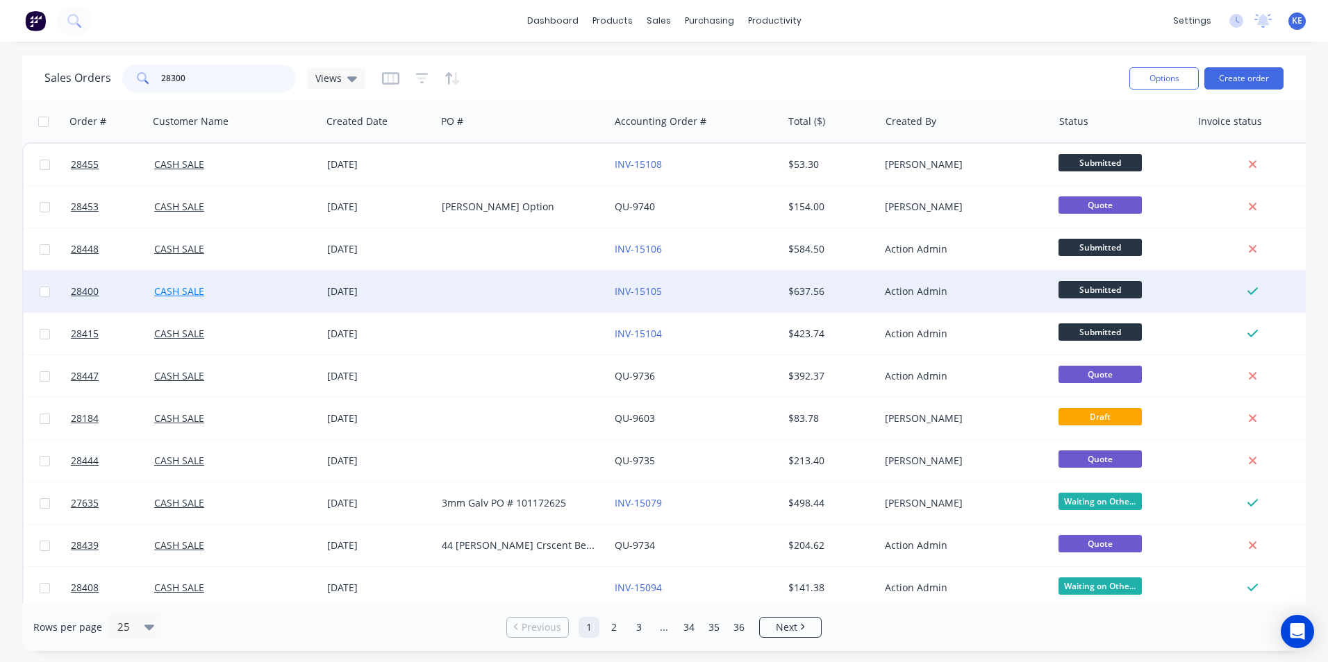
type input "28300"
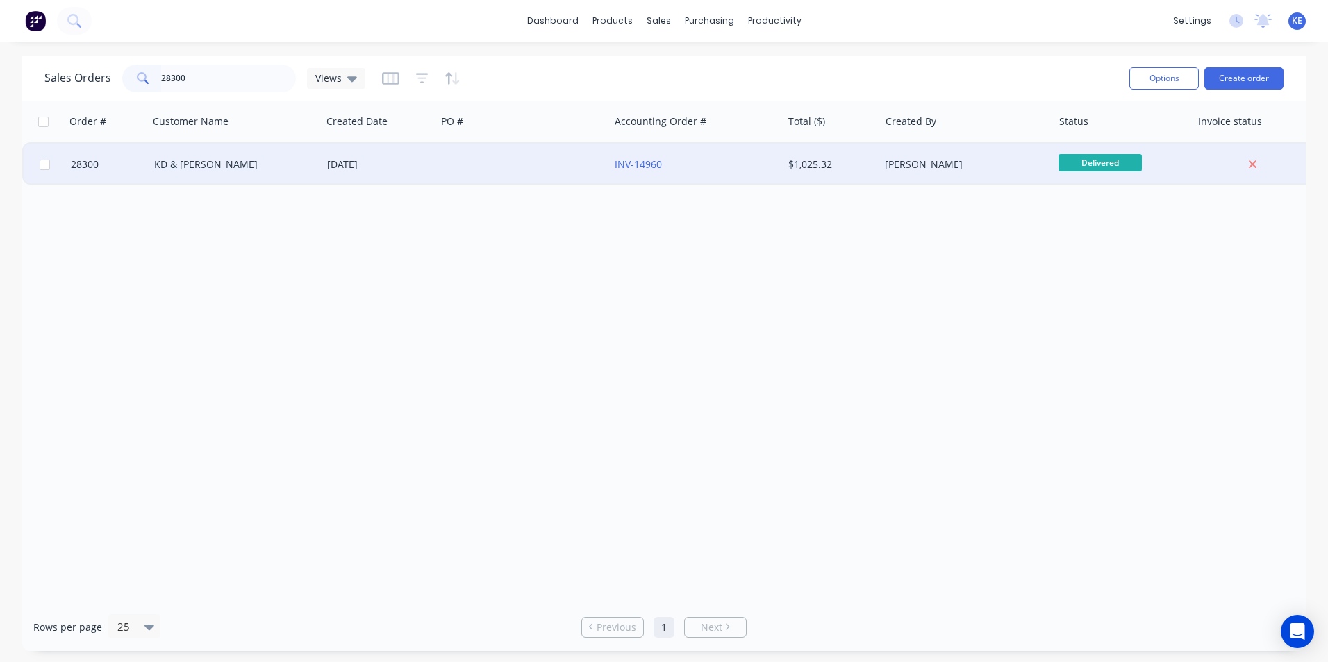
click at [292, 168] on div "KD & [PERSON_NAME]" at bounding box center [231, 165] width 154 height 14
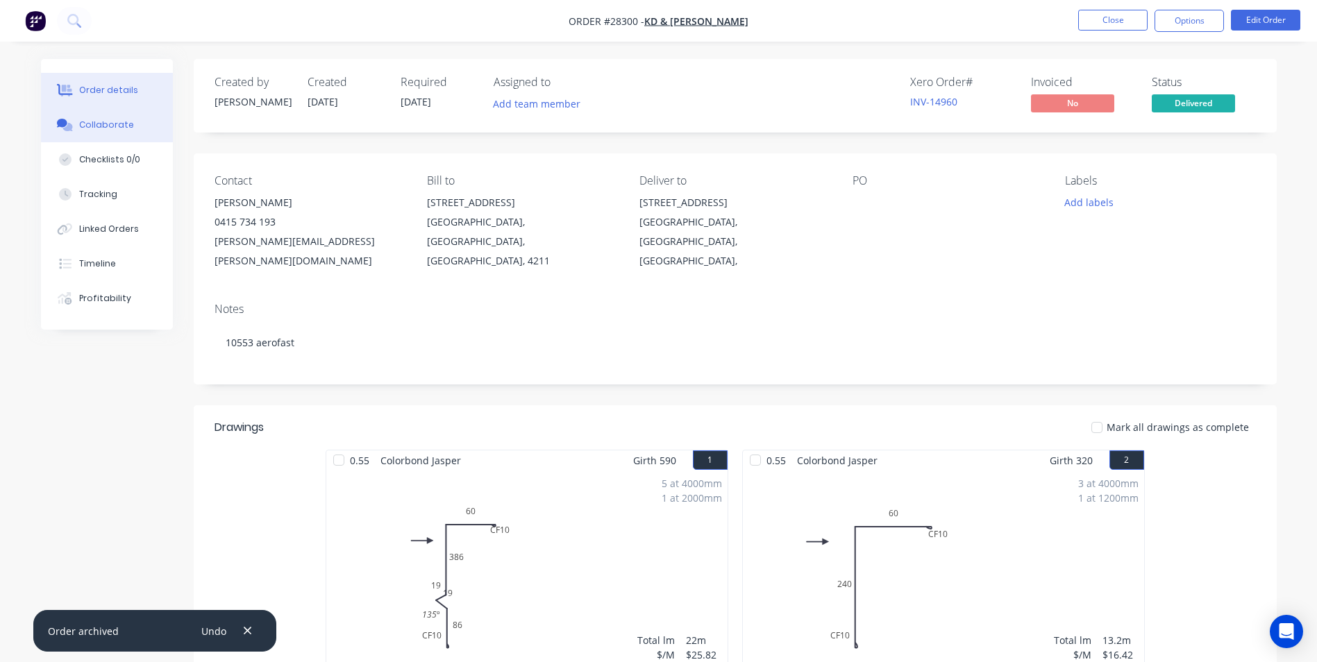
click at [92, 138] on button "Collaborate" at bounding box center [107, 125] width 132 height 35
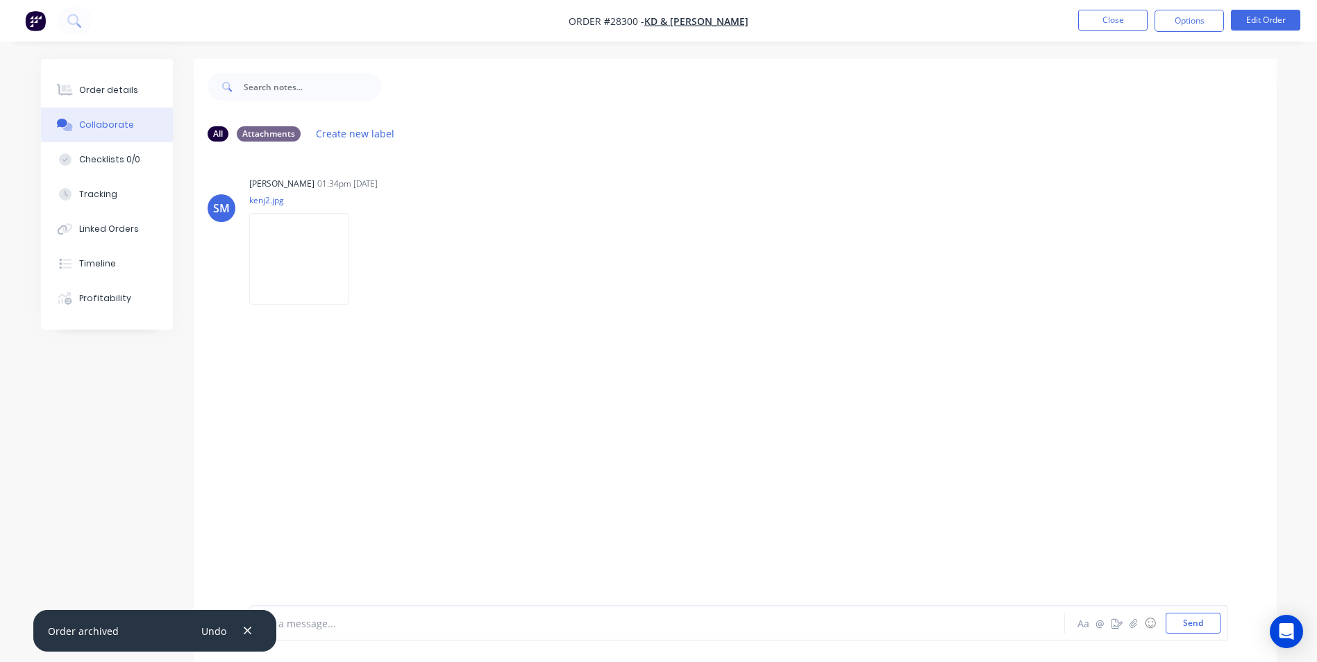
drag, startPoint x: 243, startPoint y: 626, endPoint x: 319, endPoint y: 626, distance: 76.4
click at [246, 625] on icon "button" at bounding box center [247, 631] width 9 height 12
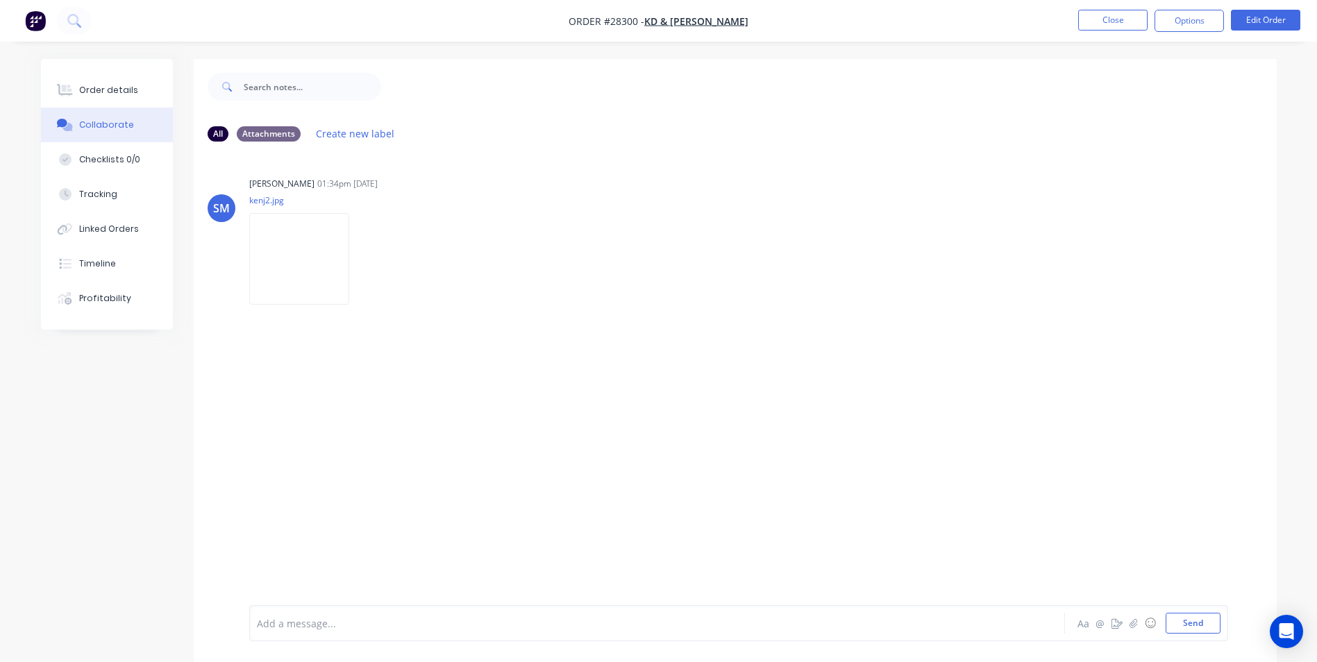
click at [320, 626] on div at bounding box center [619, 624] width 722 height 15
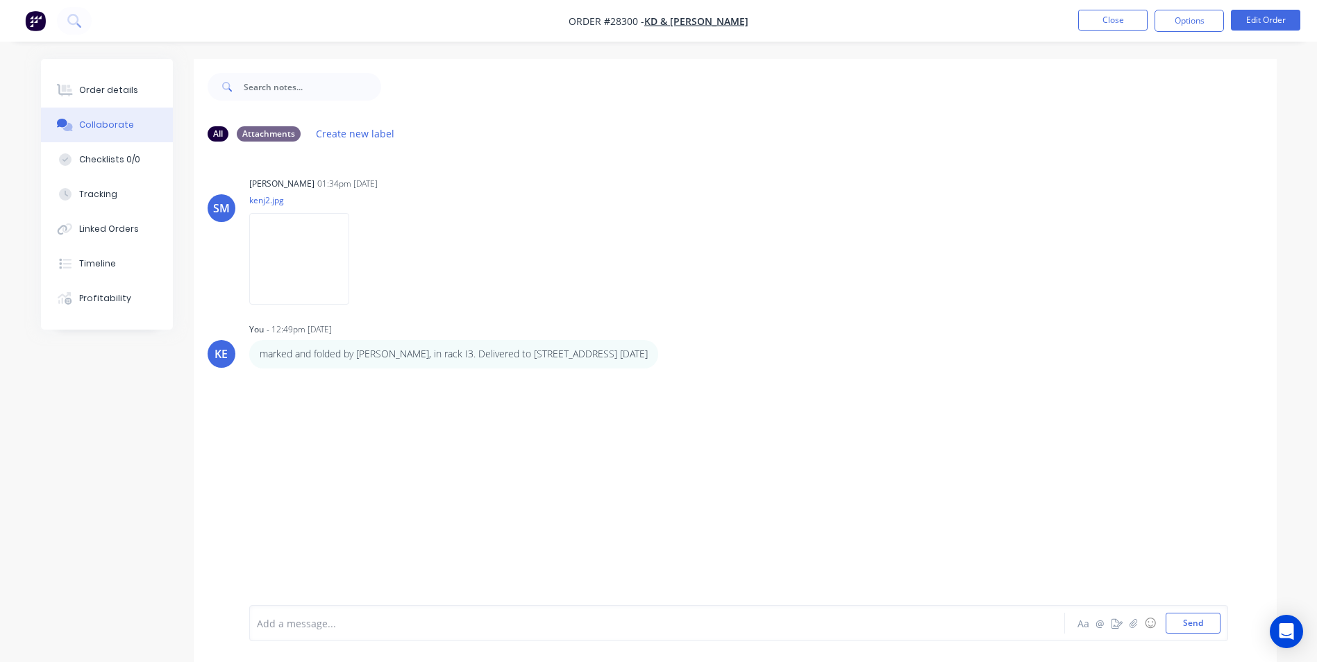
drag, startPoint x: 89, startPoint y: 90, endPoint x: 187, endPoint y: 15, distance: 124.3
click at [103, 74] on button "Order details" at bounding box center [107, 90] width 132 height 35
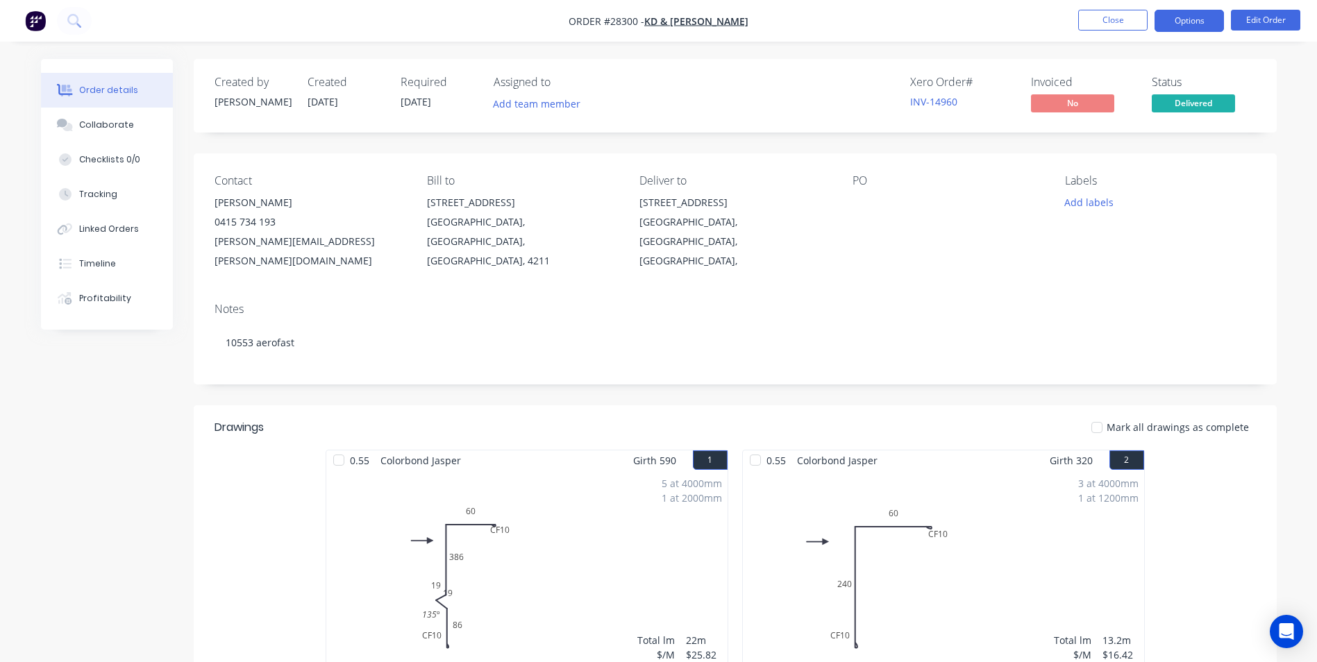
click at [1185, 23] on button "Options" at bounding box center [1189, 21] width 69 height 22
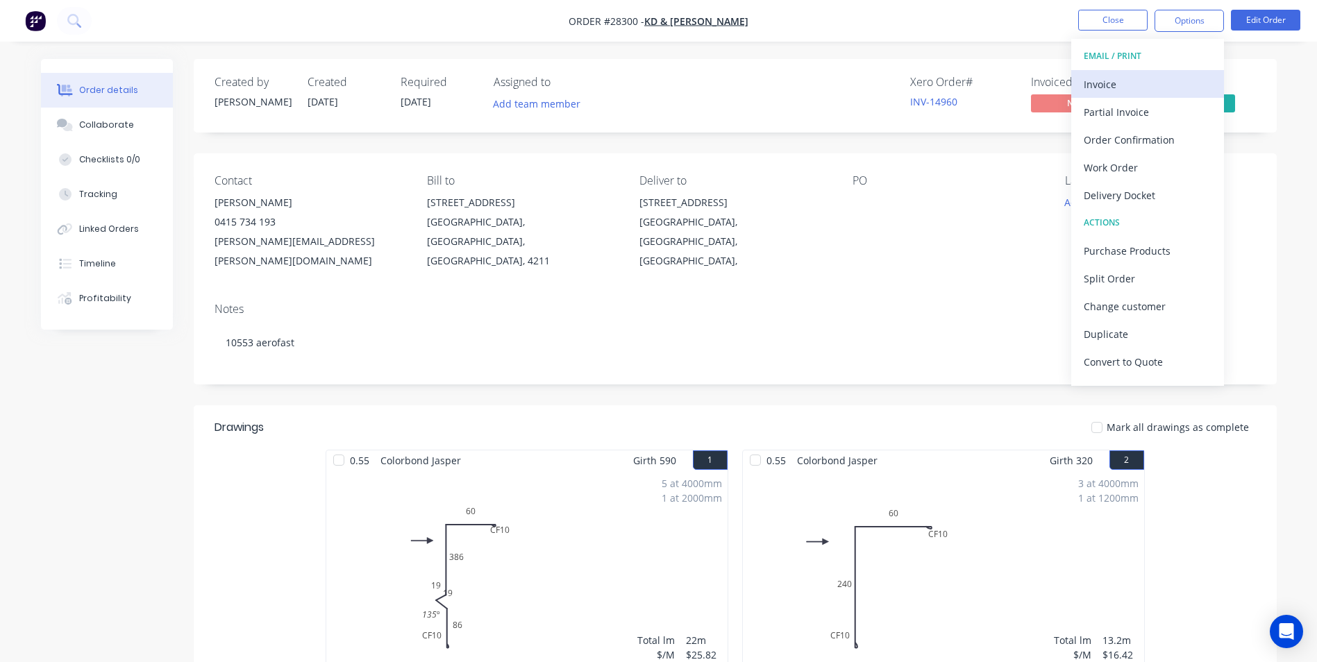
click at [1131, 78] on div "Invoice" at bounding box center [1148, 84] width 128 height 20
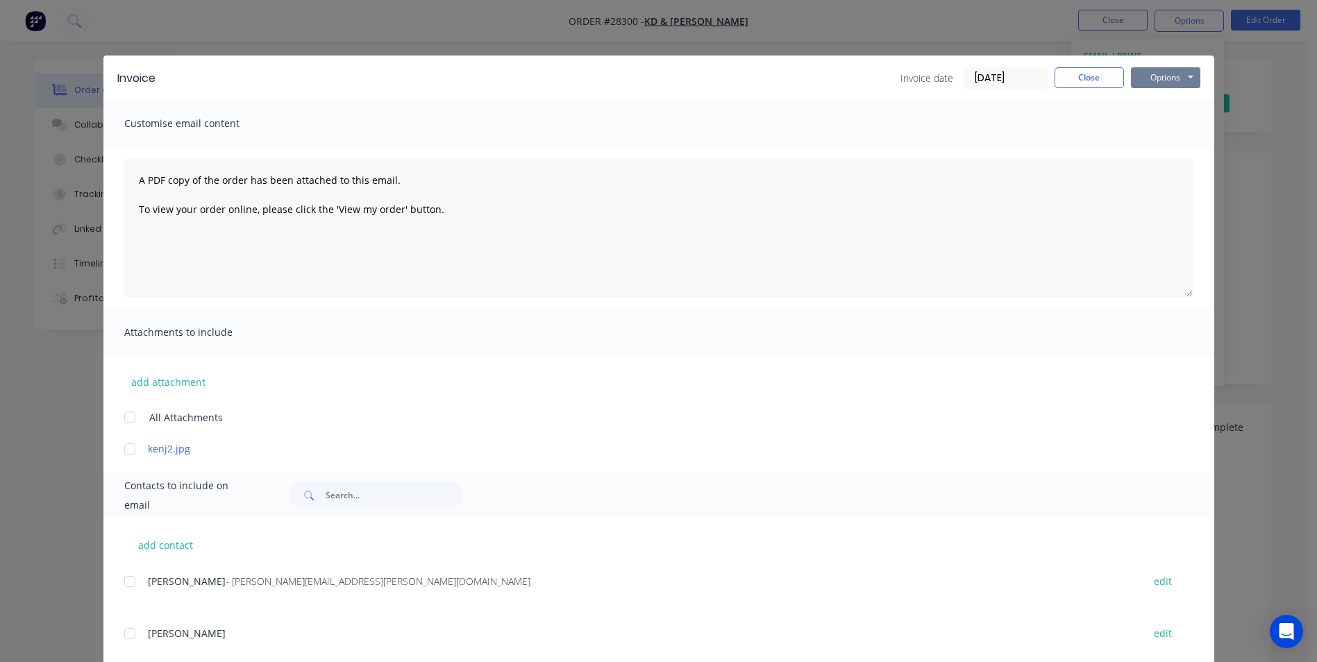
click at [1154, 77] on button "Options" at bounding box center [1165, 77] width 69 height 21
click at [1153, 122] on button "Print" at bounding box center [1175, 125] width 89 height 23
click at [1082, 76] on button "Close" at bounding box center [1089, 77] width 69 height 21
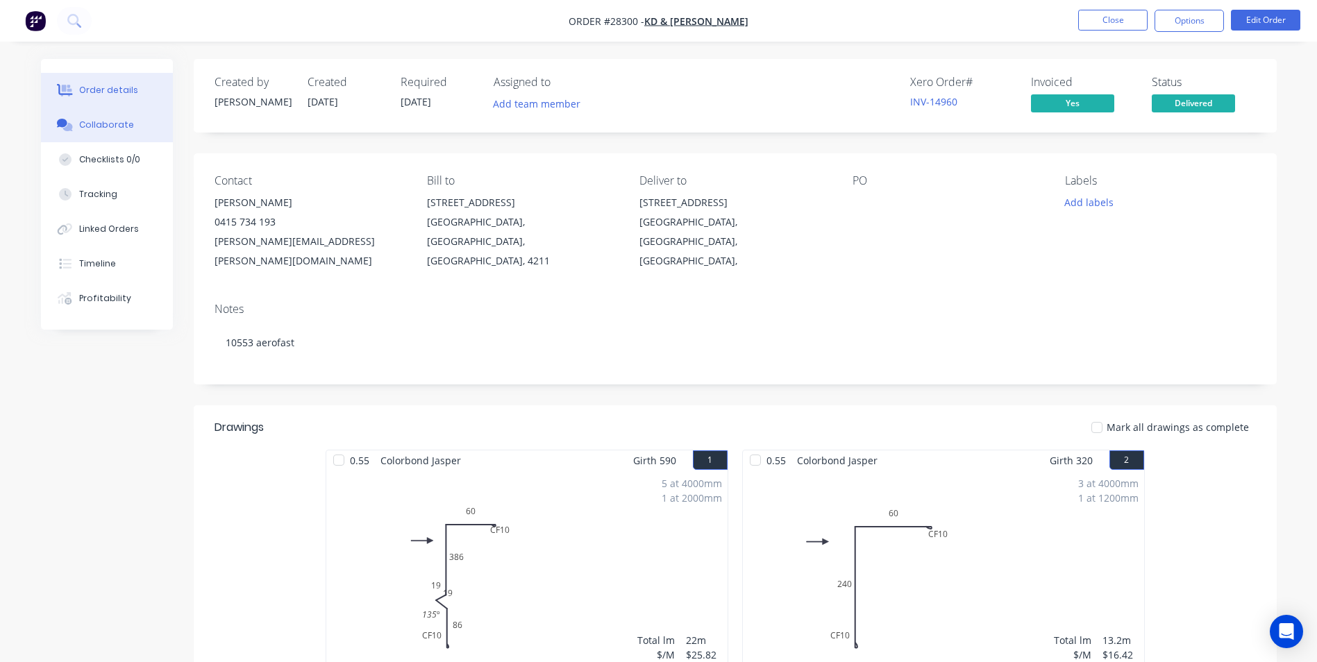
click at [124, 120] on div "Collaborate" at bounding box center [106, 125] width 55 height 12
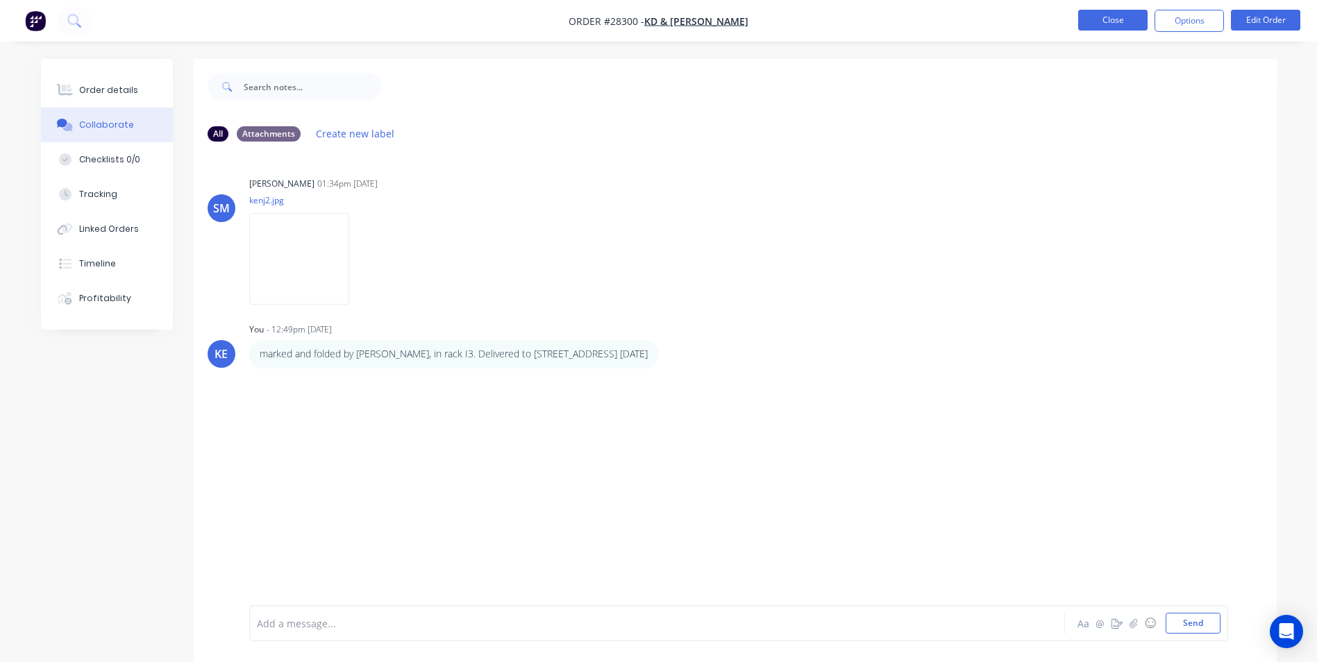
click at [1119, 14] on button "Close" at bounding box center [1112, 20] width 69 height 21
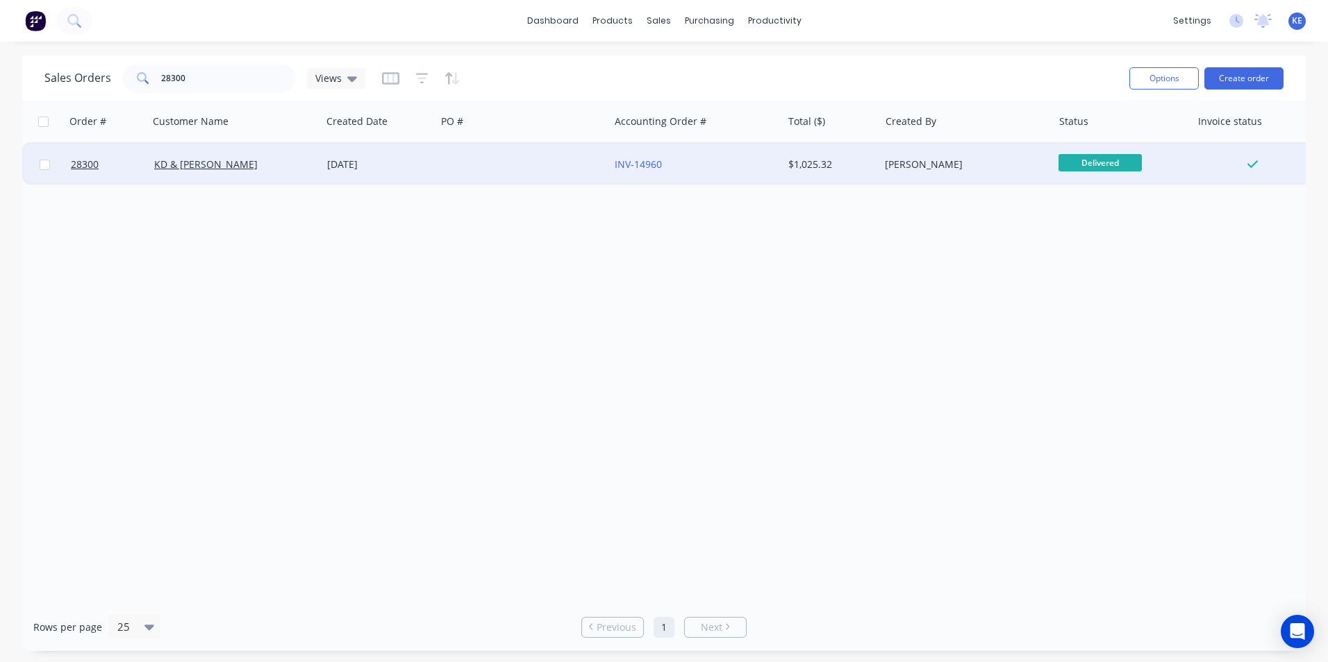
drag, startPoint x: 44, startPoint y: 165, endPoint x: 217, endPoint y: 158, distance: 173.7
click at [44, 164] on input "checkbox" at bounding box center [45, 165] width 10 height 10
checkbox input "true"
click at [1155, 74] on button "Options" at bounding box center [1163, 78] width 69 height 22
click at [1107, 132] on div "Archive" at bounding box center [1122, 141] width 128 height 20
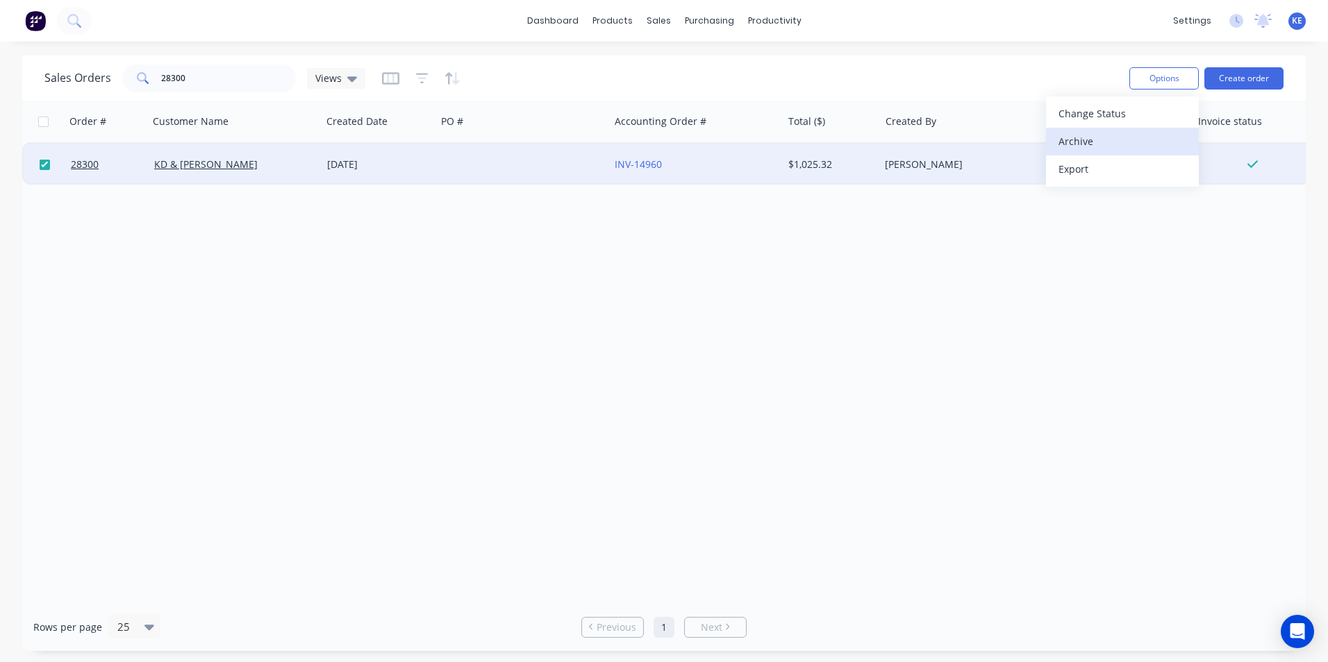
checkbox input "false"
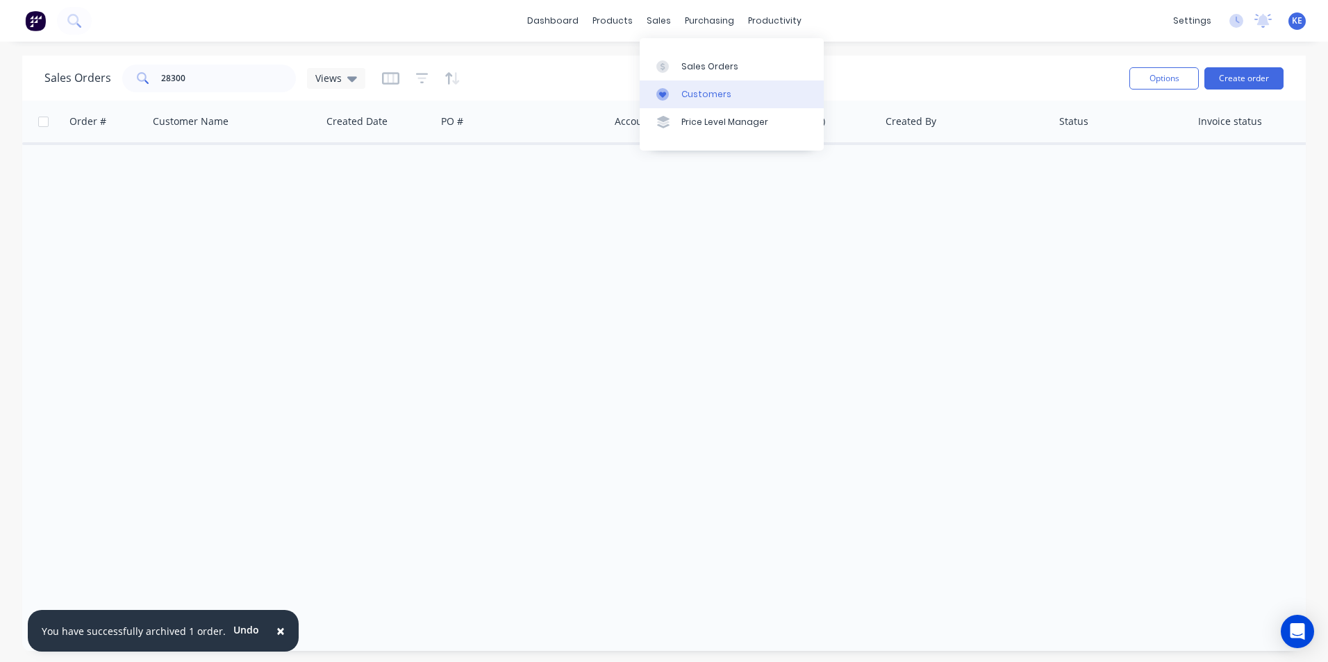
click at [682, 96] on div "Customers" at bounding box center [706, 94] width 50 height 12
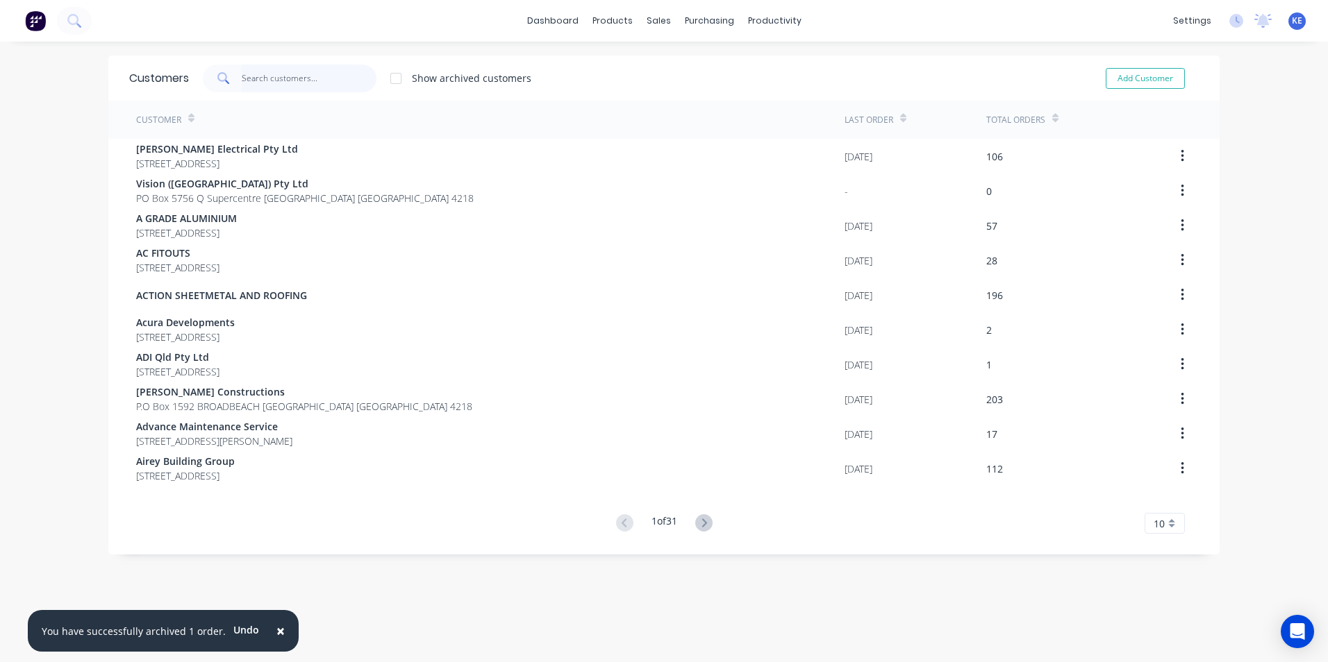
click at [261, 78] on input "text" at bounding box center [309, 79] width 135 height 28
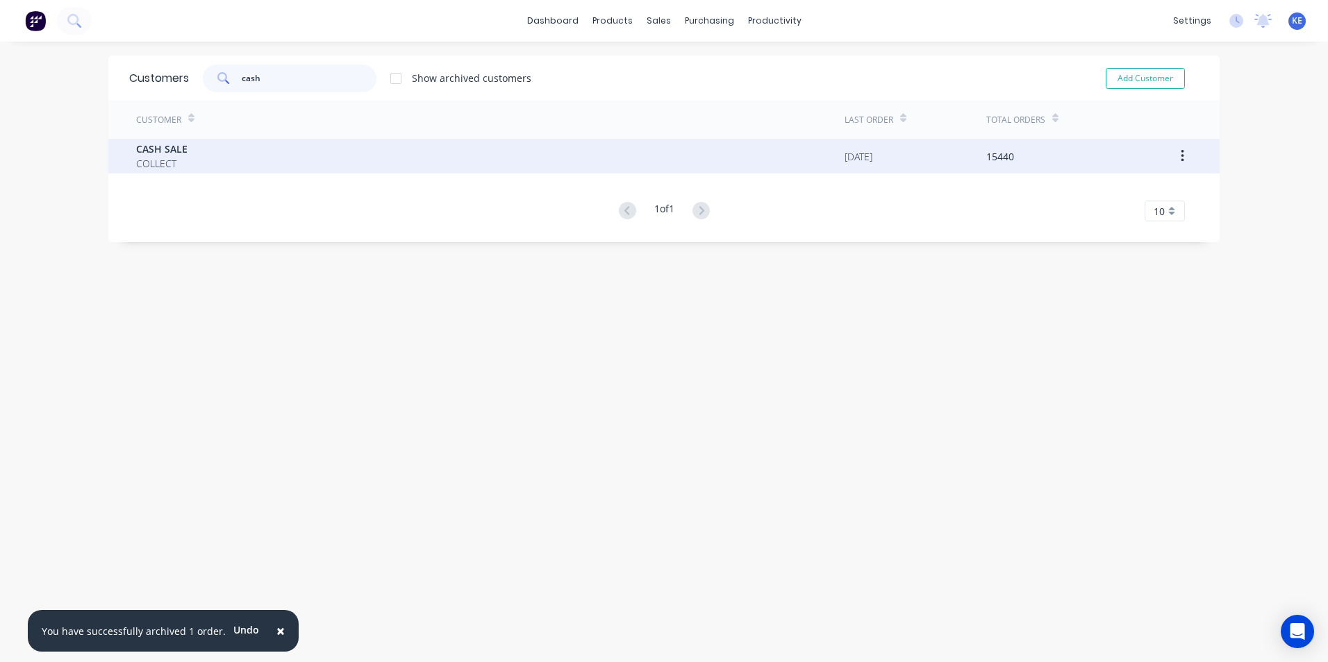
type input "cash"
click at [220, 167] on div "CASH SALE COLLECT" at bounding box center [490, 156] width 708 height 35
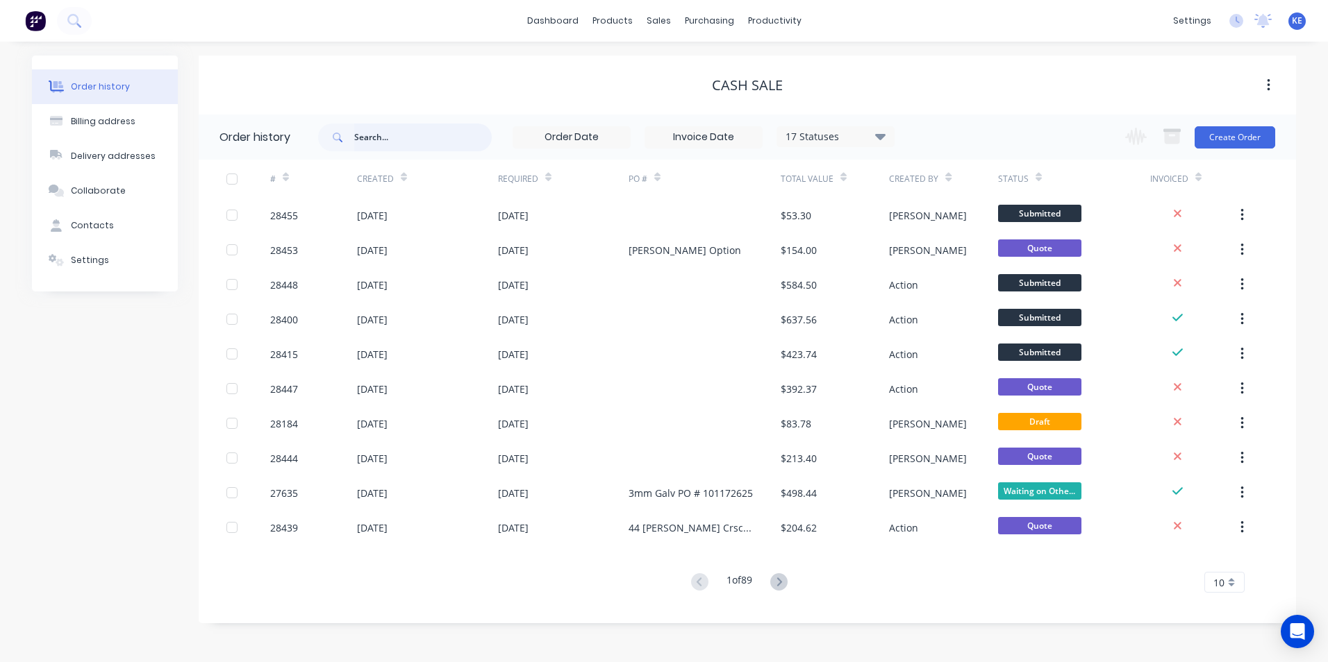
click at [420, 131] on input "text" at bounding box center [422, 138] width 137 height 28
type input "27817"
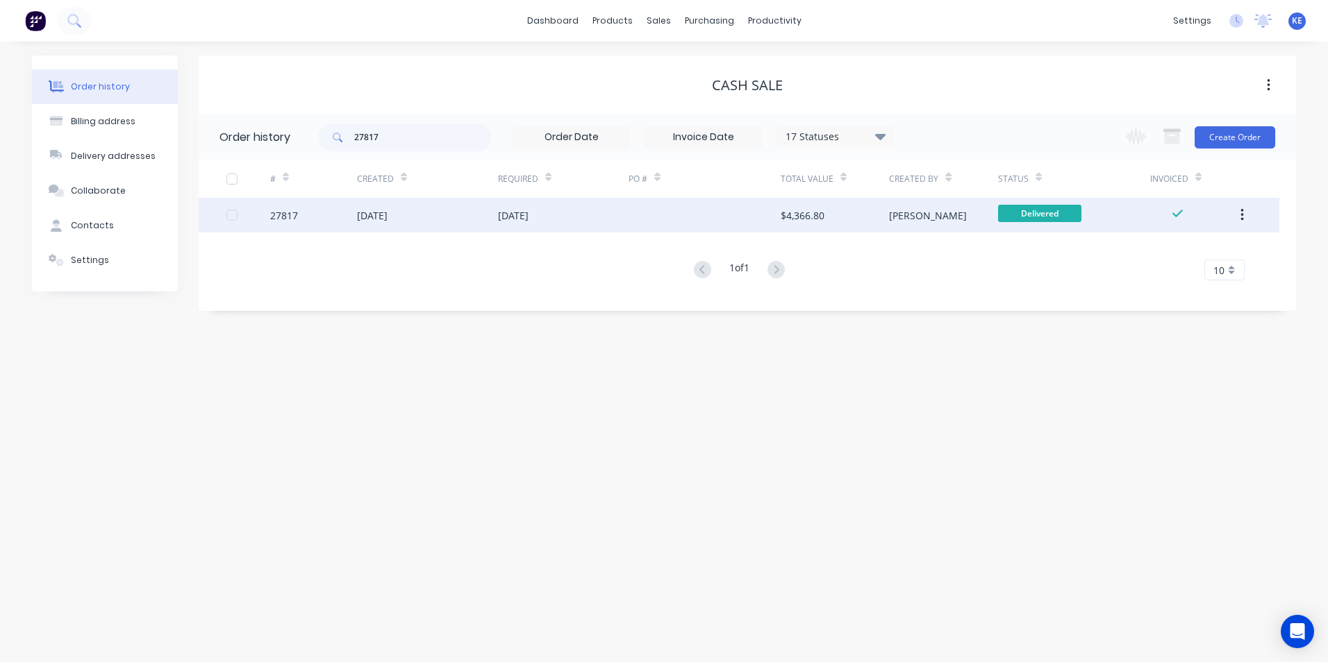
click at [319, 224] on div "27817" at bounding box center [313, 215] width 87 height 35
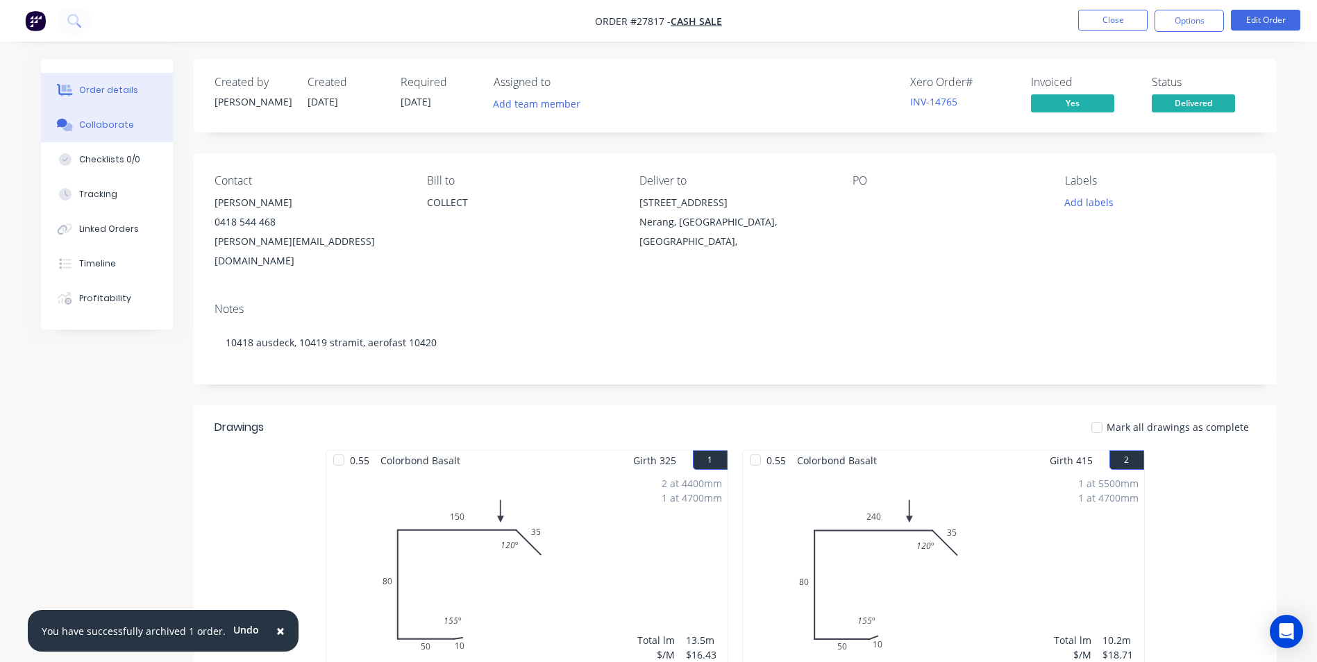
click at [105, 128] on div "Collaborate" at bounding box center [106, 125] width 55 height 12
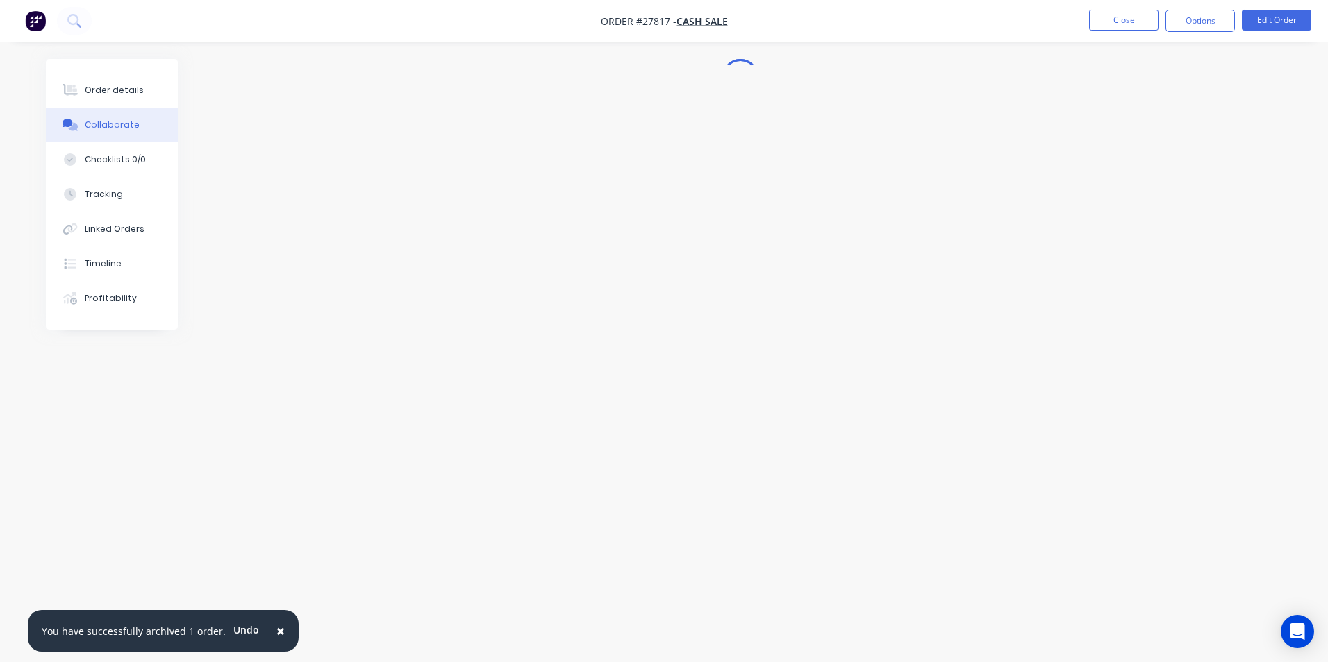
click at [276, 631] on span "×" at bounding box center [280, 630] width 8 height 19
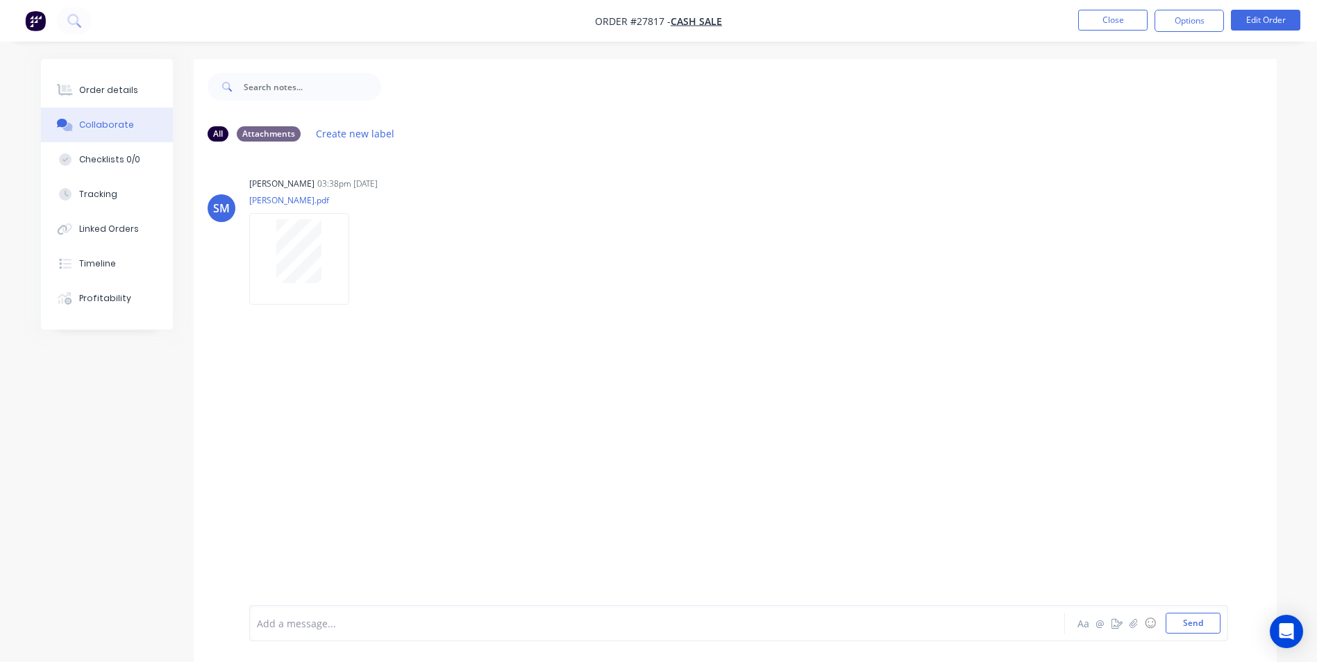
click at [339, 625] on div at bounding box center [619, 624] width 722 height 15
click at [1107, 24] on button "Close" at bounding box center [1112, 20] width 69 height 21
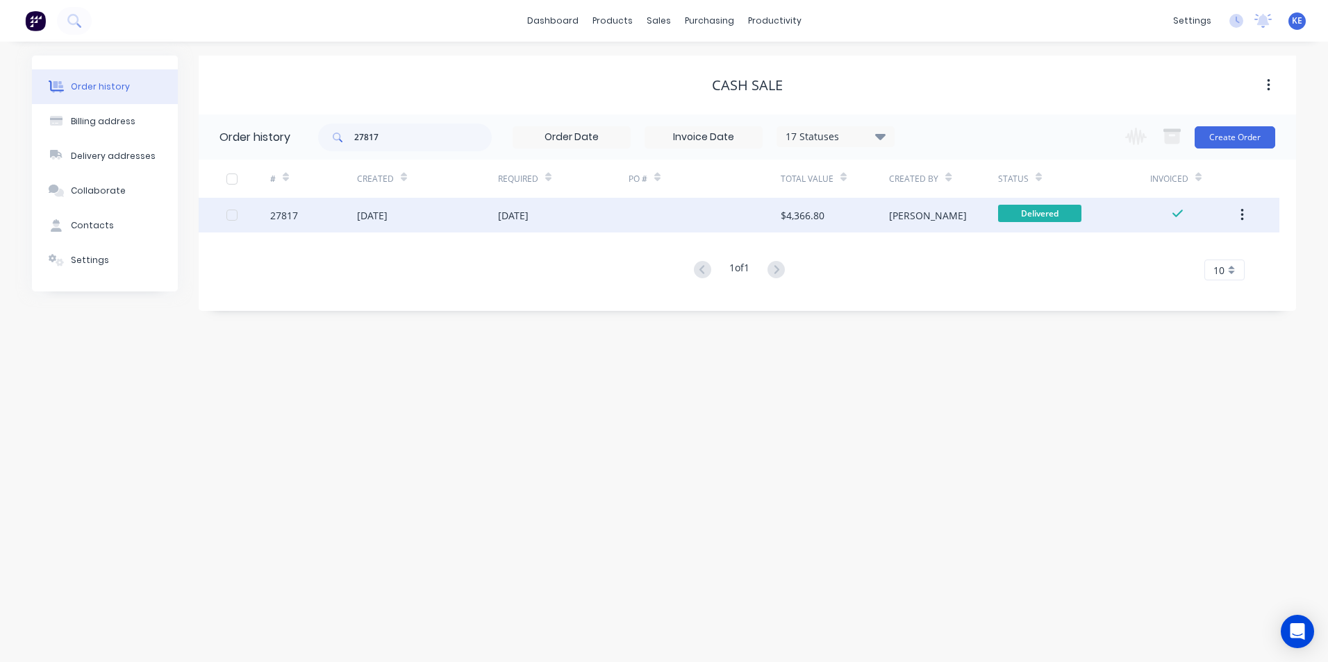
click at [1248, 215] on button "button" at bounding box center [1242, 215] width 33 height 25
click at [1158, 255] on div "Archive" at bounding box center [1192, 252] width 107 height 20
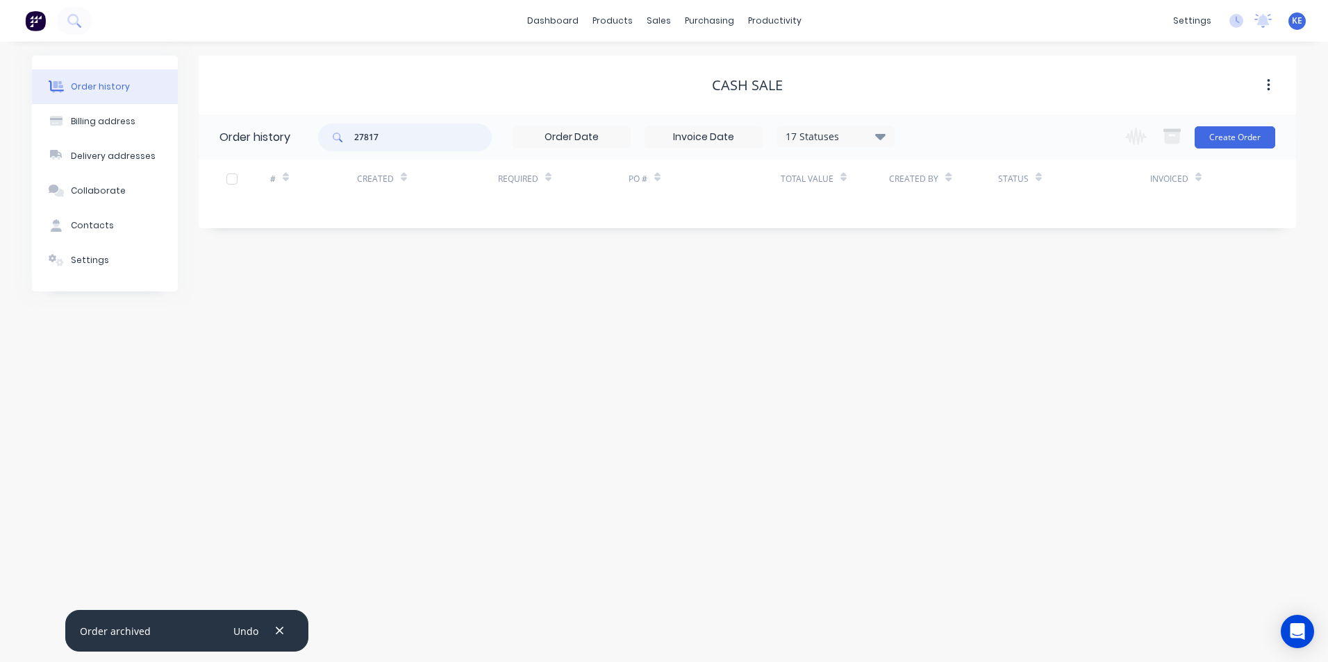
drag, startPoint x: 411, startPoint y: 138, endPoint x: 206, endPoint y: 137, distance: 204.8
click at [206, 137] on header "Order history 27817 17 Statuses Invoice Status Invoiced Not Invoiced Partial Or…" at bounding box center [747, 137] width 1097 height 45
type input "28348"
click at [696, 74] on link "Sales Orders" at bounding box center [731, 66] width 184 height 28
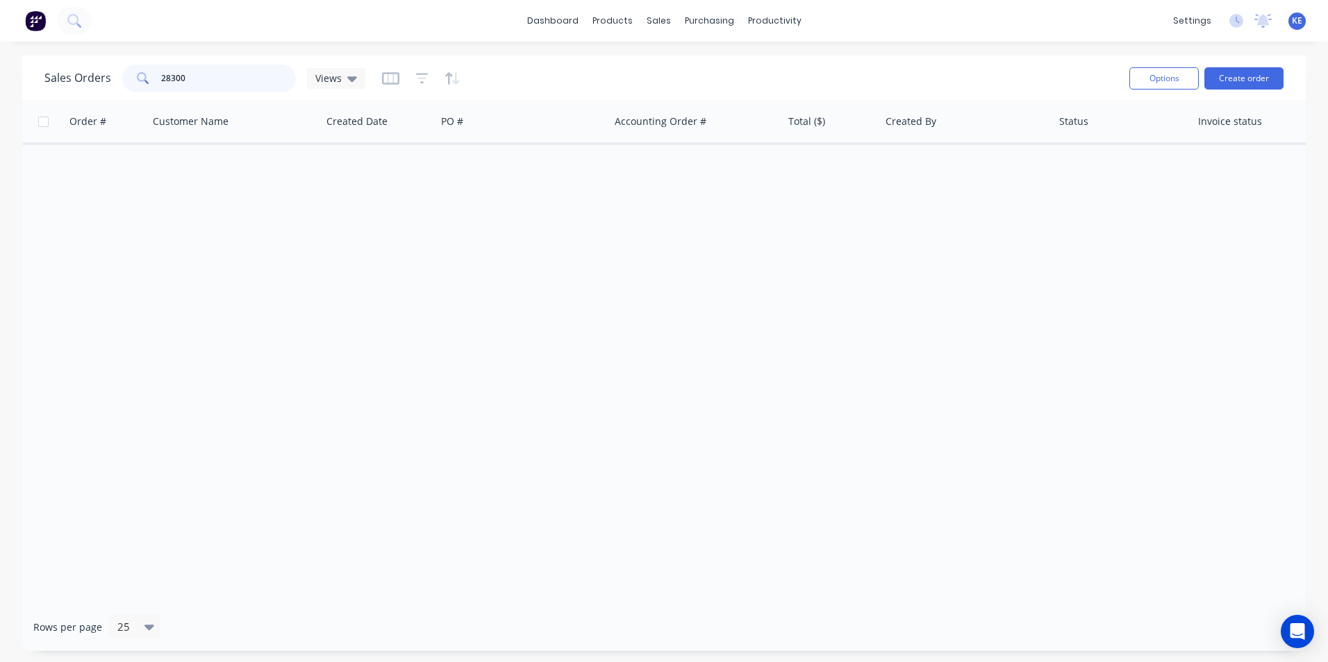
drag, startPoint x: 202, startPoint y: 76, endPoint x: 102, endPoint y: 67, distance: 100.4
click at [102, 67] on div "Sales Orders 28300 Views" at bounding box center [204, 79] width 321 height 28
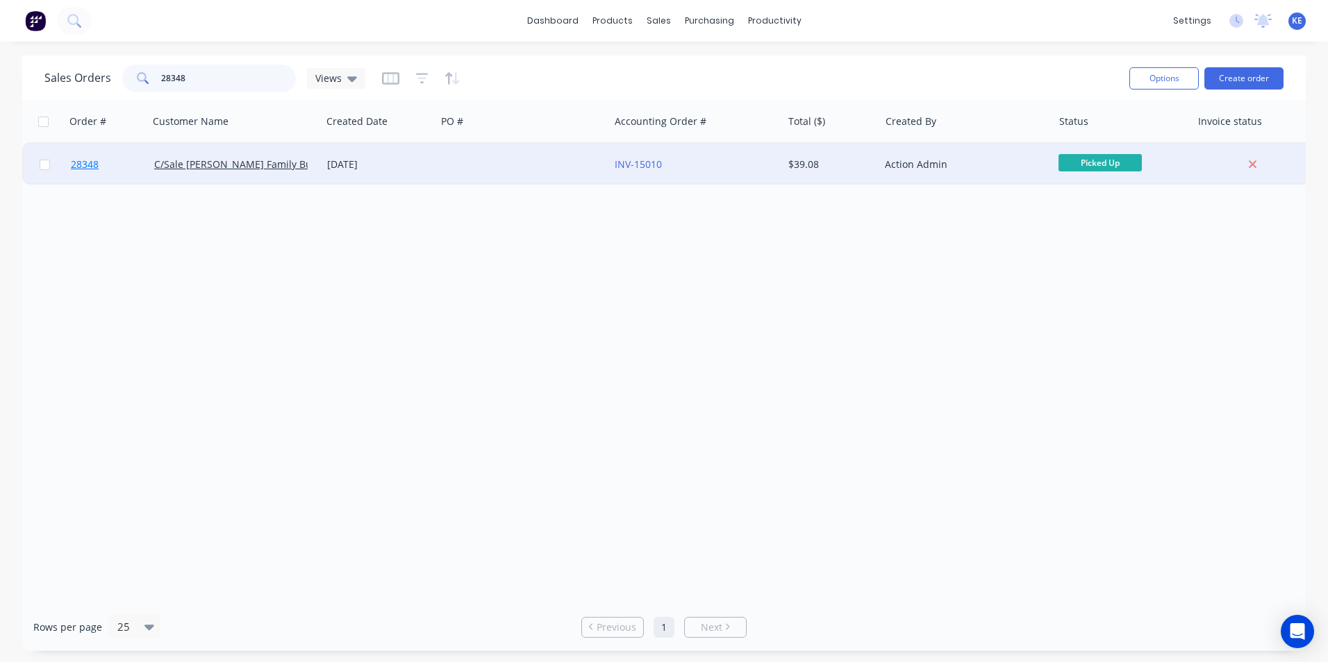
type input "28348"
click at [118, 167] on link "28348" at bounding box center [112, 165] width 83 height 42
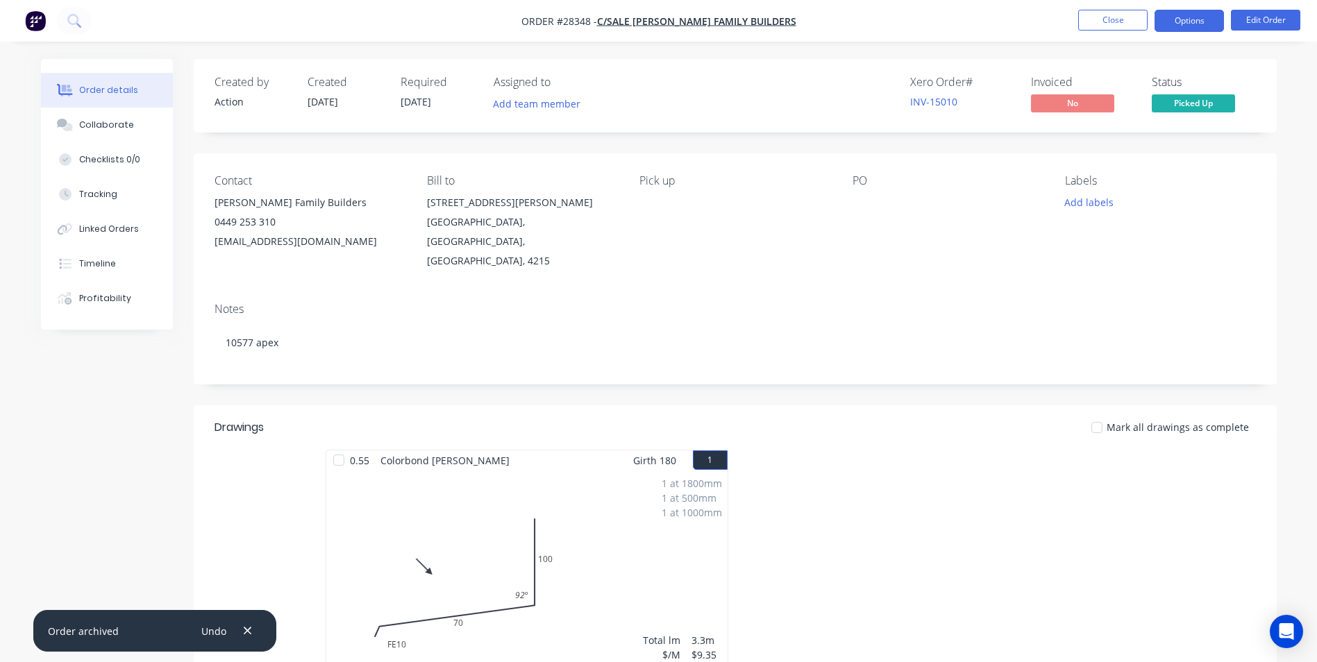
click at [1185, 16] on button "Options" at bounding box center [1189, 21] width 69 height 22
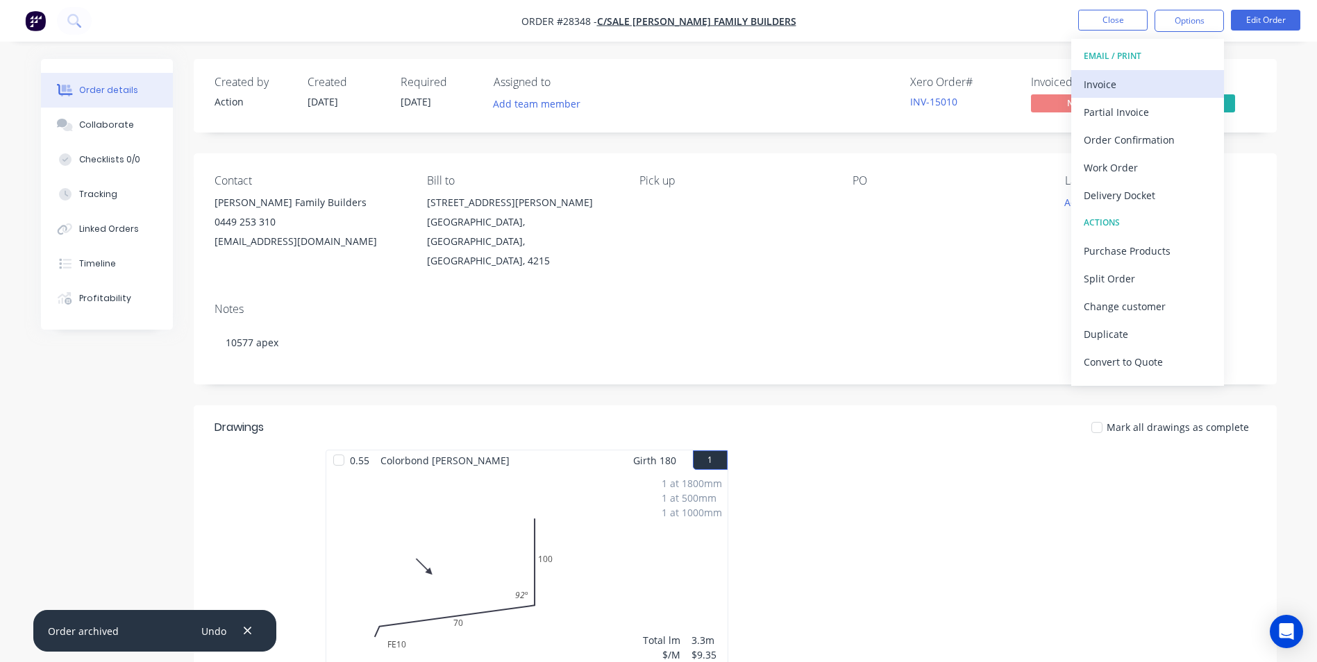
click at [1120, 87] on div "Invoice" at bounding box center [1148, 84] width 128 height 20
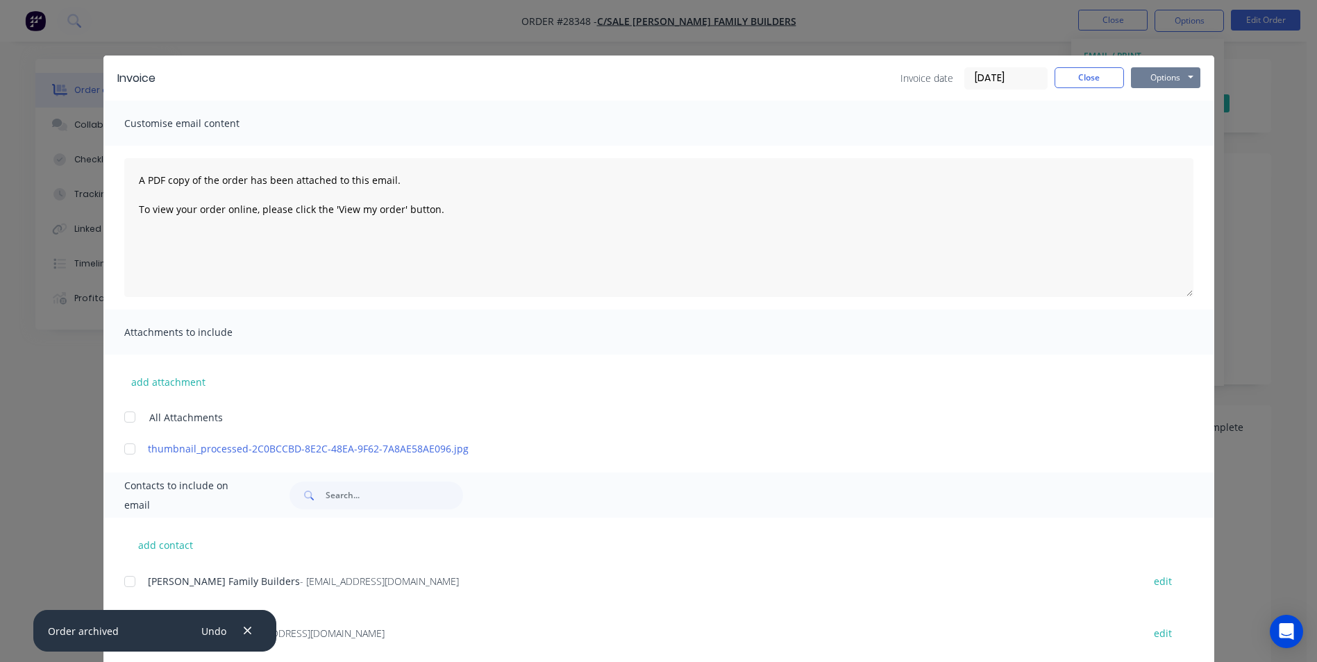
click at [1167, 76] on button "Options" at bounding box center [1165, 77] width 69 height 21
click at [1166, 126] on button "Print" at bounding box center [1175, 125] width 89 height 23
click at [1091, 80] on button "Close" at bounding box center [1089, 77] width 69 height 21
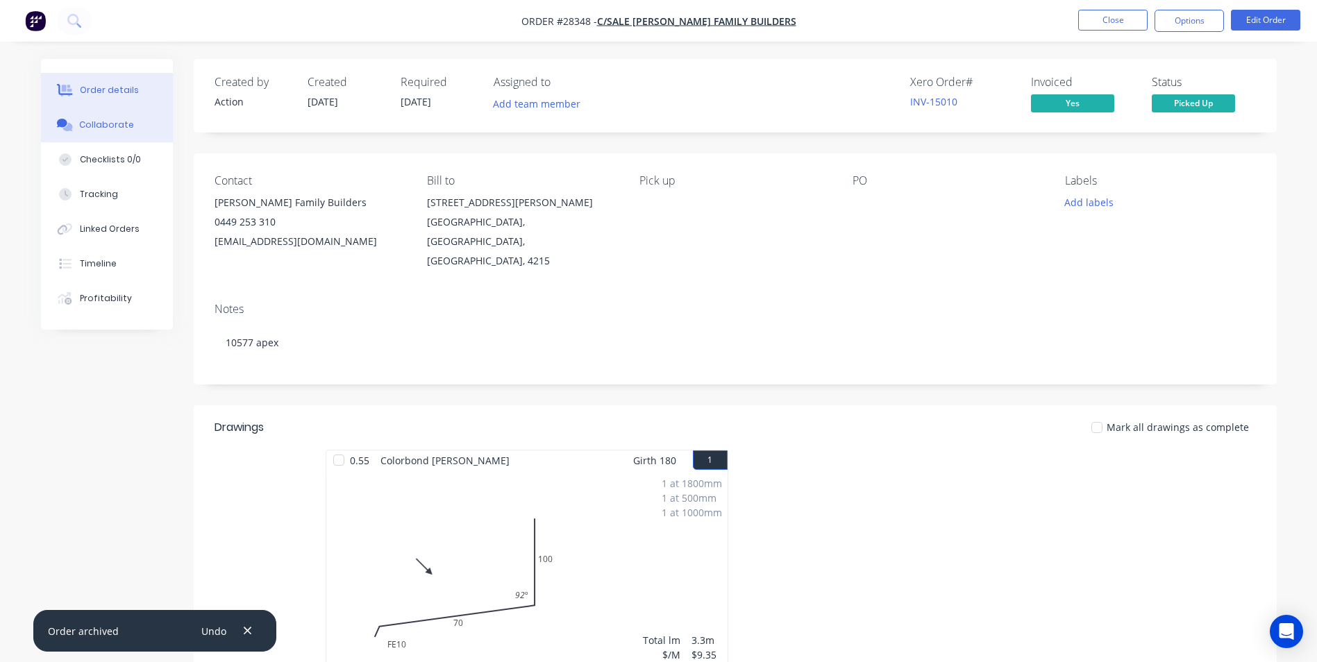
click at [92, 133] on button "Collaborate" at bounding box center [107, 125] width 132 height 35
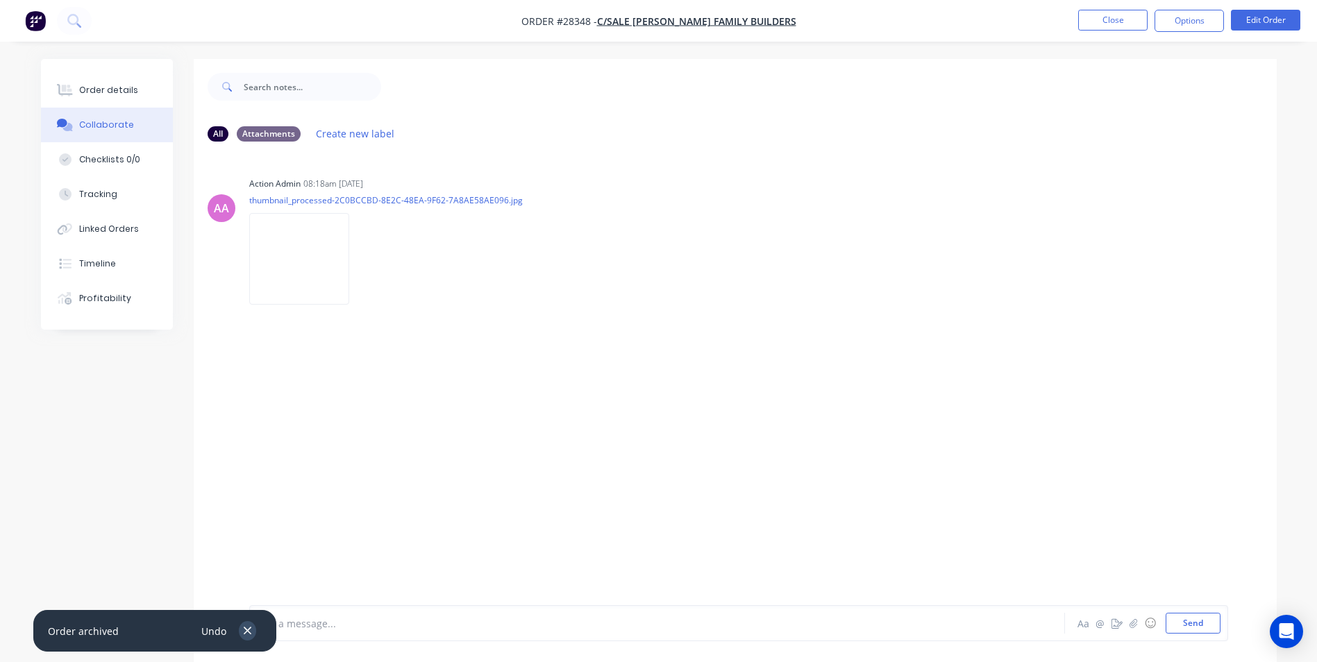
click at [249, 631] on icon "button" at bounding box center [247, 631] width 9 height 12
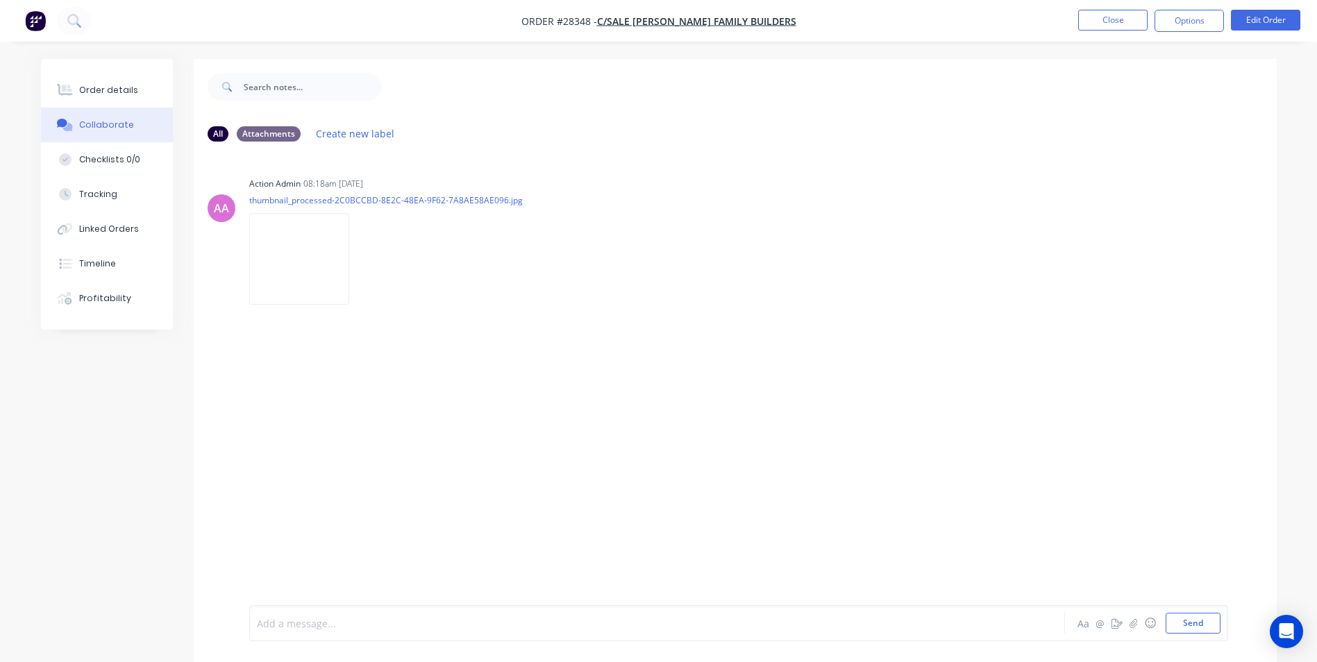
drag, startPoint x: 272, startPoint y: 626, endPoint x: 346, endPoint y: 438, distance: 201.4
click at [274, 618] on div at bounding box center [619, 624] width 722 height 15
click at [1114, 26] on button "Close" at bounding box center [1112, 20] width 69 height 21
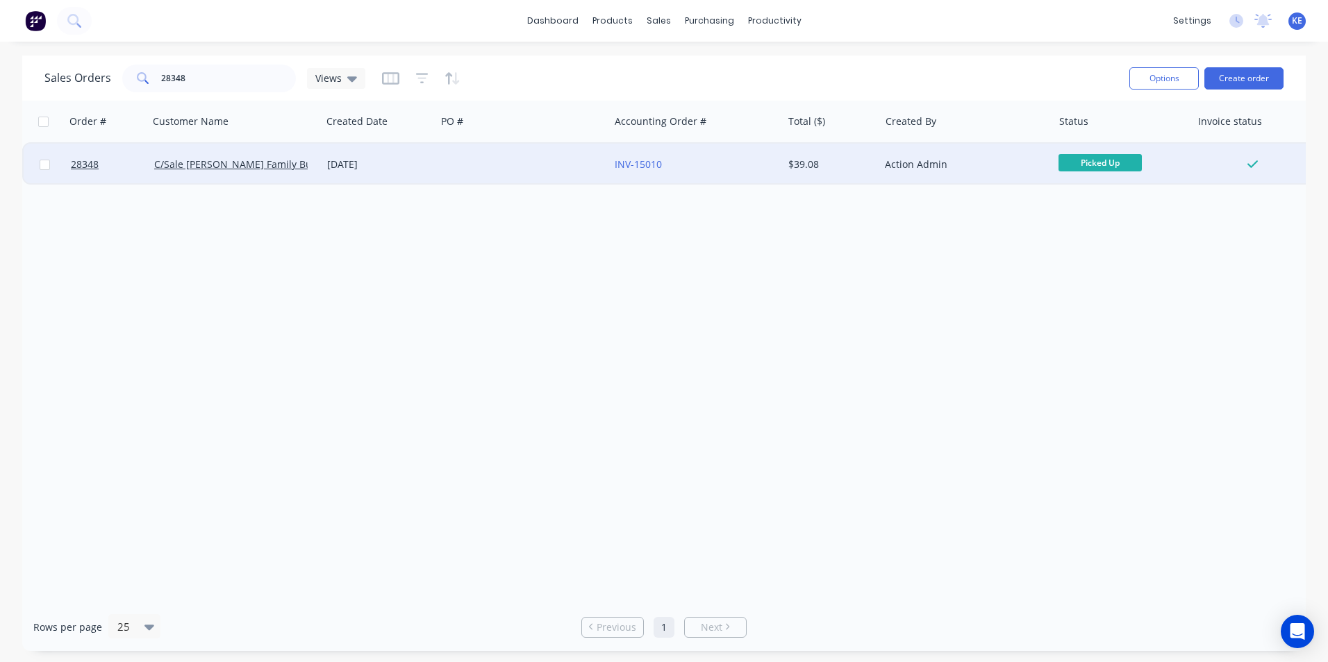
click at [43, 166] on input "checkbox" at bounding box center [45, 165] width 10 height 10
checkbox input "true"
click at [1165, 74] on button "Options" at bounding box center [1163, 78] width 69 height 22
click at [1071, 142] on div "Archive" at bounding box center [1122, 141] width 128 height 20
checkbox input "false"
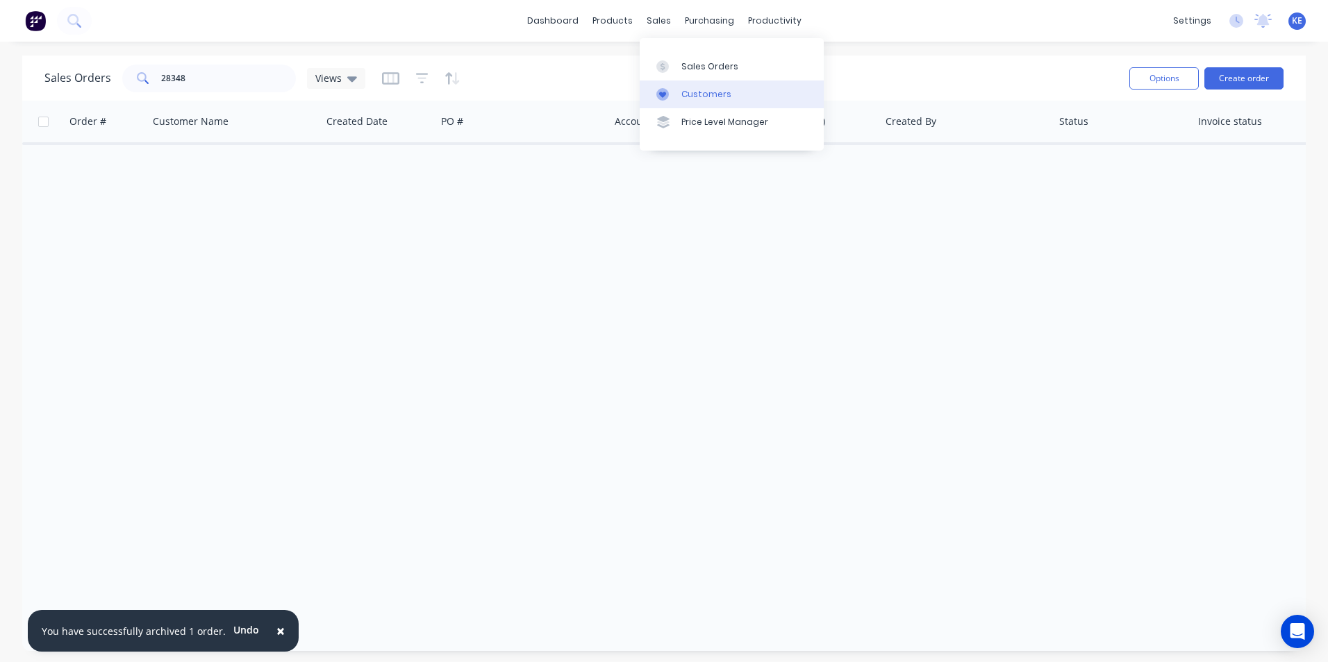
click at [681, 97] on div "Customers" at bounding box center [706, 94] width 50 height 12
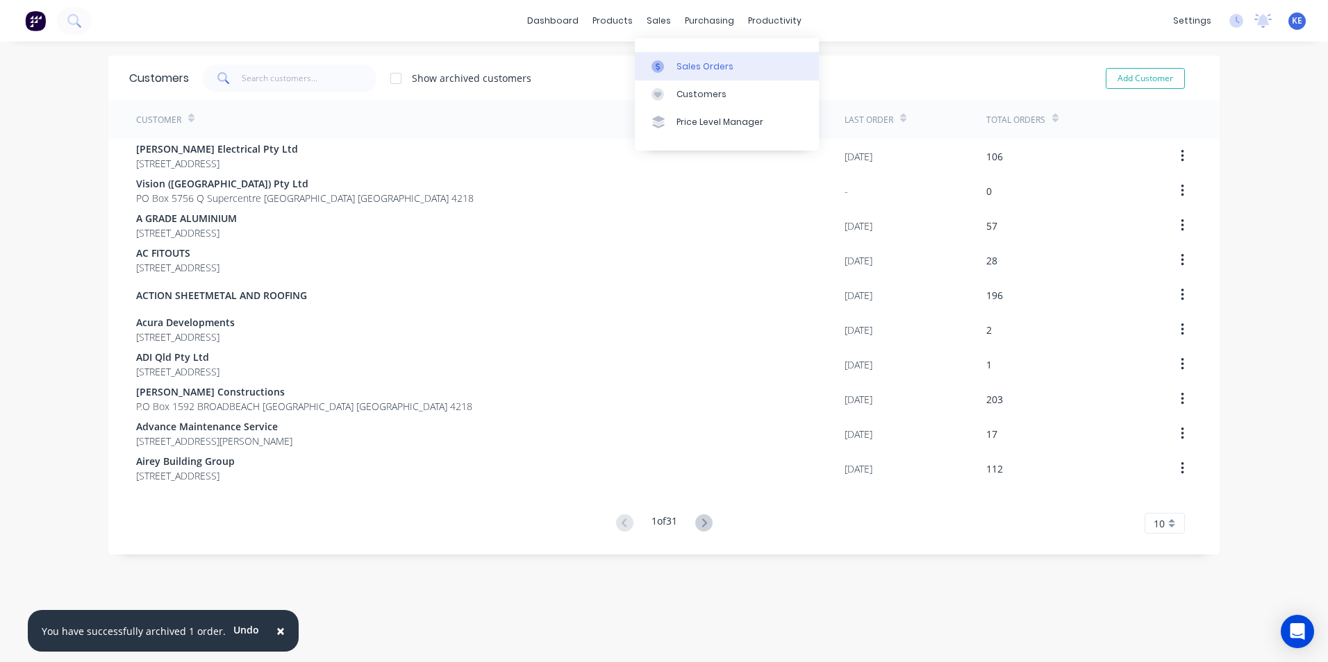
click at [676, 67] on div "Sales Orders" at bounding box center [704, 66] width 57 height 12
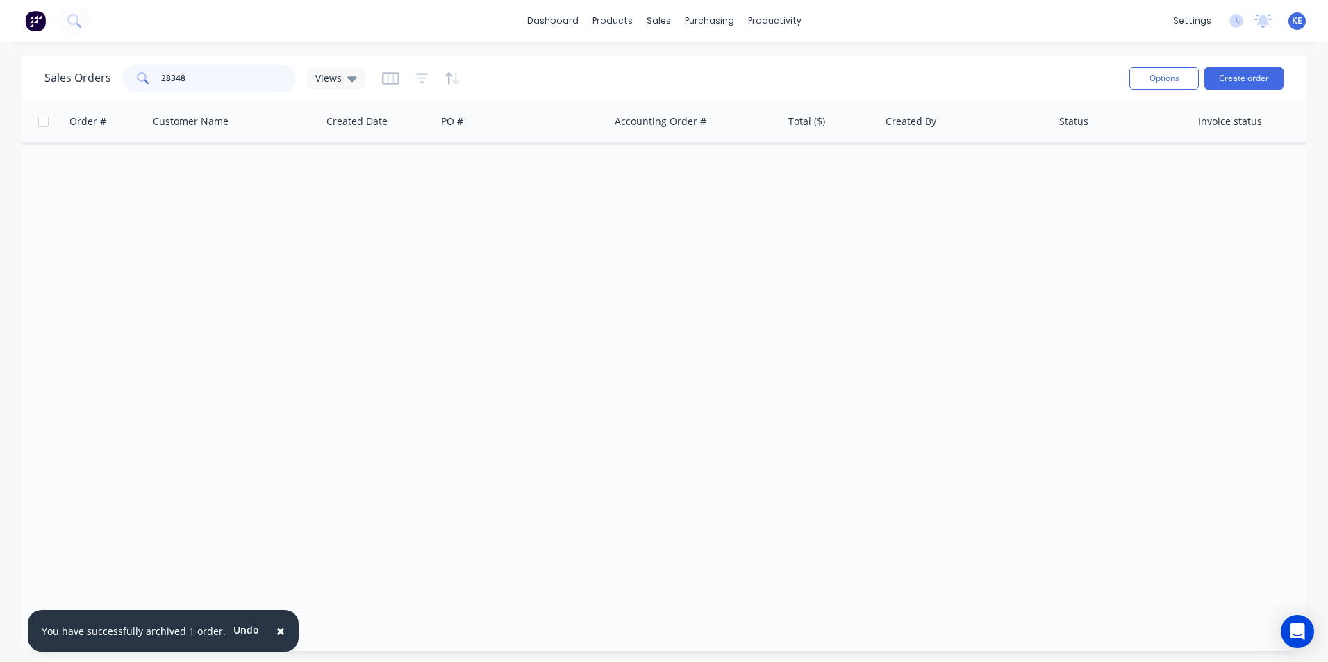
drag, startPoint x: 210, startPoint y: 92, endPoint x: 136, endPoint y: 91, distance: 73.6
click at [136, 91] on div "28348" at bounding box center [209, 79] width 174 height 28
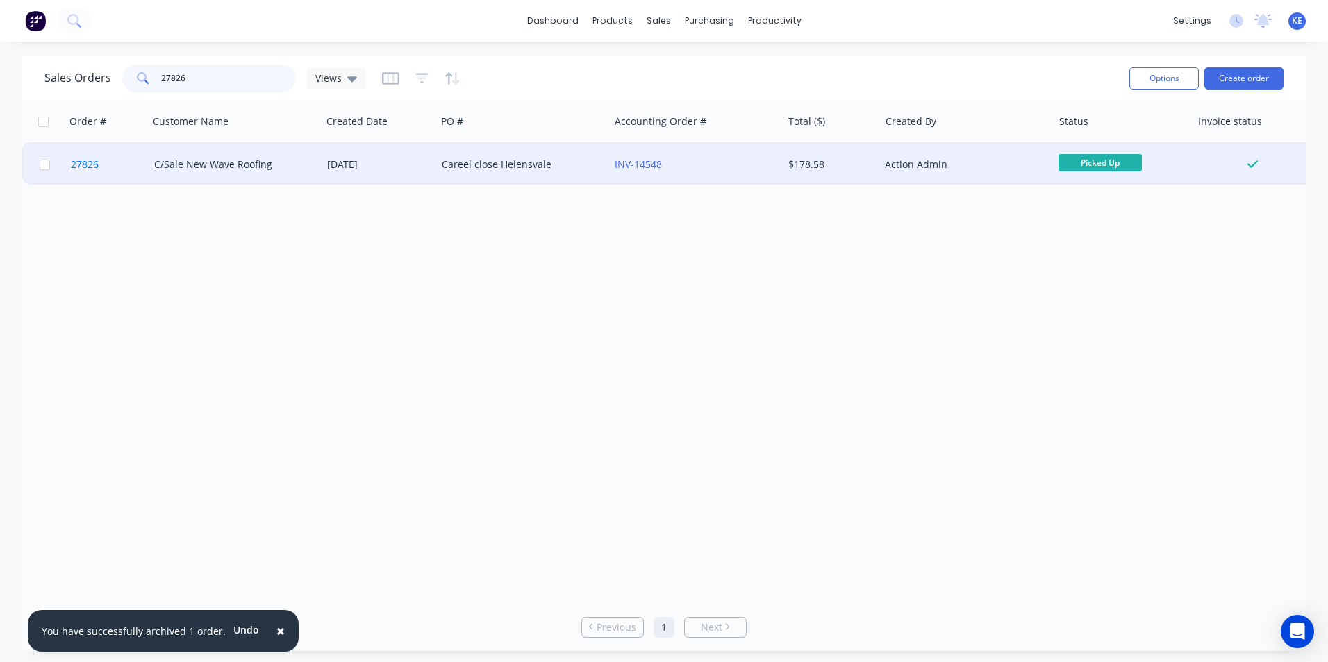
type input "27826"
click at [108, 170] on link "27826" at bounding box center [112, 165] width 83 height 42
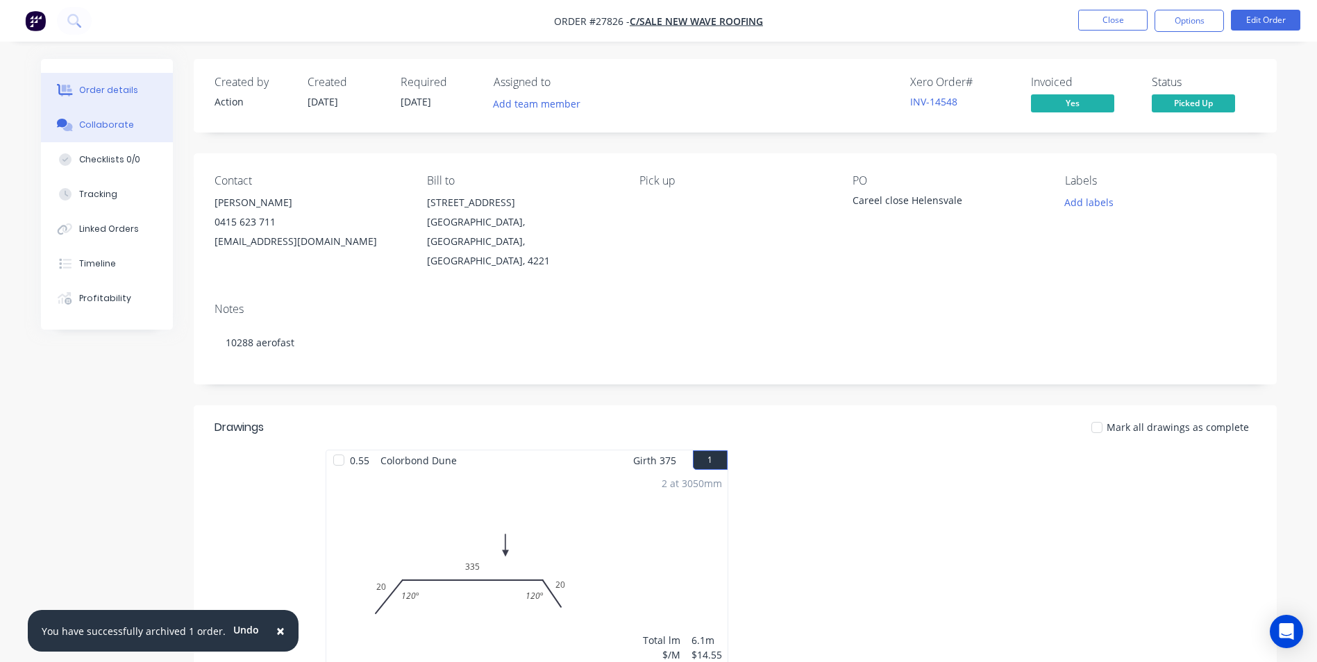
click at [117, 122] on div "Collaborate" at bounding box center [106, 125] width 55 height 12
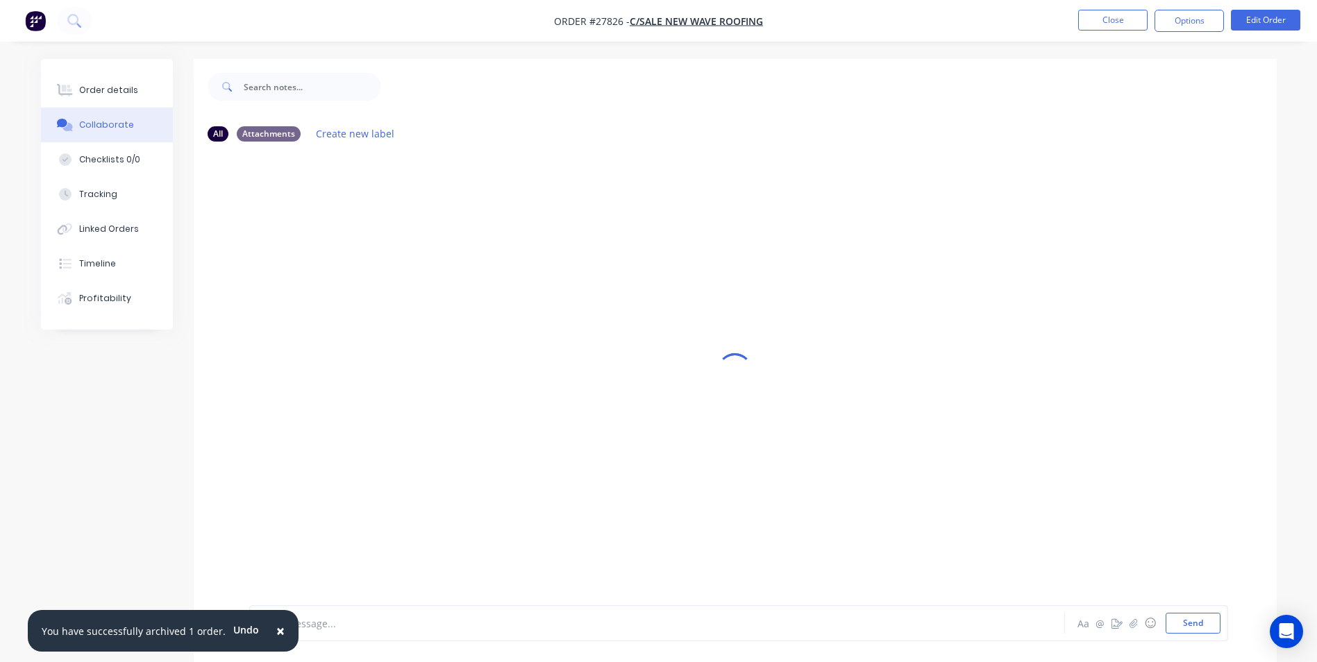
click at [276, 624] on span "×" at bounding box center [280, 630] width 8 height 19
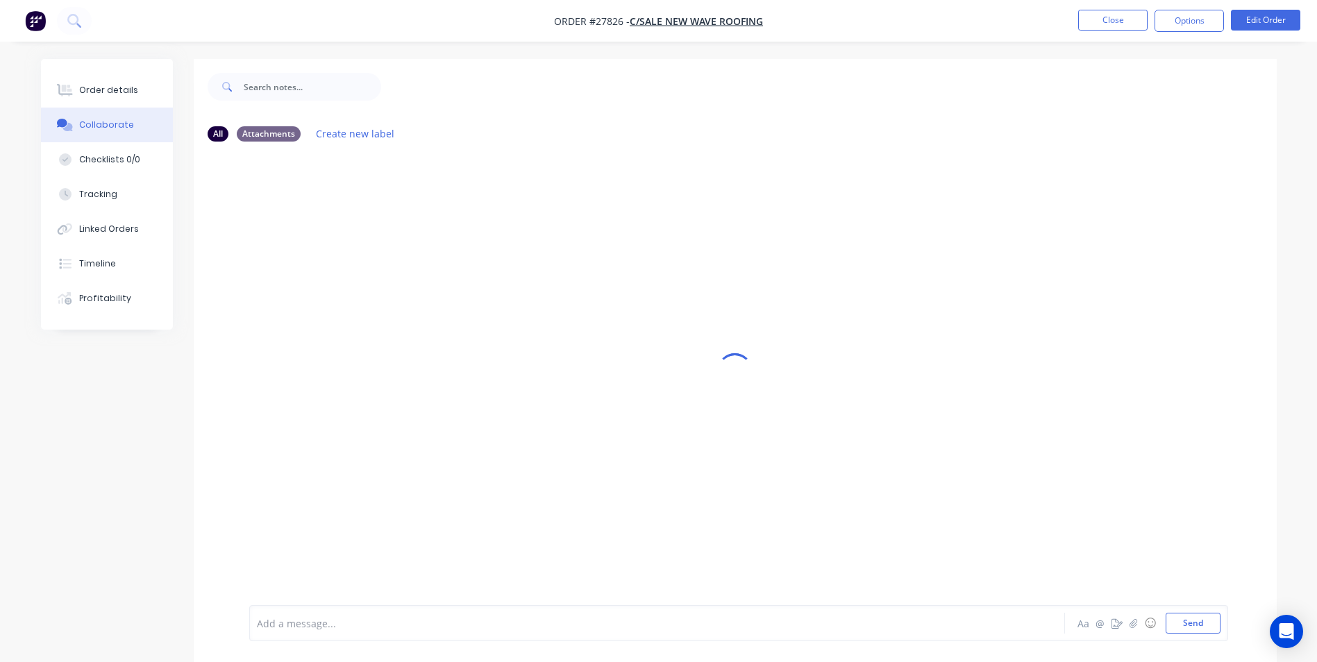
click at [299, 630] on div at bounding box center [619, 624] width 722 height 15
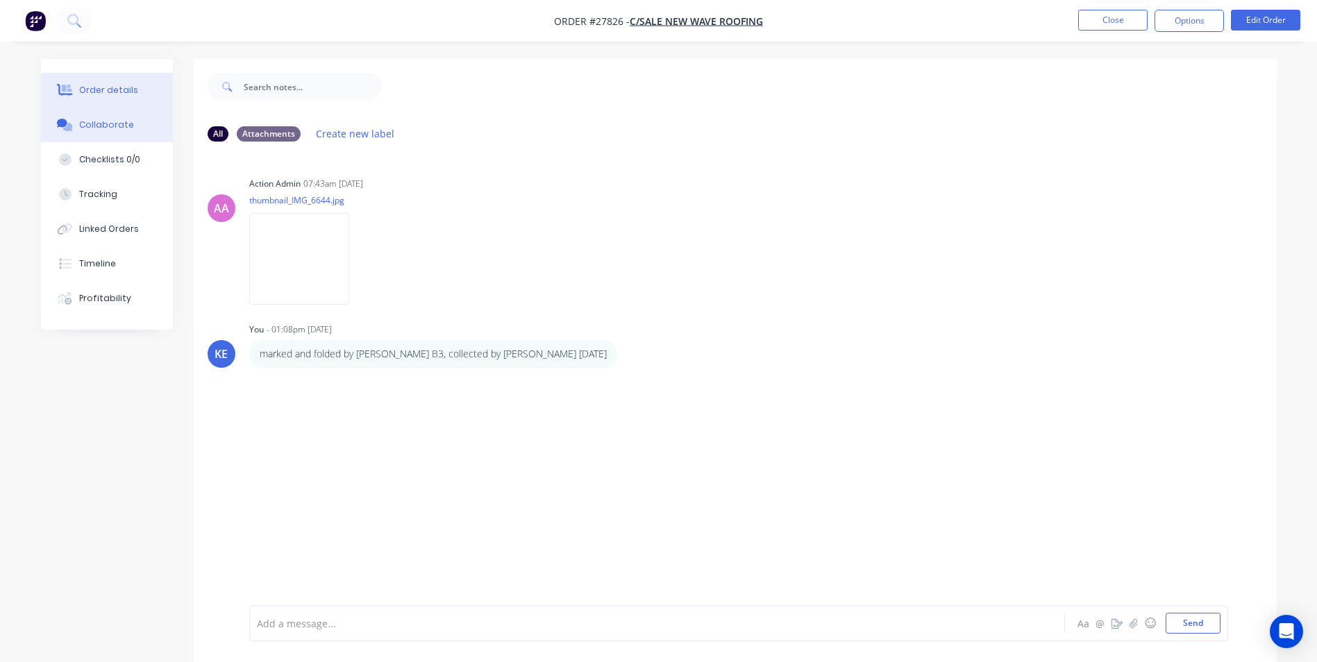
click at [106, 89] on div "Order details" at bounding box center [108, 90] width 59 height 12
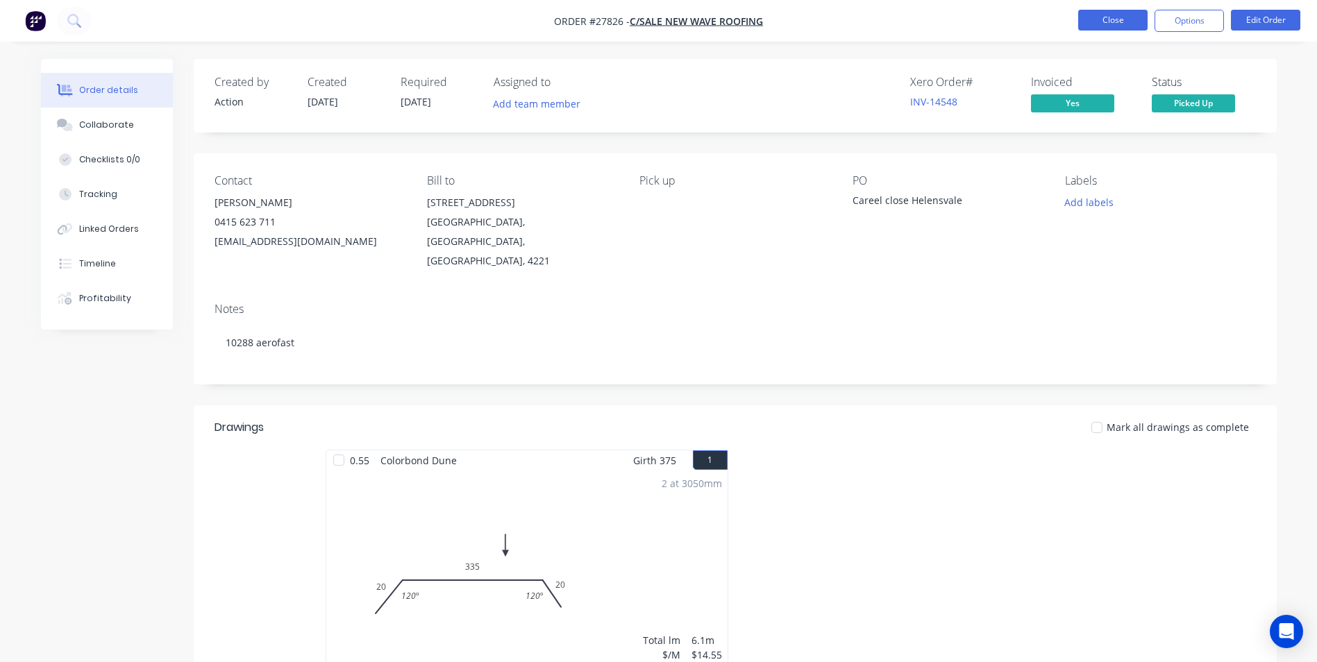
click at [1094, 21] on button "Close" at bounding box center [1112, 20] width 69 height 21
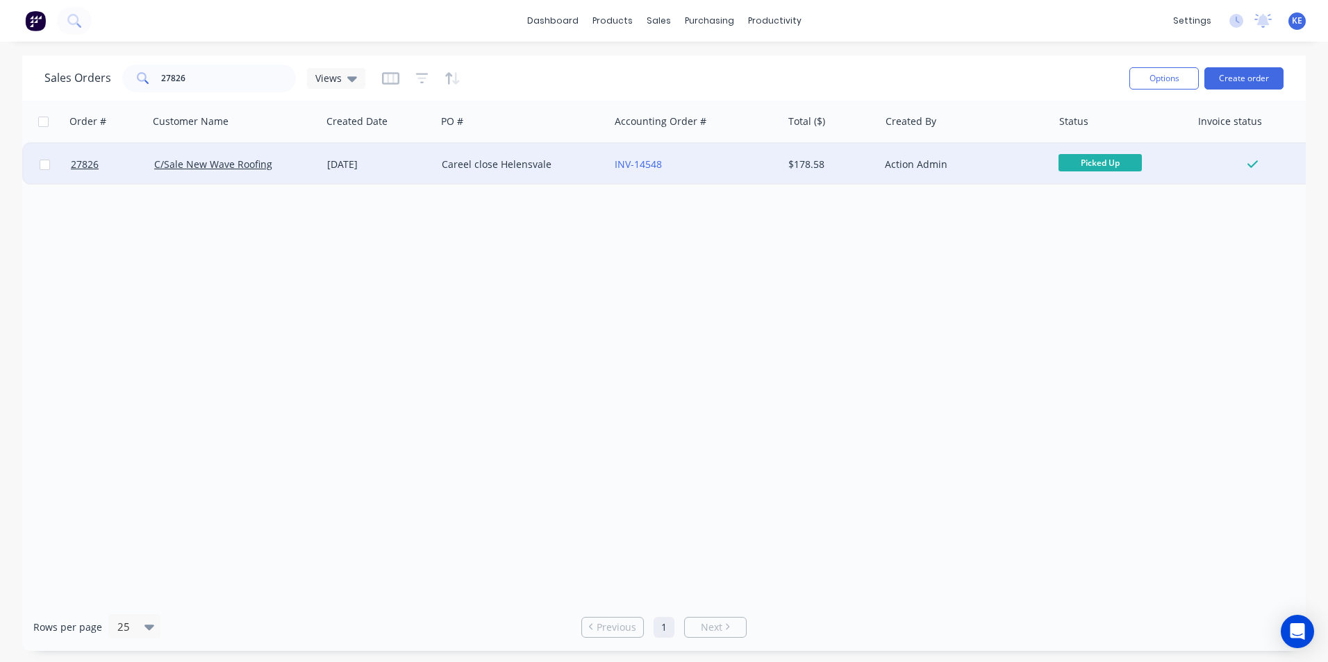
drag, startPoint x: 40, startPoint y: 167, endPoint x: 50, endPoint y: 165, distance: 10.6
click at [40, 167] on input "checkbox" at bounding box center [45, 165] width 10 height 10
checkbox input "true"
click at [1183, 79] on button "Options" at bounding box center [1163, 78] width 69 height 22
click at [1116, 151] on div "Archive" at bounding box center [1122, 141] width 128 height 20
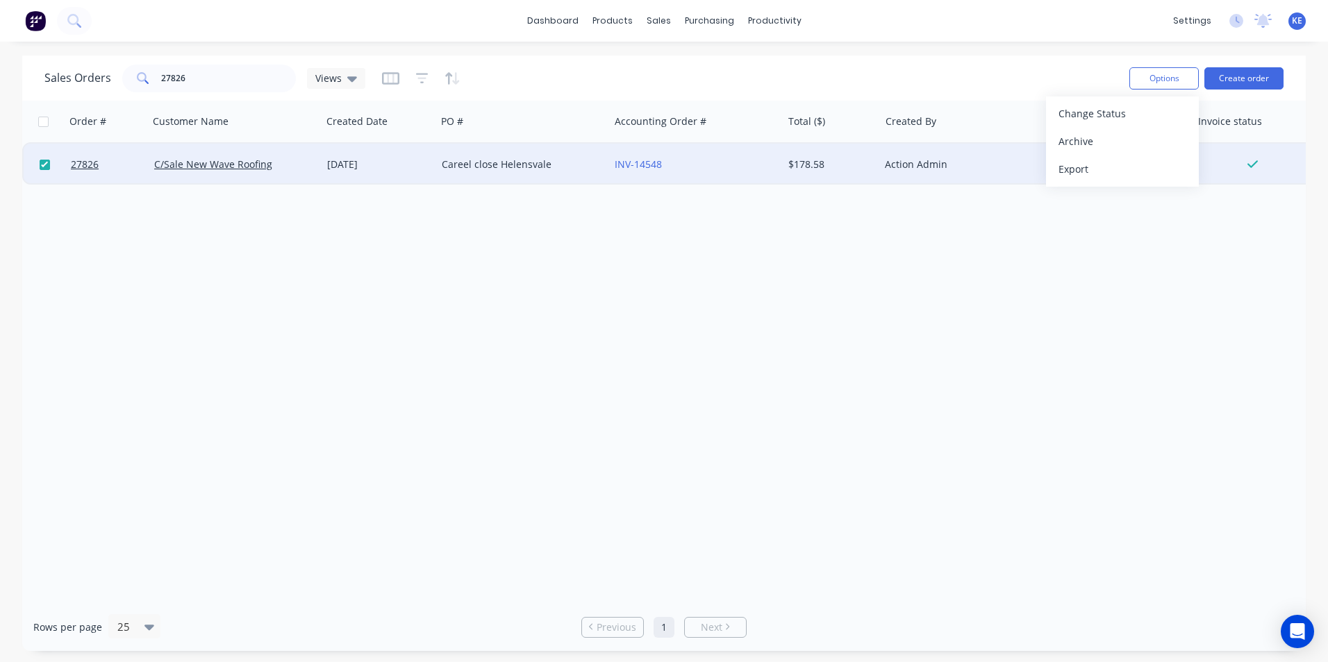
checkbox input "false"
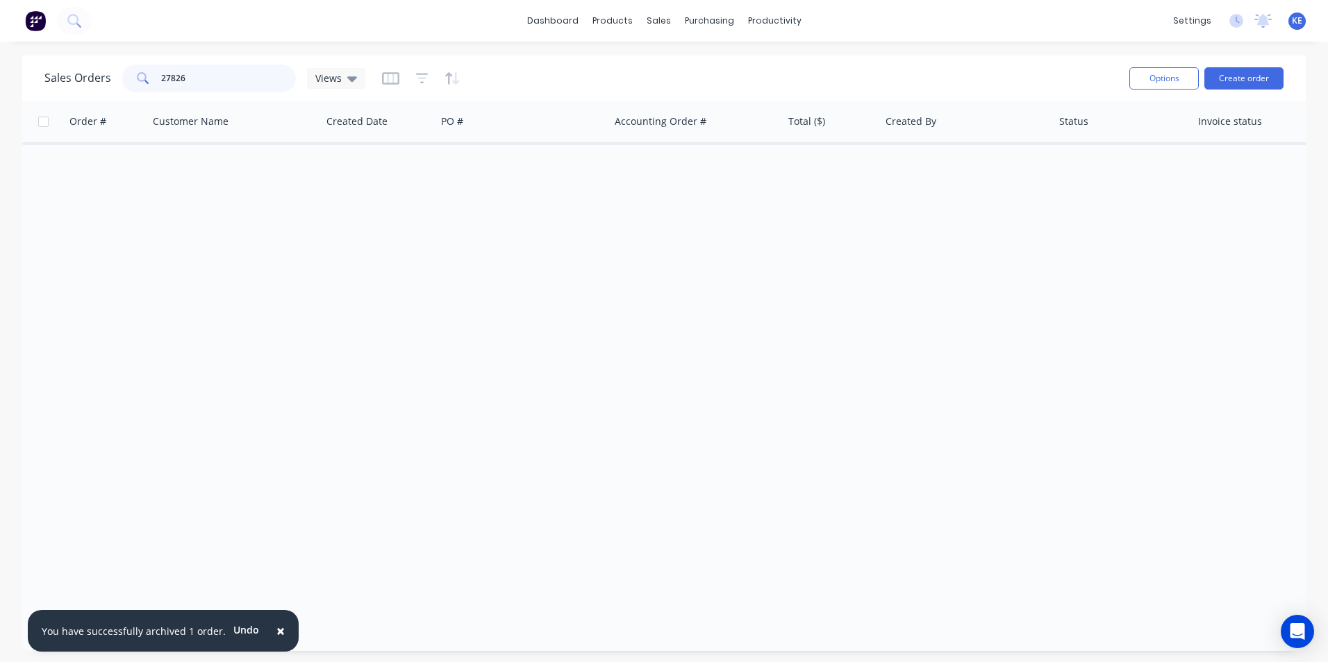
drag, startPoint x: 159, startPoint y: 85, endPoint x: 78, endPoint y: 92, distance: 81.5
click at [78, 92] on div "Sales Orders 27826 Views" at bounding box center [580, 78] width 1073 height 34
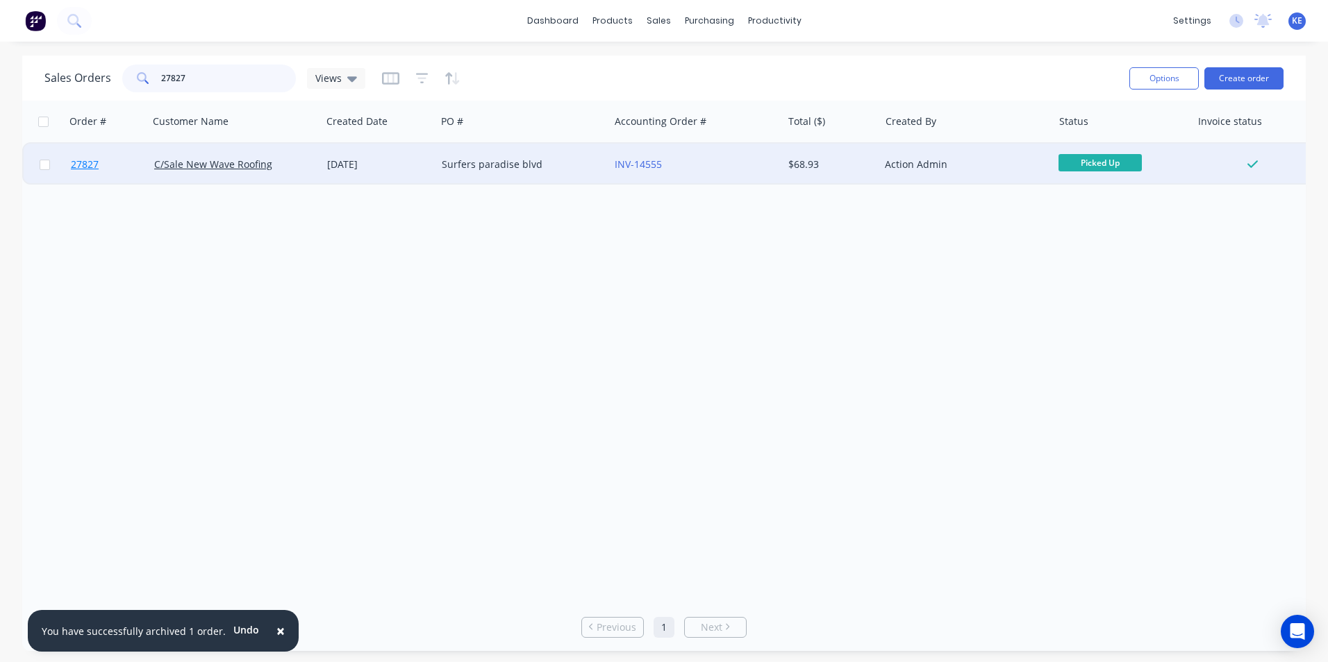
type input "27827"
click at [137, 165] on link "27827" at bounding box center [112, 165] width 83 height 42
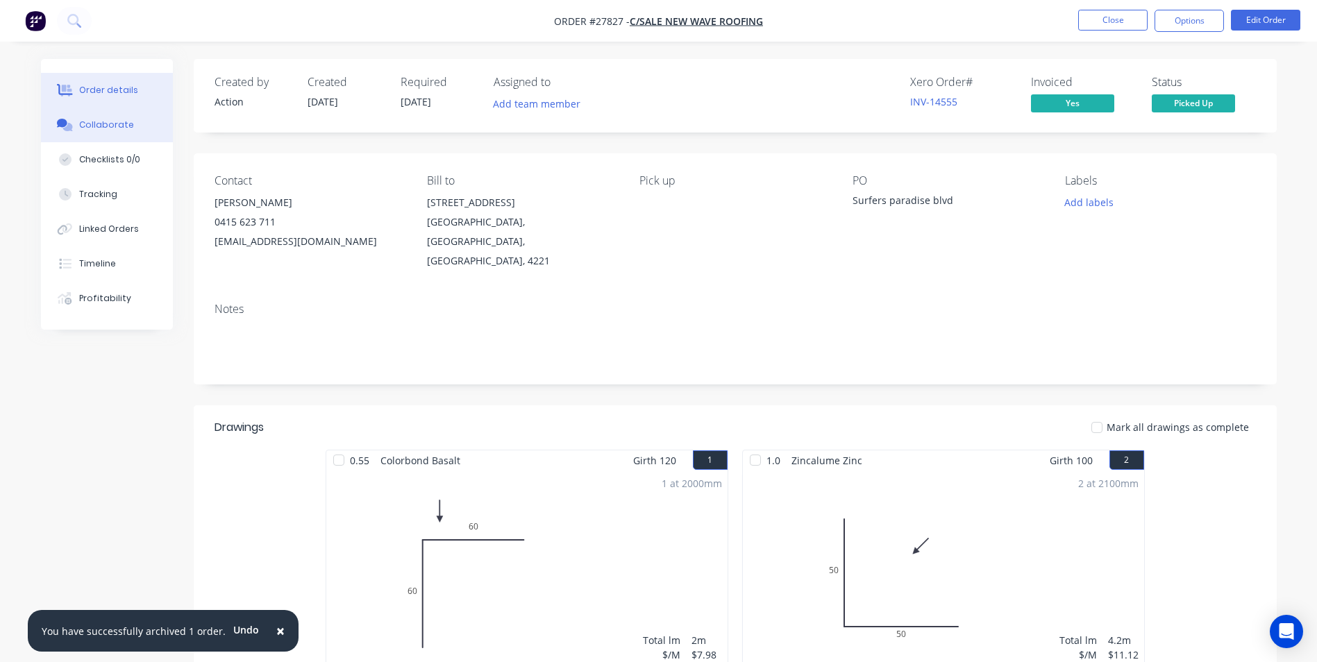
drag, startPoint x: 80, startPoint y: 125, endPoint x: 181, endPoint y: 151, distance: 104.1
click at [81, 124] on div "Collaborate" at bounding box center [106, 125] width 55 height 12
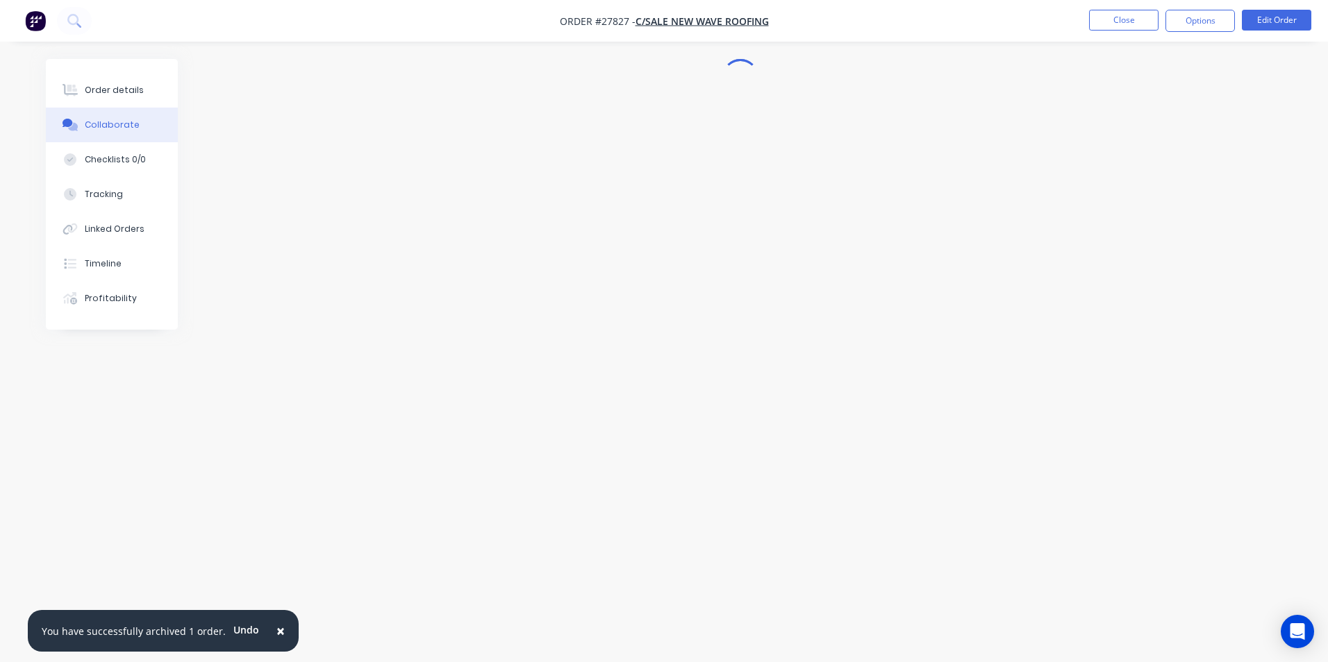
click at [276, 630] on span "×" at bounding box center [280, 630] width 8 height 19
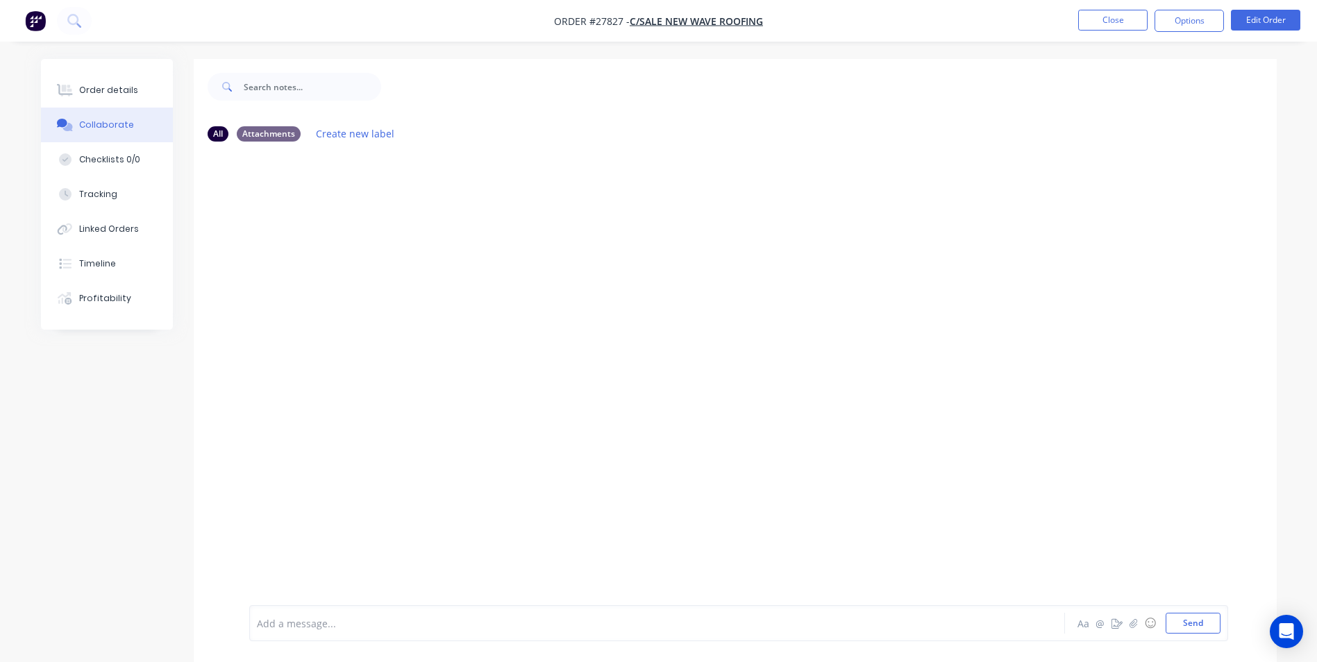
drag, startPoint x: 335, startPoint y: 619, endPoint x: 342, endPoint y: 614, distance: 8.5
click at [338, 615] on div "Add a message..." at bounding box center [618, 623] width 723 height 21
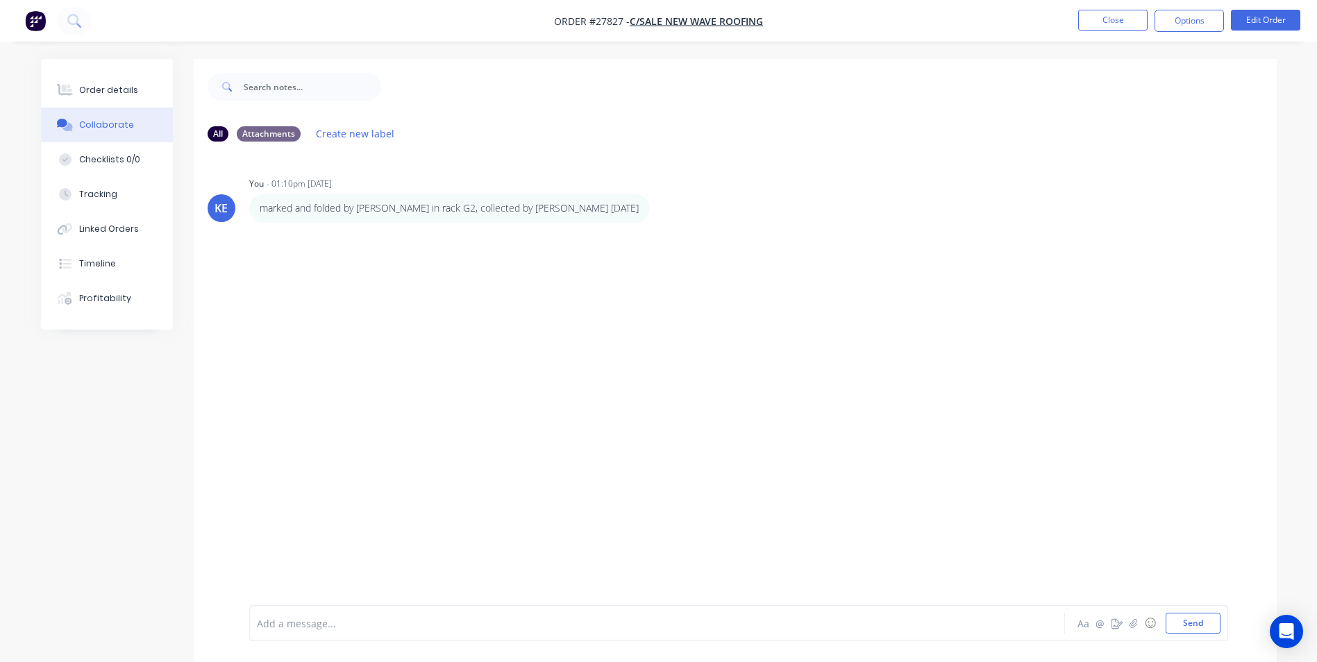
click at [1077, 21] on ul "Close Options Edit Order" at bounding box center [1190, 21] width 256 height 22
click at [1085, 21] on button "Close" at bounding box center [1112, 20] width 69 height 21
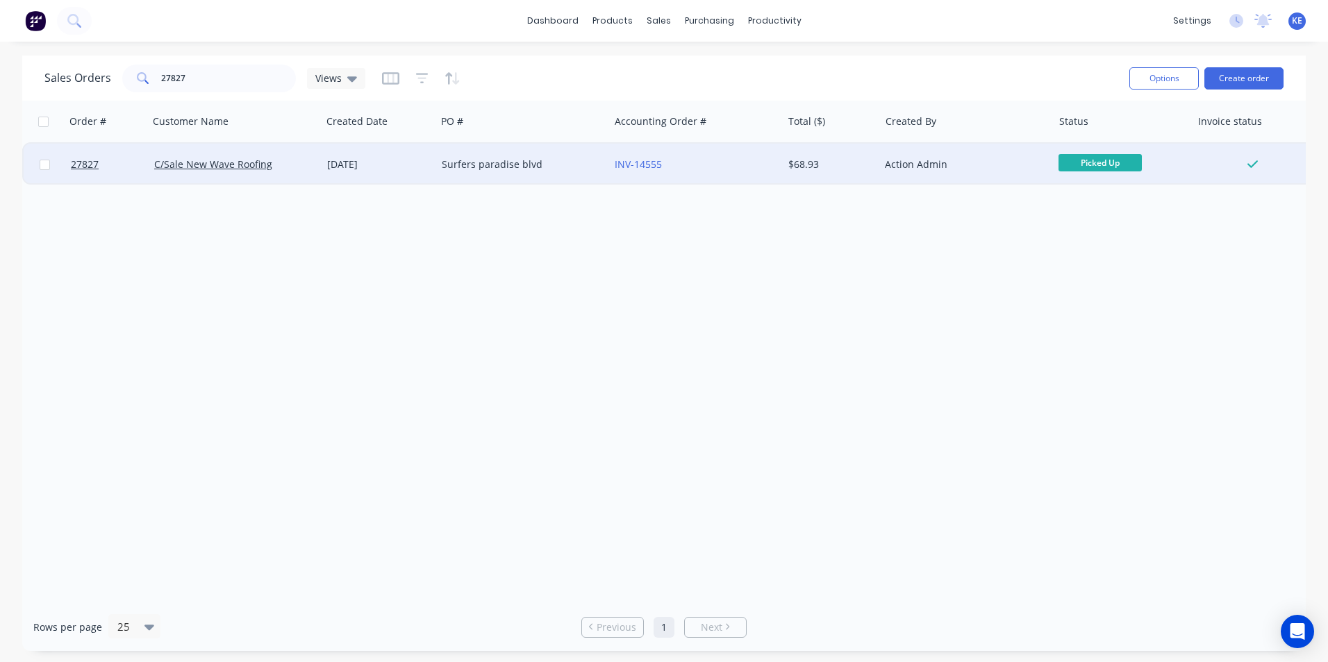
click at [47, 160] on input "checkbox" at bounding box center [45, 165] width 10 height 10
checkbox input "true"
click at [1143, 75] on button "Options" at bounding box center [1163, 78] width 69 height 22
click at [1082, 136] on div "Archive" at bounding box center [1122, 141] width 128 height 20
checkbox input "false"
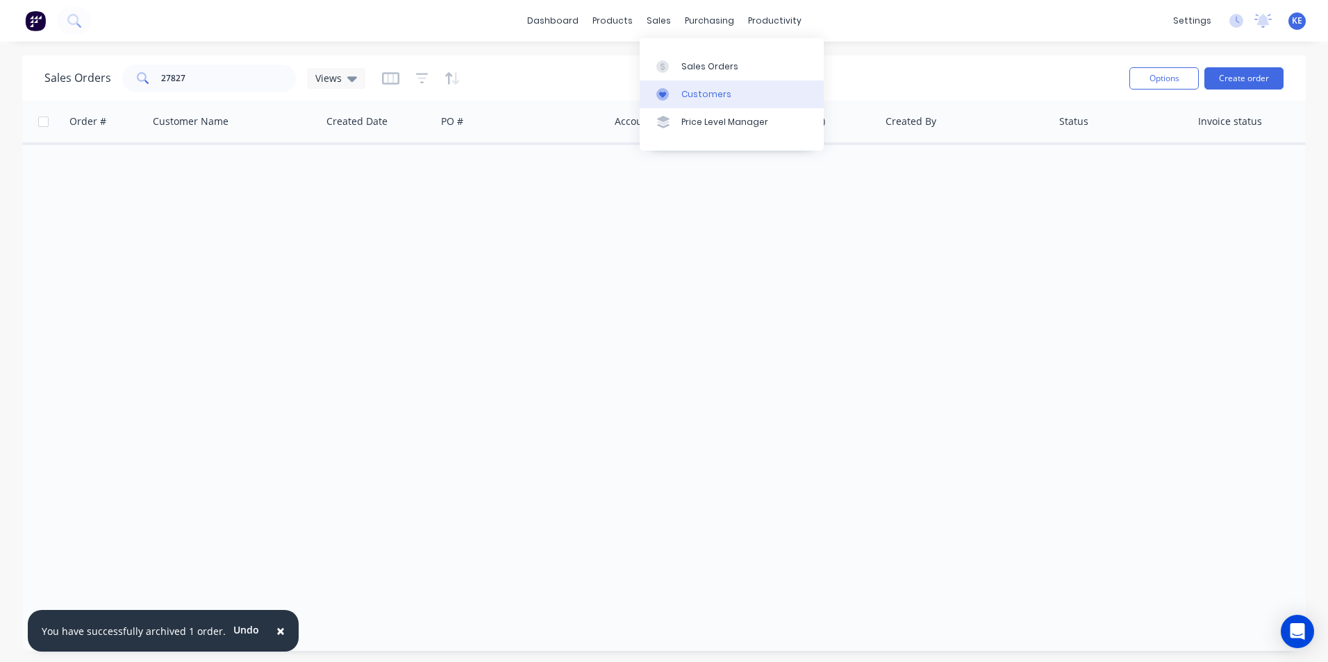
click at [680, 101] on link "Customers" at bounding box center [731, 95] width 184 height 28
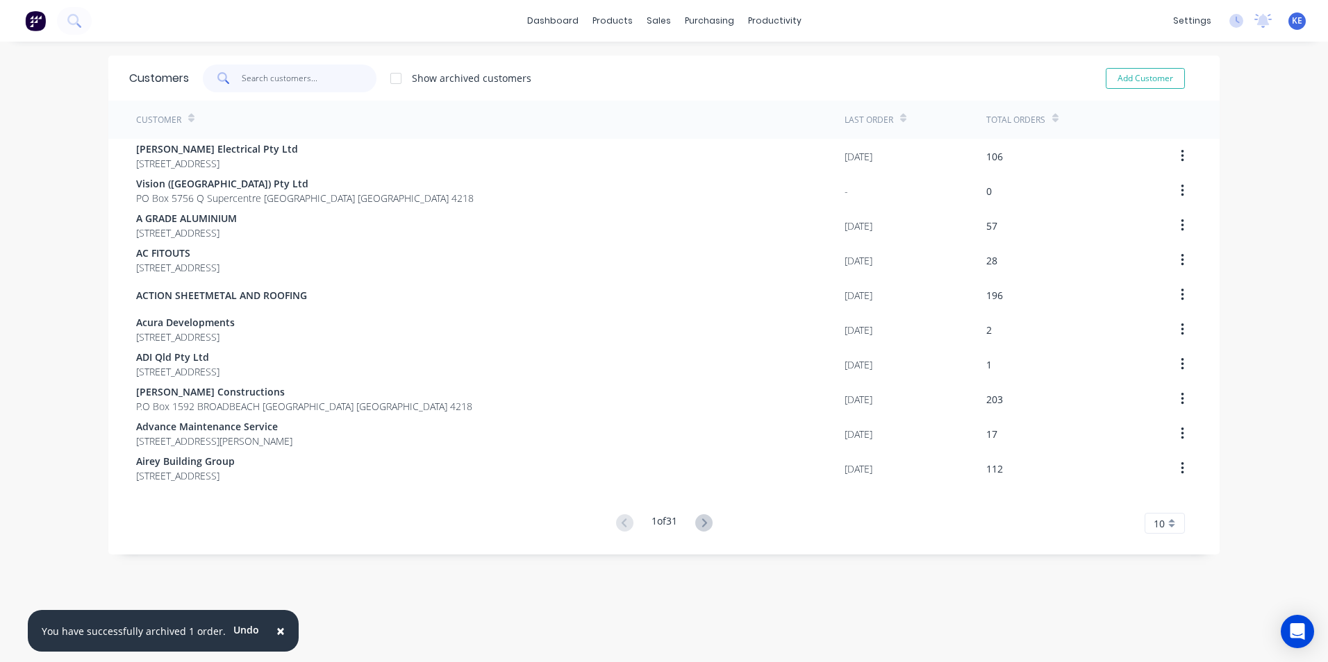
click at [285, 81] on input "text" at bounding box center [309, 79] width 135 height 28
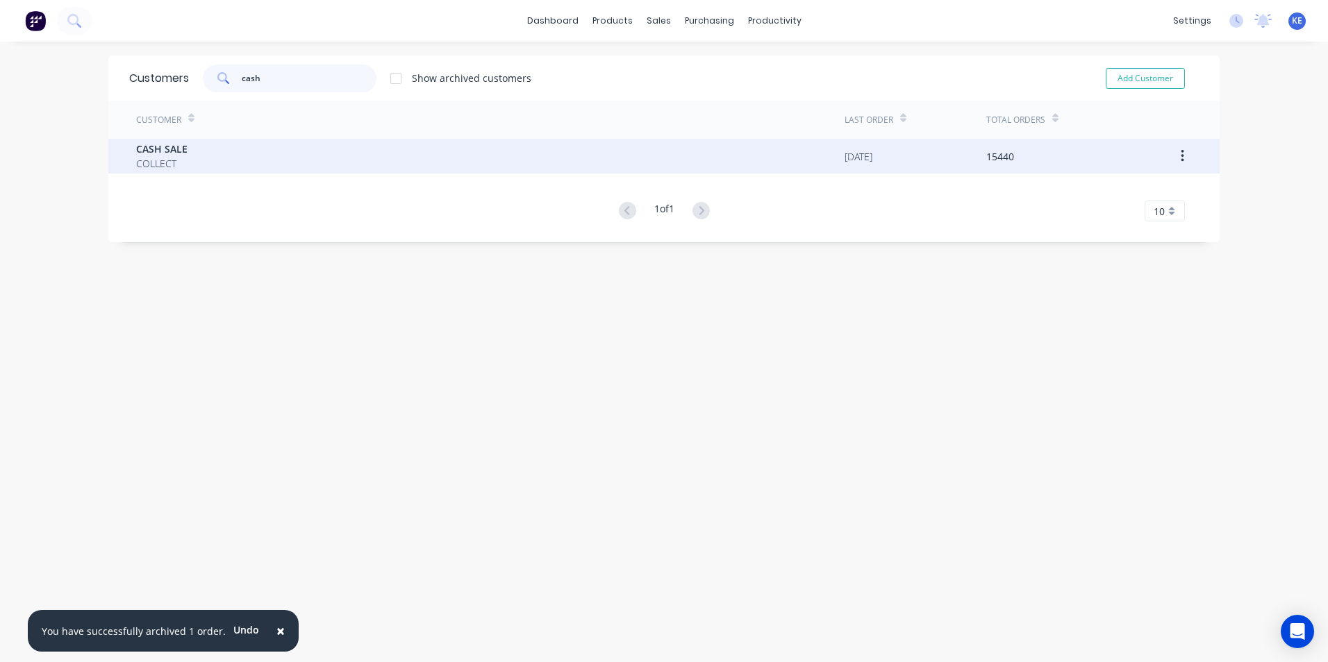
type input "cash"
click at [245, 166] on div "CASH SALE COLLECT" at bounding box center [490, 156] width 708 height 35
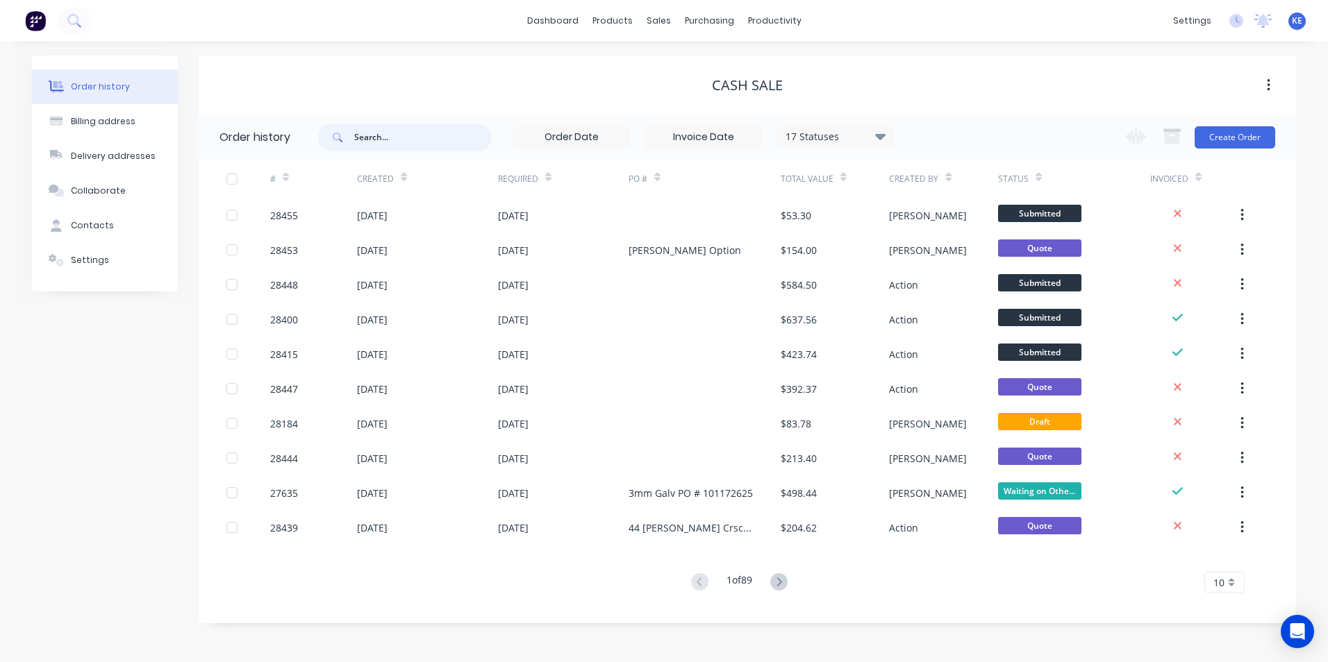
click at [383, 140] on input "text" at bounding box center [422, 138] width 137 height 28
type input "27302"
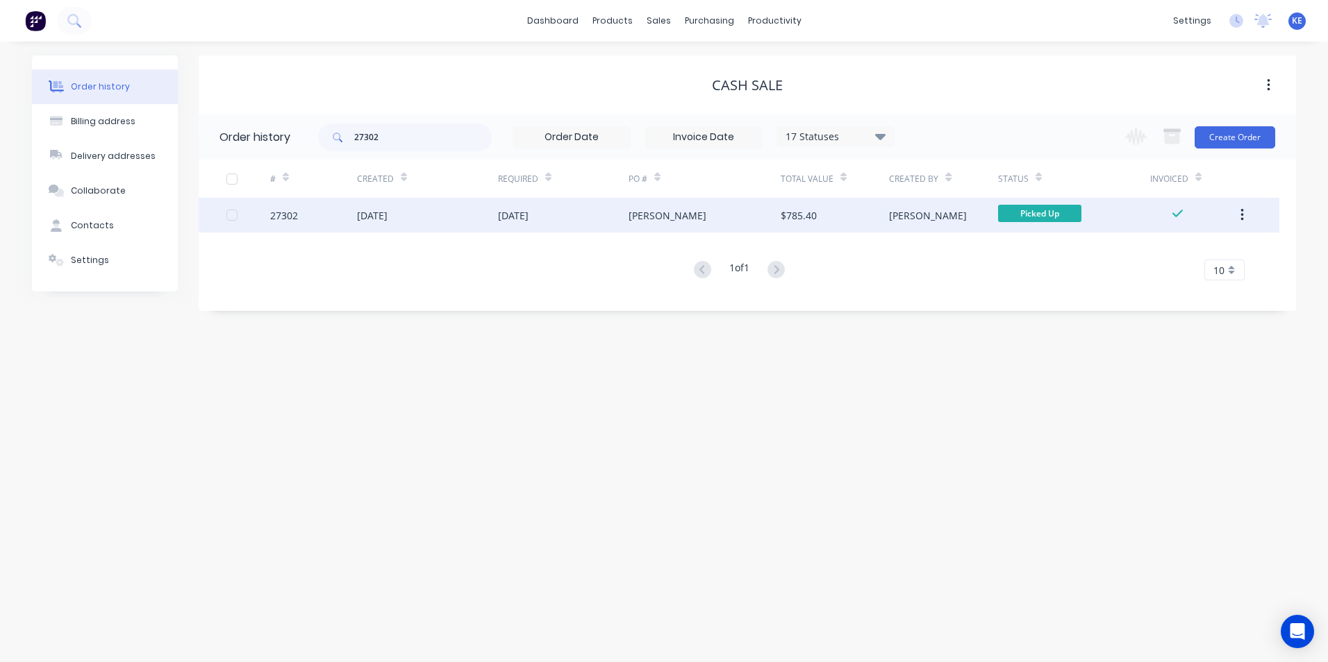
click at [312, 215] on div "27302" at bounding box center [313, 215] width 87 height 35
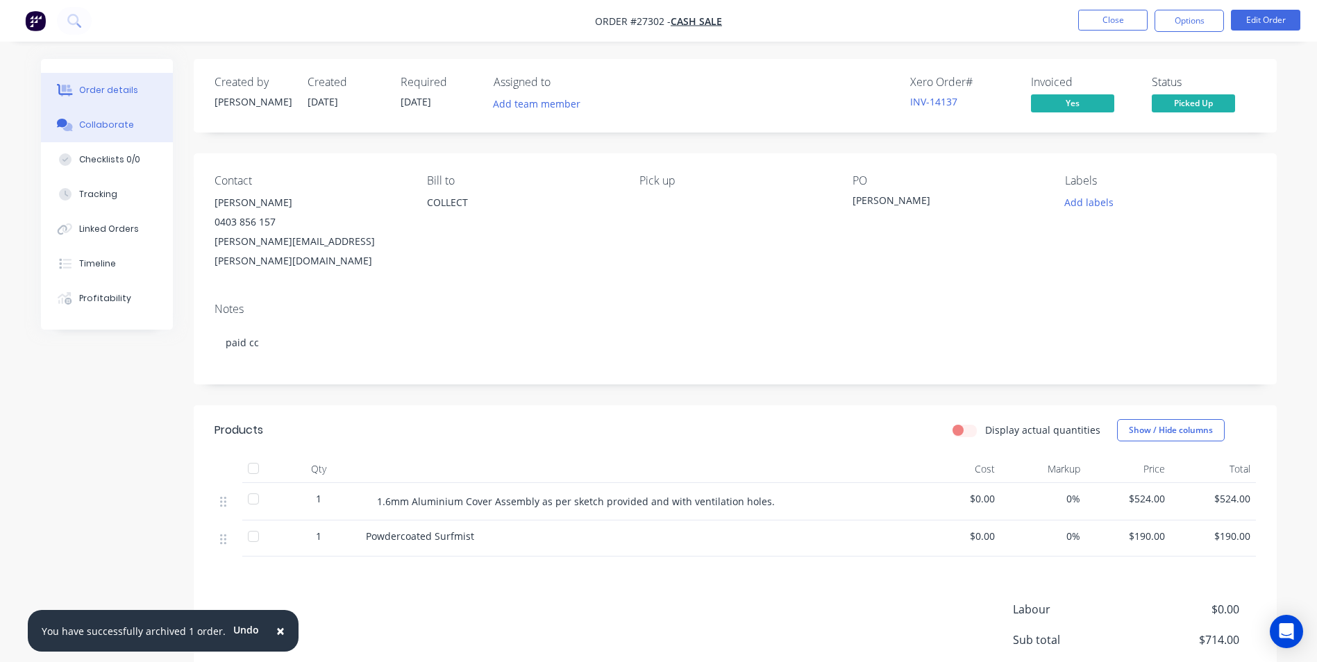
click at [93, 122] on div "Collaborate" at bounding box center [106, 125] width 55 height 12
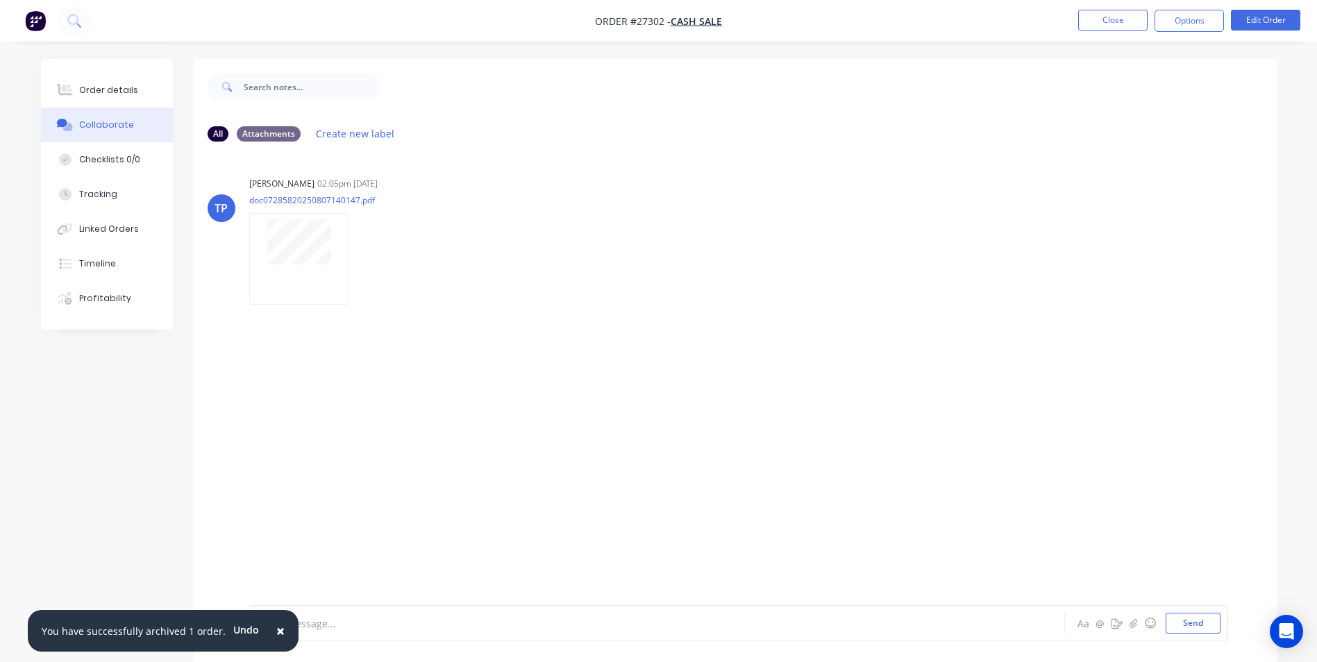
drag, startPoint x: 269, startPoint y: 630, endPoint x: 285, endPoint y: 626, distance: 16.7
click at [276, 627] on span "×" at bounding box center [280, 630] width 8 height 19
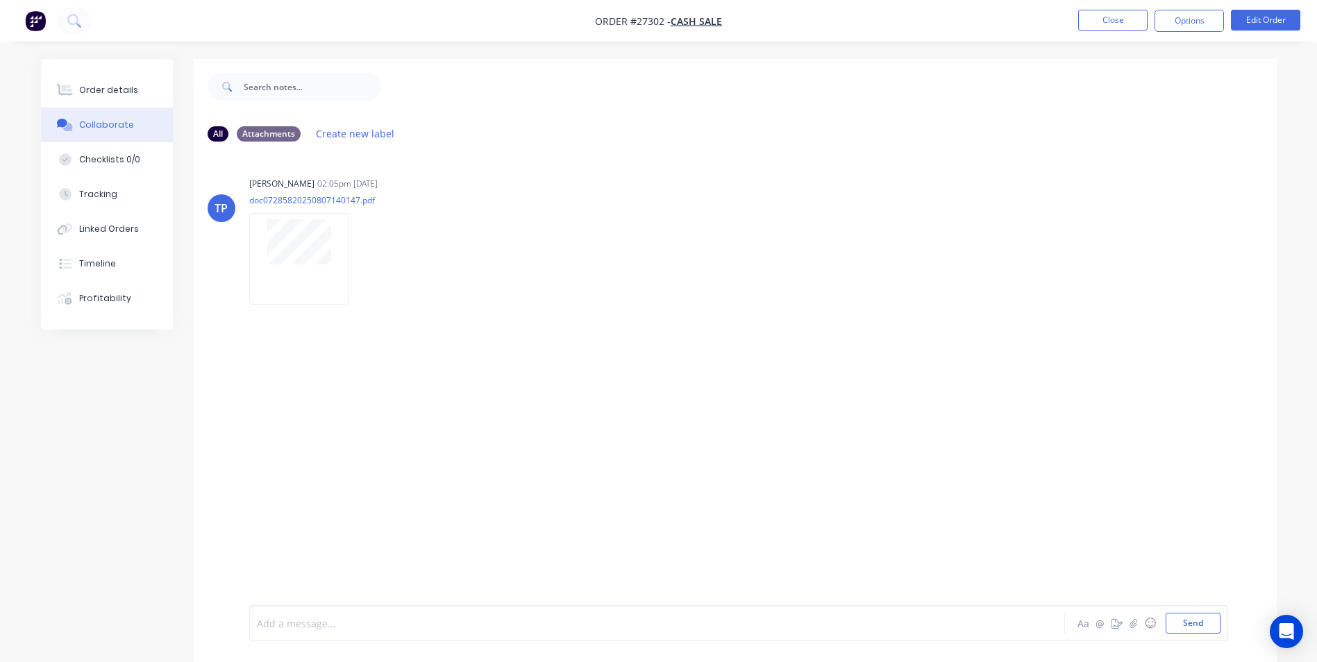
click at [292, 625] on div at bounding box center [619, 624] width 722 height 15
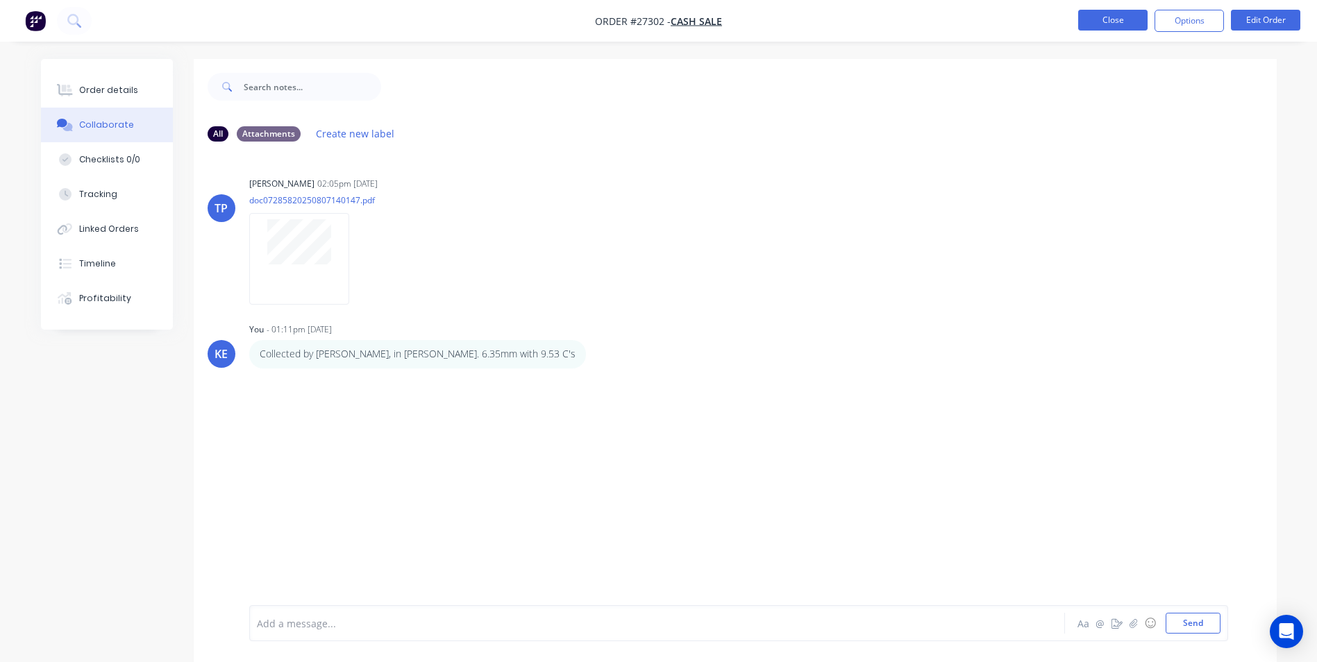
click at [1126, 17] on button "Close" at bounding box center [1112, 20] width 69 height 21
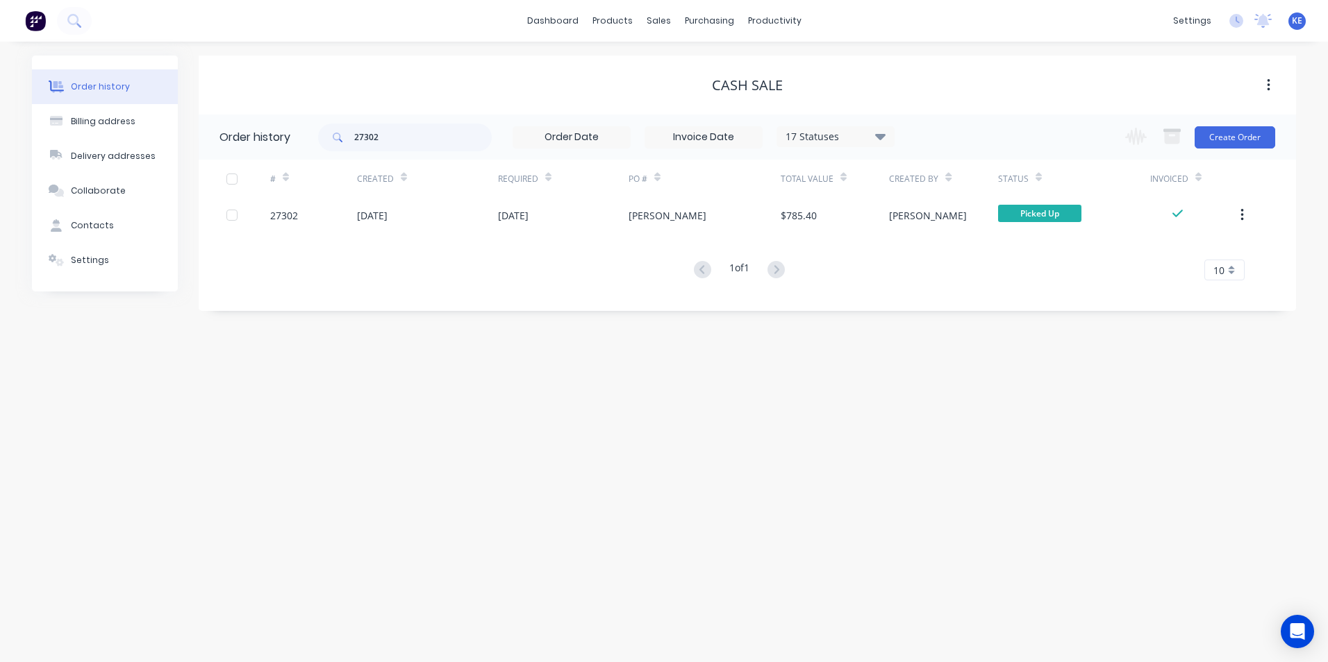
click at [1244, 218] on button "button" at bounding box center [1242, 215] width 33 height 25
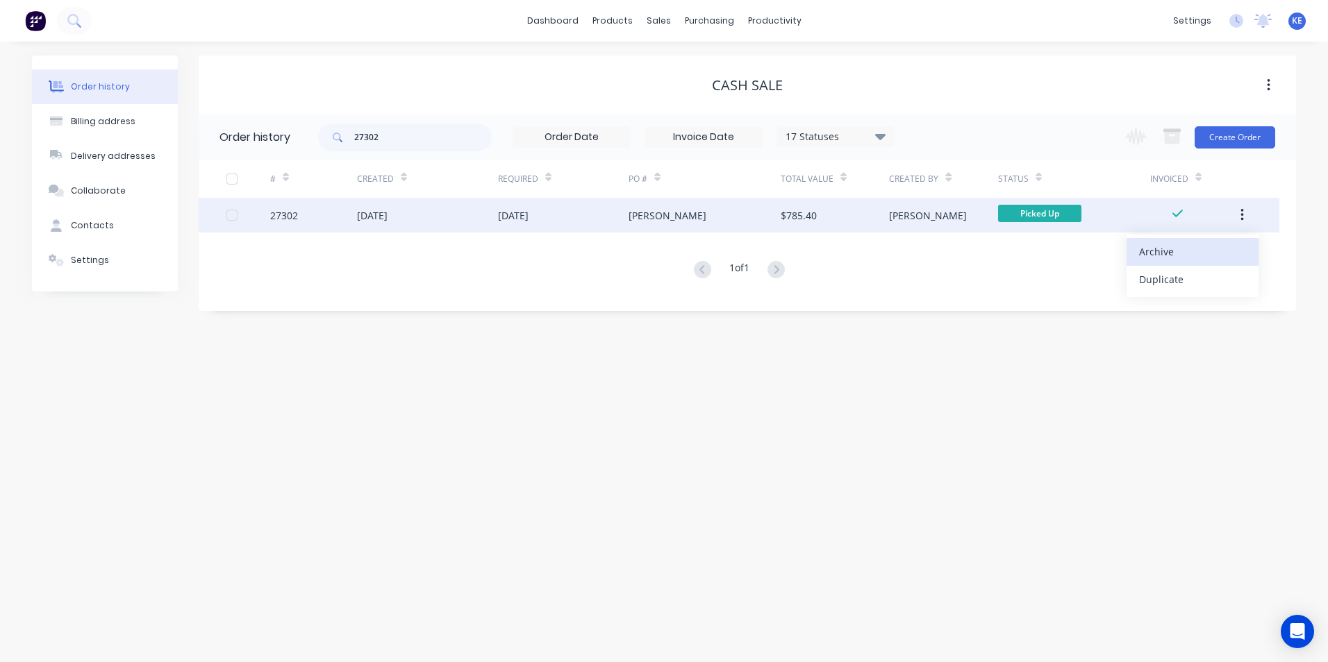
click at [1176, 260] on div "Archive" at bounding box center [1192, 252] width 107 height 20
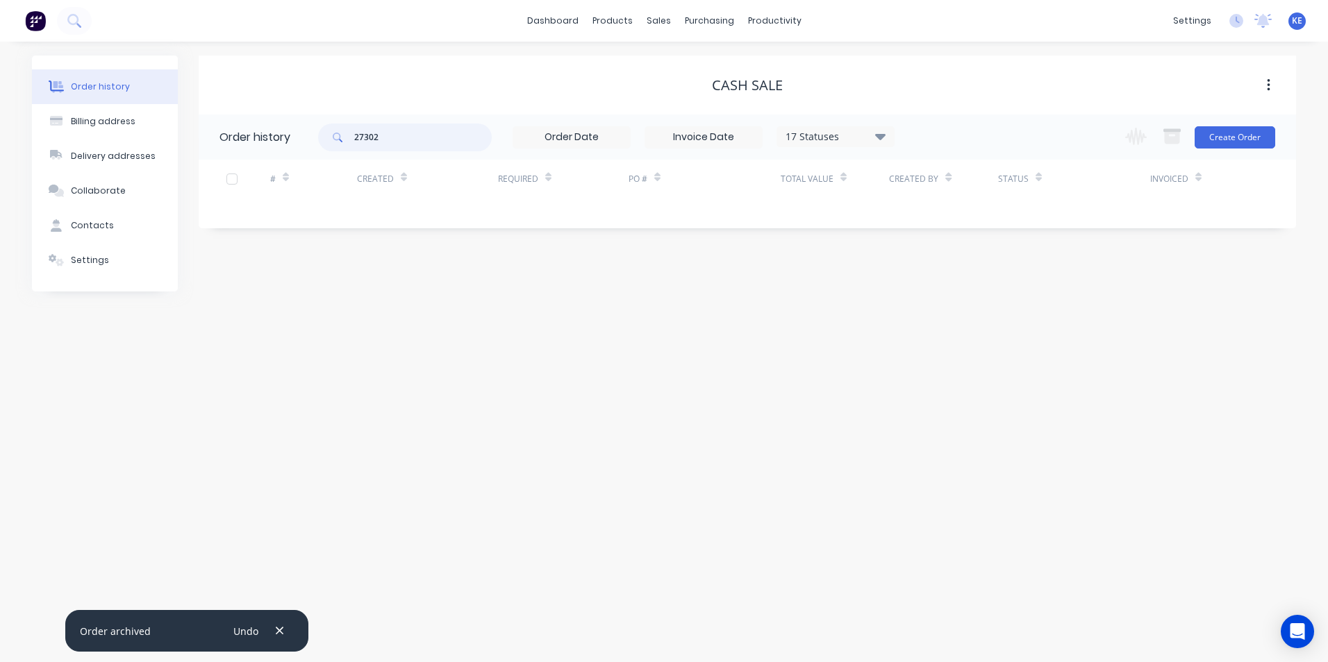
drag, startPoint x: 418, startPoint y: 133, endPoint x: 312, endPoint y: 138, distance: 106.4
click at [312, 138] on header "Order history 27302 17 Statuses Invoice Status Invoiced Not Invoiced Partial Or…" at bounding box center [747, 137] width 1097 height 45
type input "28355"
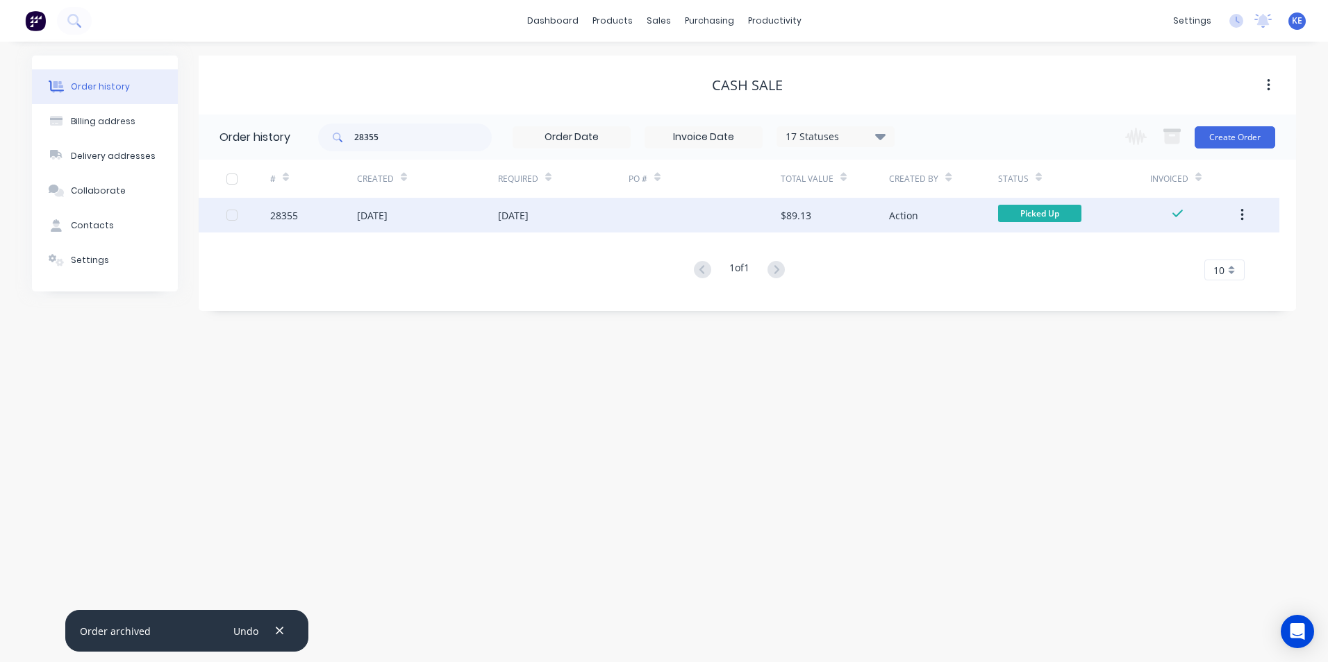
click at [322, 223] on div "28355" at bounding box center [313, 215] width 87 height 35
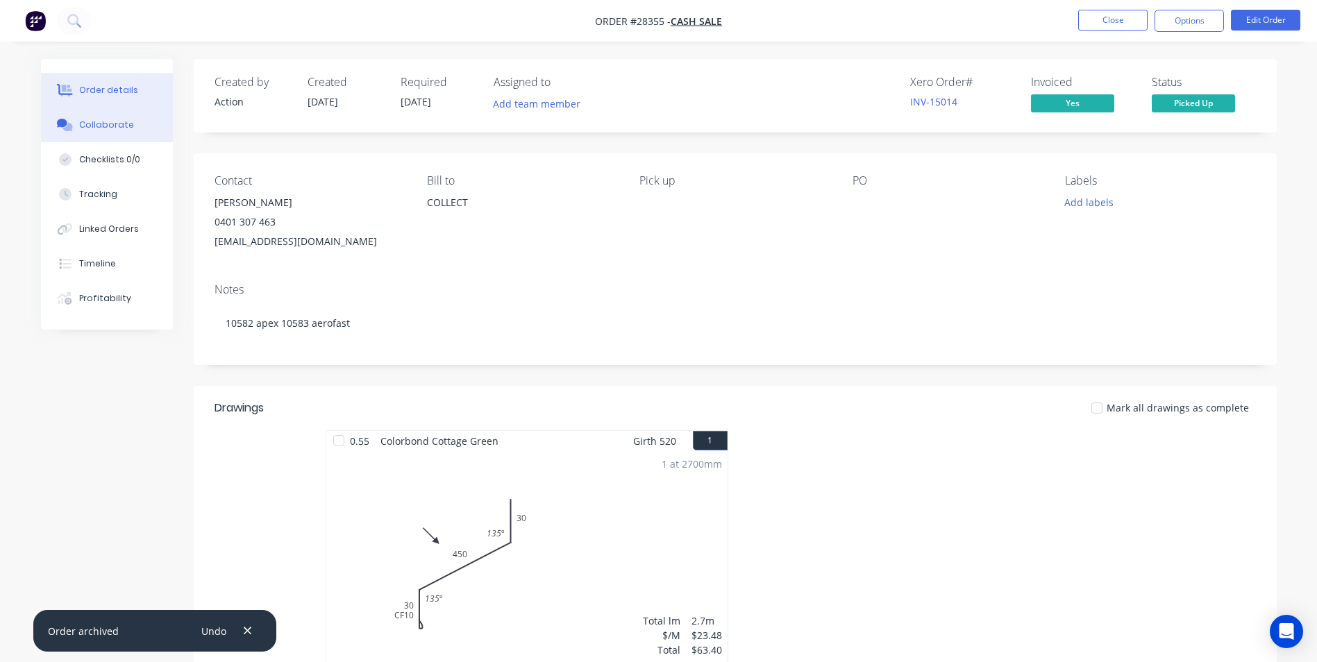
click at [92, 128] on div "Collaborate" at bounding box center [106, 125] width 55 height 12
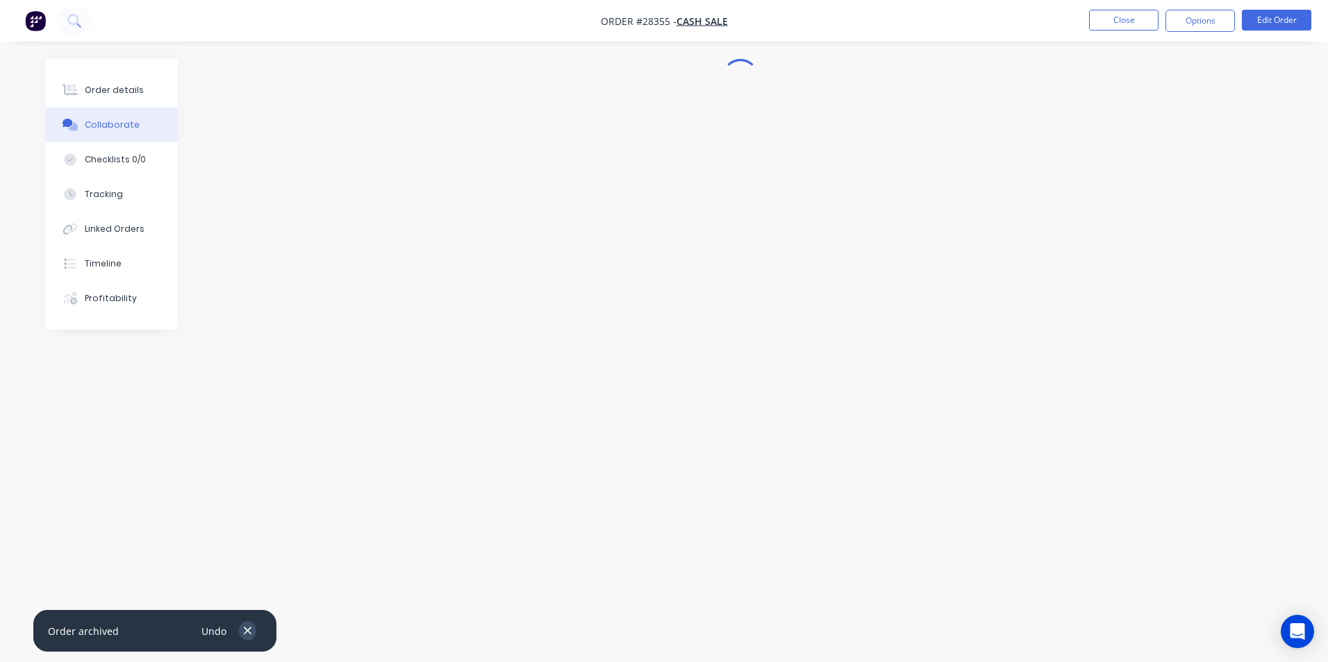
click at [253, 626] on button "button" at bounding box center [247, 630] width 17 height 19
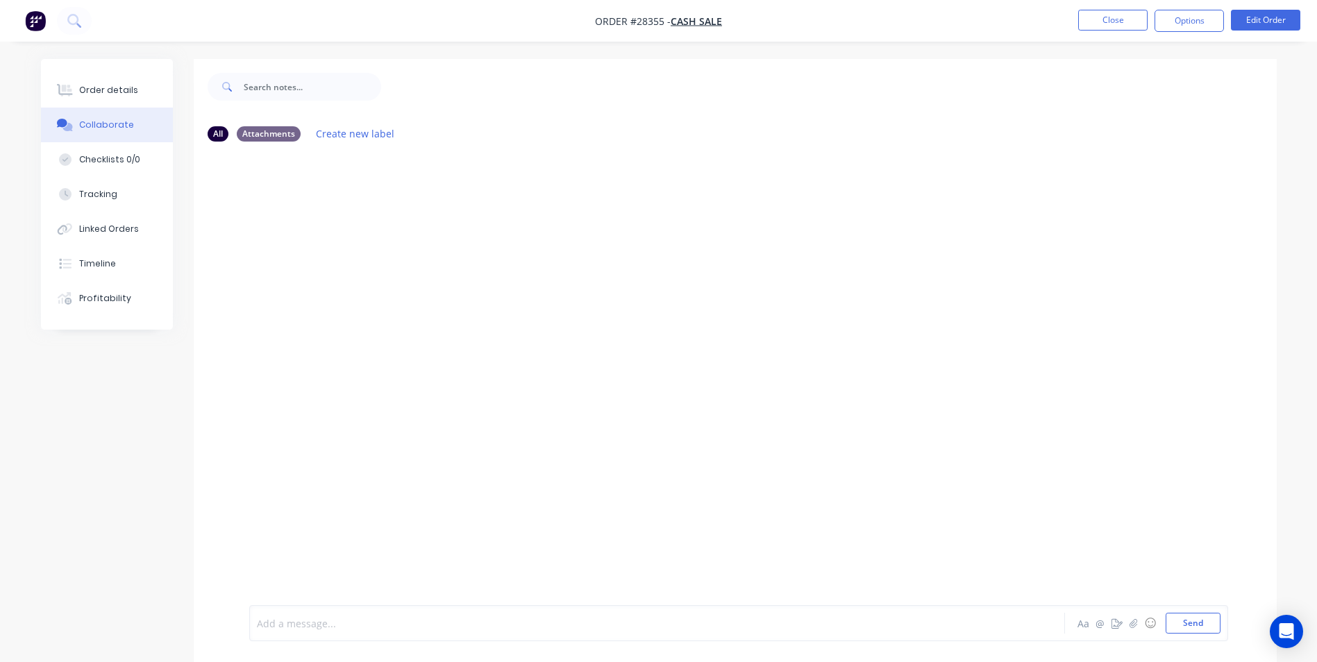
drag, startPoint x: 310, startPoint y: 621, endPoint x: 261, endPoint y: 517, distance: 114.9
click at [309, 621] on div at bounding box center [619, 624] width 722 height 15
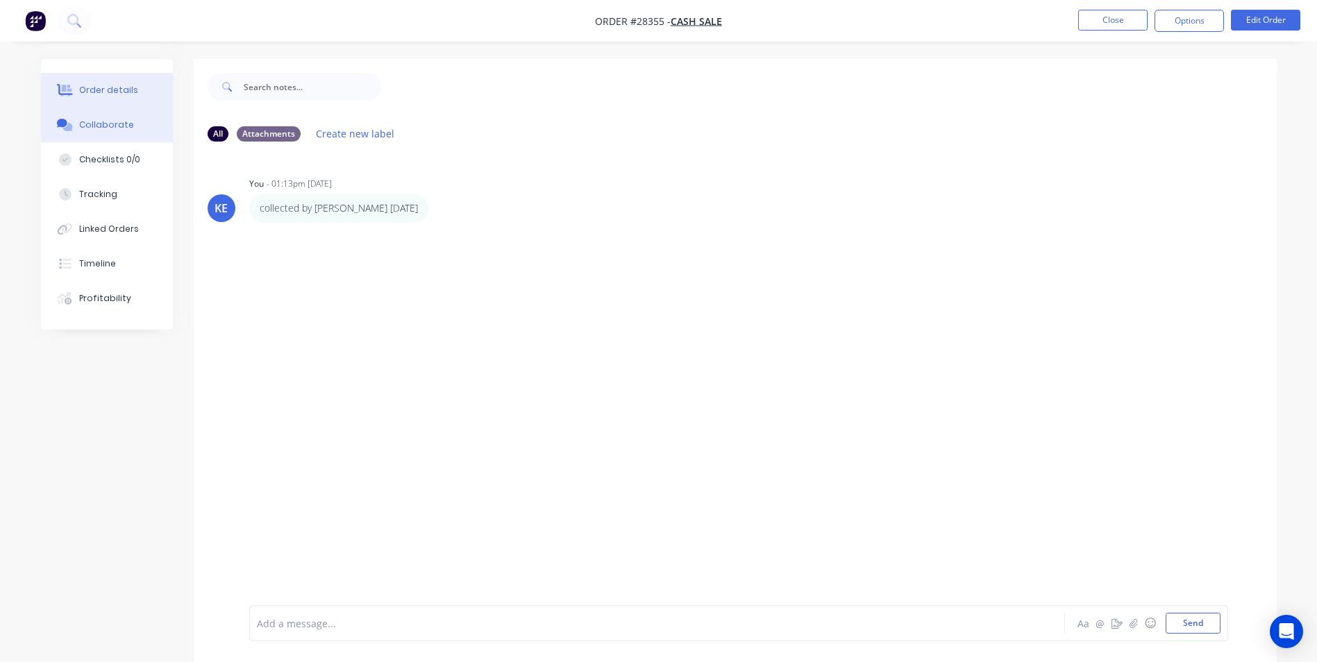
click at [98, 92] on div "Order details" at bounding box center [108, 90] width 59 height 12
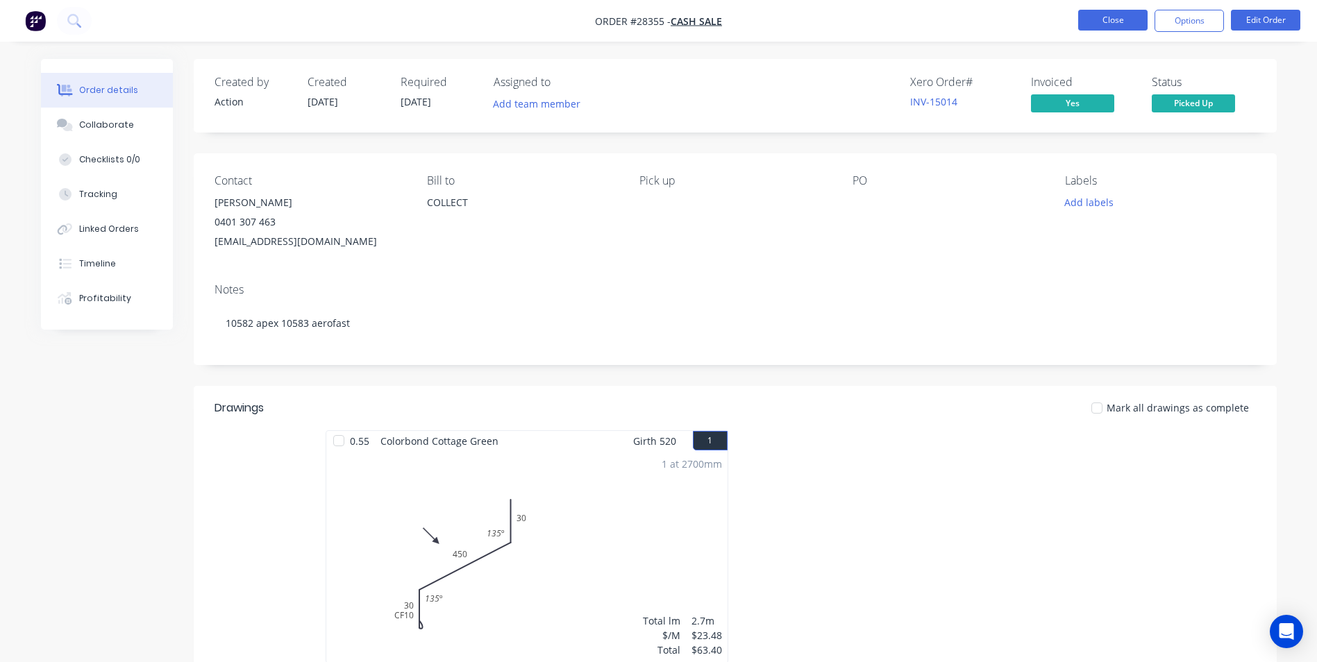
click at [1099, 18] on button "Close" at bounding box center [1112, 20] width 69 height 21
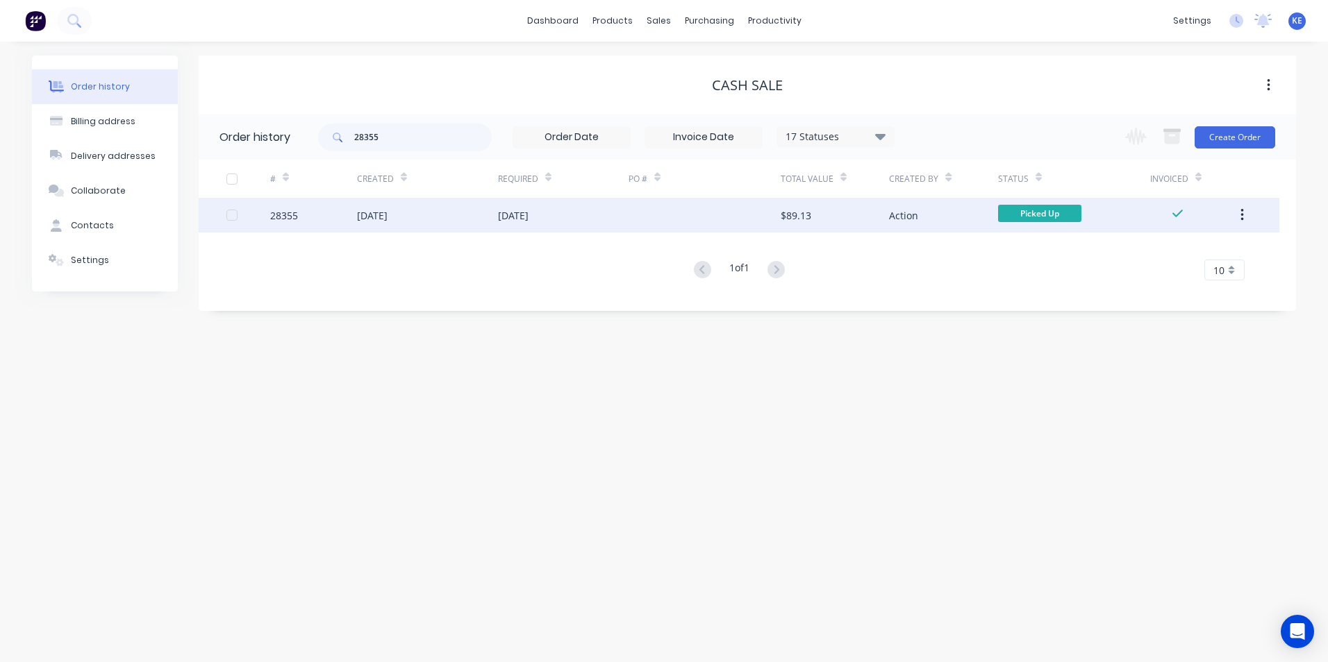
click at [1245, 224] on button "button" at bounding box center [1242, 215] width 33 height 25
click at [1171, 254] on div "Archive" at bounding box center [1192, 252] width 107 height 20
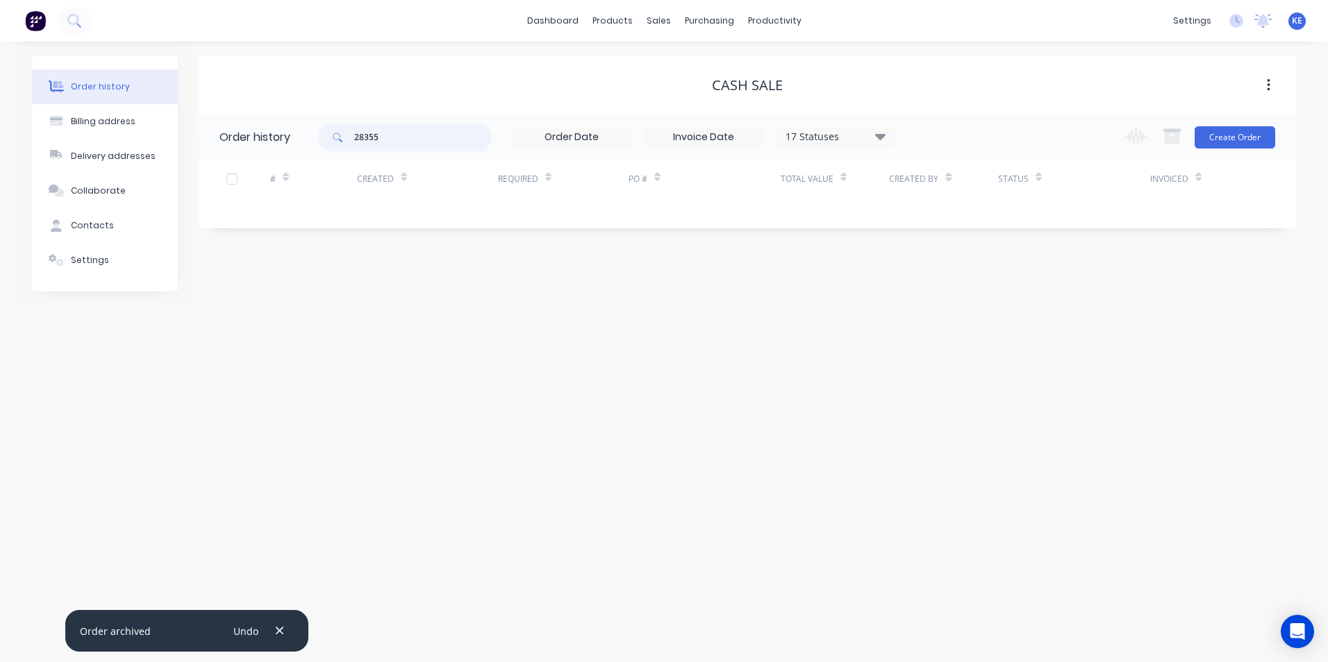
drag, startPoint x: 395, startPoint y: 131, endPoint x: 287, endPoint y: 137, distance: 107.8
click at [287, 137] on header "Order history 28355 17 Statuses Invoice Status Invoiced Not Invoiced Partial Or…" at bounding box center [747, 137] width 1097 height 45
type input "28380"
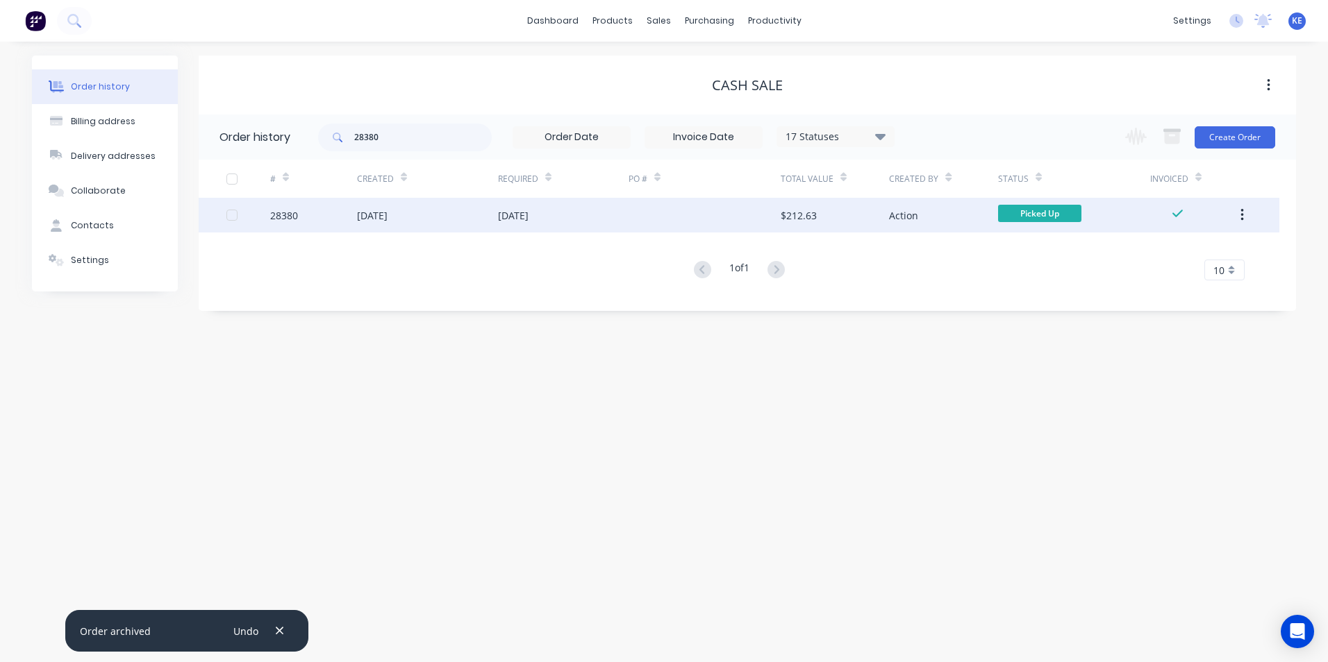
click at [315, 213] on div "28380" at bounding box center [313, 215] width 87 height 35
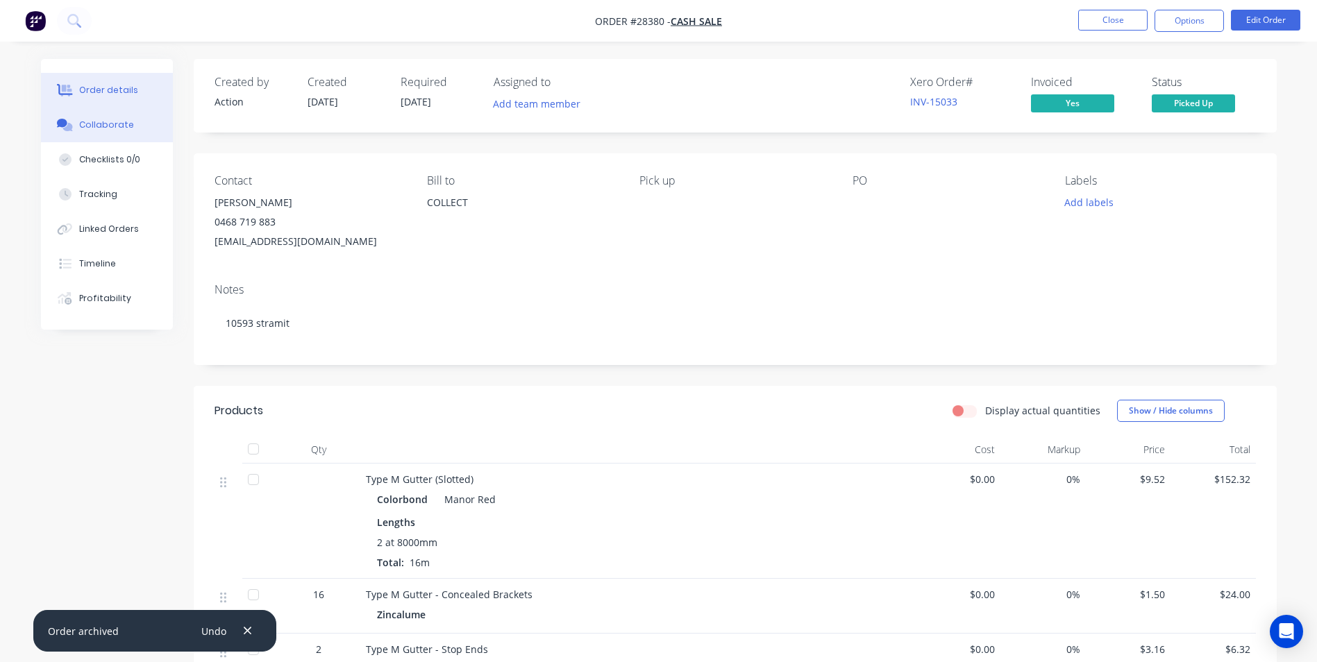
click at [112, 130] on div "Collaborate" at bounding box center [106, 125] width 55 height 12
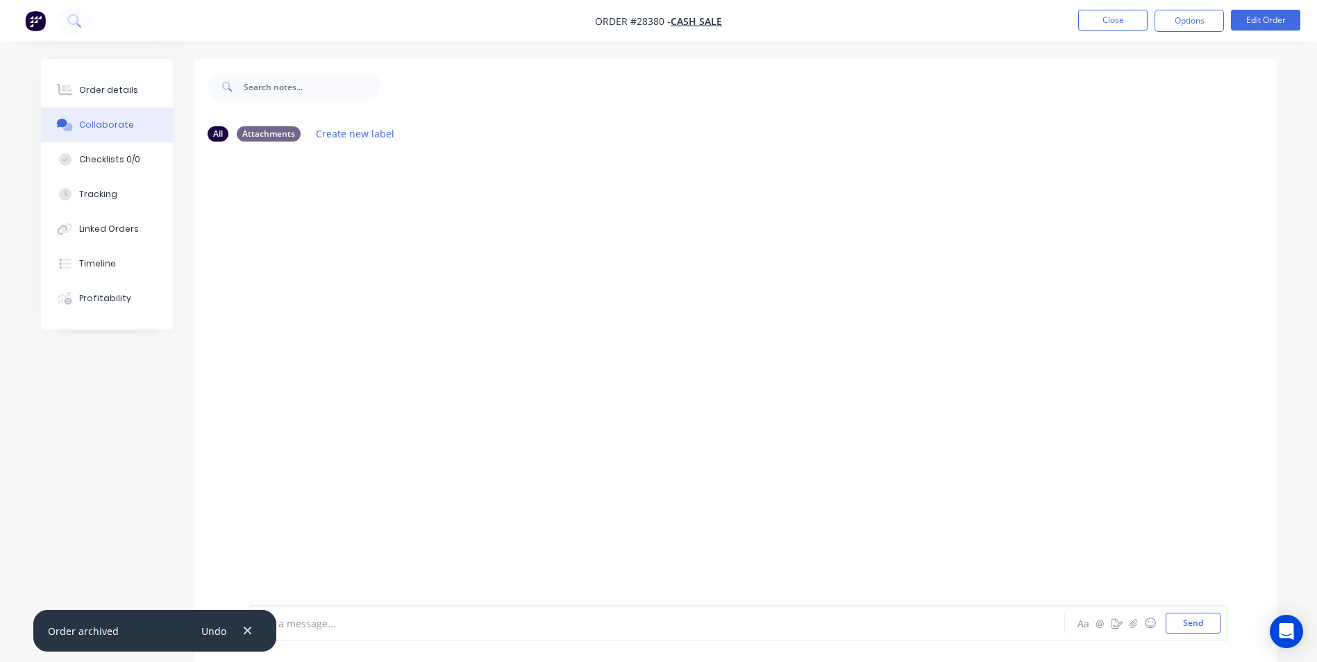
drag, startPoint x: 246, startPoint y: 628, endPoint x: 256, endPoint y: 624, distance: 10.3
click at [249, 627] on icon "button" at bounding box center [247, 631] width 9 height 12
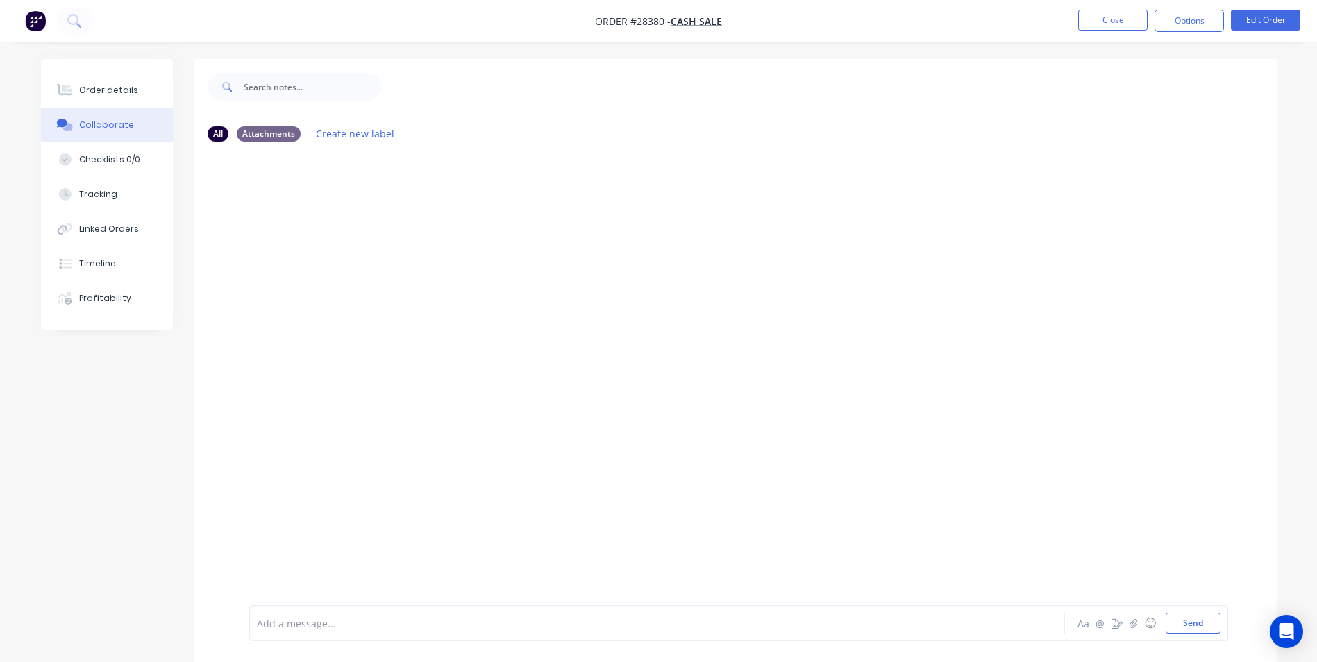
click at [271, 624] on div at bounding box center [619, 624] width 722 height 15
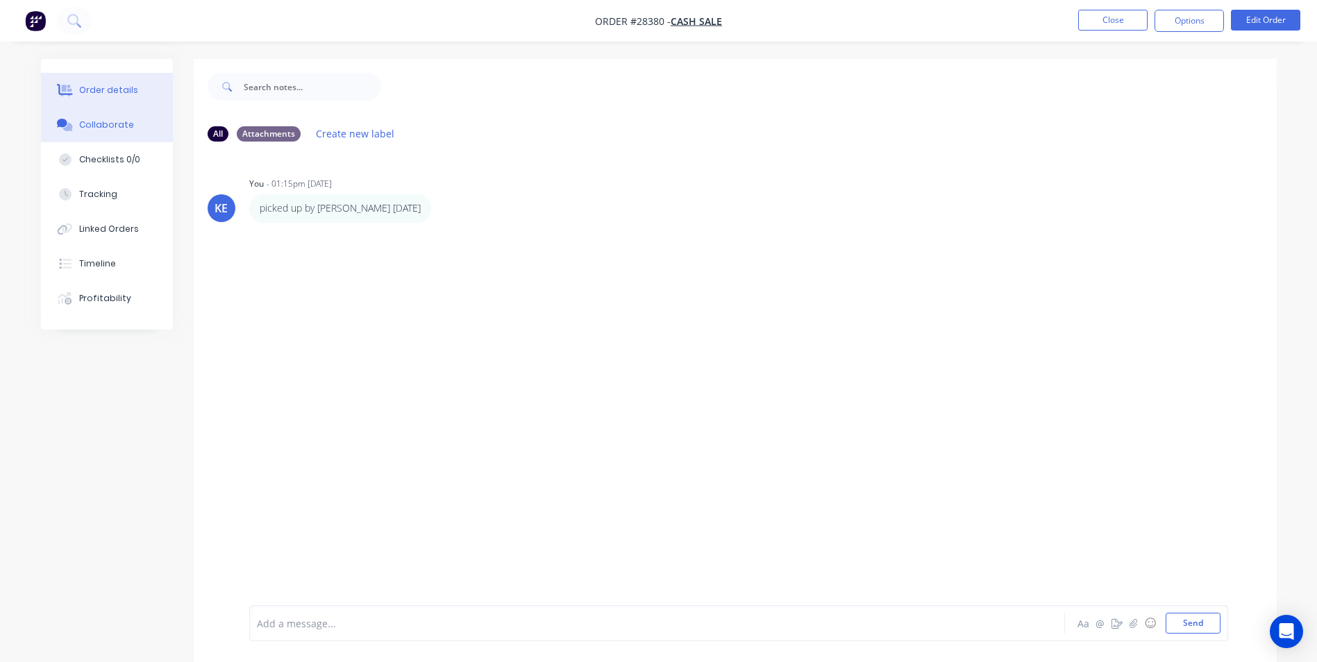
drag, startPoint x: 92, startPoint y: 90, endPoint x: 219, endPoint y: 8, distance: 151.2
click at [92, 88] on div "Order details" at bounding box center [108, 90] width 59 height 12
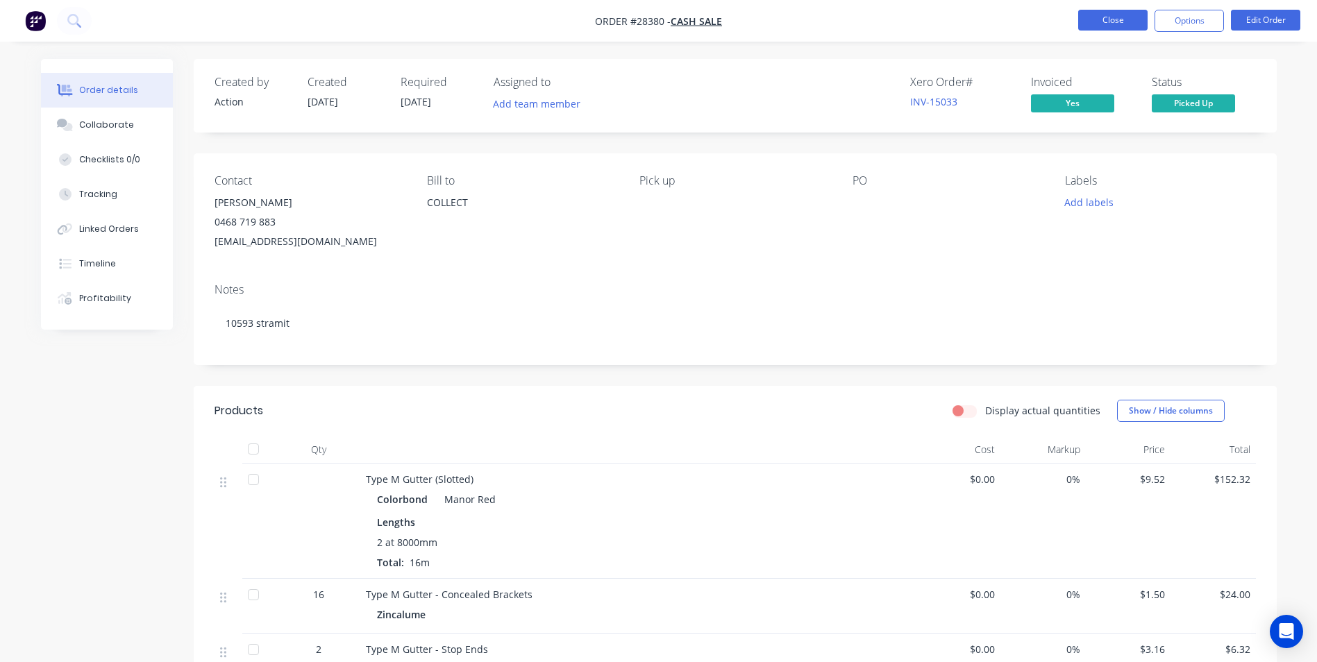
click at [1106, 13] on button "Close" at bounding box center [1112, 20] width 69 height 21
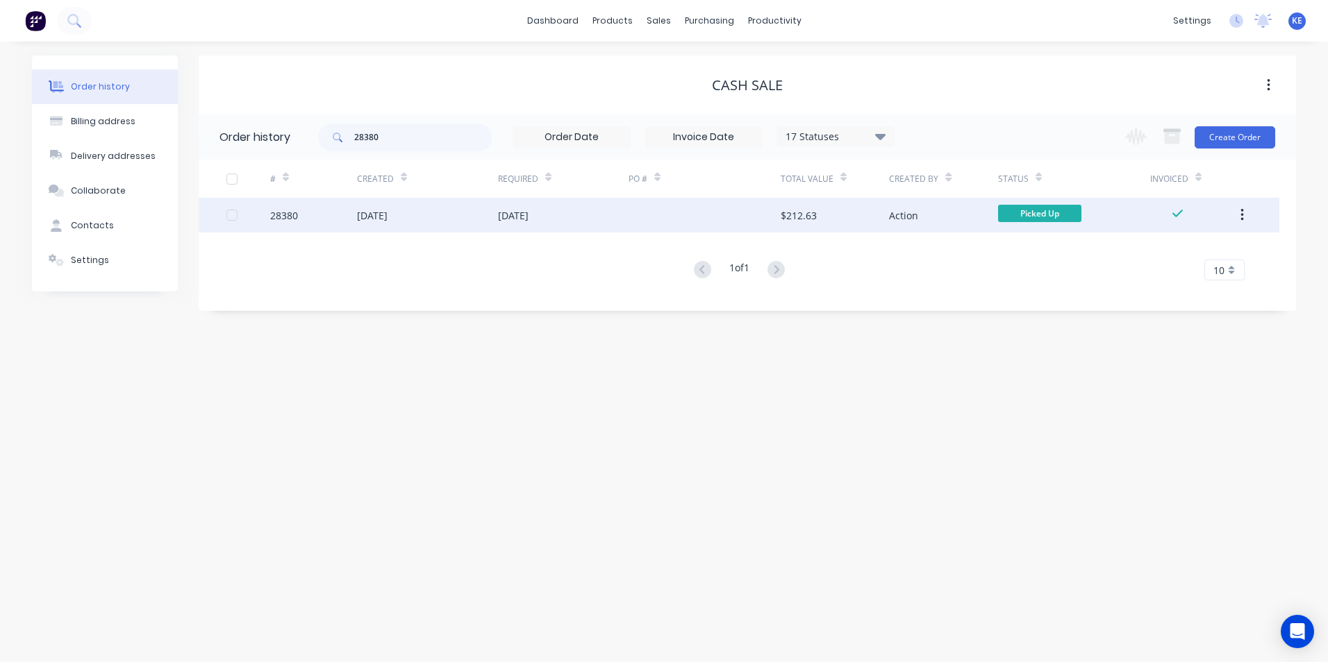
click at [1236, 214] on button "button" at bounding box center [1242, 215] width 33 height 25
click at [1158, 251] on div "Archive" at bounding box center [1192, 252] width 107 height 20
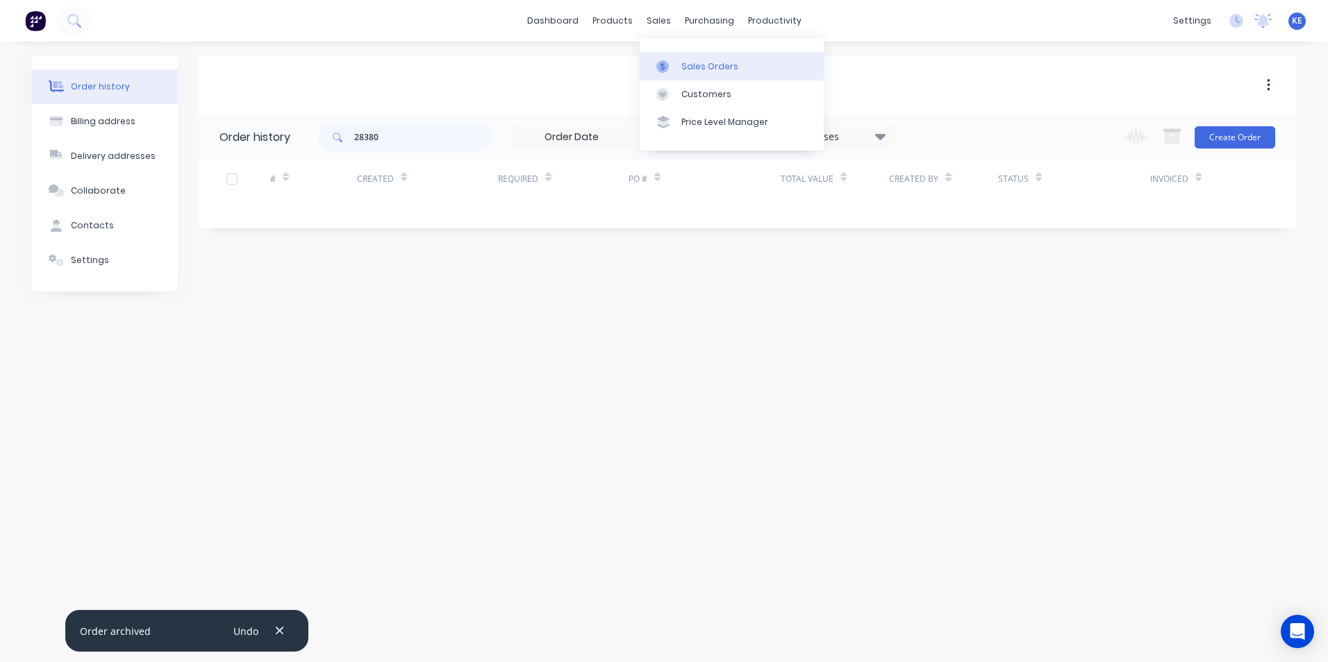
click at [694, 73] on link "Sales Orders" at bounding box center [731, 66] width 184 height 28
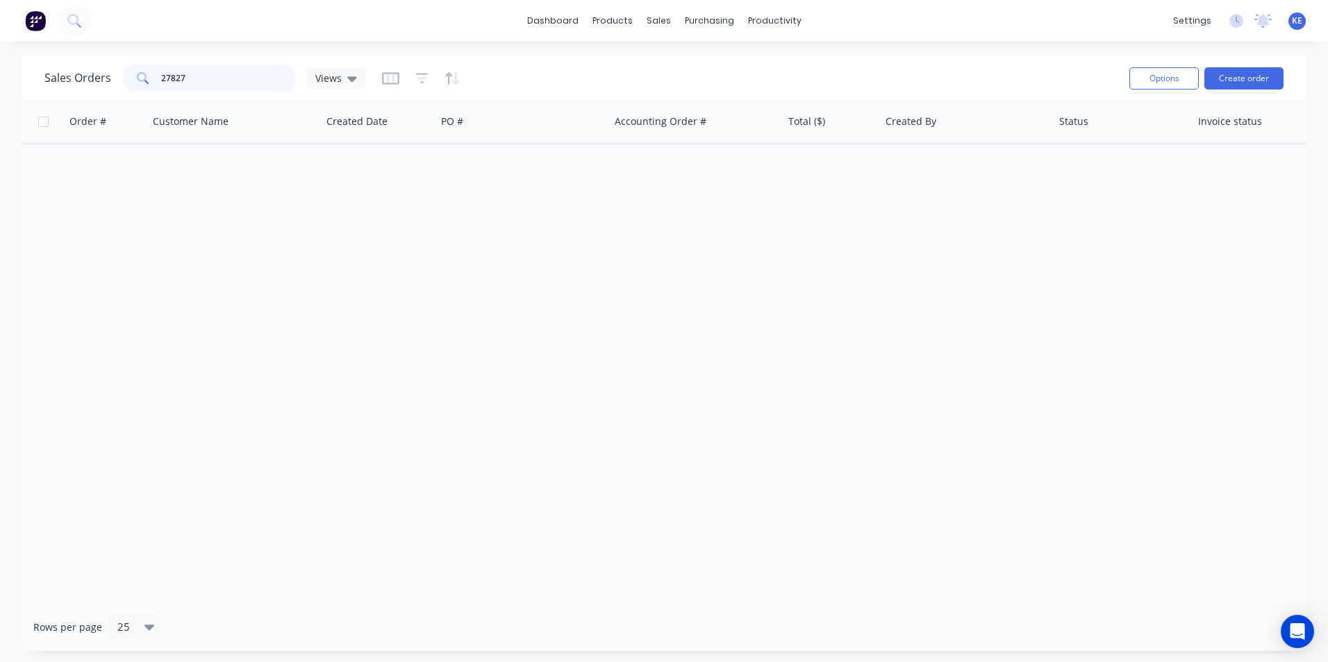
drag, startPoint x: 235, startPoint y: 82, endPoint x: 17, endPoint y: 80, distance: 218.7
click at [17, 80] on div "Sales Orders 27827 Views Options Create order Order # Customer Name Created Dat…" at bounding box center [664, 354] width 1328 height 596
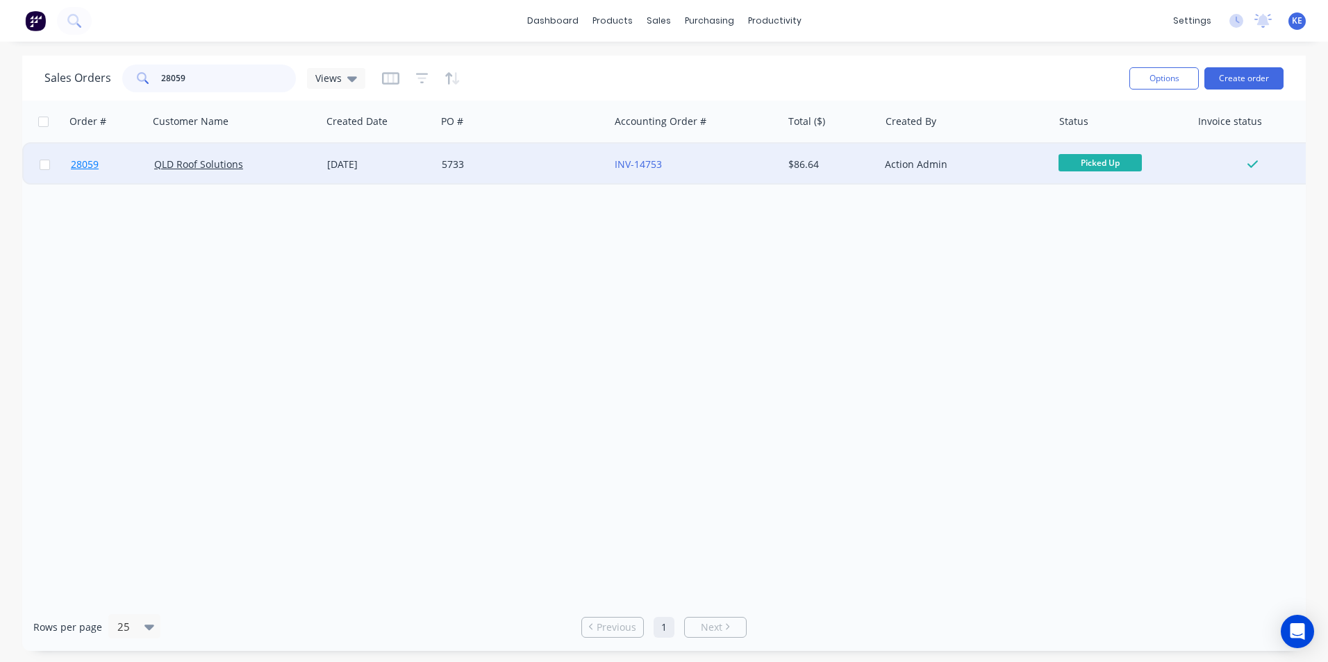
type input "28059"
click at [108, 159] on link "28059" at bounding box center [112, 165] width 83 height 42
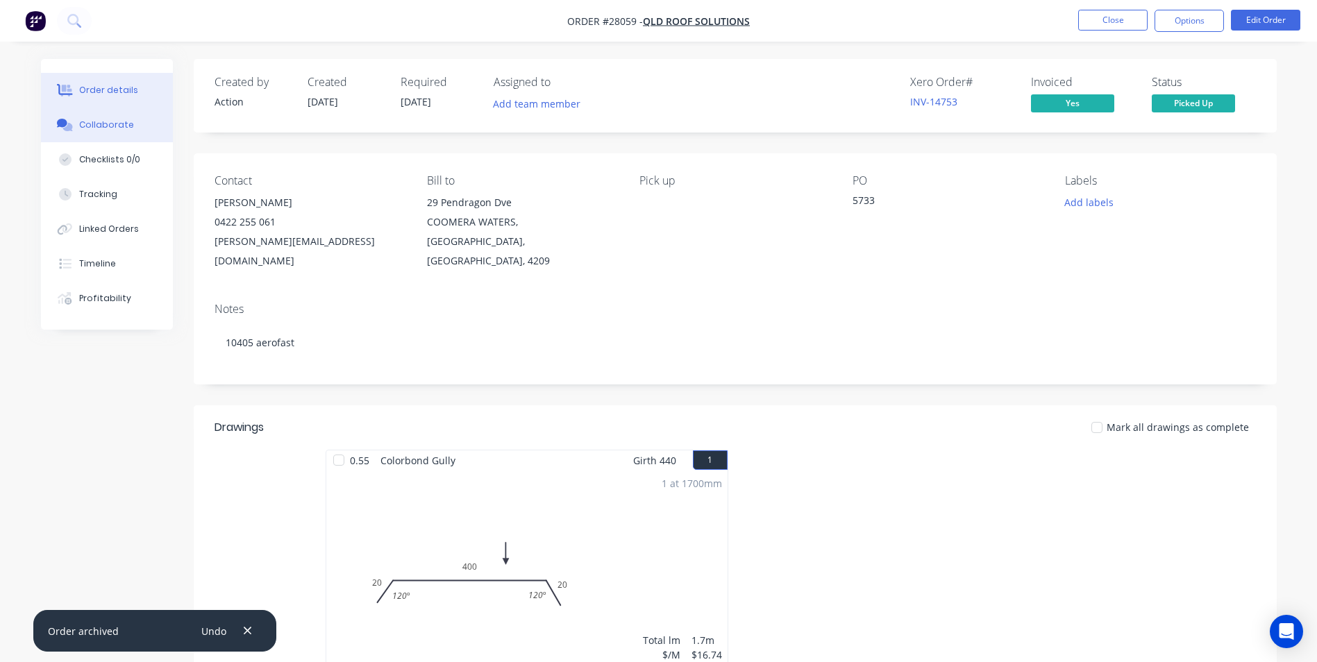
click at [96, 132] on button "Collaborate" at bounding box center [107, 125] width 132 height 35
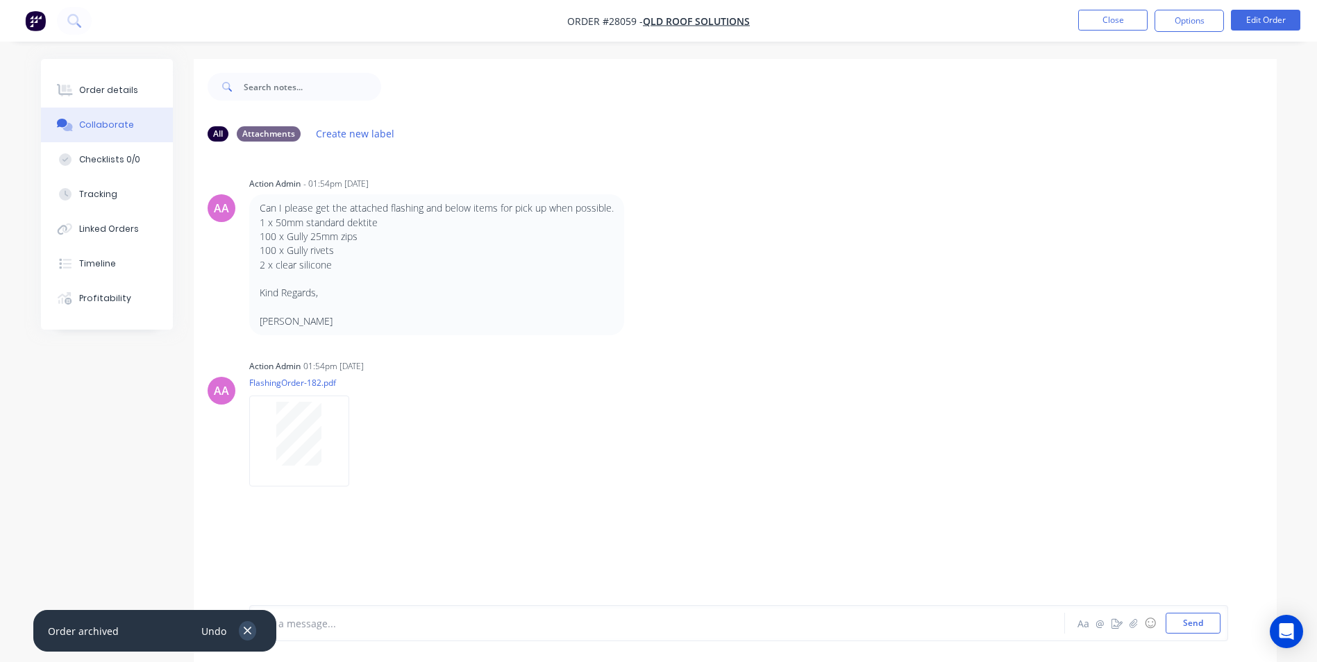
click at [245, 626] on icon "button" at bounding box center [247, 631] width 9 height 12
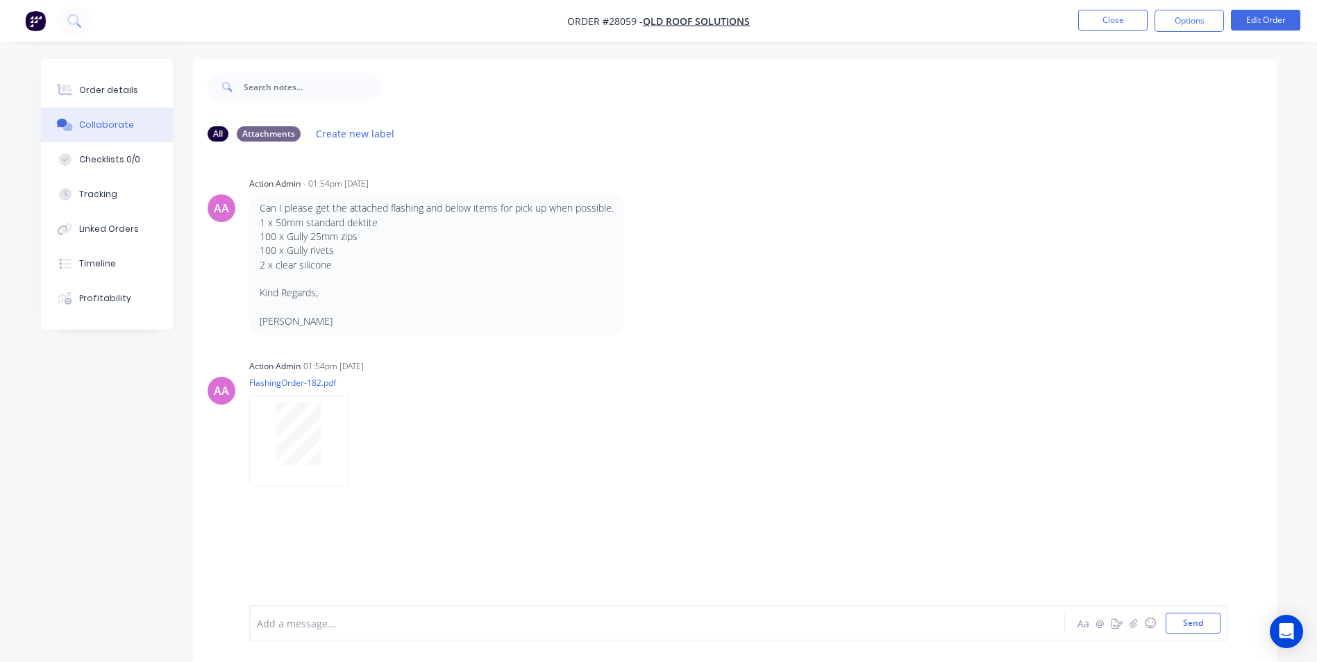
click at [344, 637] on div "Add a message... Aa @ ☺ Send" at bounding box center [738, 623] width 979 height 36
drag, startPoint x: 336, startPoint y: 619, endPoint x: 342, endPoint y: 613, distance: 8.8
click at [337, 619] on div at bounding box center [619, 624] width 722 height 15
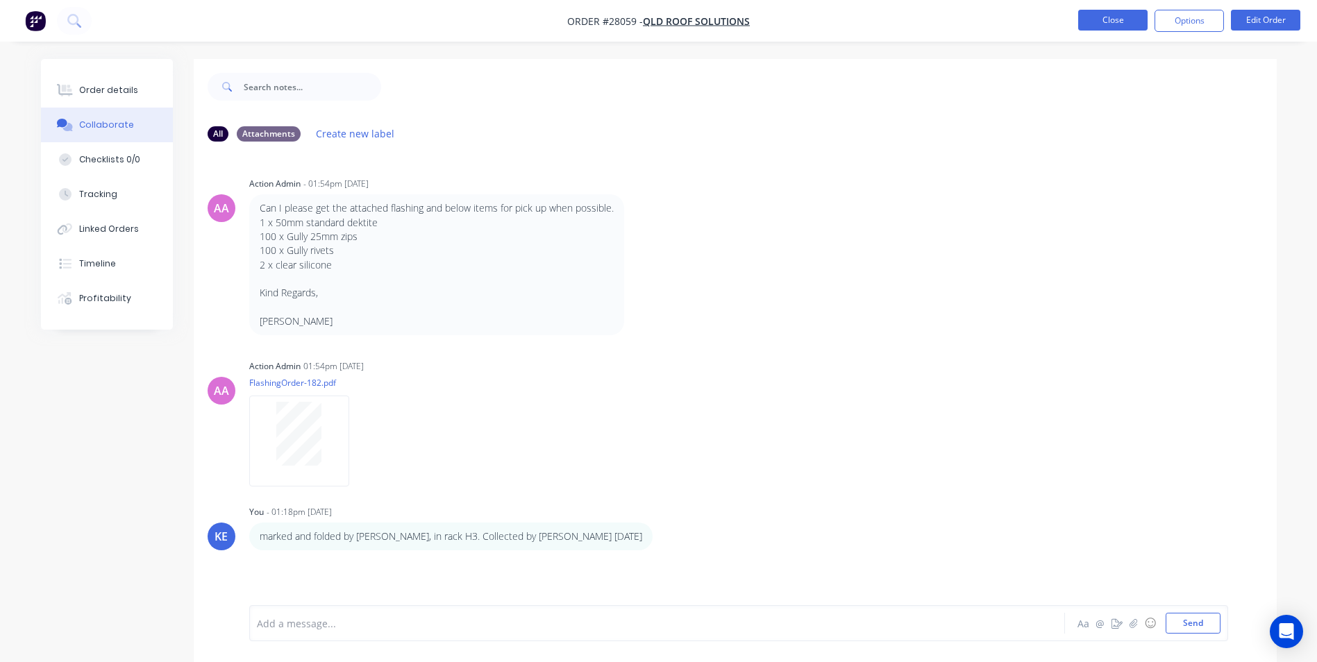
click at [1097, 20] on button "Close" at bounding box center [1112, 20] width 69 height 21
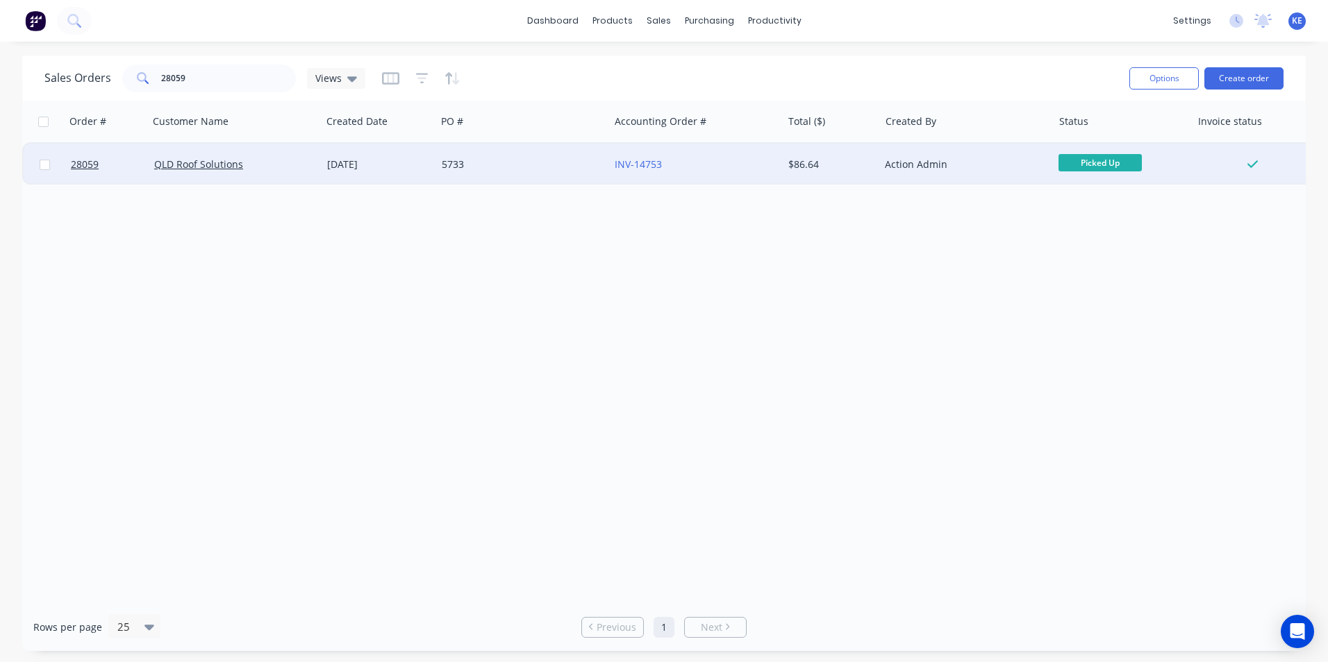
click at [43, 170] on div at bounding box center [45, 165] width 42 height 42
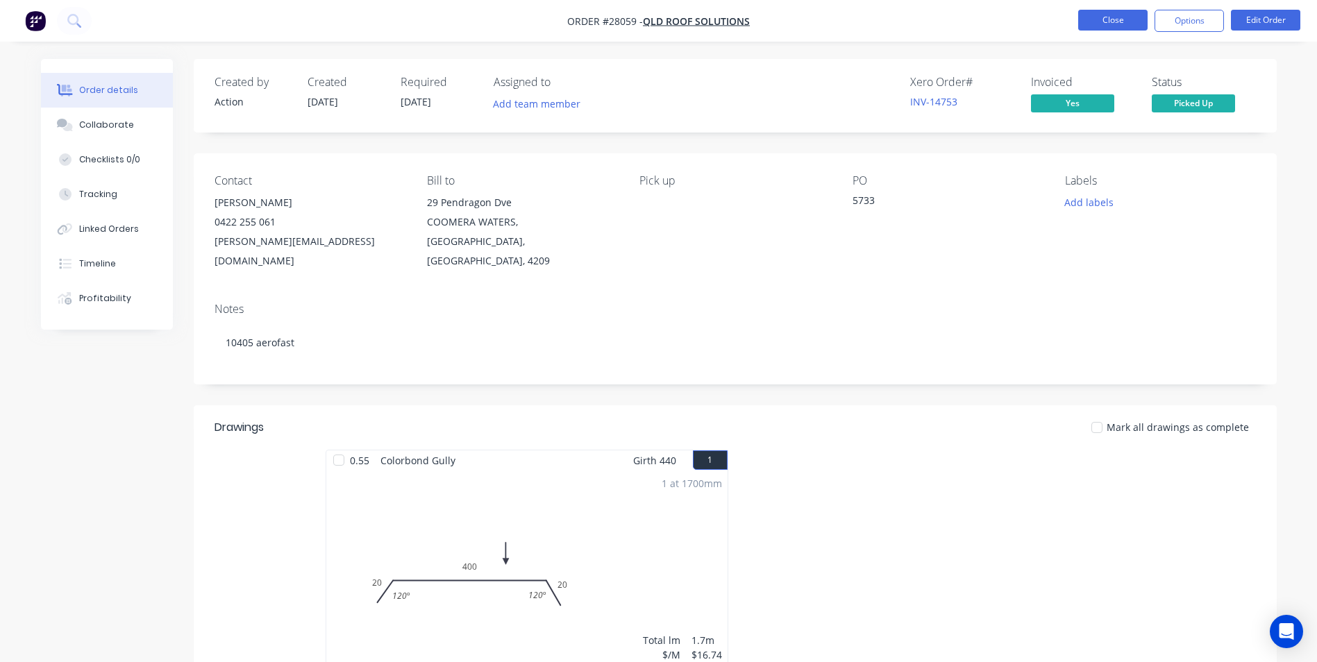
click at [1085, 24] on button "Close" at bounding box center [1112, 20] width 69 height 21
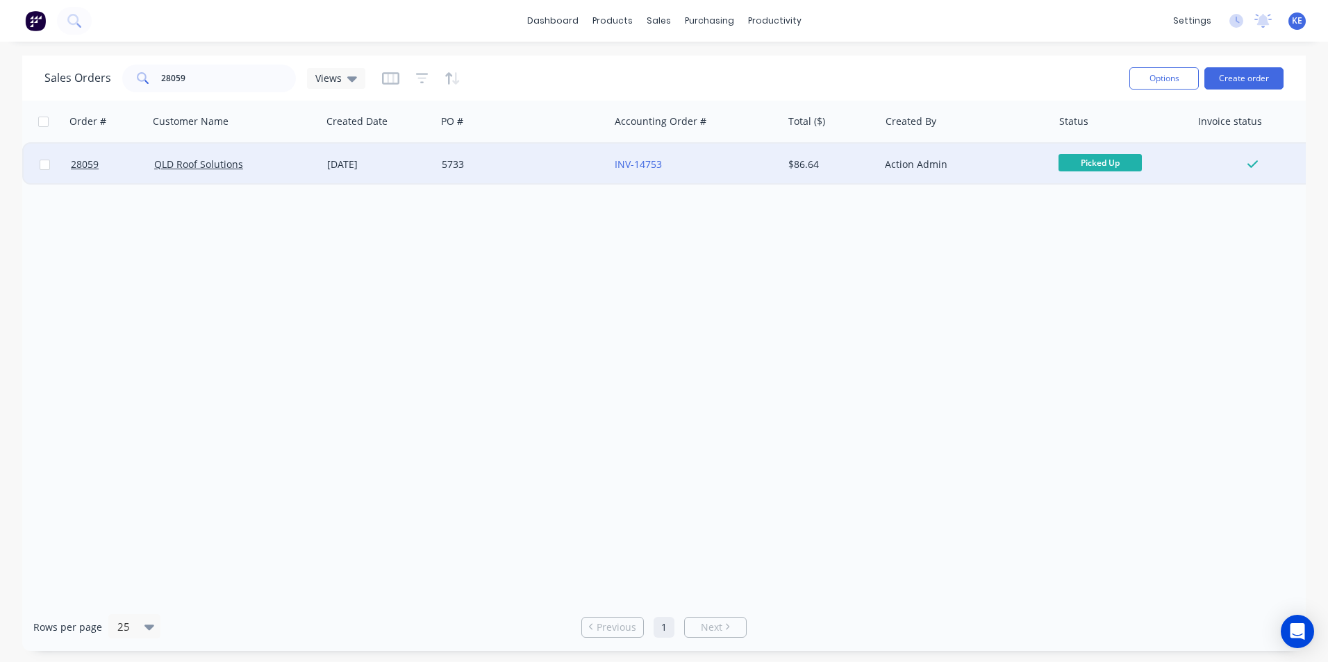
click at [43, 169] on input "checkbox" at bounding box center [45, 165] width 10 height 10
checkbox input "true"
click at [1158, 85] on button "Options" at bounding box center [1163, 78] width 69 height 22
click at [1110, 137] on div "Archive" at bounding box center [1122, 141] width 128 height 20
checkbox input "false"
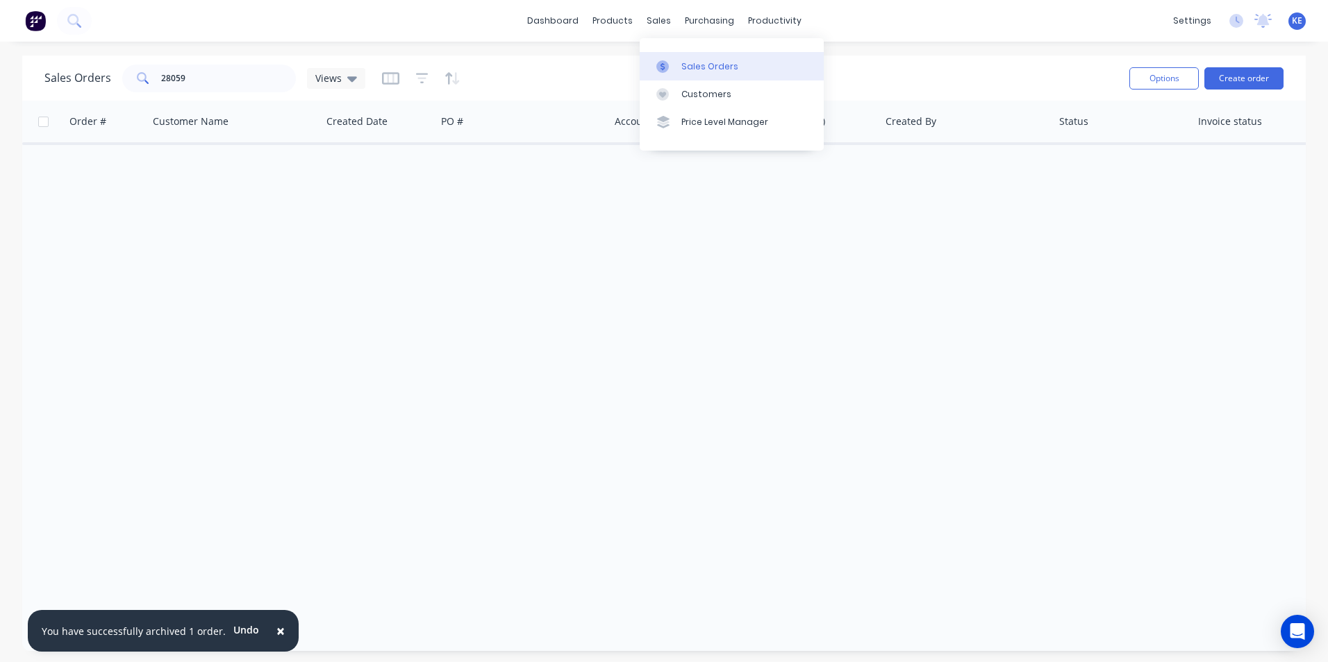
click at [688, 64] on div "Sales Orders" at bounding box center [709, 66] width 57 height 12
drag, startPoint x: 212, startPoint y: 76, endPoint x: -8, endPoint y: 123, distance: 225.0
click at [0, 123] on html "× You have successfully archived 1 order. Undo dashboard products sales purchas…" at bounding box center [664, 331] width 1328 height 662
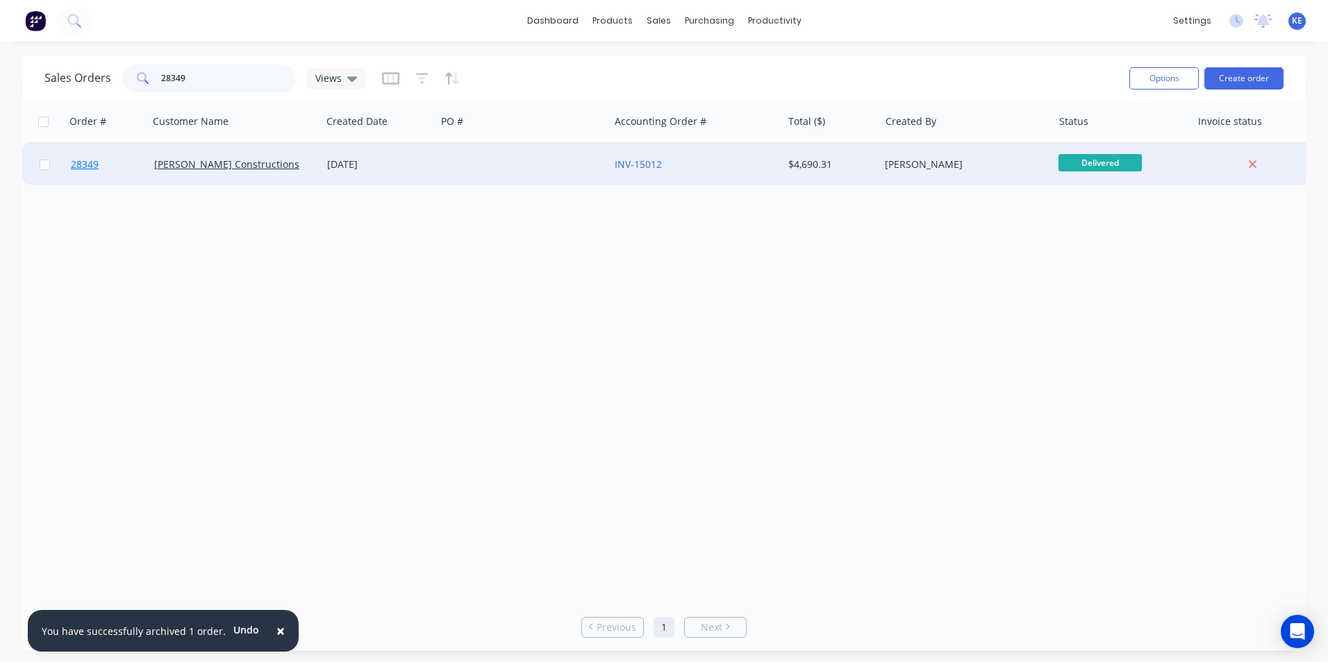
type input "28349"
click at [113, 159] on link "28349" at bounding box center [112, 165] width 83 height 42
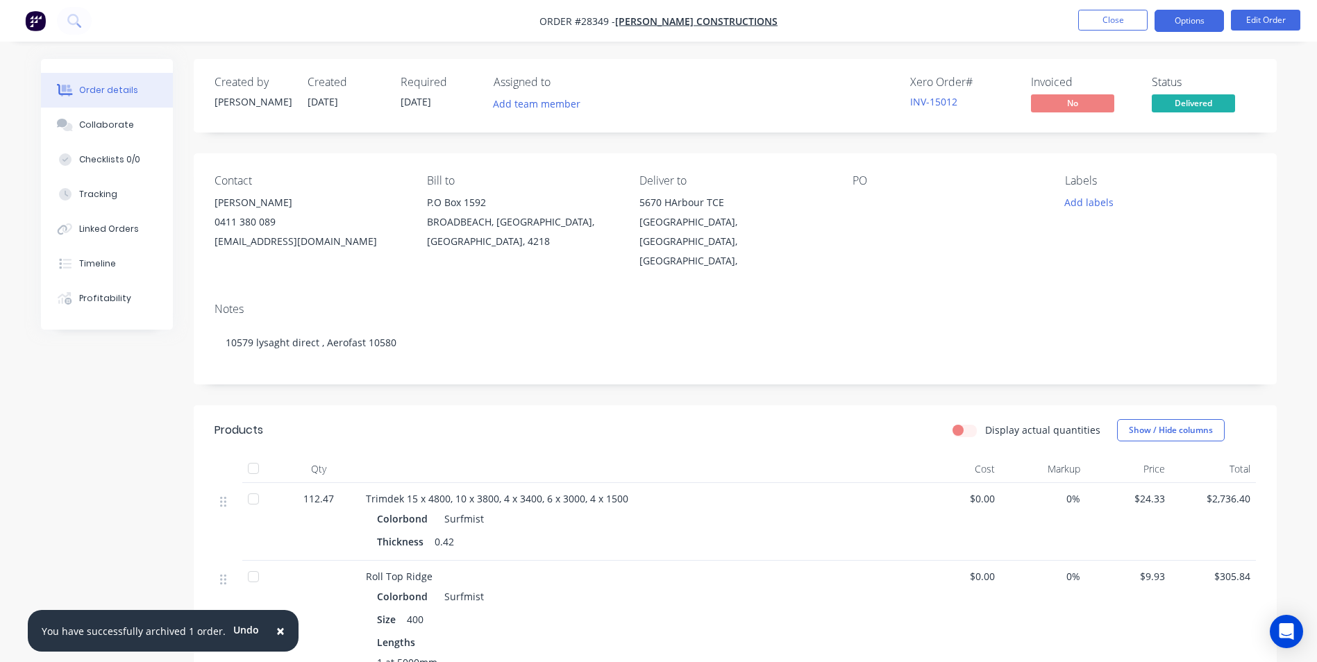
click at [1188, 22] on button "Options" at bounding box center [1189, 21] width 69 height 22
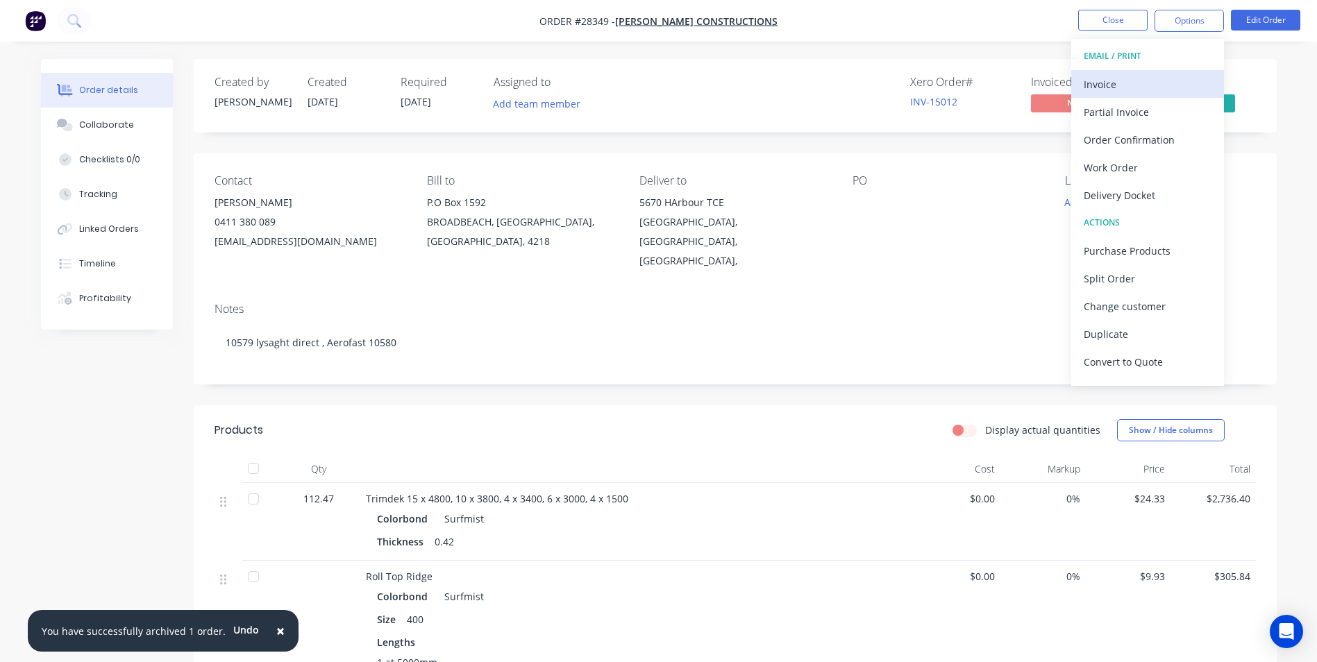
click at [1123, 91] on div "Invoice" at bounding box center [1148, 84] width 128 height 20
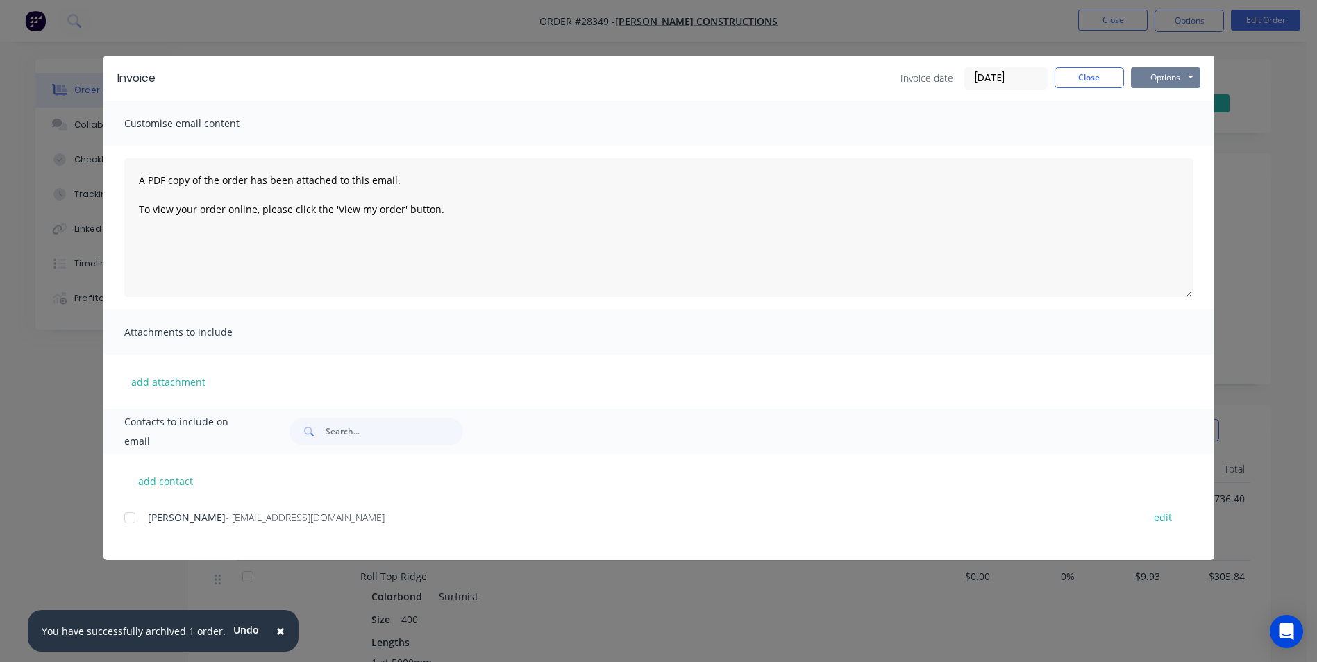
click at [1156, 78] on button "Options" at bounding box center [1165, 77] width 69 height 21
click at [1162, 122] on button "Print" at bounding box center [1175, 125] width 89 height 23
click at [1071, 78] on button "Close" at bounding box center [1089, 77] width 69 height 21
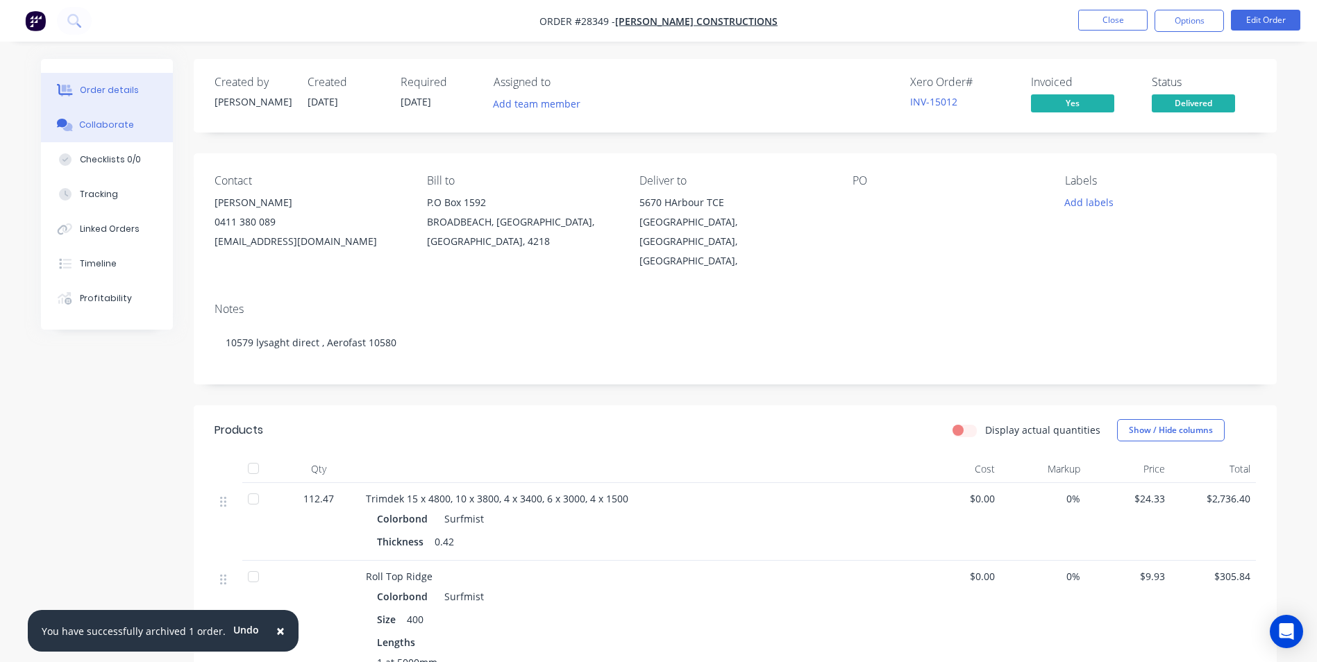
click at [114, 119] on div "Collaborate" at bounding box center [106, 125] width 55 height 12
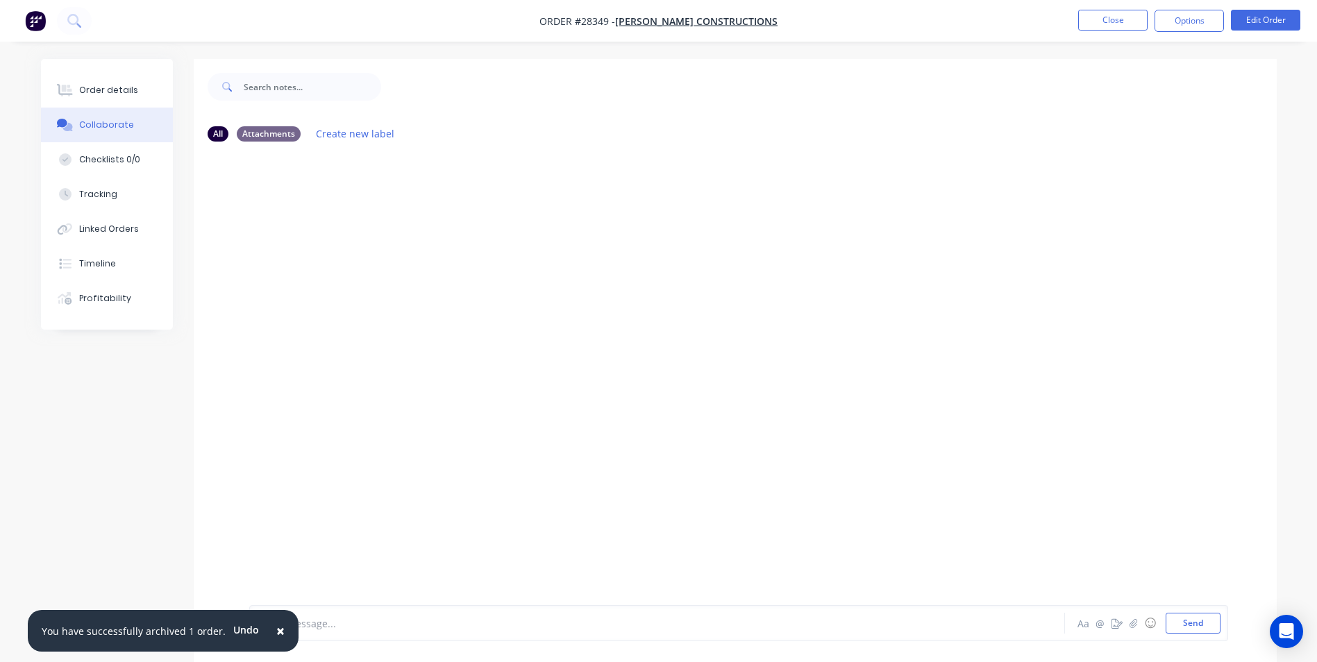
drag, startPoint x: 274, startPoint y: 626, endPoint x: 315, endPoint y: 628, distance: 41.0
click at [276, 626] on span "×" at bounding box center [280, 630] width 8 height 19
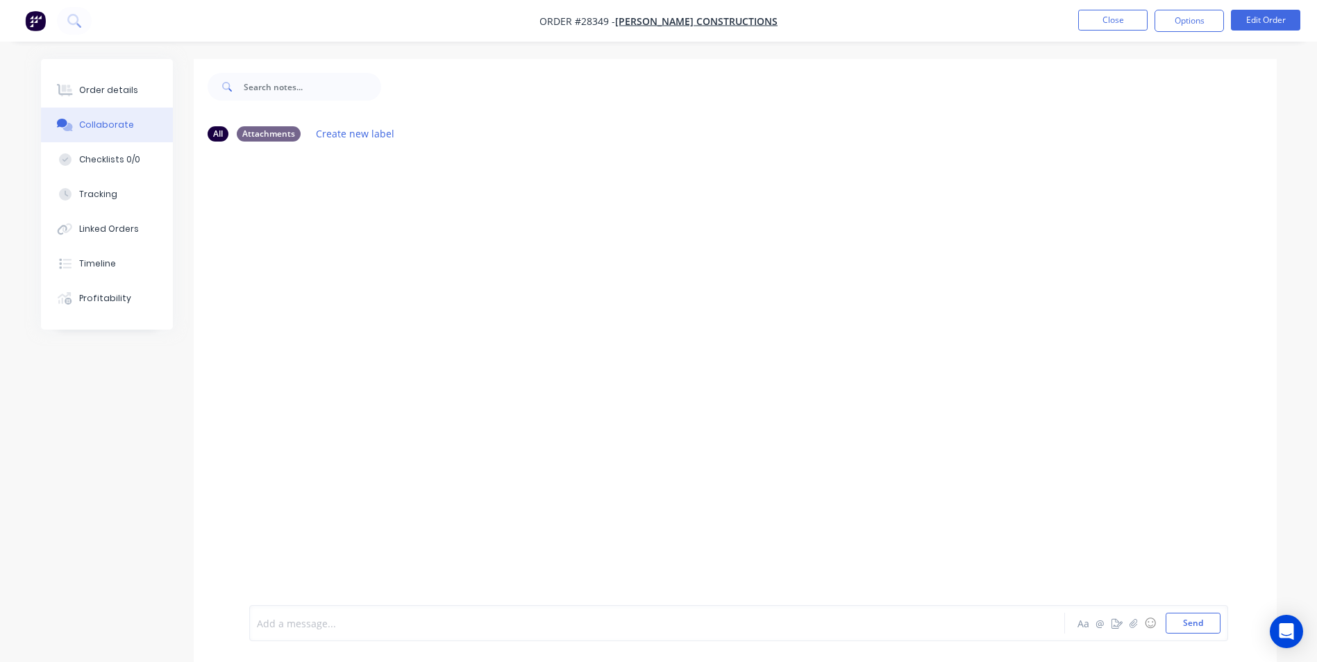
click at [315, 628] on div at bounding box center [619, 624] width 722 height 15
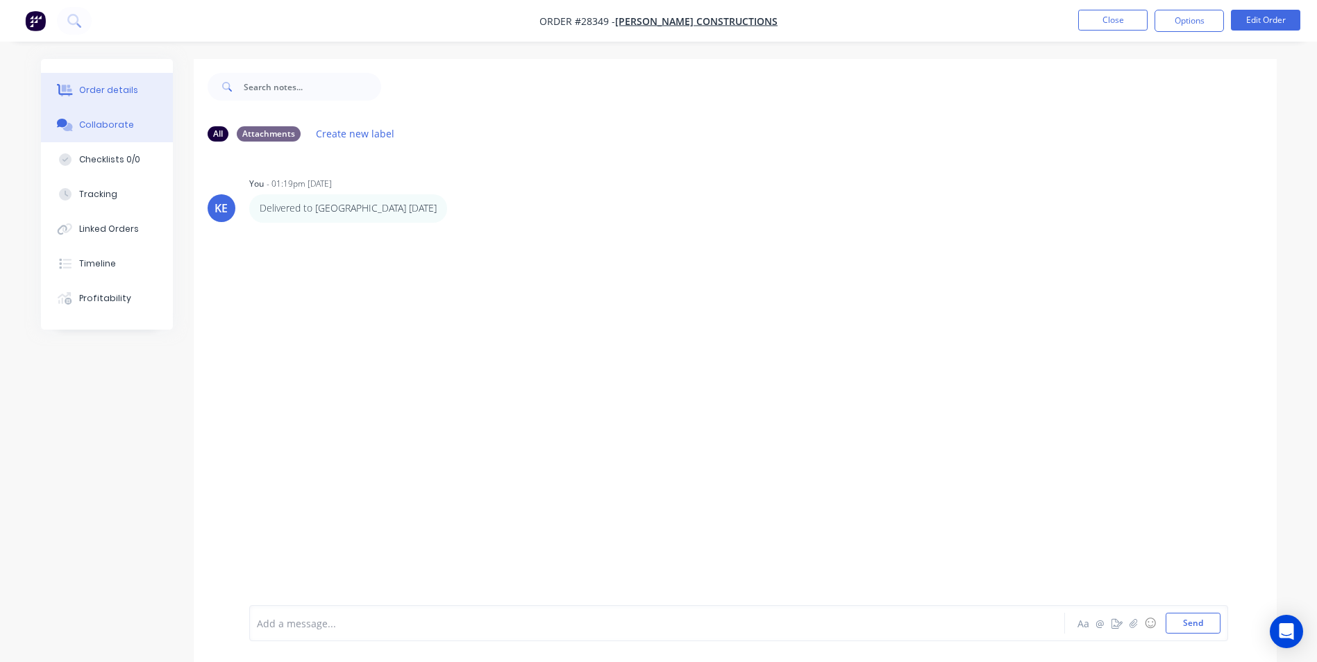
click at [97, 81] on button "Order details" at bounding box center [107, 90] width 132 height 35
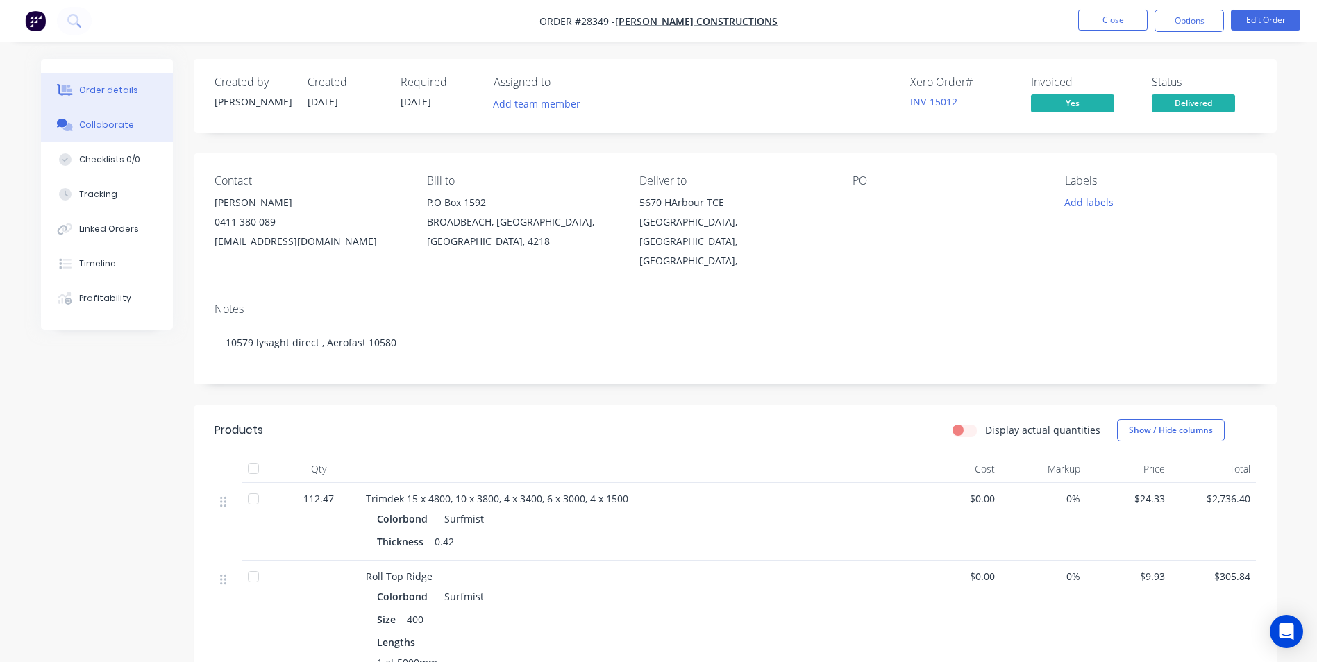
click at [87, 127] on div "Collaborate" at bounding box center [106, 125] width 55 height 12
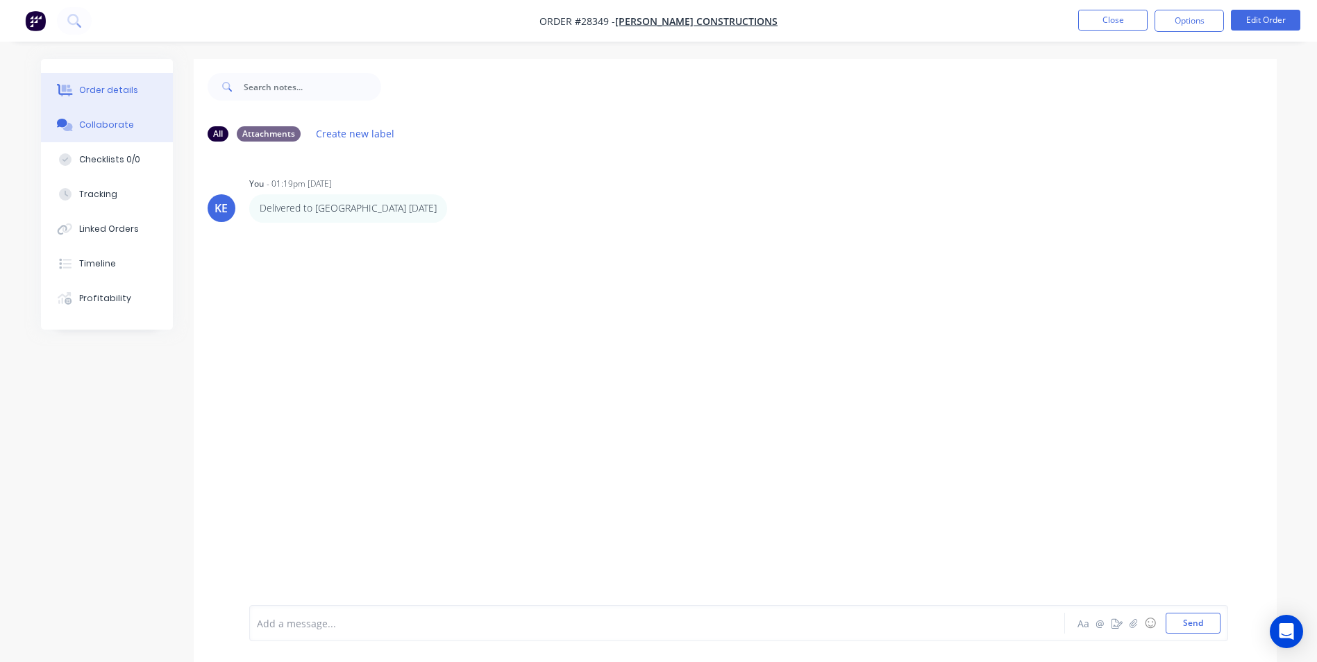
click at [99, 86] on div "Order details" at bounding box center [108, 90] width 59 height 12
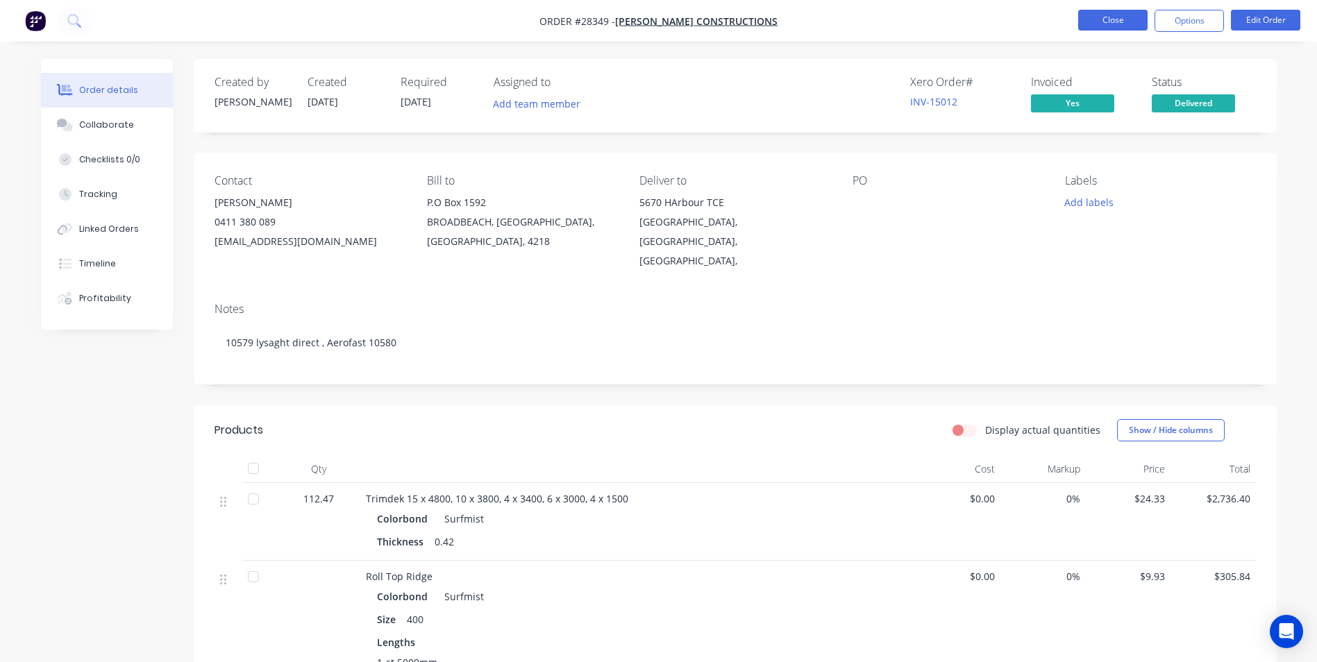
click at [1123, 20] on button "Close" at bounding box center [1112, 20] width 69 height 21
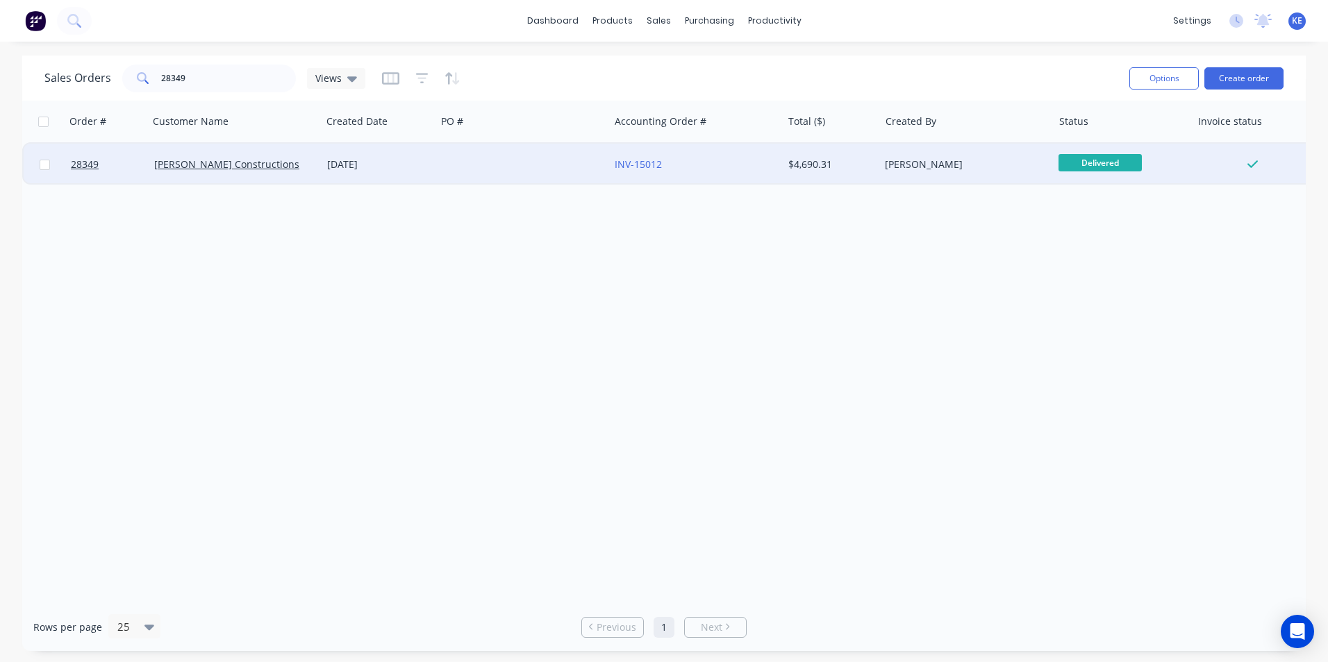
drag, startPoint x: 44, startPoint y: 168, endPoint x: 57, endPoint y: 160, distance: 15.0
click at [44, 167] on input "checkbox" at bounding box center [45, 165] width 10 height 10
checkbox input "true"
click at [1166, 71] on button "Options" at bounding box center [1163, 78] width 69 height 22
click at [1106, 134] on div "Archive" at bounding box center [1122, 141] width 128 height 20
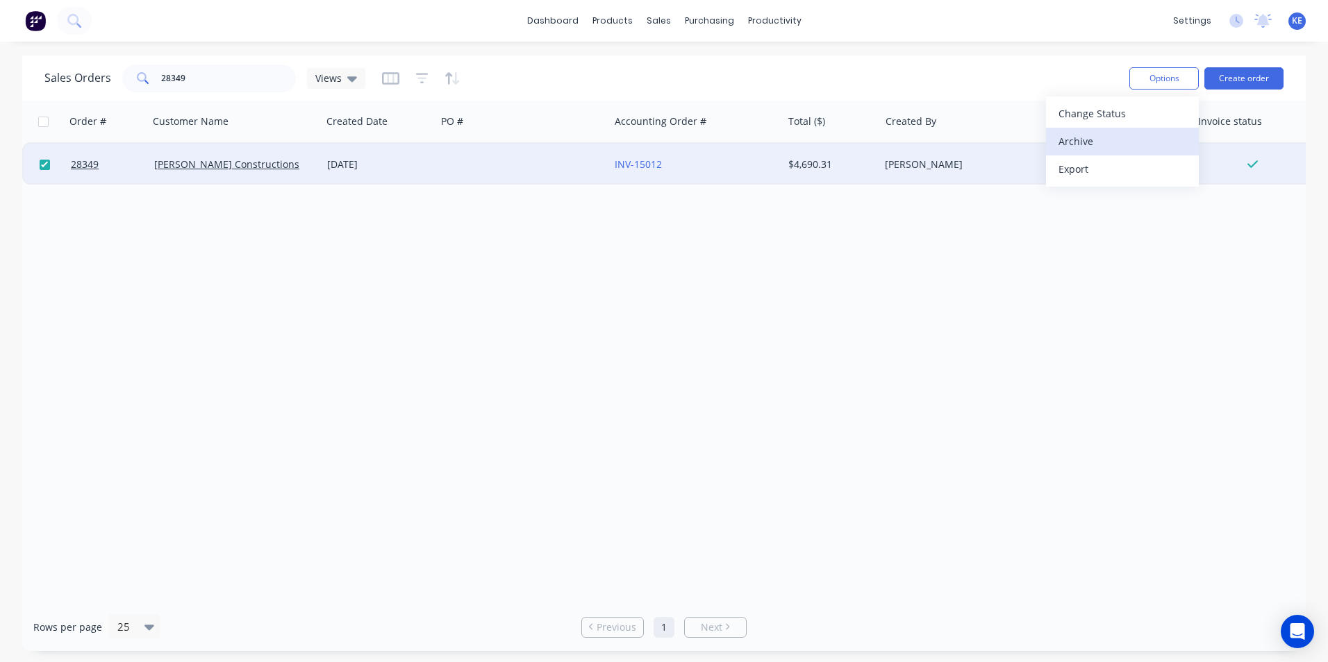
checkbox input "false"
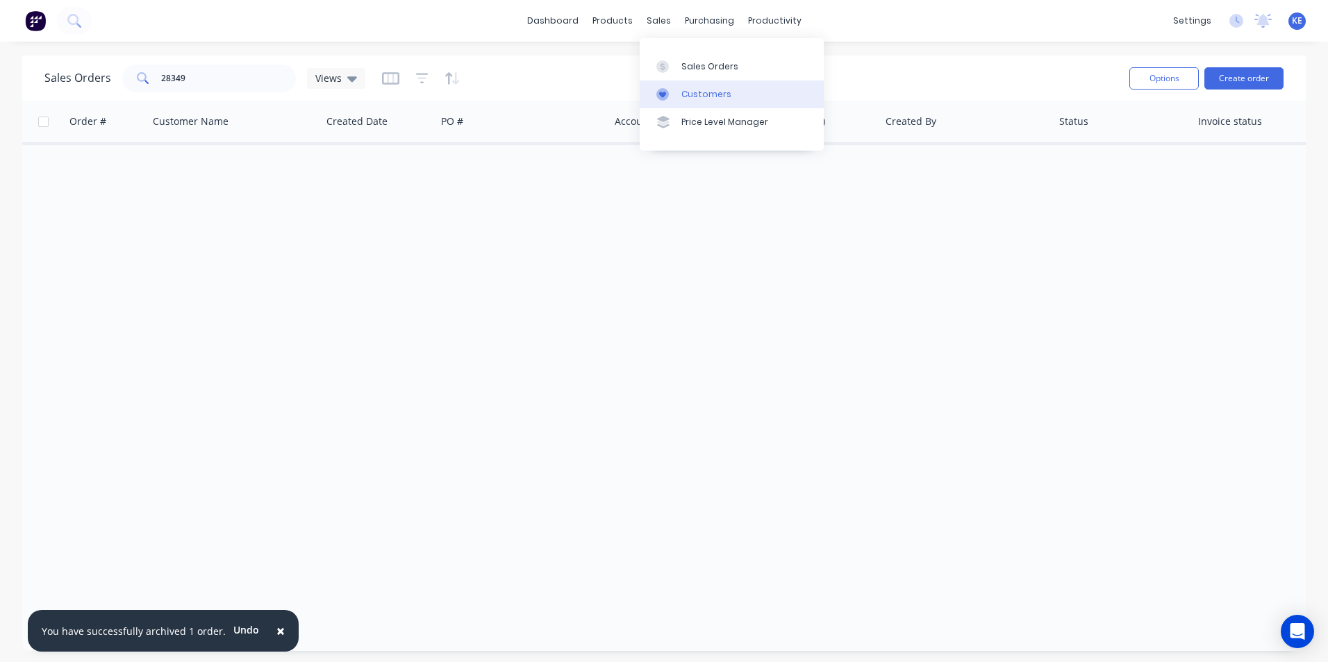
click at [687, 84] on link "Customers" at bounding box center [731, 95] width 184 height 28
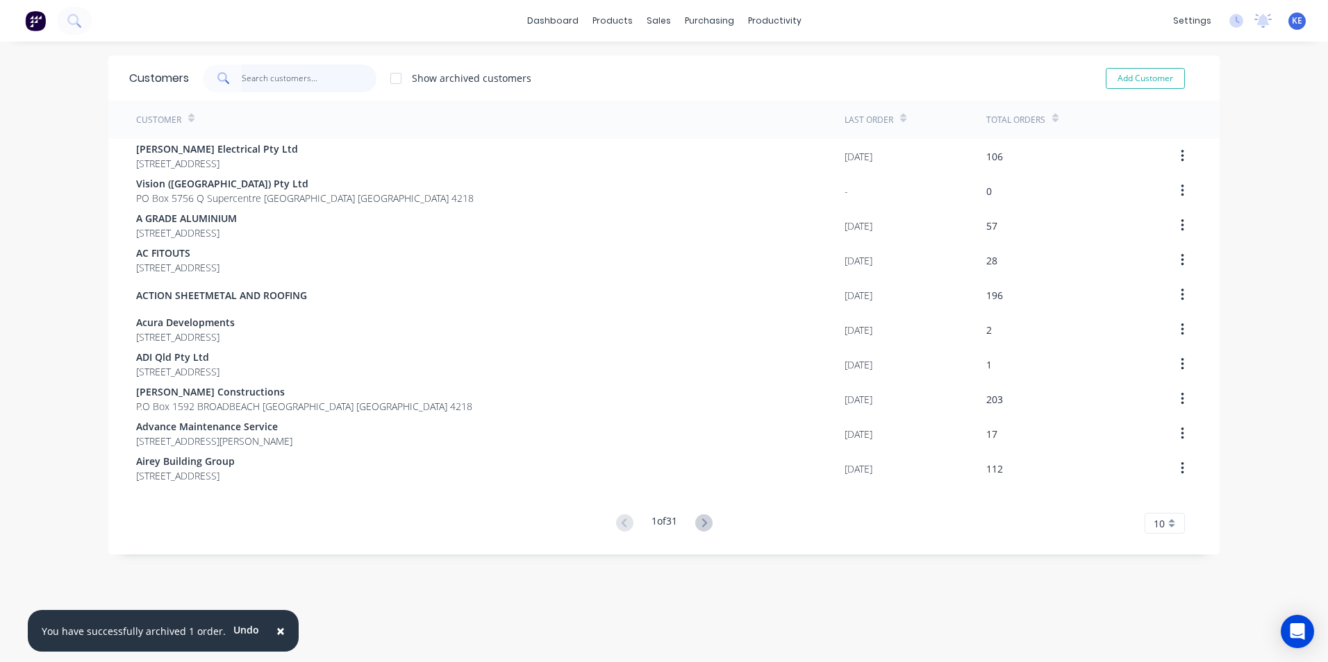
click at [291, 81] on input "text" at bounding box center [309, 79] width 135 height 28
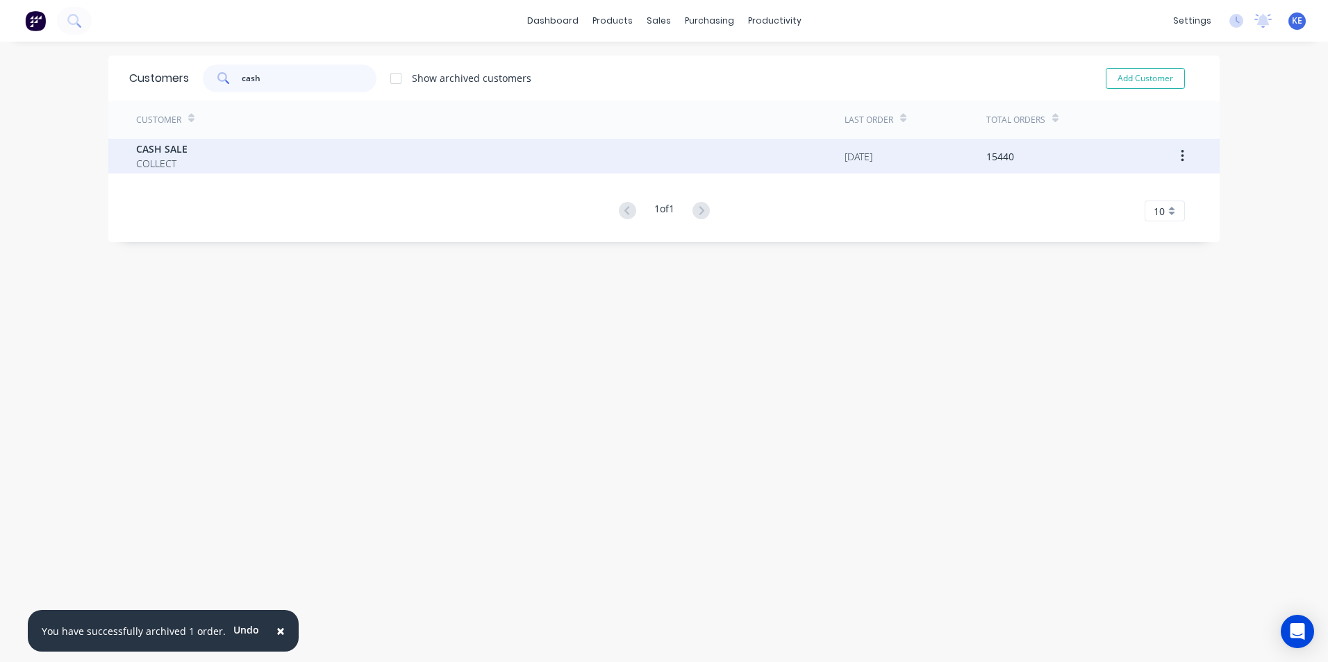
type input "cash"
click at [257, 147] on div "CASH SALE COLLECT" at bounding box center [490, 156] width 708 height 35
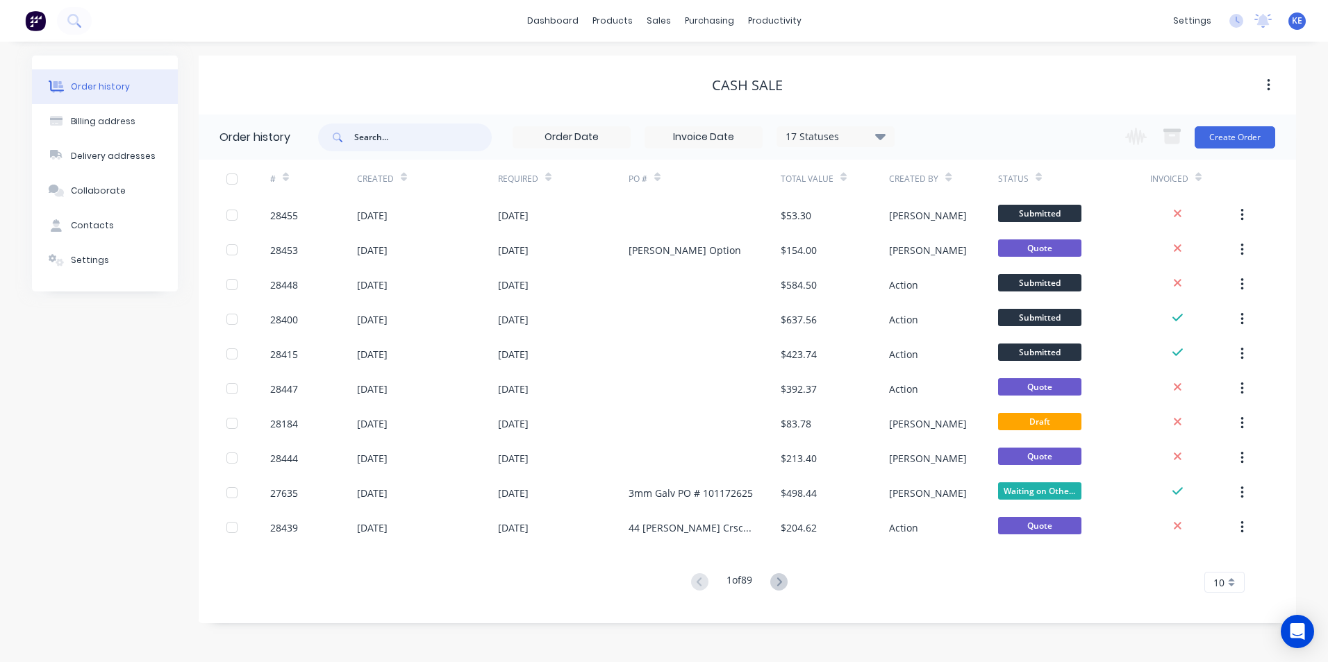
click at [394, 147] on input "text" at bounding box center [422, 138] width 137 height 28
type input "28232"
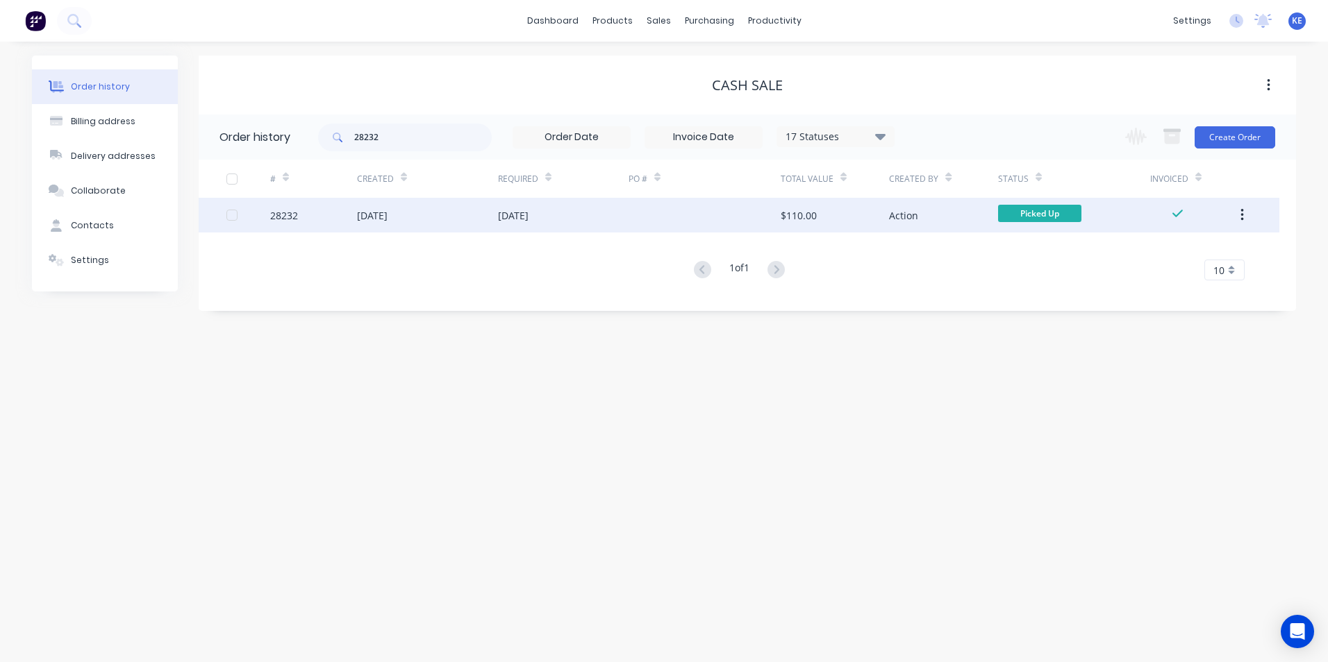
click at [333, 206] on div "28232" at bounding box center [313, 215] width 87 height 35
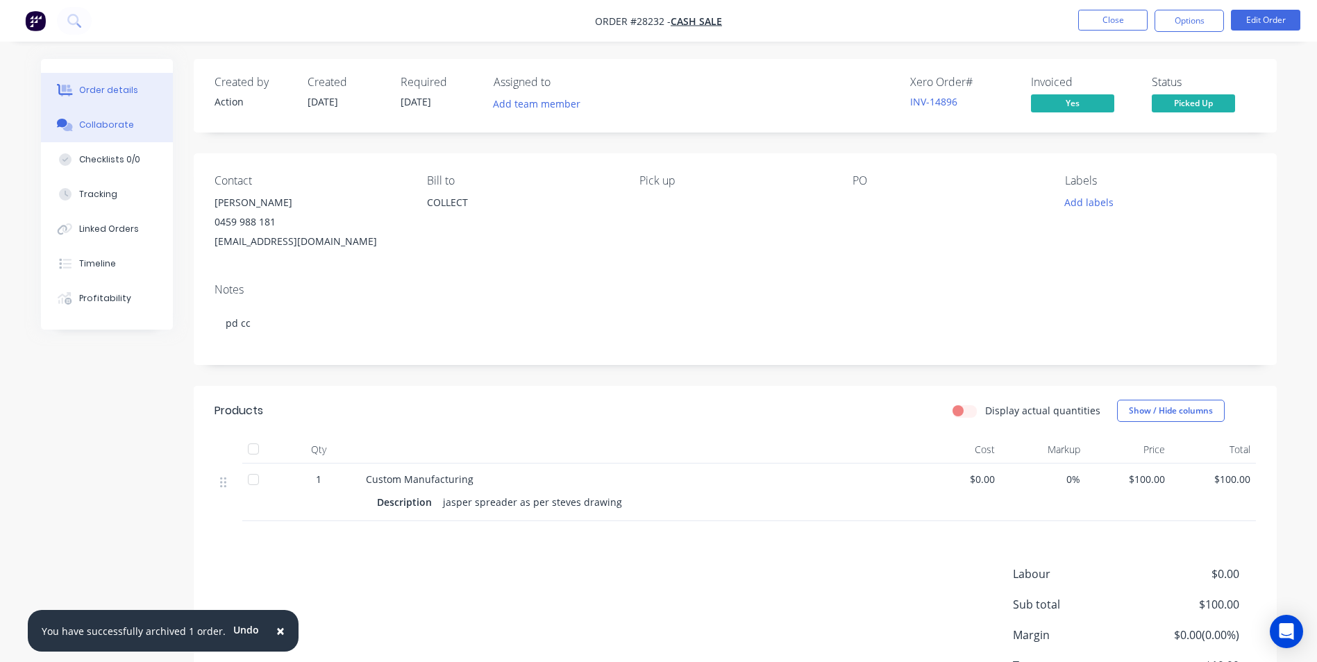
click at [90, 129] on div "Collaborate" at bounding box center [106, 125] width 55 height 12
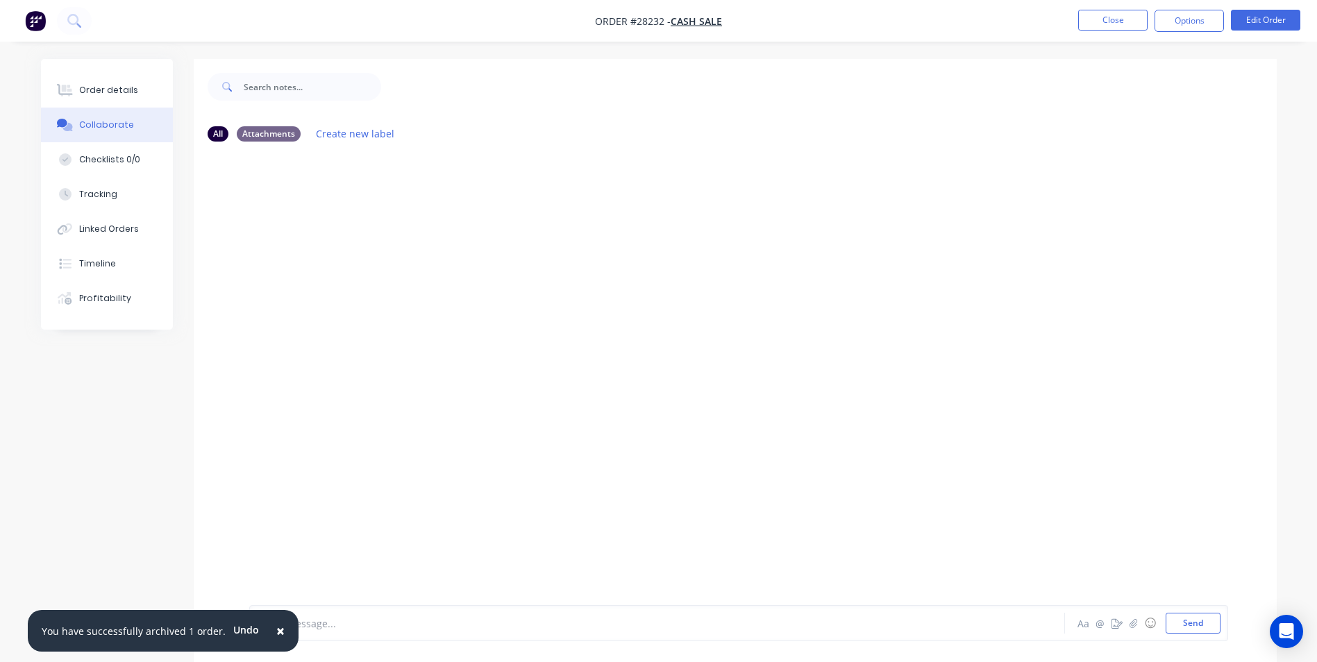
drag, startPoint x: 269, startPoint y: 629, endPoint x: 306, endPoint y: 613, distance: 40.8
click at [279, 622] on button "×" at bounding box center [280, 630] width 36 height 33
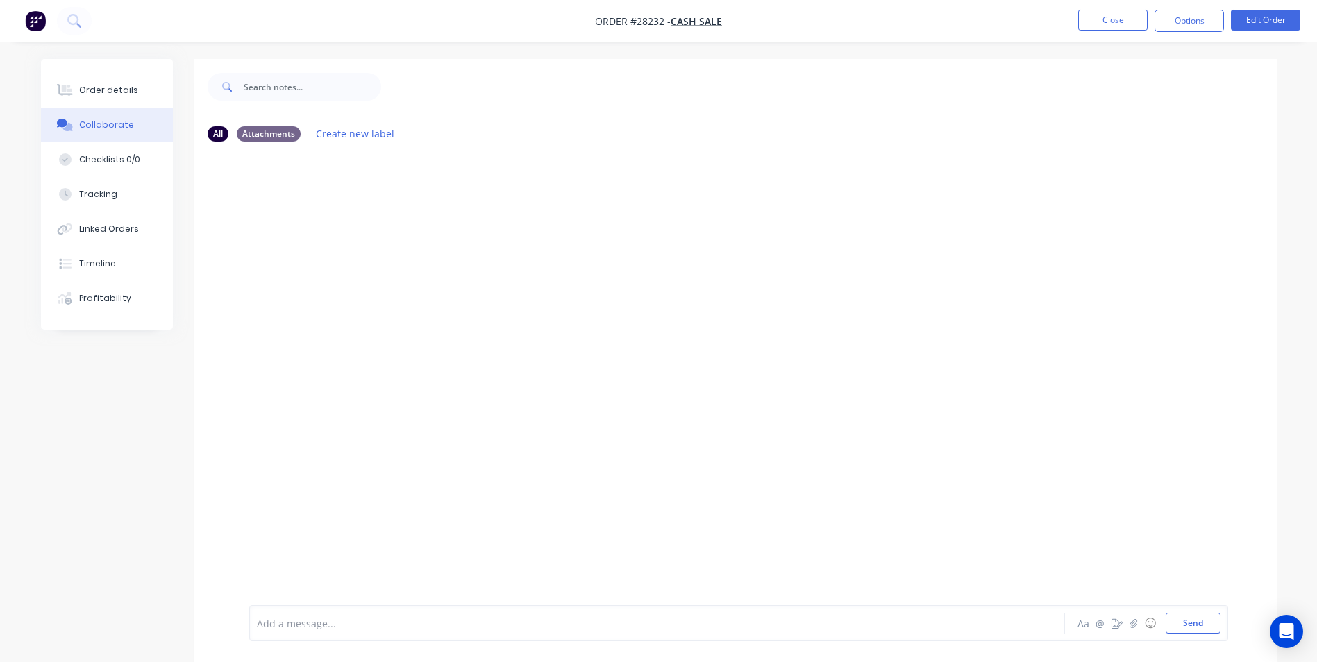
click at [308, 613] on div "Add a message..." at bounding box center [618, 623] width 723 height 21
click at [1101, 17] on button "Close" at bounding box center [1112, 20] width 69 height 21
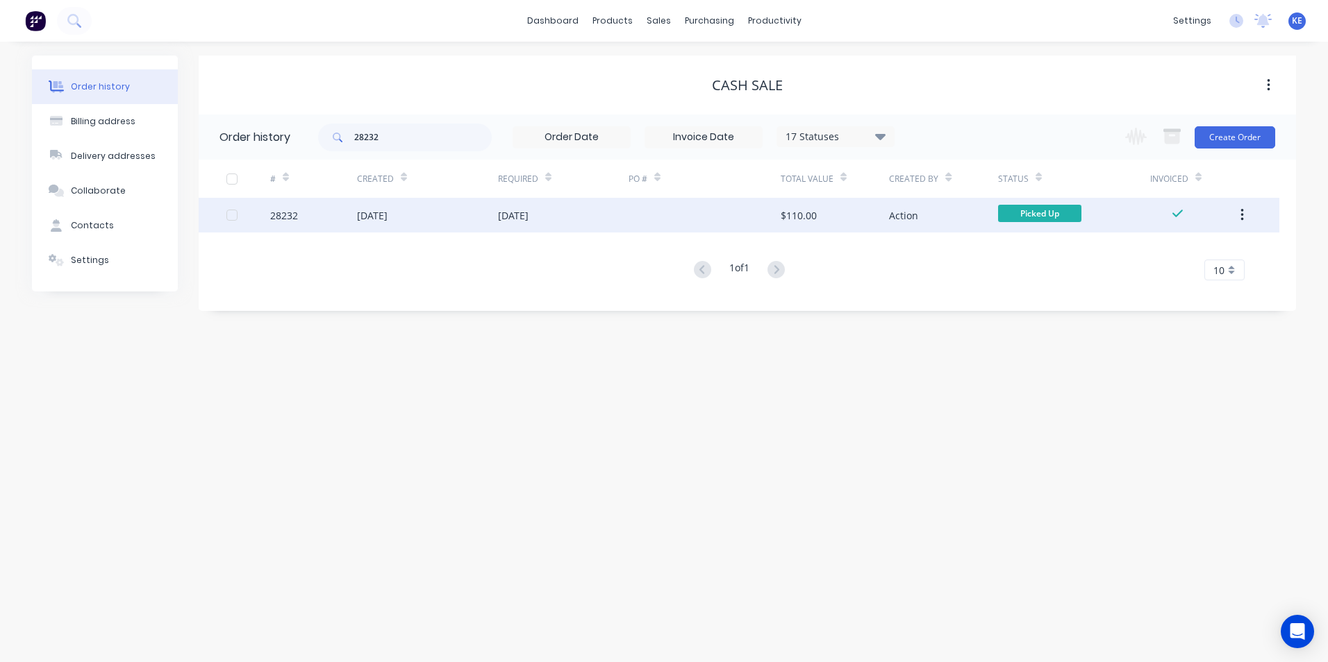
click at [1246, 218] on button "button" at bounding box center [1242, 215] width 33 height 25
click at [1160, 247] on div "Archive" at bounding box center [1192, 252] width 107 height 20
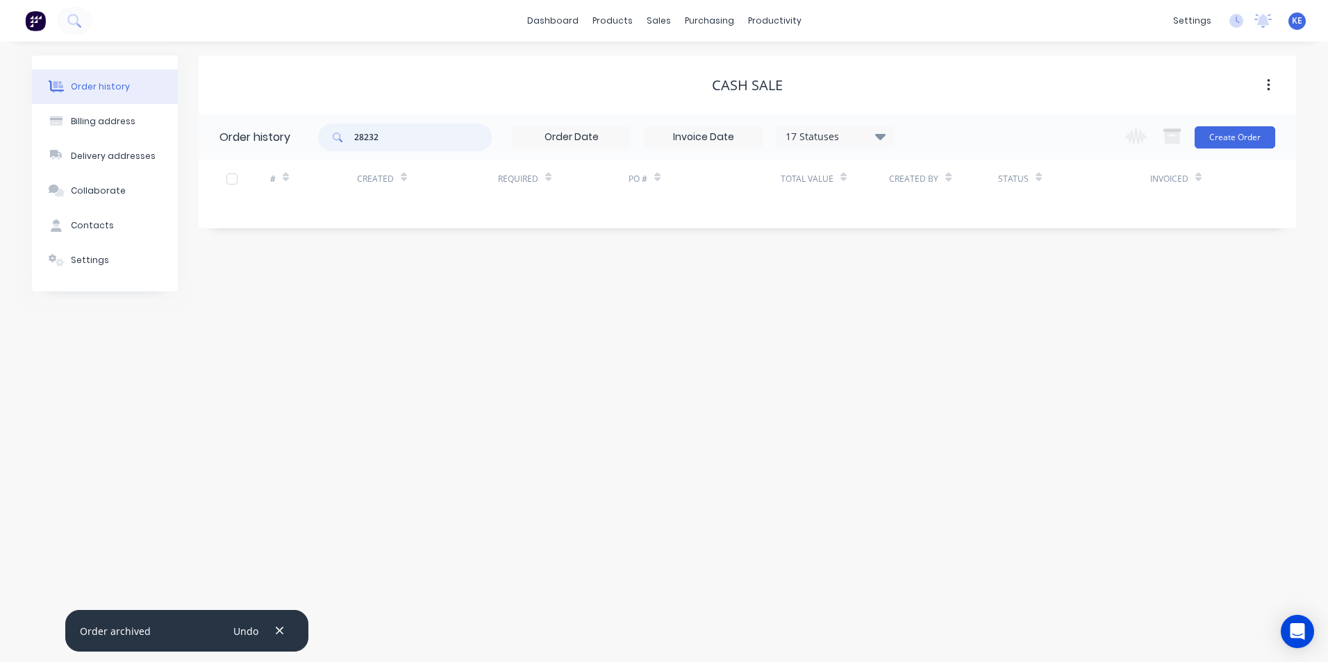
drag, startPoint x: 398, startPoint y: 137, endPoint x: 314, endPoint y: 132, distance: 84.2
click at [314, 132] on header "Order history 28232 17 Statuses Invoice Status Invoiced Not Invoiced Partial Or…" at bounding box center [747, 137] width 1097 height 45
type input "28120"
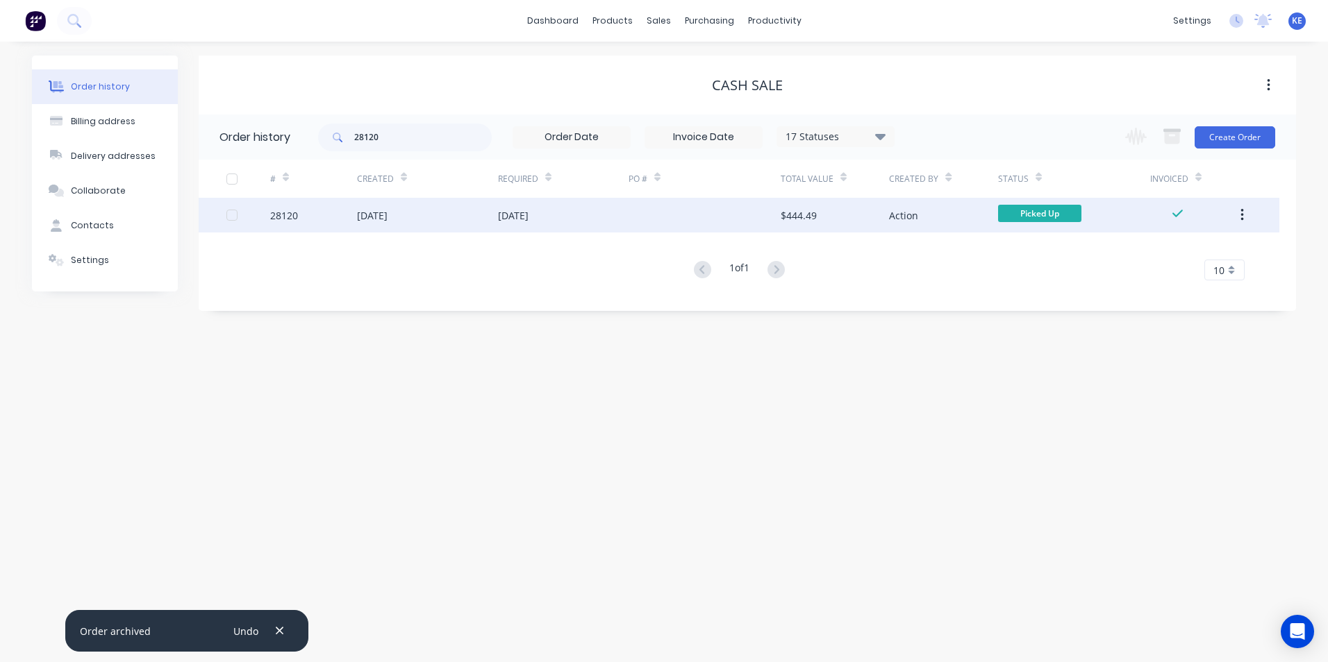
click at [326, 217] on div "28120" at bounding box center [313, 215] width 87 height 35
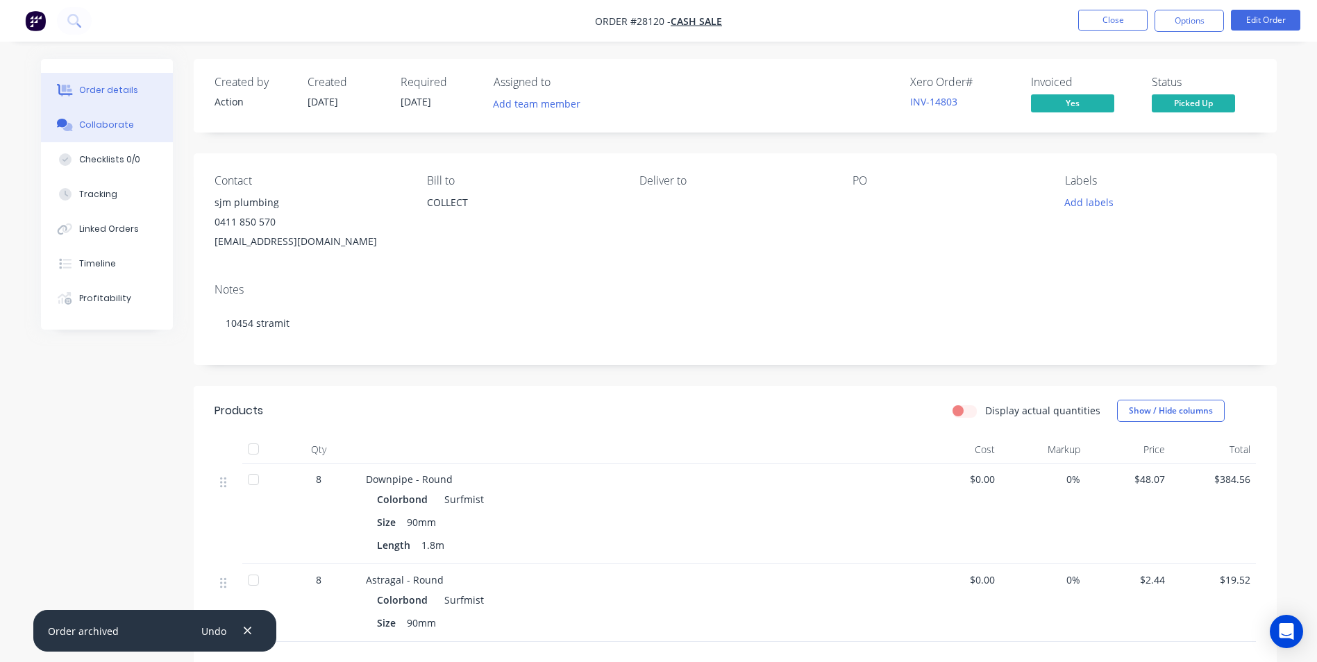
click at [110, 122] on div "Collaborate" at bounding box center [106, 125] width 55 height 12
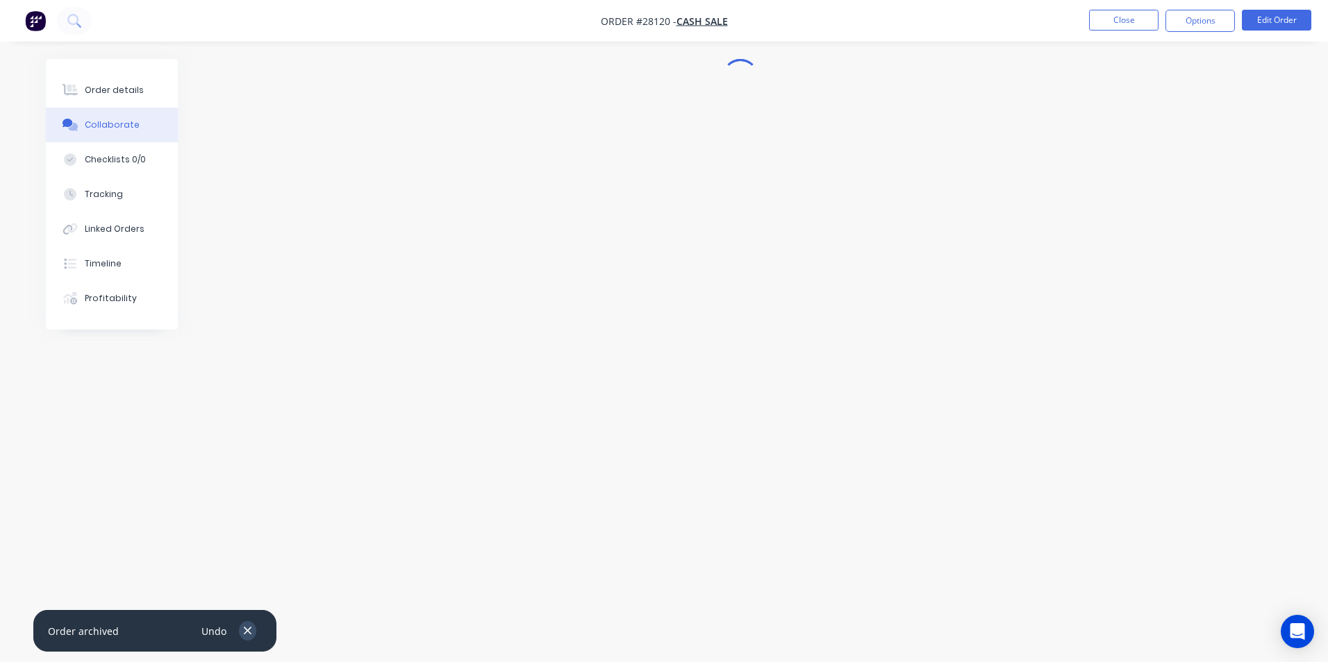
click at [247, 625] on icon "button" at bounding box center [247, 631] width 9 height 12
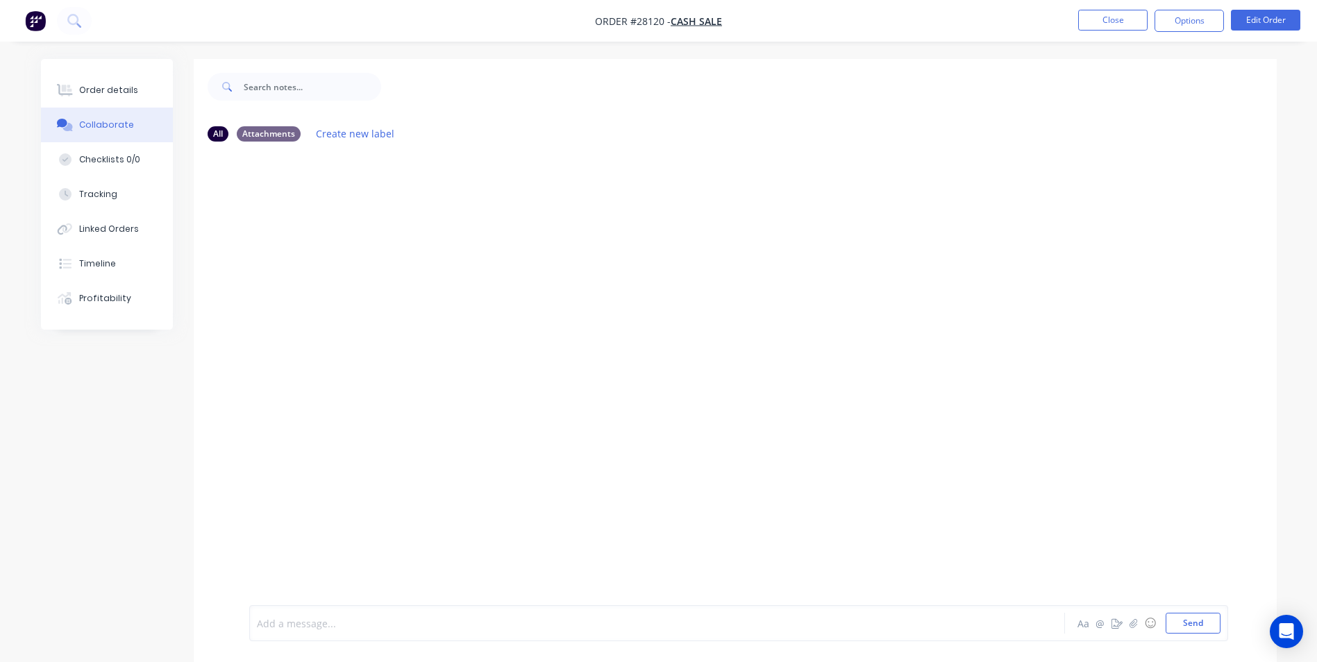
click at [325, 628] on div at bounding box center [619, 624] width 722 height 15
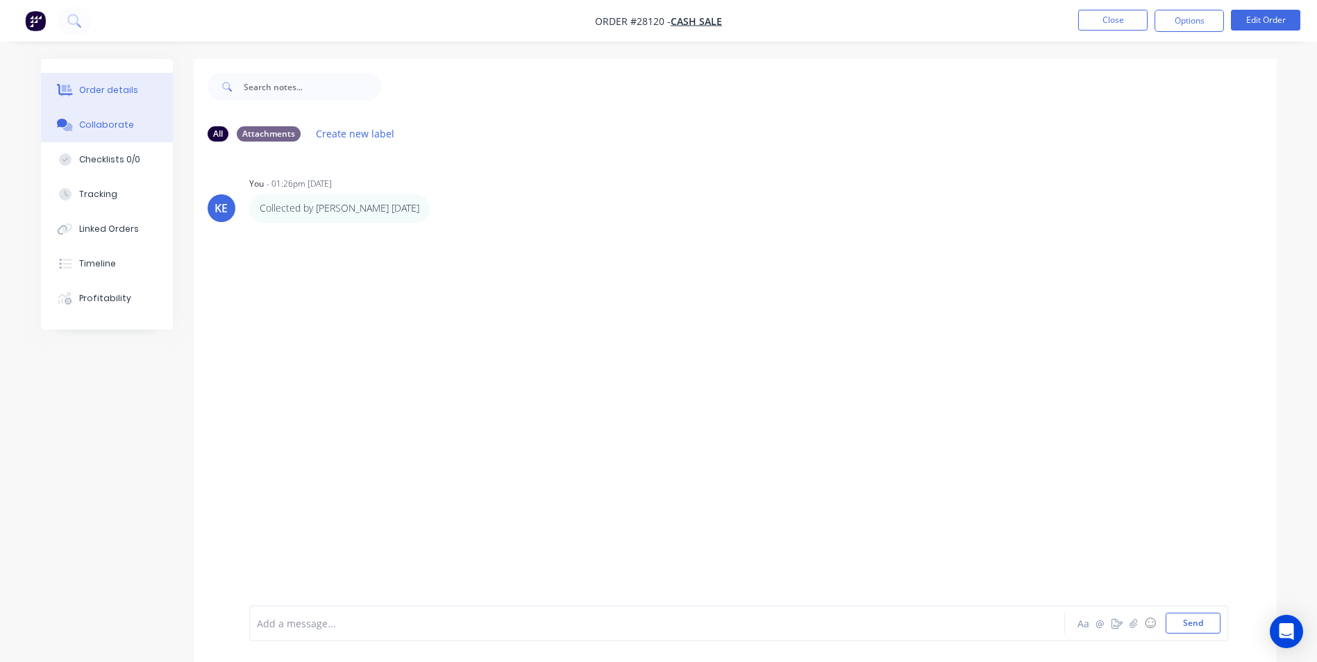
click at [110, 86] on div "Order details" at bounding box center [108, 90] width 59 height 12
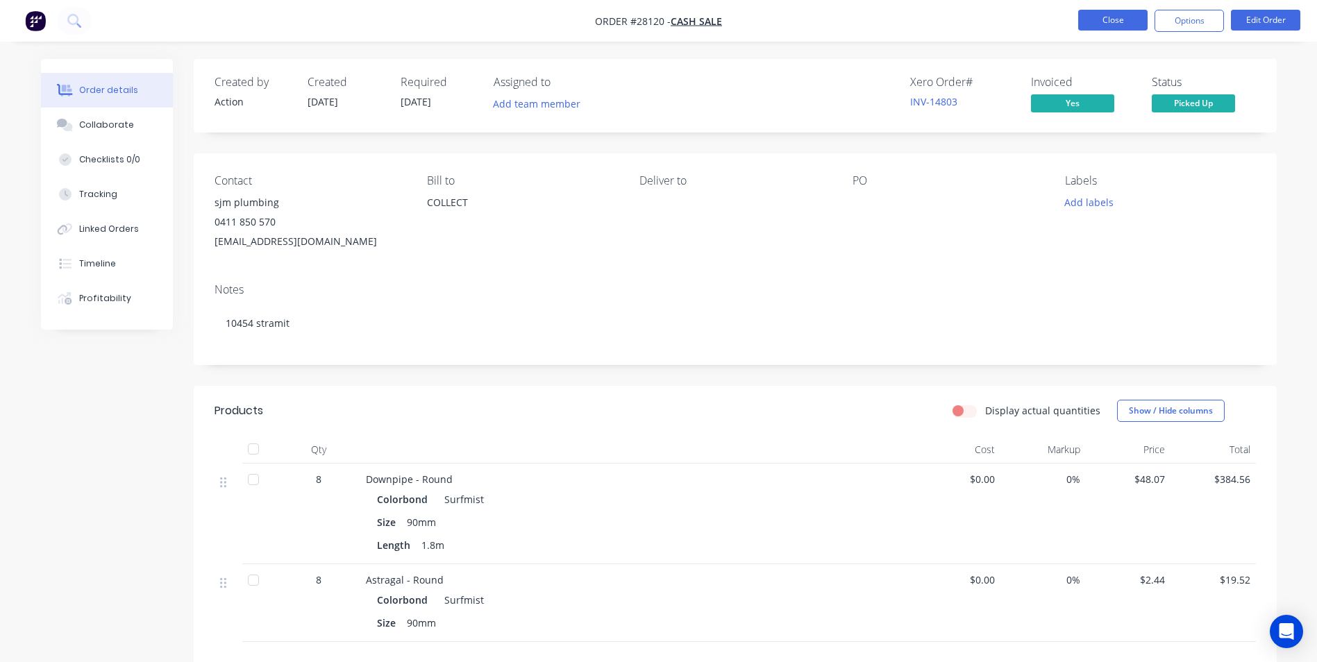
click at [1110, 17] on button "Close" at bounding box center [1112, 20] width 69 height 21
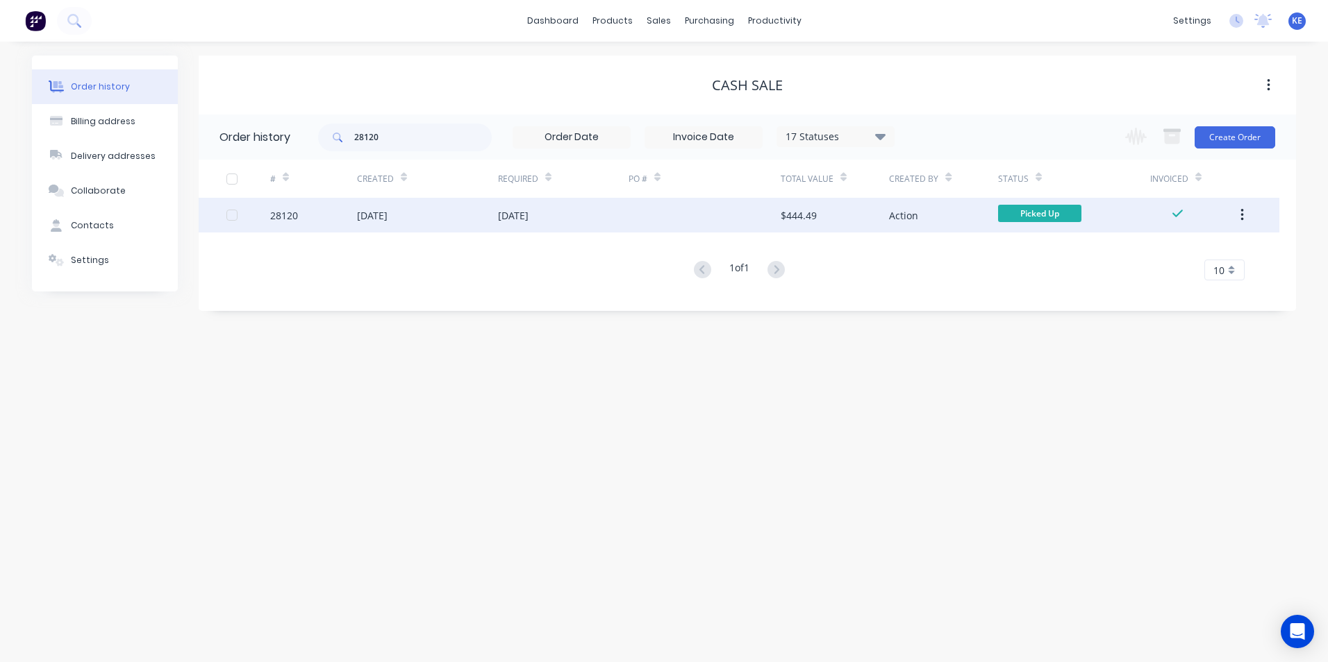
click at [1240, 214] on icon "button" at bounding box center [1241, 215] width 3 height 15
click at [1176, 240] on button "Archive" at bounding box center [1192, 252] width 132 height 28
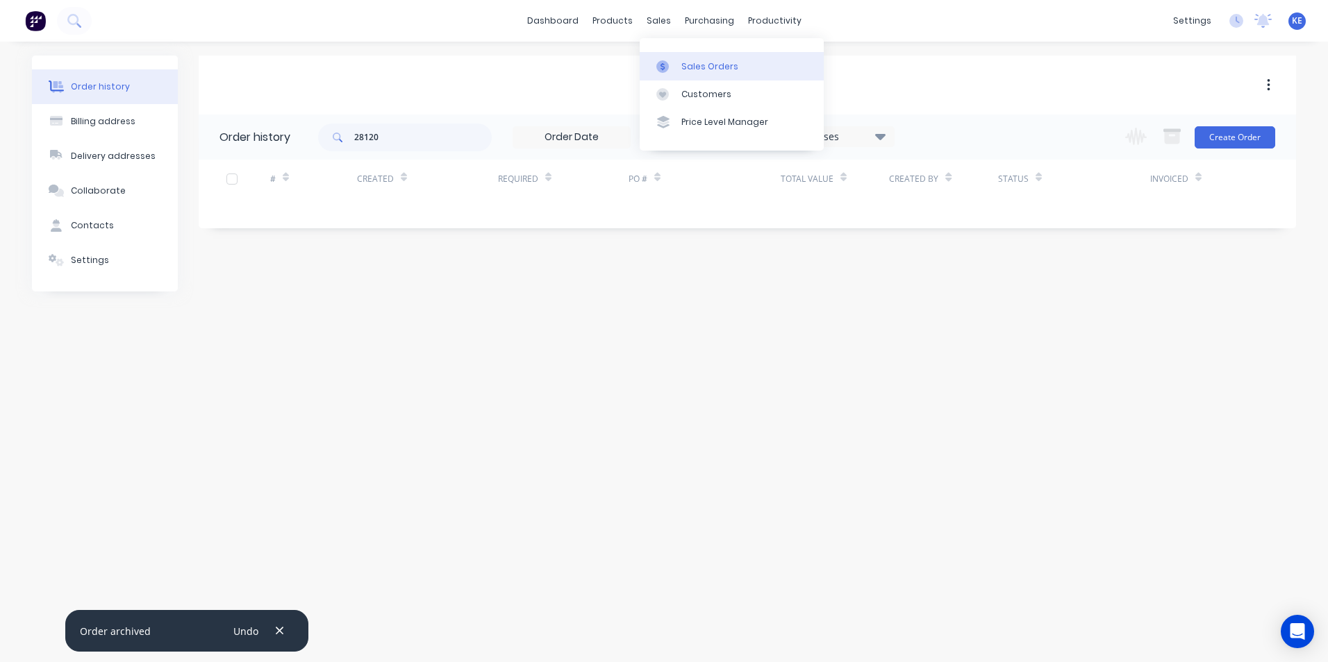
click at [696, 67] on div "Sales Orders" at bounding box center [709, 66] width 57 height 12
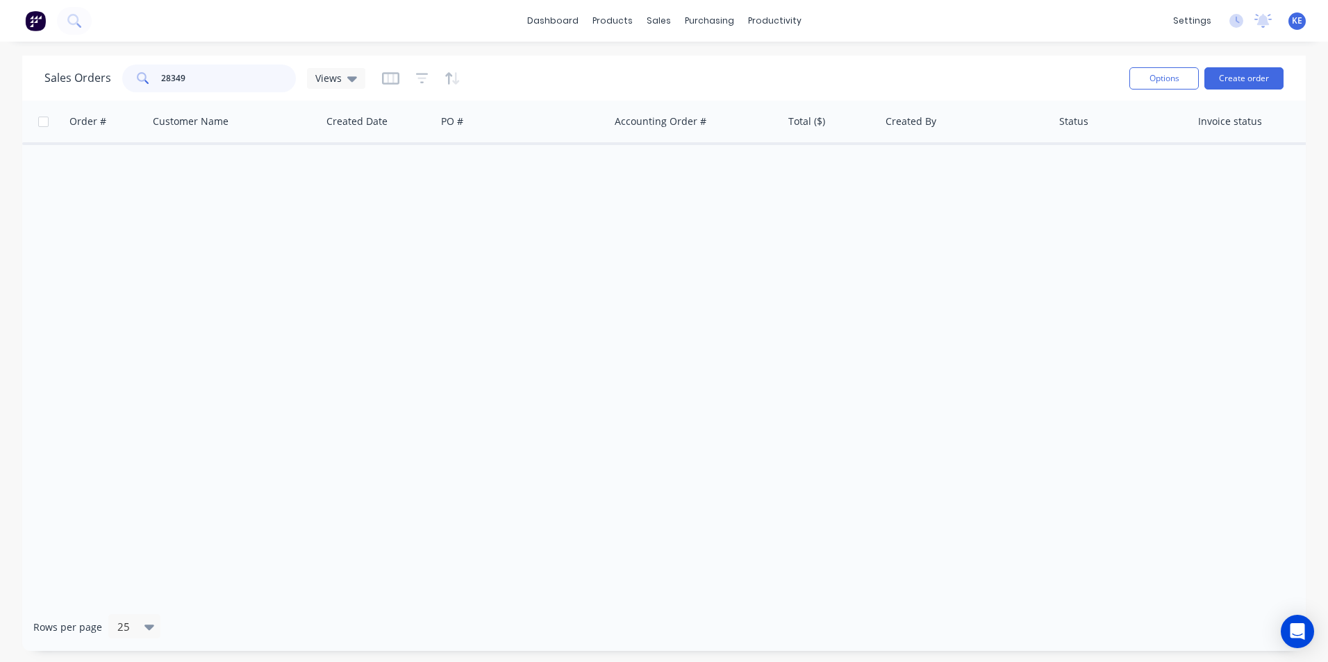
drag, startPoint x: 145, startPoint y: 79, endPoint x: 76, endPoint y: 85, distance: 69.0
click at [76, 85] on div "Sales Orders 28349 Views" at bounding box center [204, 79] width 321 height 28
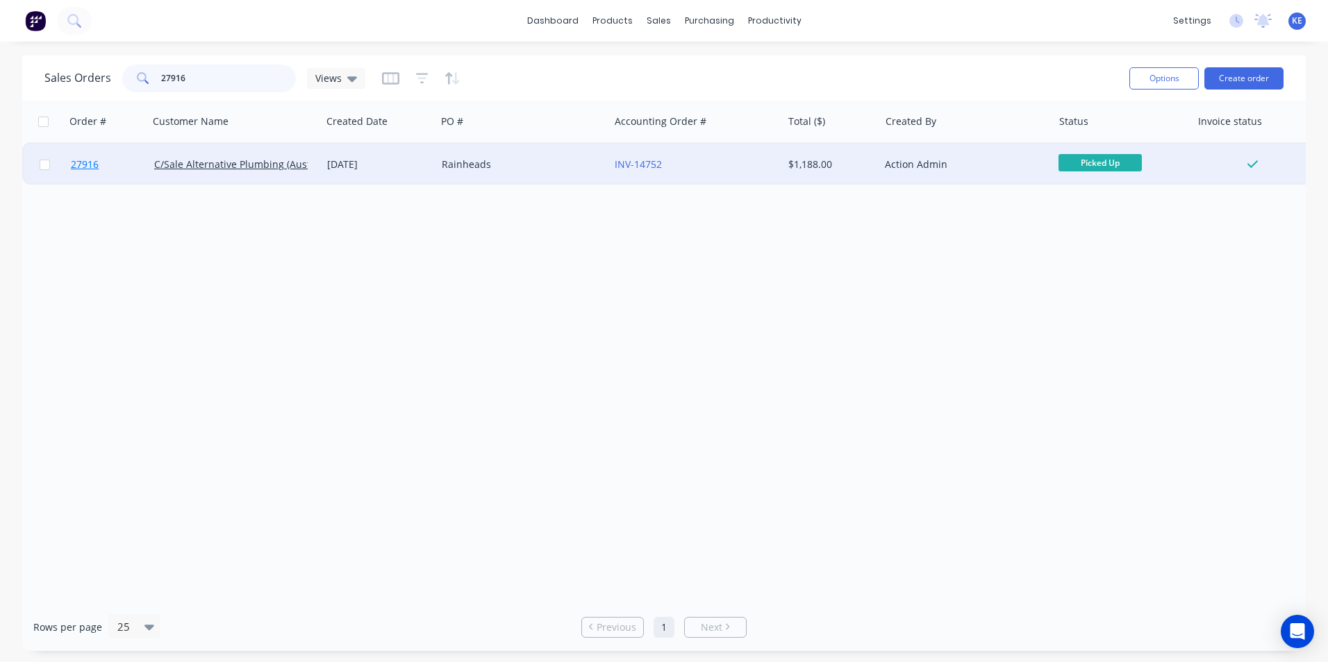
type input "27916"
click at [135, 172] on link "27916" at bounding box center [112, 165] width 83 height 42
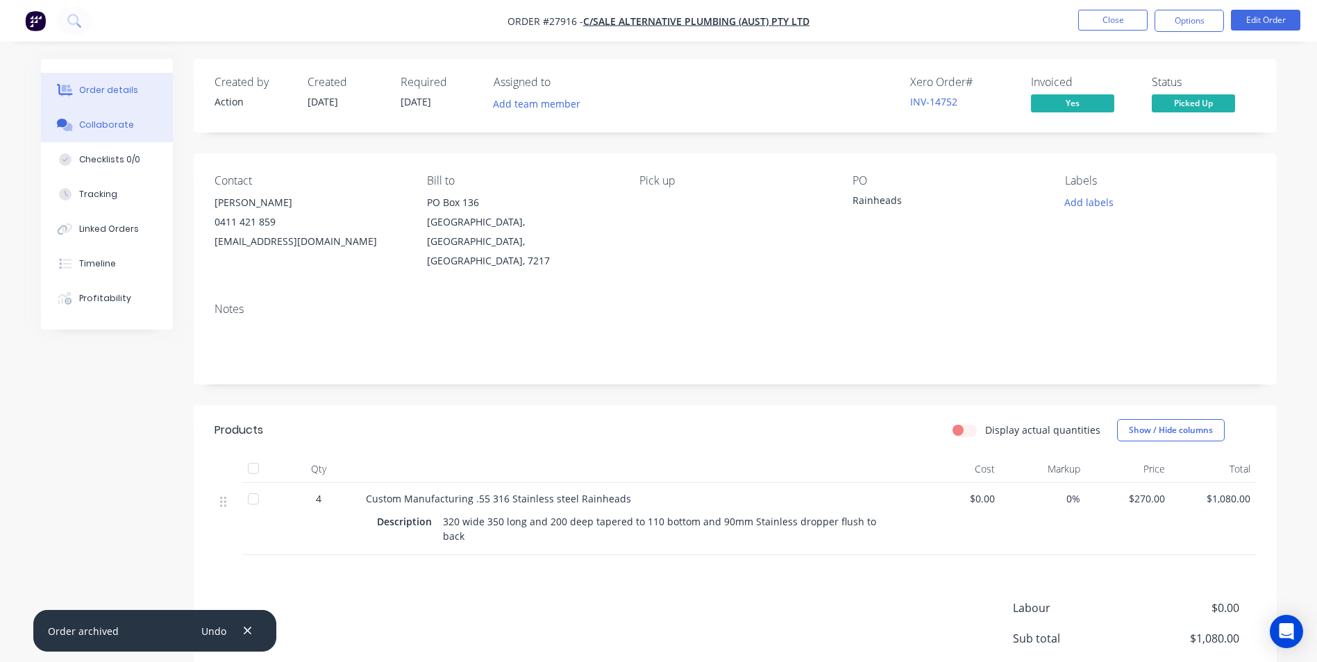
click at [120, 131] on div "Collaborate" at bounding box center [106, 125] width 55 height 12
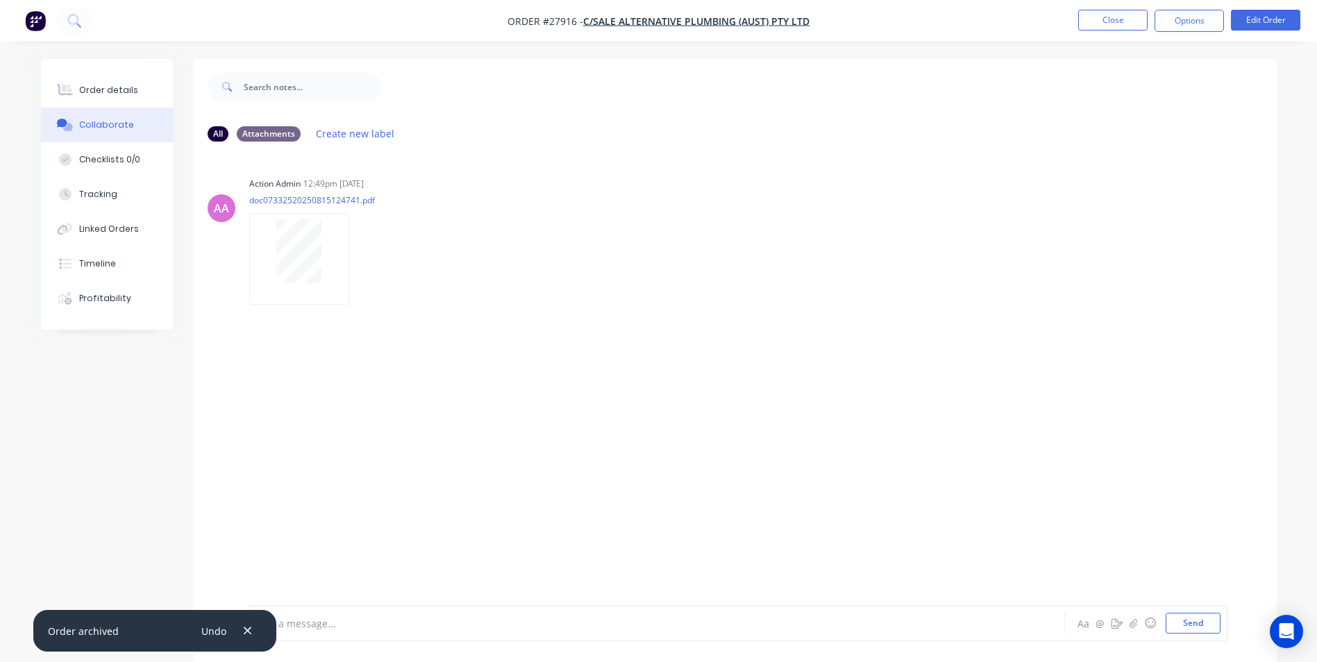
drag, startPoint x: 250, startPoint y: 630, endPoint x: 301, endPoint y: 627, distance: 51.5
click at [250, 630] on icon "button" at bounding box center [247, 631] width 9 height 12
click at [301, 627] on div at bounding box center [619, 624] width 722 height 15
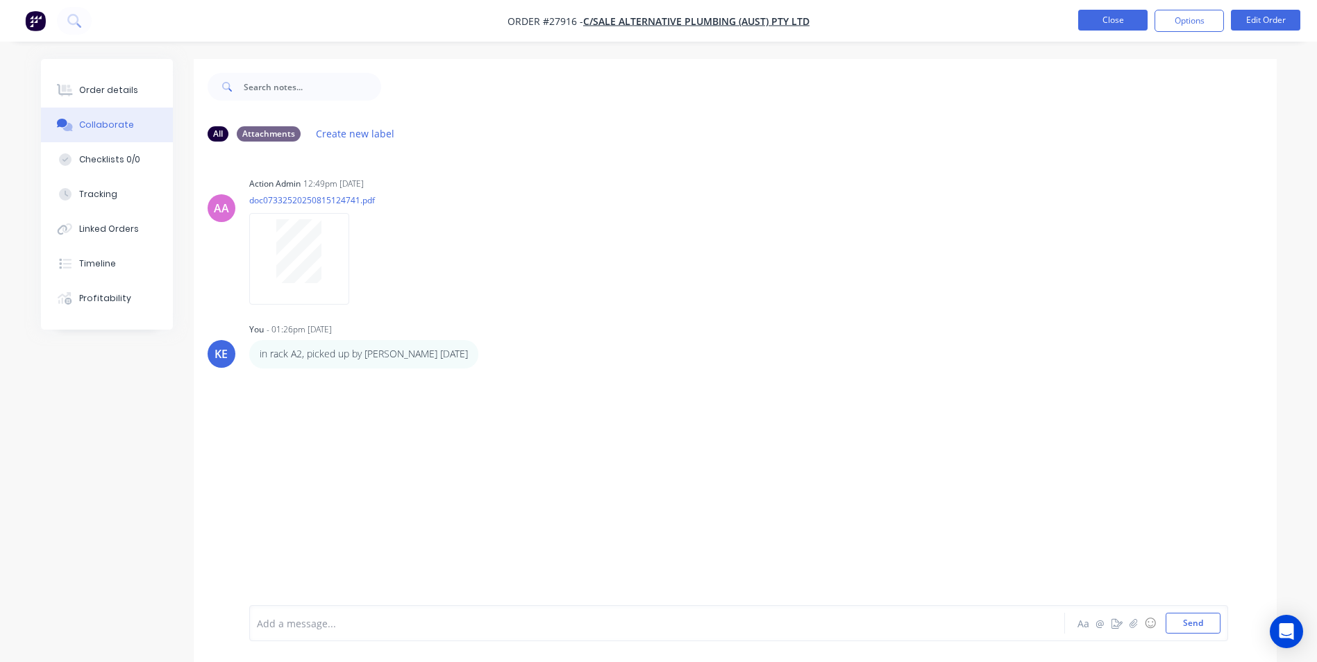
click at [1114, 17] on button "Close" at bounding box center [1112, 20] width 69 height 21
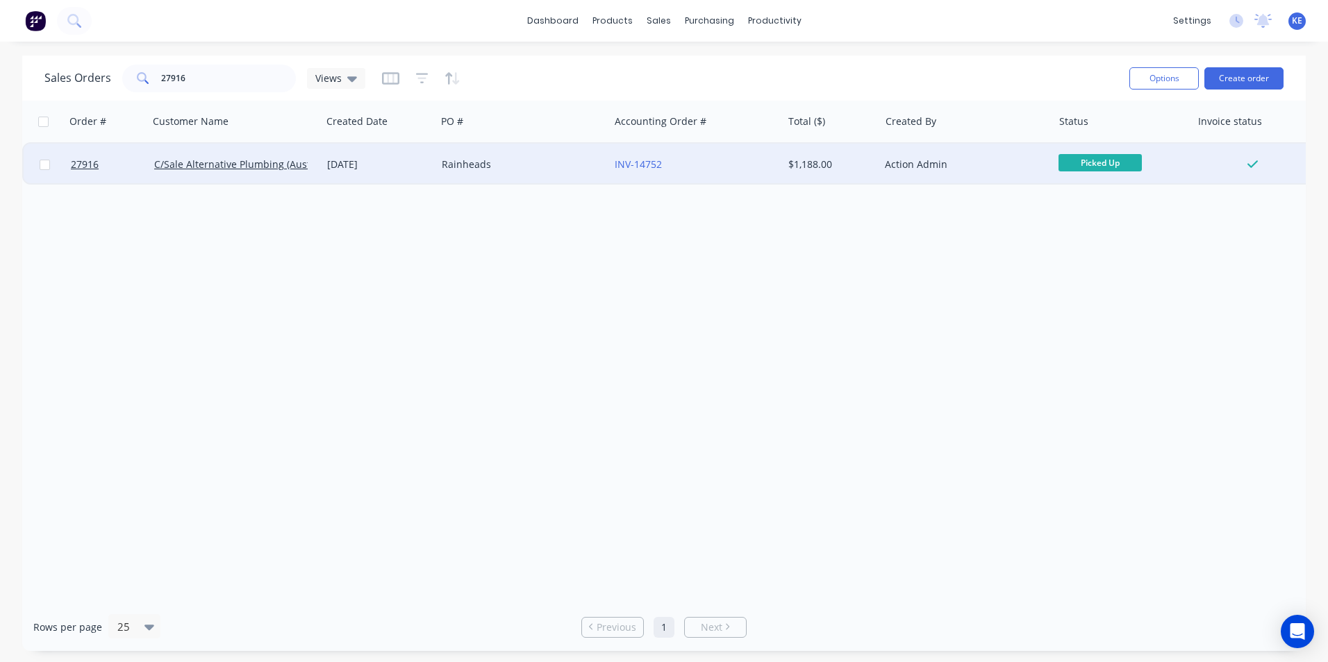
click at [47, 162] on input "checkbox" at bounding box center [45, 165] width 10 height 10
checkbox input "true"
click at [1150, 88] on button "Options" at bounding box center [1163, 78] width 69 height 22
click at [1086, 150] on div "Archive" at bounding box center [1122, 141] width 128 height 20
checkbox input "false"
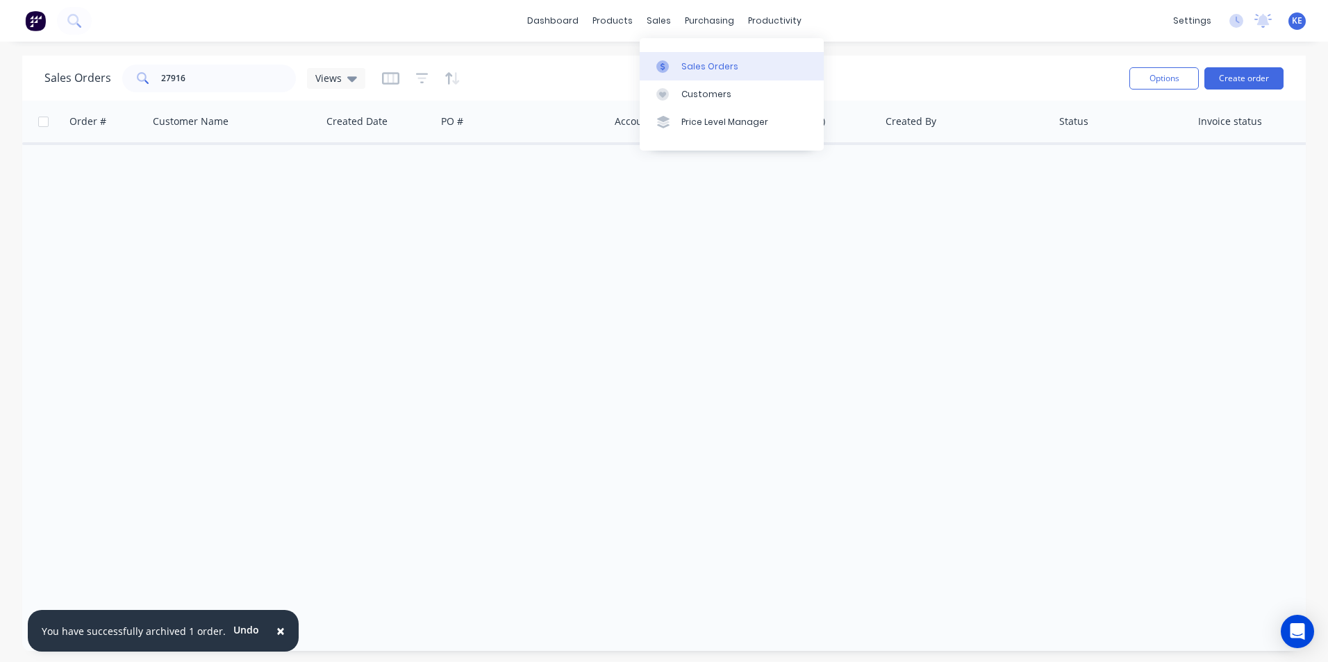
click at [675, 65] on div at bounding box center [666, 66] width 21 height 12
drag, startPoint x: 212, startPoint y: 82, endPoint x: 117, endPoint y: 80, distance: 94.5
click at [117, 80] on div "Sales Orders 27916 Views" at bounding box center [204, 79] width 321 height 28
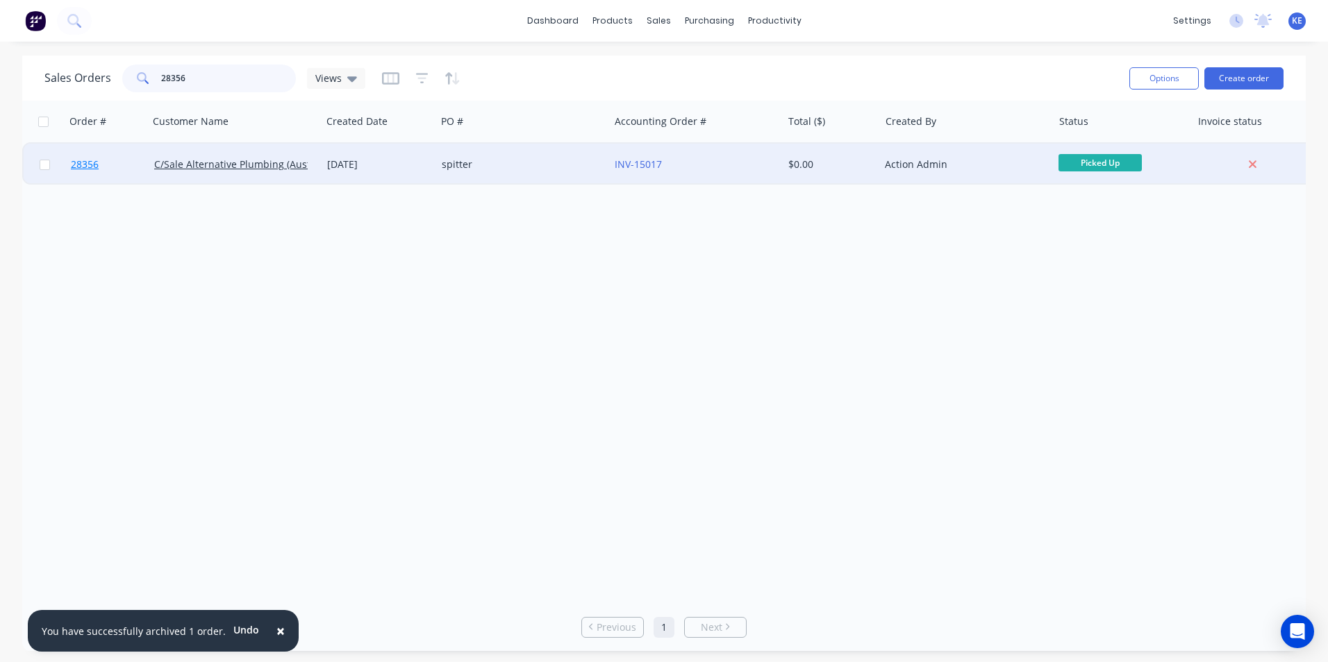
type input "28356"
click at [106, 172] on link "28356" at bounding box center [112, 165] width 83 height 42
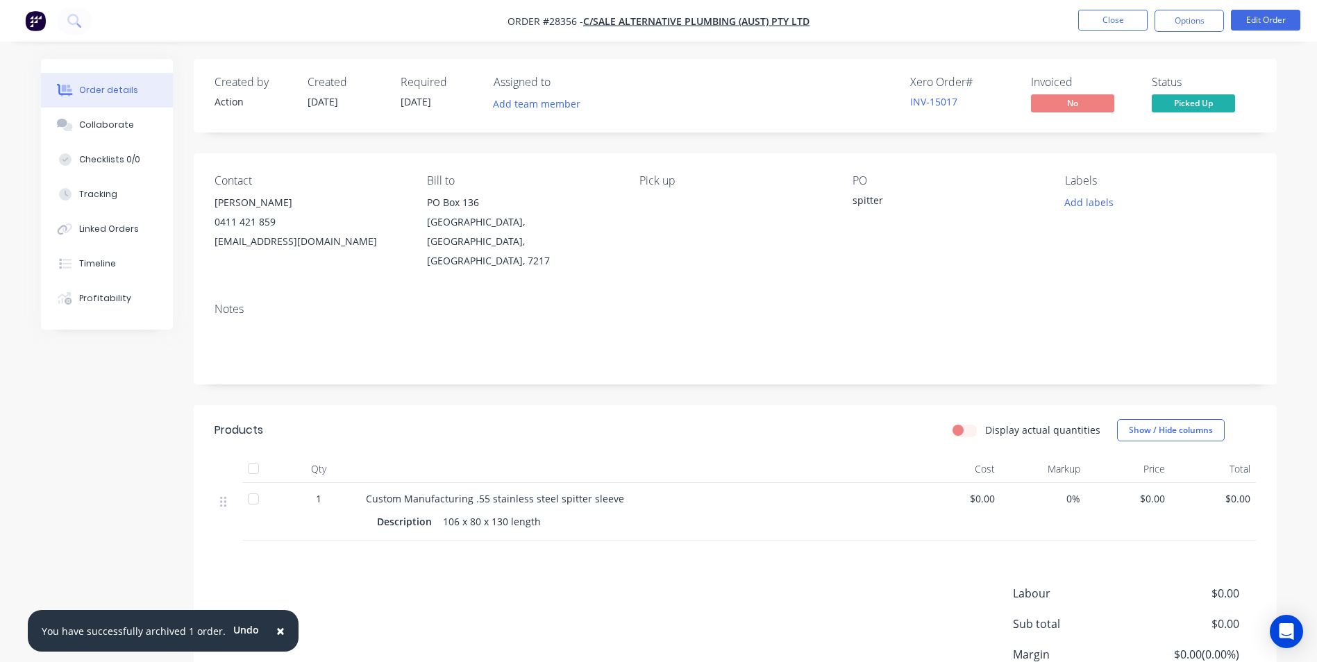
click at [1173, 23] on button "Options" at bounding box center [1189, 21] width 69 height 22
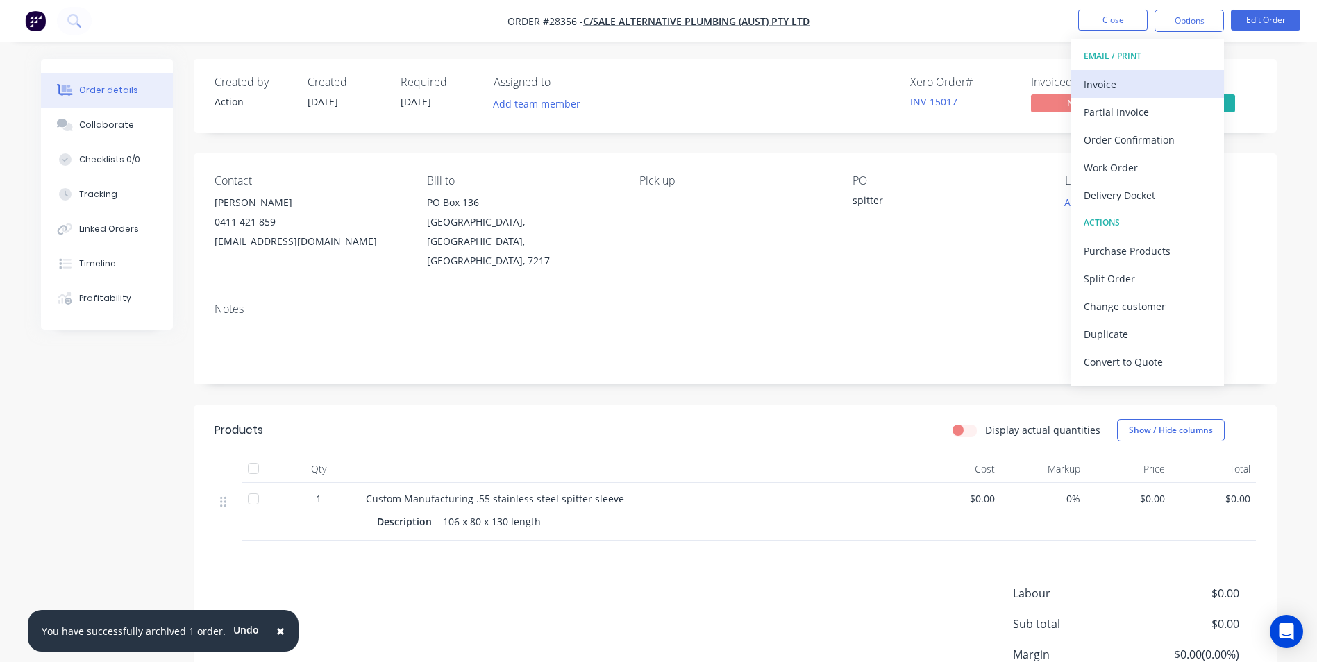
click at [1120, 86] on div "Invoice" at bounding box center [1148, 84] width 128 height 20
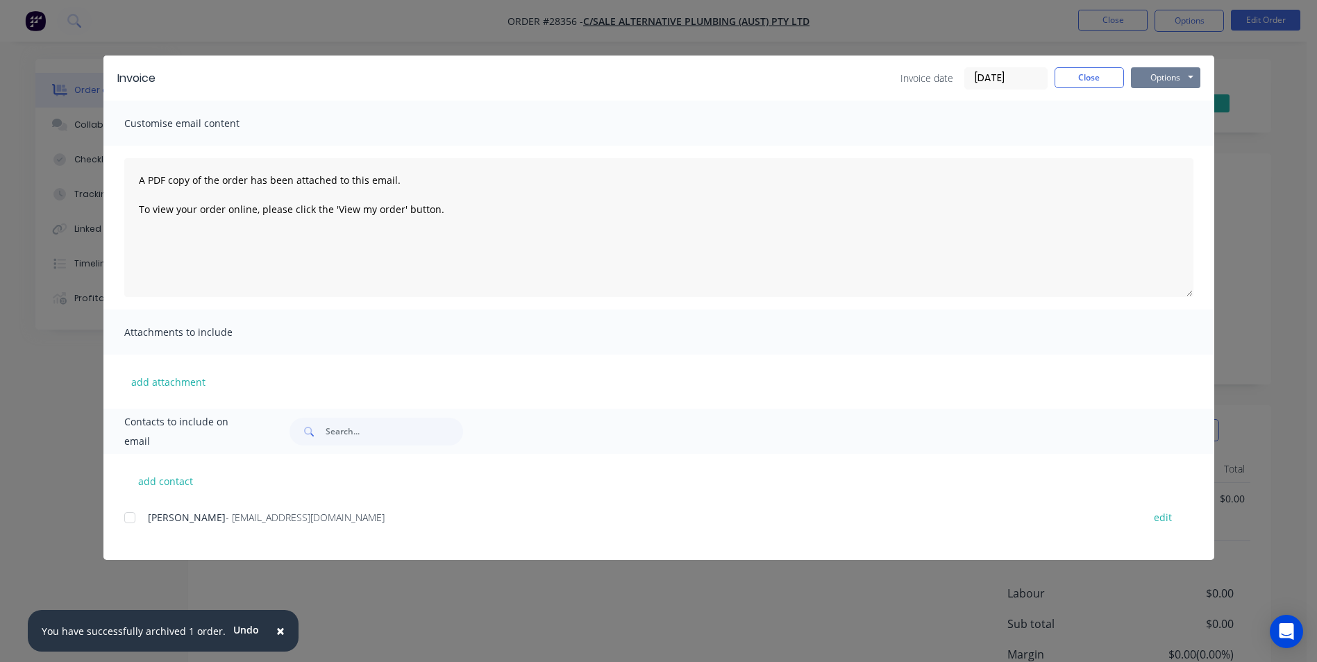
click at [1166, 81] on button "Options" at bounding box center [1165, 77] width 69 height 21
click at [1146, 133] on button "Print" at bounding box center [1175, 125] width 89 height 23
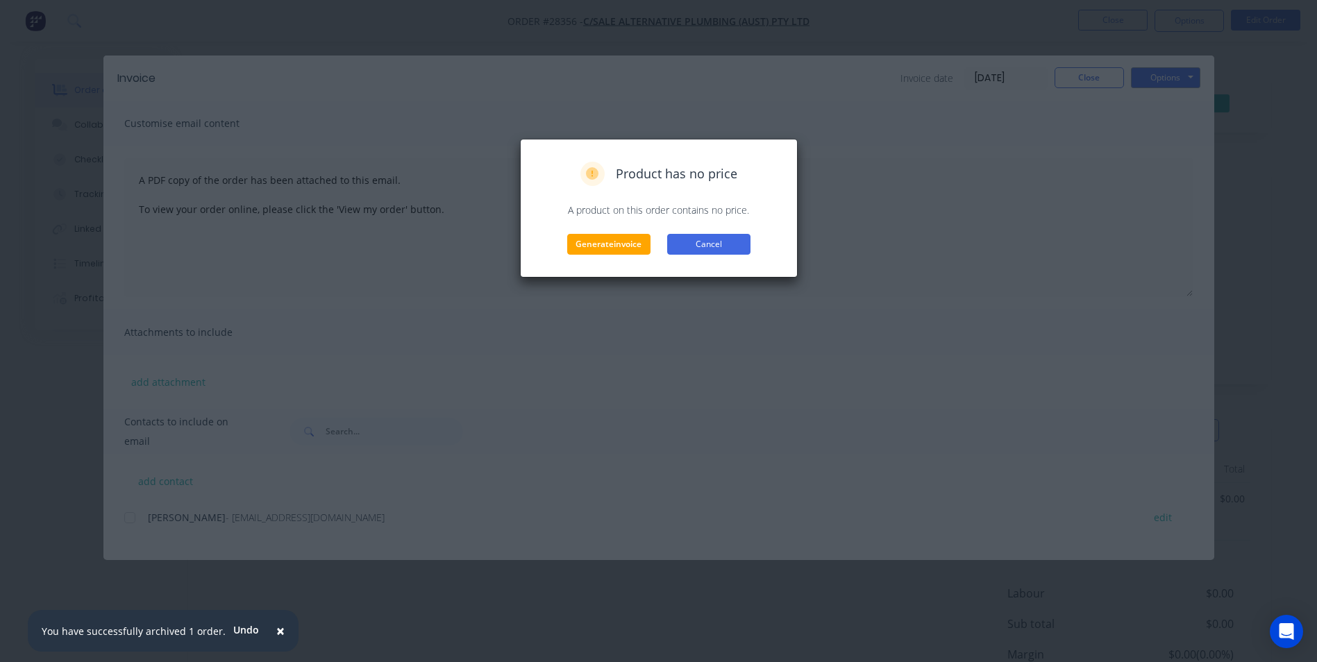
click at [726, 248] on button "Cancel" at bounding box center [708, 244] width 83 height 21
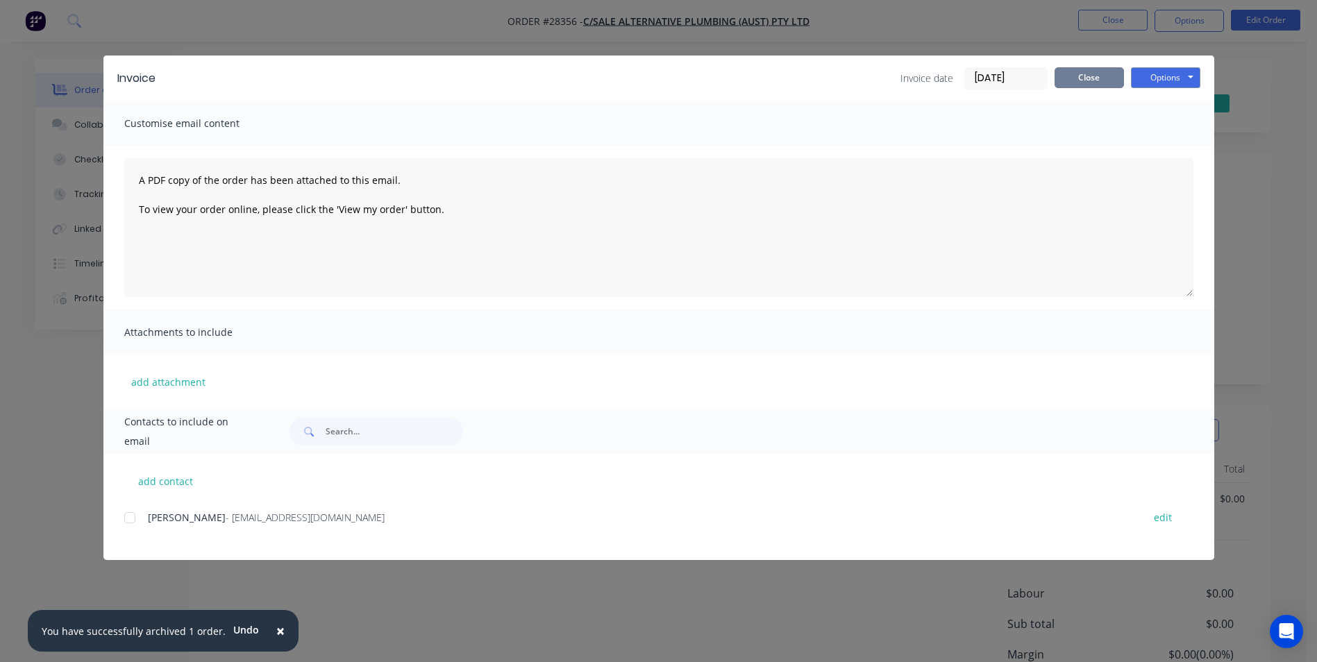
click at [1089, 71] on button "Close" at bounding box center [1089, 77] width 69 height 21
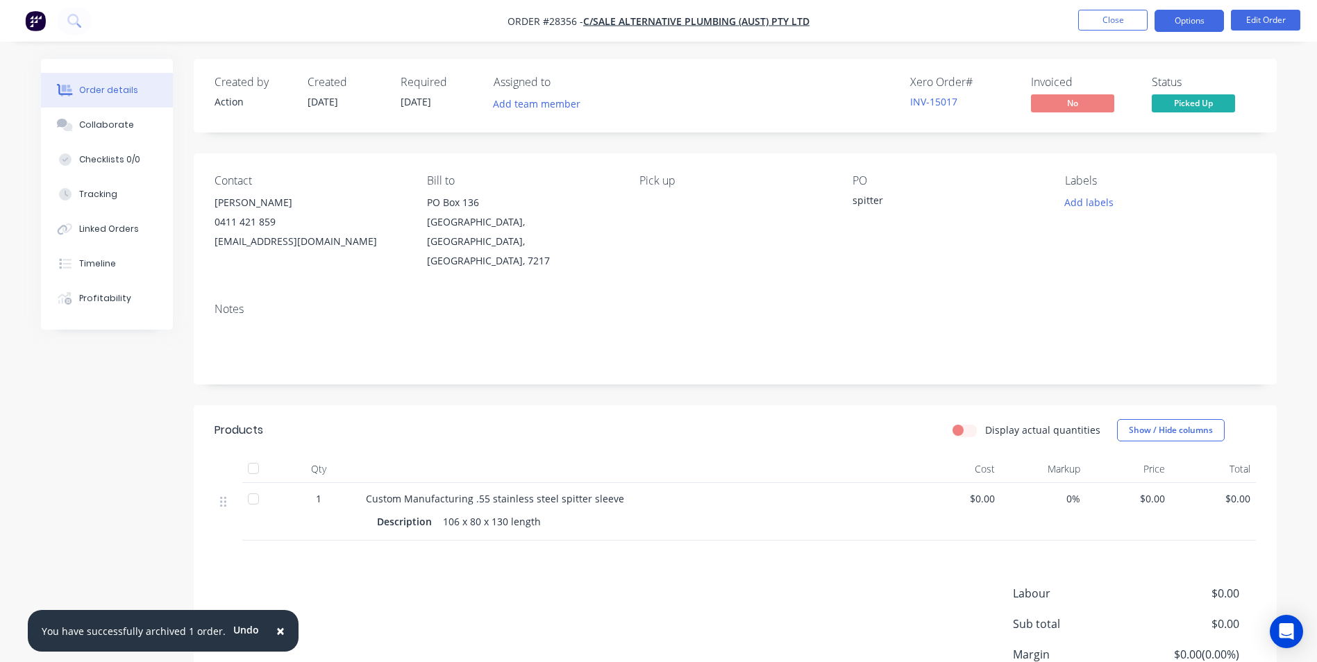
click at [1196, 19] on button "Options" at bounding box center [1189, 21] width 69 height 22
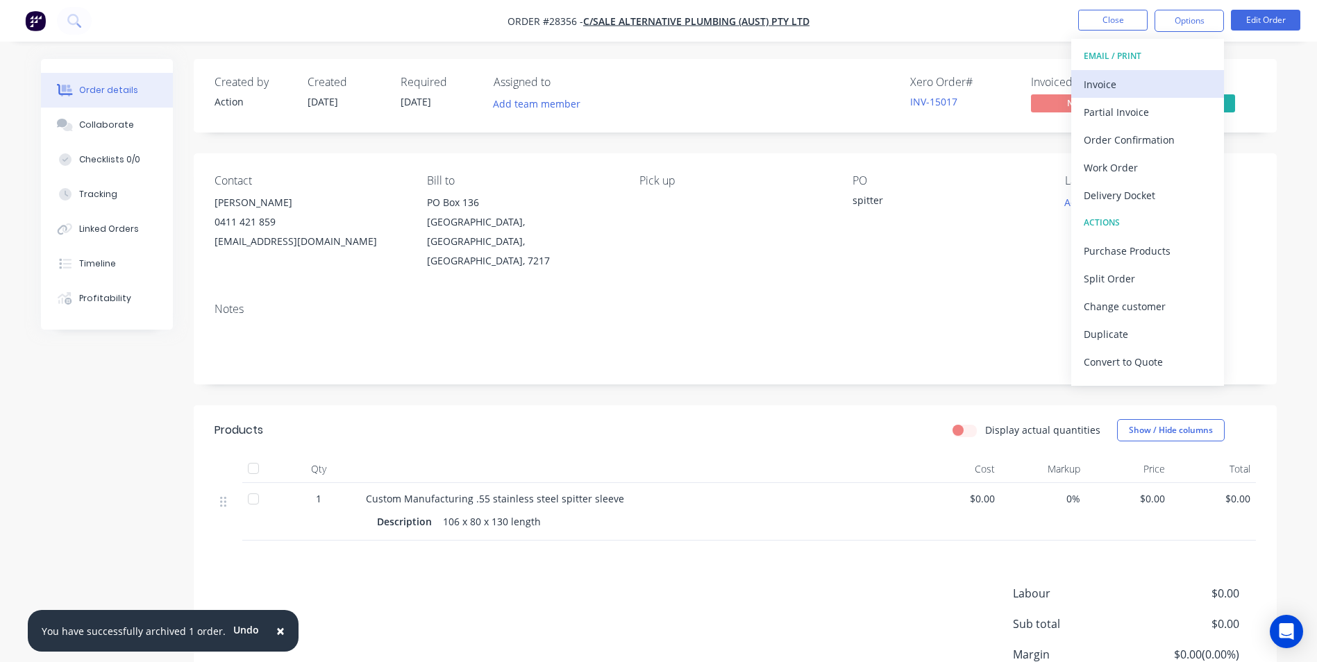
click at [1116, 76] on div "Invoice" at bounding box center [1148, 84] width 128 height 20
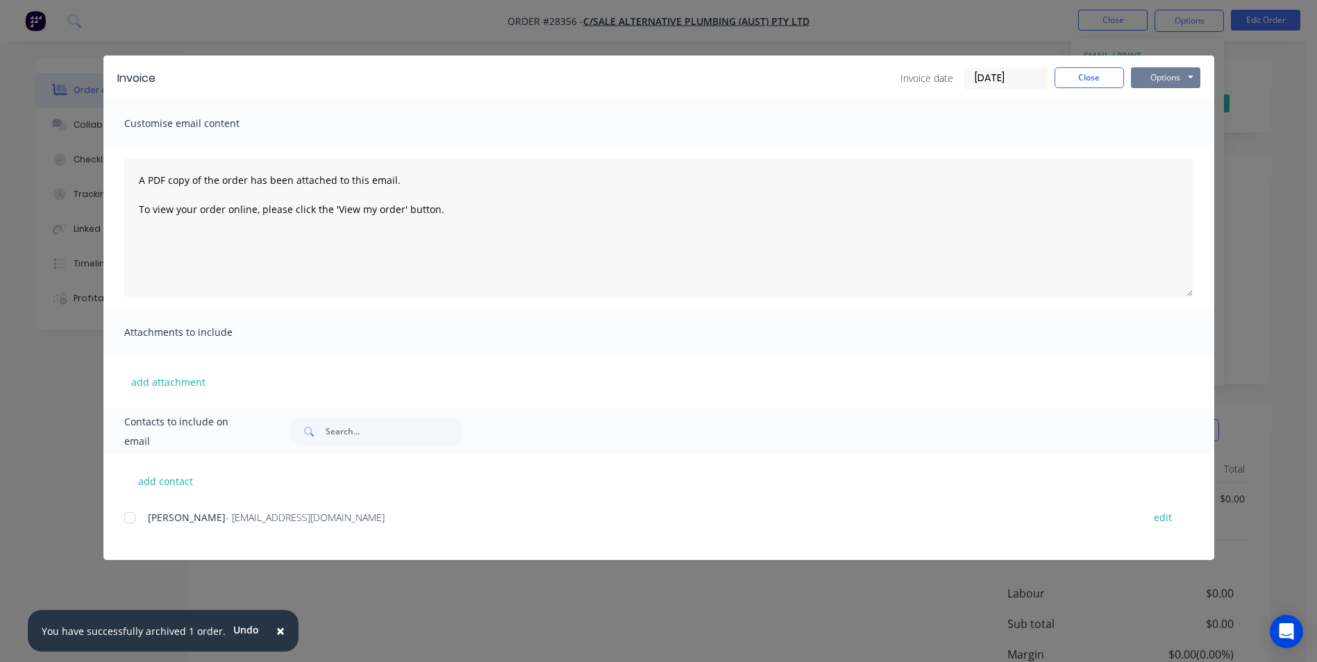
click at [1155, 75] on button "Options" at bounding box center [1165, 77] width 69 height 21
click at [1160, 126] on button "Print" at bounding box center [1175, 125] width 89 height 23
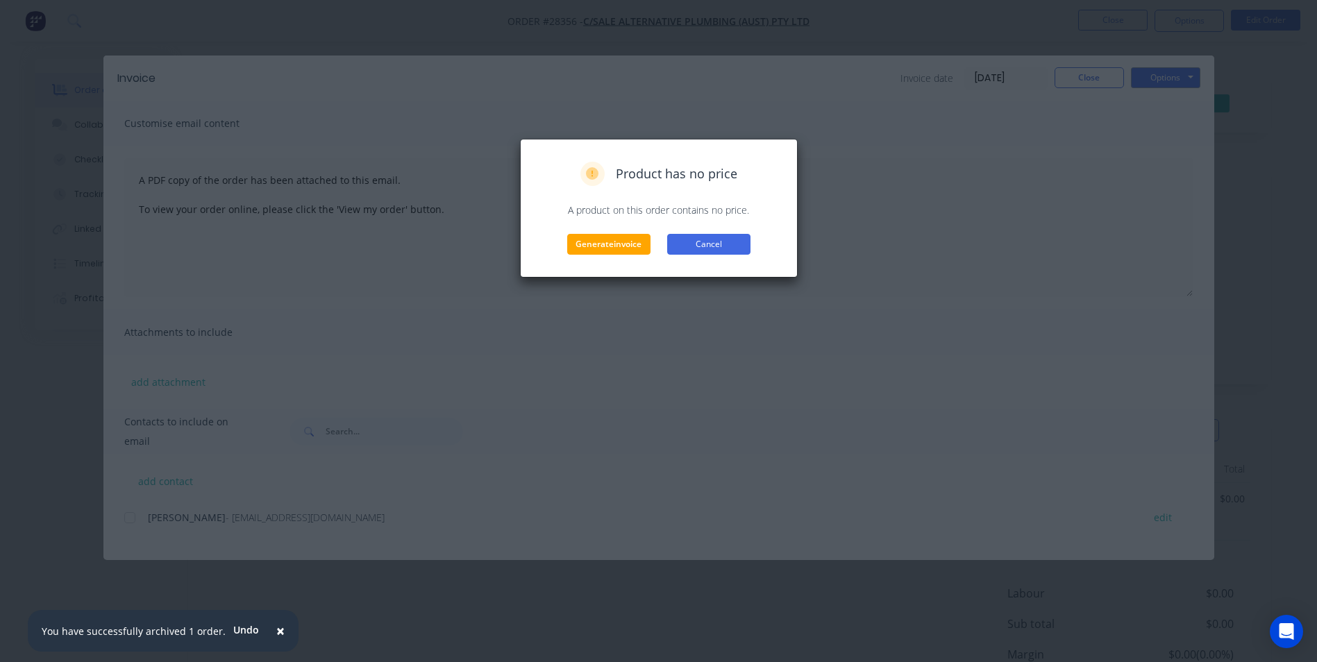
click at [728, 245] on button "Cancel" at bounding box center [708, 244] width 83 height 21
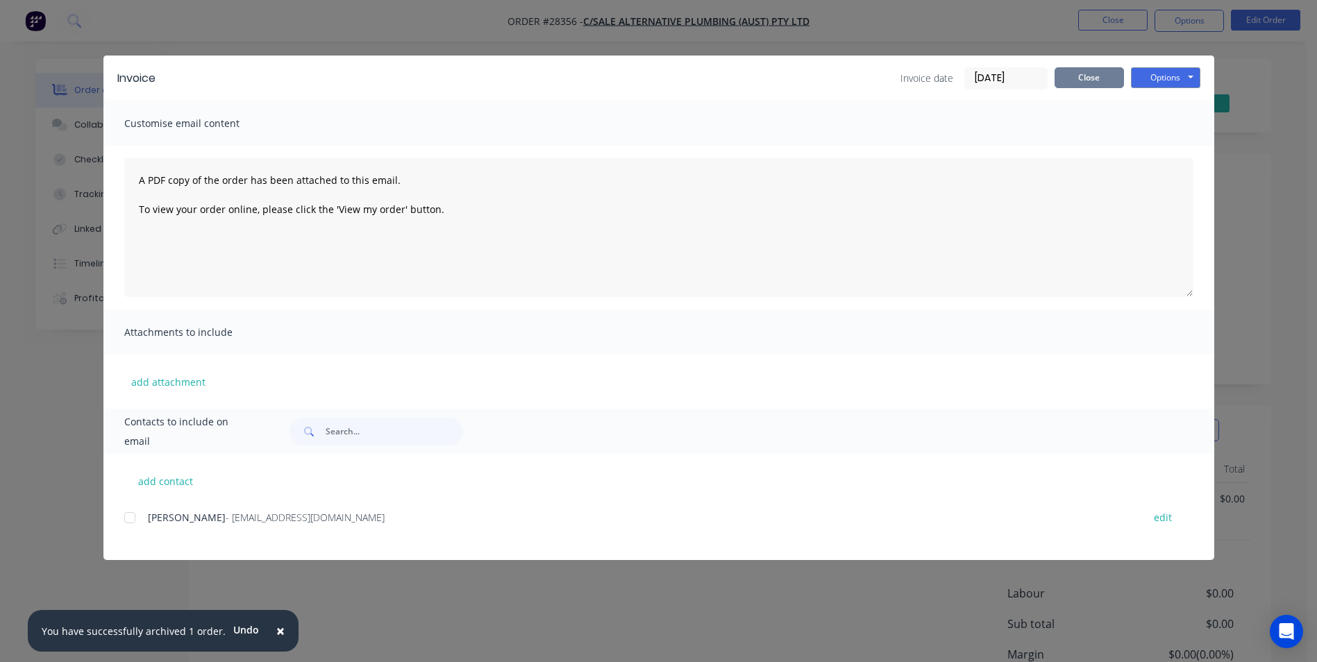
drag, startPoint x: 1087, startPoint y: 72, endPoint x: 1027, endPoint y: 67, distance: 60.0
click at [1087, 72] on button "Close" at bounding box center [1089, 77] width 69 height 21
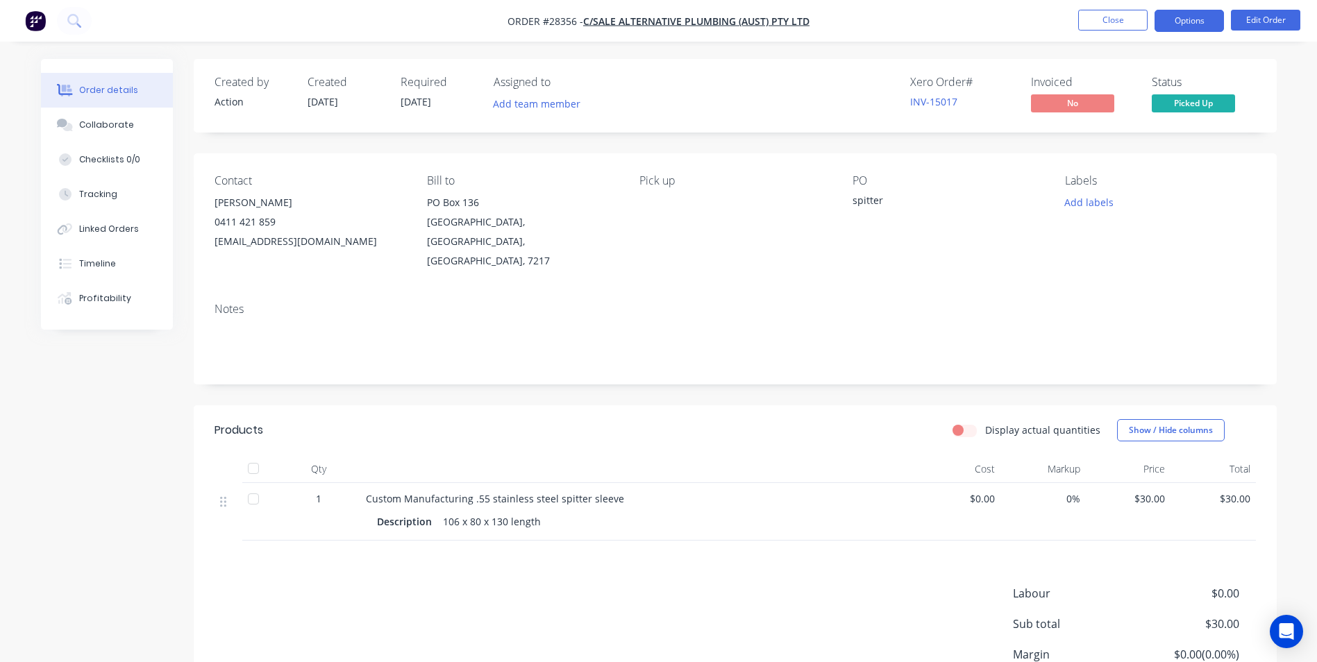
click at [1198, 12] on button "Options" at bounding box center [1189, 21] width 69 height 22
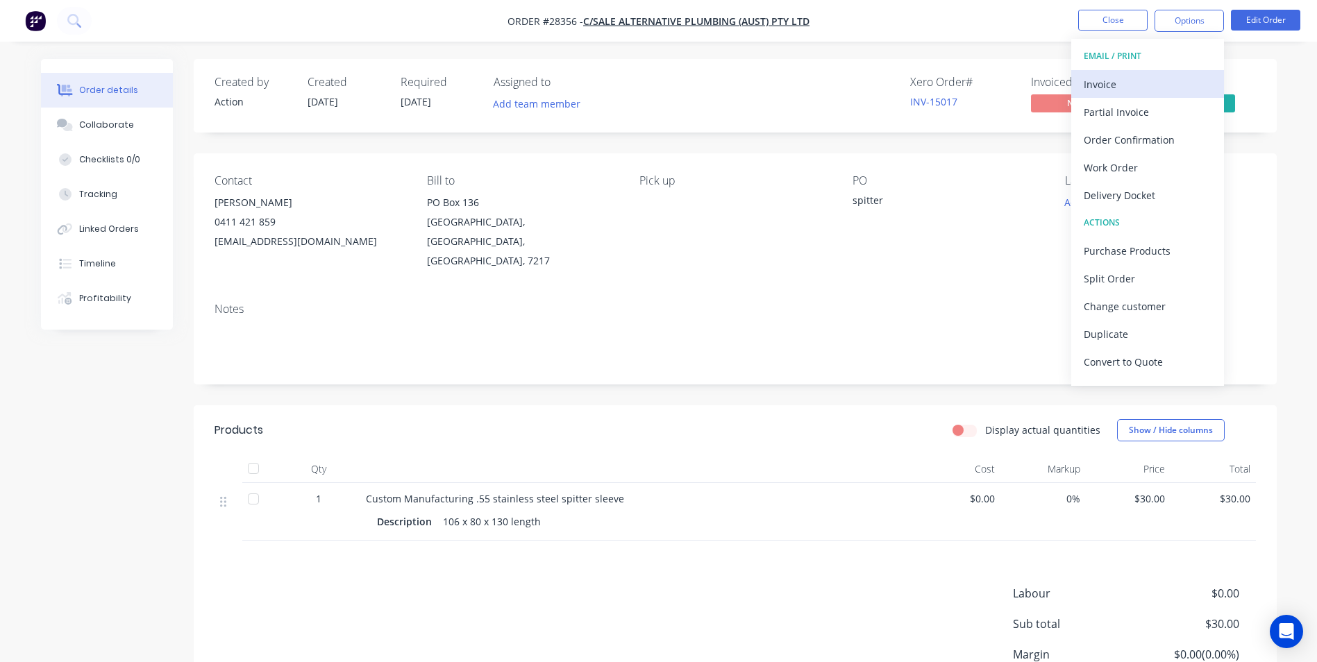
click at [1144, 82] on div "Invoice" at bounding box center [1148, 84] width 128 height 20
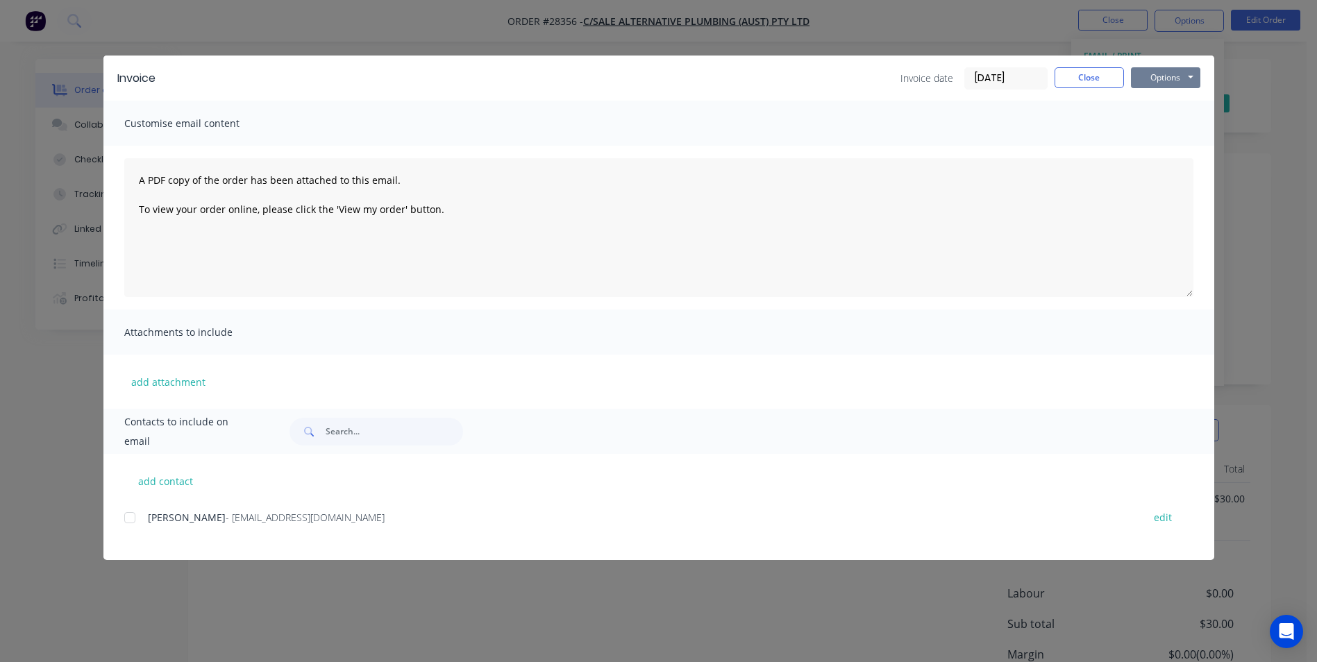
click at [1177, 73] on button "Options" at bounding box center [1165, 77] width 69 height 21
click at [1164, 119] on button "Print" at bounding box center [1175, 125] width 89 height 23
click at [1089, 74] on button "Close" at bounding box center [1089, 77] width 69 height 21
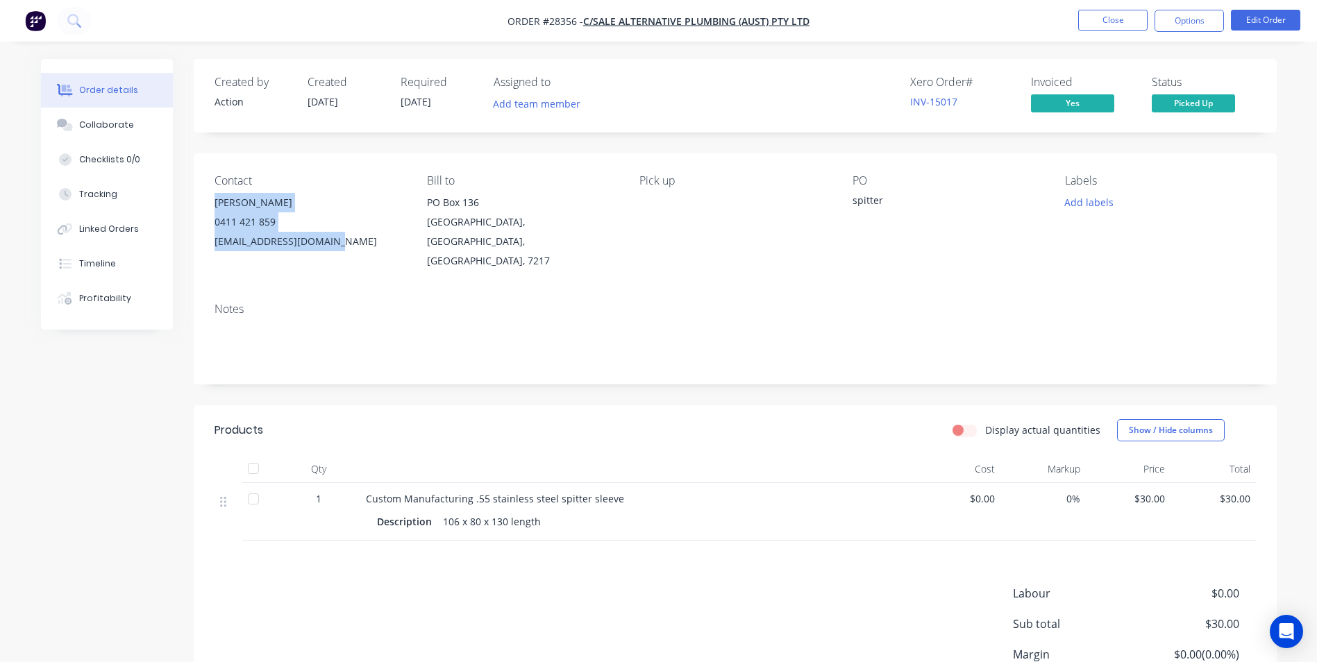
drag, startPoint x: 215, startPoint y: 204, endPoint x: 348, endPoint y: 251, distance: 140.5
click at [348, 251] on div "Michael Misurala 0411 421 859 altplumbing@bigpond.com" at bounding box center [310, 222] width 190 height 58
copy div "Michael Misurala 0411 421 859 altplumbing@bigpond.com"
drag, startPoint x: 89, startPoint y: 499, endPoint x: 87, endPoint y: 489, distance: 9.8
click at [88, 496] on div "Created by Action Created 04/09/25 Required 08/09/25 Assigned to Add team membe…" at bounding box center [659, 423] width 1236 height 729
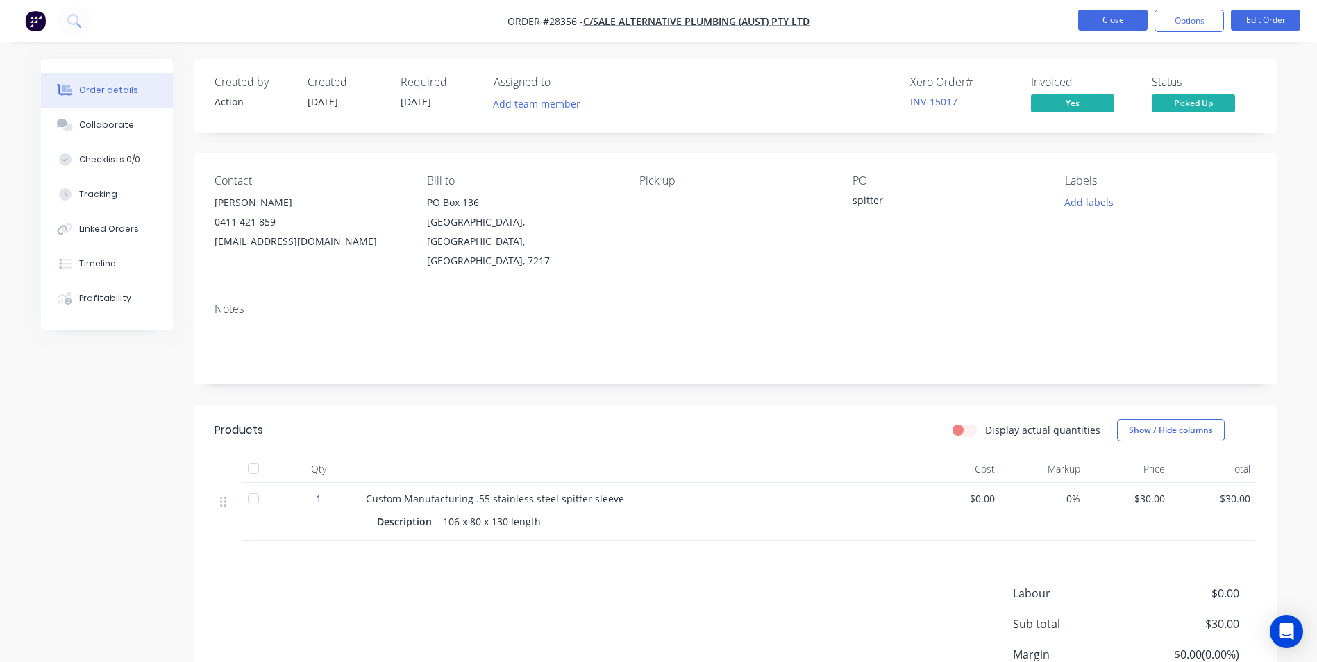
click at [1103, 25] on button "Close" at bounding box center [1112, 20] width 69 height 21
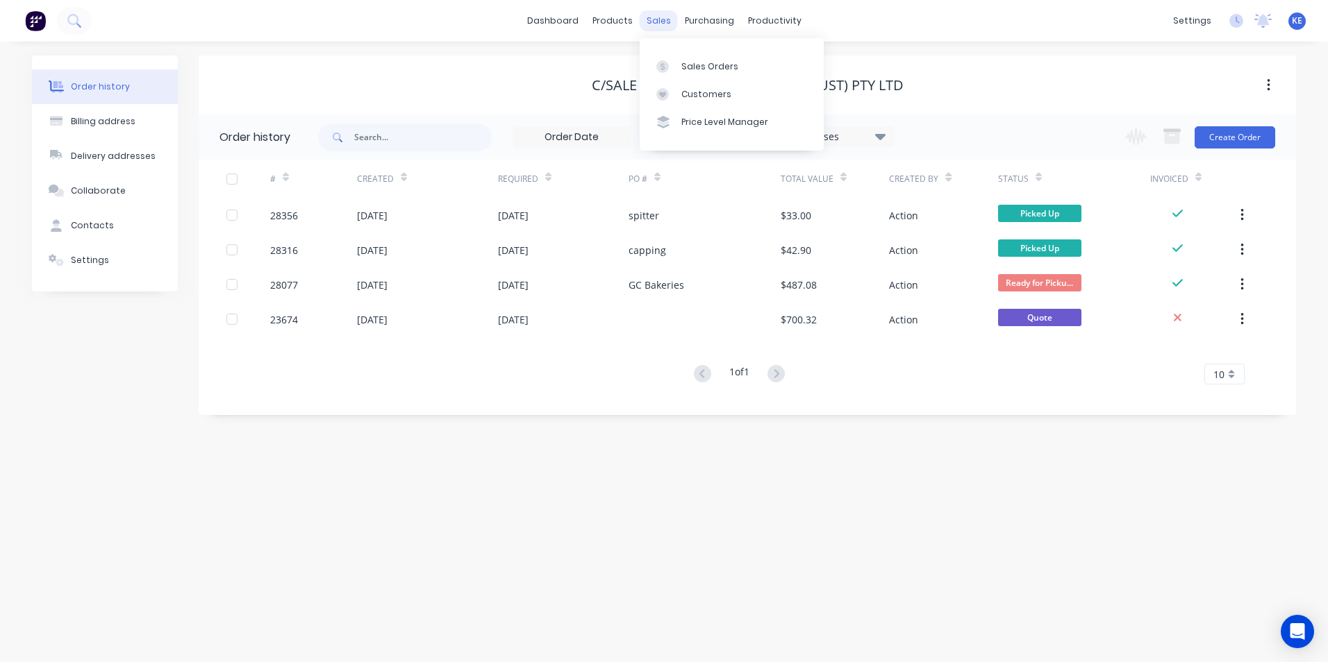
click at [646, 25] on div "sales" at bounding box center [658, 20] width 38 height 21
click at [689, 97] on div "Customers" at bounding box center [706, 94] width 50 height 12
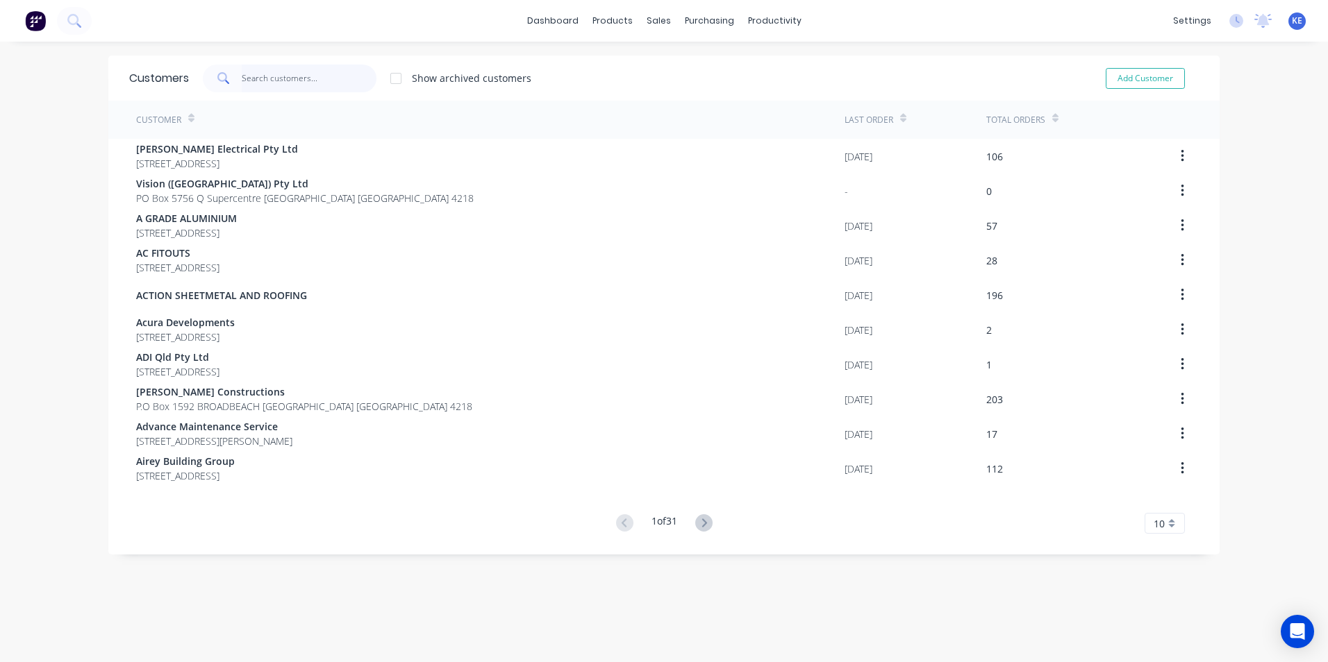
click at [316, 84] on input "text" at bounding box center [309, 79] width 135 height 28
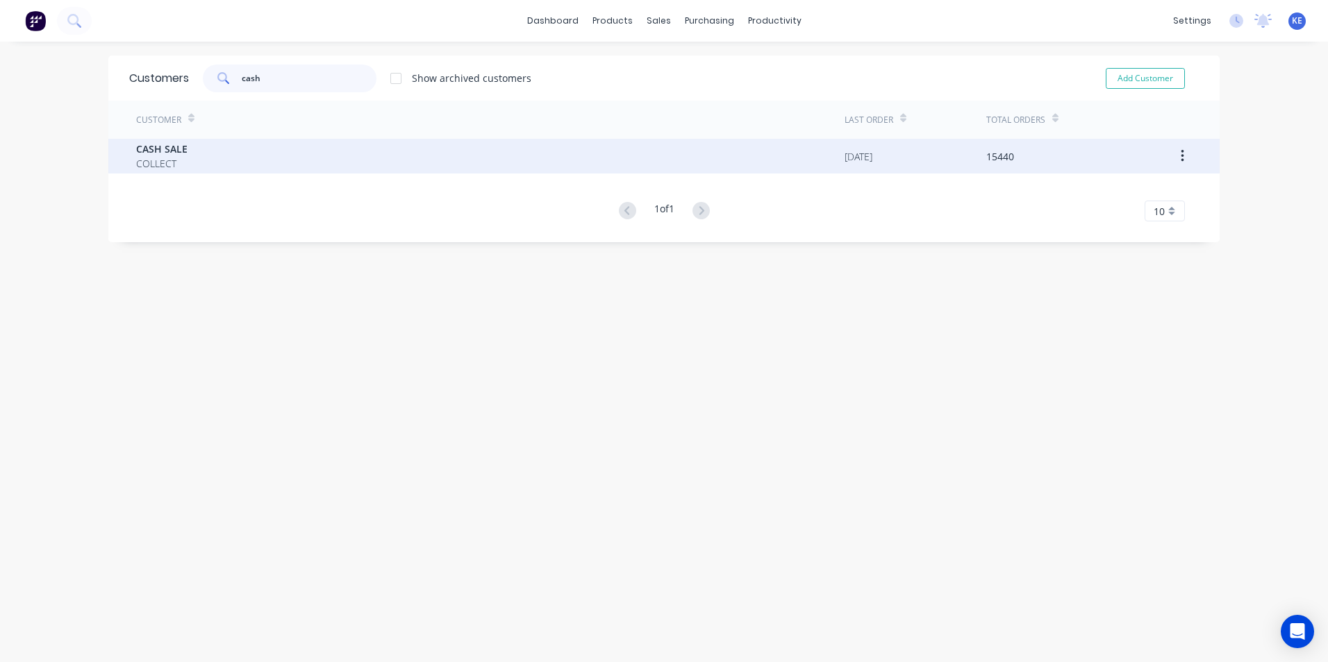
type input "cash"
click at [276, 156] on div "CASH SALE COLLECT" at bounding box center [490, 156] width 708 height 35
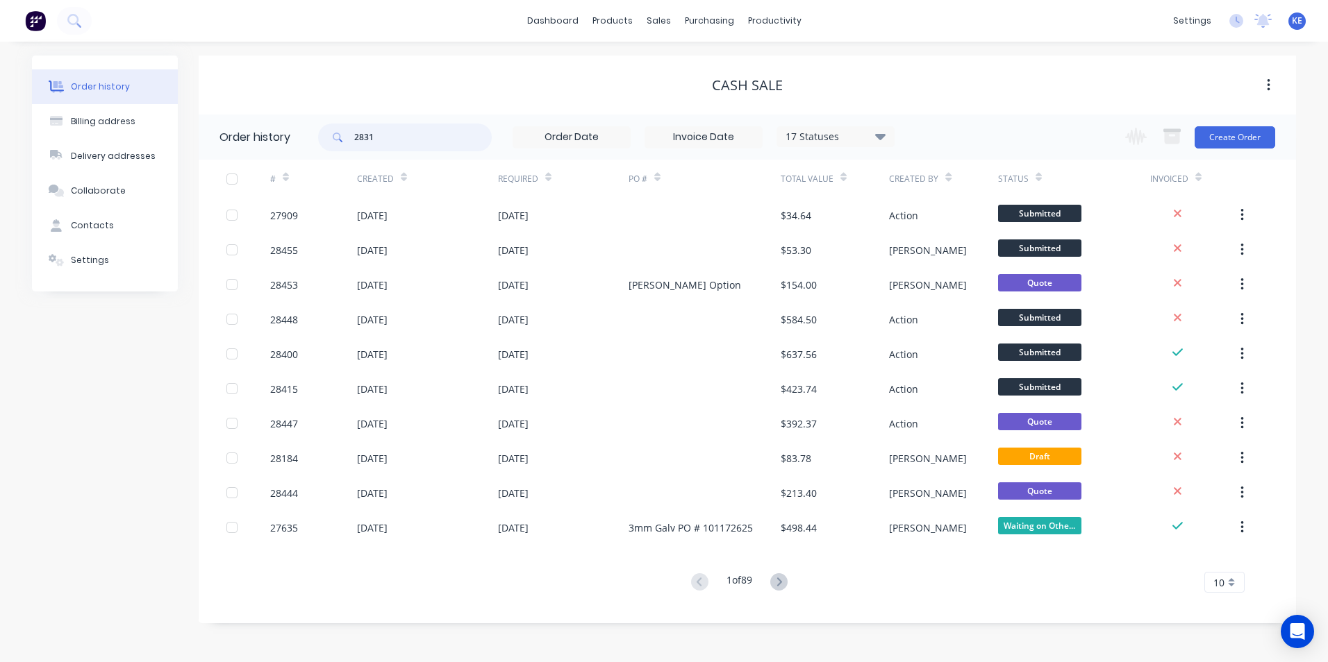
type input "28315"
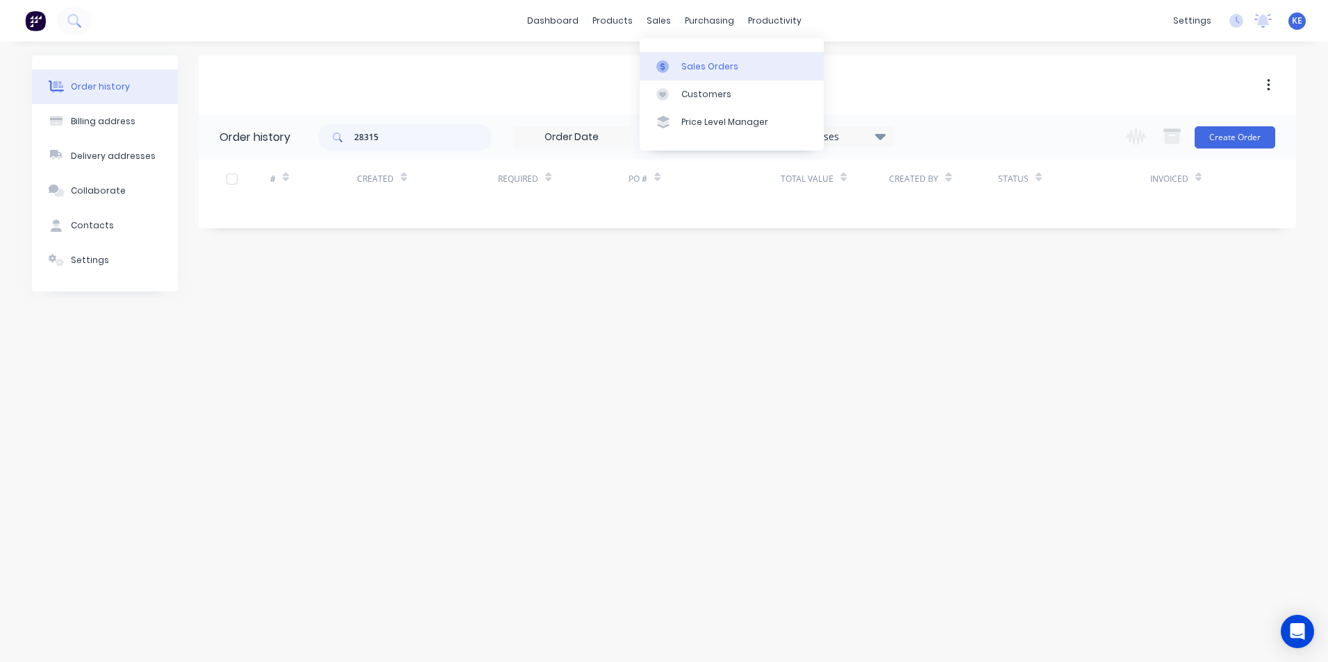
click at [685, 52] on link "Sales Orders" at bounding box center [731, 66] width 184 height 28
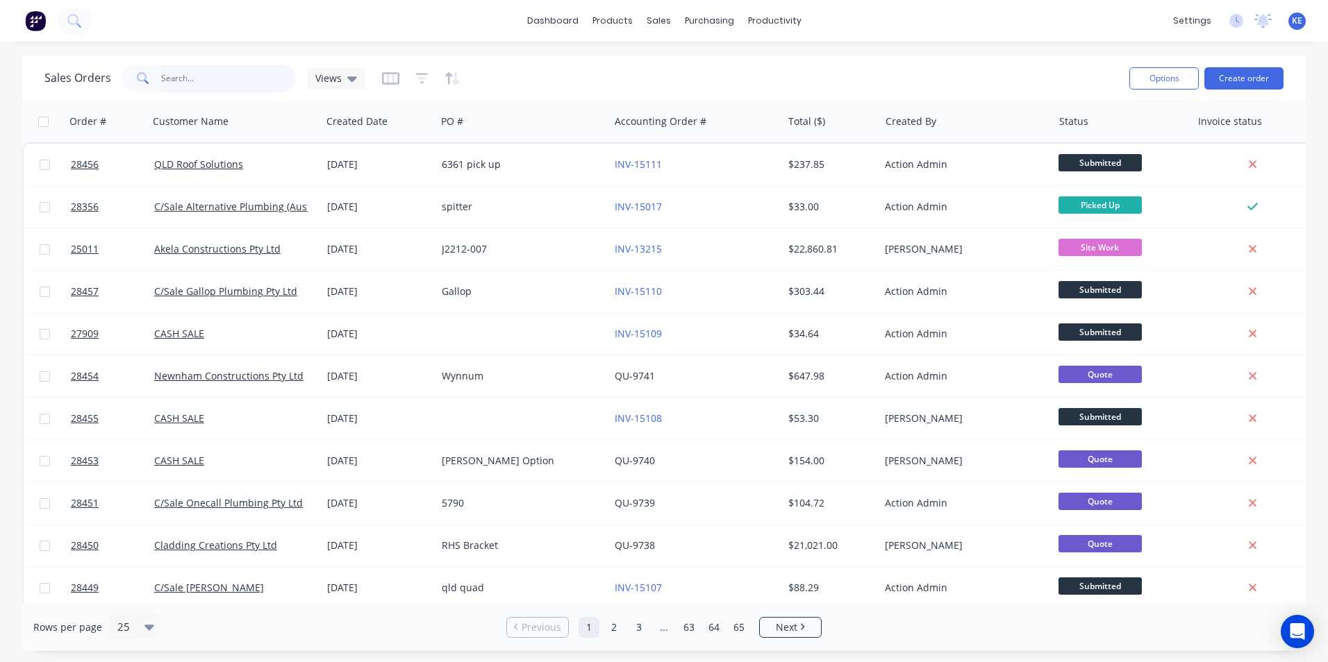
click at [173, 87] on input "text" at bounding box center [228, 79] width 135 height 28
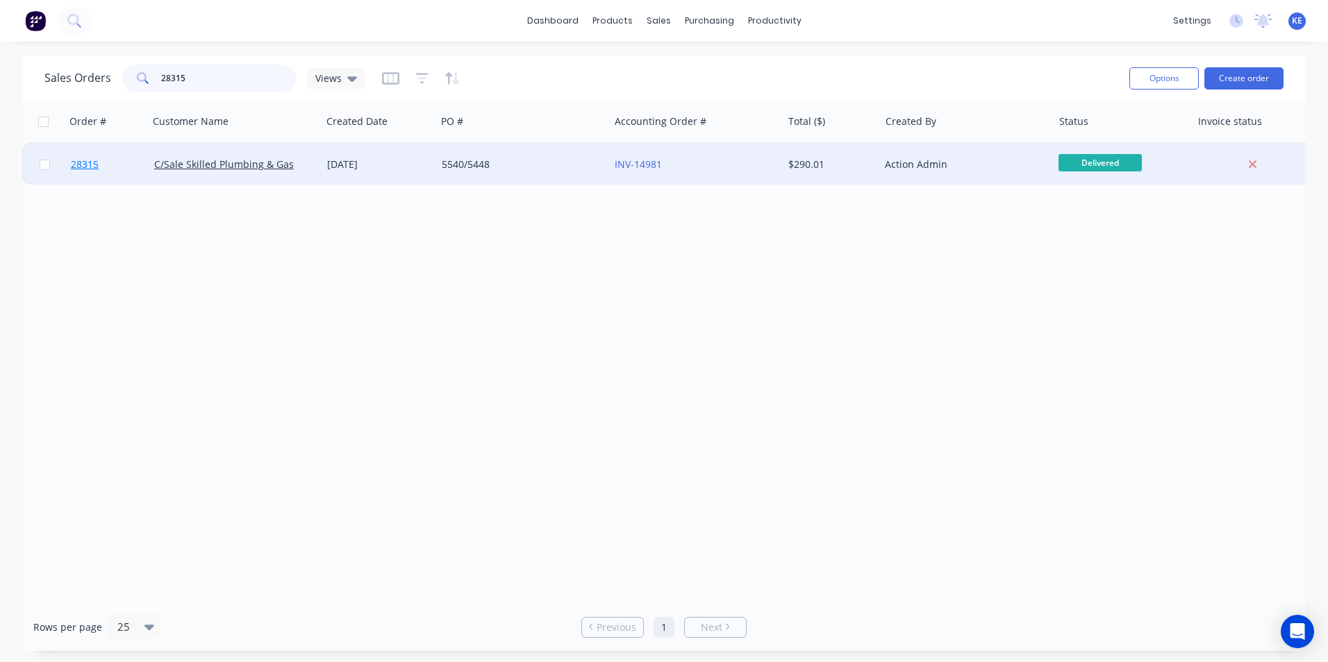
type input "28315"
click at [117, 165] on link "28315" at bounding box center [112, 165] width 83 height 42
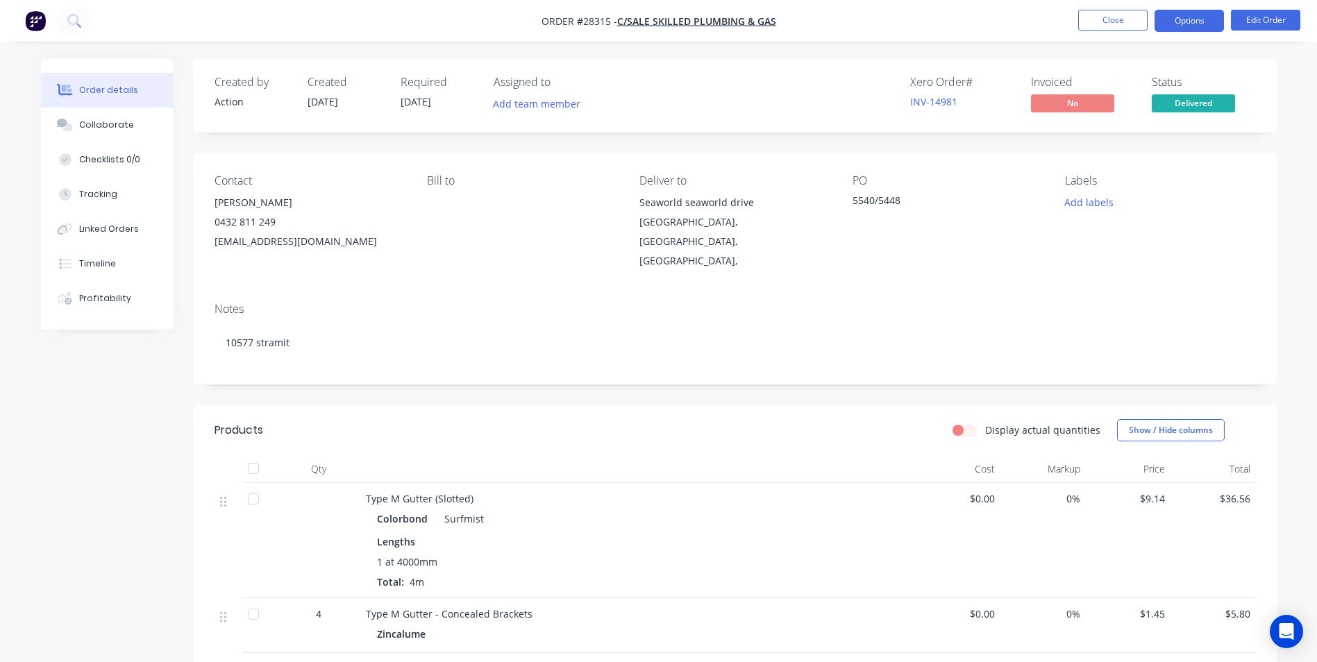
click at [1186, 28] on button "Options" at bounding box center [1189, 21] width 69 height 22
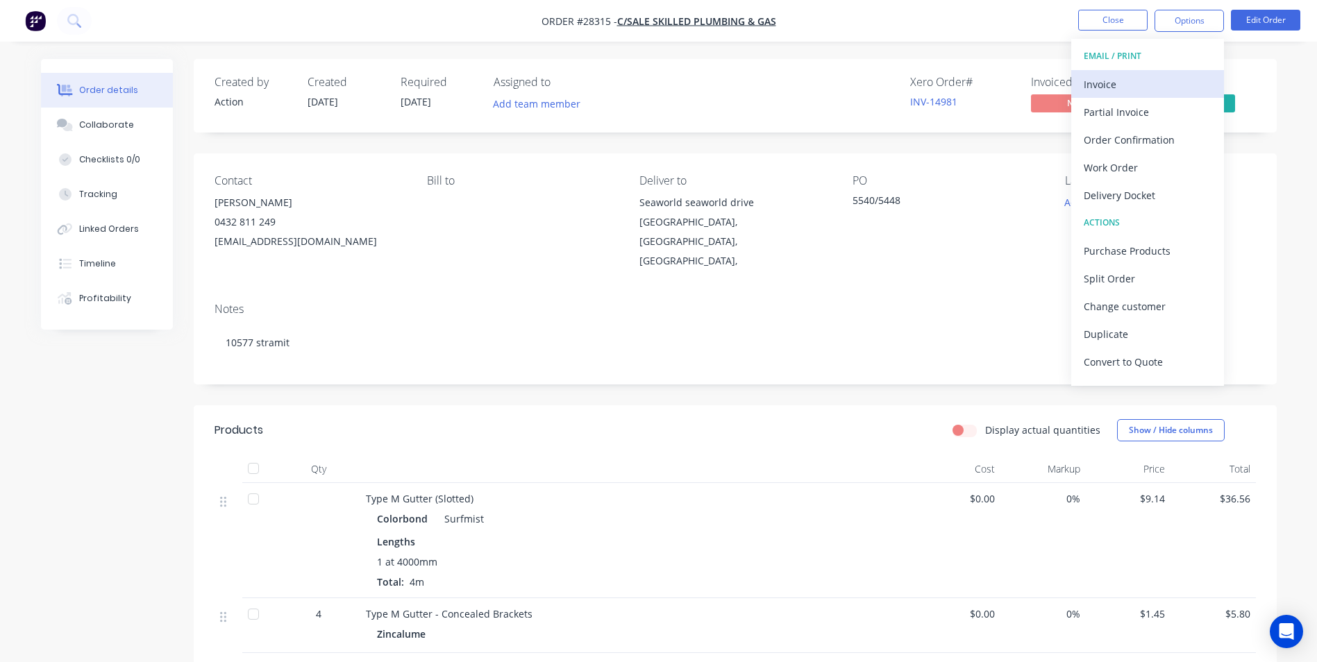
click at [1117, 86] on div "Invoice" at bounding box center [1148, 84] width 128 height 20
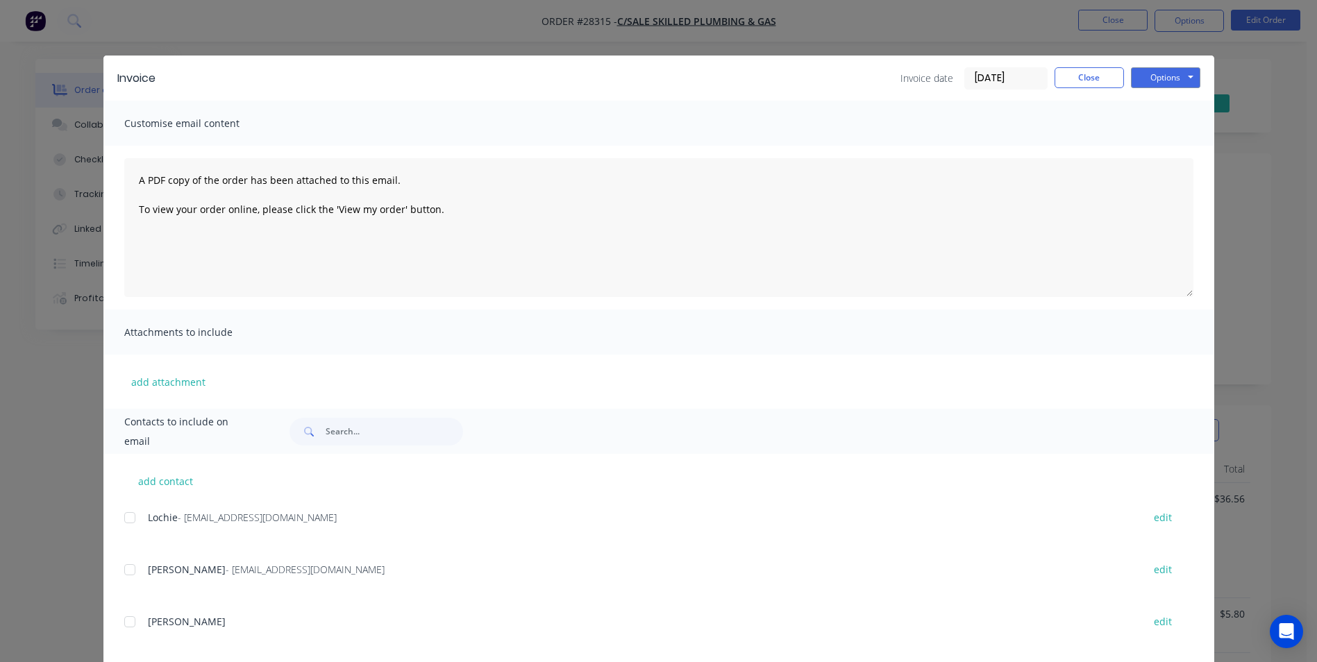
click at [1173, 66] on div "Invoice Invoice date 09/09/25 Close Options Preview Print Email" at bounding box center [658, 78] width 1111 height 45
click at [1169, 70] on button "Options" at bounding box center [1165, 77] width 69 height 21
click at [1160, 124] on button "Print" at bounding box center [1175, 125] width 89 height 23
click at [1078, 70] on button "Close" at bounding box center [1089, 77] width 69 height 21
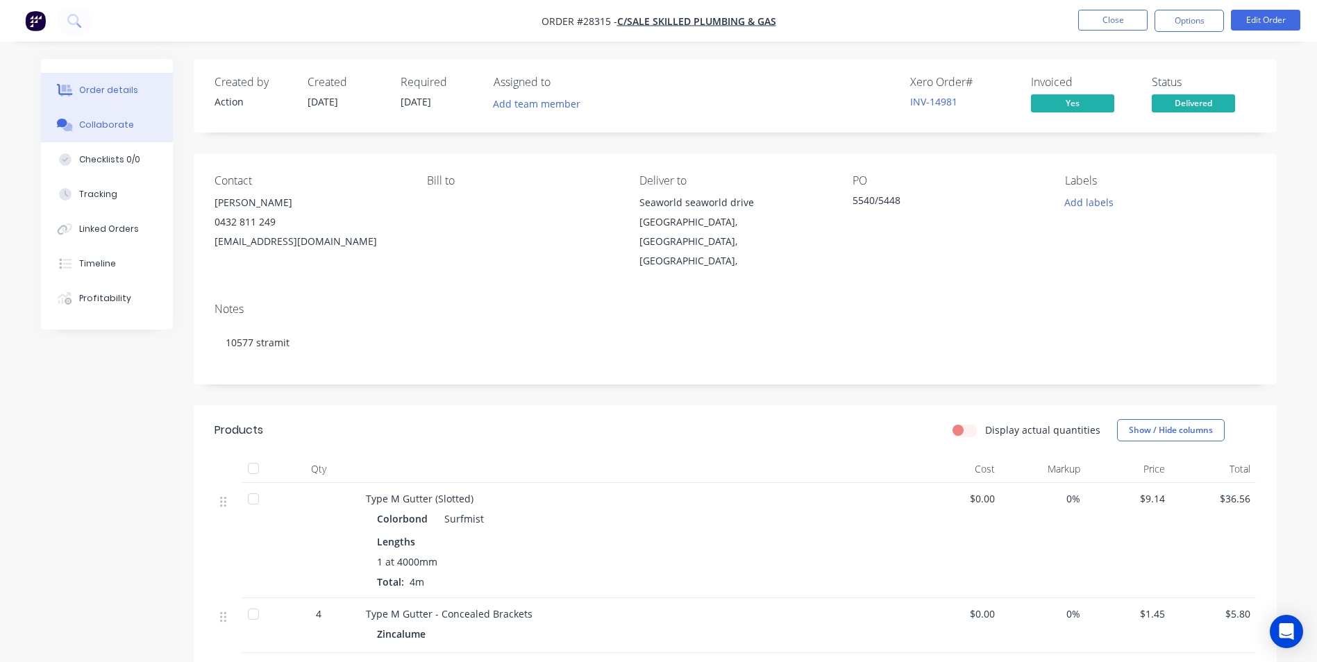
click at [69, 126] on icon at bounding box center [67, 127] width 10 height 8
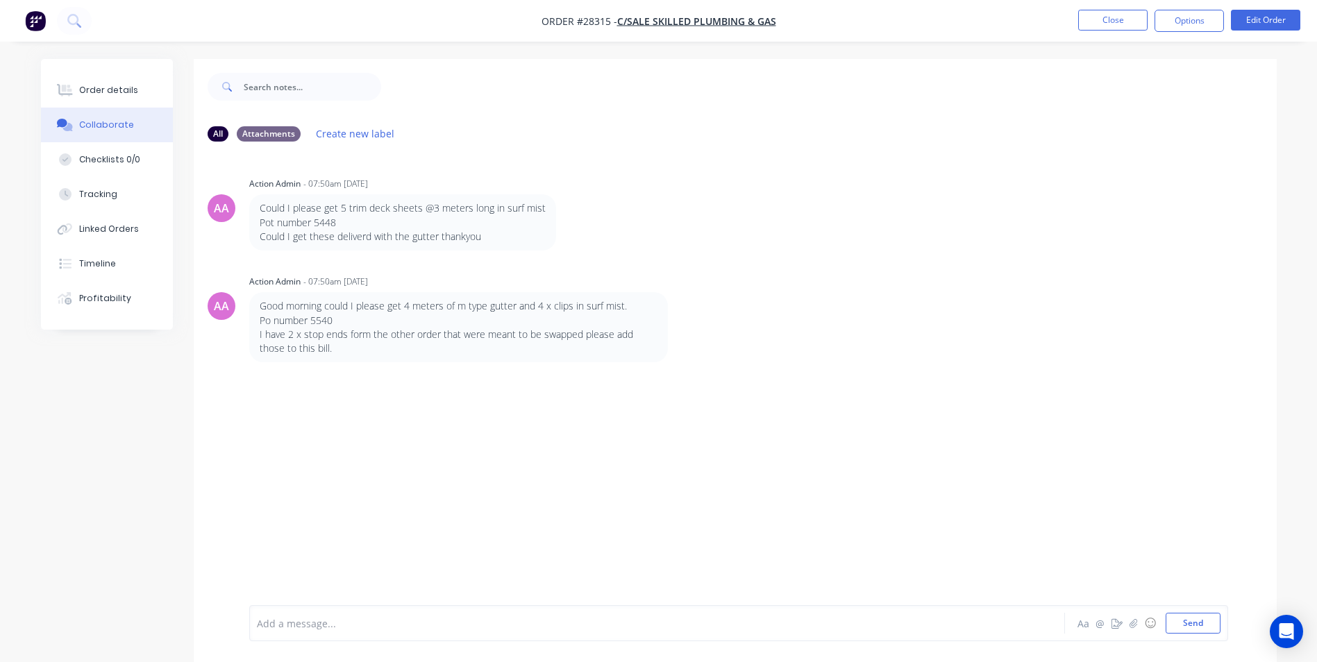
drag, startPoint x: 301, startPoint y: 612, endPoint x: 316, endPoint y: 579, distance: 36.4
click at [302, 611] on div "Add a message... Aa @ ☺ Send" at bounding box center [738, 623] width 979 height 36
click at [314, 630] on div at bounding box center [619, 624] width 722 height 15
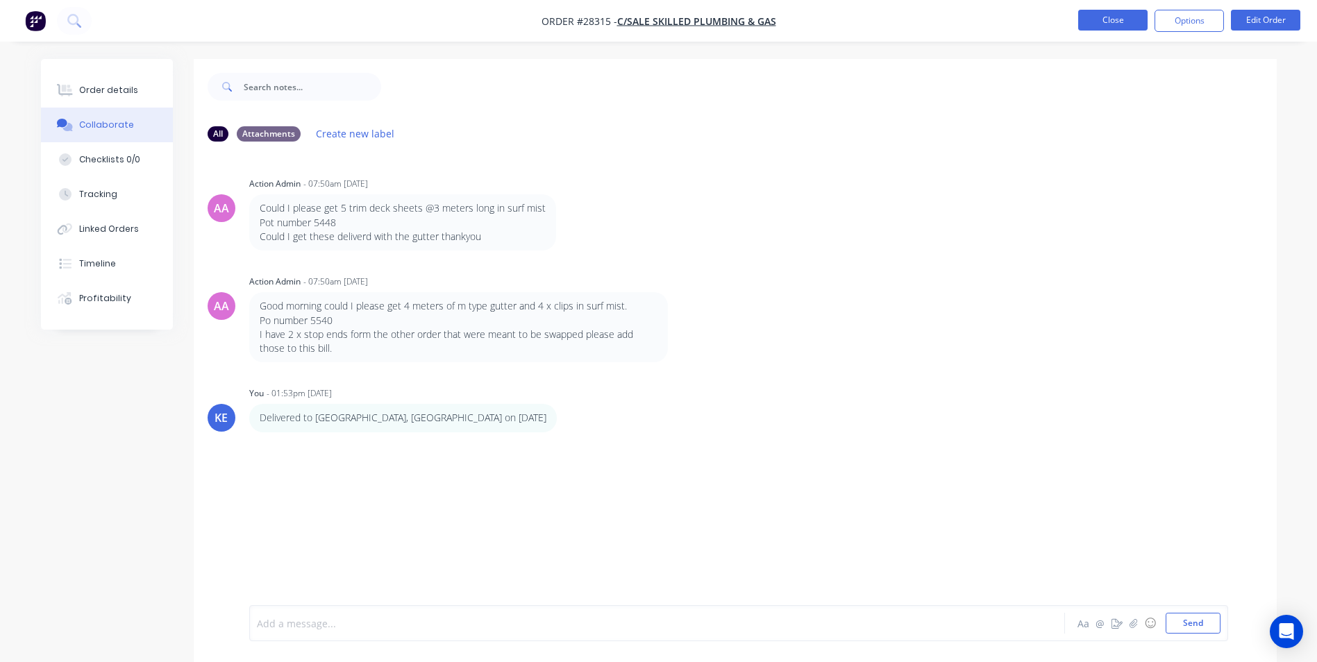
click at [1107, 13] on button "Close" at bounding box center [1112, 20] width 69 height 21
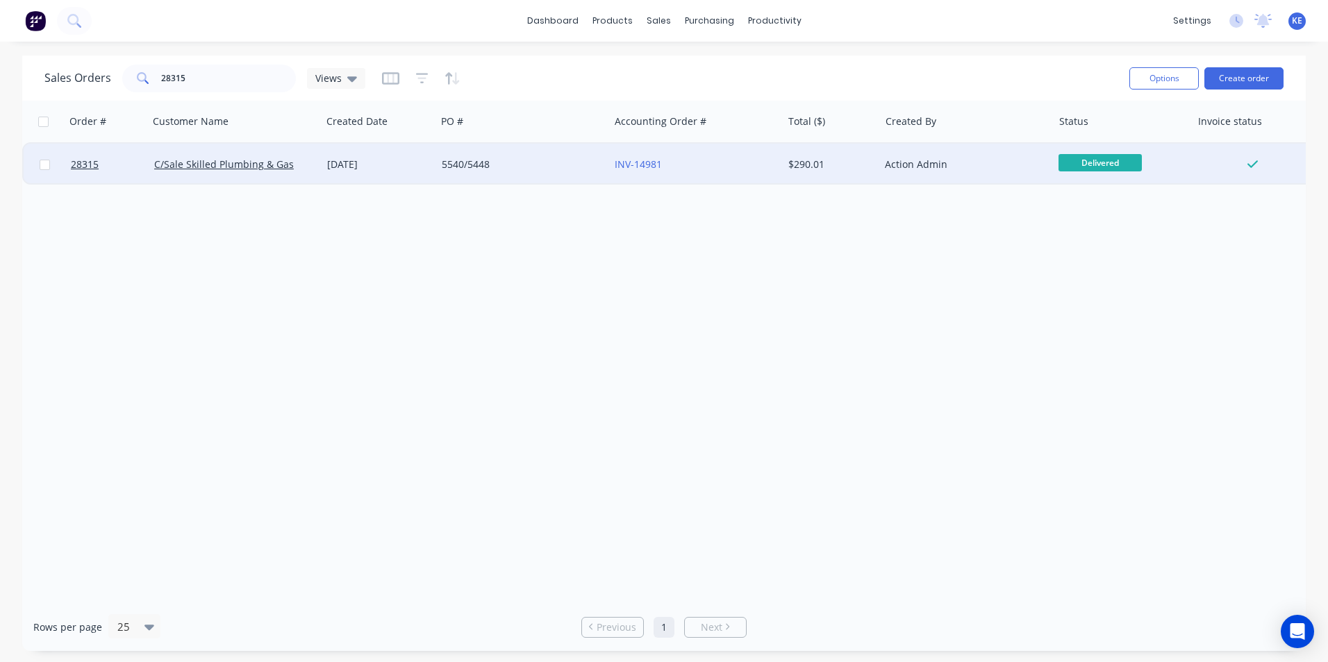
click at [45, 166] on input "checkbox" at bounding box center [45, 165] width 10 height 10
checkbox input "true"
click at [1166, 78] on button "Options" at bounding box center [1163, 78] width 69 height 22
click at [1113, 135] on div "Archive" at bounding box center [1122, 141] width 128 height 20
checkbox input "false"
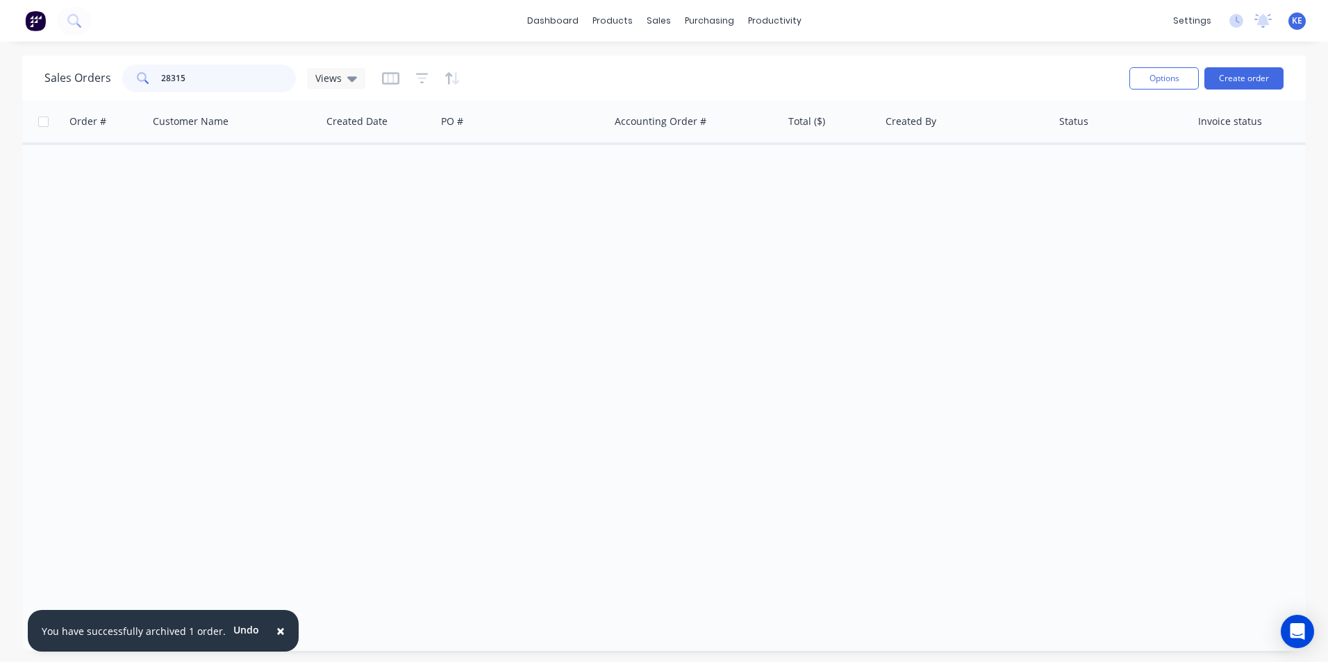
drag, startPoint x: 195, startPoint y: 72, endPoint x: 89, endPoint y: 80, distance: 106.5
click at [89, 80] on div "Sales Orders 28315 Views" at bounding box center [204, 79] width 321 height 28
type input "28203"
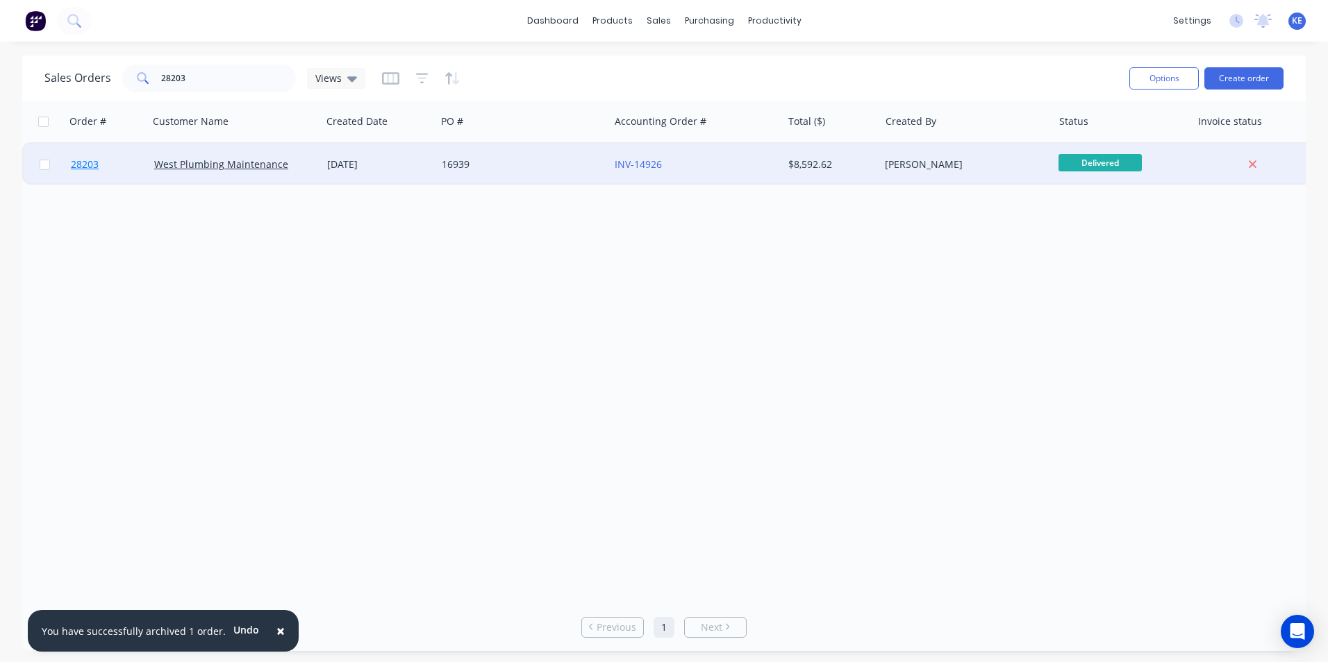
click at [115, 171] on link "28203" at bounding box center [112, 165] width 83 height 42
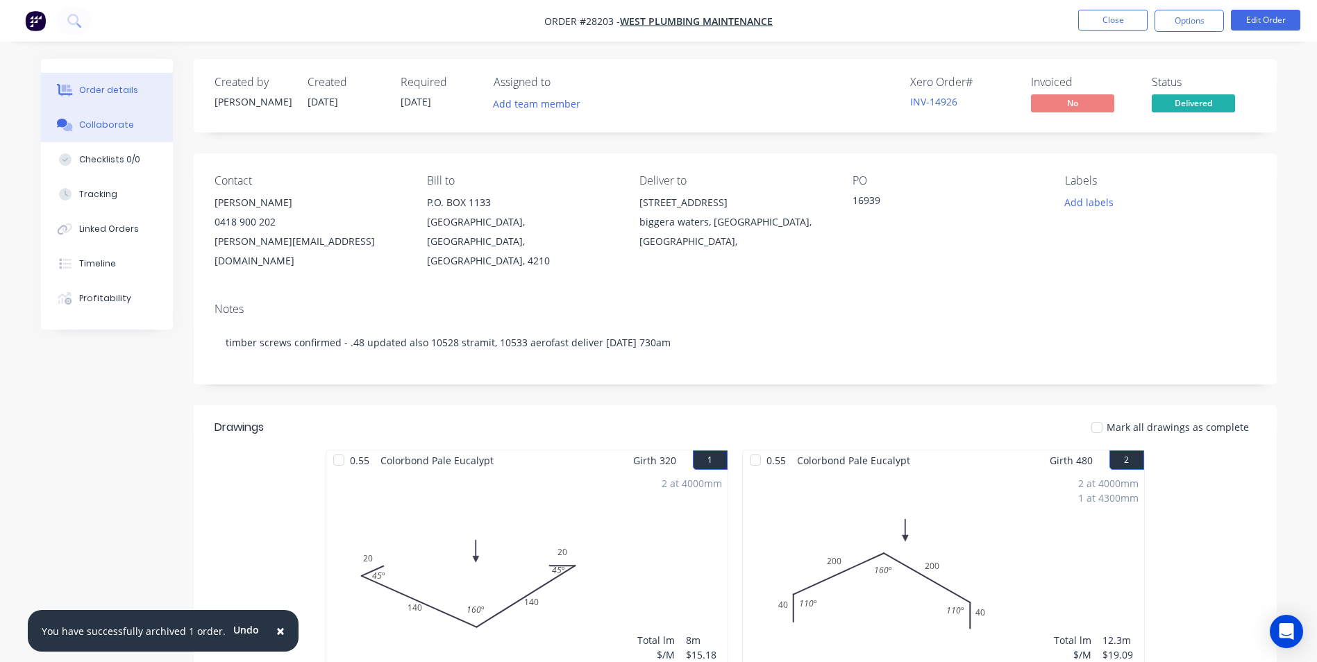
drag, startPoint x: 101, startPoint y: 126, endPoint x: 170, endPoint y: 190, distance: 94.8
click at [100, 126] on div "Collaborate" at bounding box center [106, 125] width 55 height 12
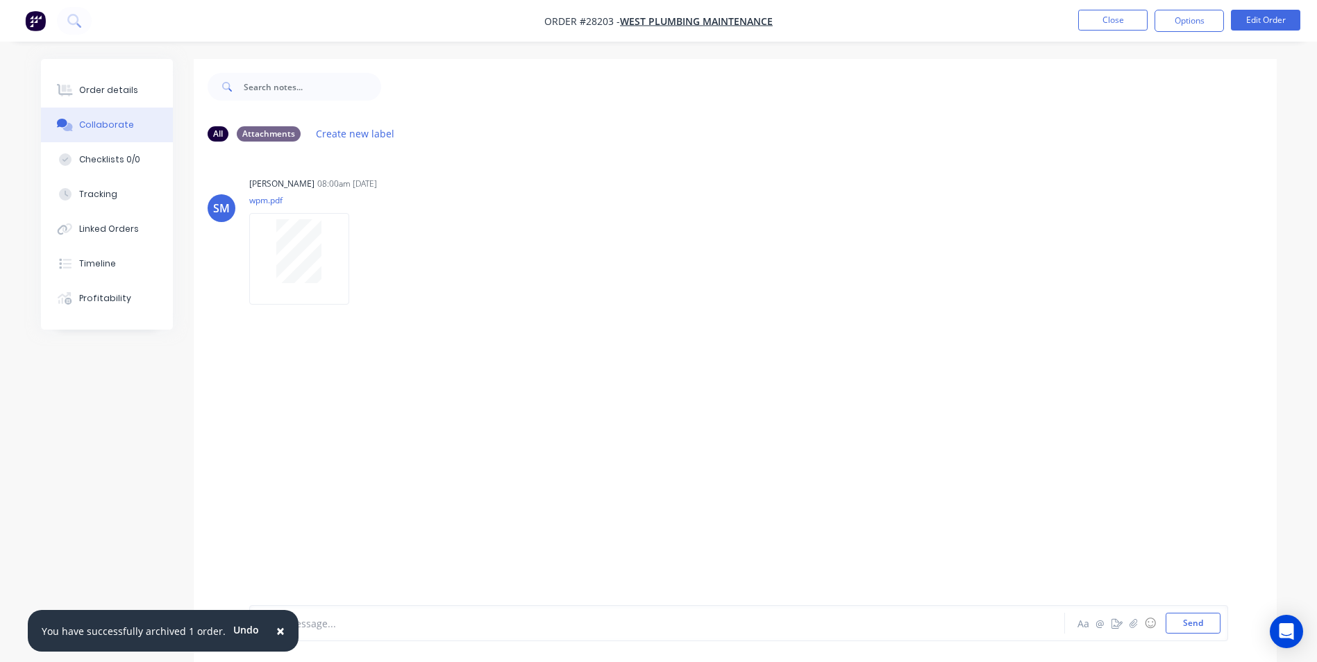
drag, startPoint x: 274, startPoint y: 633, endPoint x: 286, endPoint y: 626, distance: 14.6
click at [280, 629] on button "×" at bounding box center [280, 630] width 36 height 33
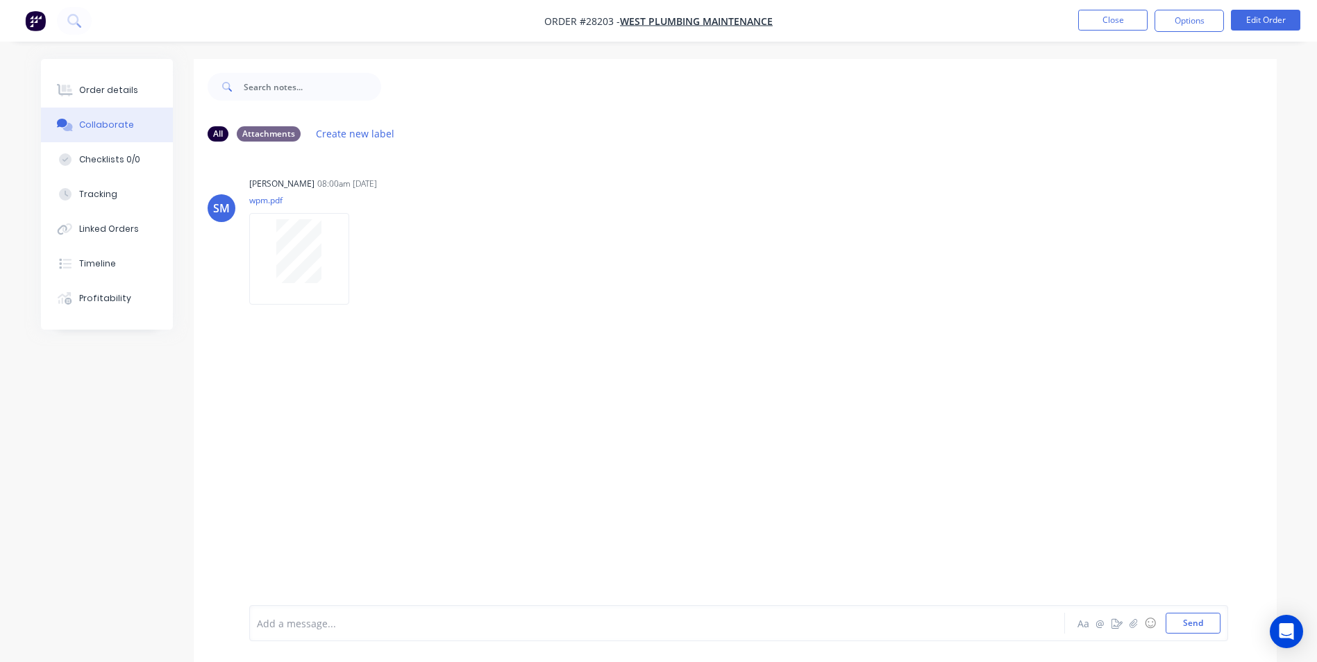
click at [341, 618] on div at bounding box center [619, 624] width 722 height 15
drag, startPoint x: 102, startPoint y: 94, endPoint x: 255, endPoint y: 19, distance: 170.2
click at [114, 82] on button "Order details" at bounding box center [107, 90] width 132 height 35
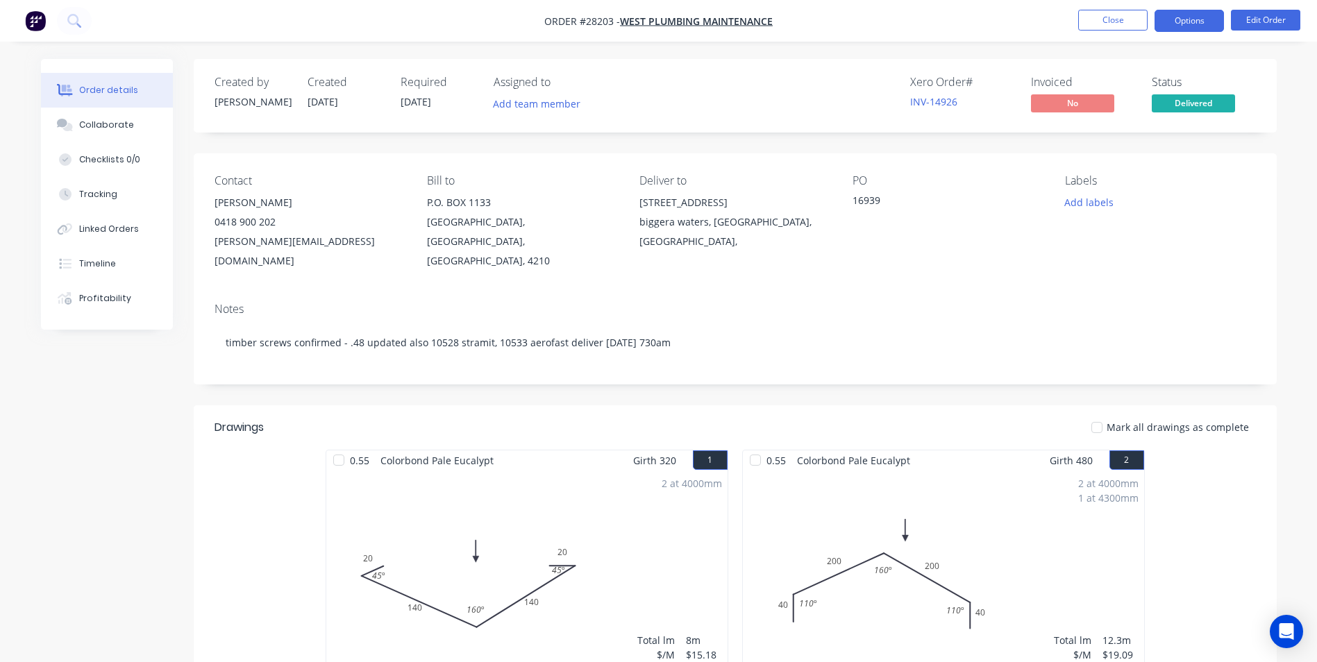
click at [1190, 13] on button "Options" at bounding box center [1189, 21] width 69 height 22
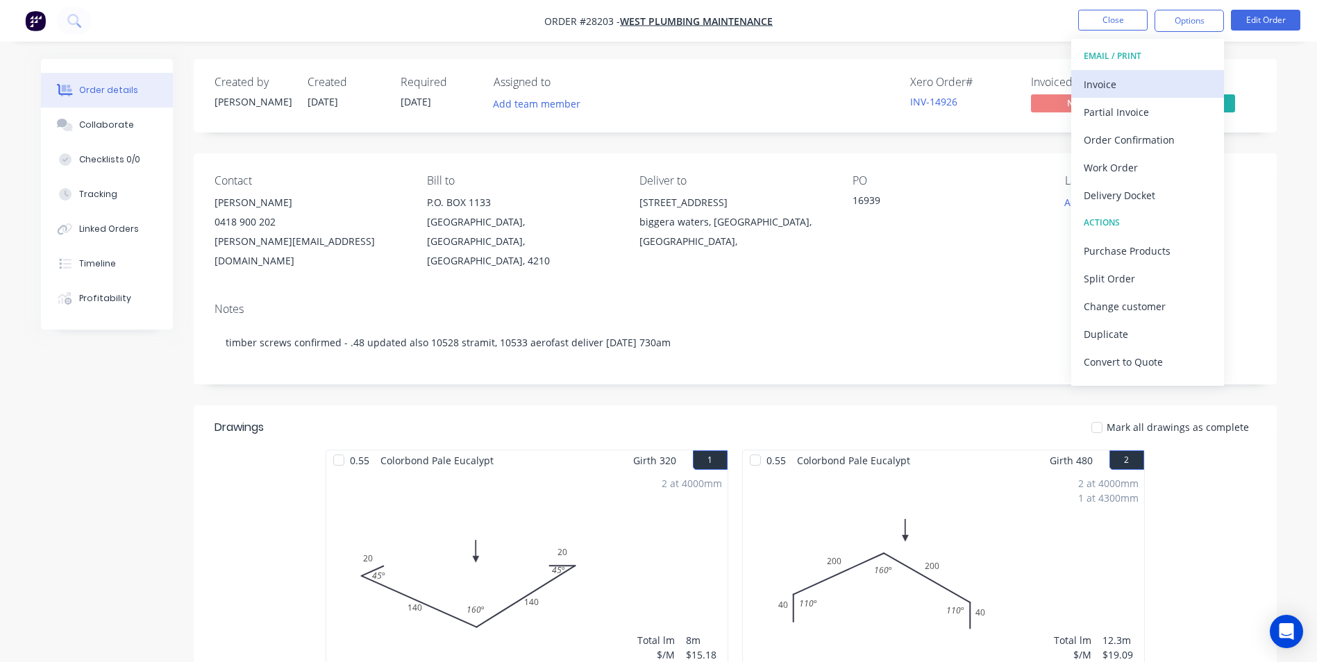
click at [1139, 77] on div "Invoice" at bounding box center [1148, 84] width 128 height 20
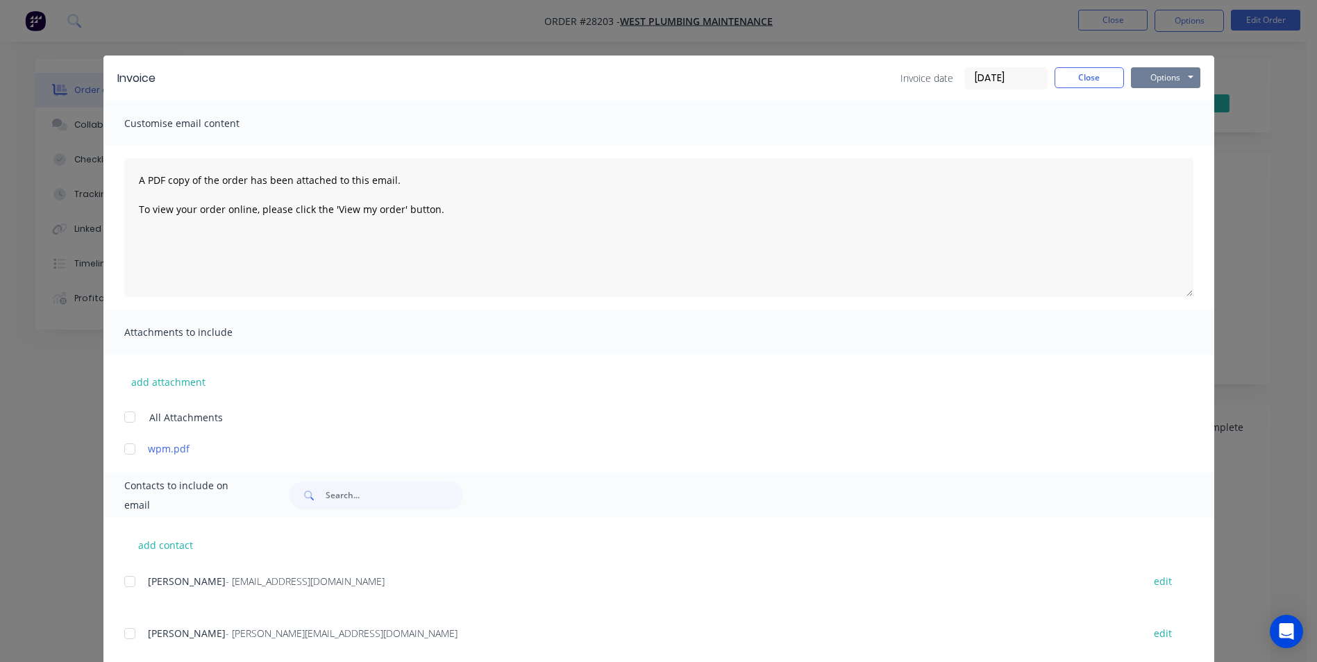
click at [1184, 82] on button "Options" at bounding box center [1165, 77] width 69 height 21
click at [1146, 122] on button "Print" at bounding box center [1175, 125] width 89 height 23
click at [1092, 74] on button "Close" at bounding box center [1089, 77] width 69 height 21
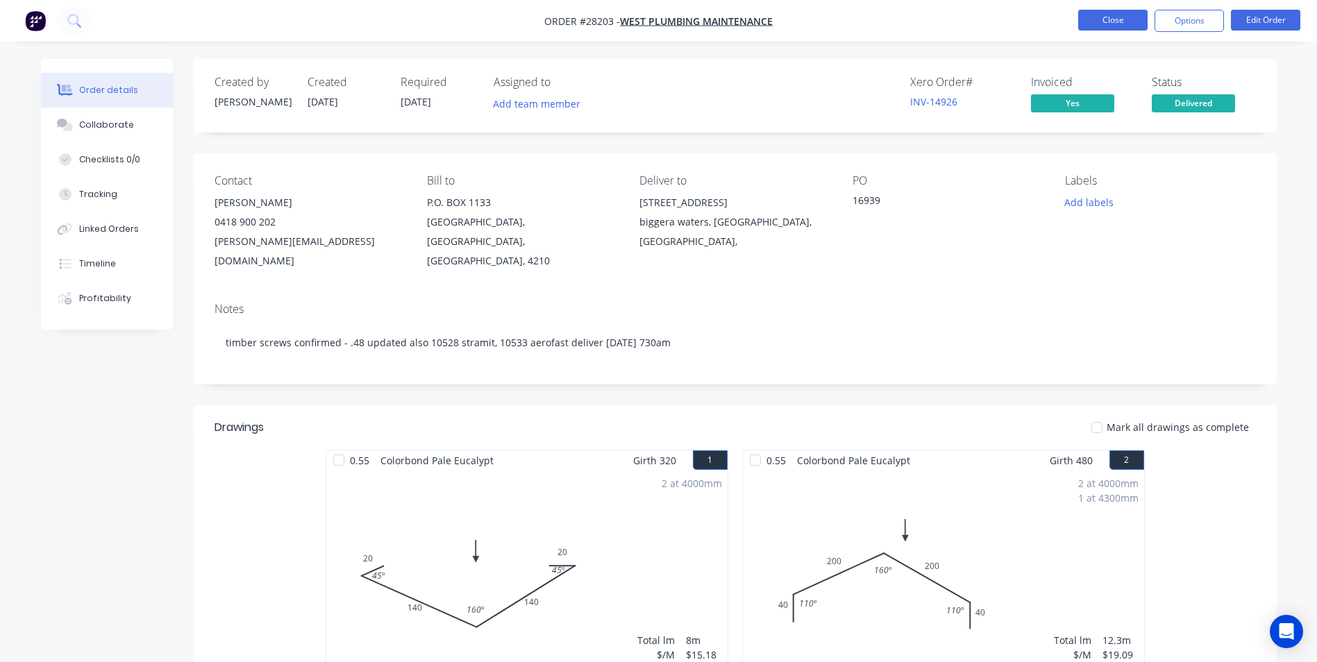
click at [1079, 28] on button "Close" at bounding box center [1112, 20] width 69 height 21
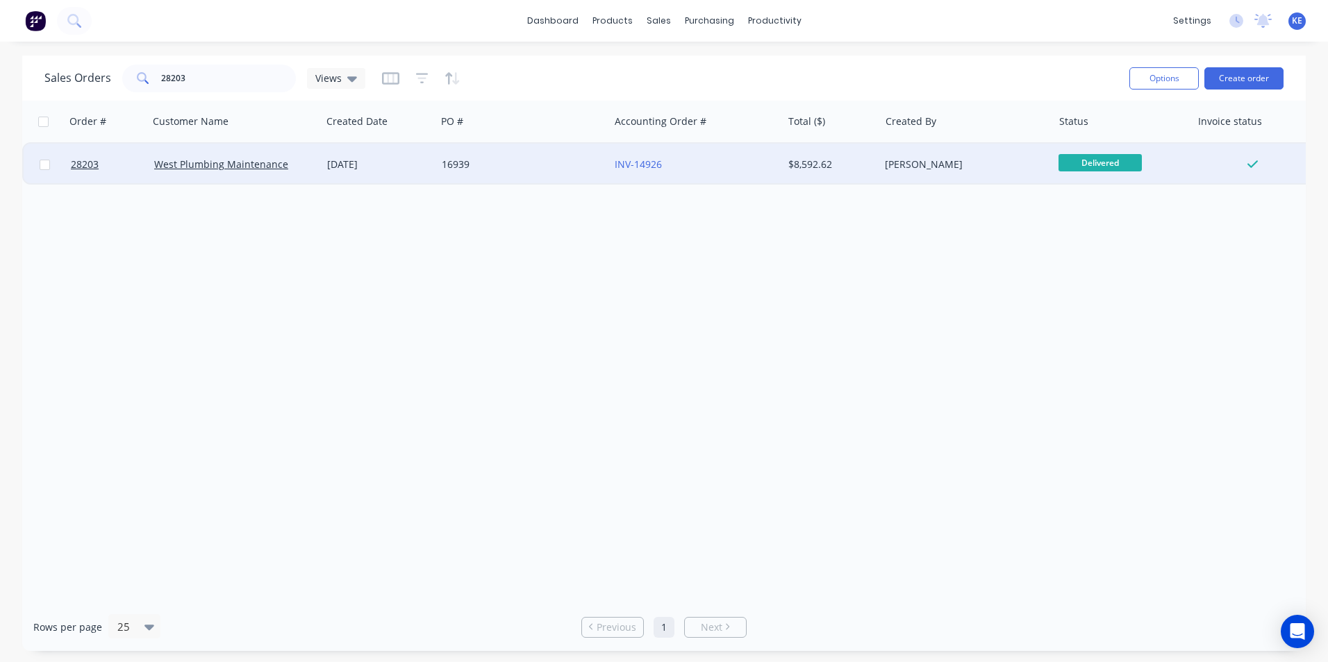
click at [40, 163] on input "checkbox" at bounding box center [45, 165] width 10 height 10
checkbox input "true"
click at [1146, 74] on button "Options" at bounding box center [1163, 78] width 69 height 22
click at [1111, 131] on div "Archive" at bounding box center [1122, 141] width 128 height 20
checkbox input "false"
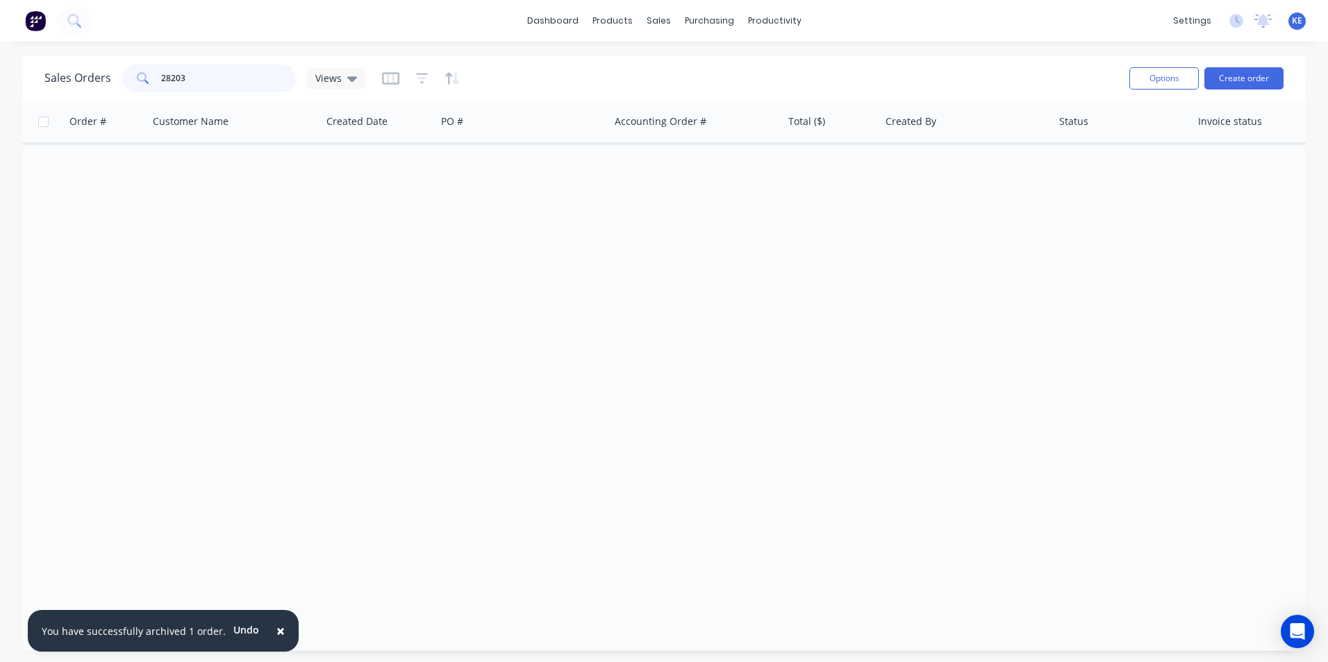
drag, startPoint x: 199, startPoint y: 69, endPoint x: 123, endPoint y: 90, distance: 79.2
click at [123, 90] on div "28203" at bounding box center [209, 79] width 174 height 28
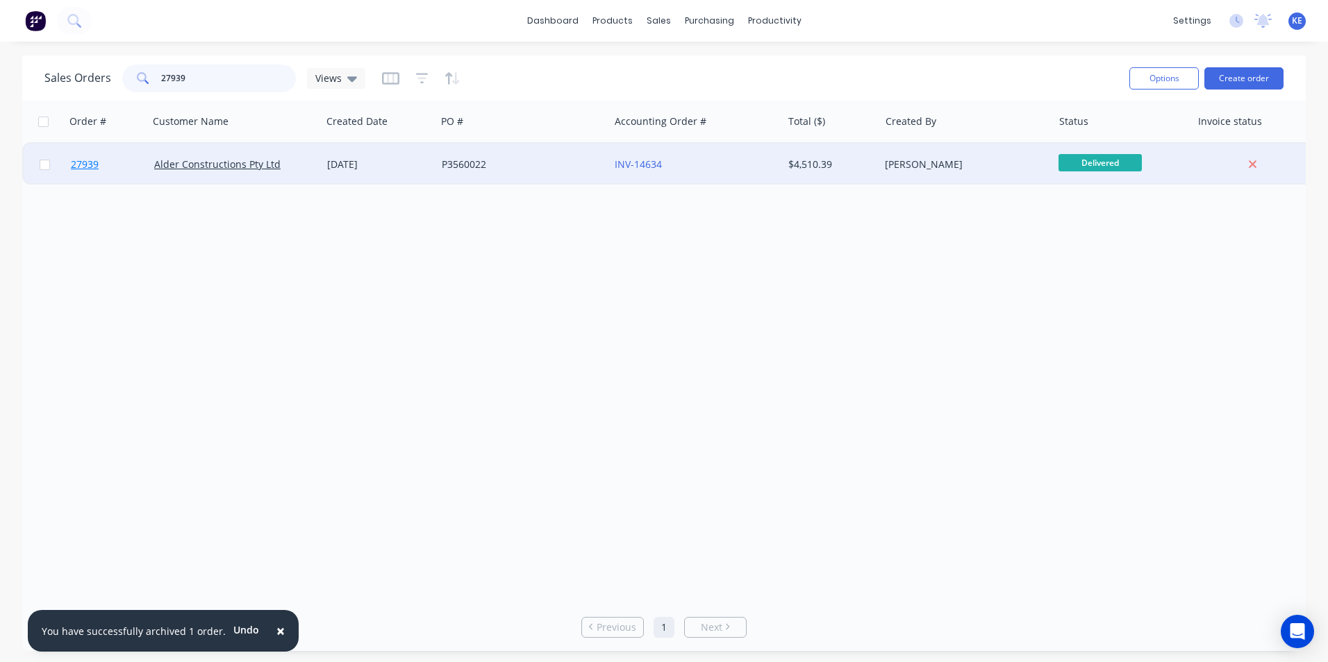
type input "27939"
click at [117, 172] on link "27939" at bounding box center [112, 165] width 83 height 42
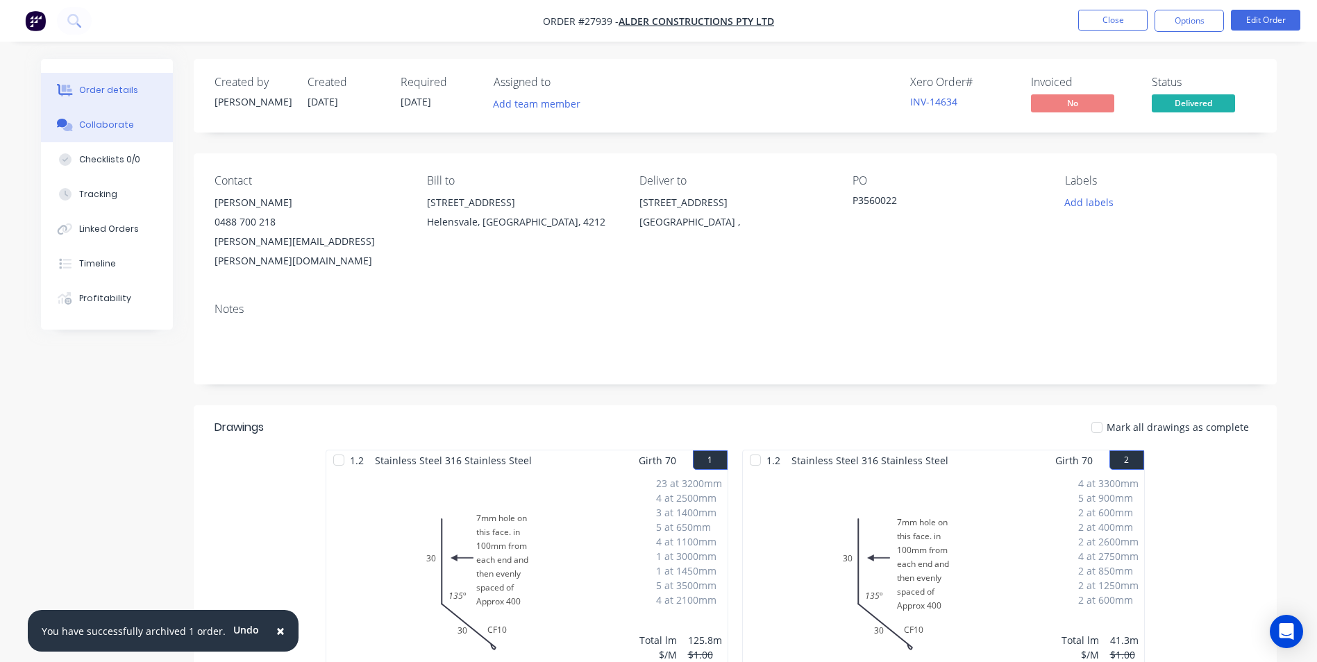
click at [105, 121] on div "Collaborate" at bounding box center [106, 125] width 55 height 12
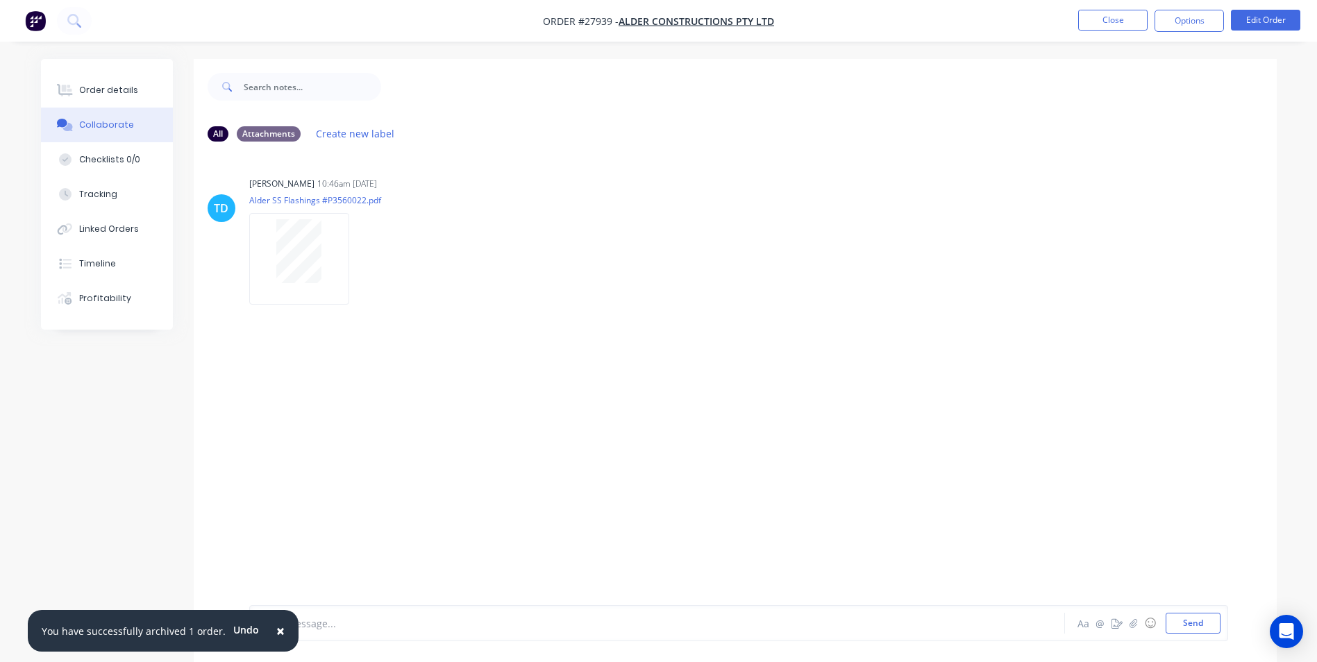
click at [276, 630] on span "×" at bounding box center [280, 630] width 8 height 19
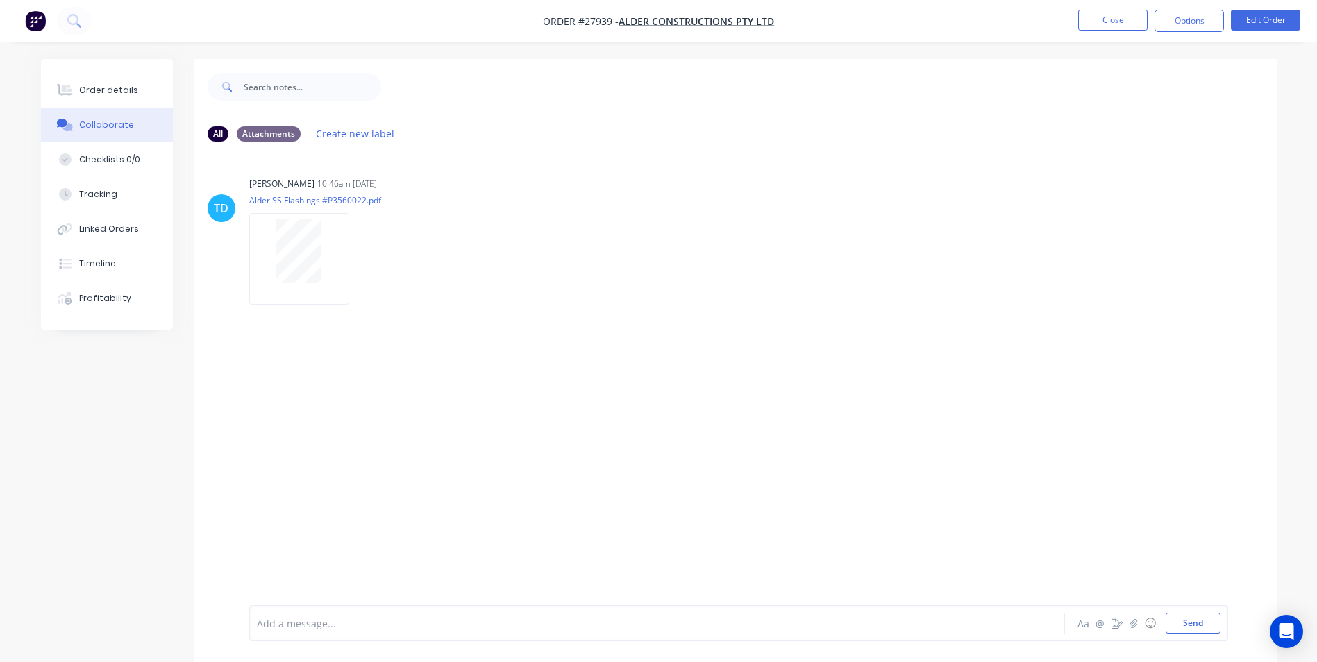
drag, startPoint x: 296, startPoint y: 627, endPoint x: 316, endPoint y: 525, distance: 103.9
click at [297, 624] on div at bounding box center [619, 624] width 722 height 15
drag, startPoint x: 75, startPoint y: 89, endPoint x: 214, endPoint y: 9, distance: 160.2
click at [77, 86] on button "Order details" at bounding box center [107, 90] width 132 height 35
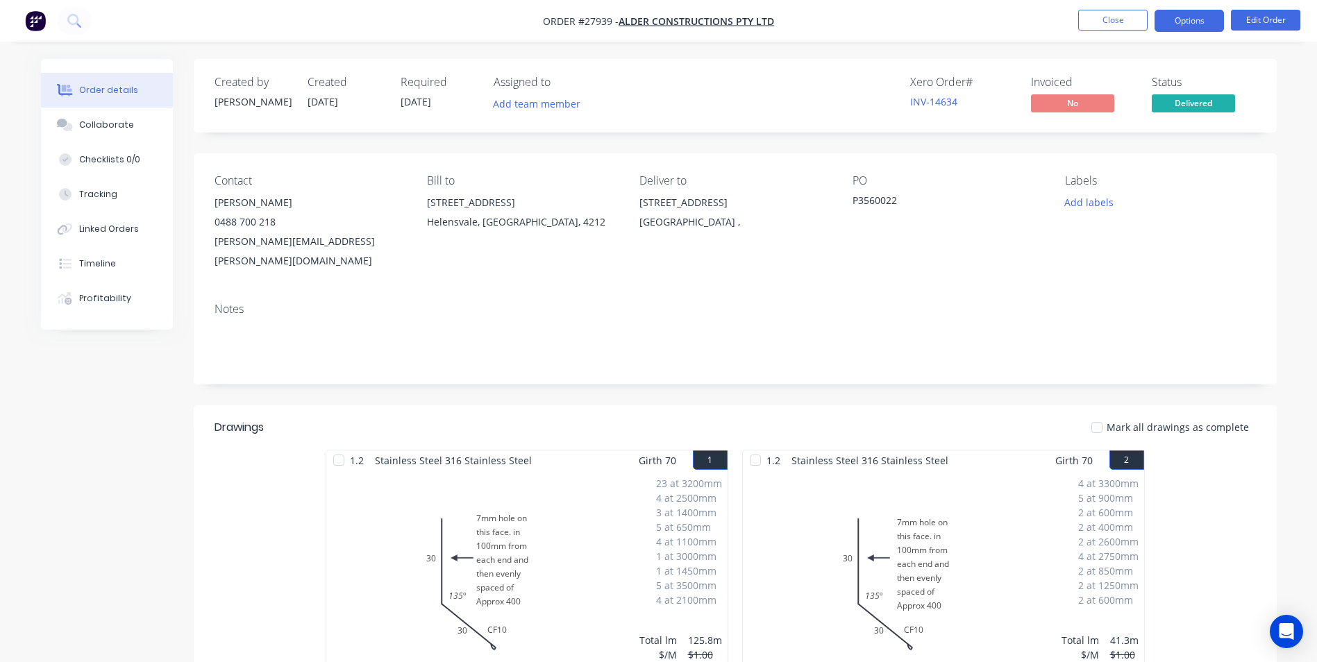
click at [1188, 26] on button "Options" at bounding box center [1189, 21] width 69 height 22
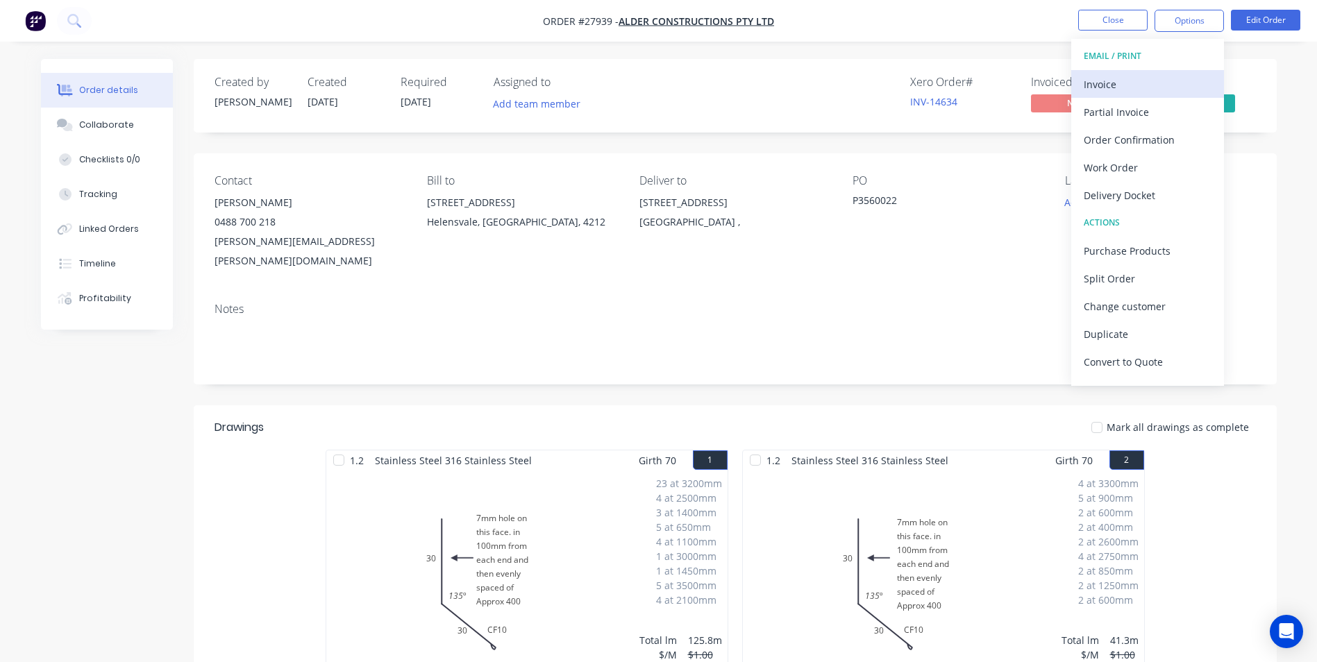
click at [1139, 85] on div "Invoice" at bounding box center [1148, 84] width 128 height 20
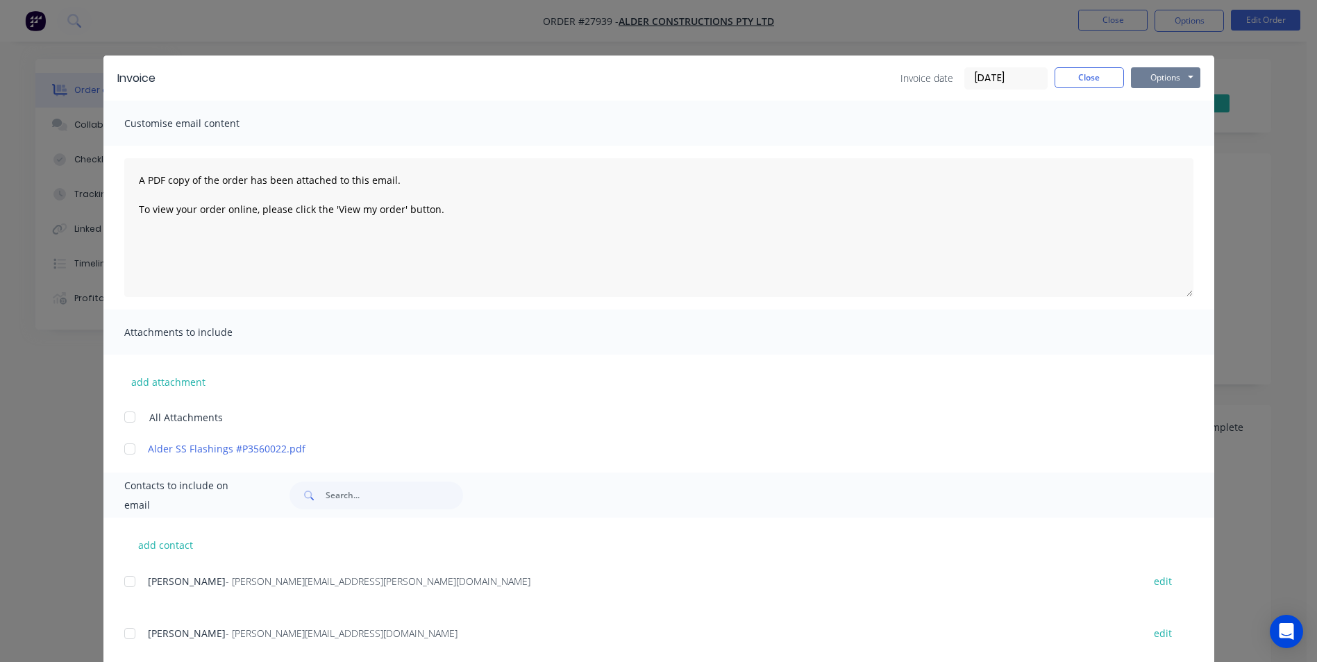
click at [1170, 75] on button "Options" at bounding box center [1165, 77] width 69 height 21
click at [1142, 123] on button "Print" at bounding box center [1175, 125] width 89 height 23
click at [1075, 72] on button "Close" at bounding box center [1089, 77] width 69 height 21
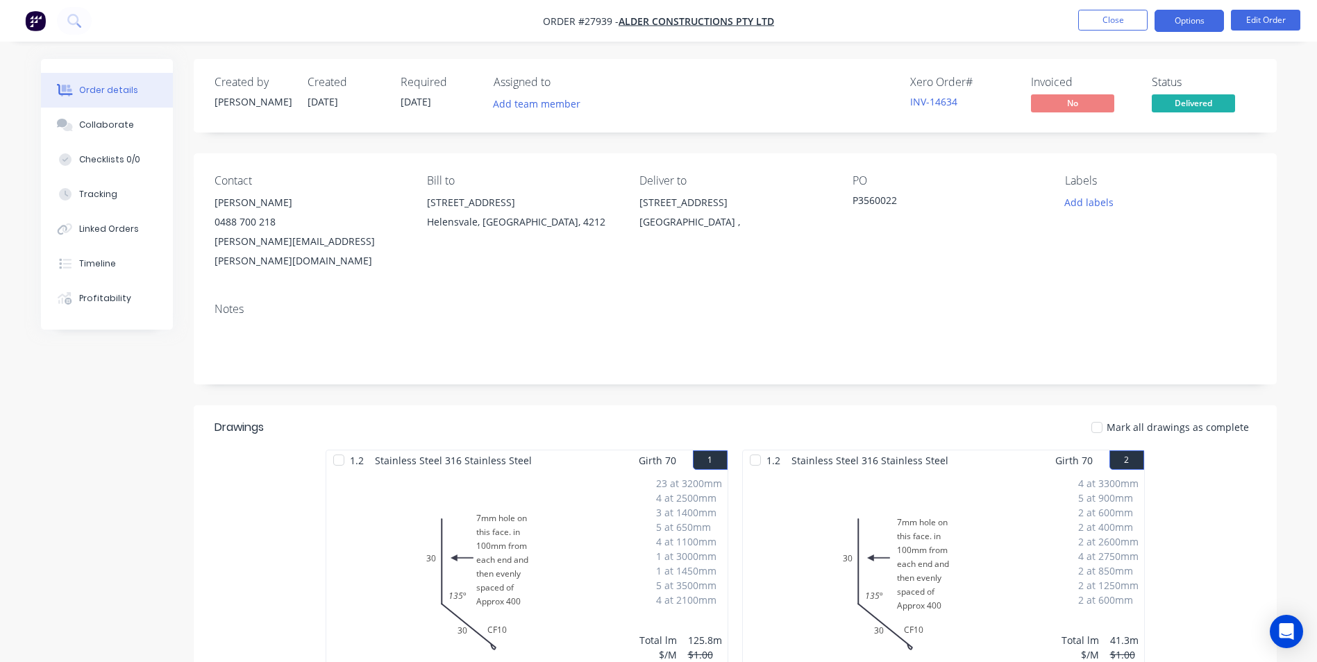
click at [1174, 21] on button "Options" at bounding box center [1189, 21] width 69 height 22
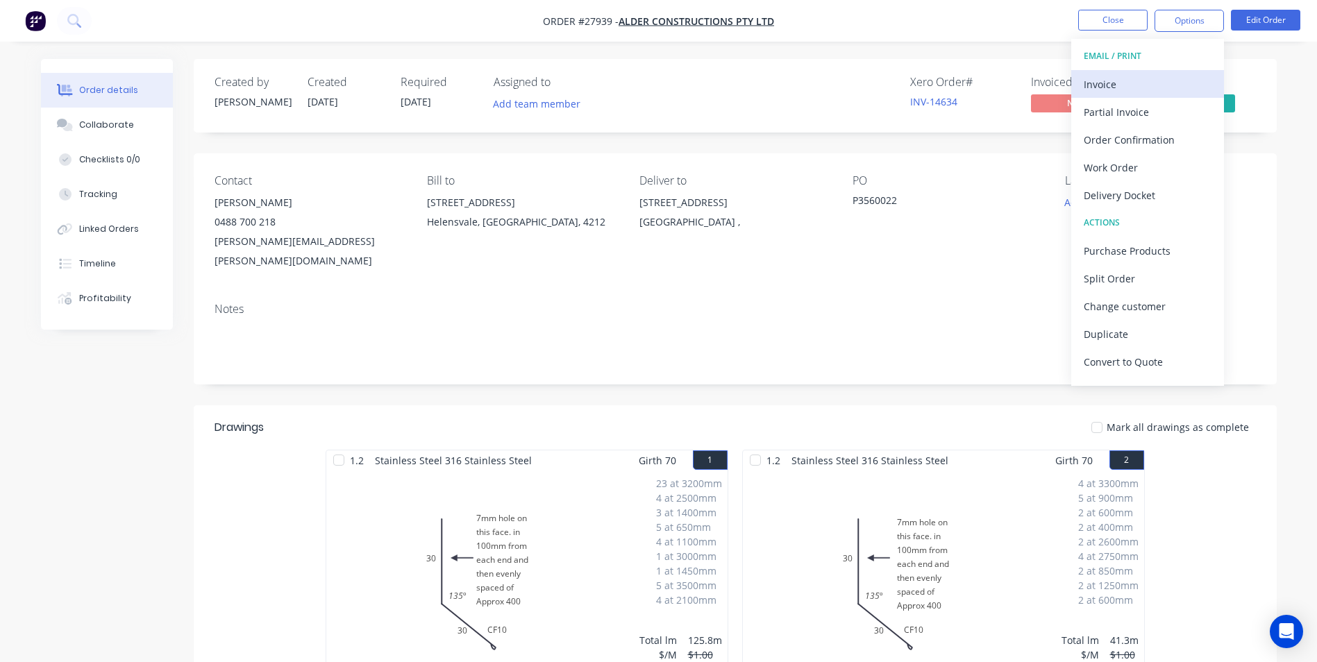
click at [1106, 80] on div "Invoice" at bounding box center [1148, 84] width 128 height 20
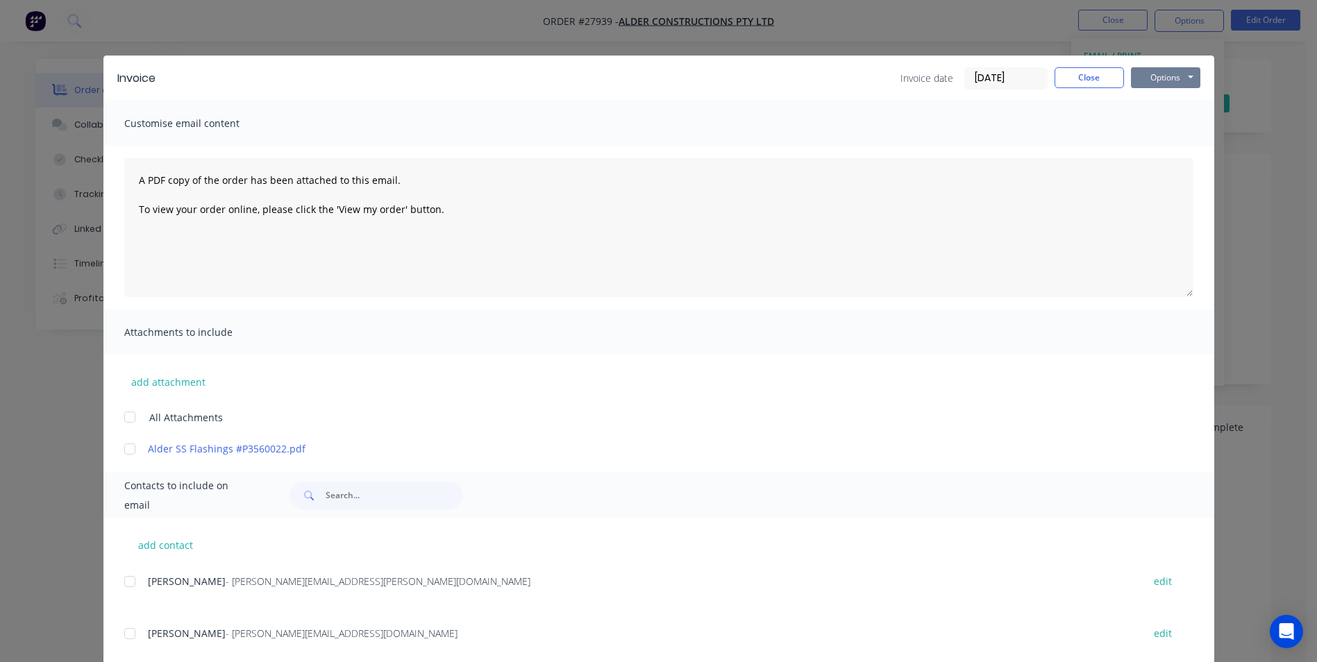
click at [1155, 74] on button "Options" at bounding box center [1165, 77] width 69 height 21
click at [1152, 127] on button "Print" at bounding box center [1175, 125] width 89 height 23
click at [1083, 73] on button "Close" at bounding box center [1089, 77] width 69 height 21
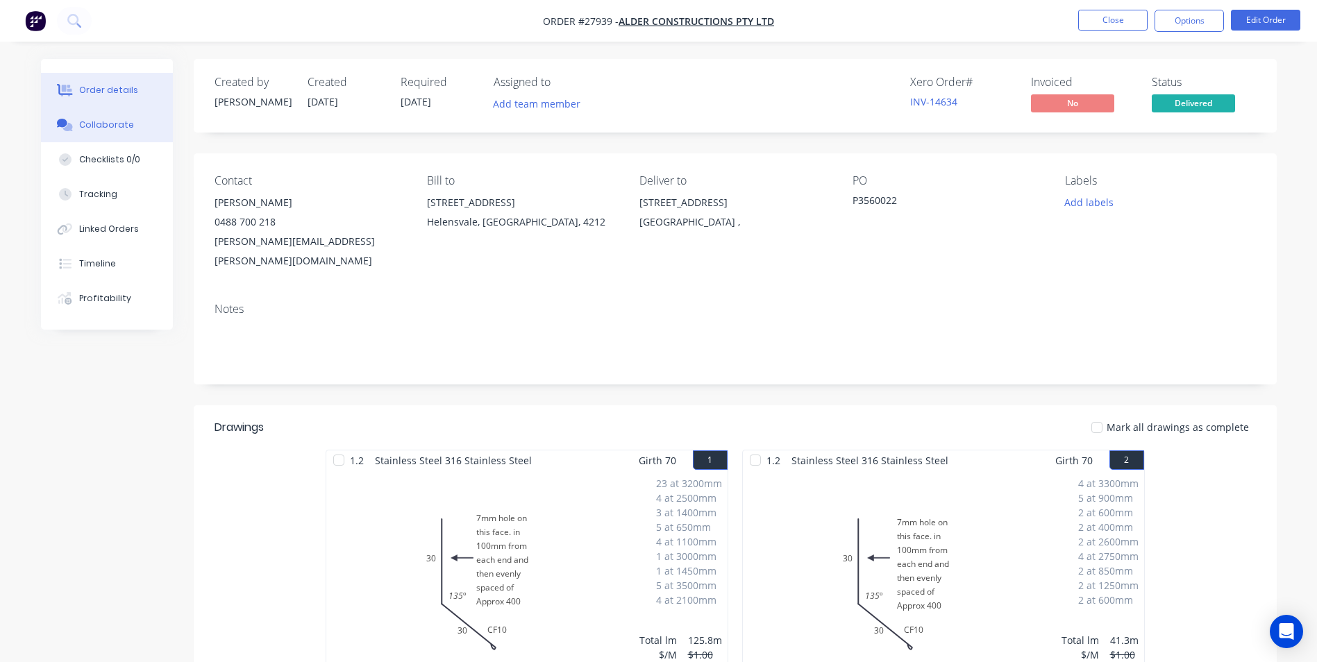
click at [92, 123] on div "Collaborate" at bounding box center [106, 125] width 55 height 12
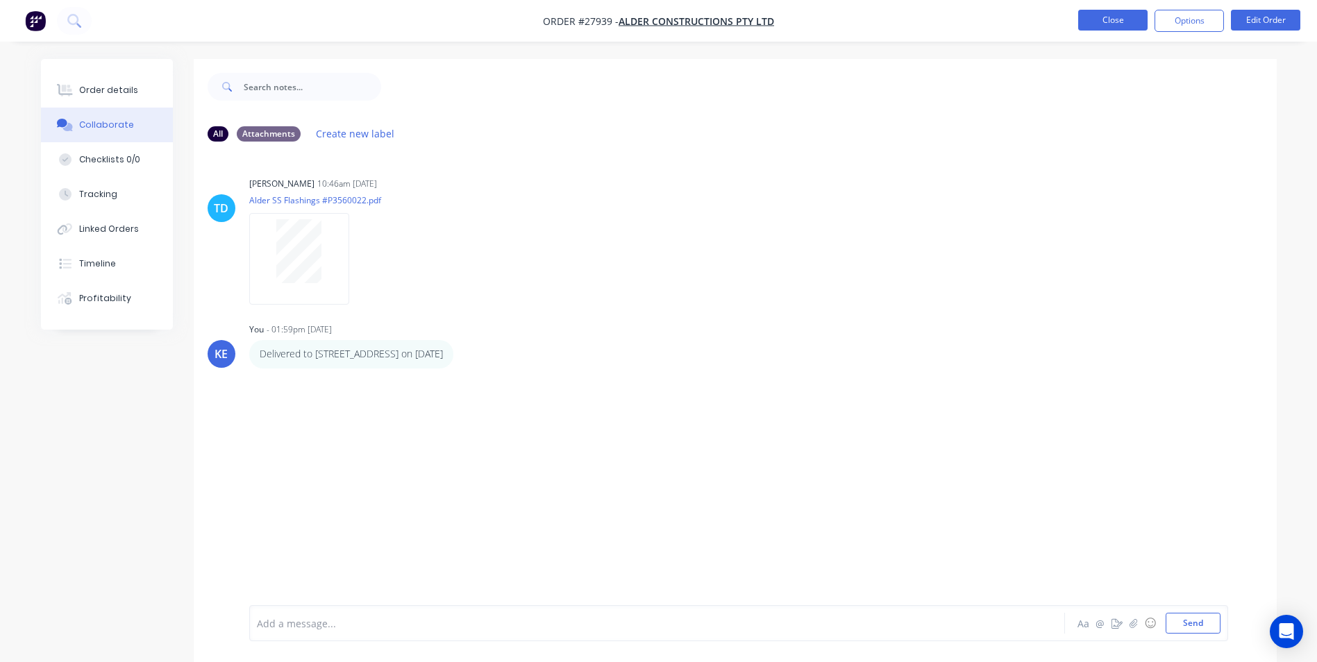
click at [1123, 22] on button "Close" at bounding box center [1112, 20] width 69 height 21
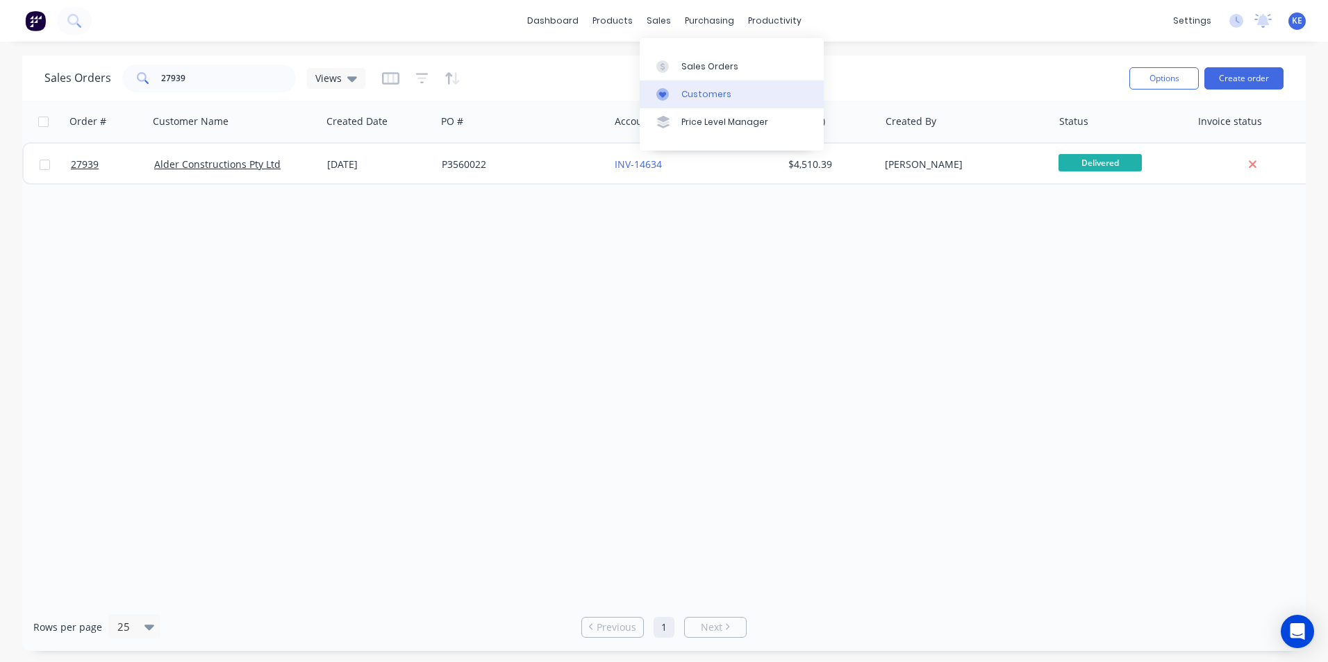
click at [679, 97] on link "Customers" at bounding box center [731, 95] width 184 height 28
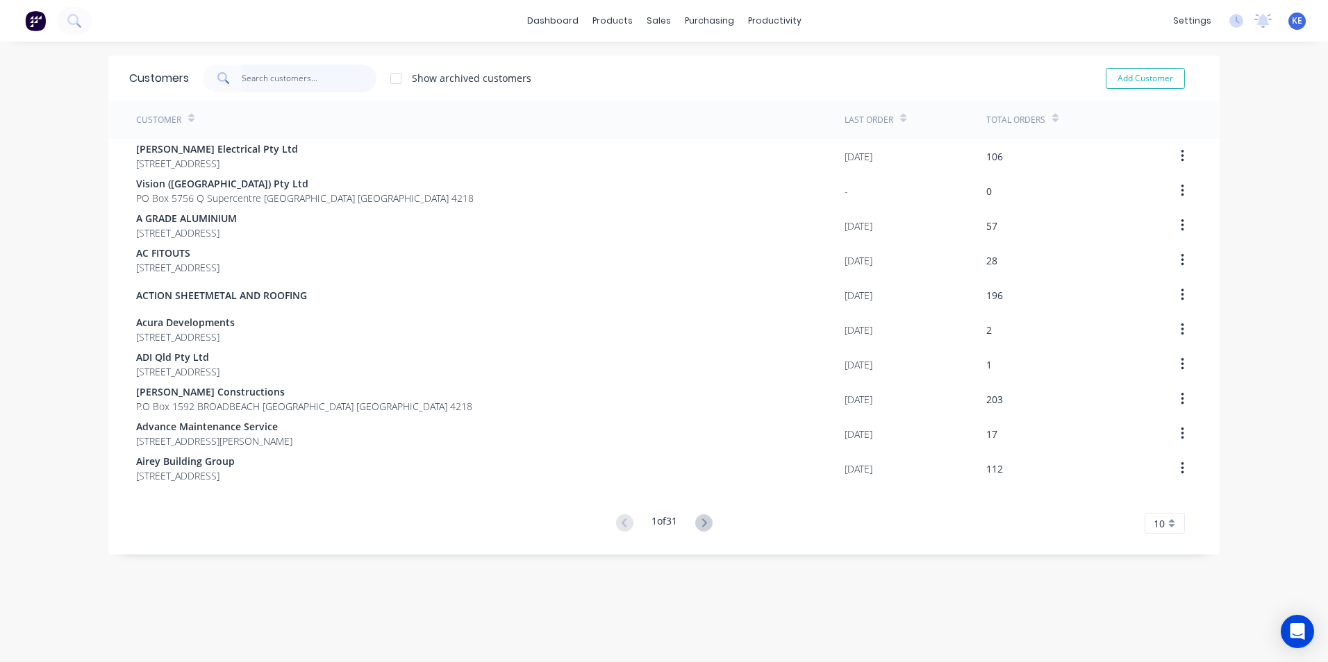
click at [271, 79] on input "text" at bounding box center [309, 79] width 135 height 28
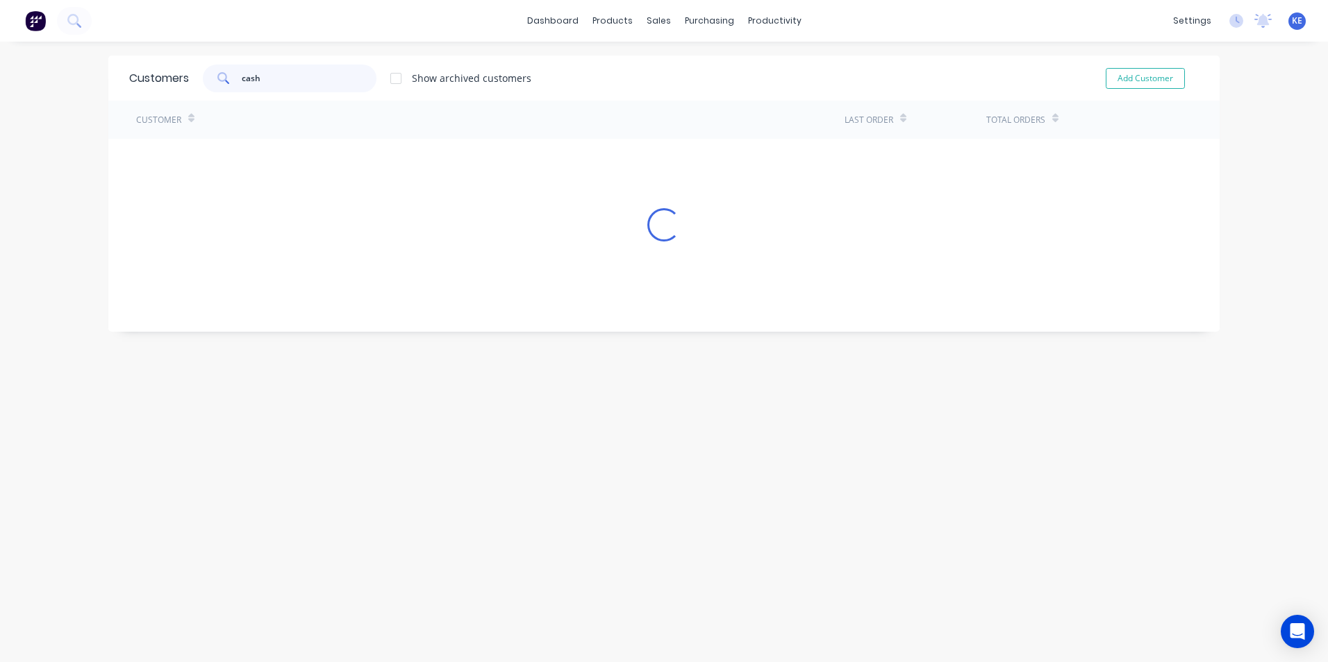
type input "cash"
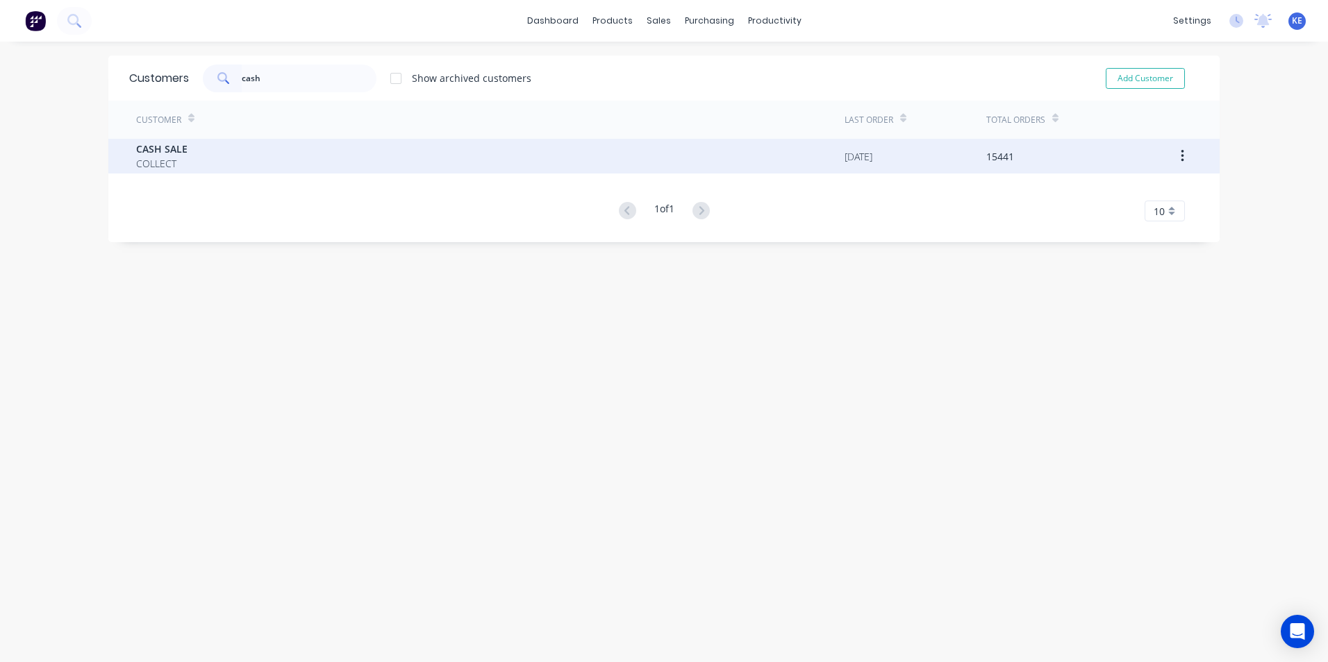
click at [290, 167] on div "CASH SALE COLLECT" at bounding box center [490, 156] width 708 height 35
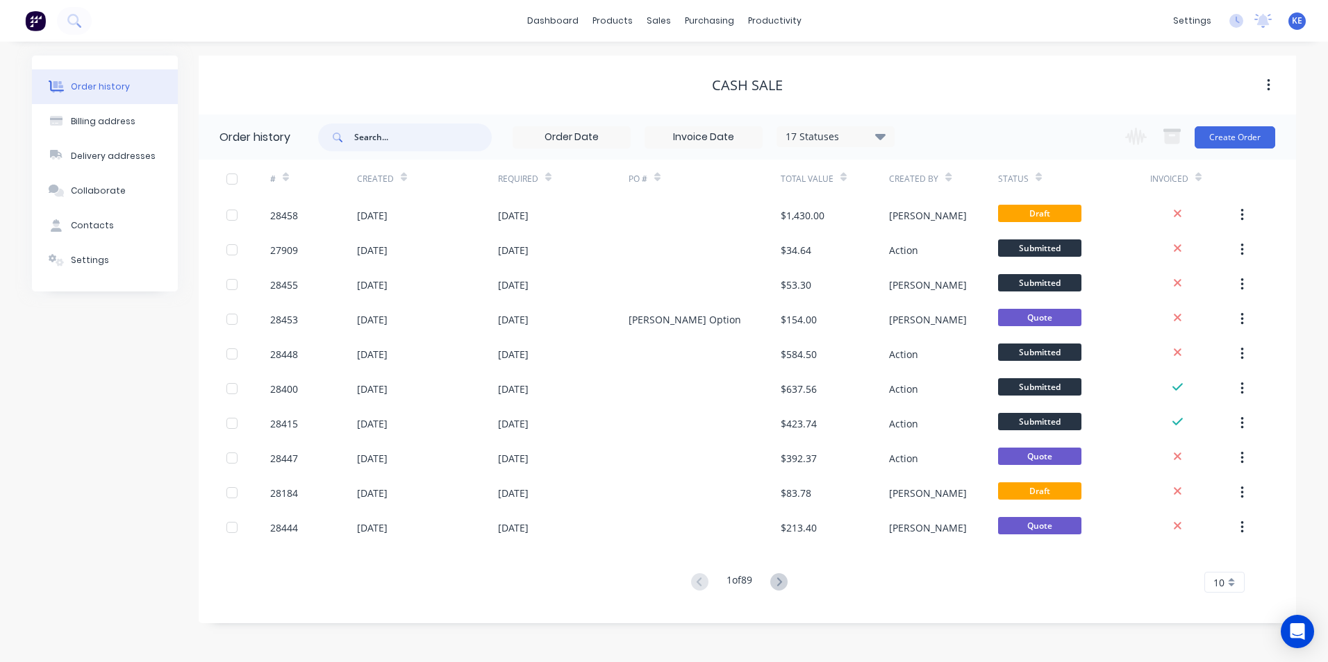
click at [373, 139] on input "text" at bounding box center [422, 138] width 137 height 28
type input "28119"
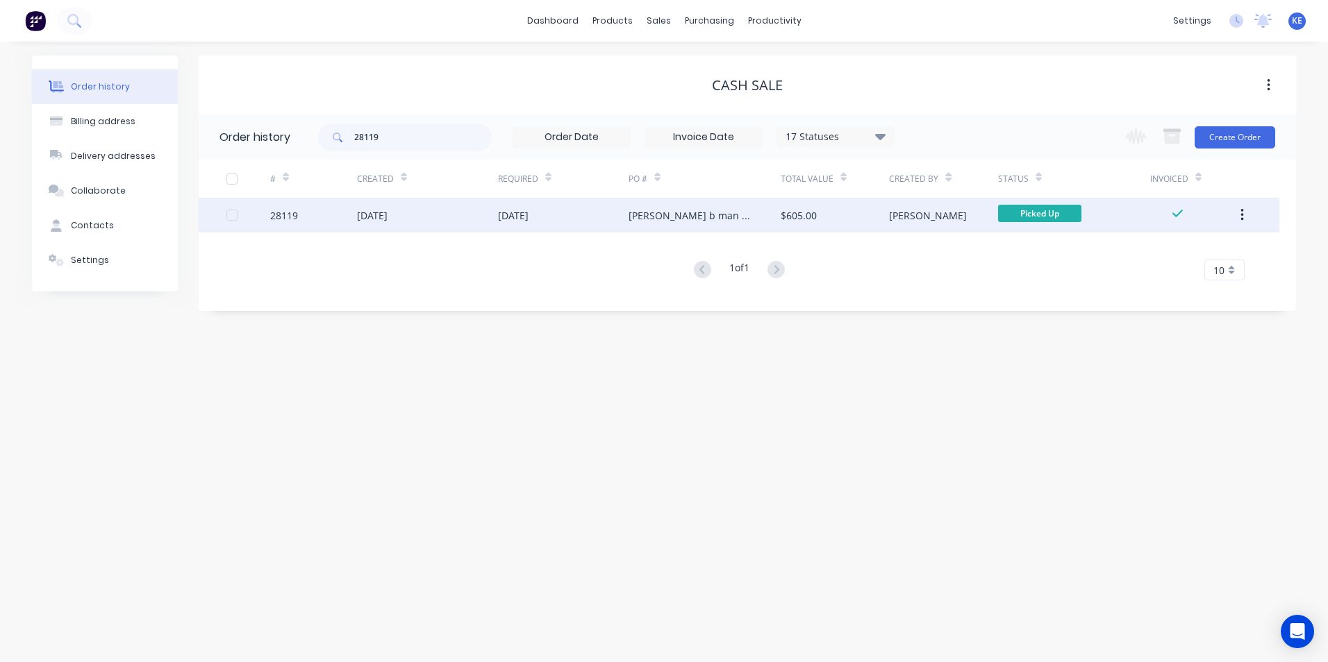
click at [319, 228] on div "28119" at bounding box center [313, 215] width 87 height 35
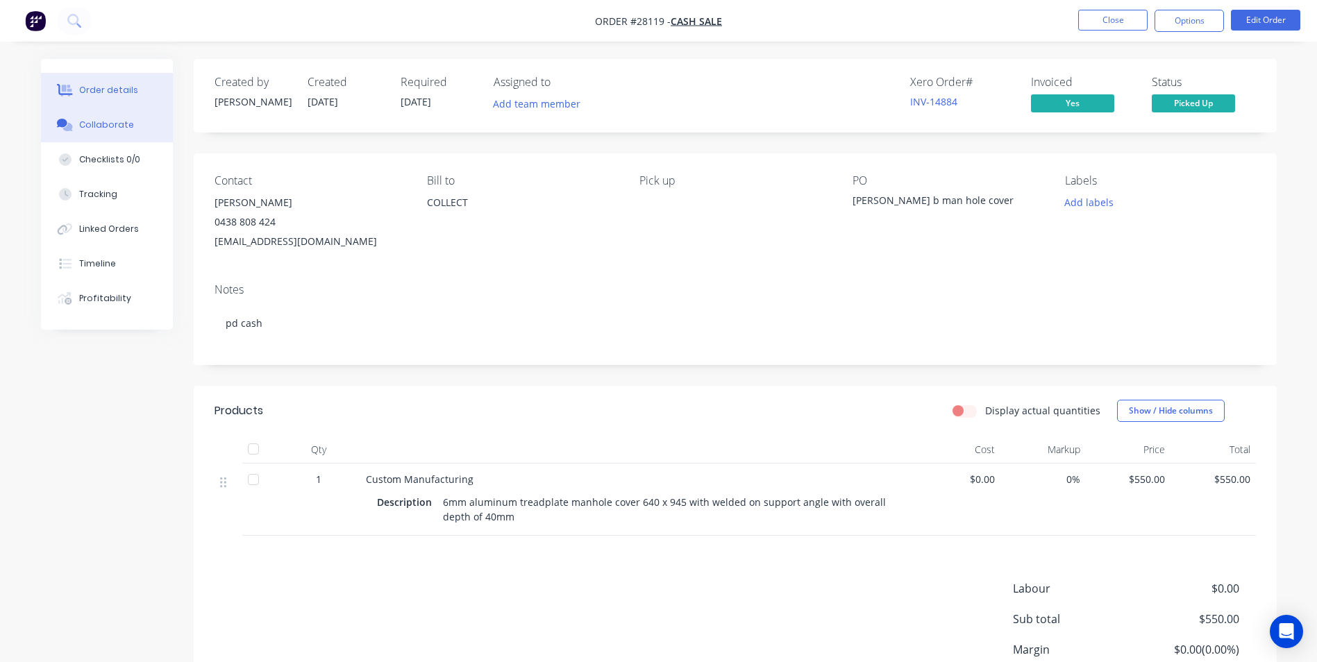
click at [95, 117] on button "Collaborate" at bounding box center [107, 125] width 132 height 35
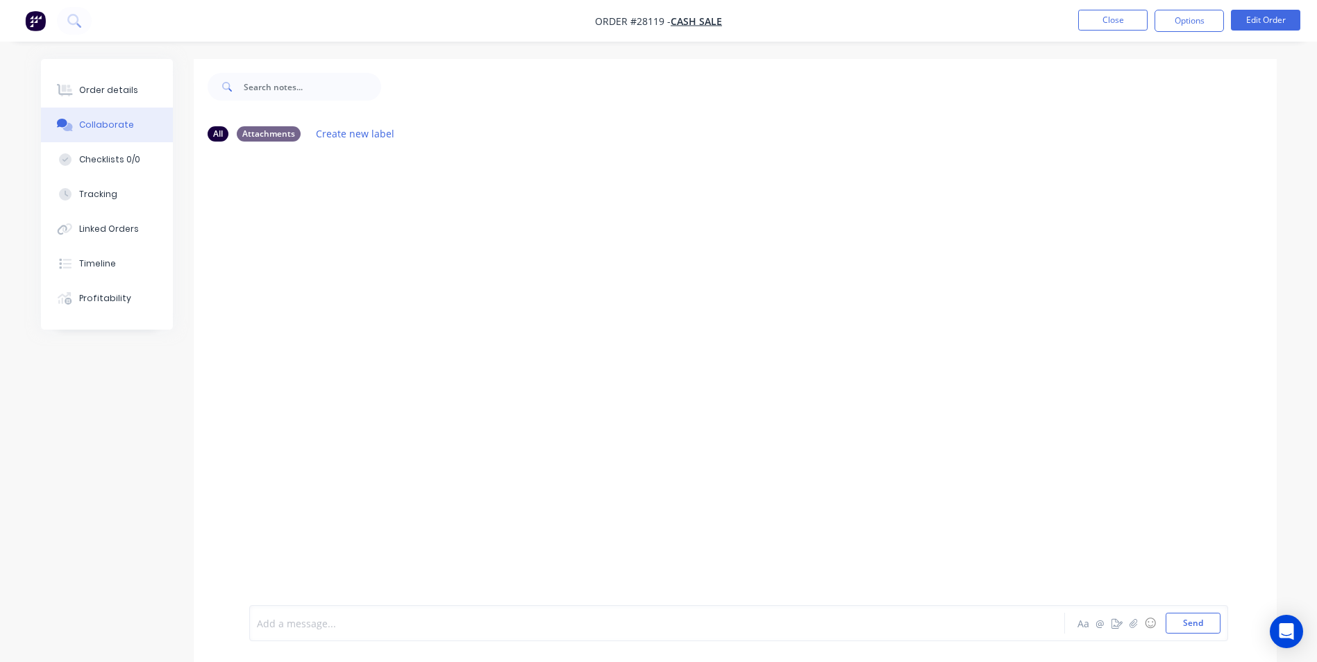
click at [276, 629] on div at bounding box center [619, 624] width 722 height 15
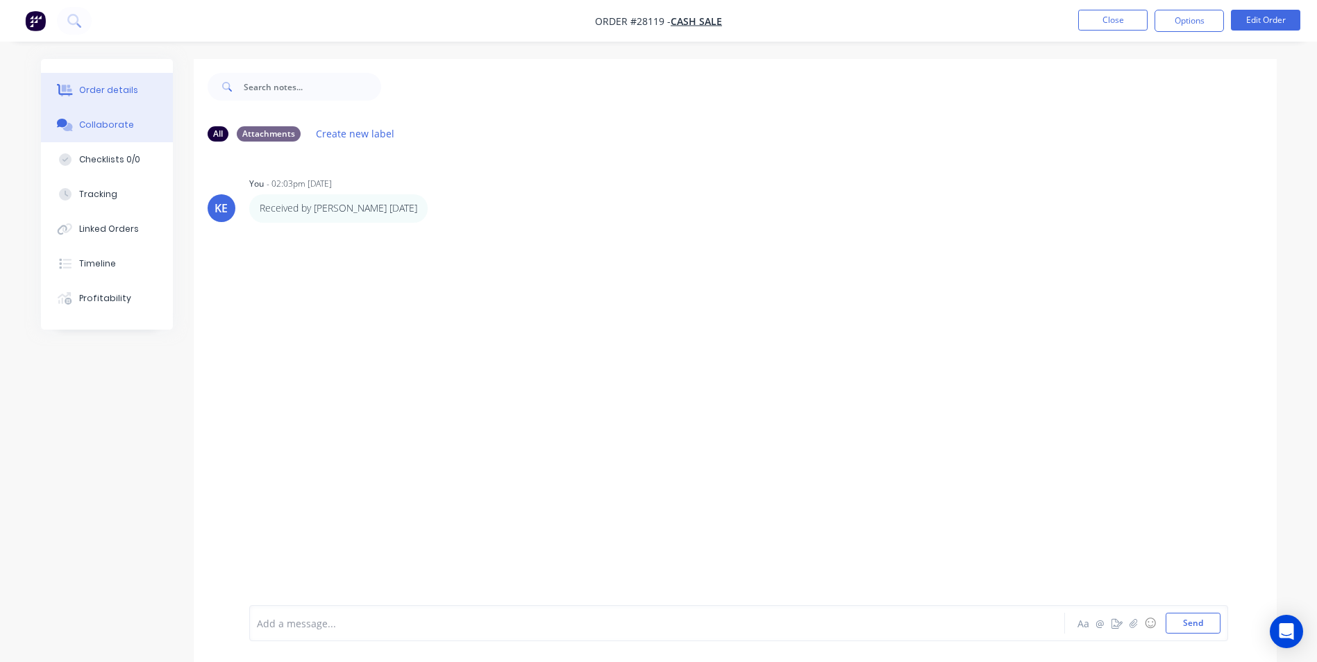
click at [98, 81] on button "Order details" at bounding box center [107, 90] width 132 height 35
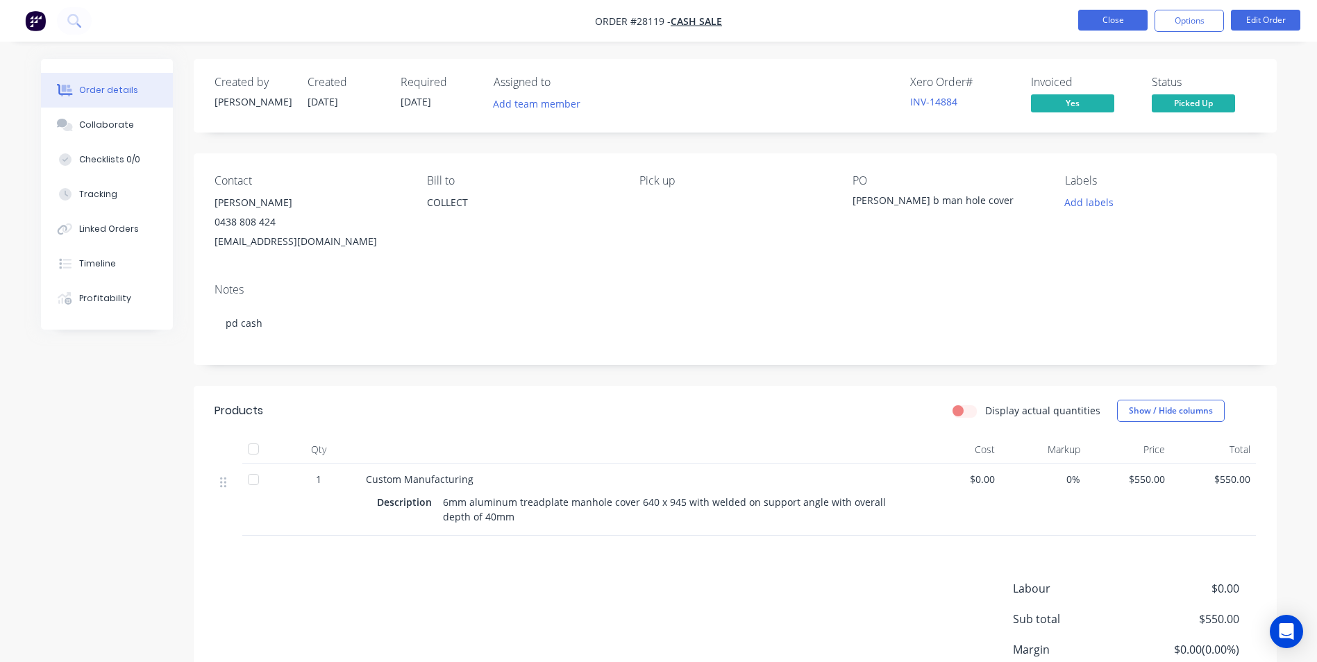
click at [1109, 14] on button "Close" at bounding box center [1112, 20] width 69 height 21
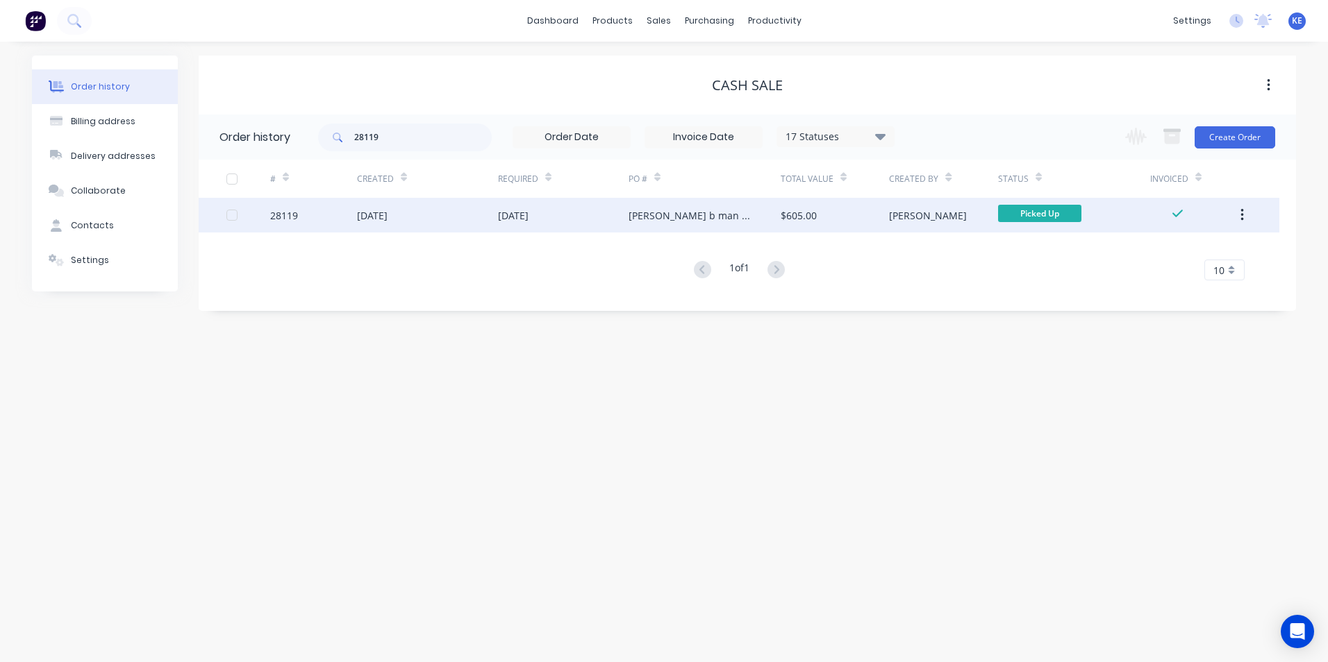
click at [1239, 213] on button "button" at bounding box center [1242, 215] width 33 height 25
click at [1173, 251] on div "Archive" at bounding box center [1192, 252] width 107 height 20
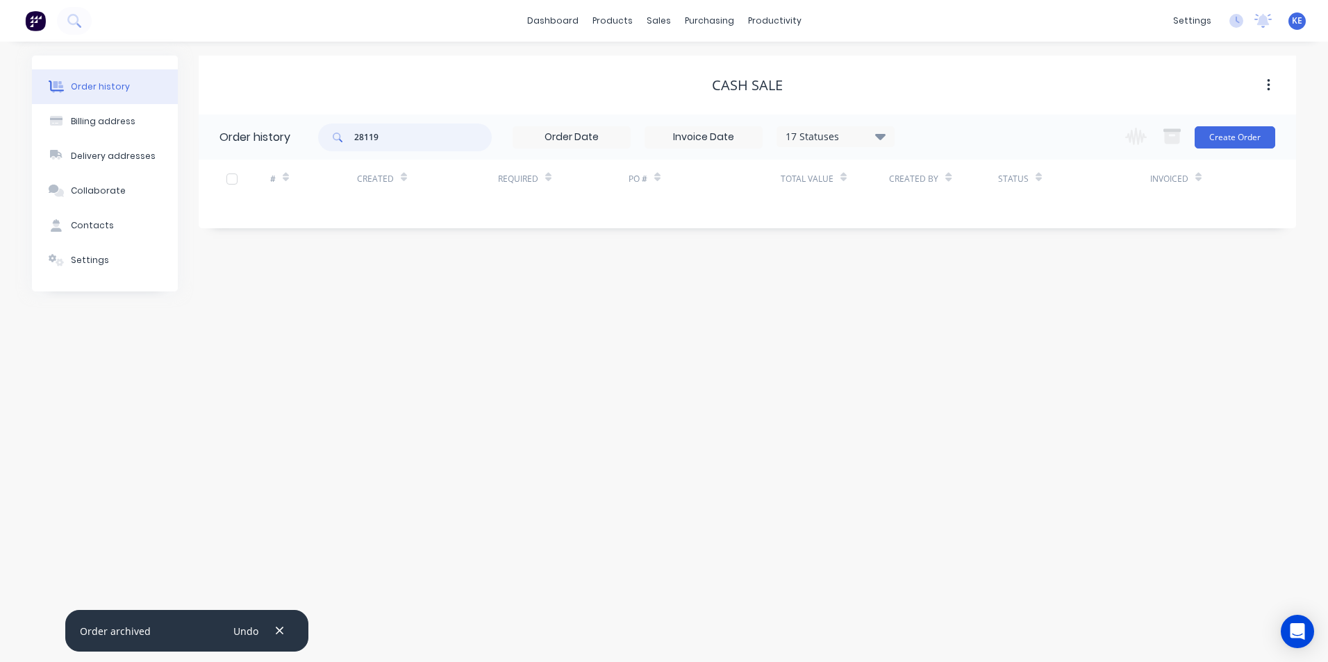
drag, startPoint x: 390, startPoint y: 145, endPoint x: 250, endPoint y: 156, distance: 140.7
click at [250, 156] on header "Order history 28119 17 Statuses Invoice Status Invoiced Not Invoiced Partial Or…" at bounding box center [747, 137] width 1097 height 45
click at [686, 64] on div "Sales Orders" at bounding box center [709, 66] width 57 height 12
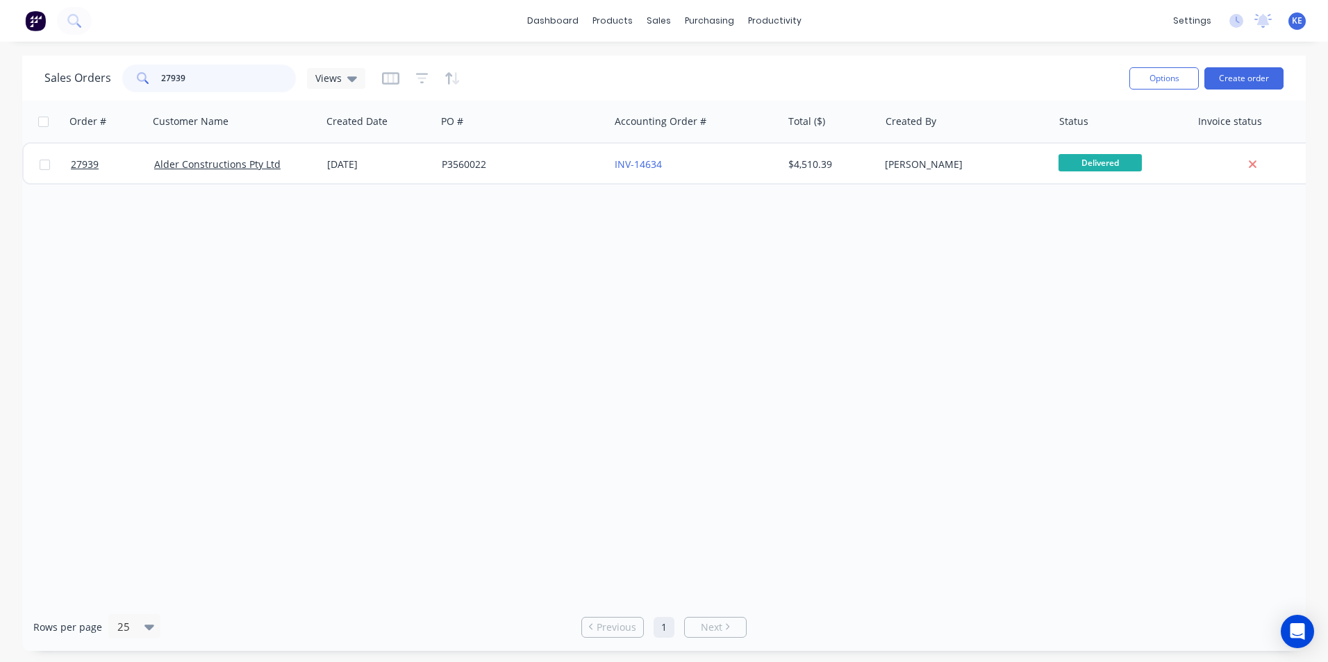
drag, startPoint x: 199, startPoint y: 85, endPoint x: -3, endPoint y: 77, distance: 202.9
click at [0, 77] on html "dashboard products sales purchasing productivity dashboard products Product Cat…" at bounding box center [664, 331] width 1328 height 662
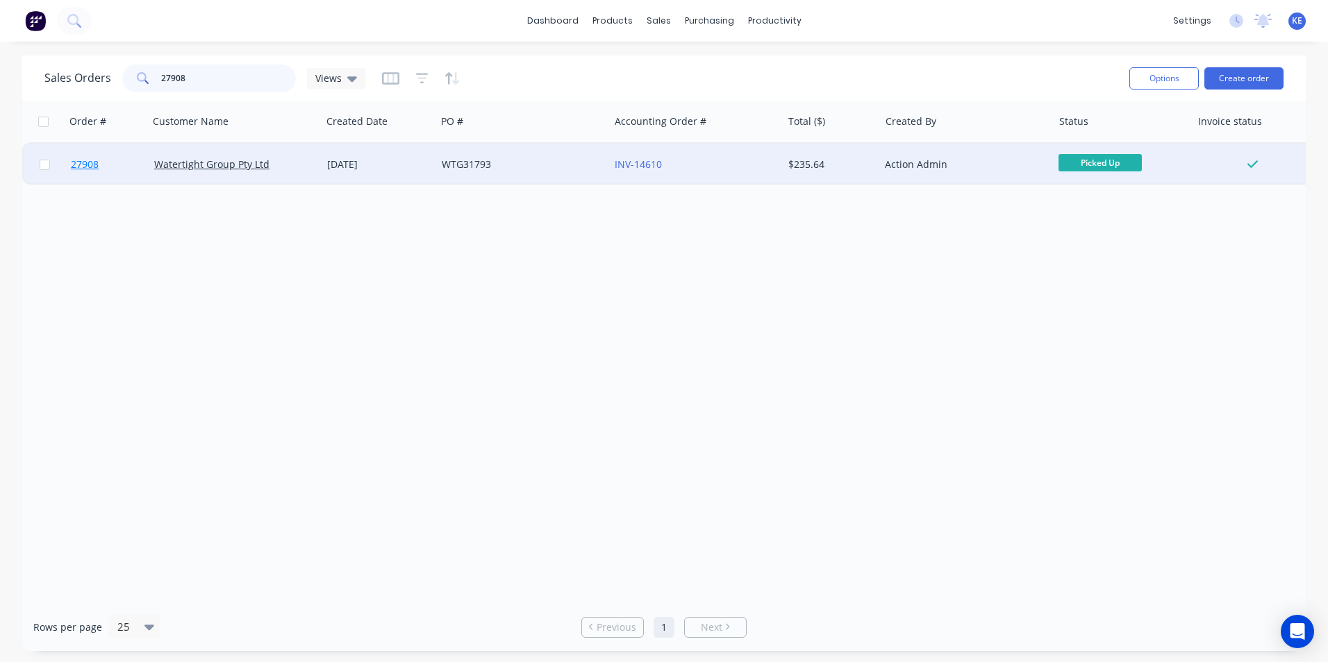
type input "27908"
click at [124, 164] on link "27908" at bounding box center [112, 165] width 83 height 42
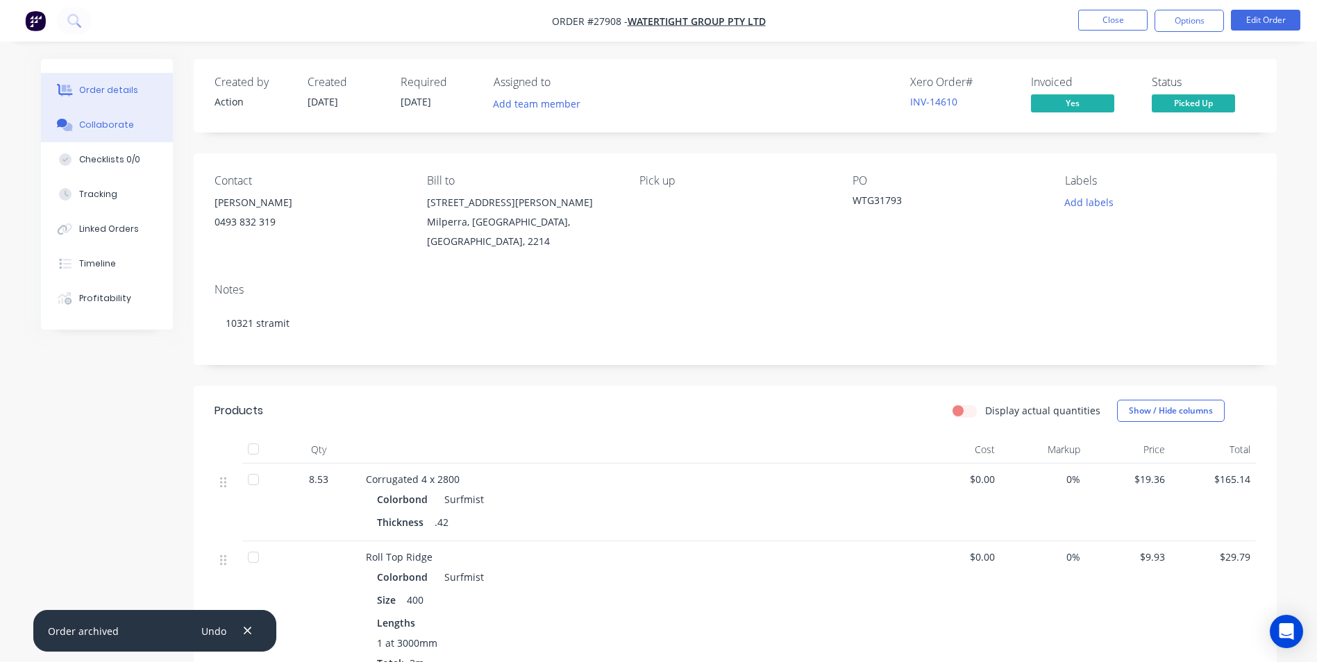
click at [79, 121] on div "Collaborate" at bounding box center [106, 125] width 55 height 12
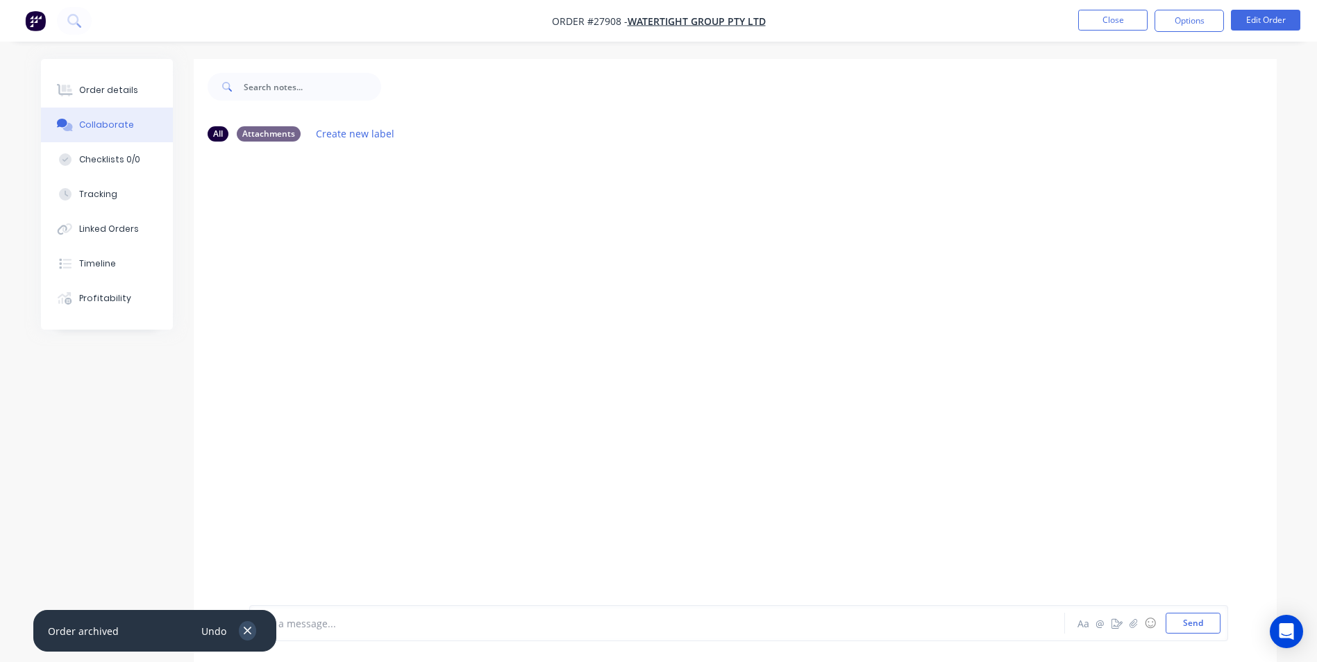
click at [244, 635] on icon "button" at bounding box center [247, 631] width 9 height 12
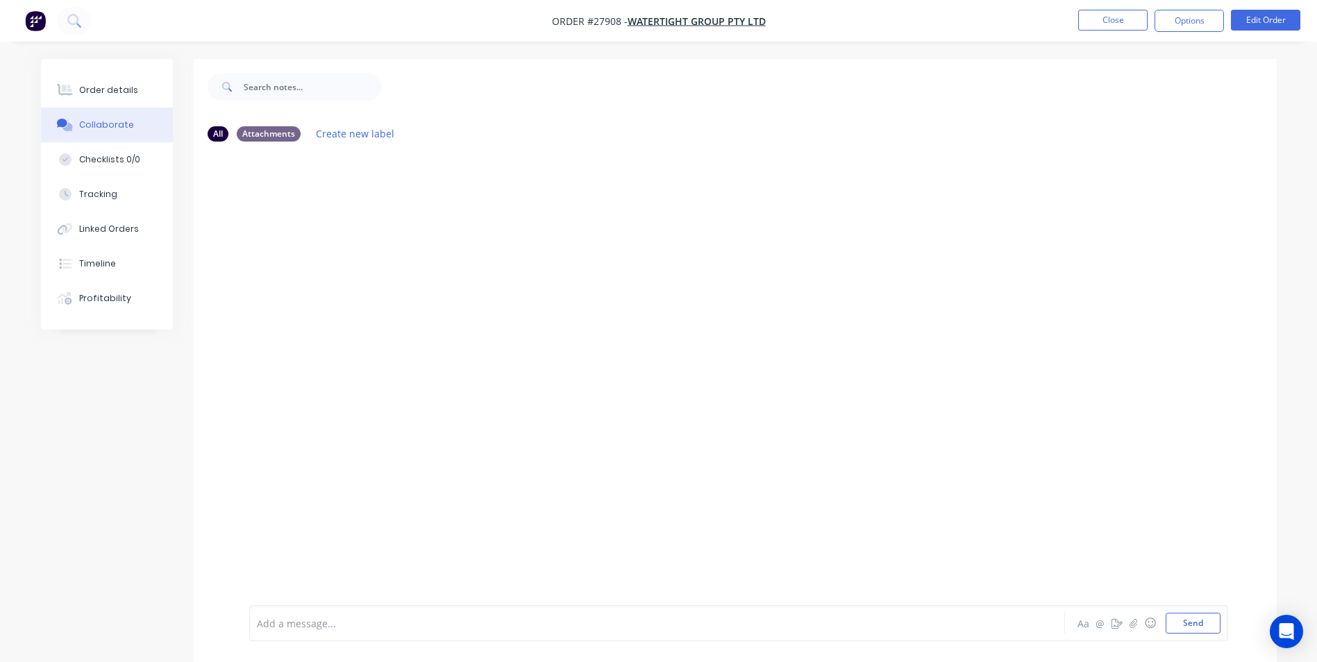
click at [319, 626] on div at bounding box center [619, 624] width 722 height 15
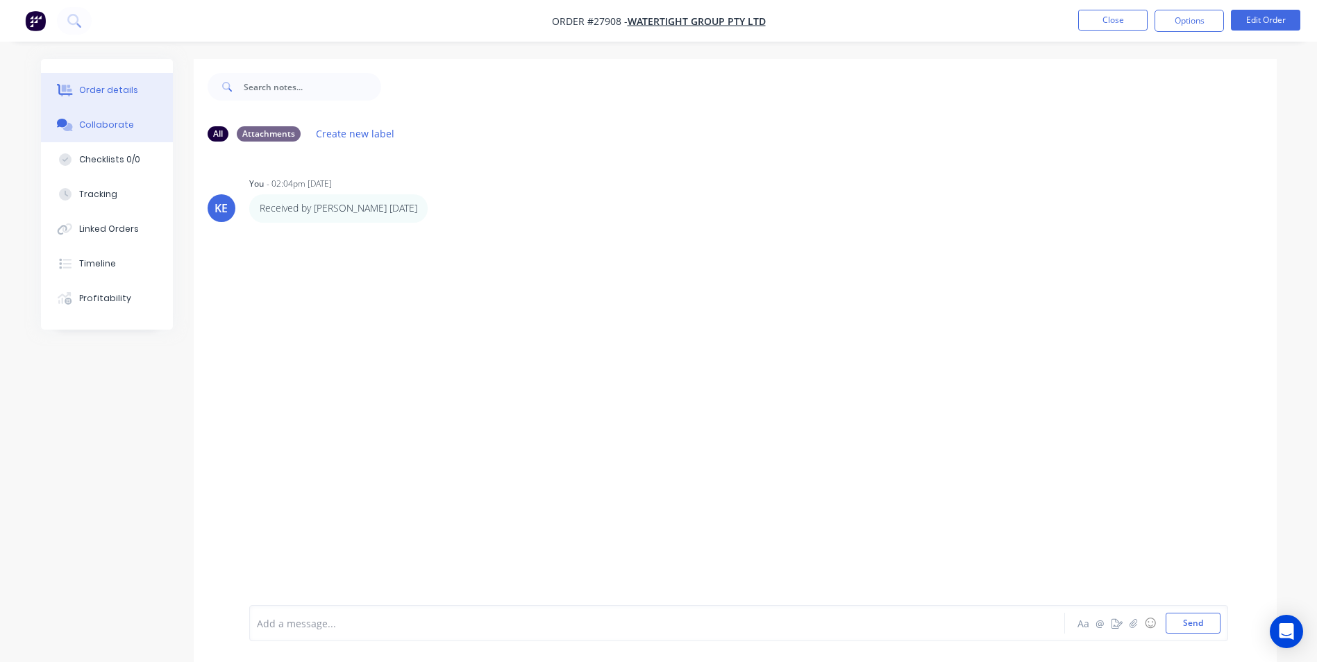
click at [92, 85] on div "Order details" at bounding box center [108, 90] width 59 height 12
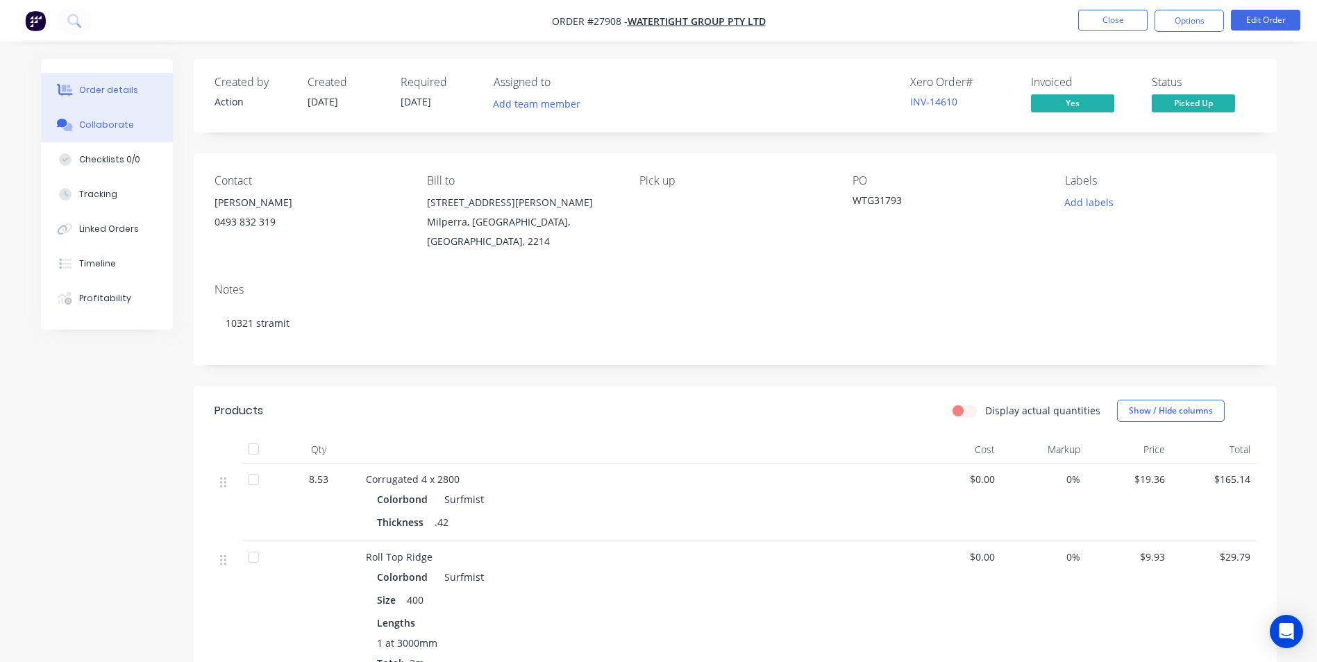
click at [96, 133] on button "Collaborate" at bounding box center [107, 125] width 132 height 35
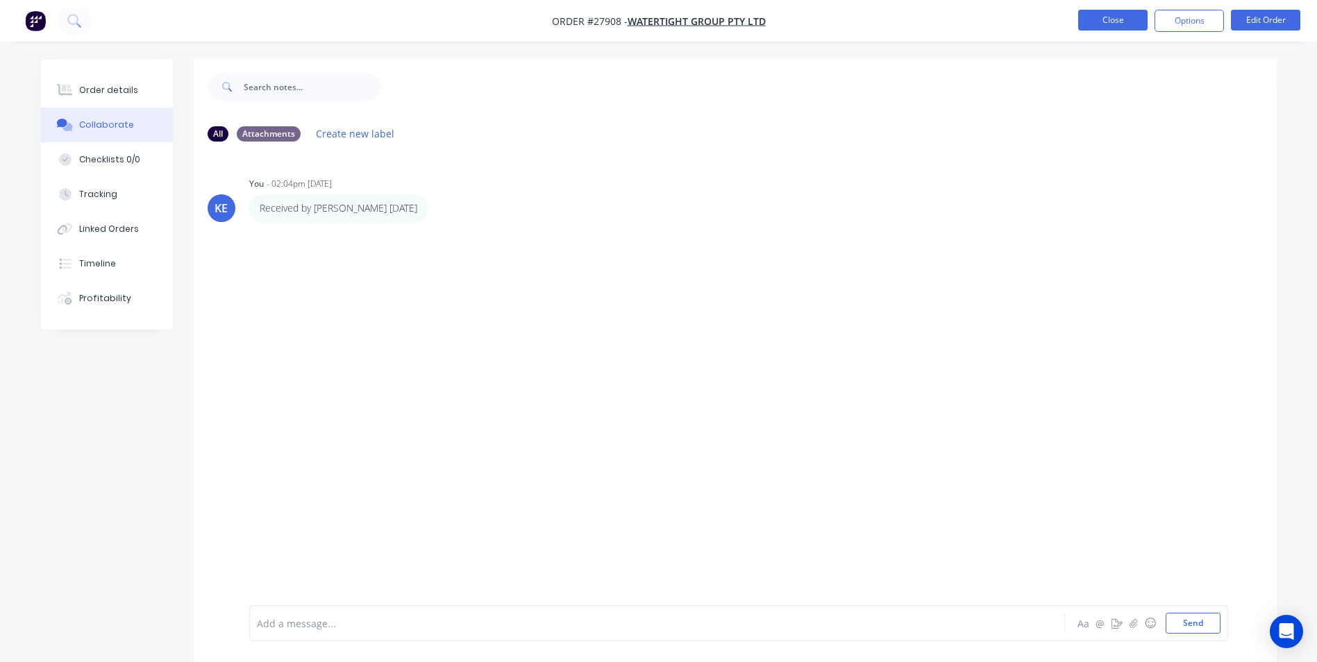
click at [1098, 17] on button "Close" at bounding box center [1112, 20] width 69 height 21
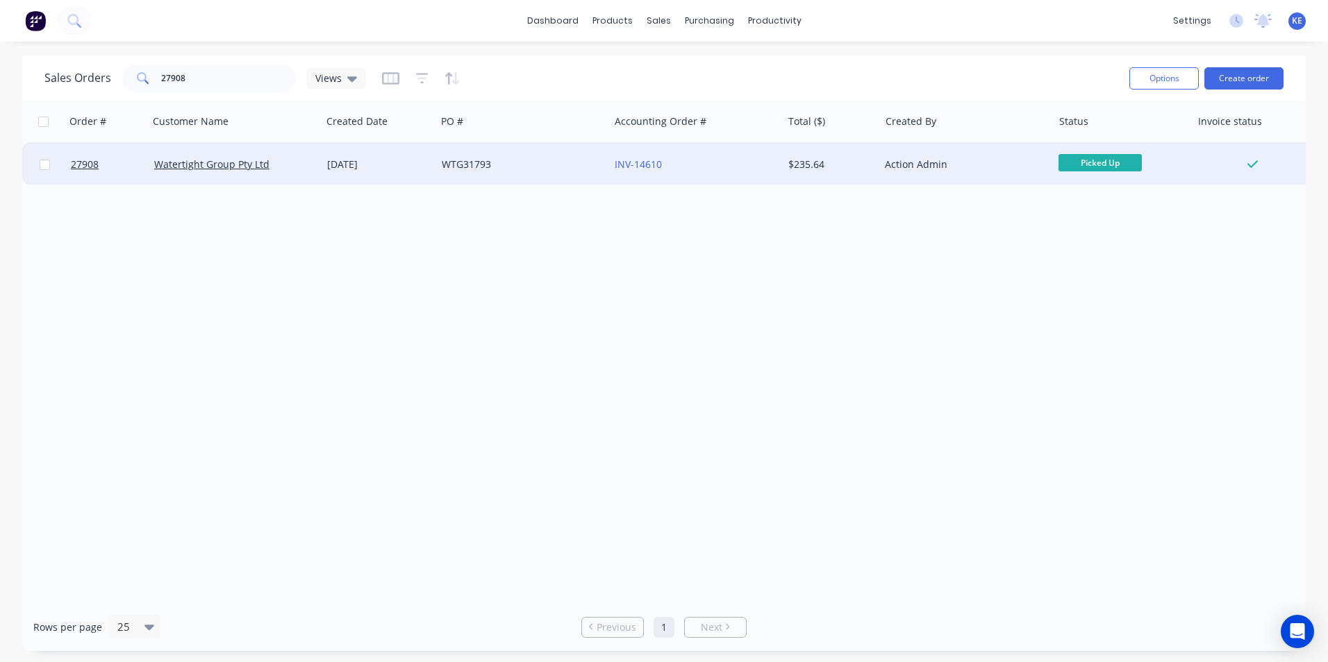
click at [47, 168] on input "checkbox" at bounding box center [45, 165] width 10 height 10
checkbox input "true"
click at [1150, 79] on button "Options" at bounding box center [1163, 78] width 69 height 22
click at [1124, 142] on div "Archive" at bounding box center [1122, 141] width 128 height 20
checkbox input "false"
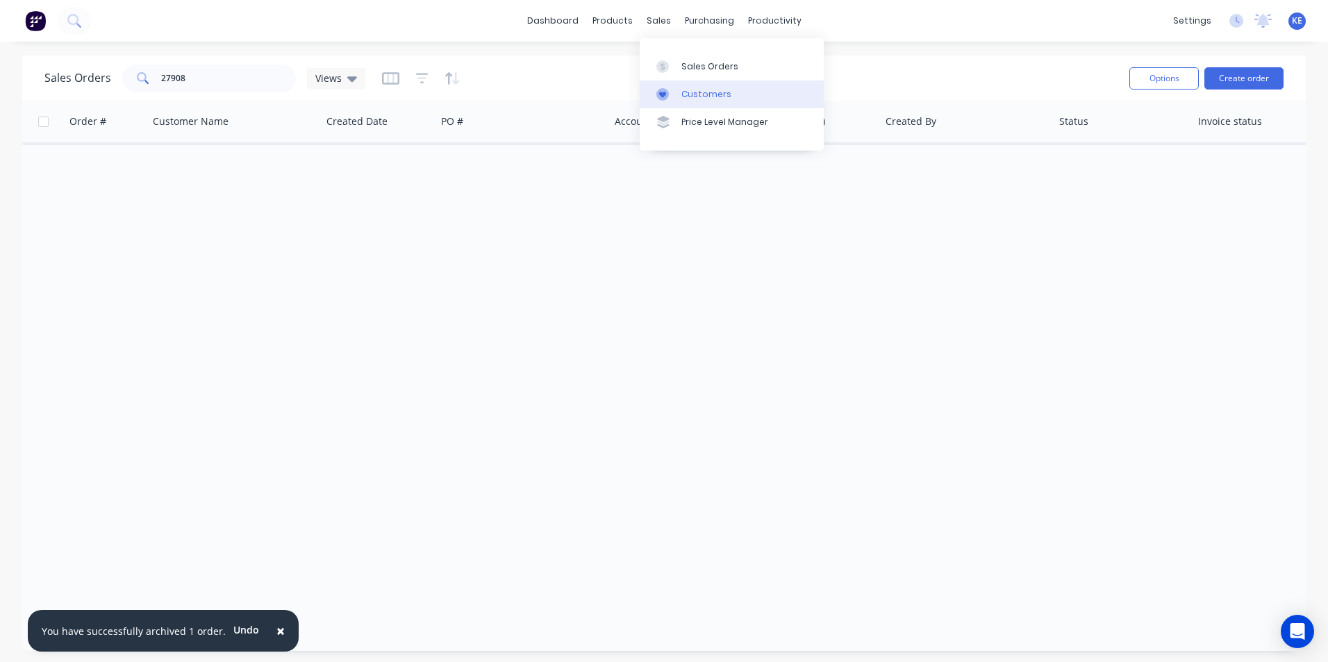
click at [680, 97] on link "Customers" at bounding box center [731, 95] width 184 height 28
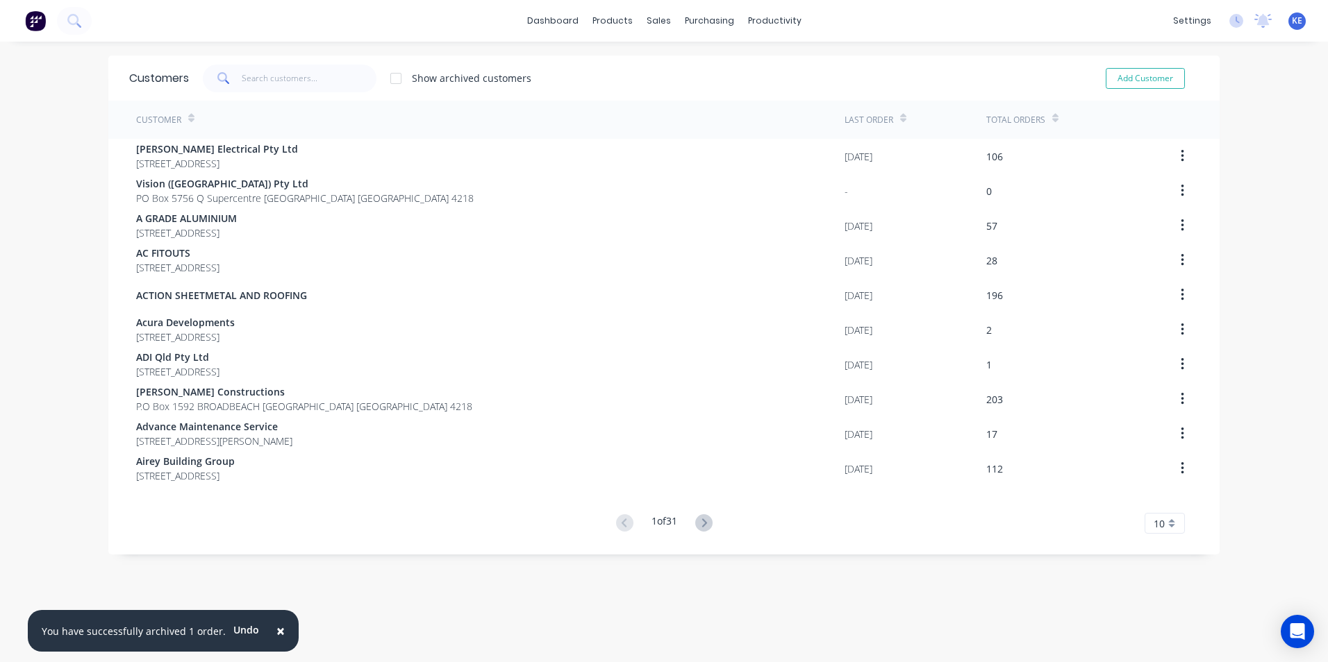
click at [296, 92] on div "Customers Show archived customers Add Customer" at bounding box center [663, 78] width 1111 height 45
click at [286, 84] on input "text" at bounding box center [309, 79] width 135 height 28
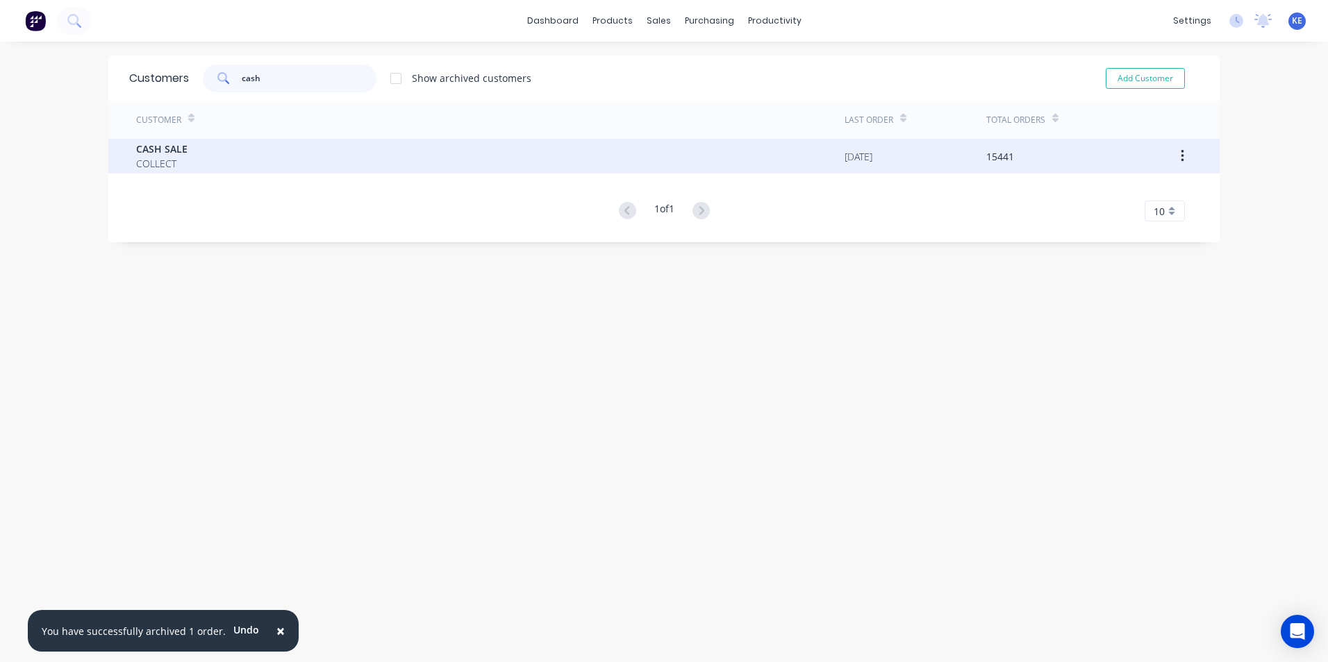
type input "cash"
click at [297, 147] on div "CASH SALE COLLECT" at bounding box center [490, 156] width 708 height 35
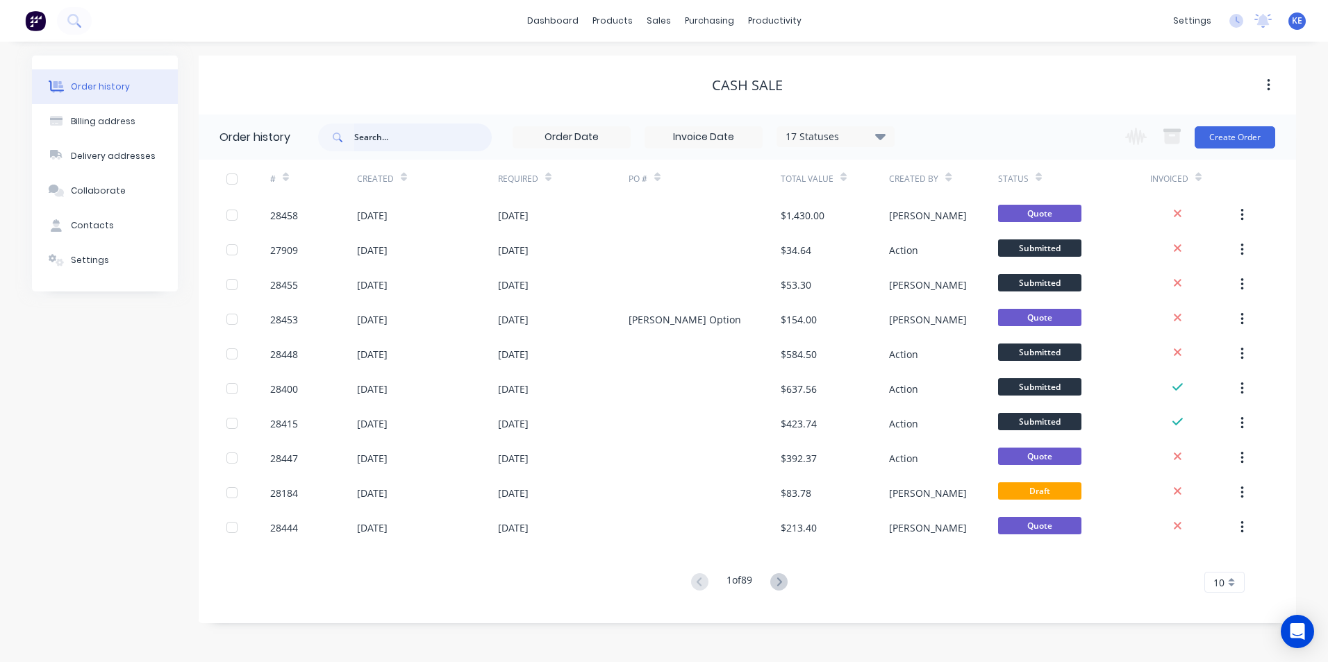
click at [397, 147] on input "text" at bounding box center [422, 138] width 137 height 28
type input "28225"
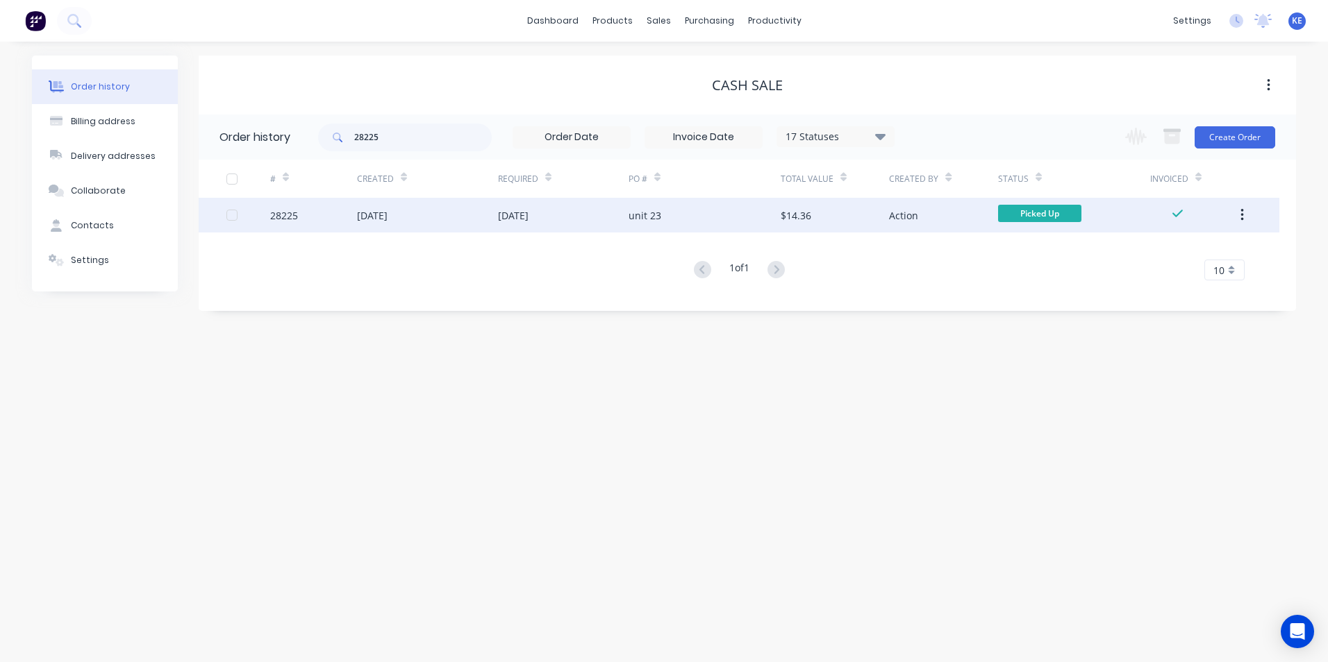
click at [319, 218] on div "28225" at bounding box center [313, 215] width 87 height 35
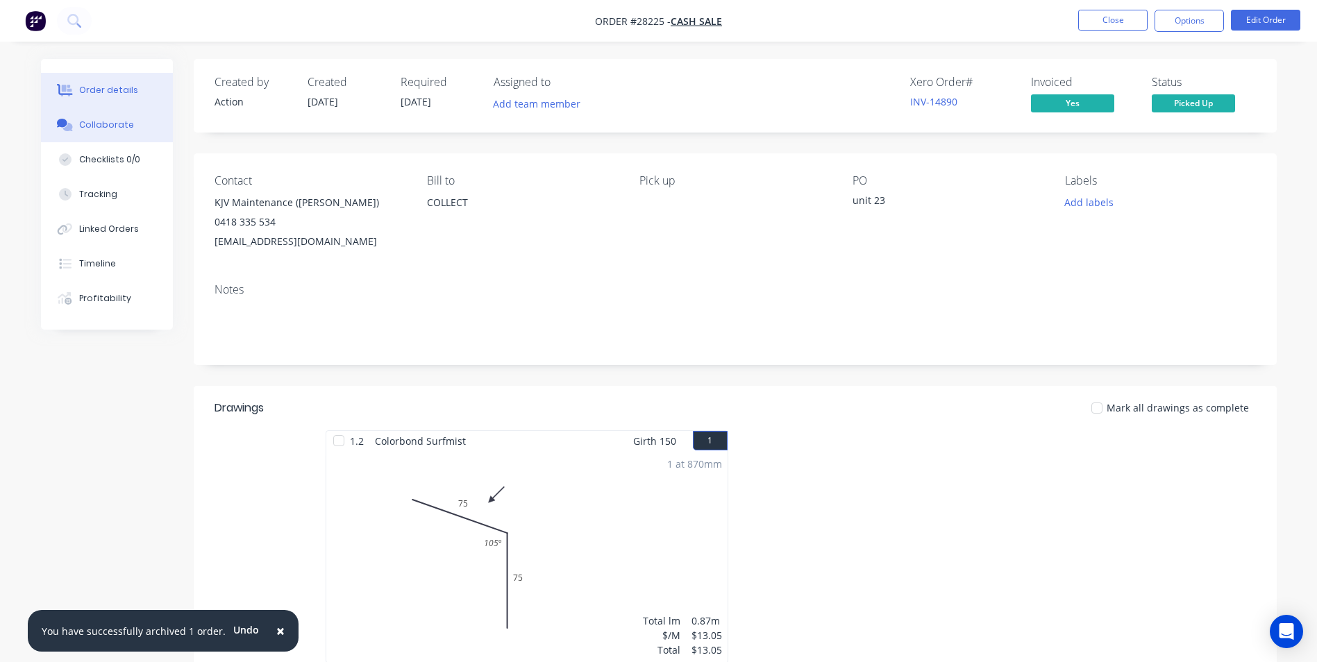
click at [84, 129] on div "Collaborate" at bounding box center [106, 125] width 55 height 12
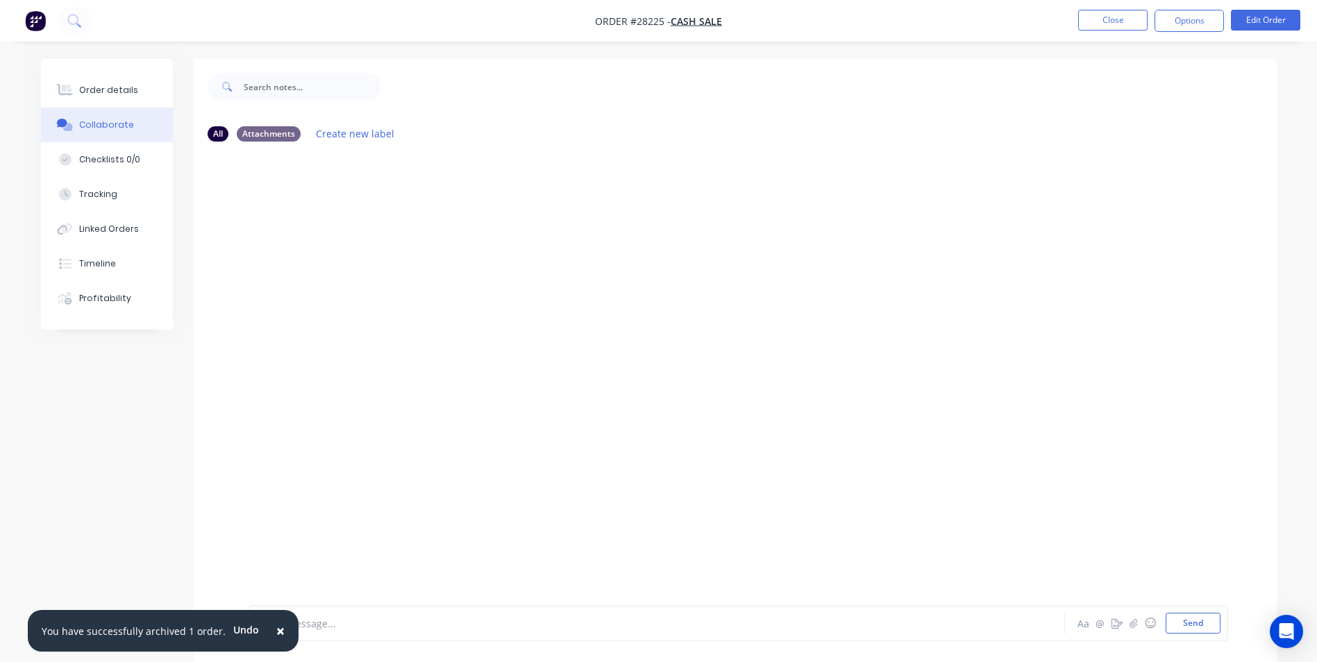
drag, startPoint x: 275, startPoint y: 628, endPoint x: 298, endPoint y: 622, distance: 23.6
click at [282, 625] on button "×" at bounding box center [280, 630] width 36 height 33
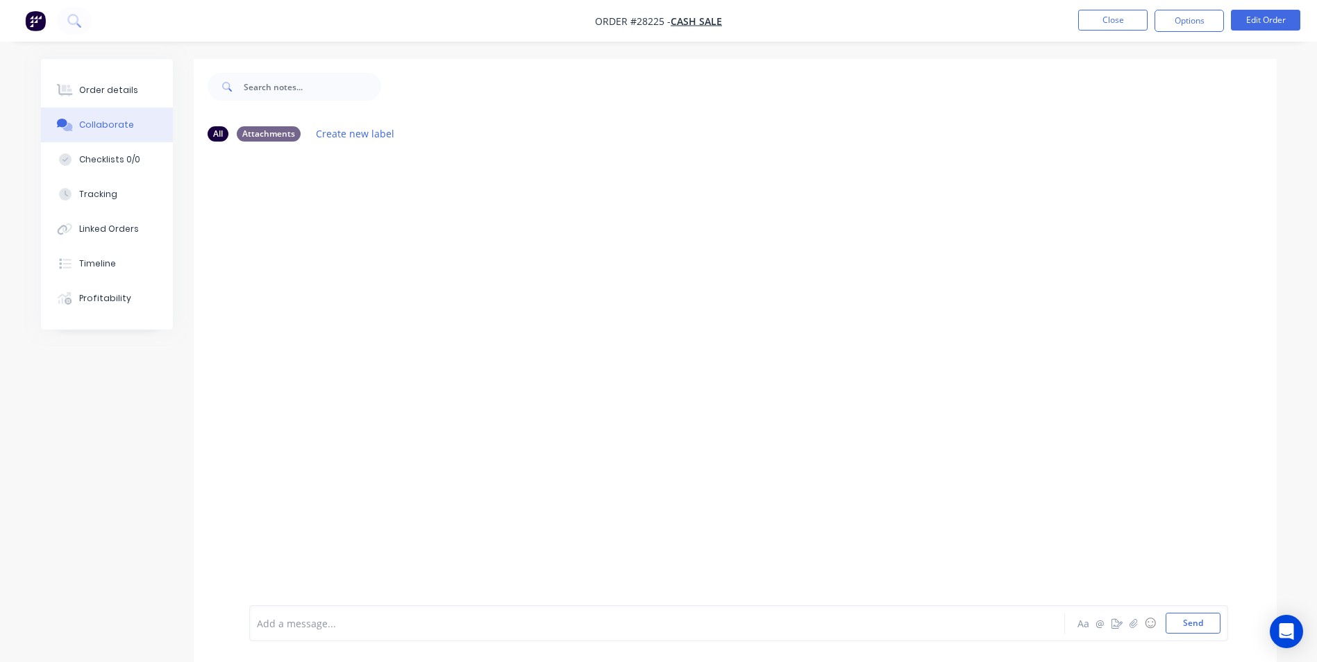
click at [298, 622] on div at bounding box center [619, 624] width 722 height 15
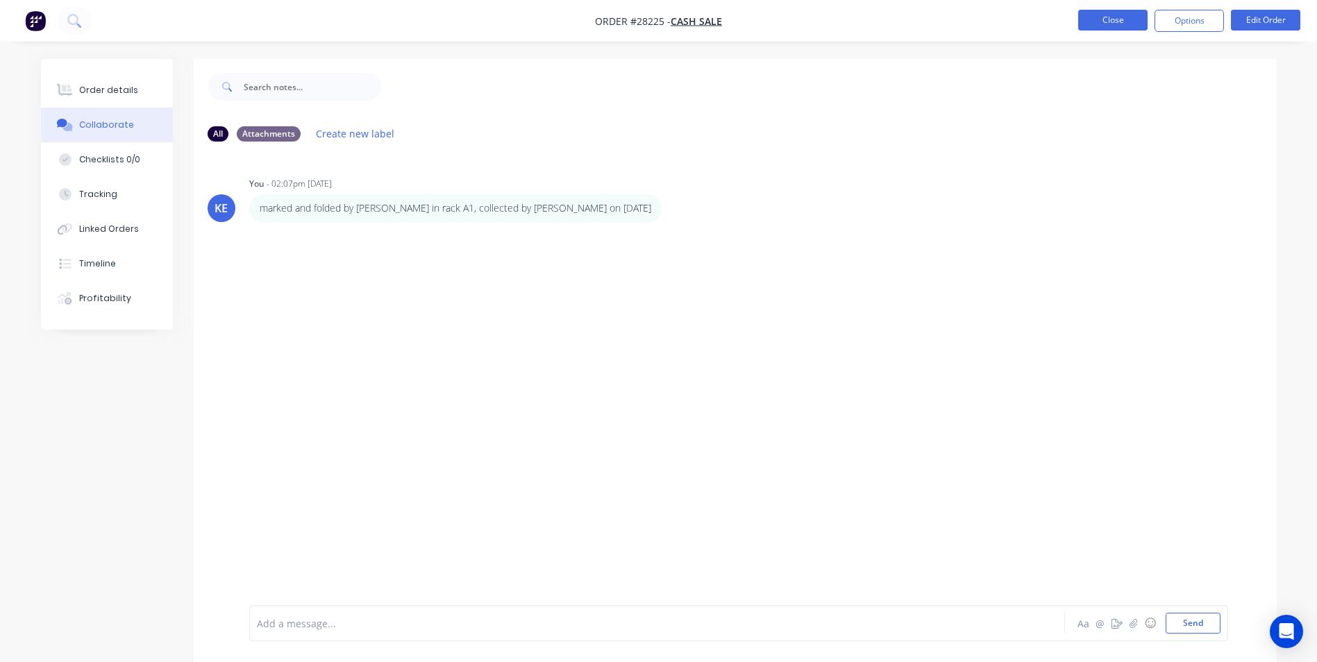
click at [1098, 23] on button "Close" at bounding box center [1112, 20] width 69 height 21
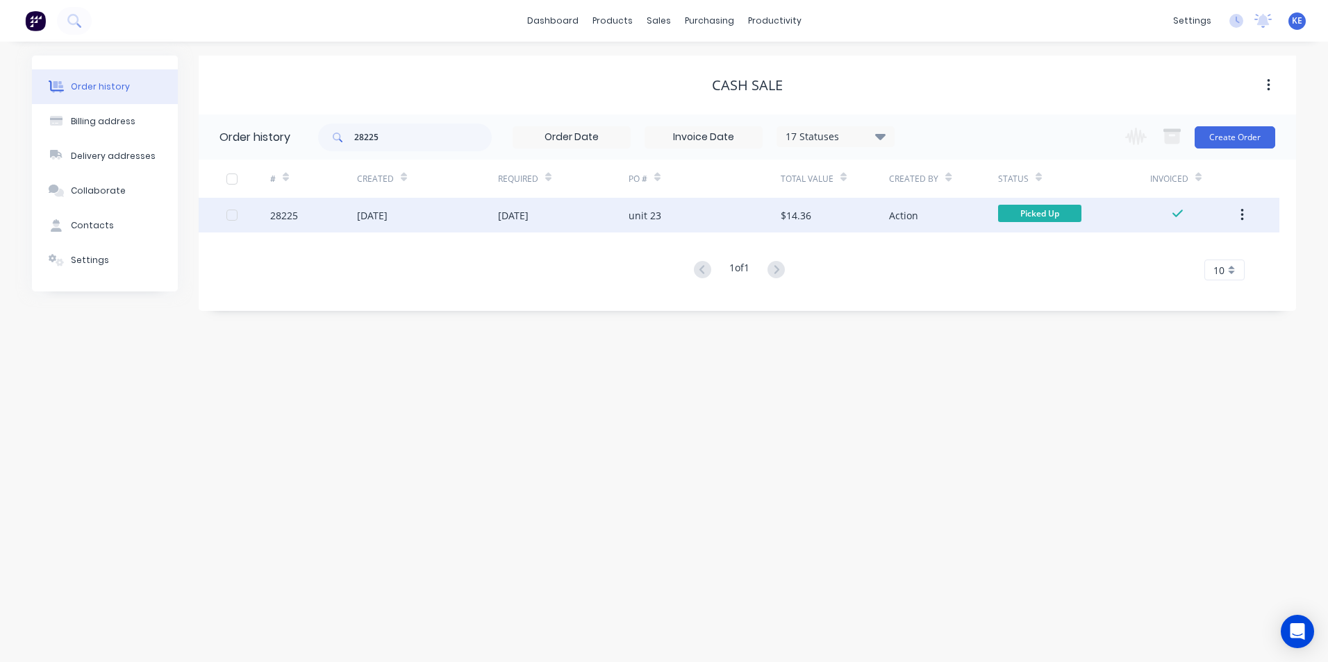
click at [1239, 219] on button "button" at bounding box center [1242, 215] width 33 height 25
click at [1182, 256] on div "Archive" at bounding box center [1192, 252] width 107 height 20
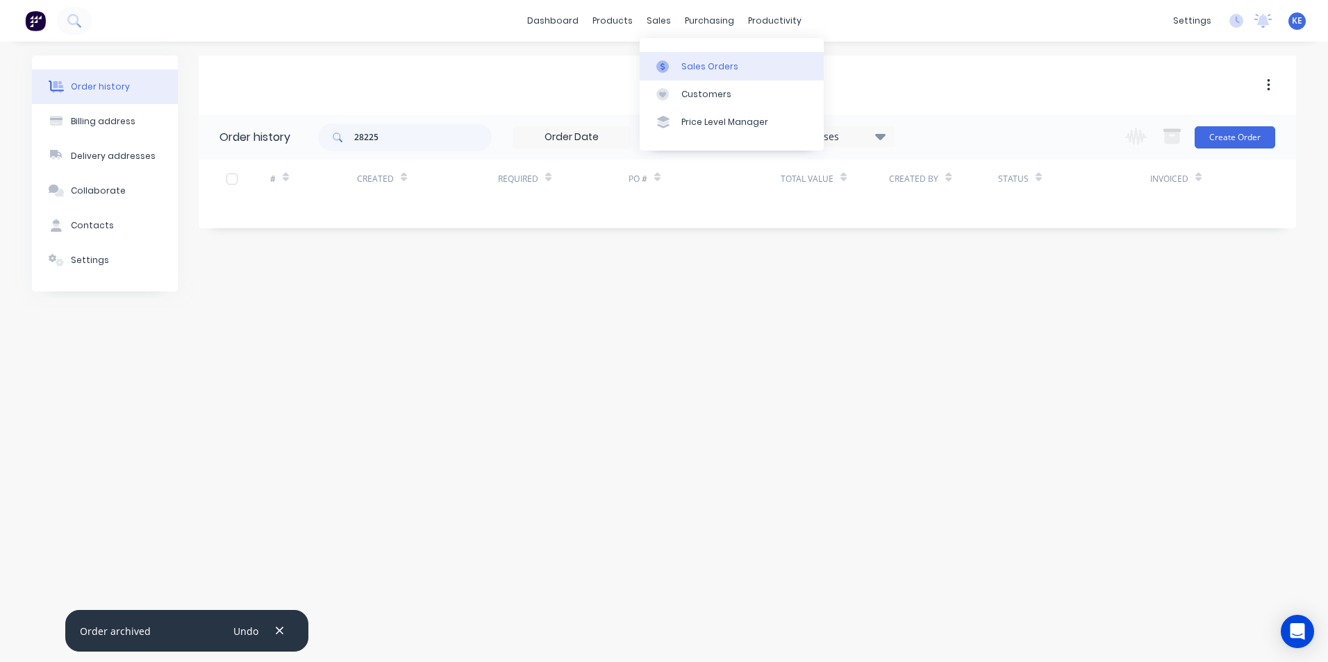
click at [706, 69] on div "Sales Orders" at bounding box center [709, 66] width 57 height 12
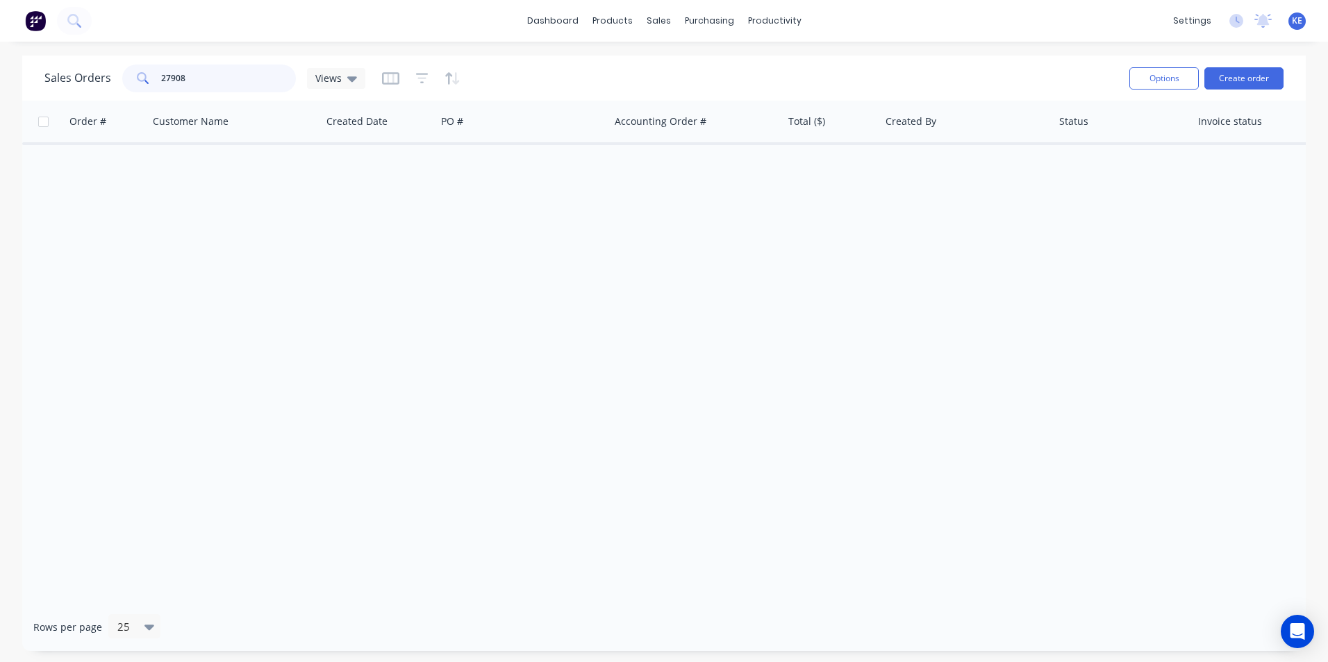
drag, startPoint x: 206, startPoint y: 73, endPoint x: 144, endPoint y: 83, distance: 63.2
click at [144, 83] on div "27908" at bounding box center [209, 79] width 174 height 28
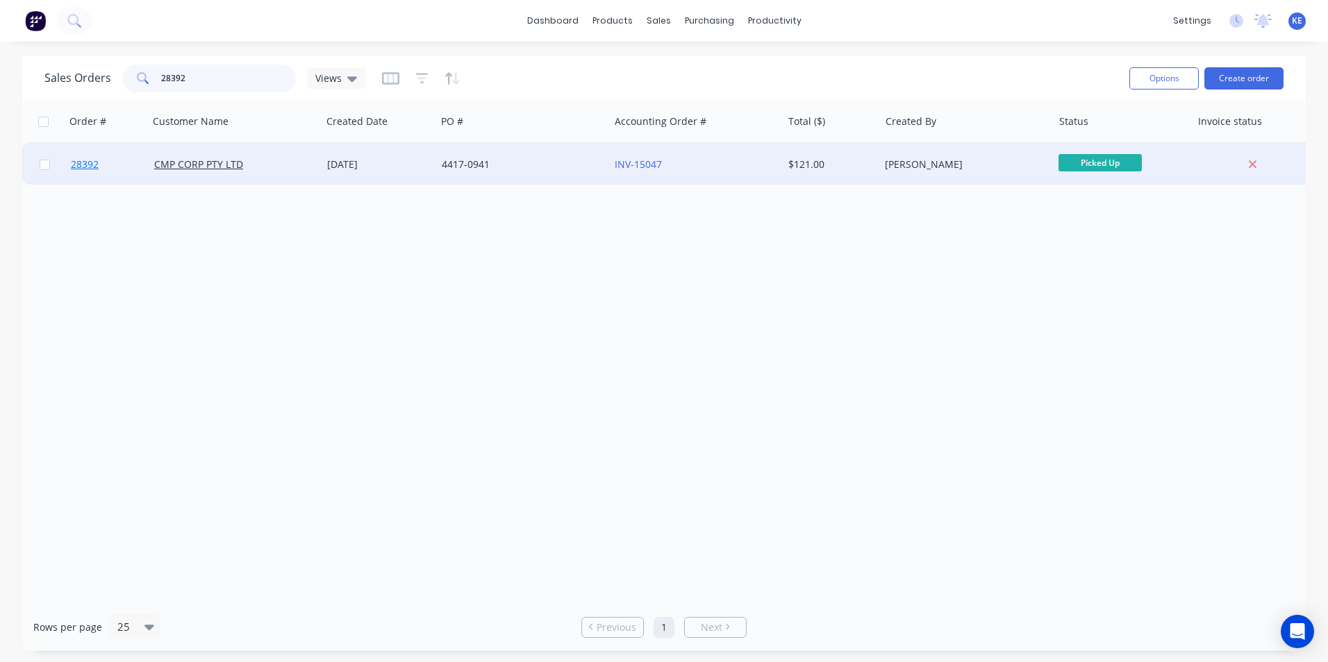
type input "28392"
click at [121, 169] on link "28392" at bounding box center [112, 165] width 83 height 42
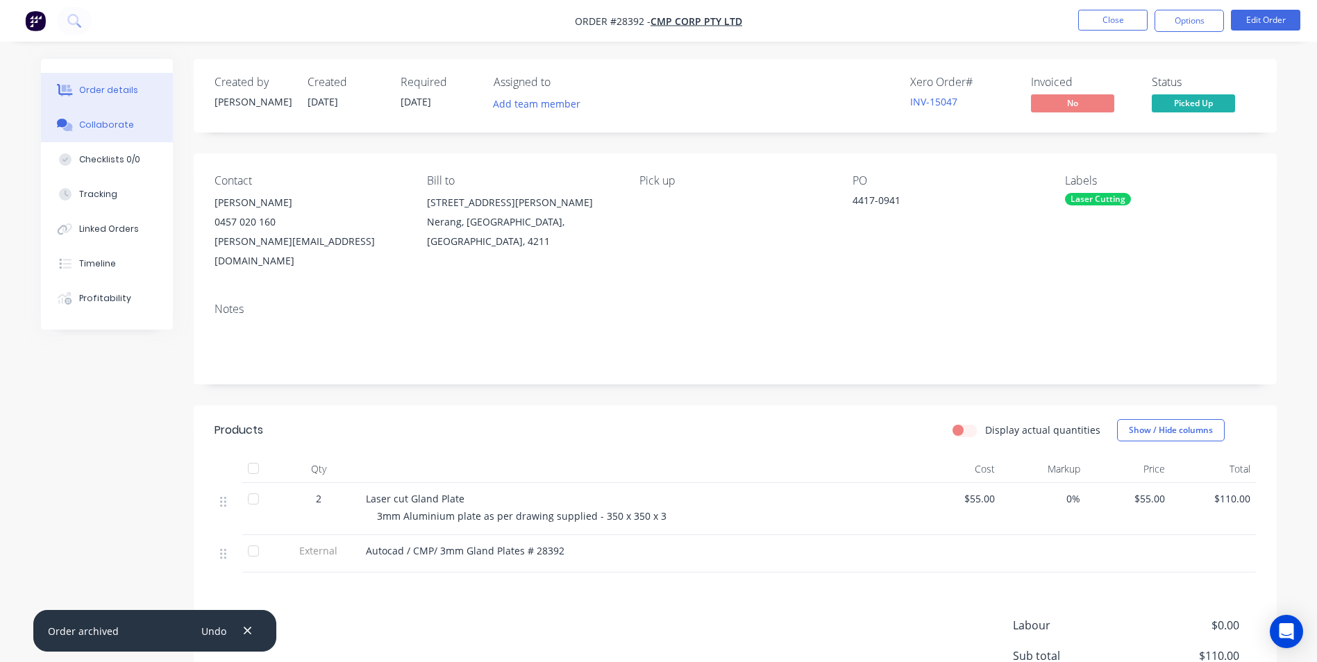
click at [88, 117] on button "Collaborate" at bounding box center [107, 125] width 132 height 35
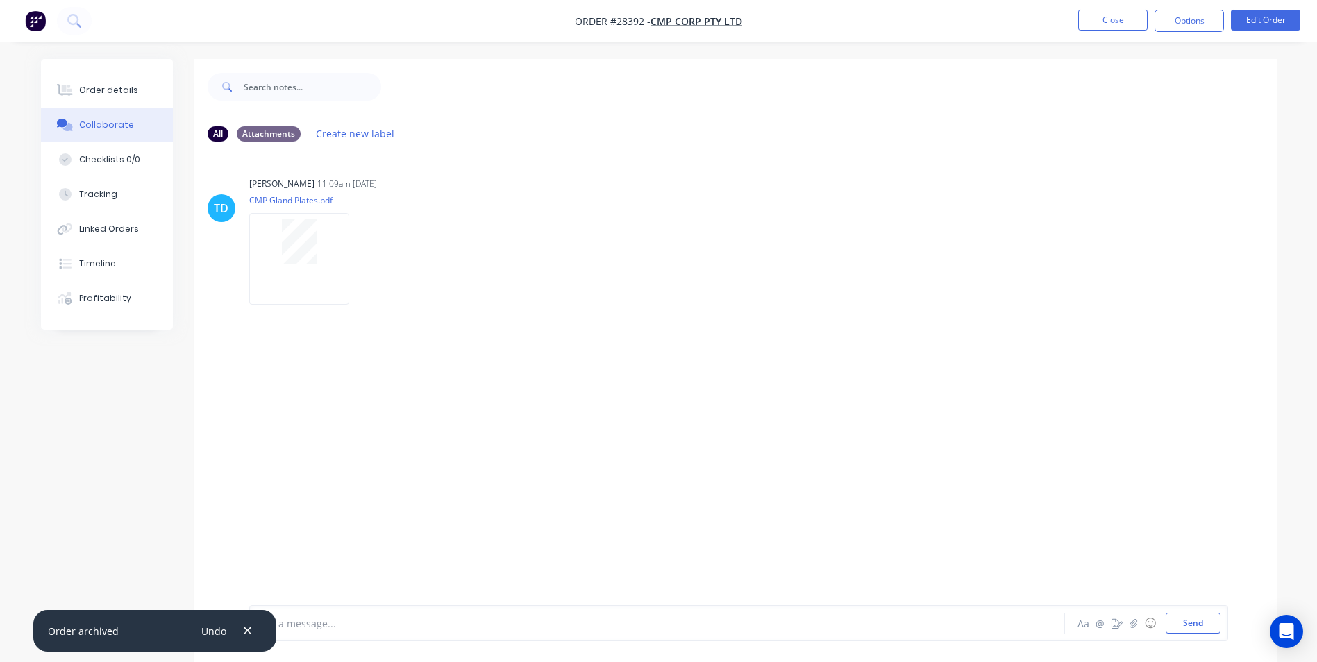
drag, startPoint x: 247, startPoint y: 630, endPoint x: 328, endPoint y: 617, distance: 81.6
click at [263, 623] on div "Order archived Undo" at bounding box center [154, 631] width 243 height 42
click at [327, 617] on div at bounding box center [619, 624] width 722 height 15
drag, startPoint x: 248, startPoint y: 627, endPoint x: 308, endPoint y: 625, distance: 60.4
click at [253, 624] on button "button" at bounding box center [247, 630] width 17 height 19
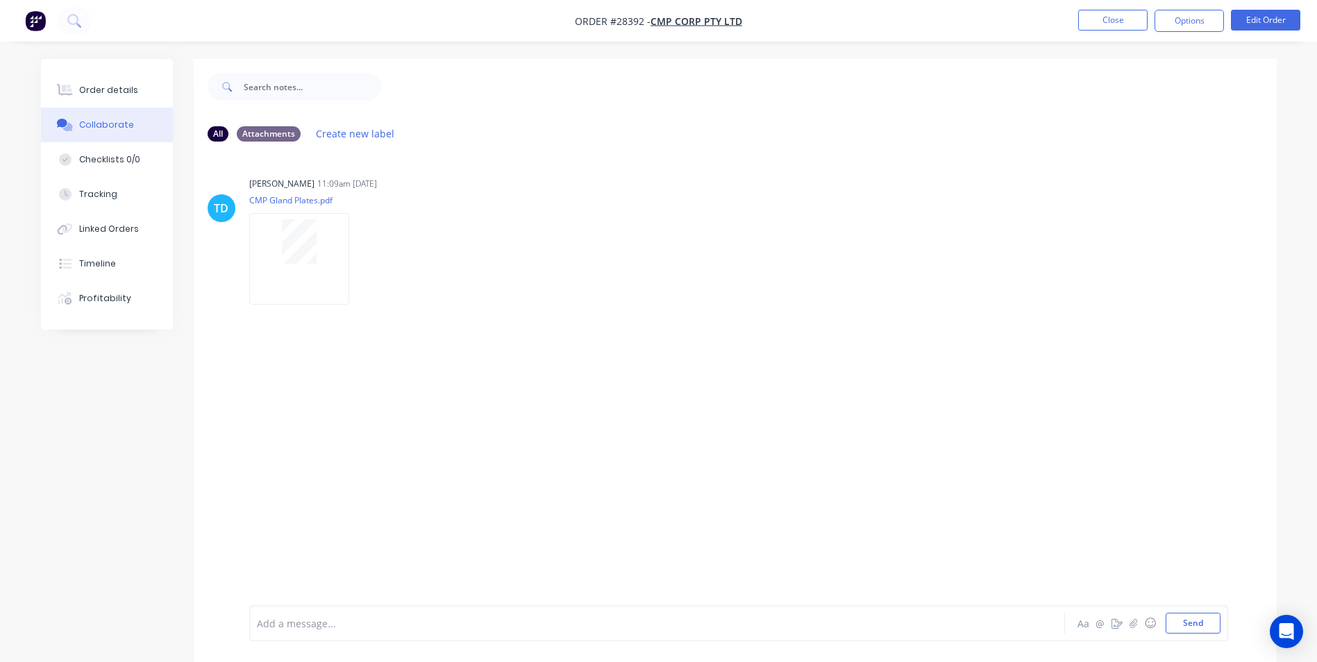
drag, startPoint x: 308, startPoint y: 625, endPoint x: 353, endPoint y: 553, distance: 84.2
click at [309, 625] on div at bounding box center [619, 624] width 722 height 15
drag, startPoint x: 114, startPoint y: 93, endPoint x: 185, endPoint y: 74, distance: 73.4
click at [118, 83] on button "Order details" at bounding box center [107, 90] width 132 height 35
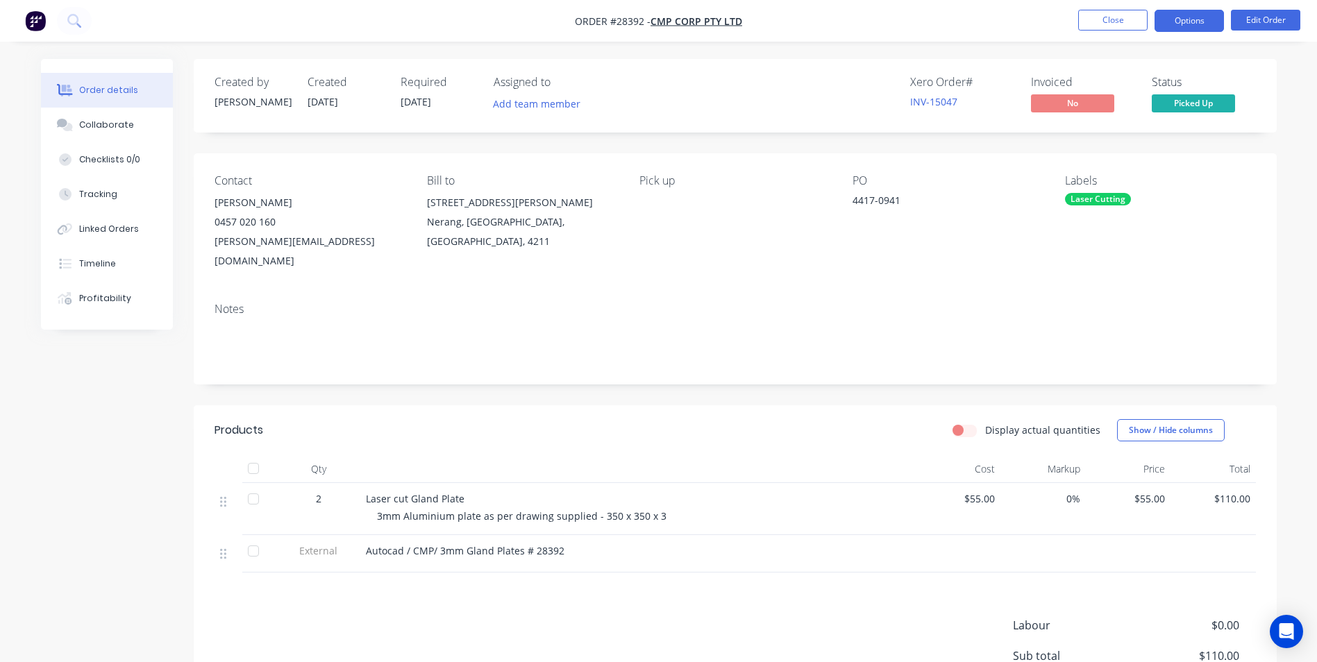
click at [1188, 10] on button "Options" at bounding box center [1189, 21] width 69 height 22
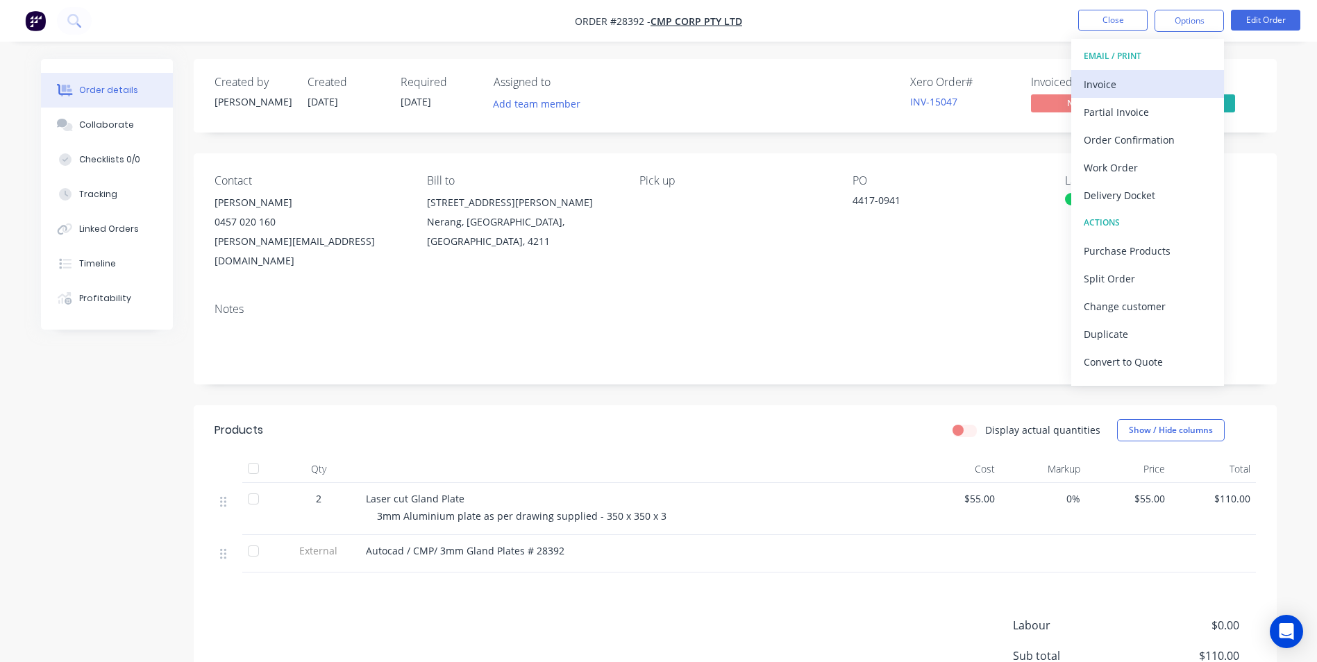
click at [1140, 91] on div "Invoice" at bounding box center [1148, 84] width 128 height 20
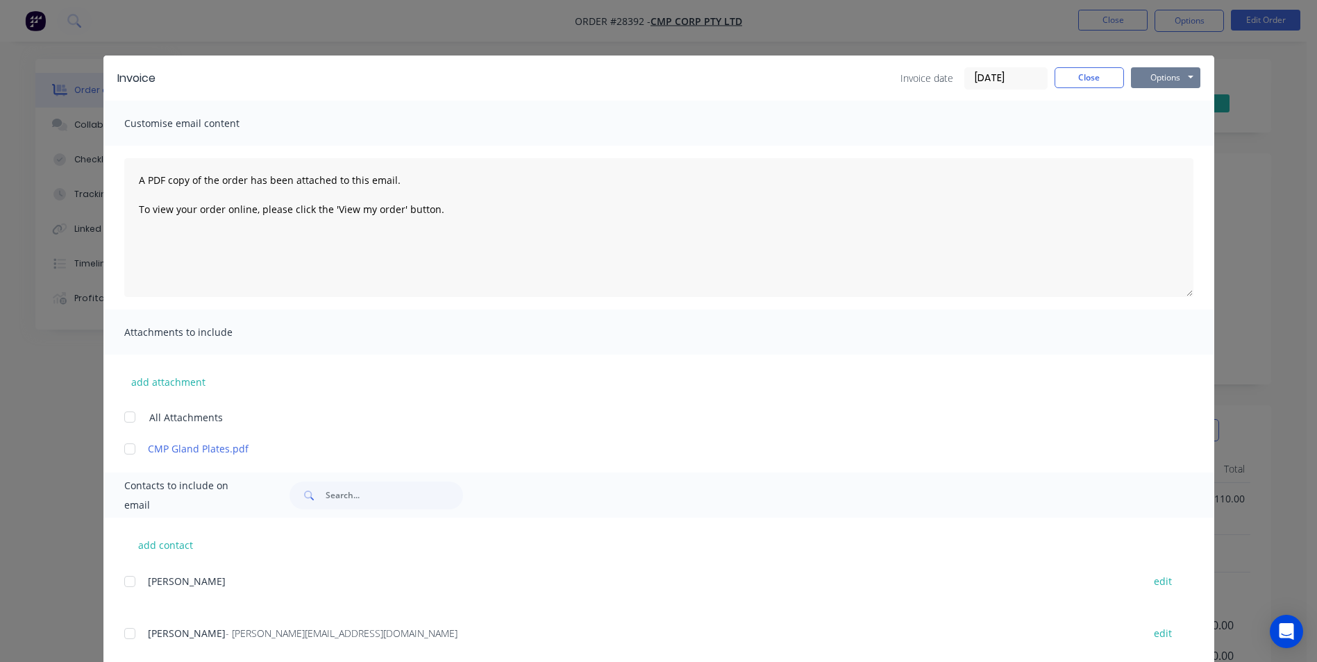
click at [1160, 79] on button "Options" at bounding box center [1165, 77] width 69 height 21
click at [1135, 132] on button "Print" at bounding box center [1175, 125] width 89 height 23
click at [1065, 76] on button "Close" at bounding box center [1089, 77] width 69 height 21
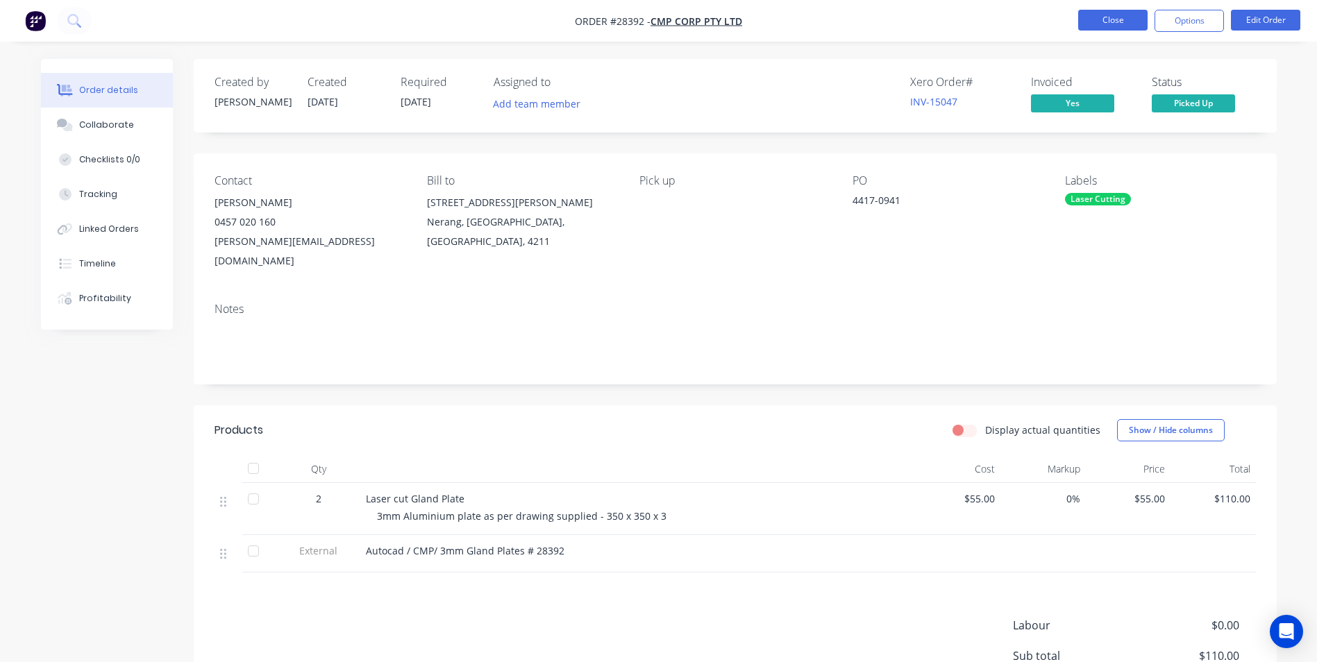
click at [1107, 13] on button "Close" at bounding box center [1112, 20] width 69 height 21
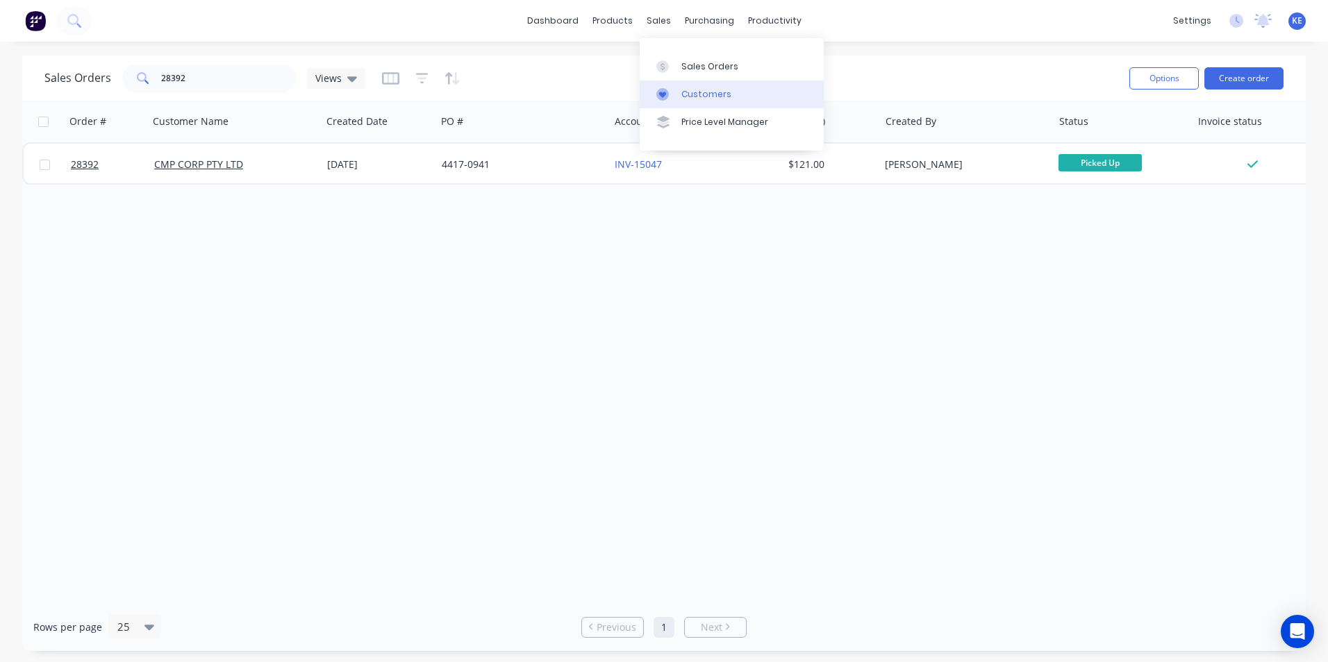
click at [701, 89] on div "Customers" at bounding box center [706, 94] width 50 height 12
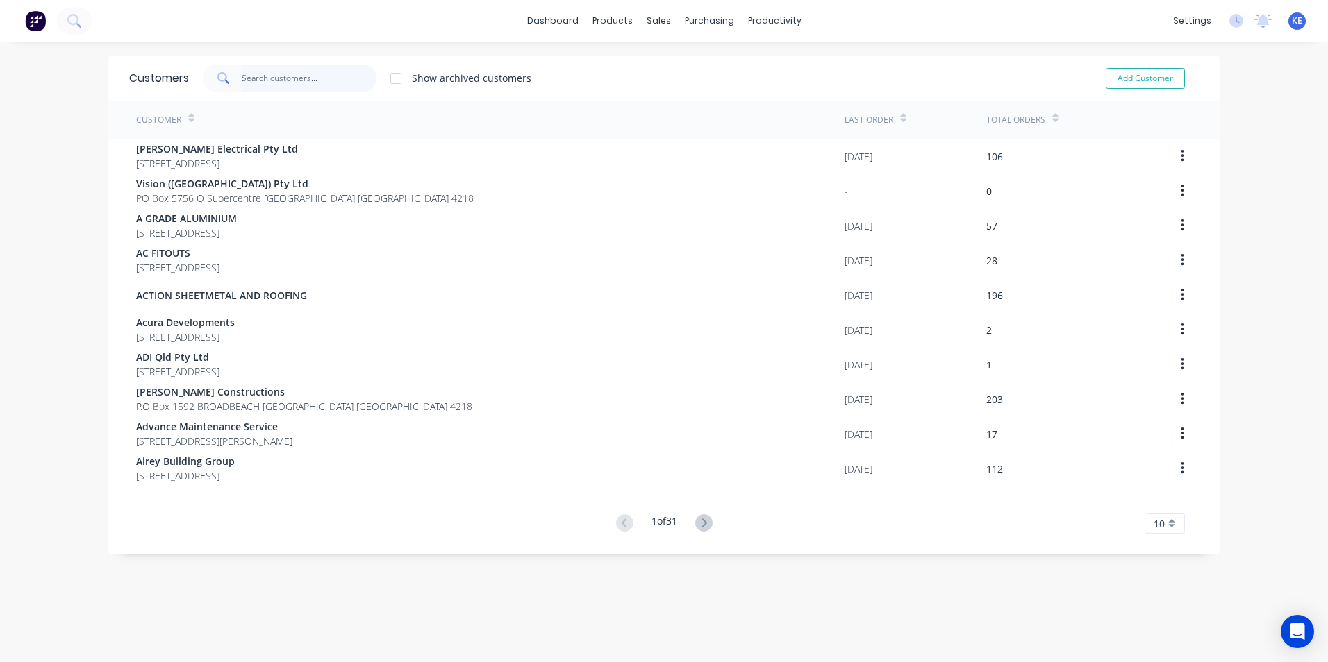
click at [289, 81] on input "text" at bounding box center [309, 79] width 135 height 28
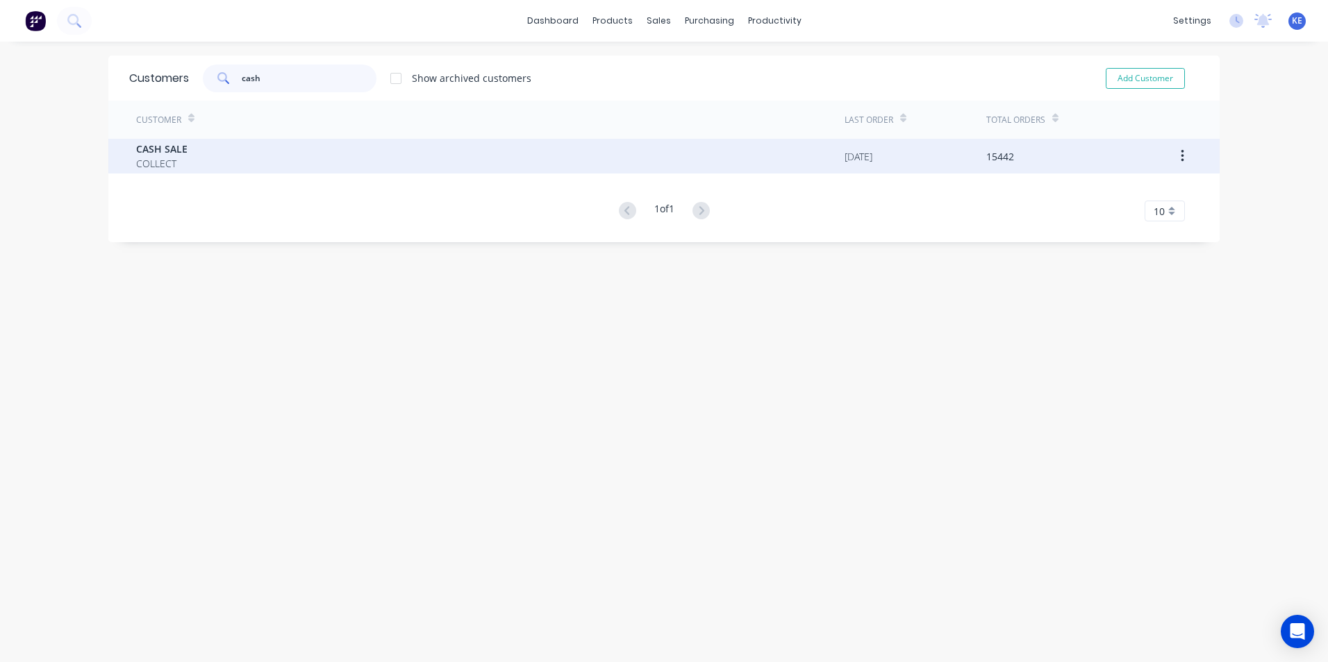
type input "cash"
click at [237, 151] on div "CASH SALE COLLECT" at bounding box center [490, 156] width 708 height 35
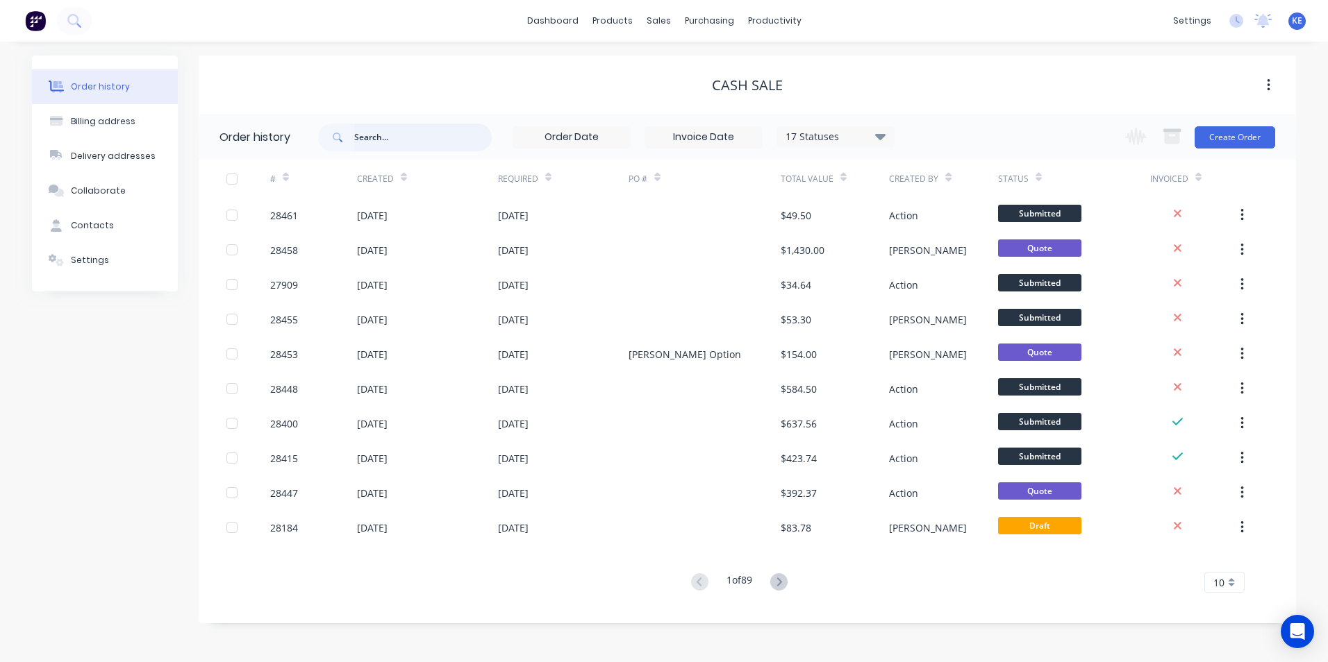
click at [382, 132] on input "text" at bounding box center [422, 138] width 137 height 28
type input "28400"
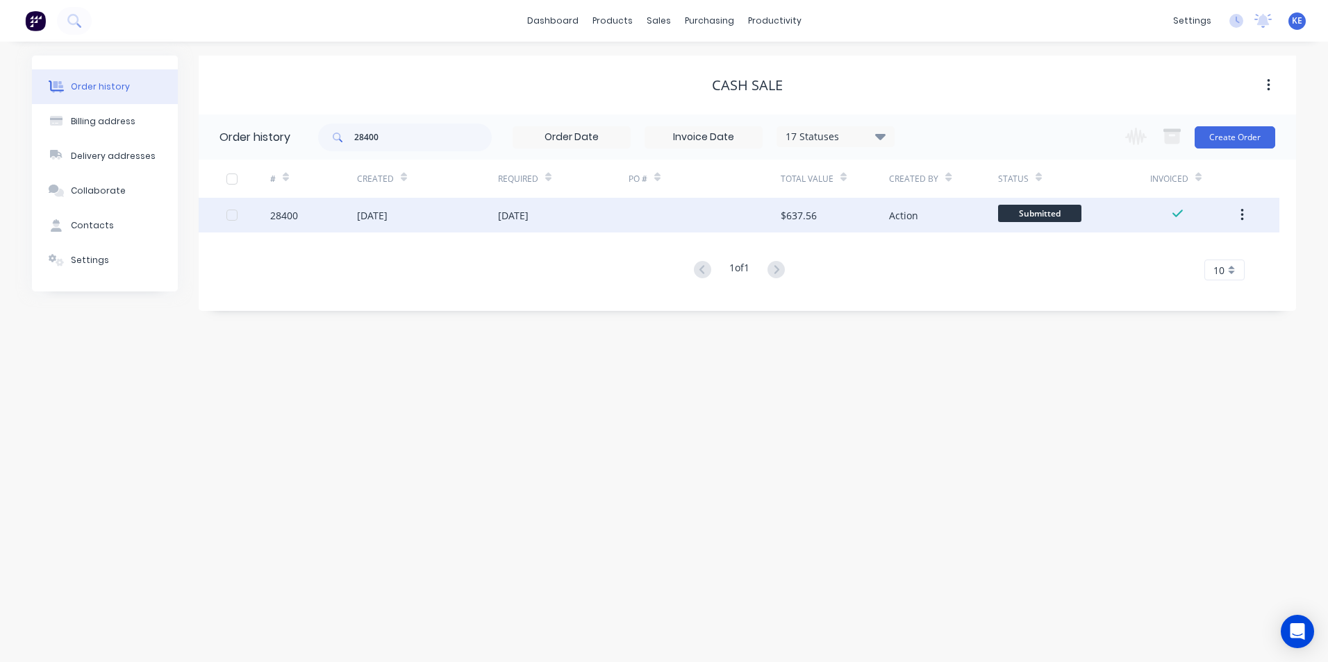
click at [319, 209] on div "28400" at bounding box center [313, 215] width 87 height 35
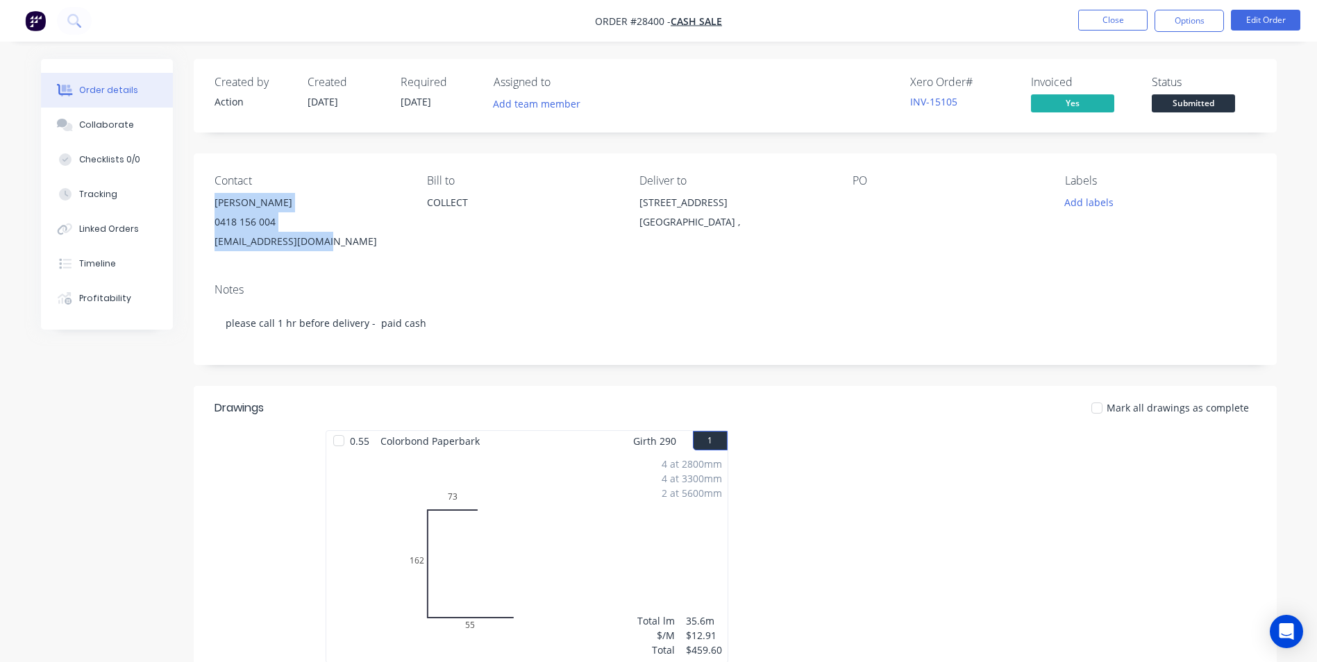
drag, startPoint x: 216, startPoint y: 202, endPoint x: 329, endPoint y: 243, distance: 120.4
click at [329, 243] on div "Cory Futami 0418 156 004 futami@bigpond.com.au" at bounding box center [310, 222] width 190 height 58
copy div "Cory Futami 0418 156 004 futami@bigpond.com.au"
click at [1102, 19] on button "Close" at bounding box center [1112, 20] width 69 height 21
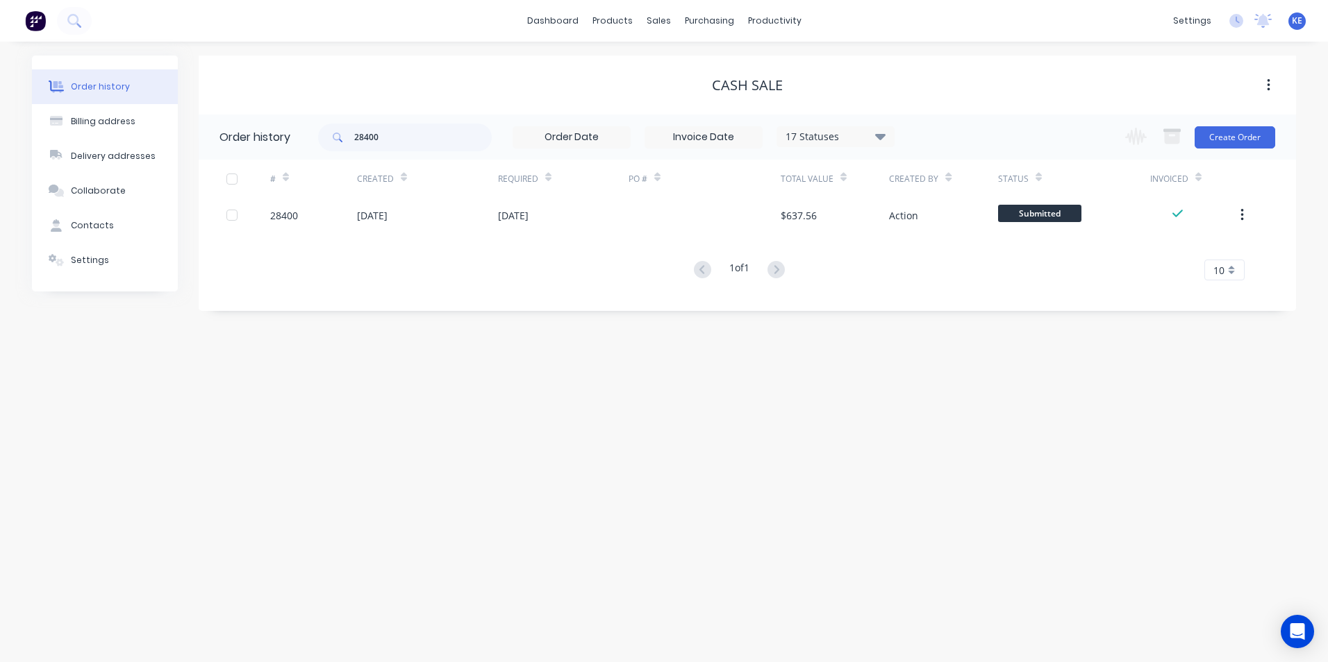
click at [1287, 26] on div "settings No new notifications Mark all as read You have no notifications KE Act…" at bounding box center [1247, 20] width 162 height 21
click at [1295, 23] on span "KE" at bounding box center [1296, 21] width 10 height 12
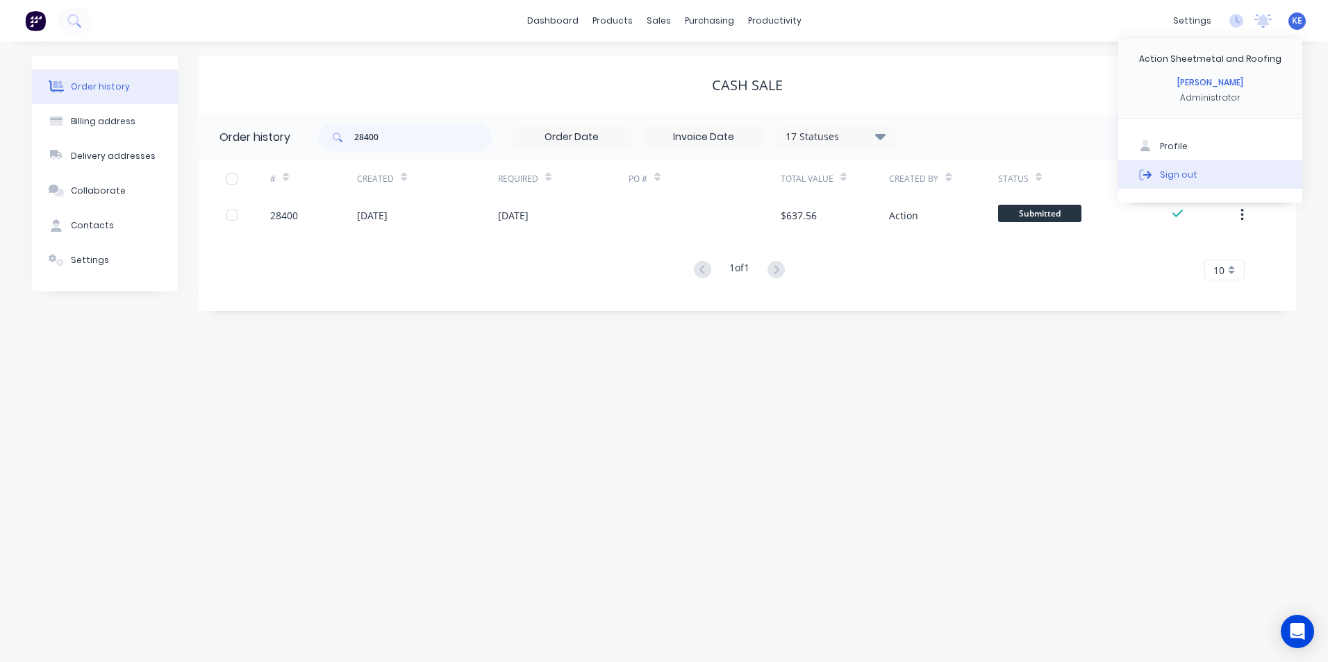
click at [1198, 174] on button "Sign out" at bounding box center [1210, 174] width 184 height 28
